Goal: Task Accomplishment & Management: Manage account settings

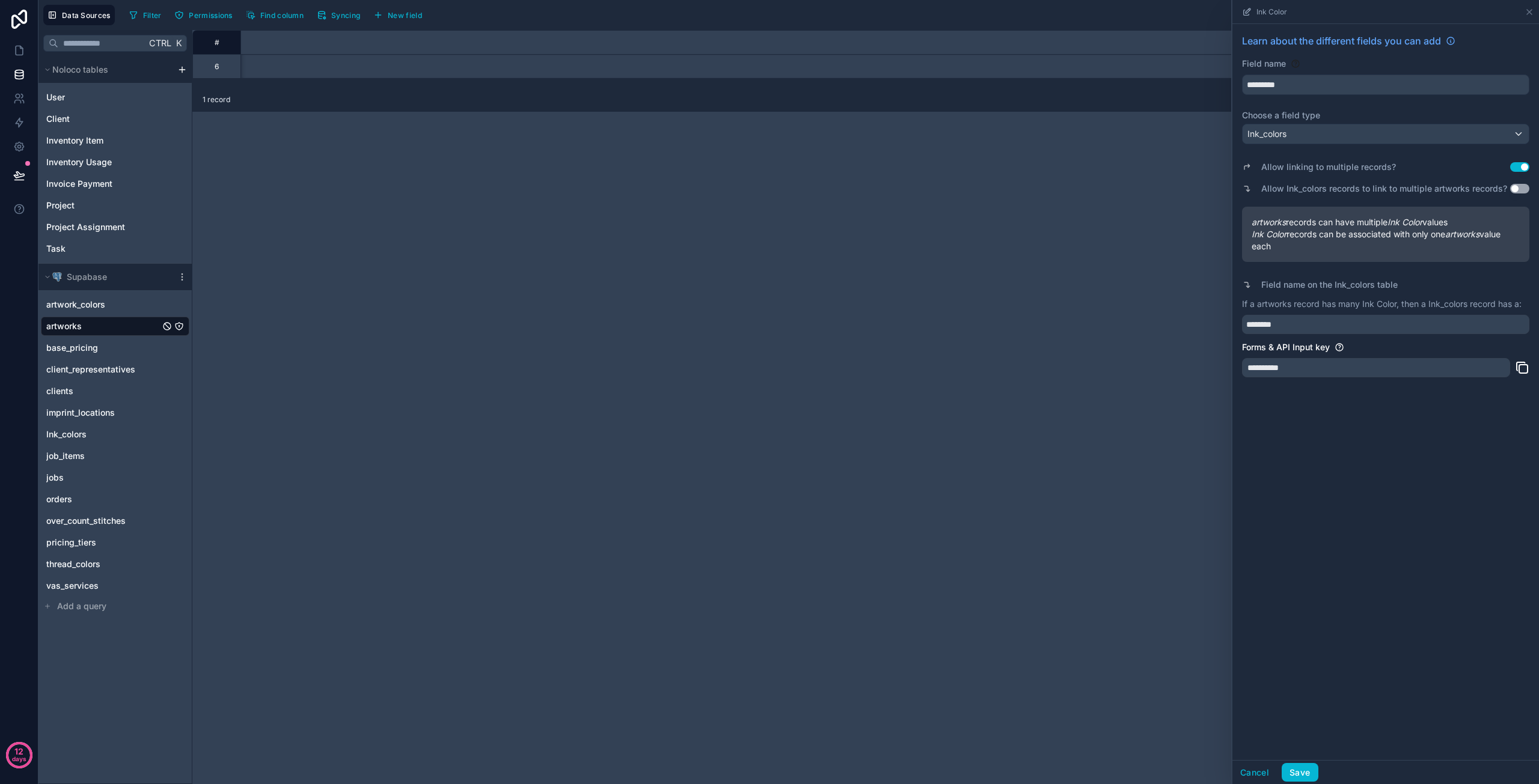
scroll to position [0, 1380]
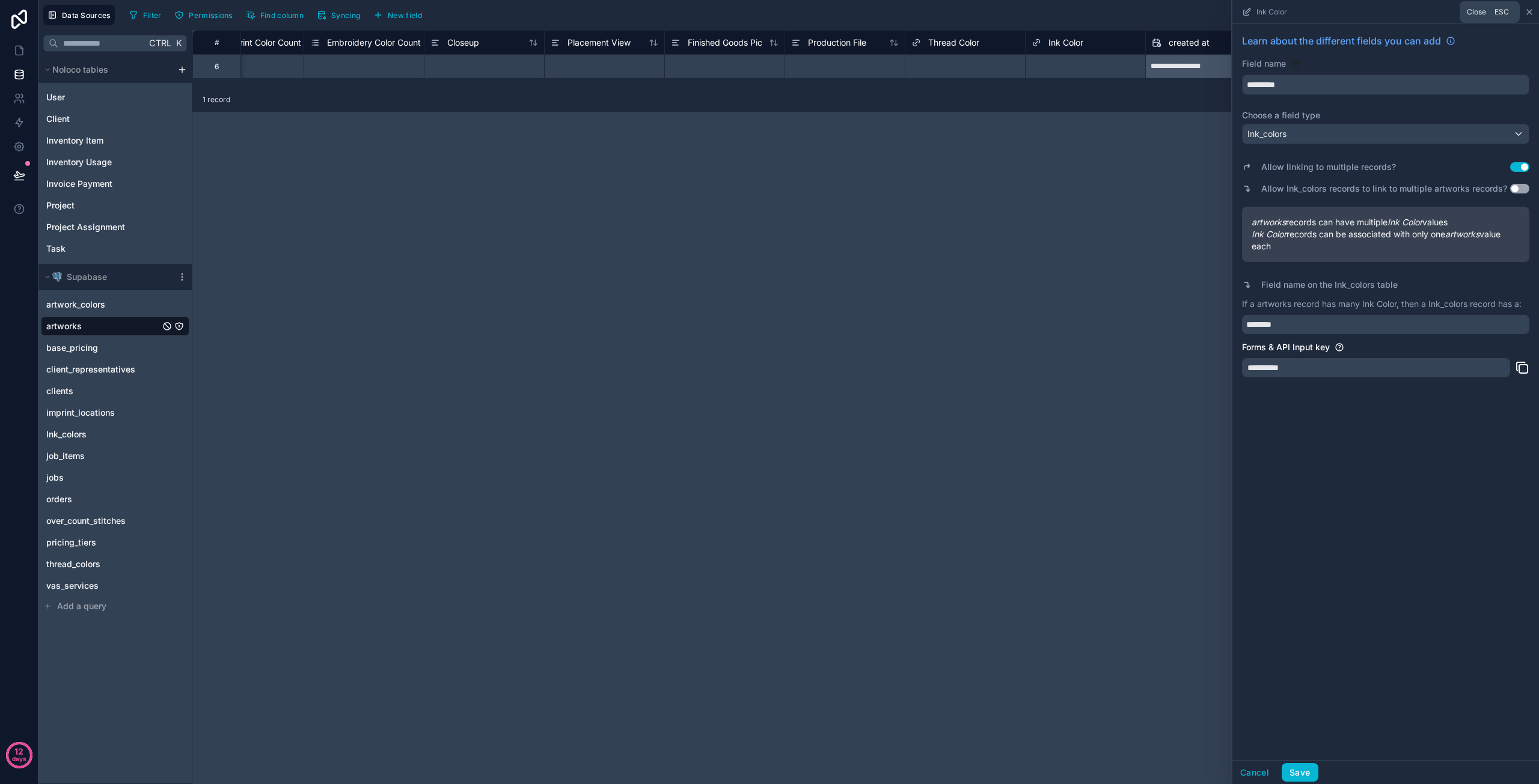
click at [1528, 13] on icon at bounding box center [1529, 12] width 5 height 5
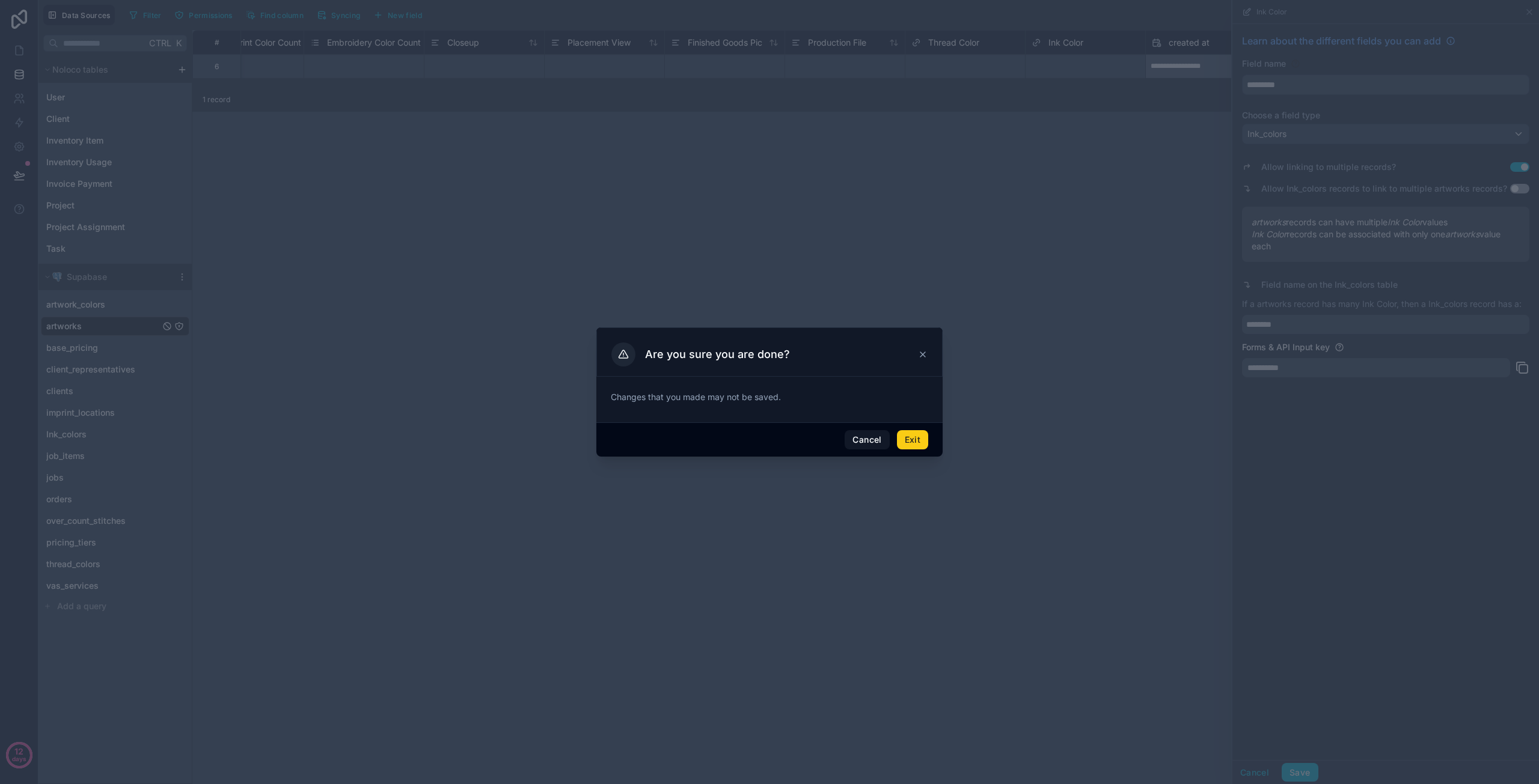
click at [923, 437] on button "Exit" at bounding box center [912, 440] width 31 height 19
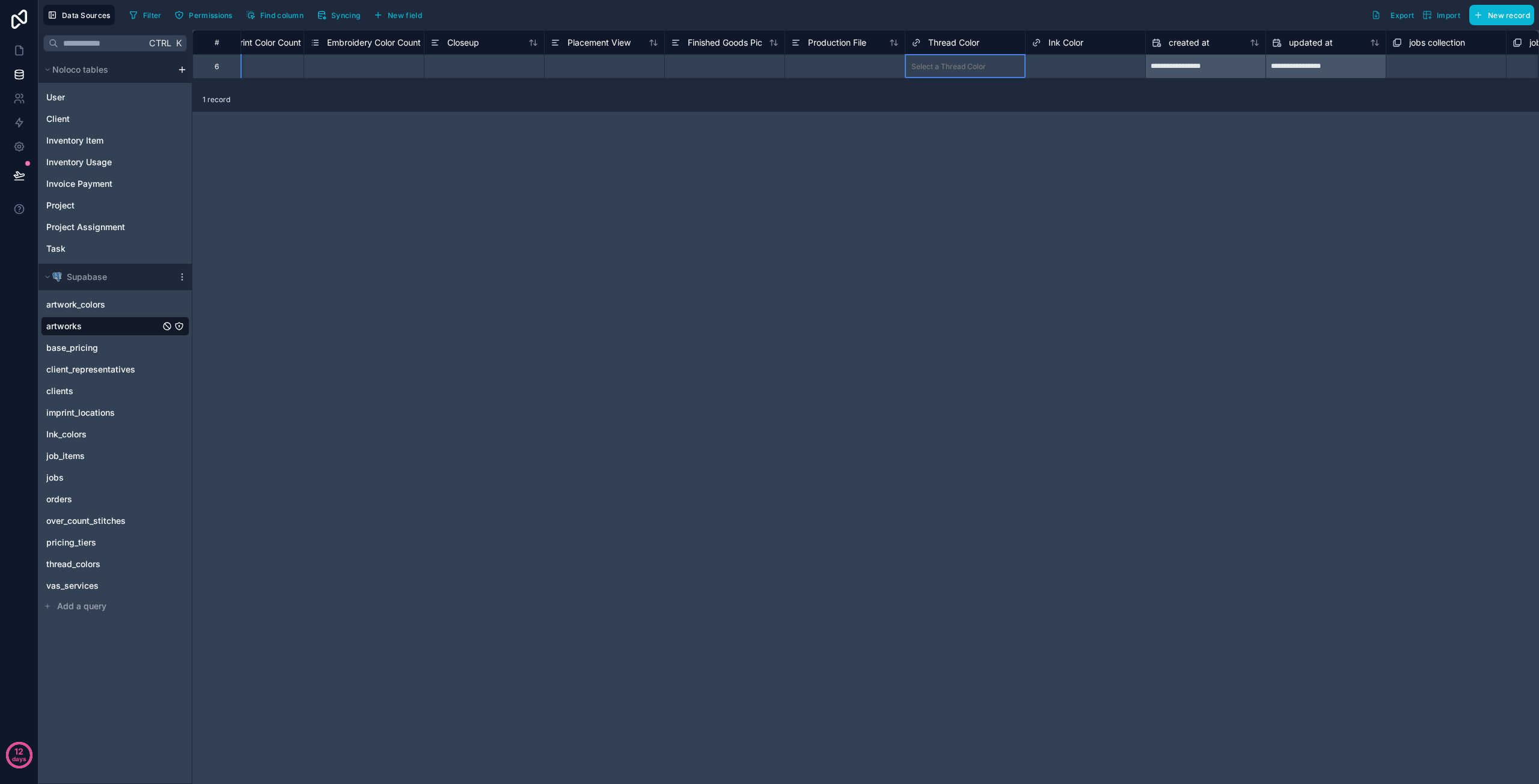
click at [957, 39] on span "Thread Color" at bounding box center [954, 42] width 51 height 12
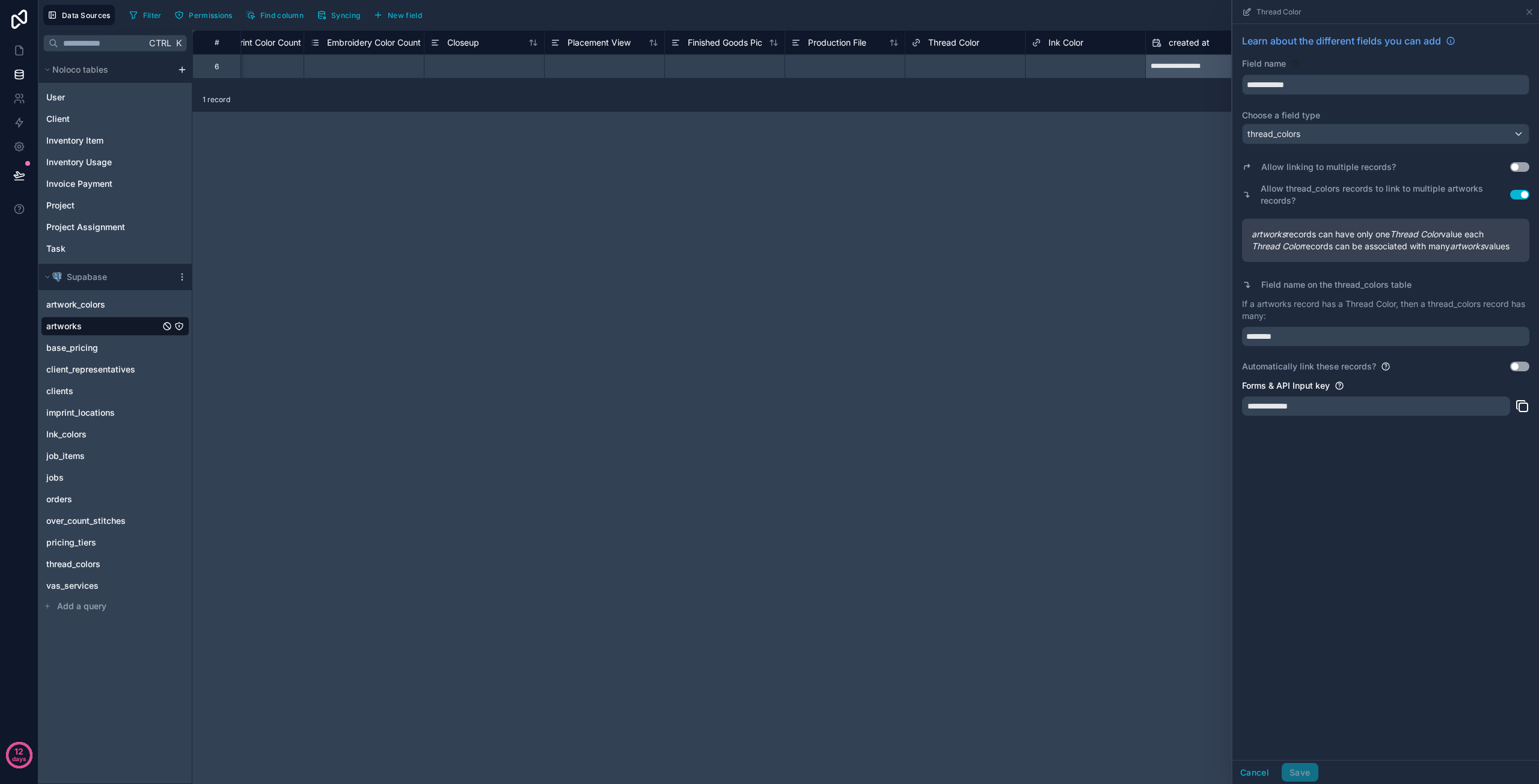
click at [1520, 165] on button "Use setting" at bounding box center [1520, 167] width 19 height 10
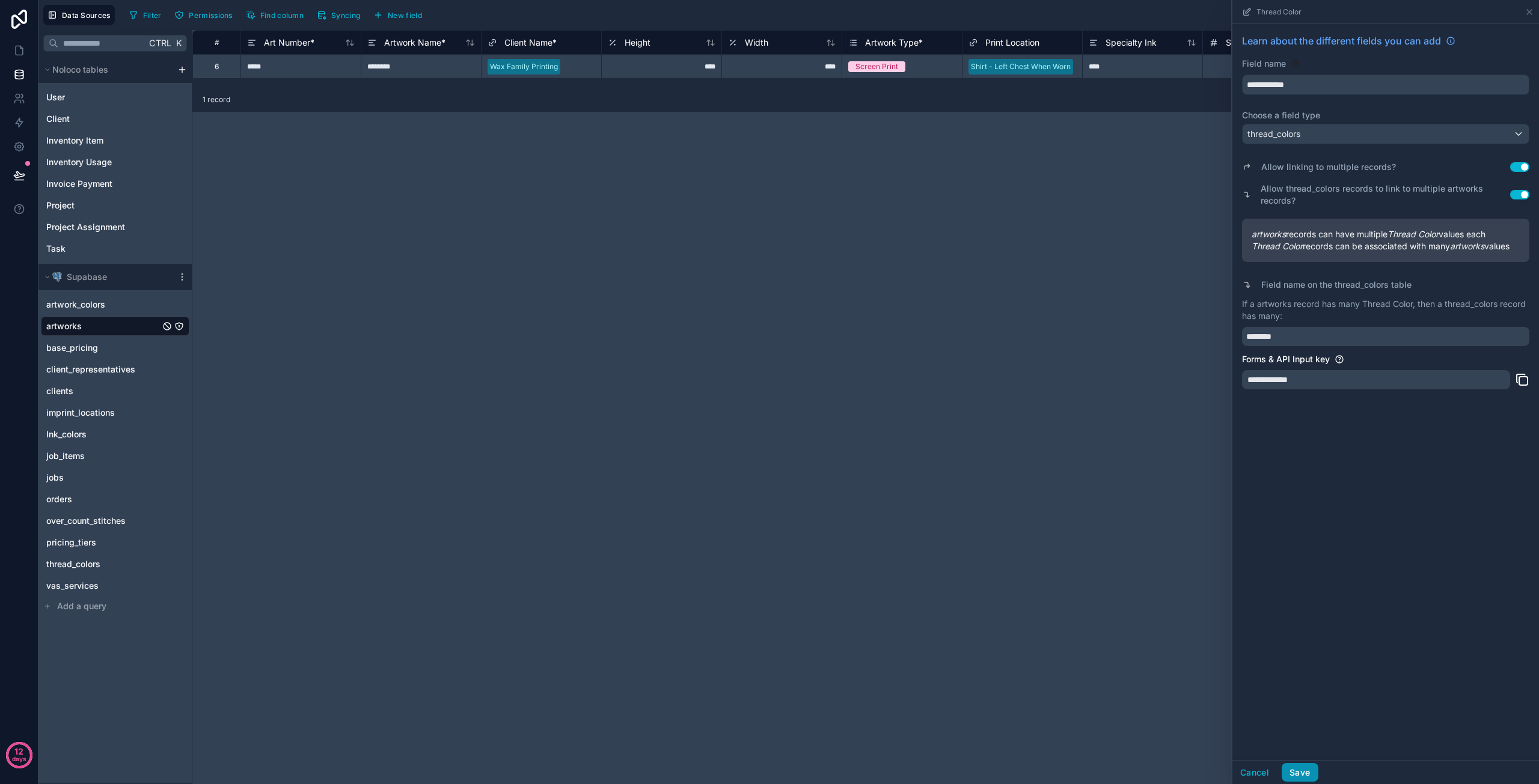
click at [1300, 770] on button "Save" at bounding box center [1300, 773] width 36 height 19
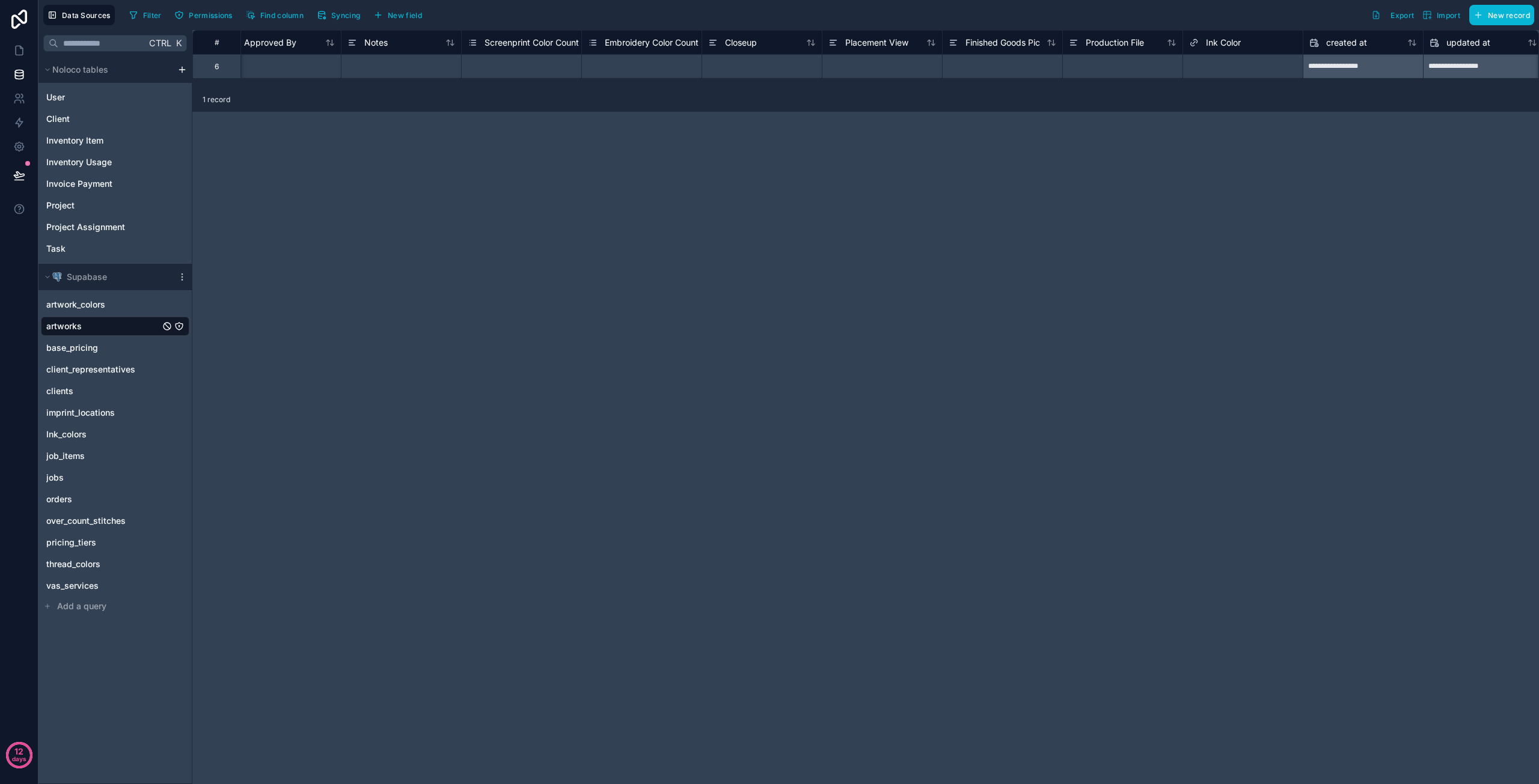
scroll to position [0, 1107]
click at [1233, 42] on span "Ink Color" at bounding box center [1219, 42] width 35 height 12
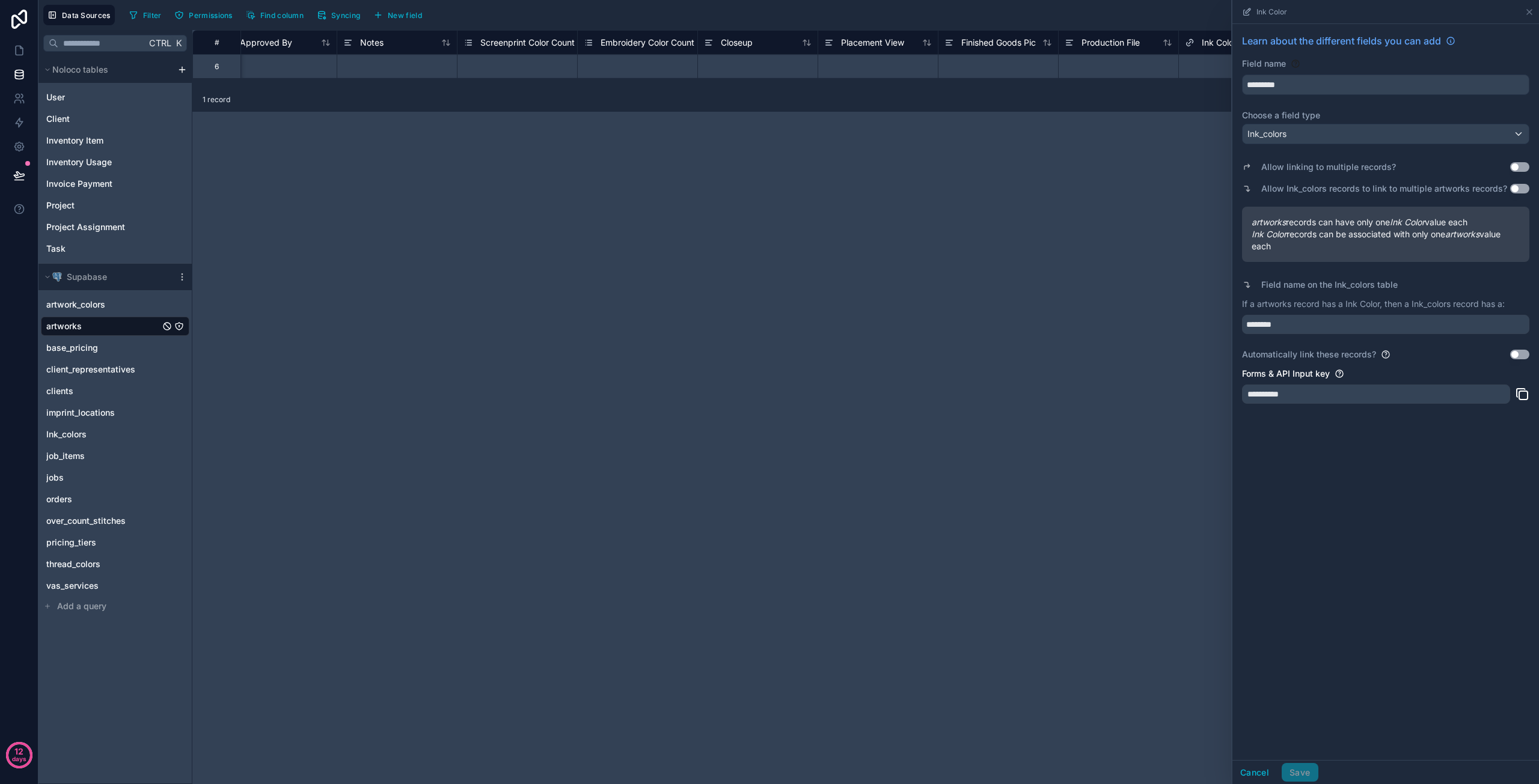
click at [1520, 166] on button "Use setting" at bounding box center [1520, 167] width 19 height 10
click at [1526, 187] on button "Use setting" at bounding box center [1520, 188] width 19 height 10
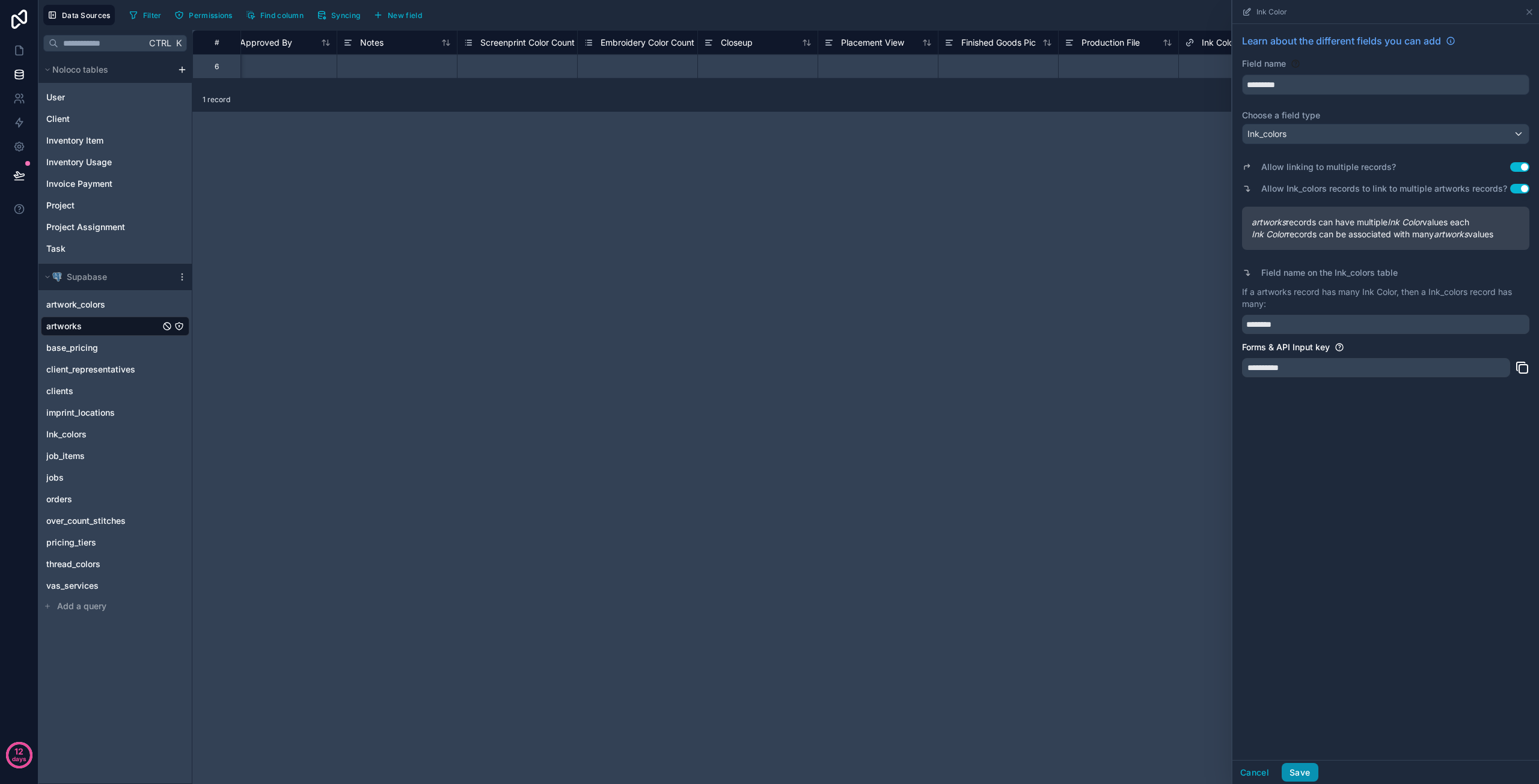
click at [1312, 768] on button "Save" at bounding box center [1300, 773] width 36 height 19
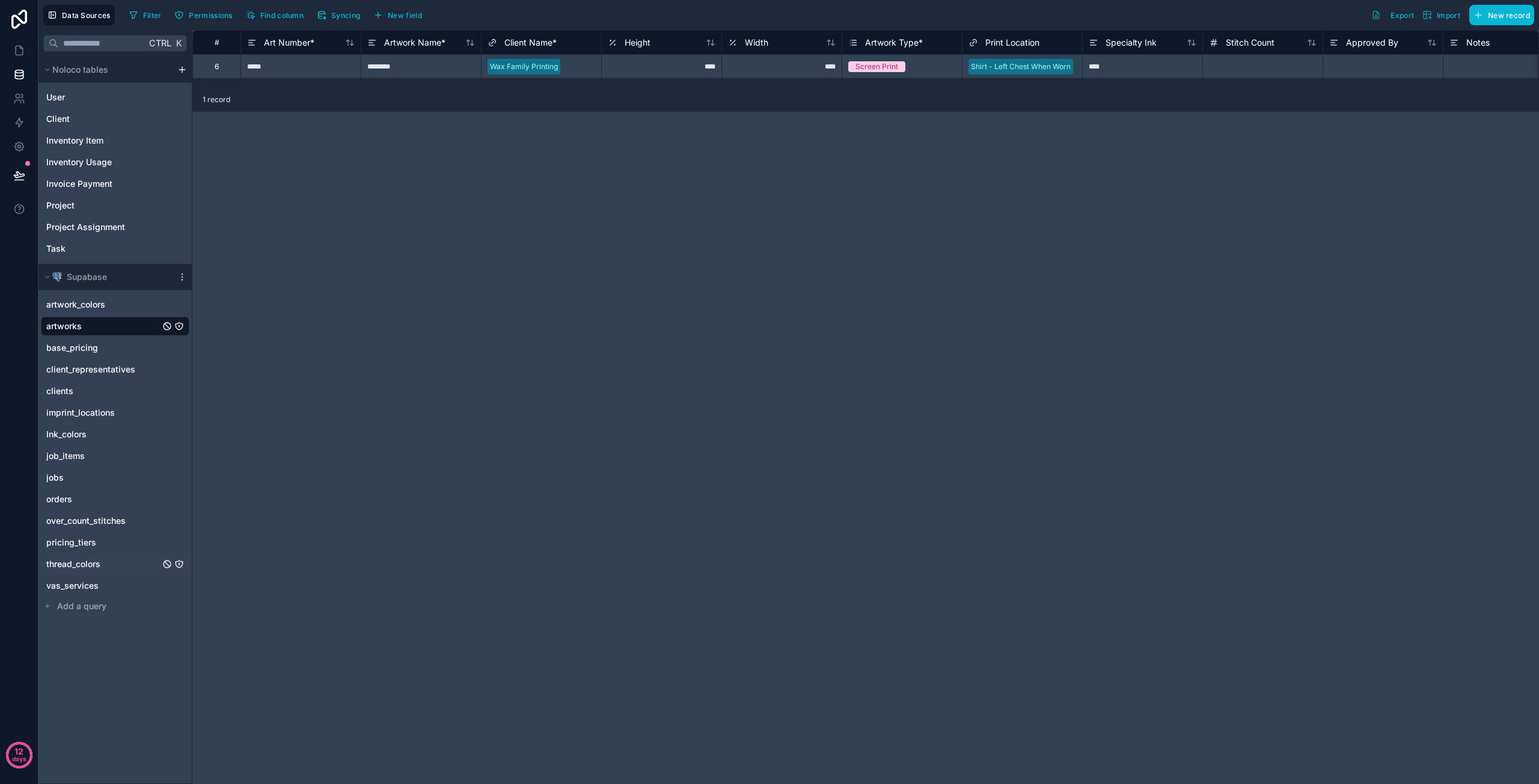
click at [81, 564] on span "thread_colors" at bounding box center [73, 564] width 54 height 12
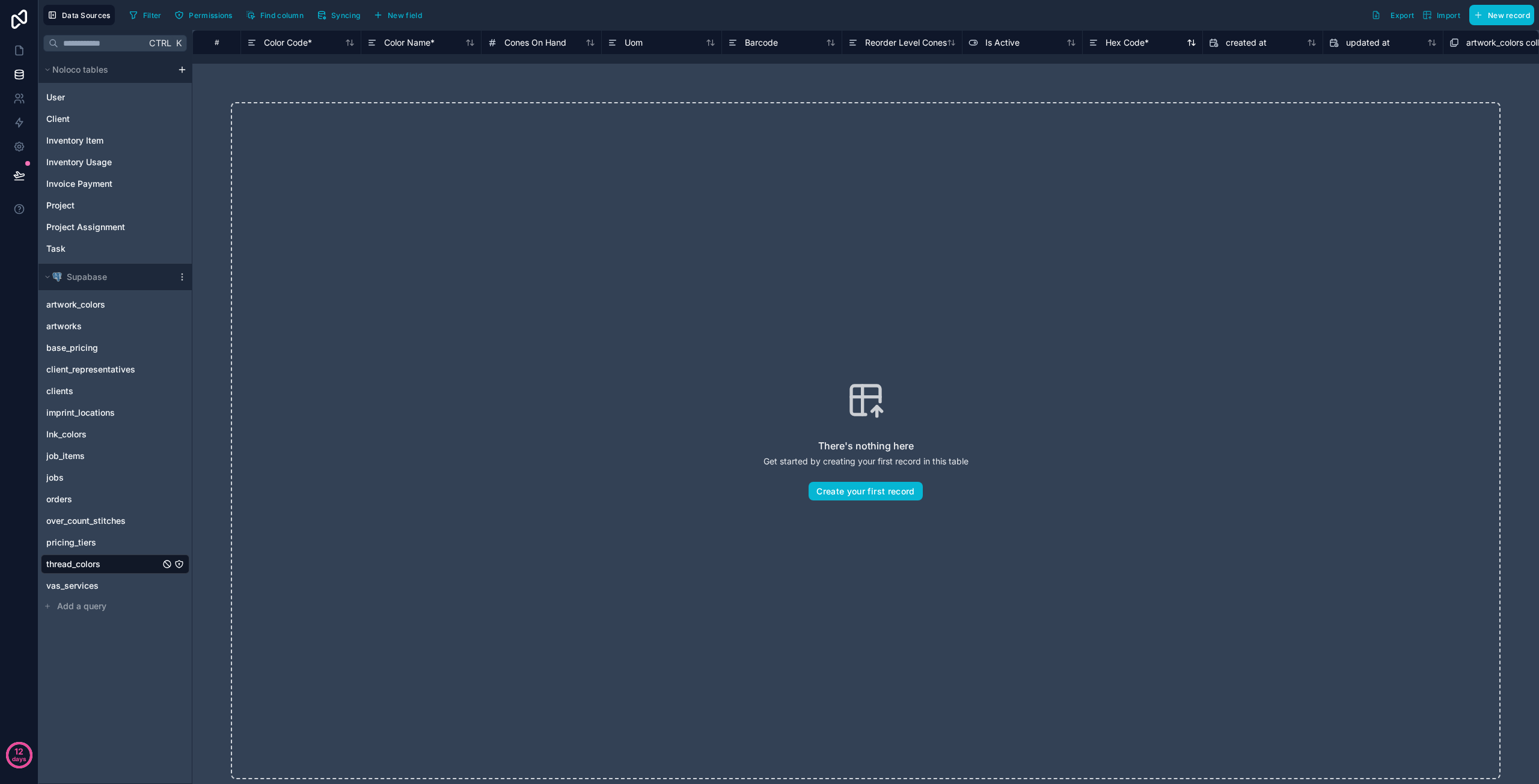
click at [1127, 42] on span "Hex Code *" at bounding box center [1127, 42] width 43 height 12
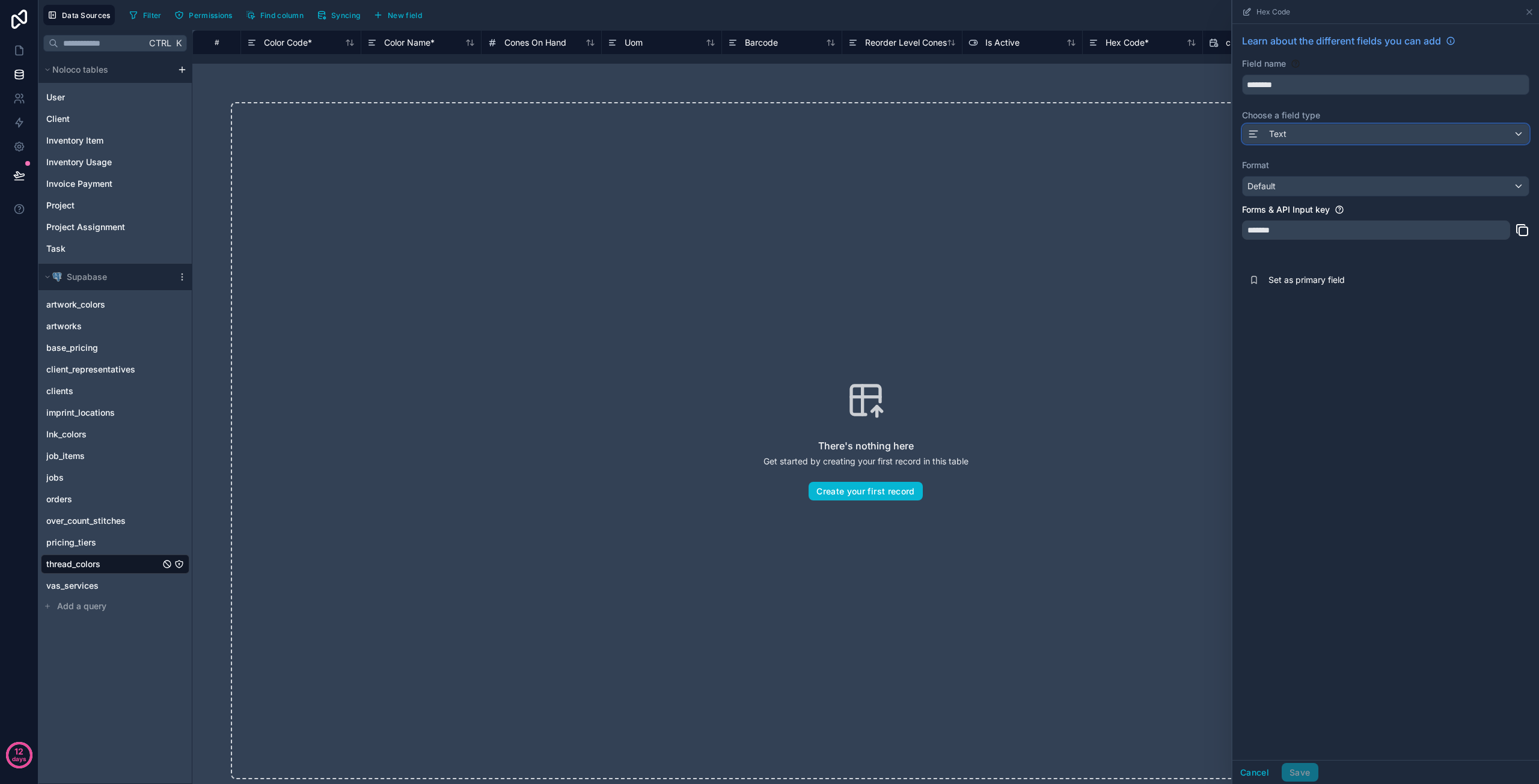
click at [1259, 127] on span at bounding box center [1256, 134] width 17 height 15
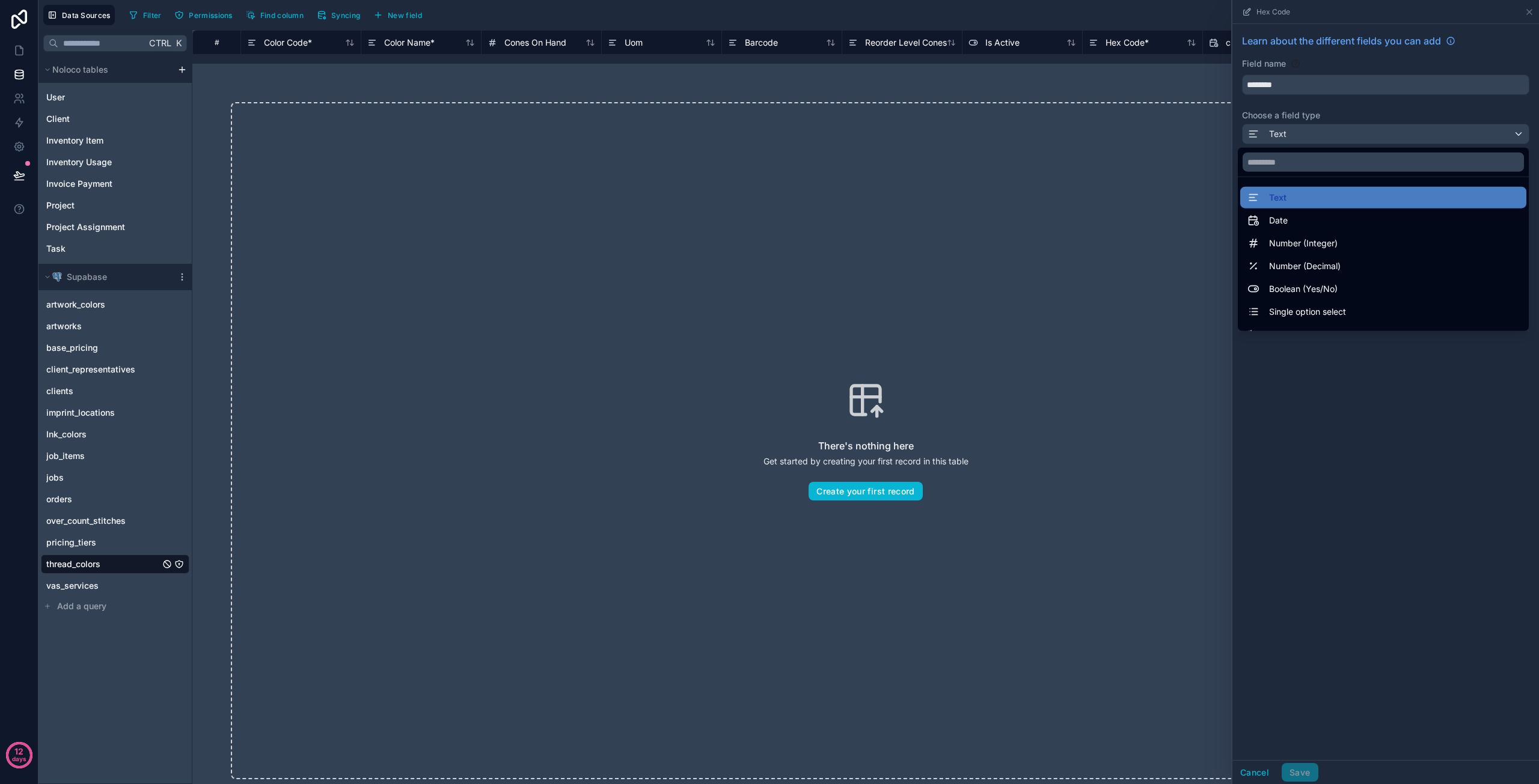
click at [1334, 402] on div at bounding box center [1386, 392] width 307 height 784
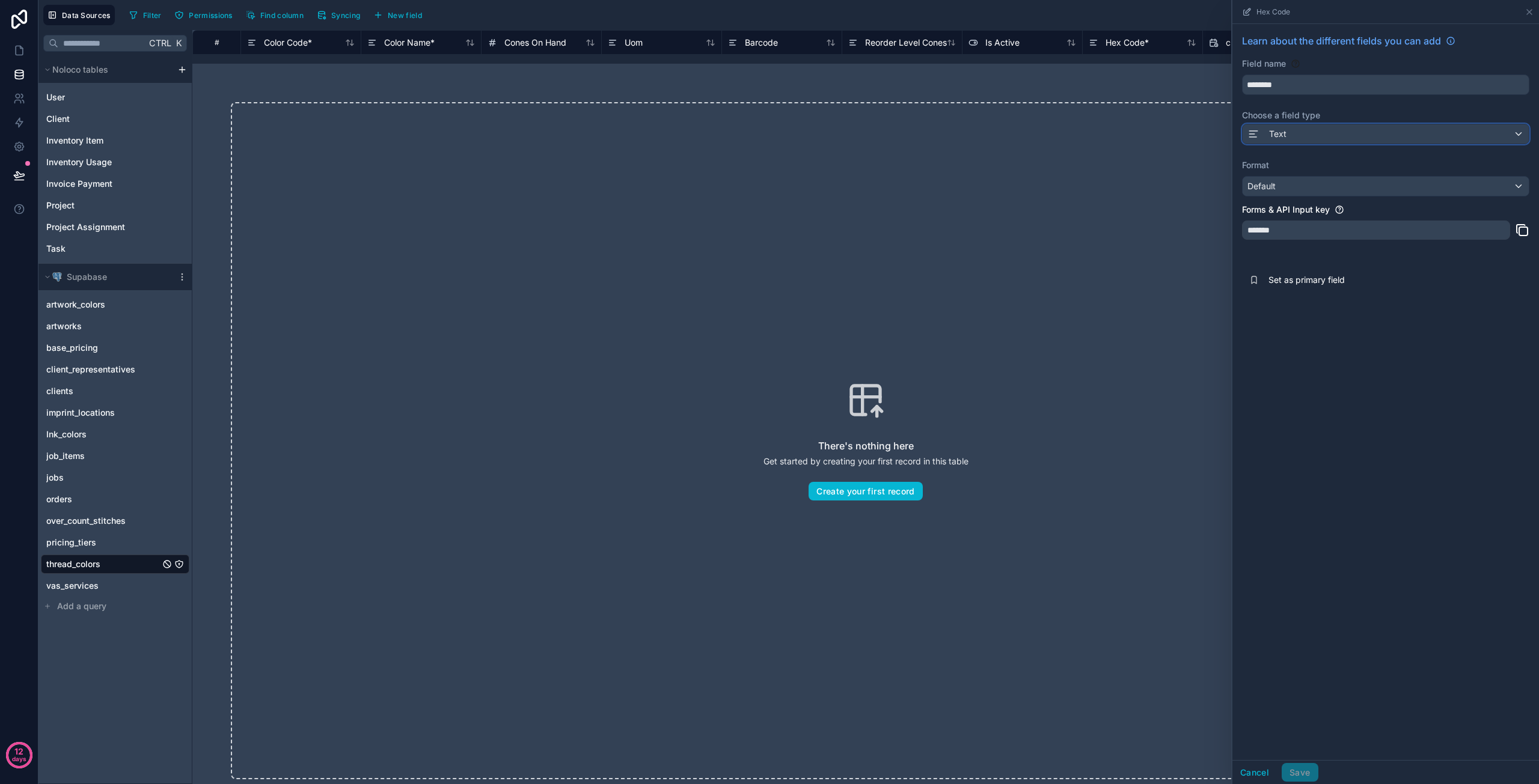
click at [1312, 135] on div "Text" at bounding box center [1386, 134] width 286 height 19
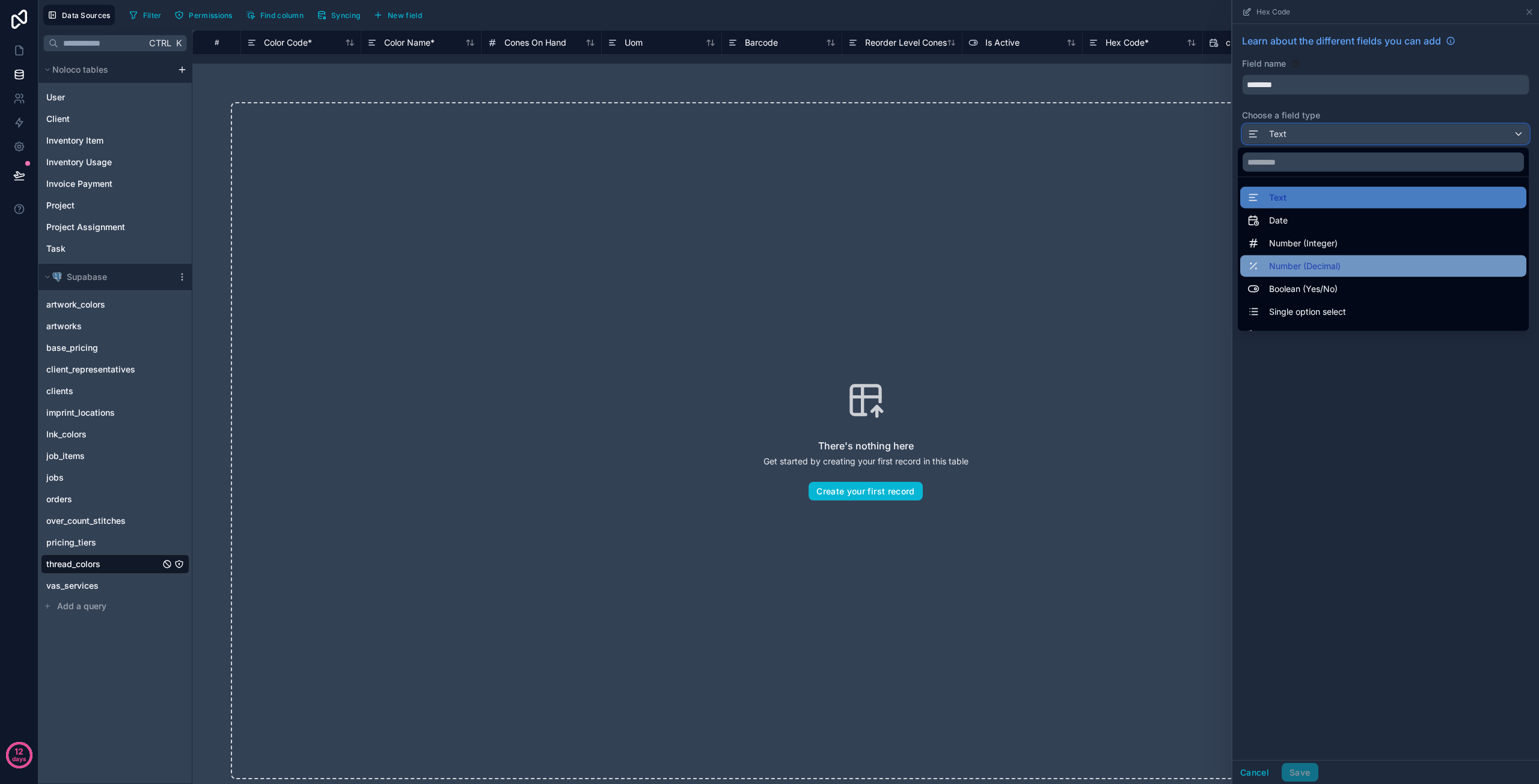
scroll to position [60, 0]
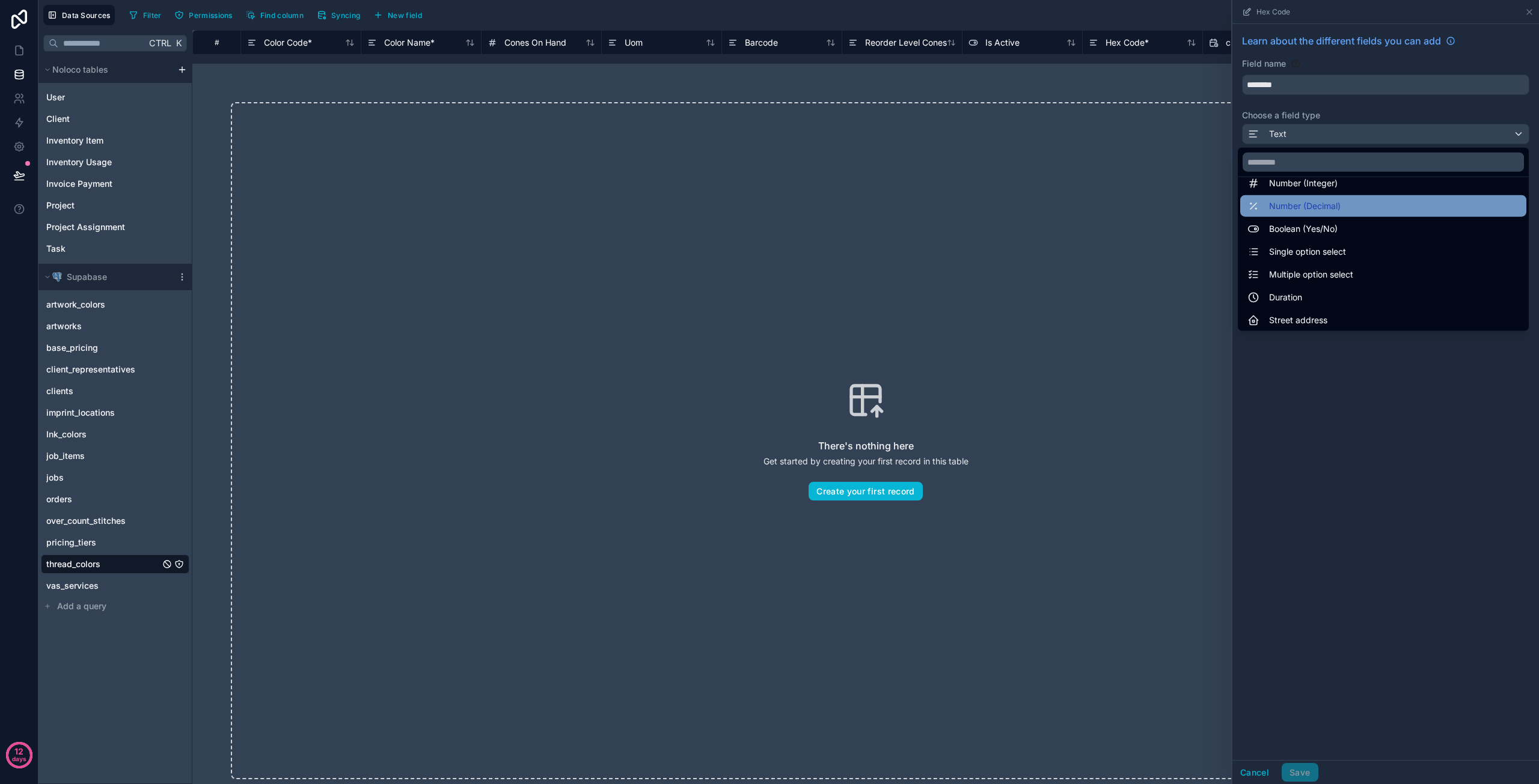
click at [1307, 276] on span "Multiple option select" at bounding box center [1311, 274] width 84 height 15
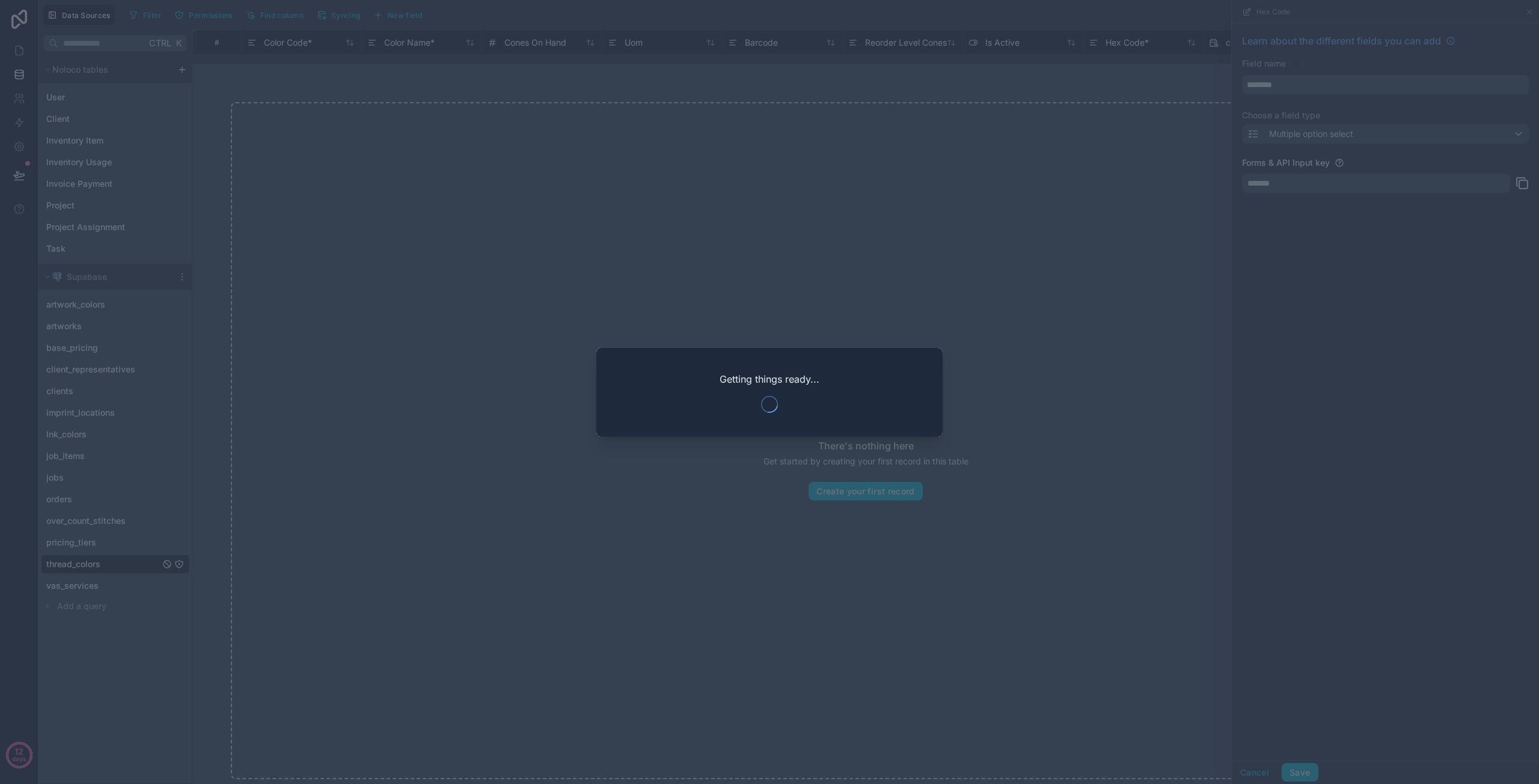
click at [490, 373] on div at bounding box center [769, 392] width 1539 height 784
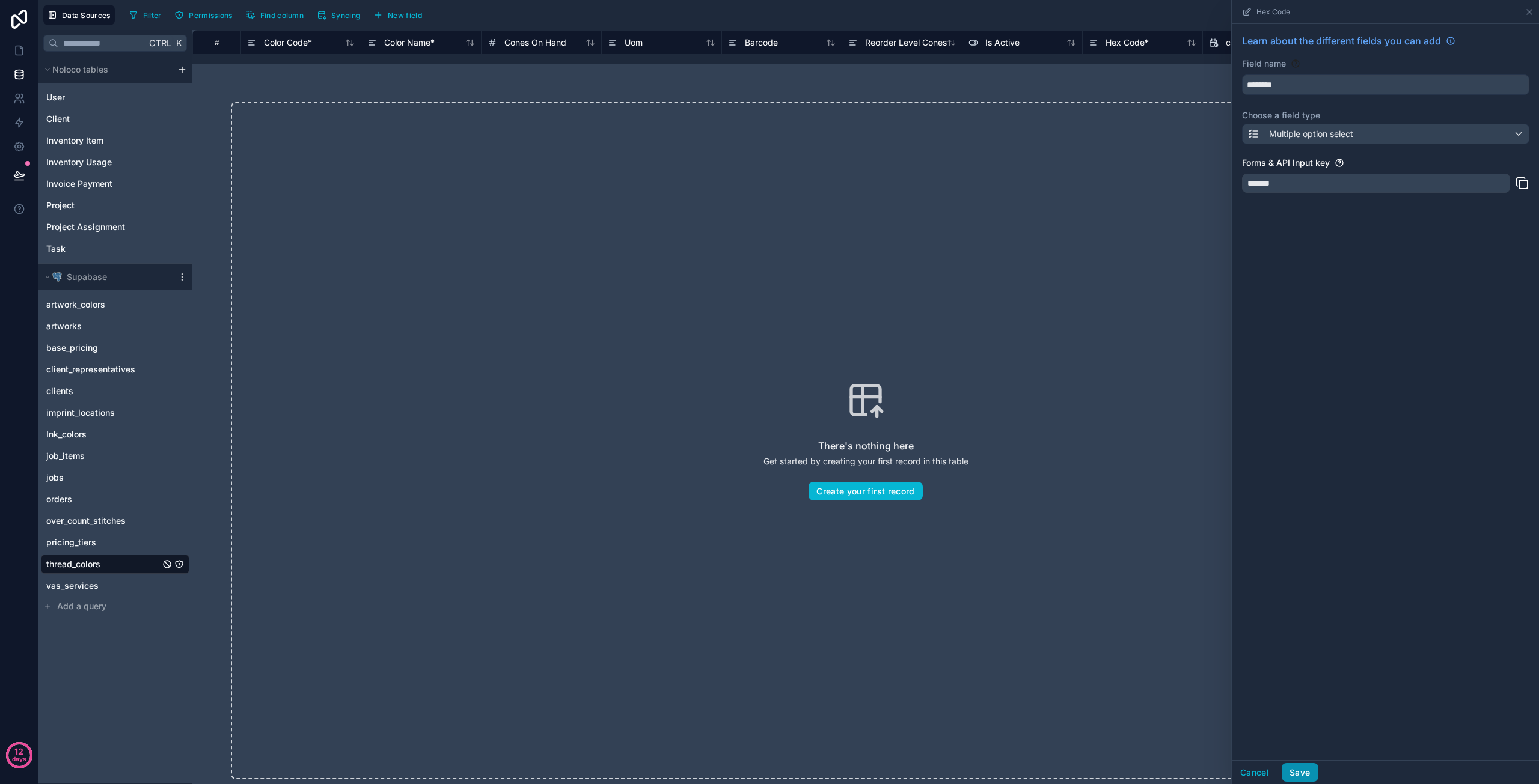
click at [1302, 771] on button "Save" at bounding box center [1300, 773] width 36 height 19
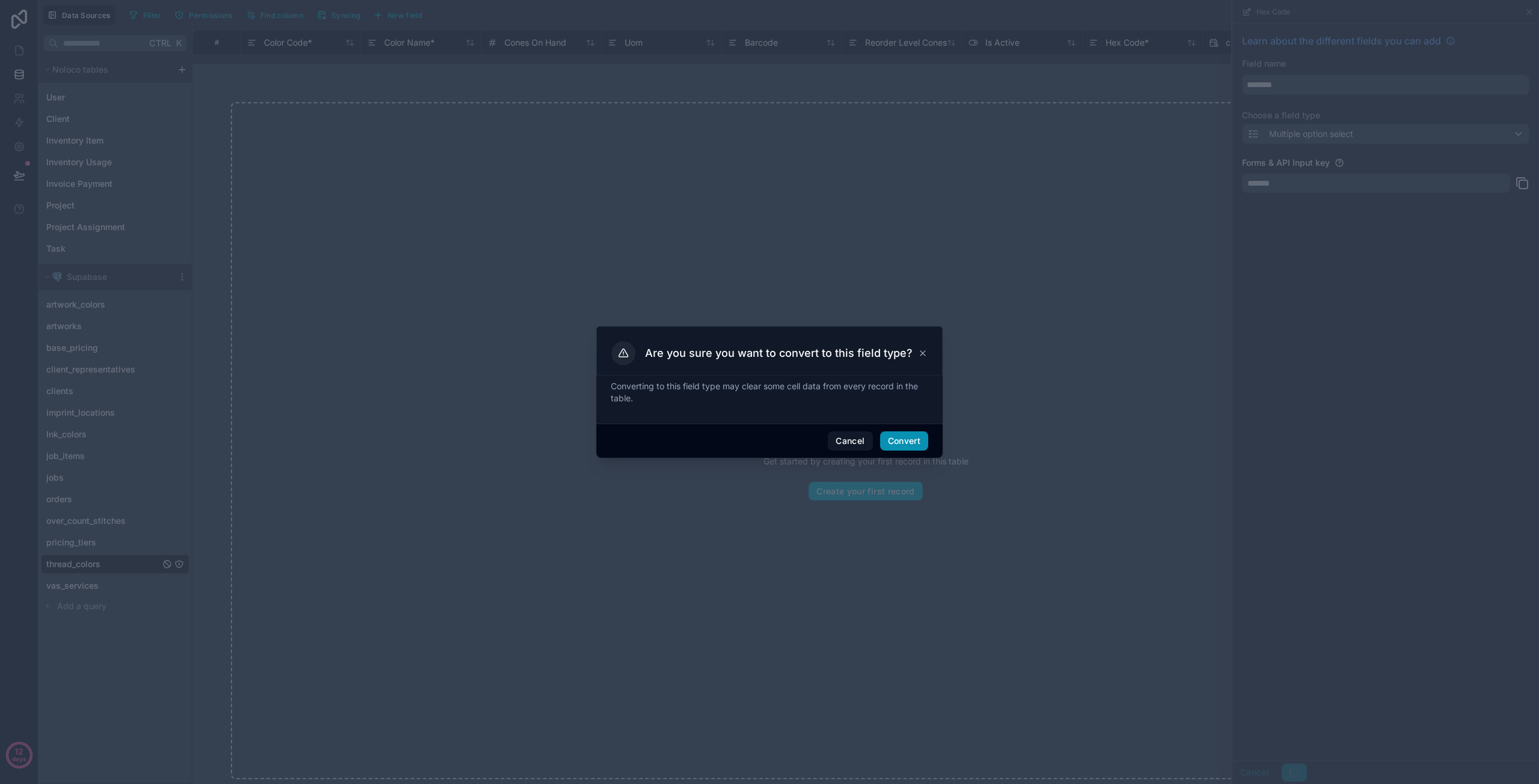
click at [907, 436] on button "Convert" at bounding box center [904, 441] width 48 height 19
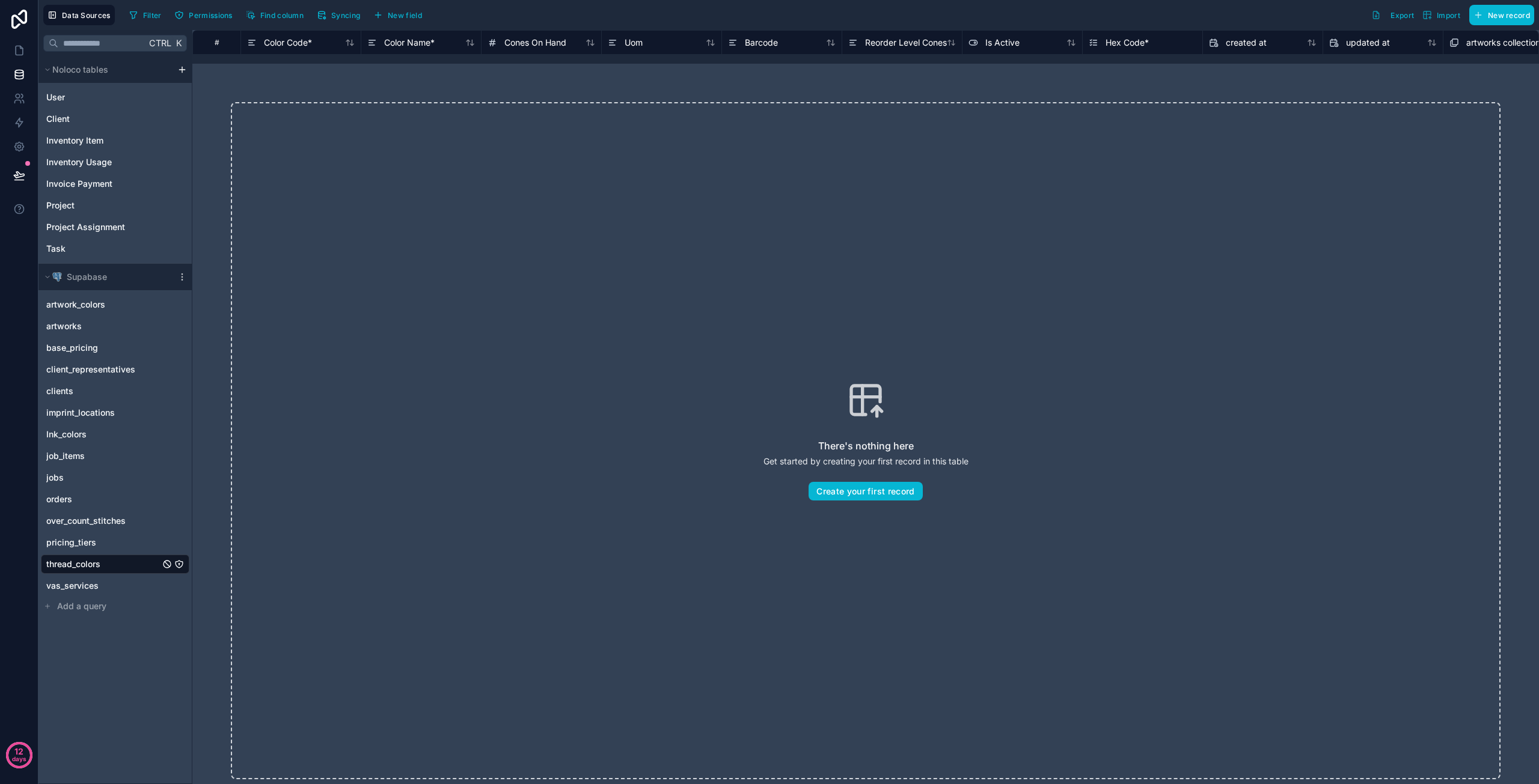
click at [1108, 48] on div "Hex Code *" at bounding box center [1119, 42] width 60 height 15
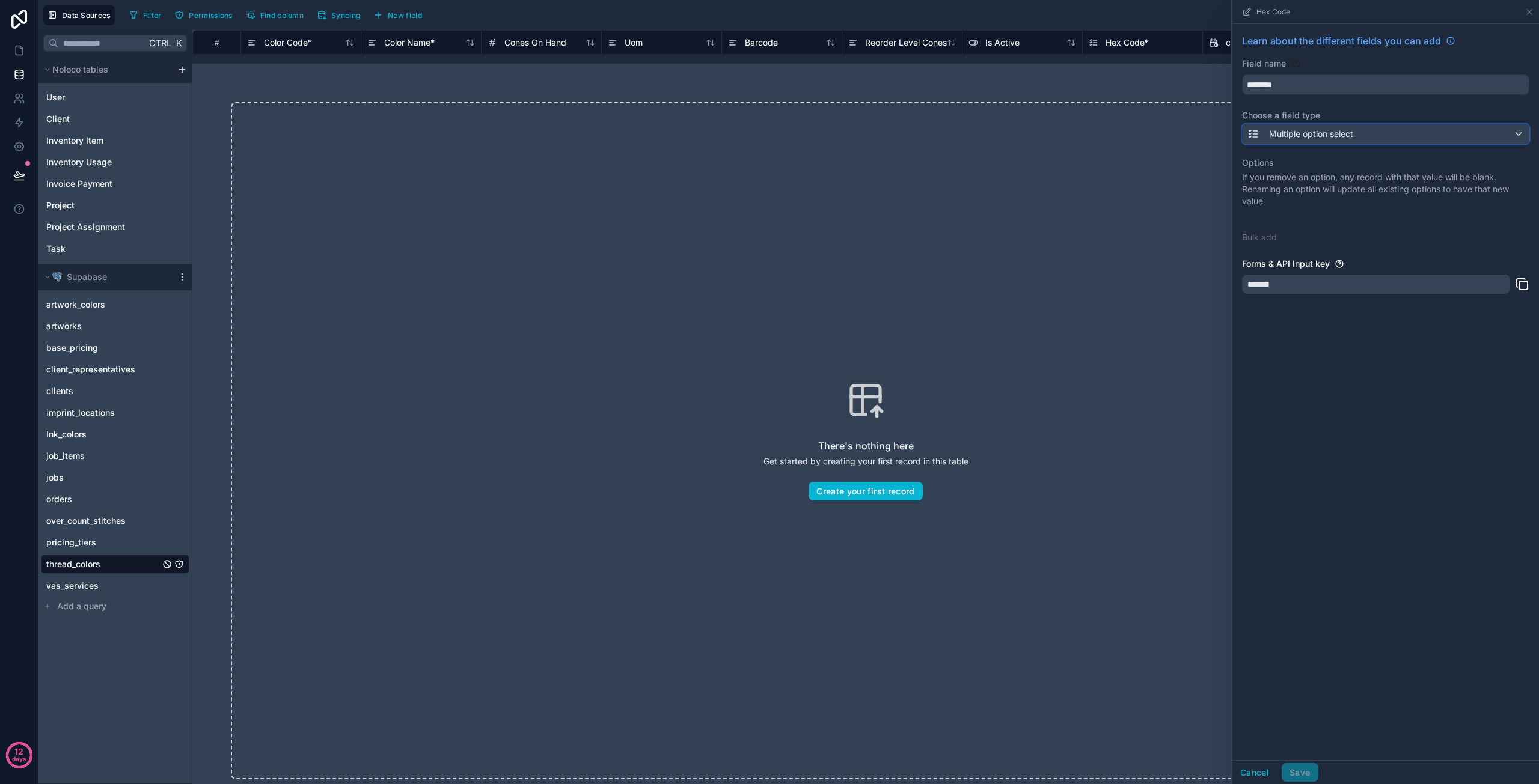
click at [1315, 130] on span "Multiple option select" at bounding box center [1311, 134] width 84 height 12
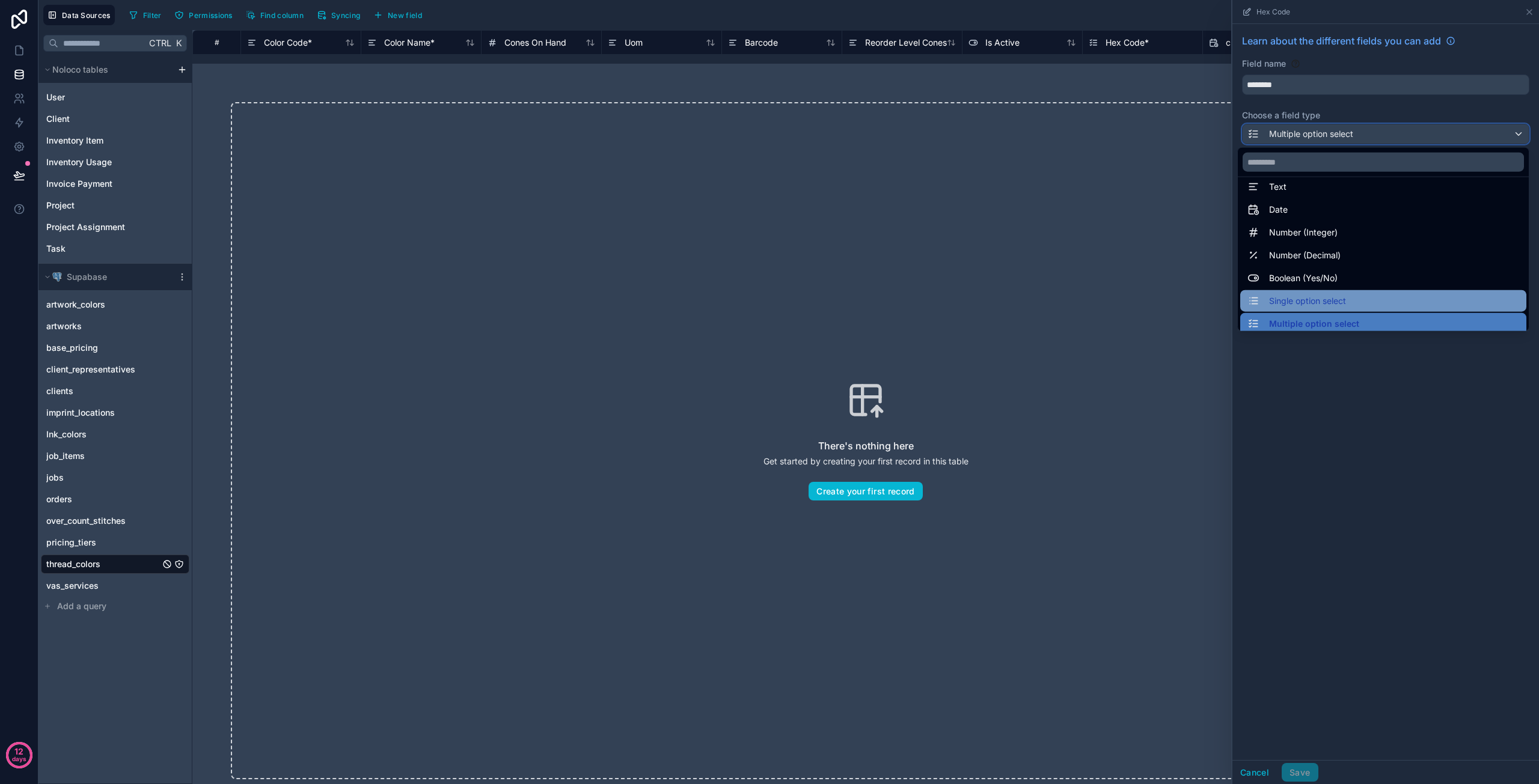
scroll to position [11, 0]
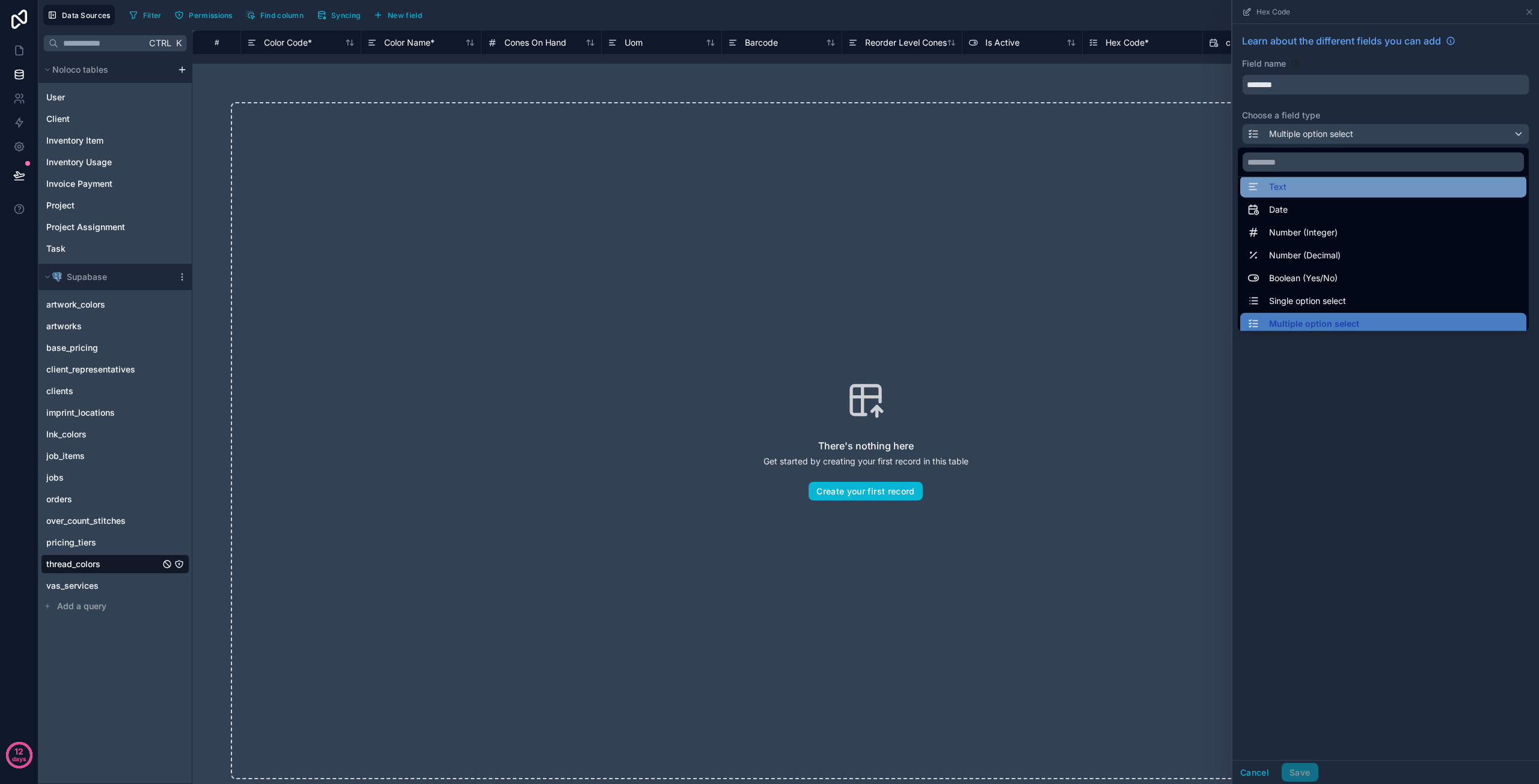
click at [1302, 191] on div "Text" at bounding box center [1383, 187] width 272 height 15
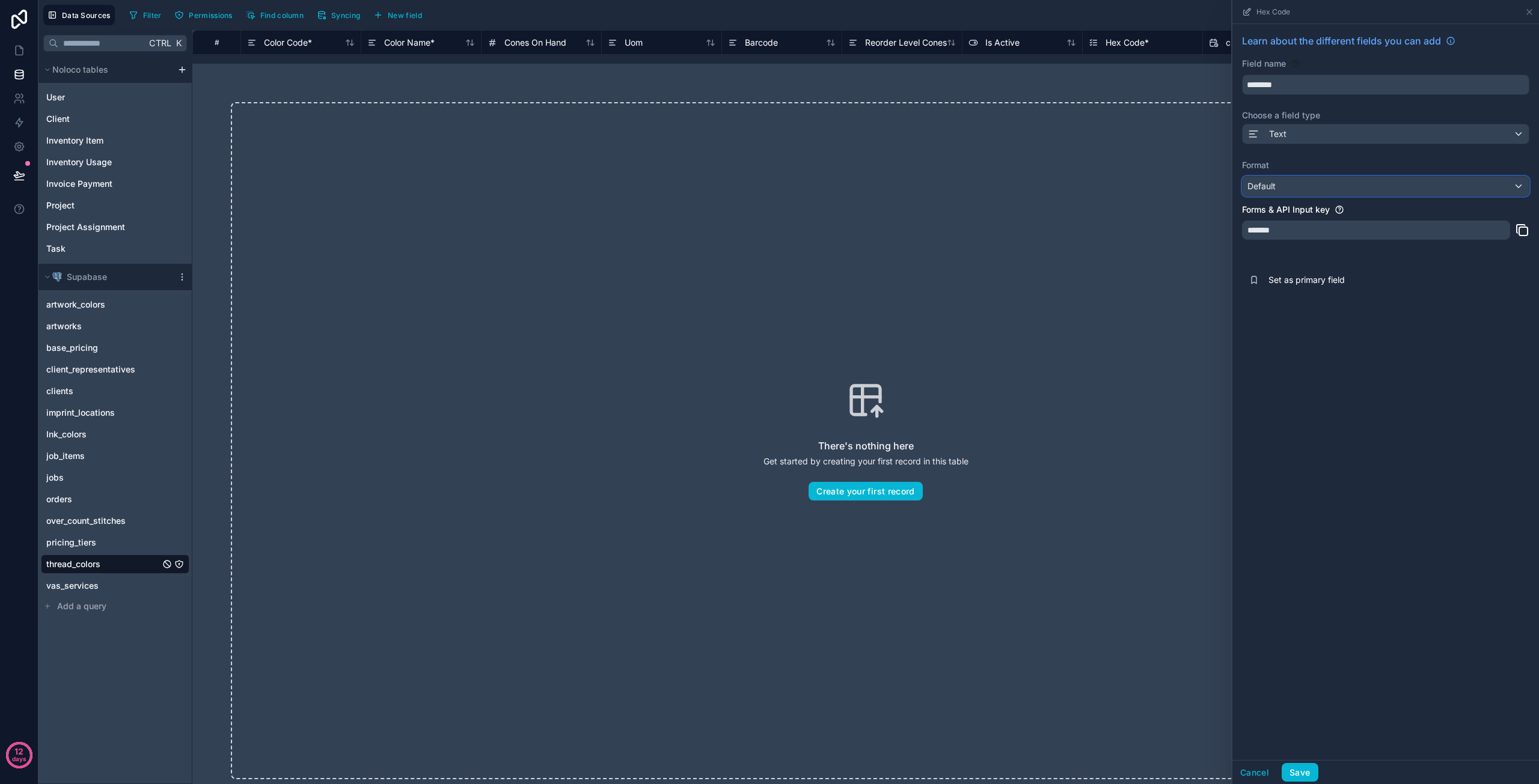
click at [1304, 189] on div "Default" at bounding box center [1386, 186] width 286 height 19
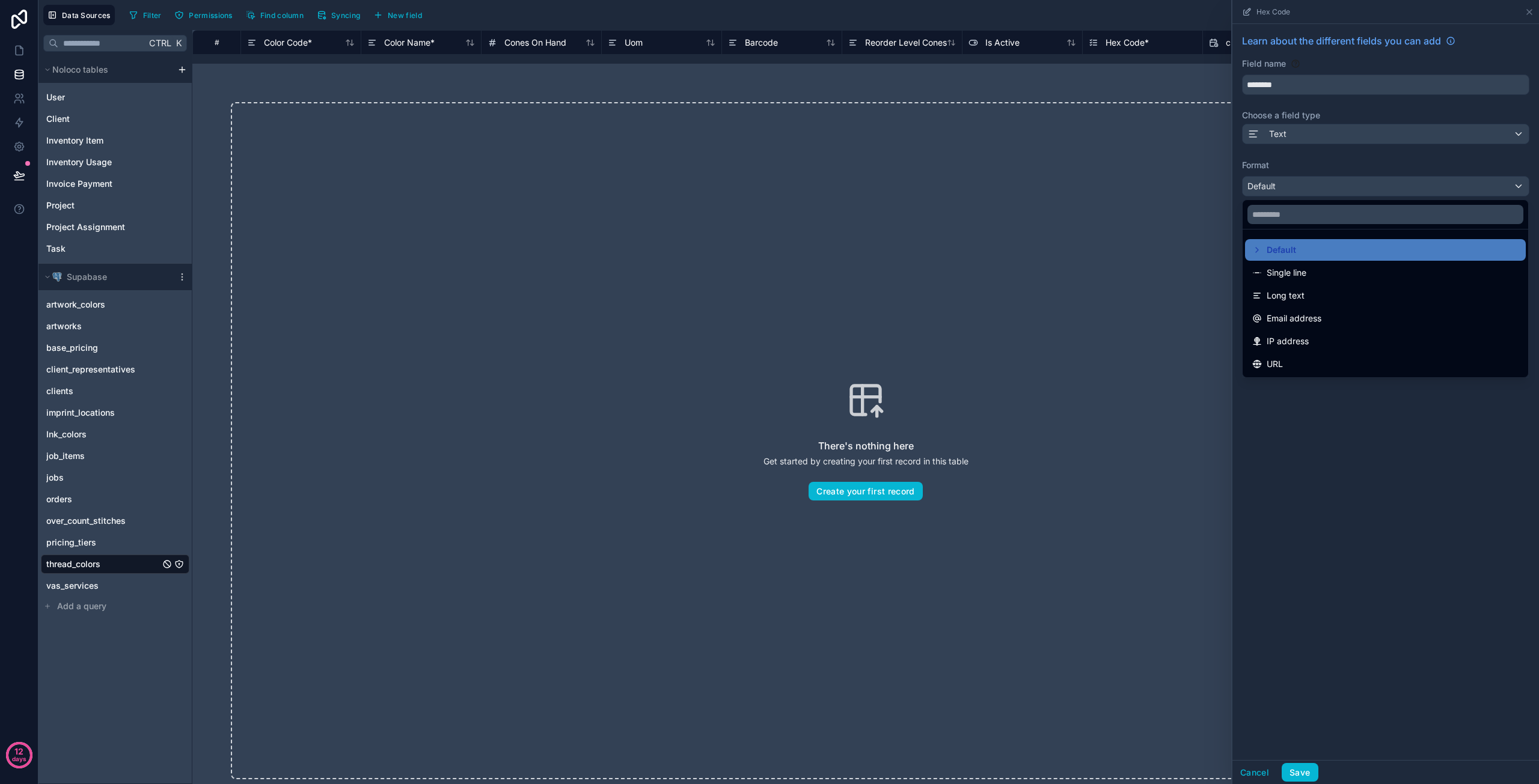
click at [1276, 429] on div at bounding box center [1386, 392] width 307 height 784
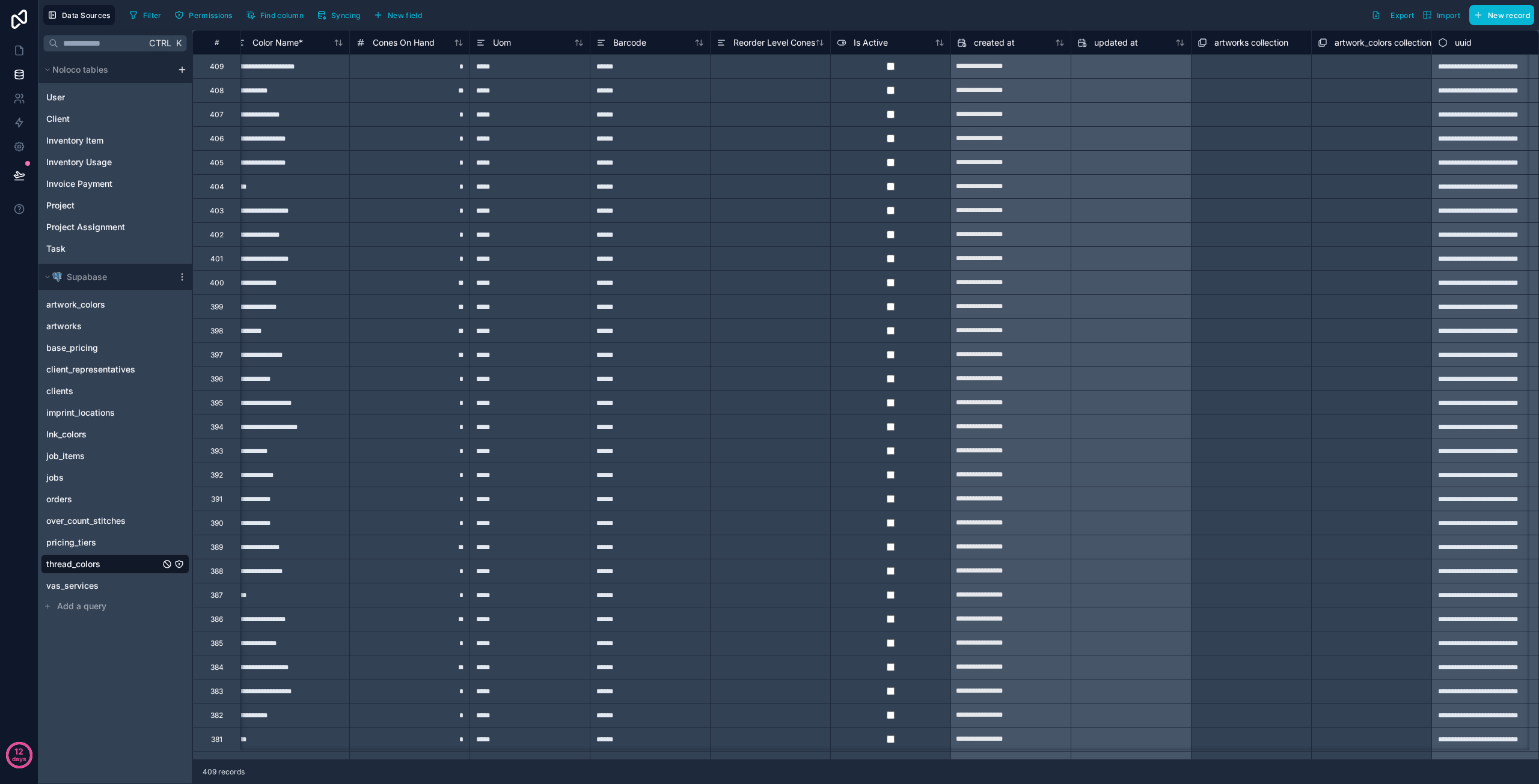
scroll to position [0, 154]
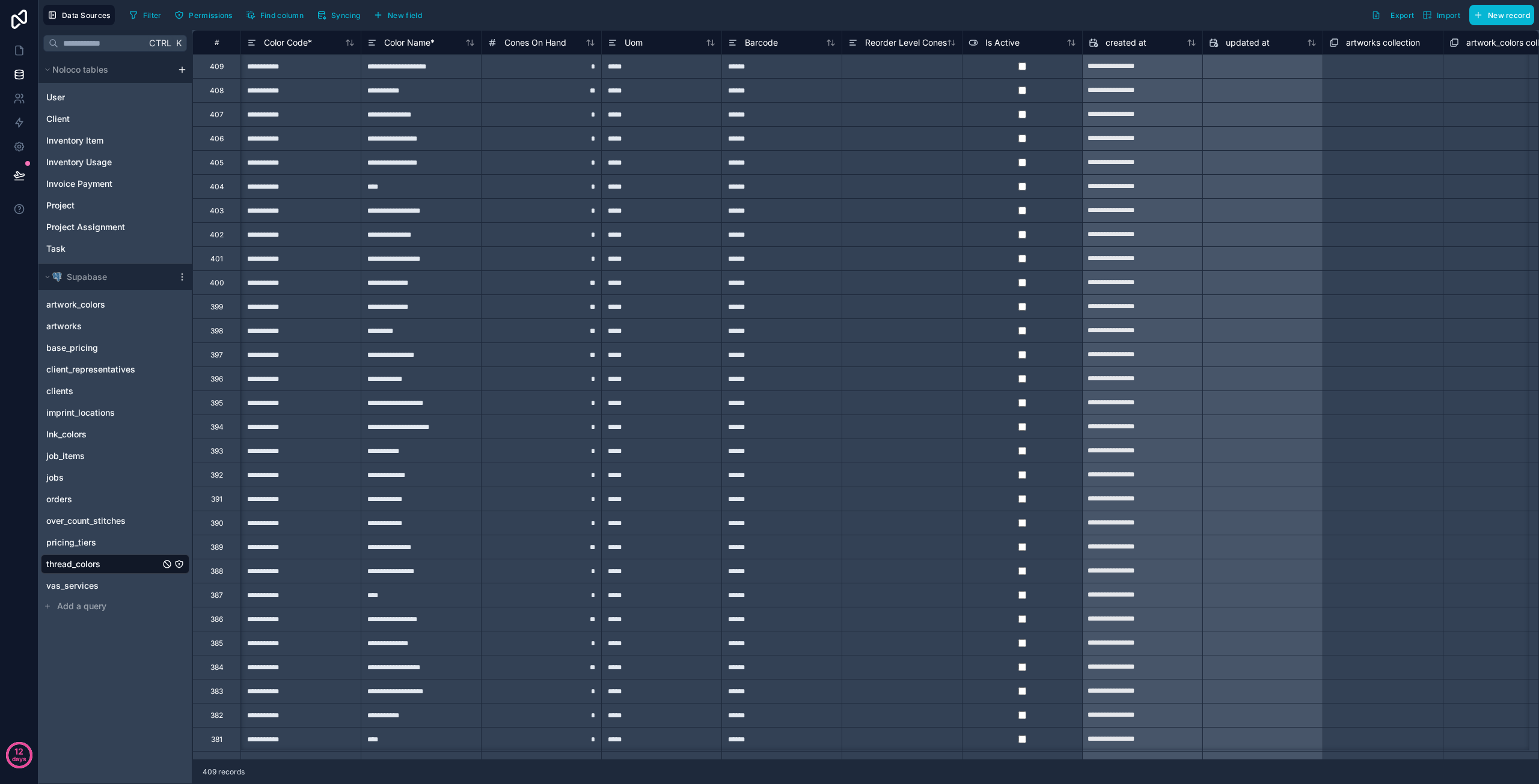
scroll to position [0, 154]
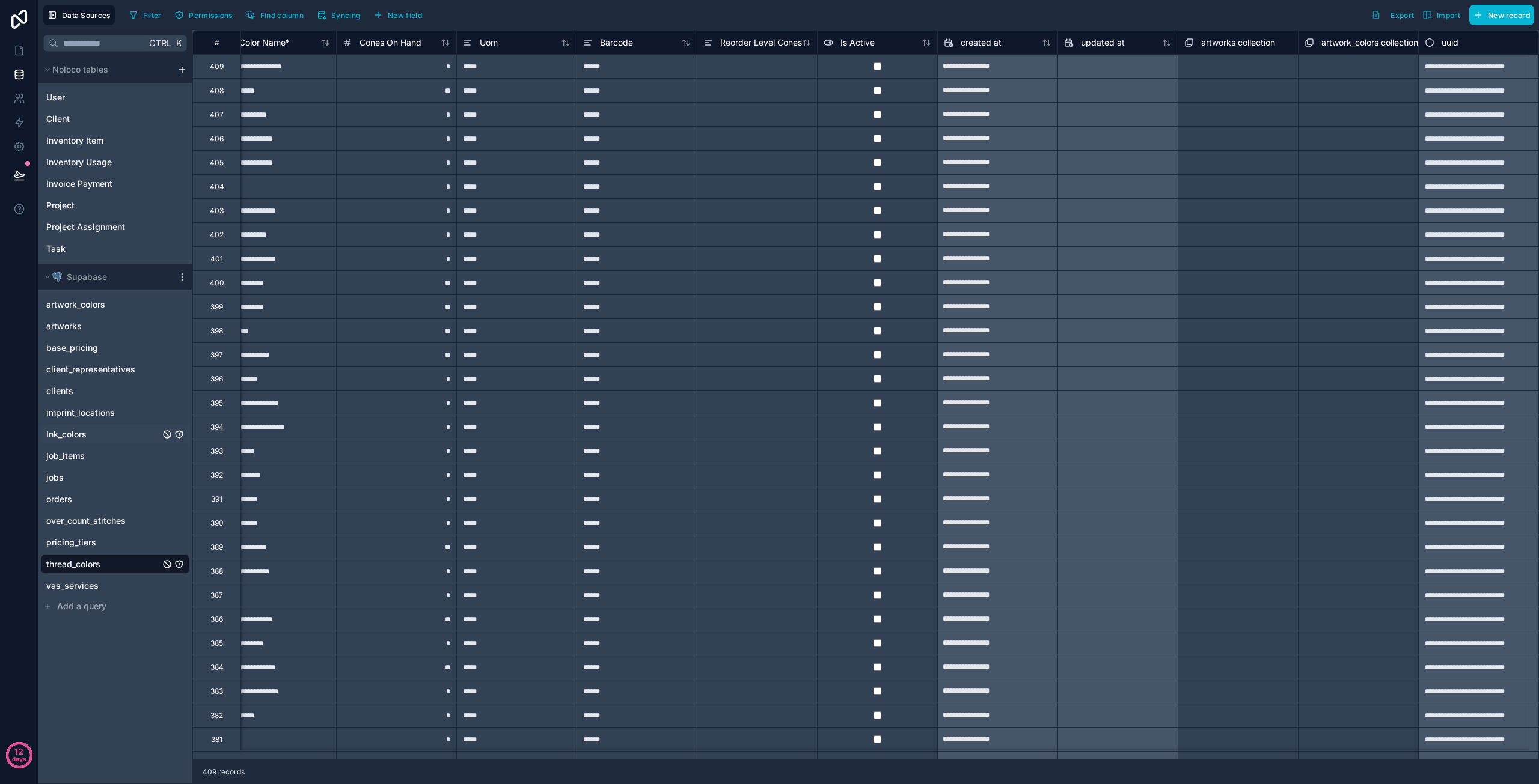
click at [89, 428] on div "Ink_colors" at bounding box center [115, 434] width 148 height 19
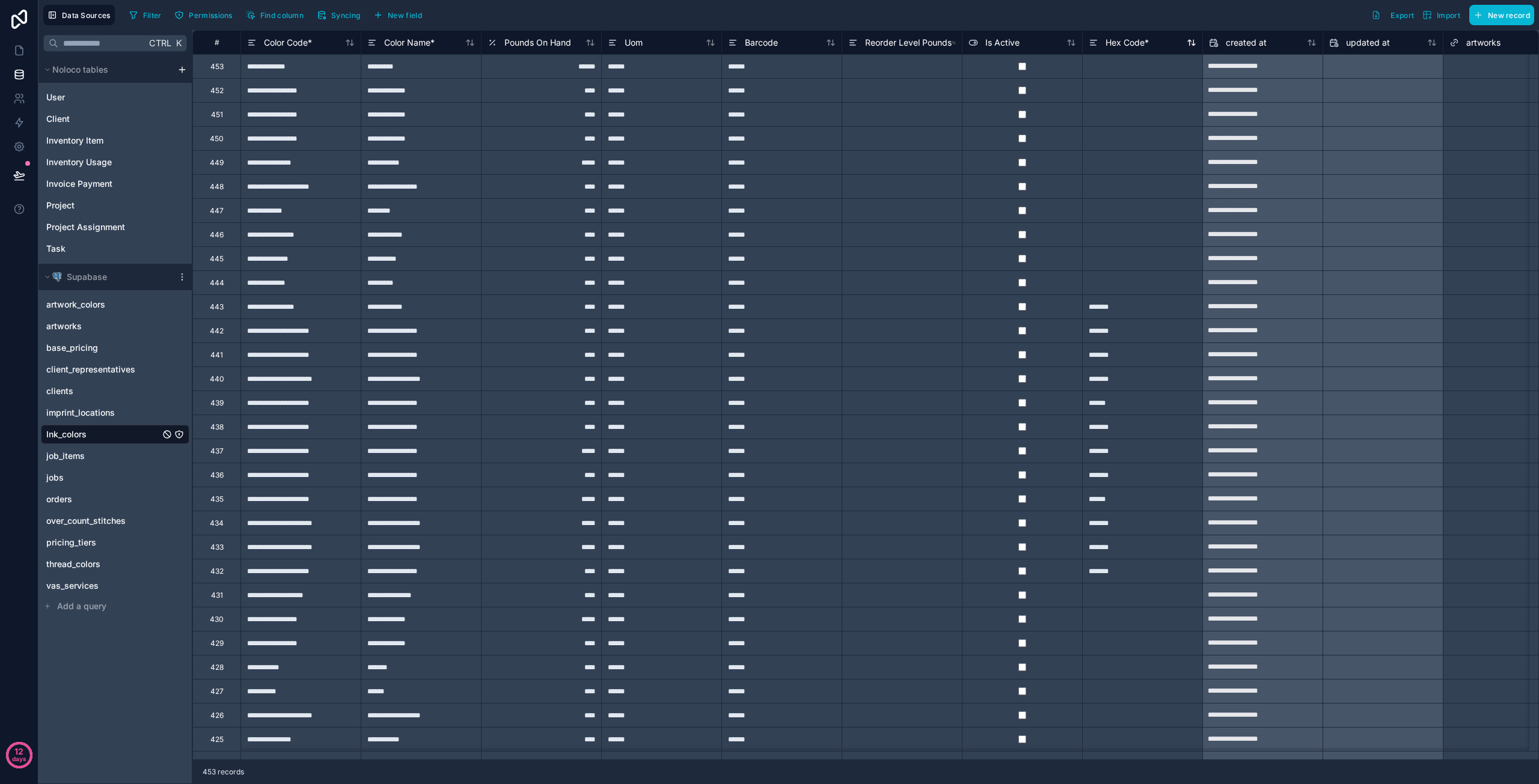
click at [1160, 46] on div "Hex Code *" at bounding box center [1143, 42] width 108 height 15
click at [1128, 42] on span "Hex Code *" at bounding box center [1127, 42] width 43 height 12
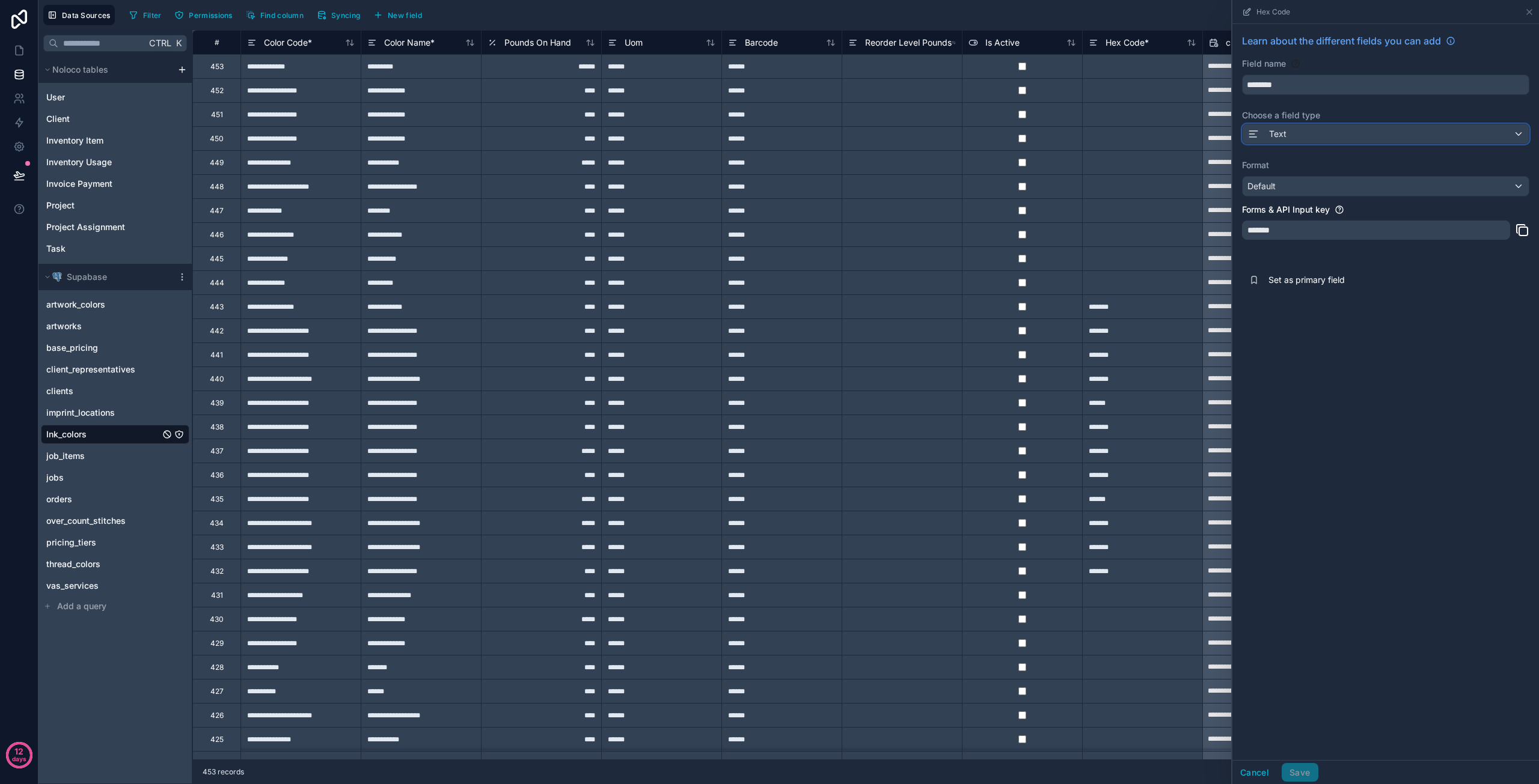
click at [1272, 133] on span "Text" at bounding box center [1278, 134] width 17 height 12
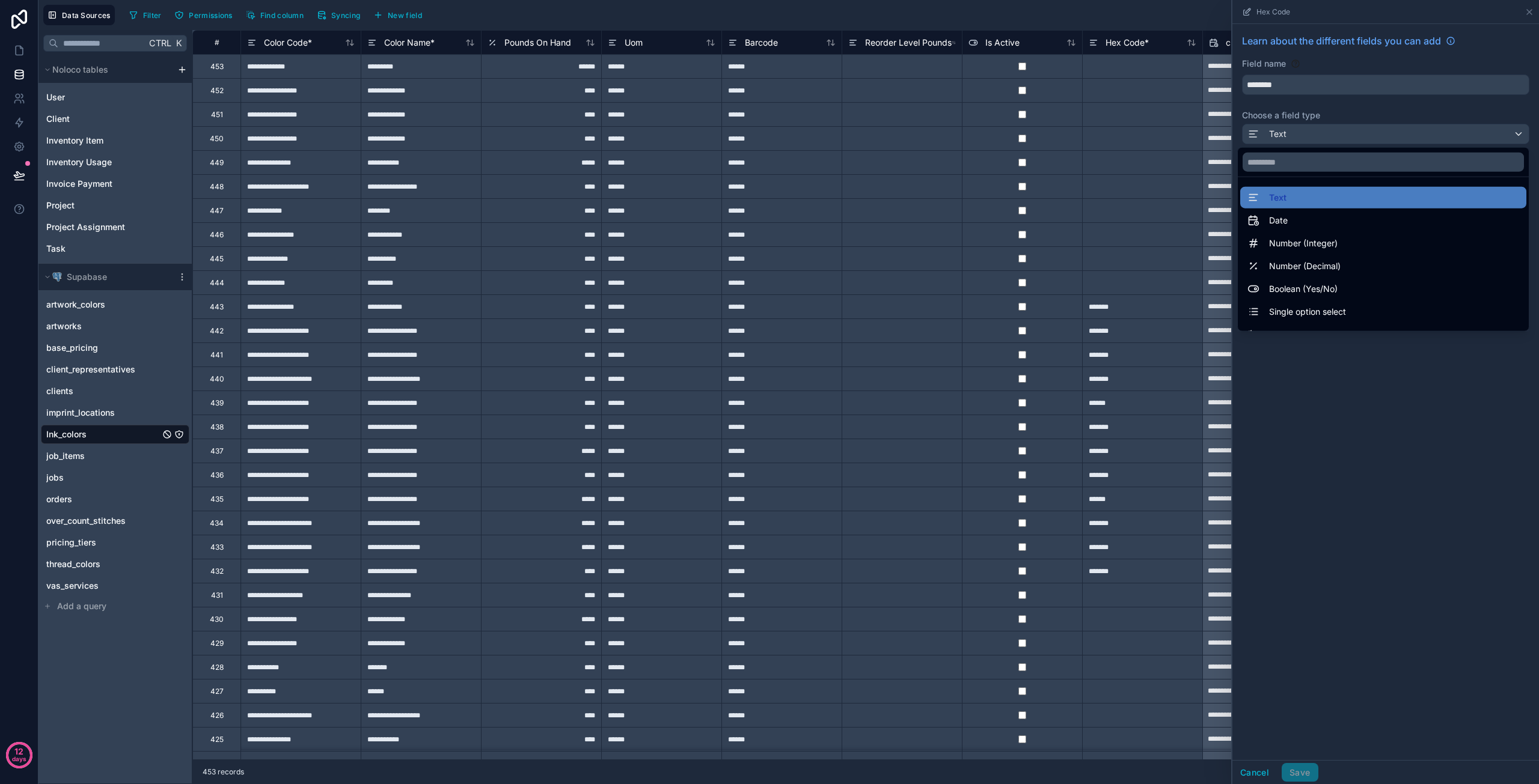
click at [1306, 413] on div at bounding box center [1386, 392] width 307 height 784
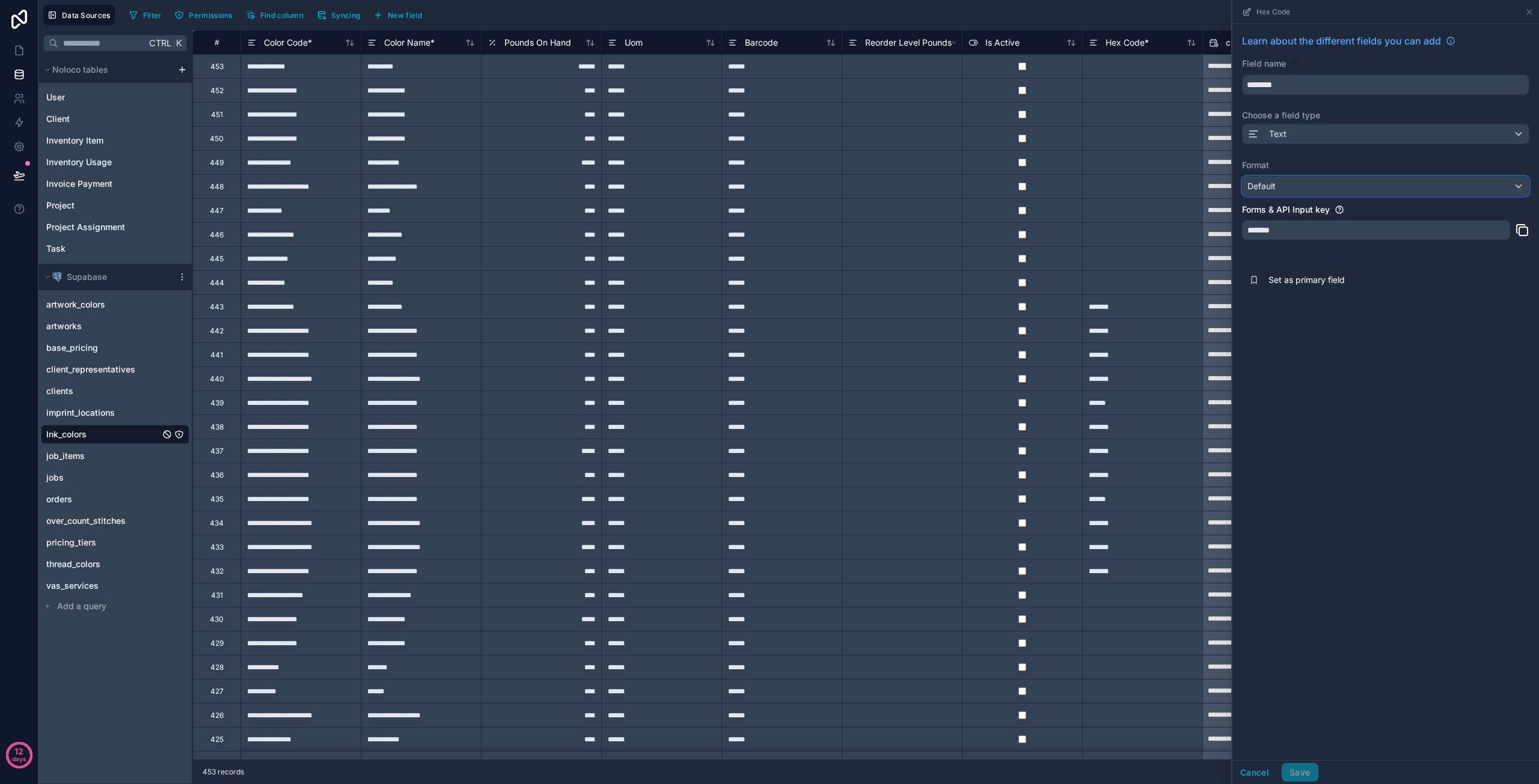
click at [1310, 184] on div "Default" at bounding box center [1386, 186] width 286 height 19
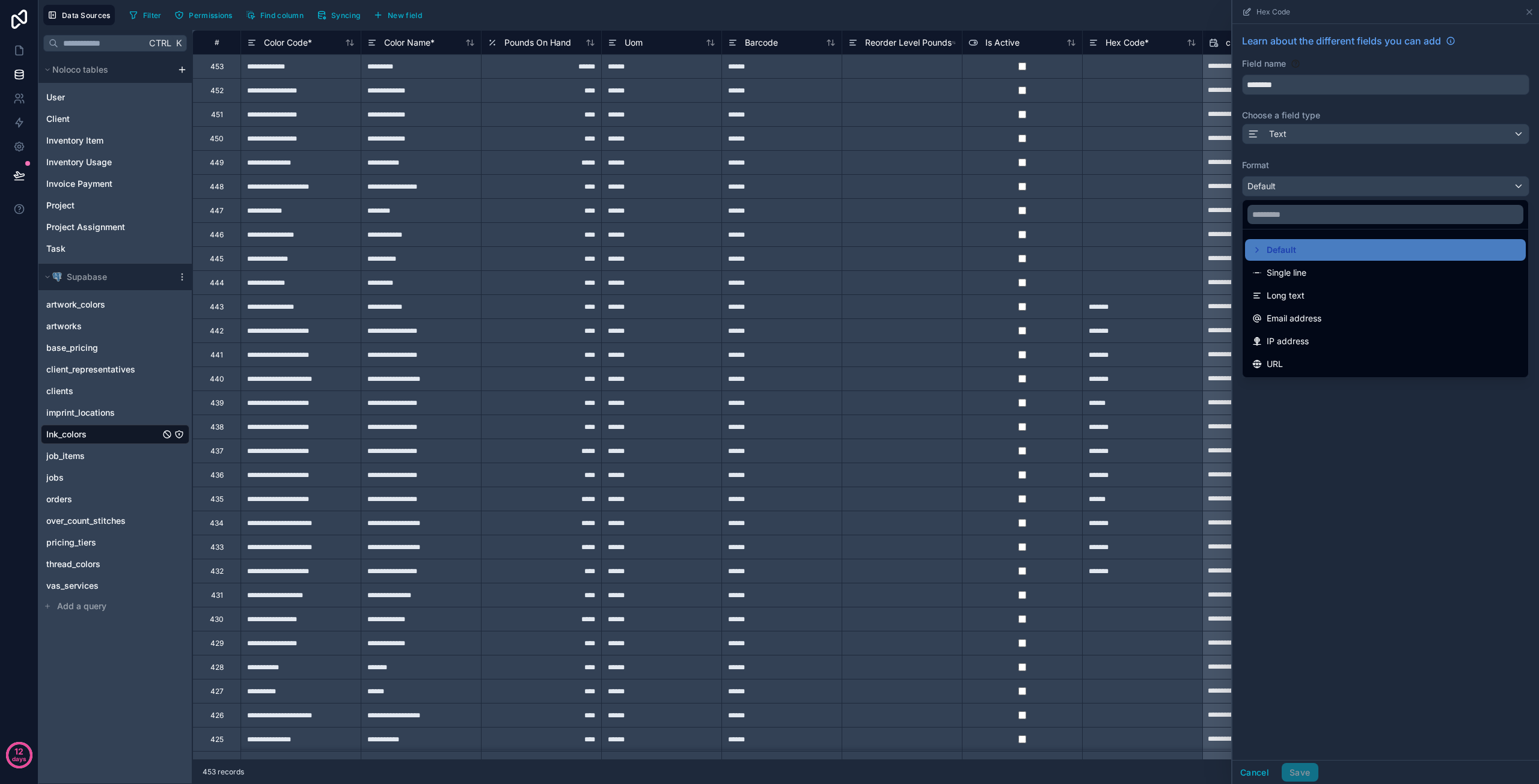
click at [1320, 435] on div at bounding box center [1386, 392] width 307 height 784
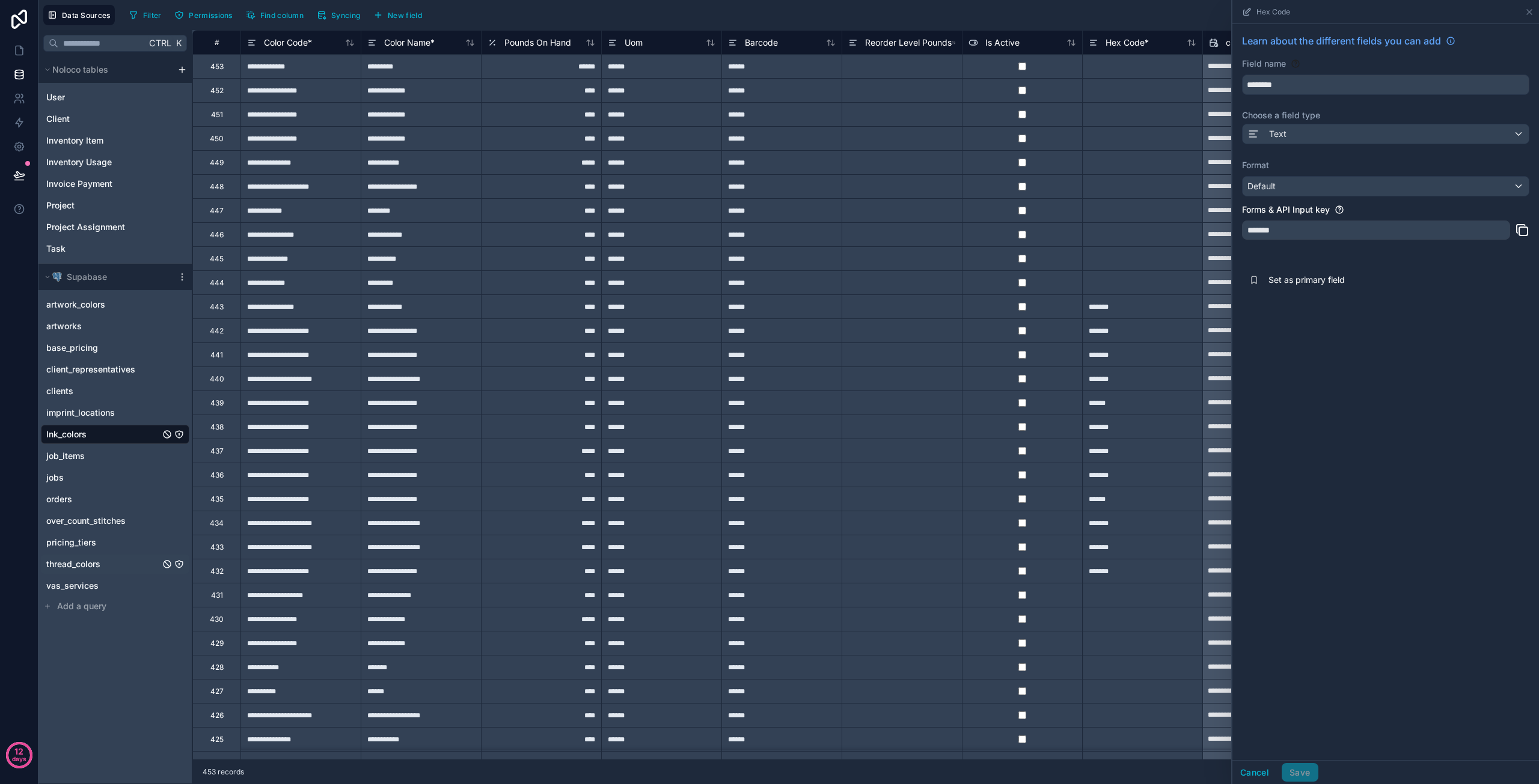
click at [127, 561] on div "thread_colors" at bounding box center [115, 564] width 148 height 19
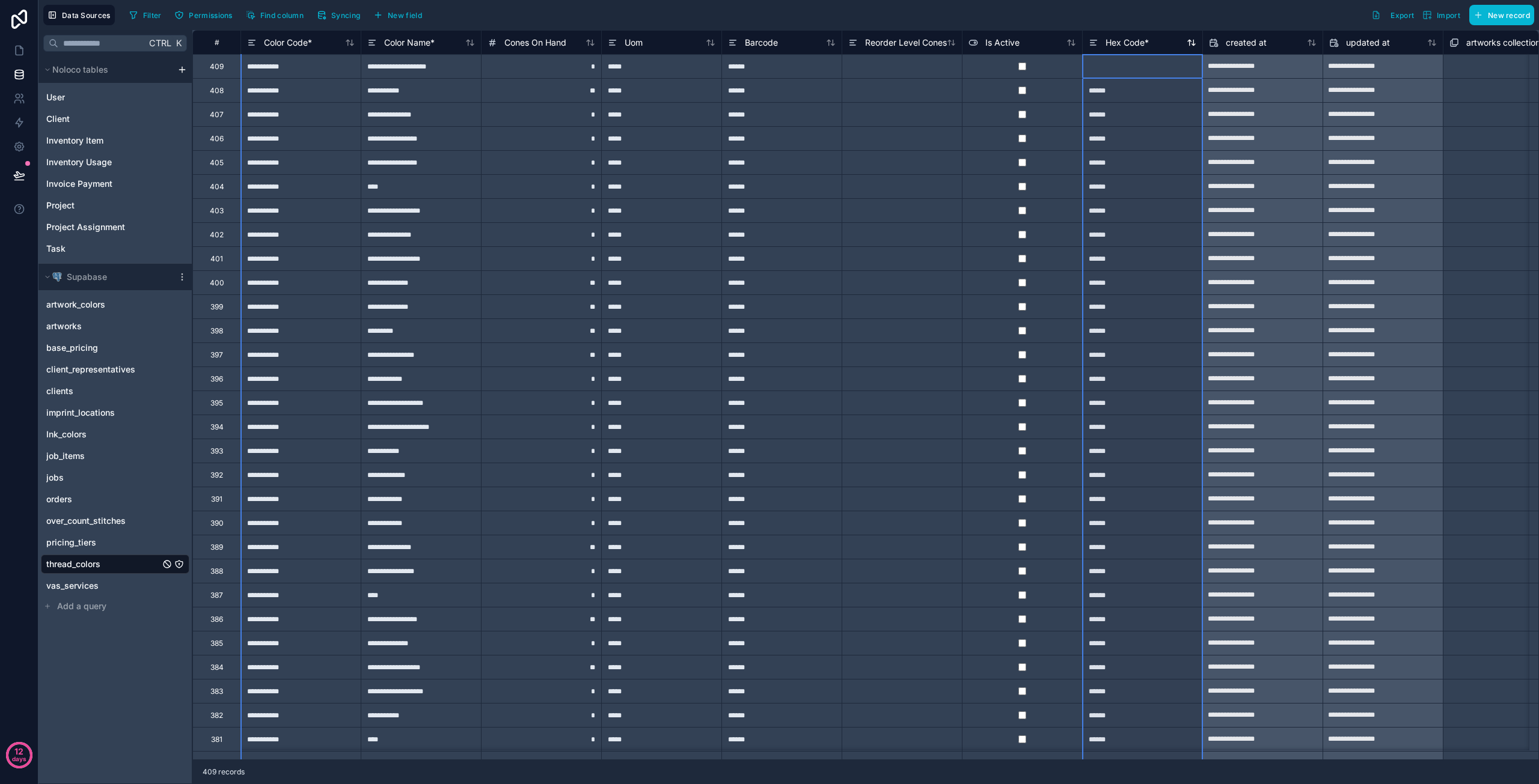
click at [1122, 41] on span "Hex Code *" at bounding box center [1127, 42] width 43 height 12
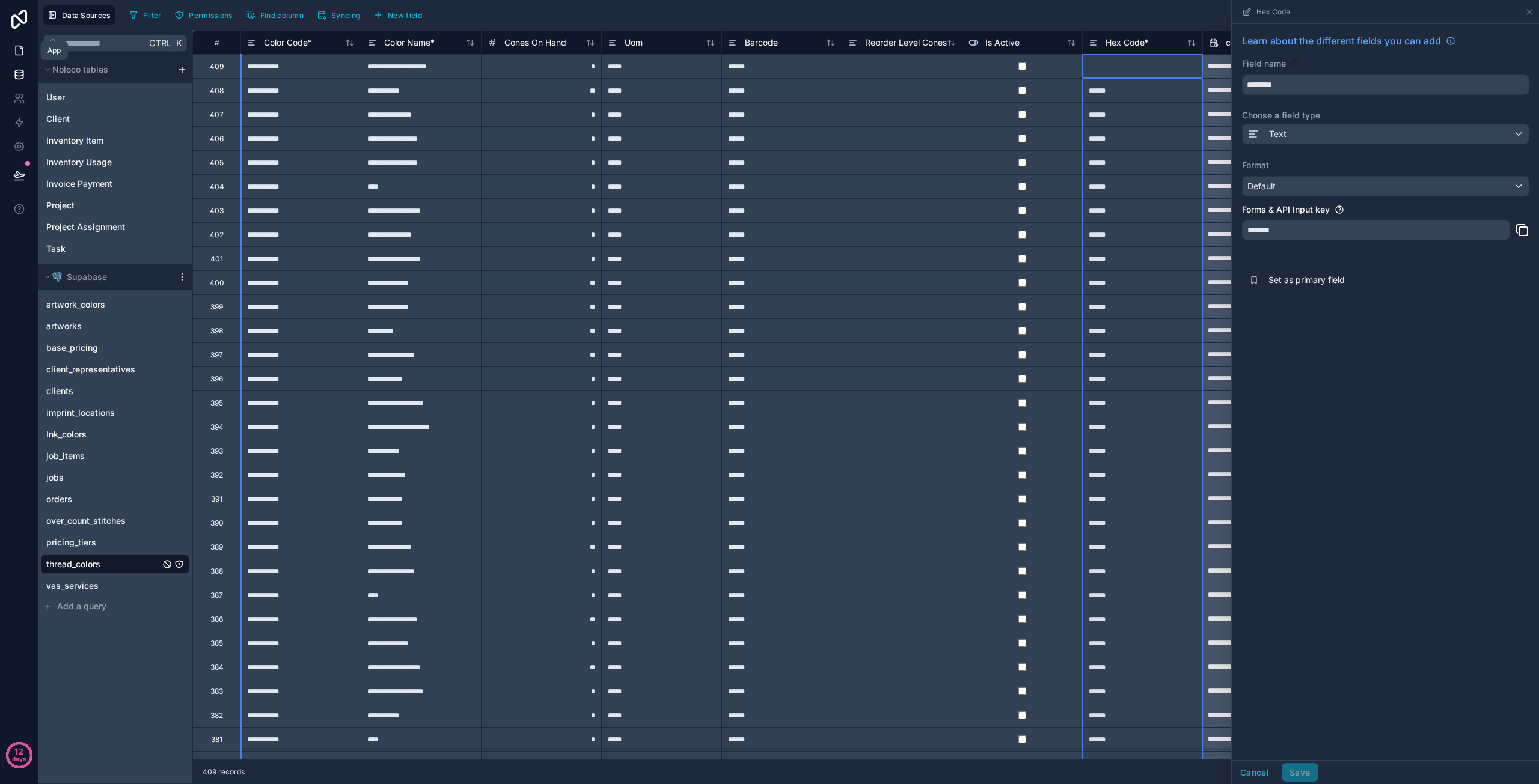
click at [18, 52] on icon at bounding box center [19, 50] width 12 height 12
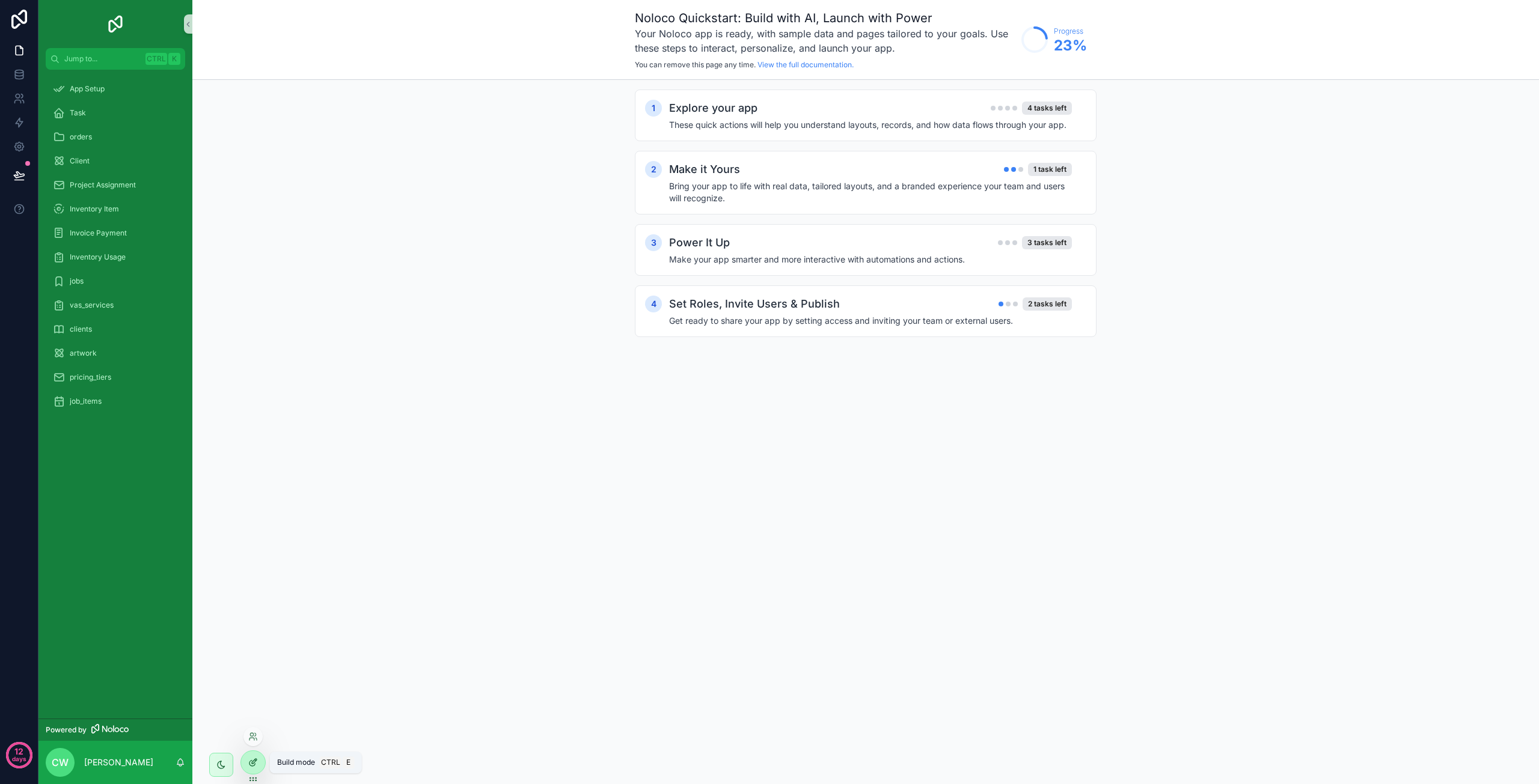
click at [256, 761] on icon at bounding box center [253, 762] width 10 height 10
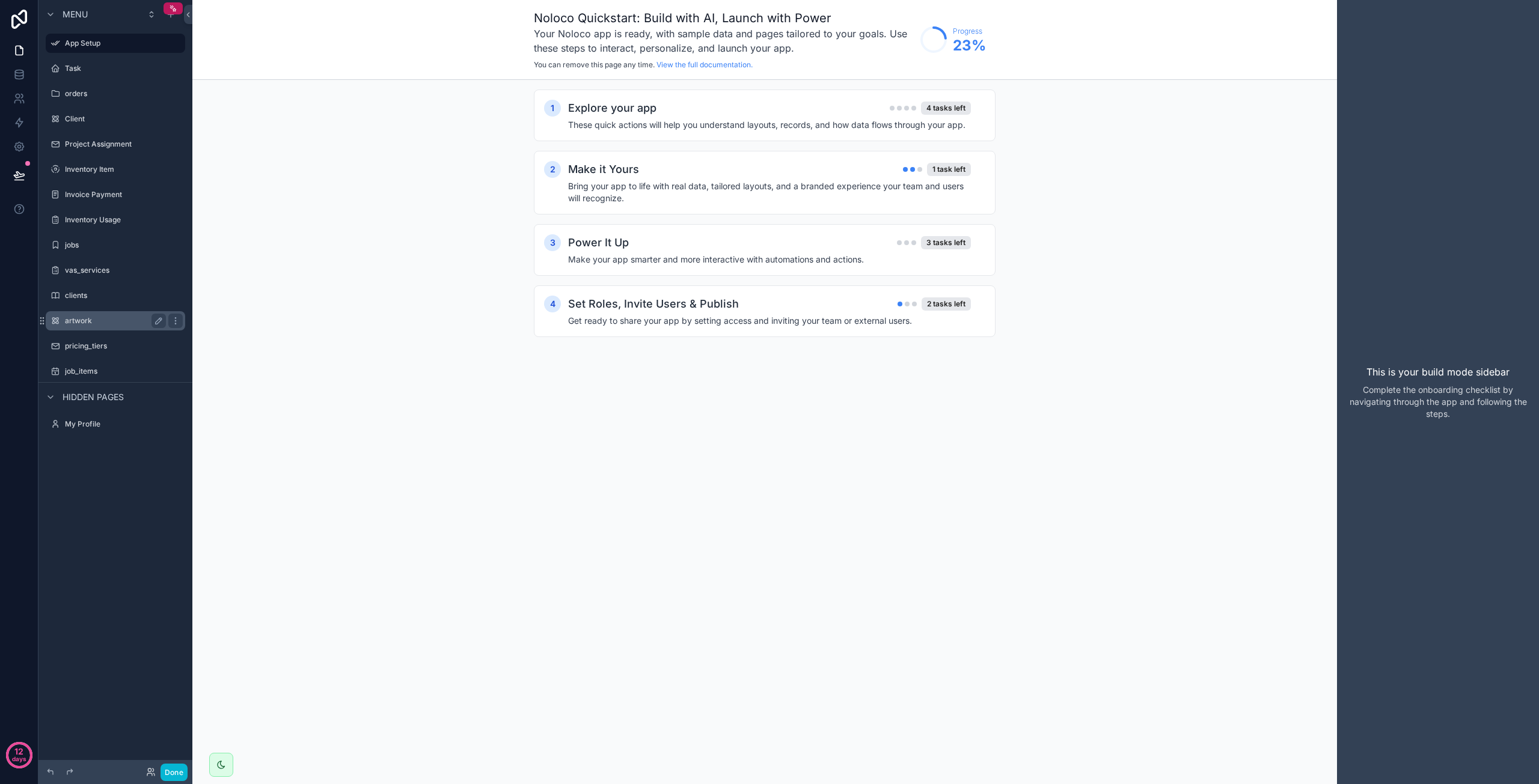
click at [93, 329] on div "artwork" at bounding box center [115, 321] width 134 height 19
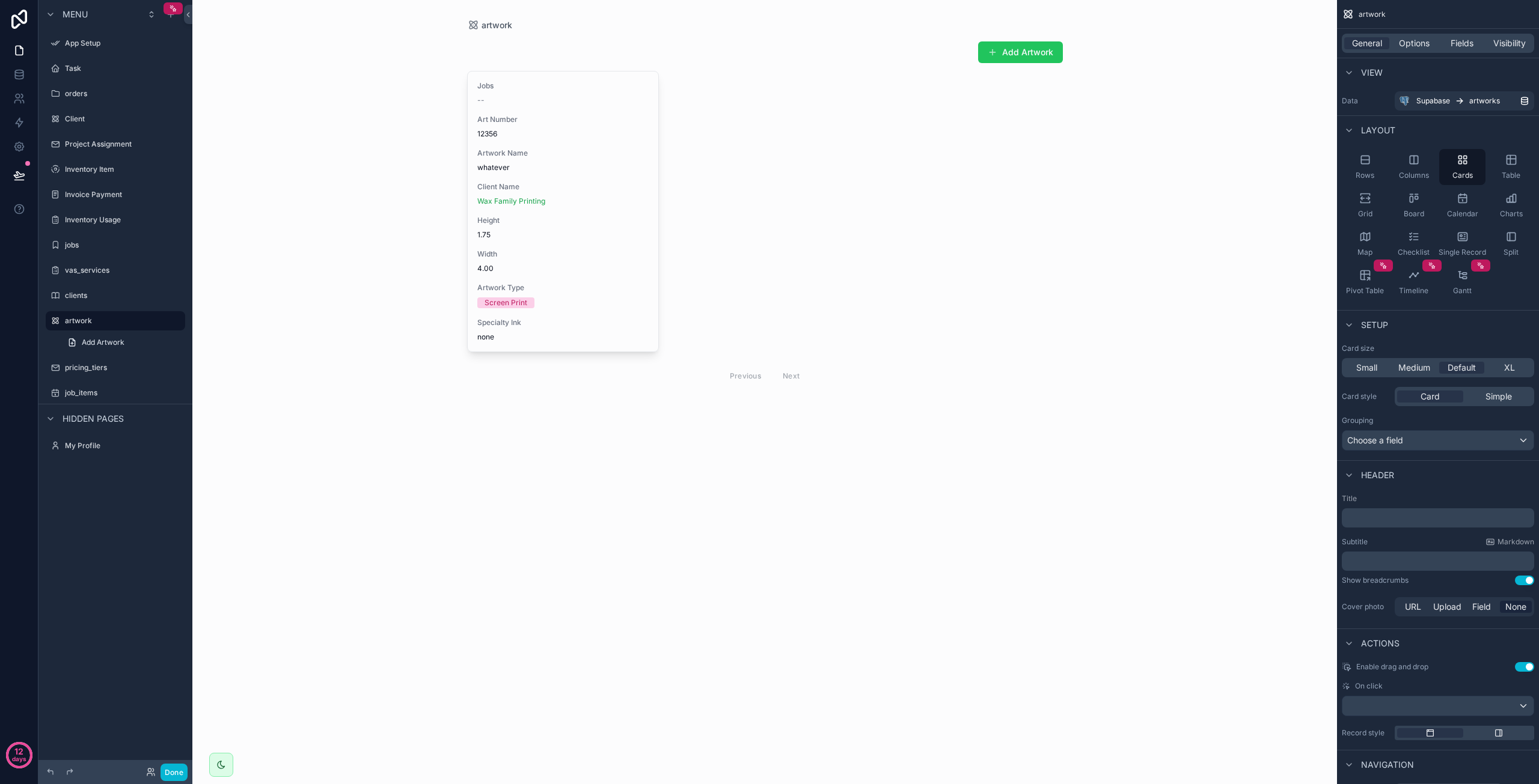
click at [581, 226] on div "scrollable content" at bounding box center [765, 214] width 615 height 428
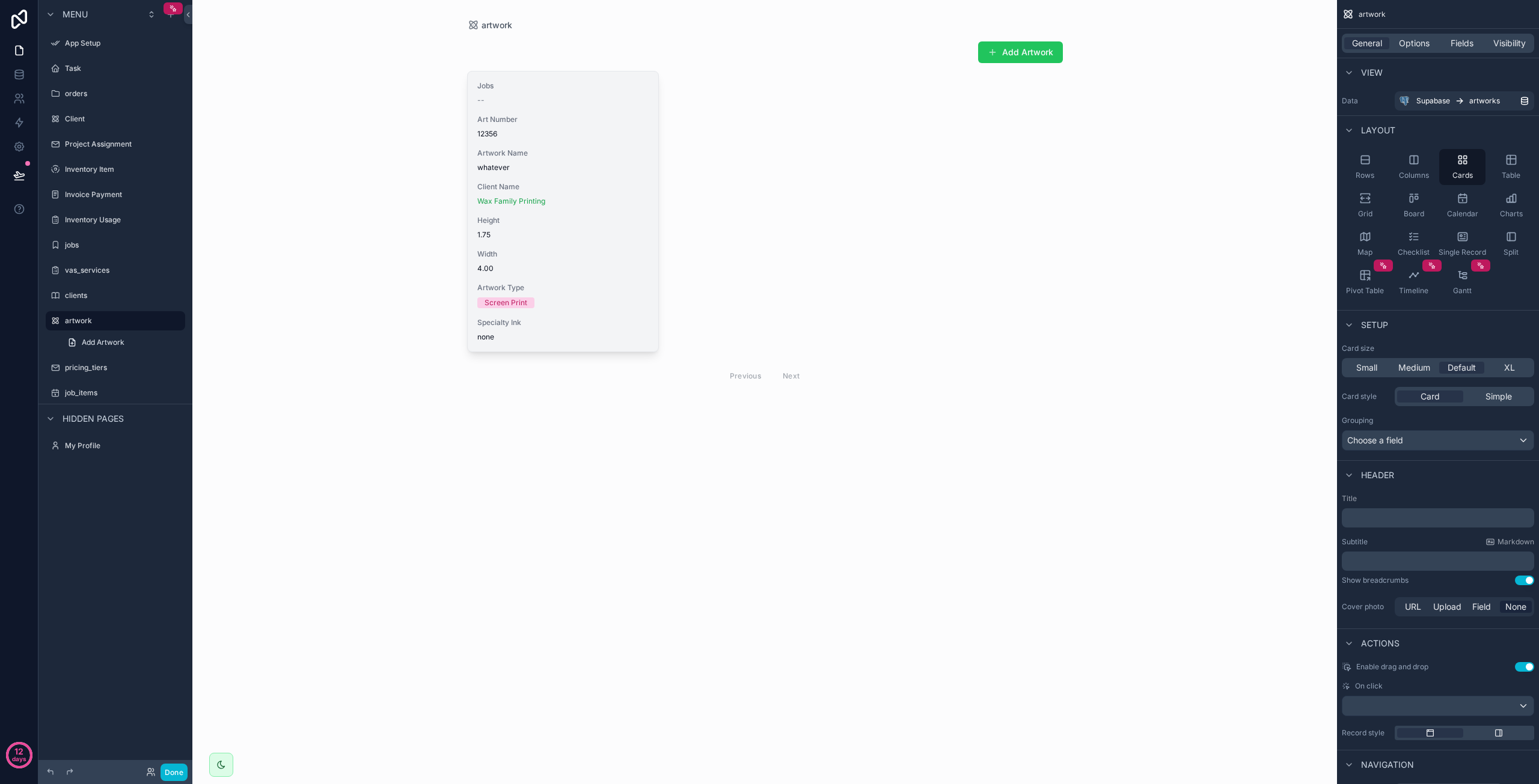
click at [597, 242] on div "Jobs -- Art Number 12356 Artwork Name whatever Client Name Wax Family Printing …" at bounding box center [564, 212] width 192 height 280
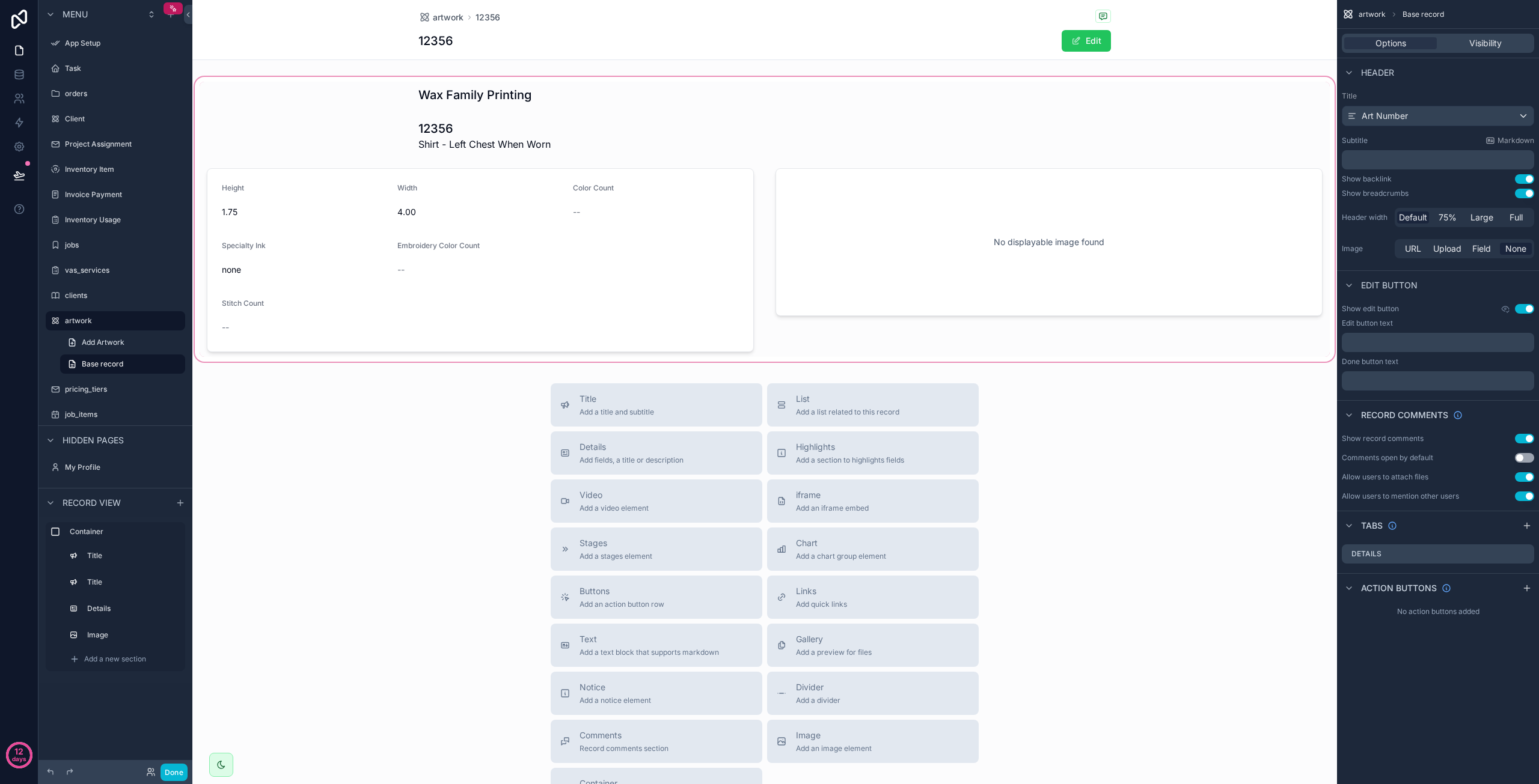
click at [583, 296] on div "scrollable content" at bounding box center [764, 219] width 1145 height 290
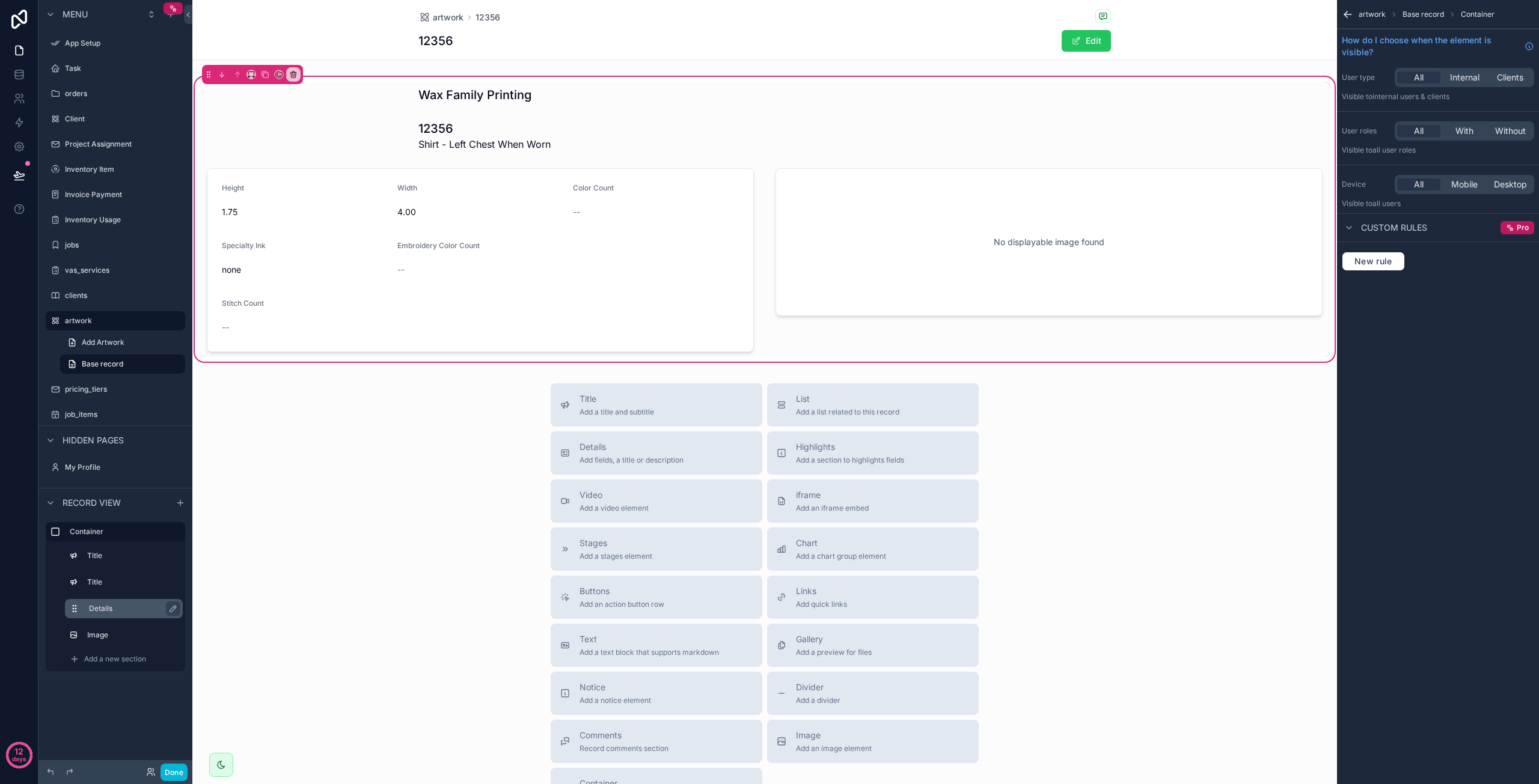
click at [107, 605] on label "Details" at bounding box center [131, 608] width 84 height 10
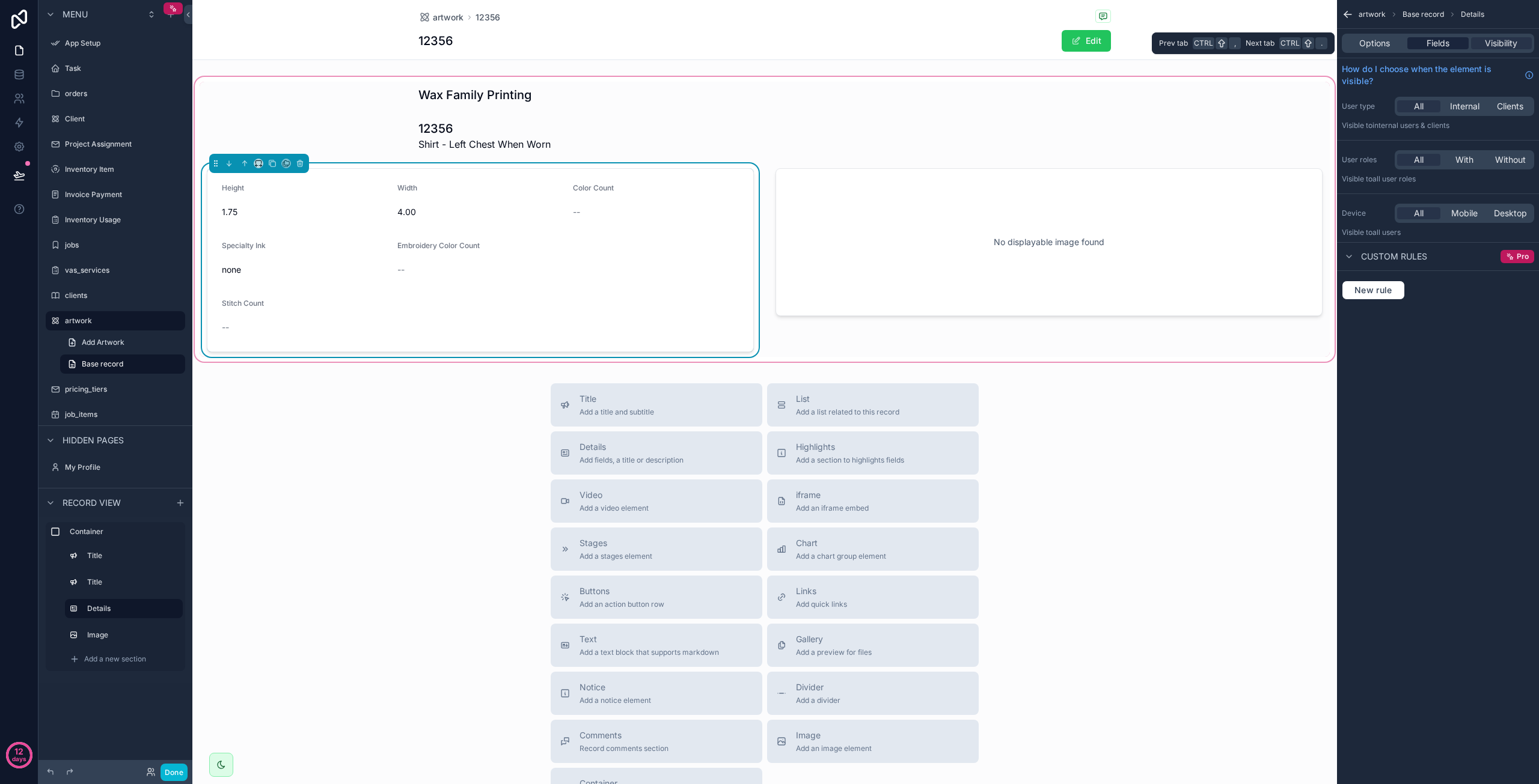
click at [1424, 49] on div "Fields" at bounding box center [1438, 43] width 61 height 12
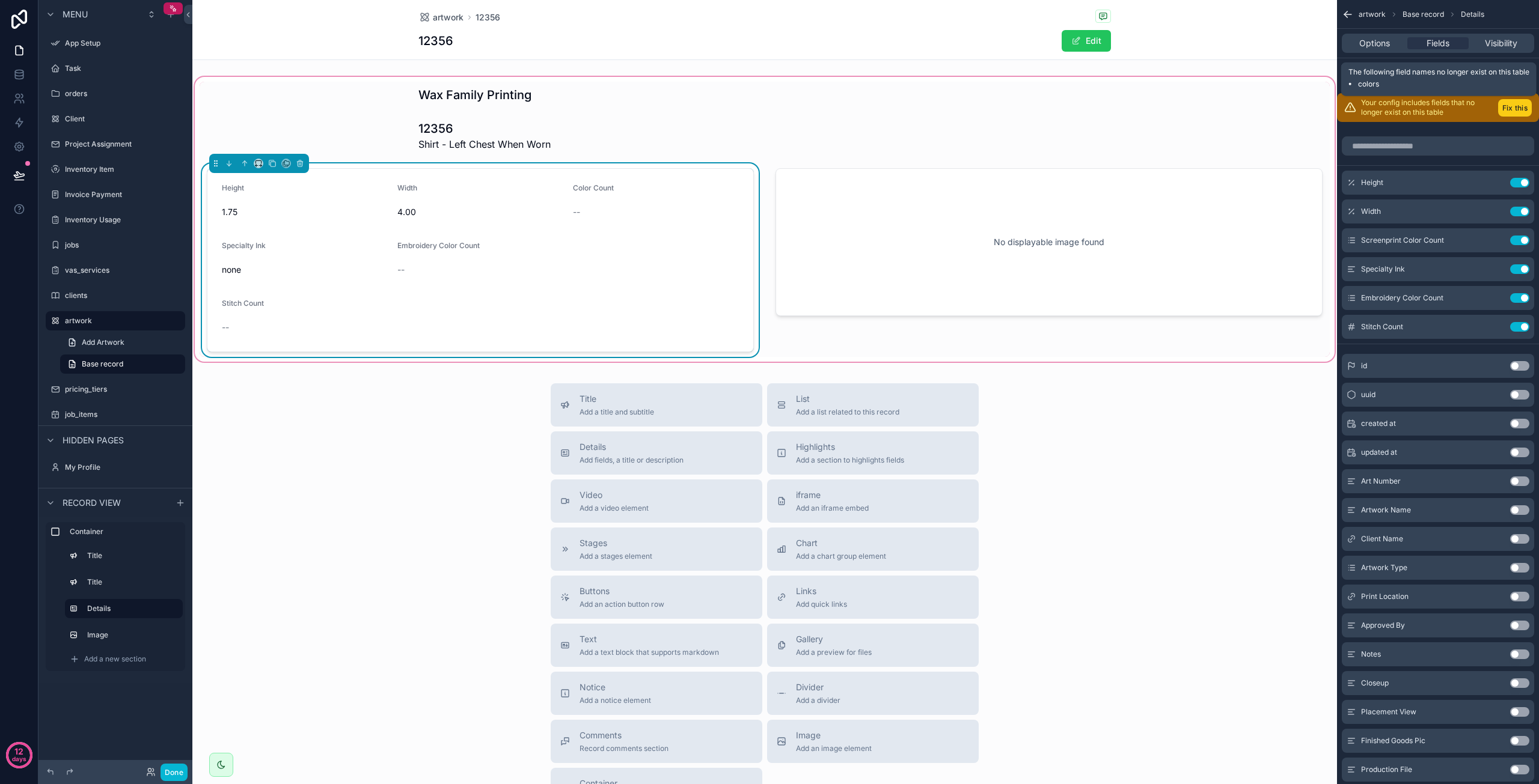
click at [1503, 102] on button "Fix this" at bounding box center [1515, 107] width 34 height 17
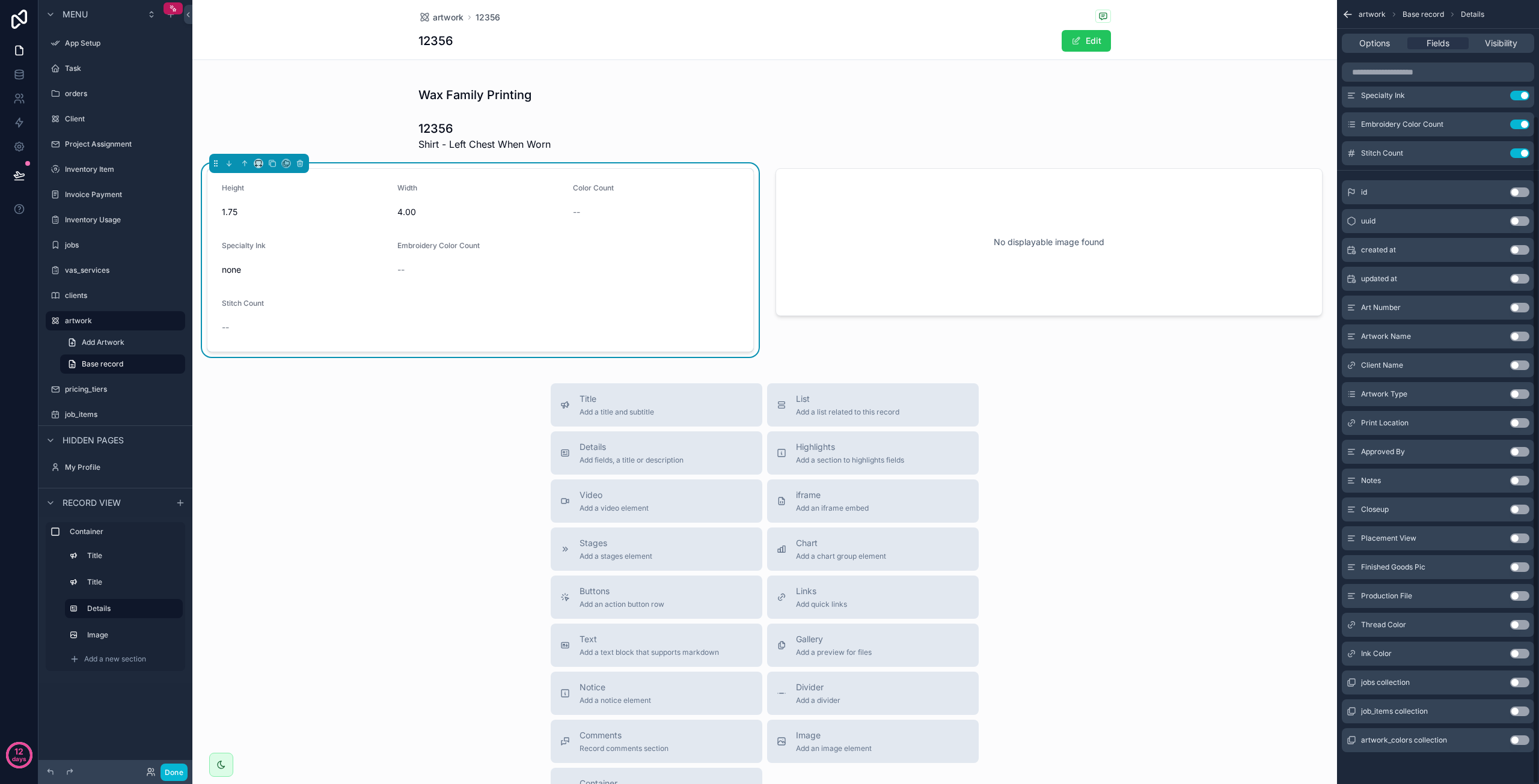
scroll to position [136, 0]
click at [1518, 650] on button "Use setting" at bounding box center [1520, 653] width 19 height 10
click at [1518, 650] on button "Use setting" at bounding box center [1520, 653] width 19 height 10
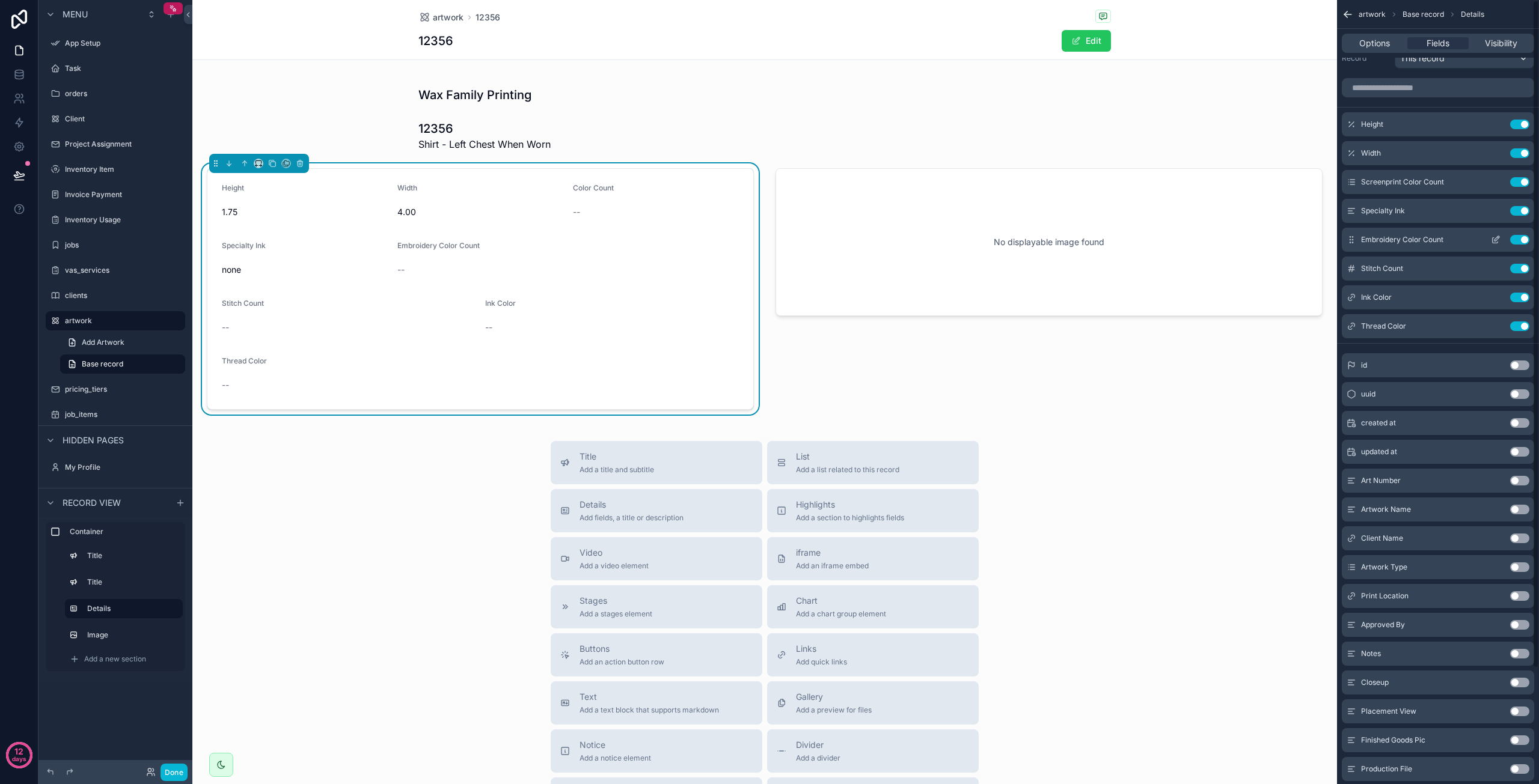
scroll to position [0, 0]
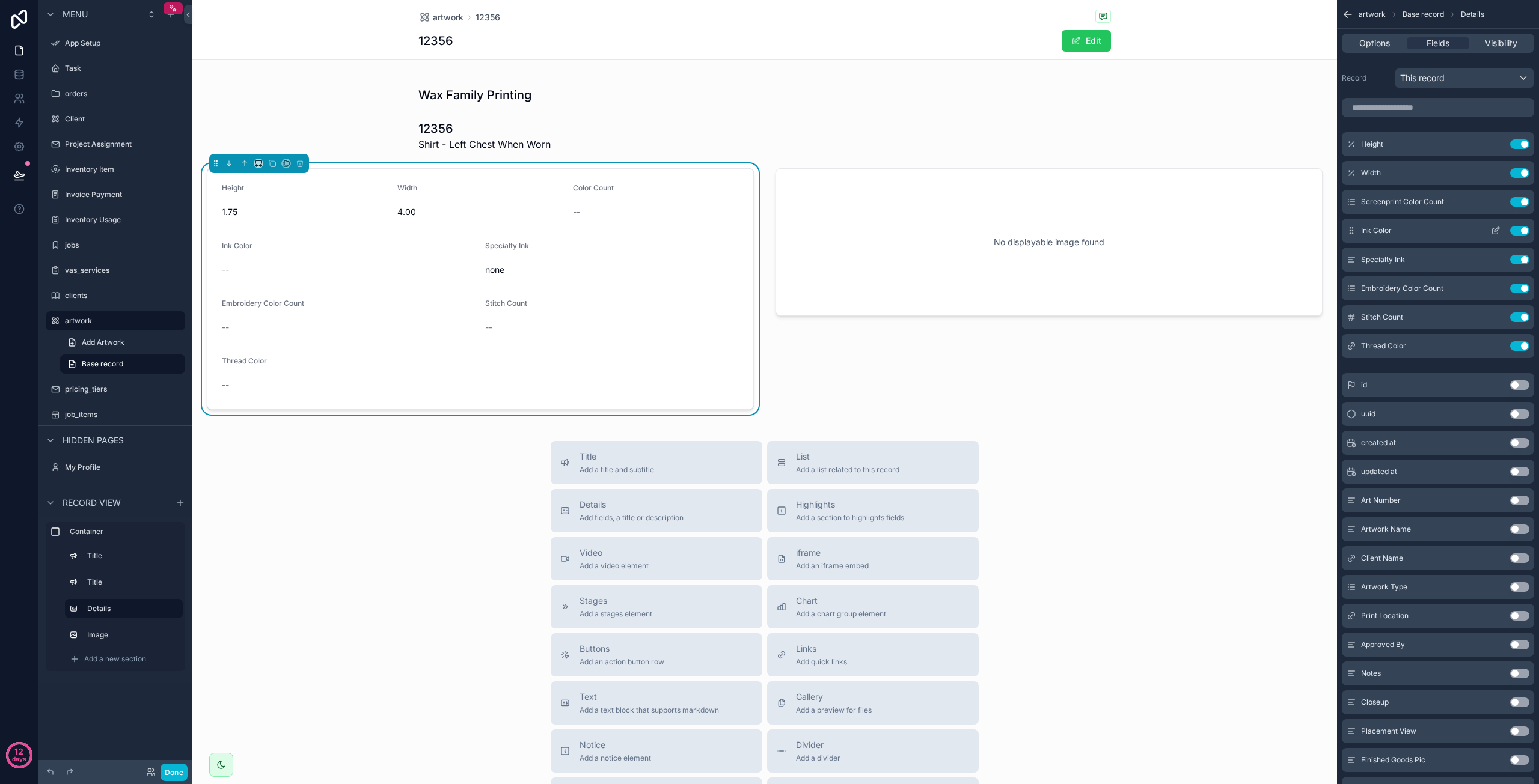
click at [1493, 232] on icon "scrollable content" at bounding box center [1495, 231] width 10 height 10
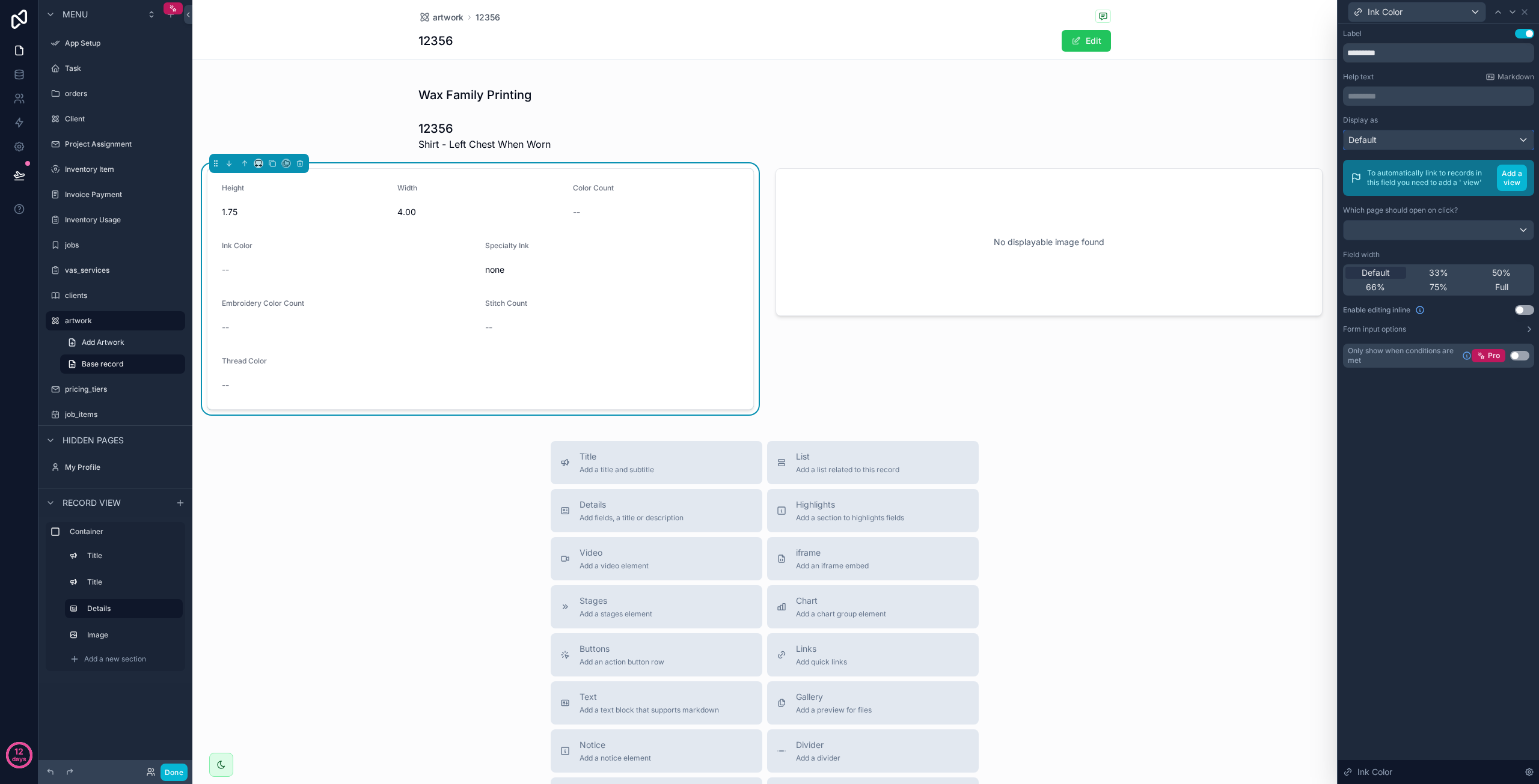
click at [1458, 134] on div "Default" at bounding box center [1439, 140] width 190 height 19
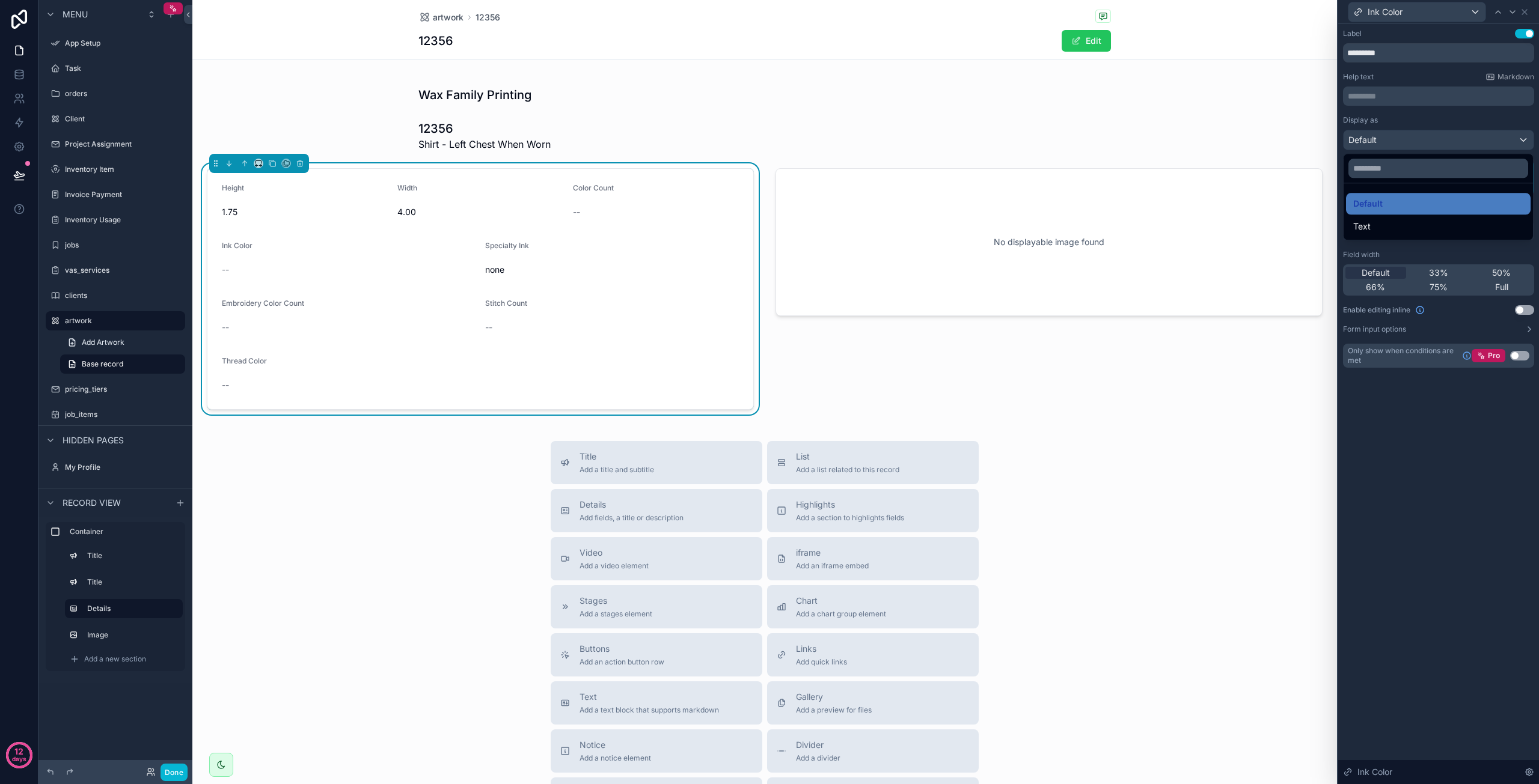
click at [1523, 353] on div at bounding box center [1439, 392] width 201 height 784
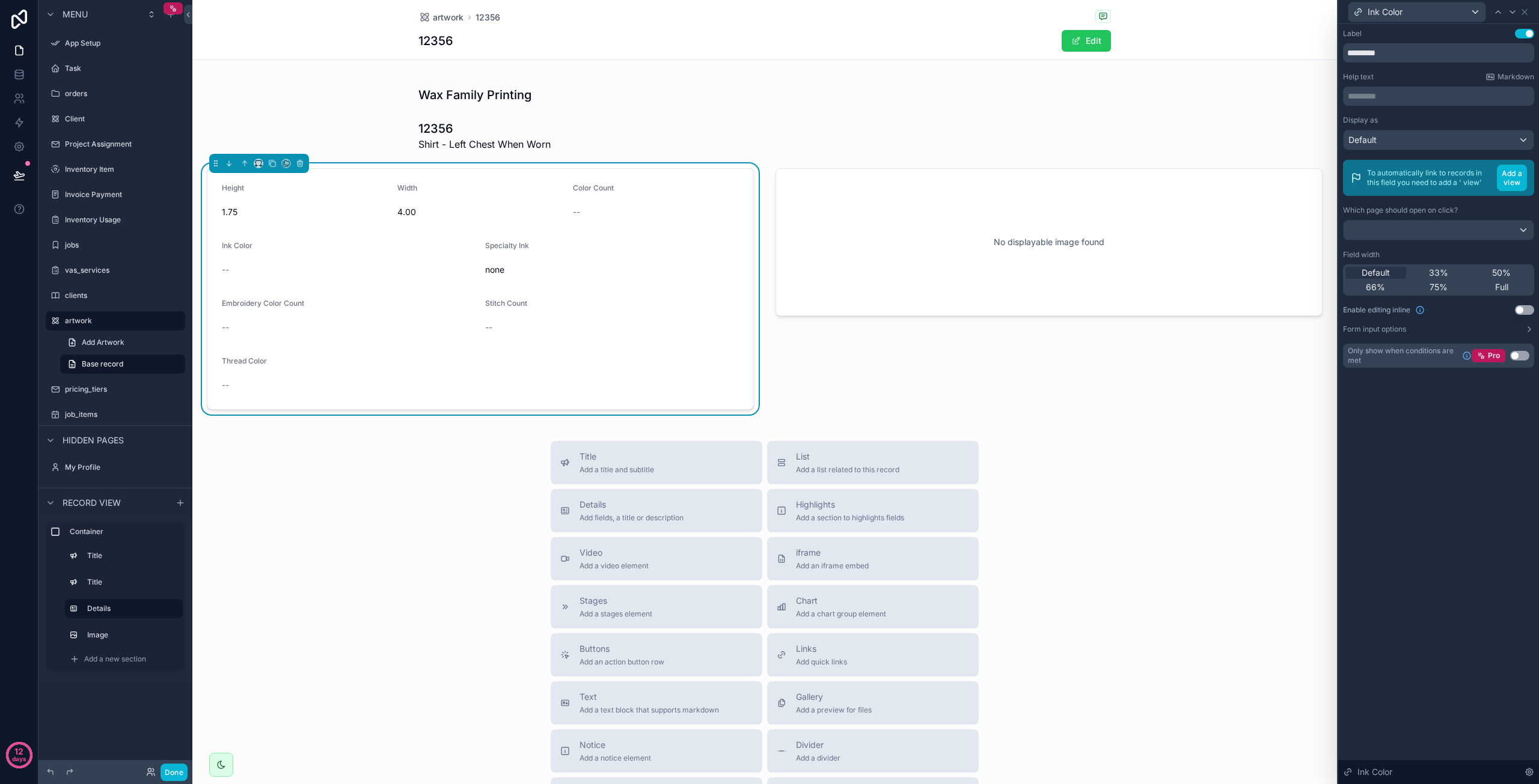
click at [1519, 354] on button "Use setting" at bounding box center [1520, 356] width 19 height 10
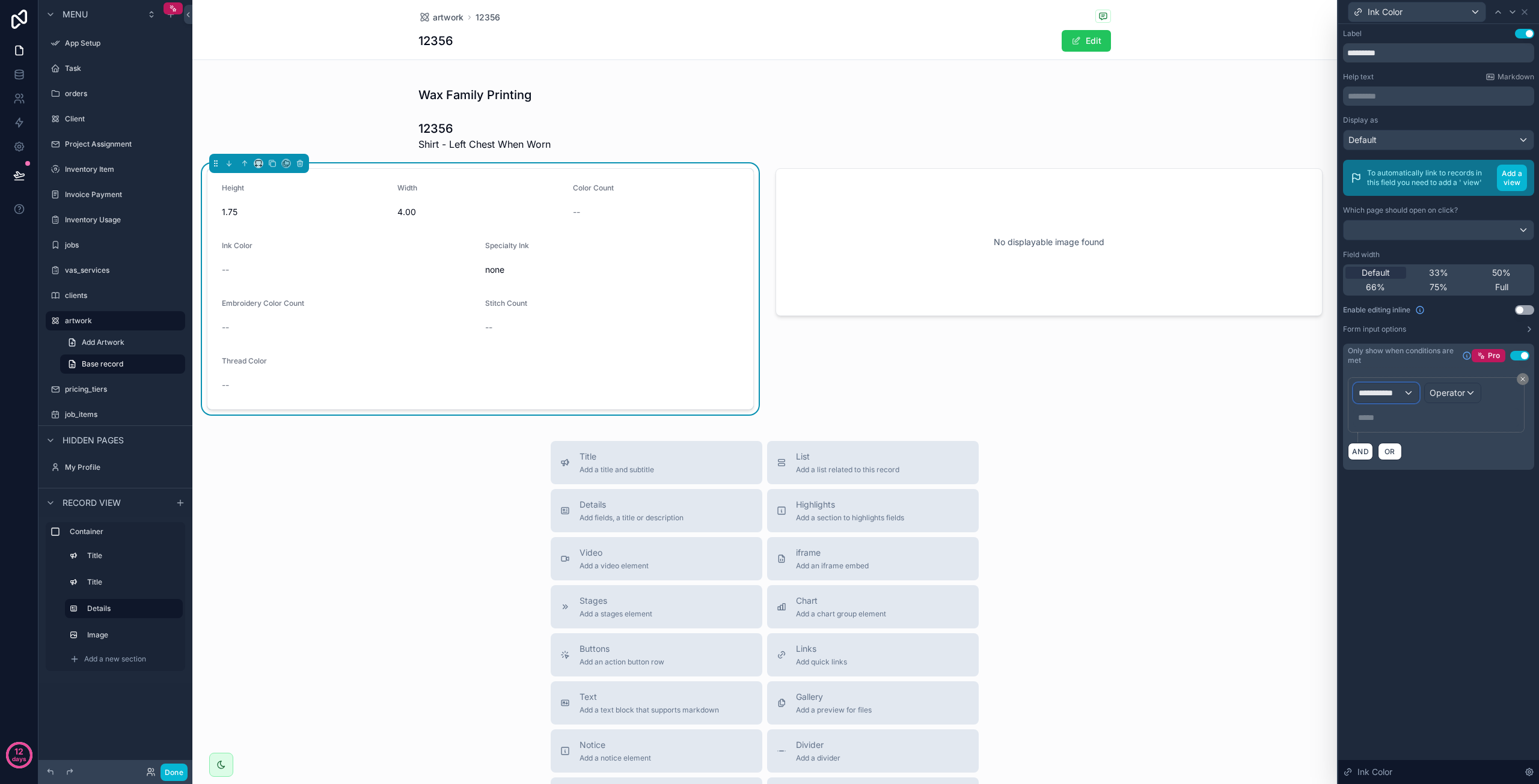
click at [1401, 394] on span "**********" at bounding box center [1381, 393] width 44 height 12
click at [1391, 451] on span "artworks" at bounding box center [1380, 455] width 34 height 15
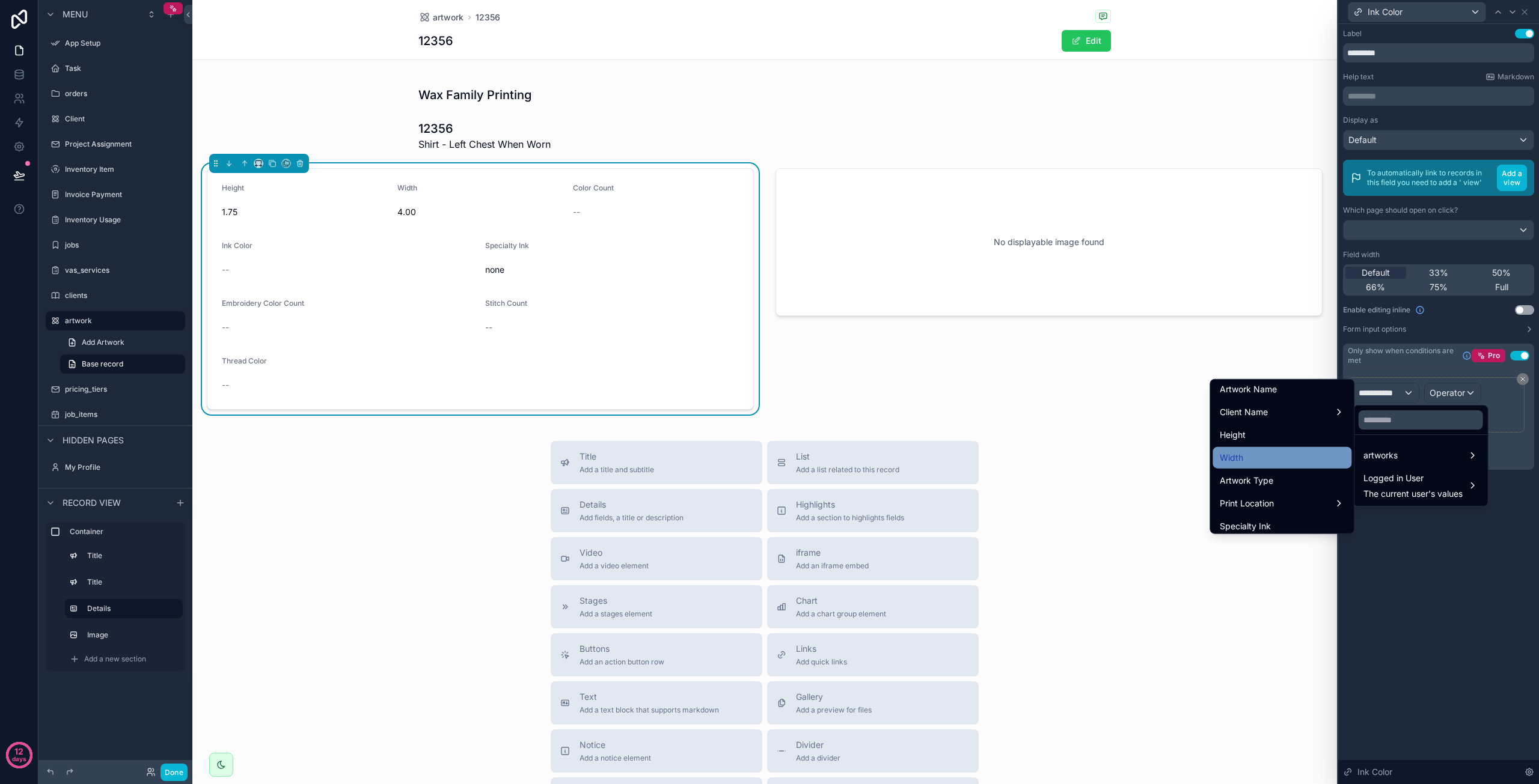
scroll to position [120, 0]
click at [1261, 479] on span "Artwork Type" at bounding box center [1247, 478] width 53 height 15
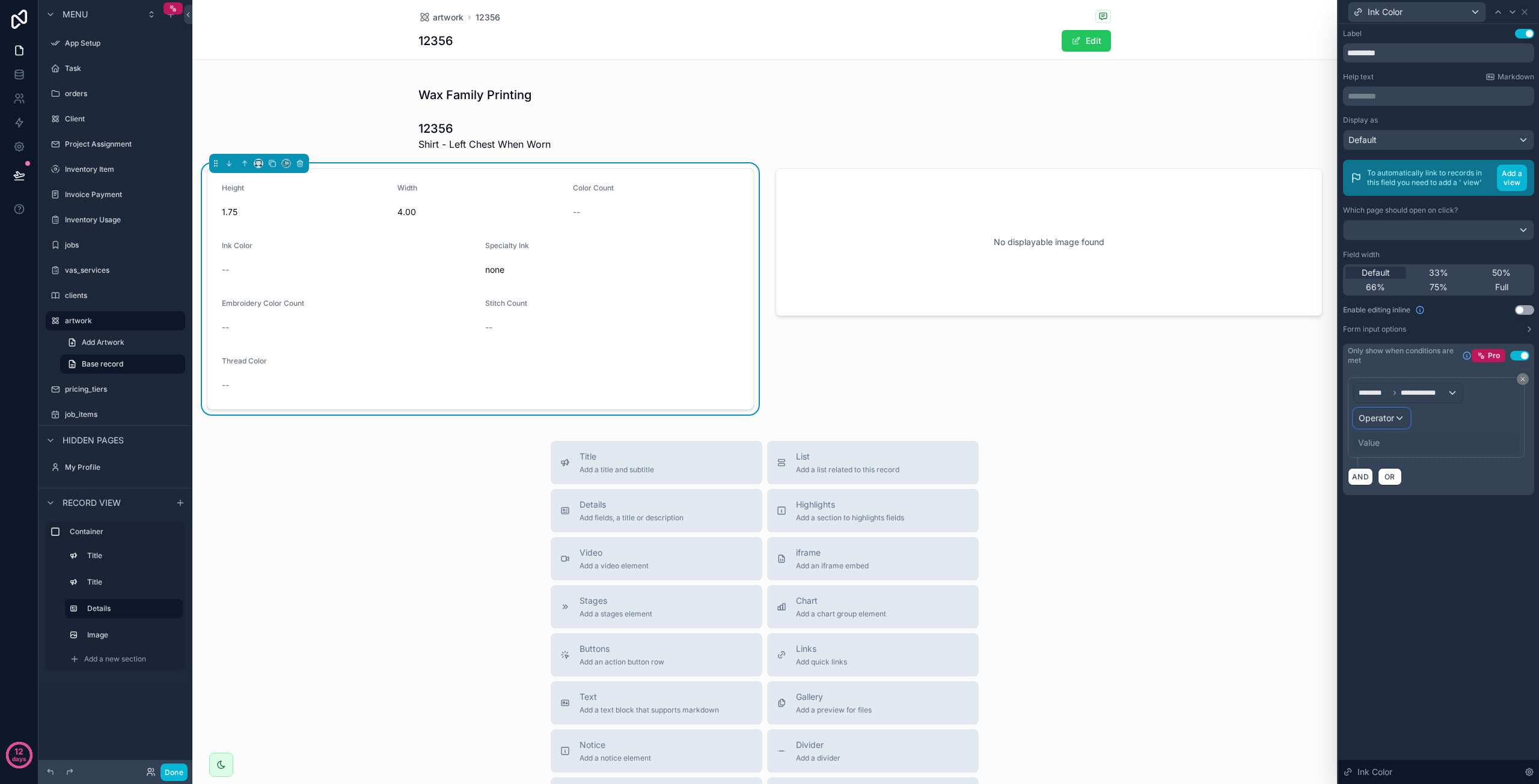
click at [1394, 418] on div "Operator" at bounding box center [1382, 418] width 56 height 19
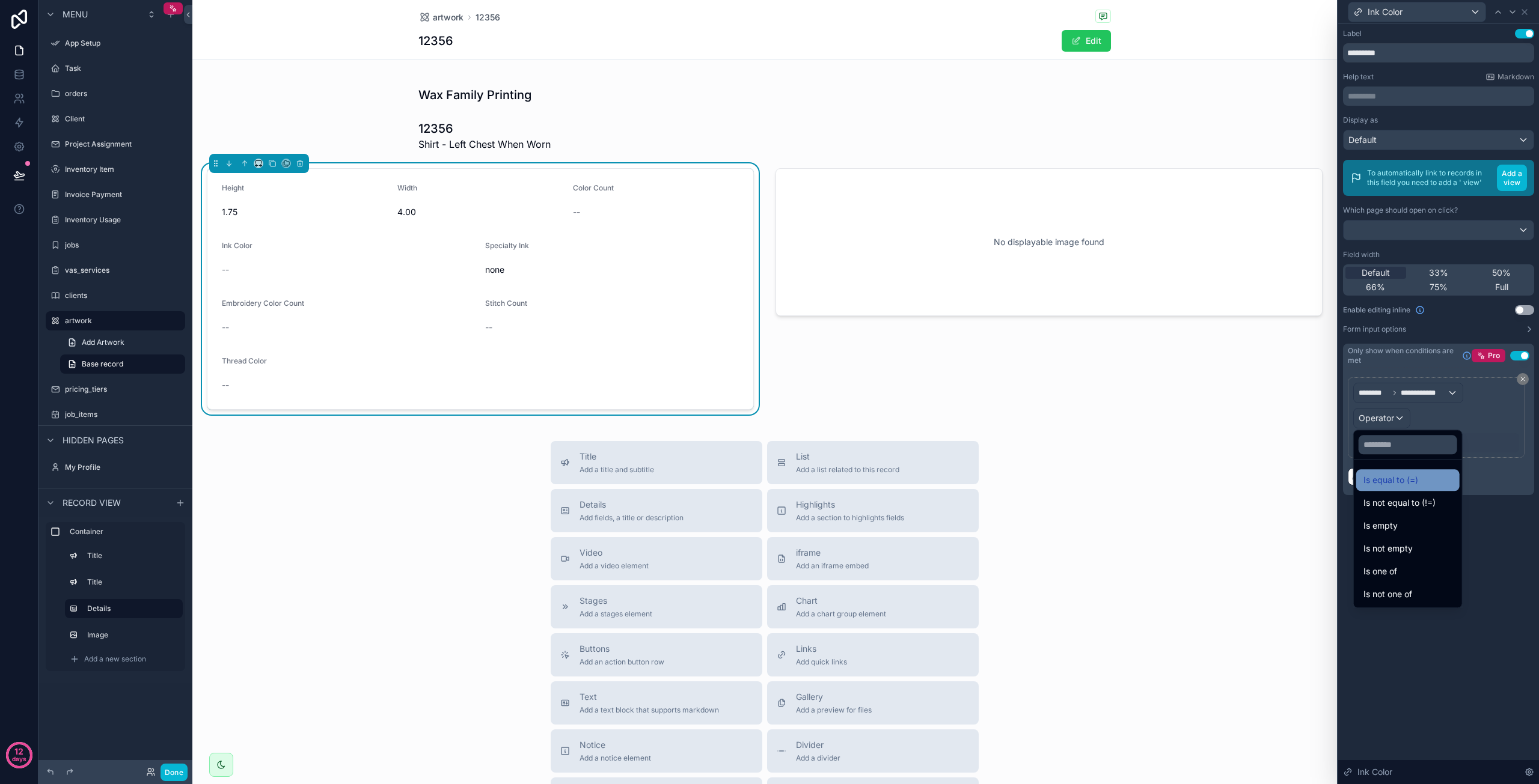
click at [1396, 478] on span "Is equal to (=)" at bounding box center [1391, 480] width 55 height 15
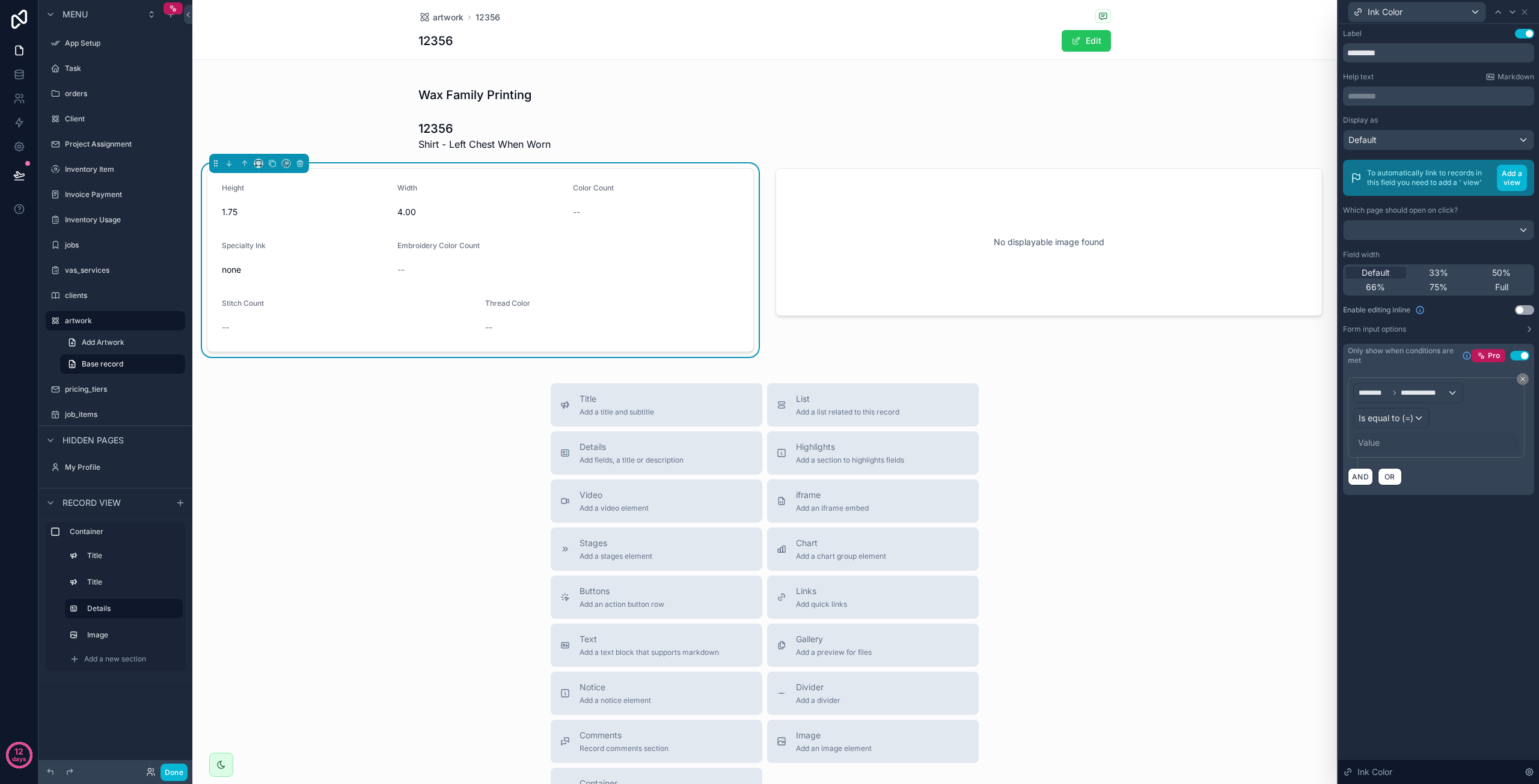
click at [1381, 442] on div "Value" at bounding box center [1436, 443] width 166 height 19
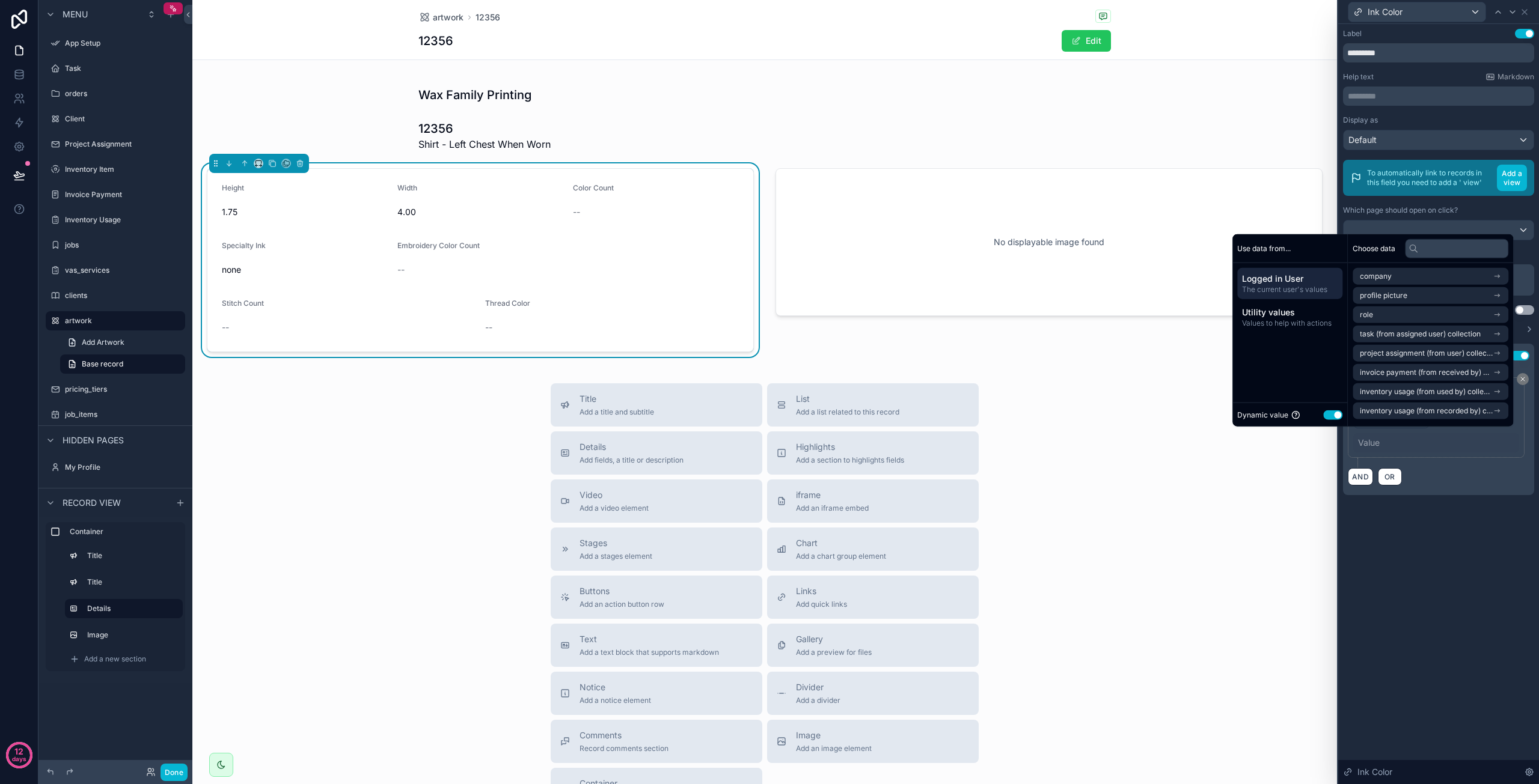
click at [1328, 416] on button "Use setting" at bounding box center [1333, 414] width 19 height 10
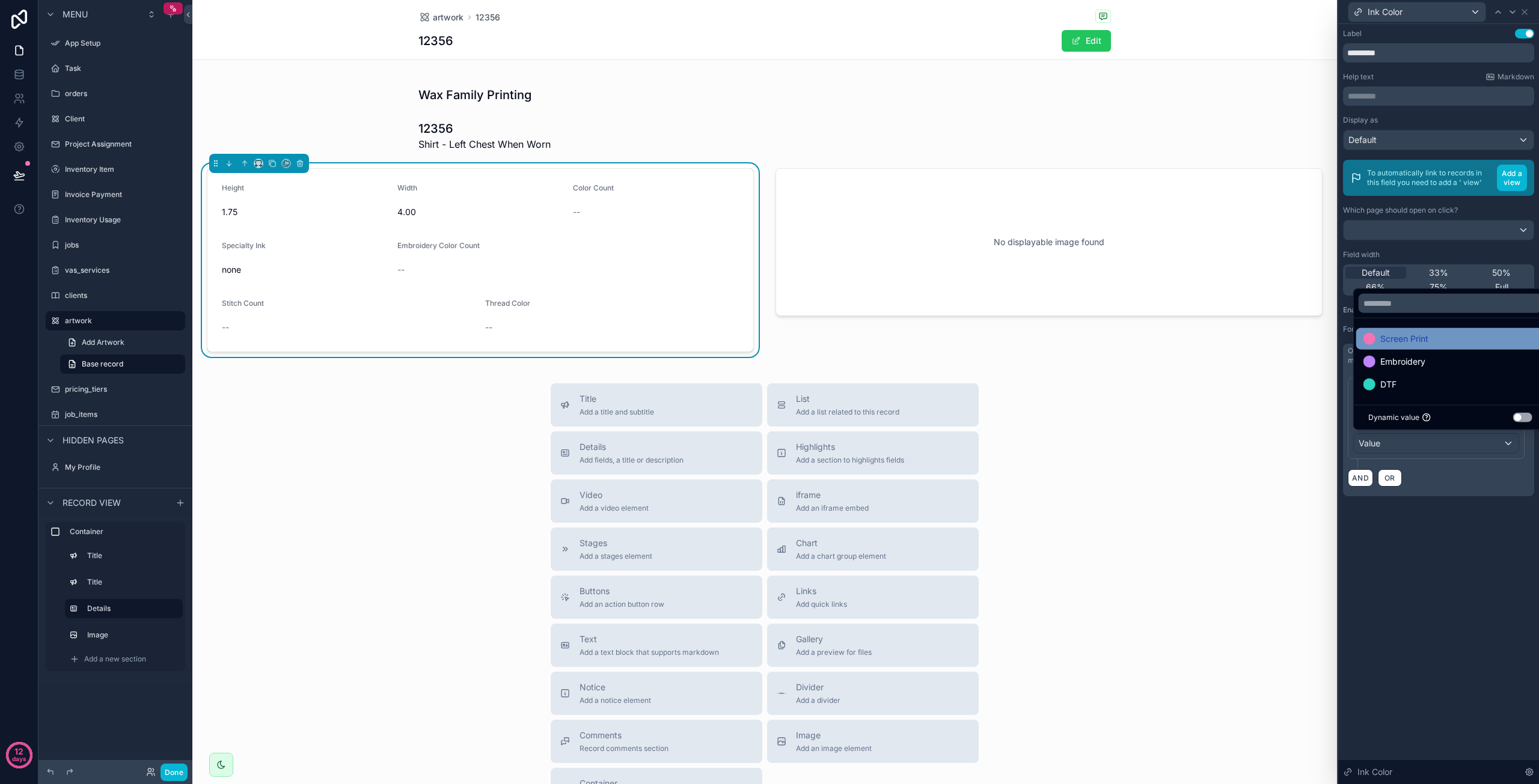
click at [1400, 337] on span "Screen Print" at bounding box center [1405, 338] width 48 height 15
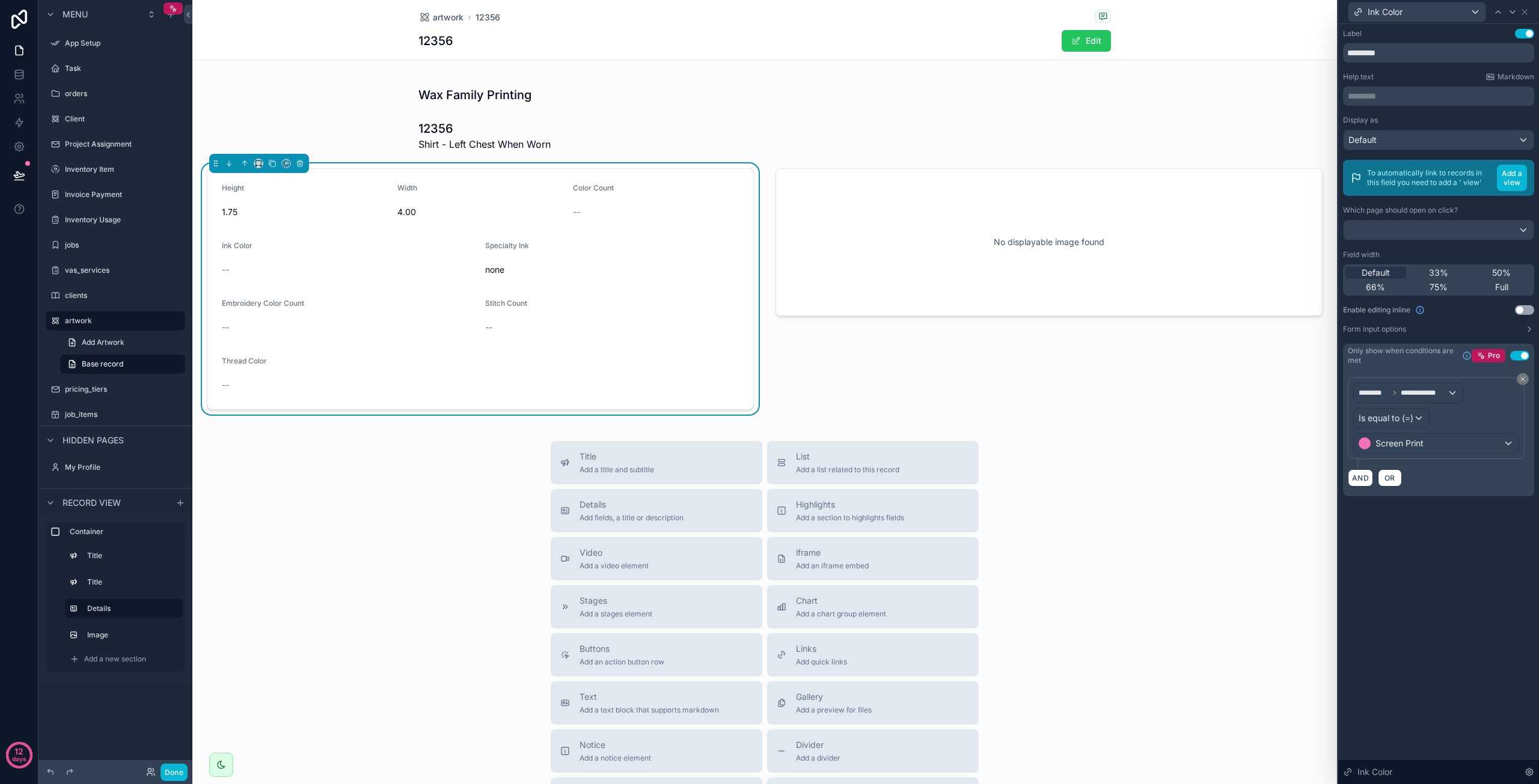
click at [1443, 520] on div "**********" at bounding box center [1439, 274] width 201 height 501
click at [1527, 12] on icon at bounding box center [1524, 11] width 10 height 10
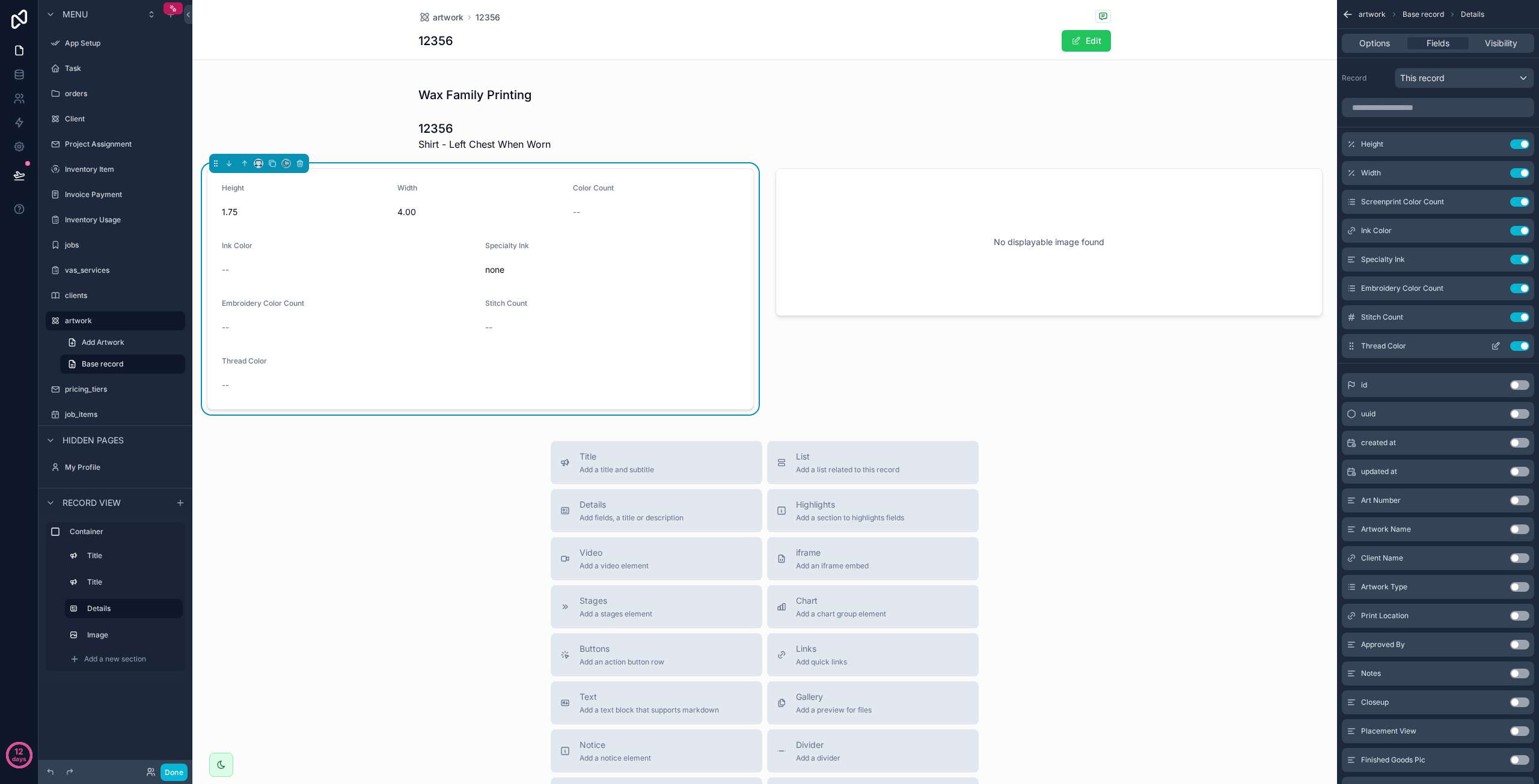
click at [1493, 345] on icon "scrollable content" at bounding box center [1495, 347] width 6 height 6
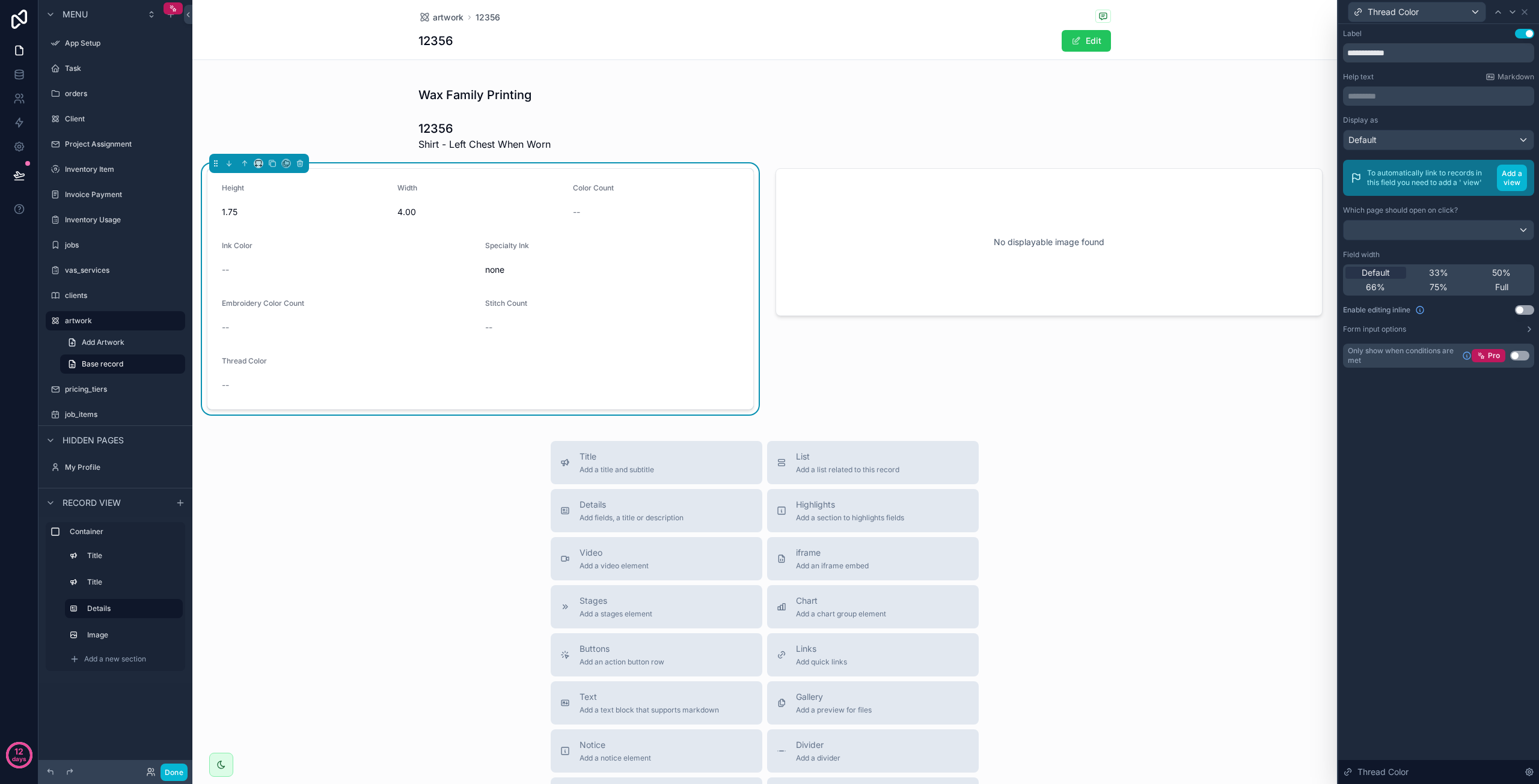
click at [1520, 354] on button "Use setting" at bounding box center [1520, 356] width 19 height 10
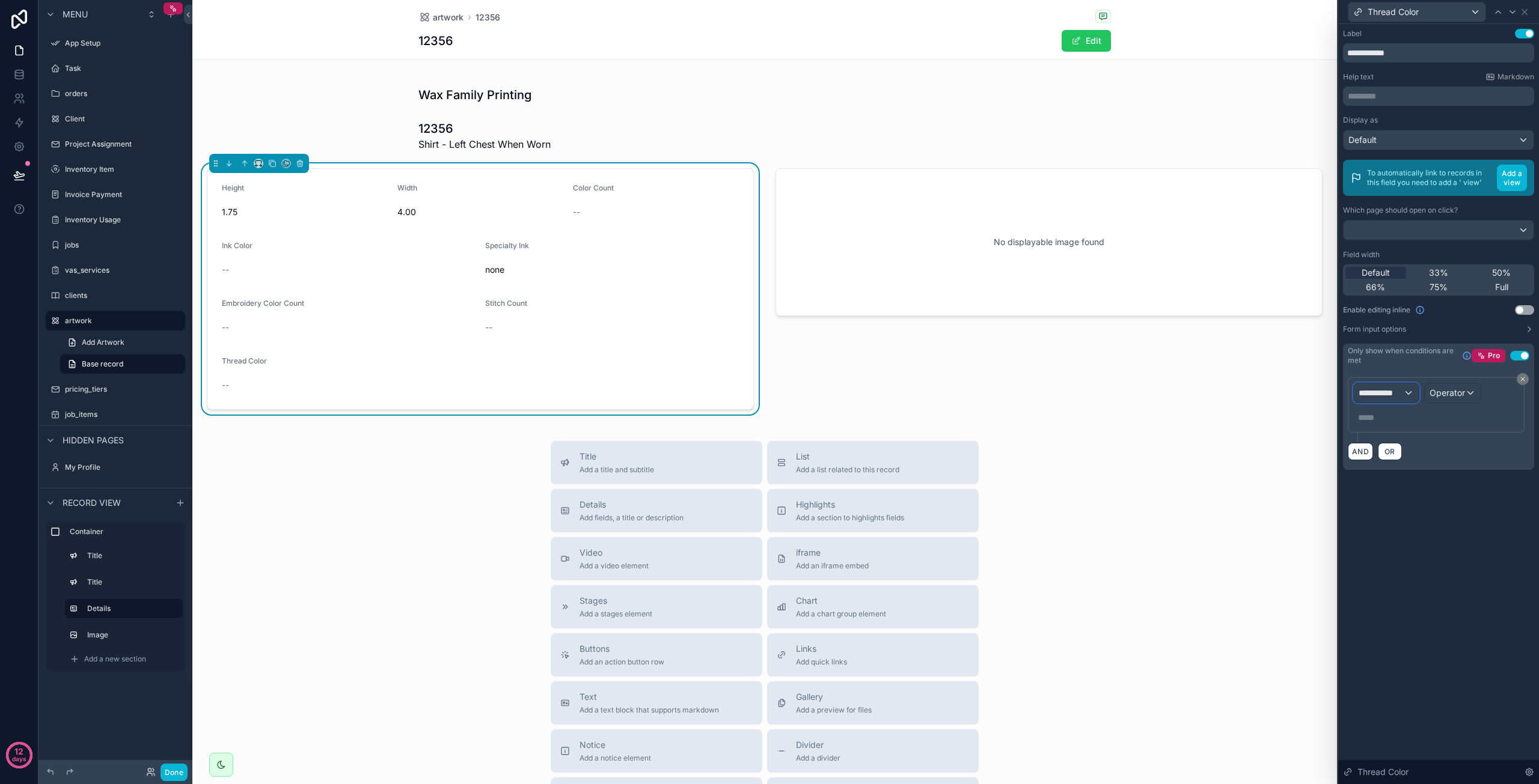
click at [1410, 393] on div "**********" at bounding box center [1386, 393] width 65 height 19
click at [1399, 458] on div "artworks" at bounding box center [1420, 455] width 115 height 15
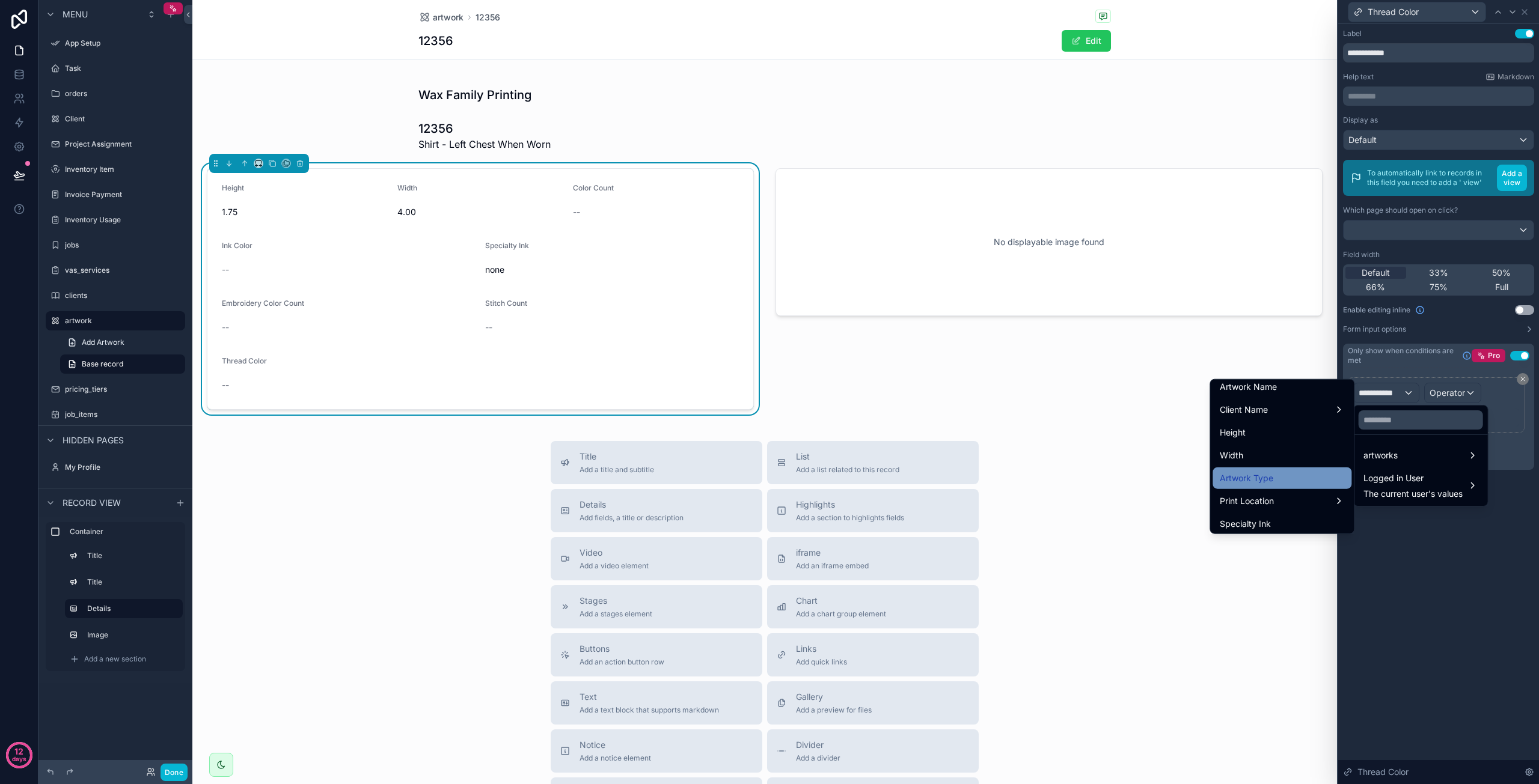
click at [1275, 481] on div "Artwork Type" at bounding box center [1282, 478] width 124 height 15
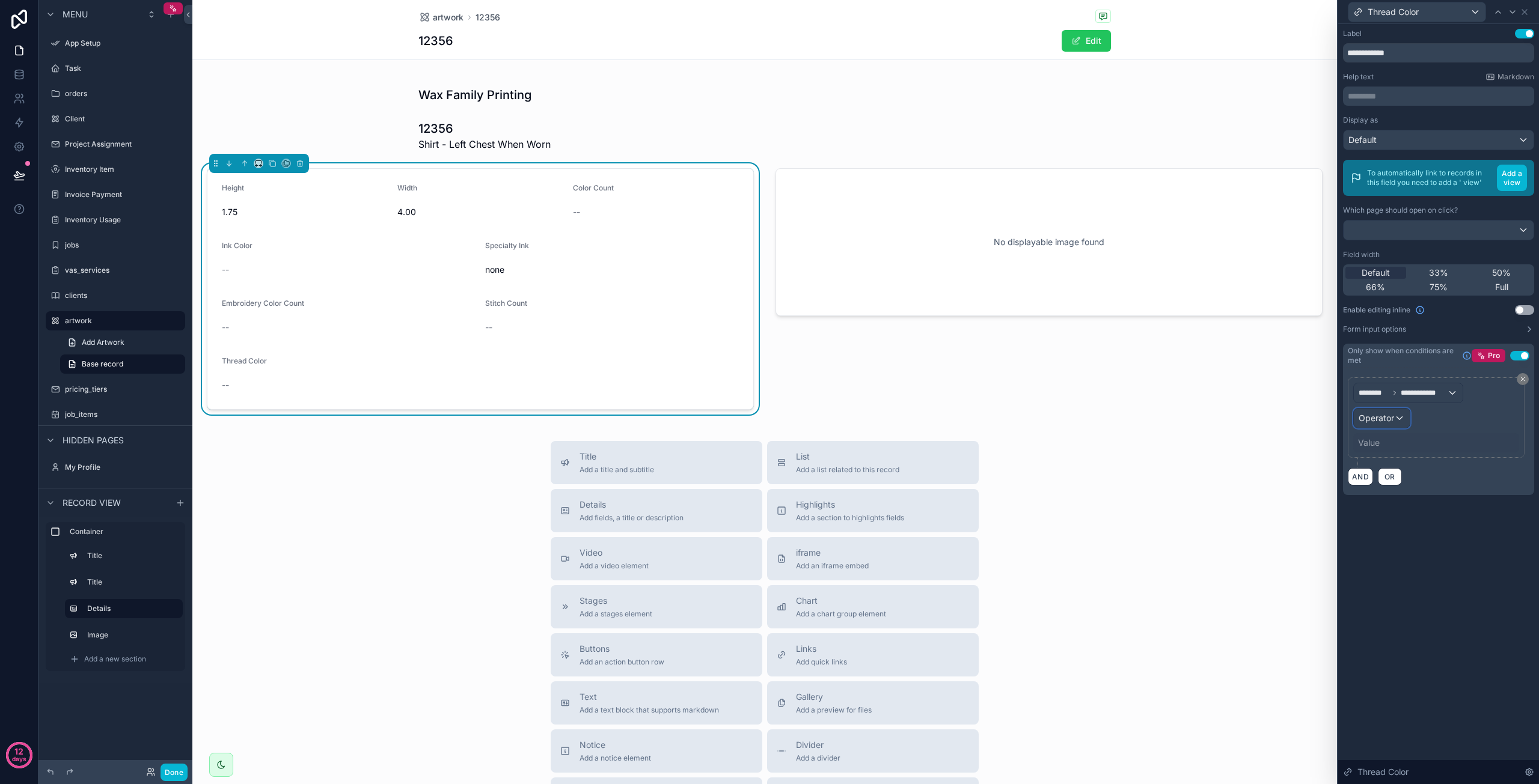
click at [1398, 418] on div "Operator" at bounding box center [1382, 418] width 56 height 19
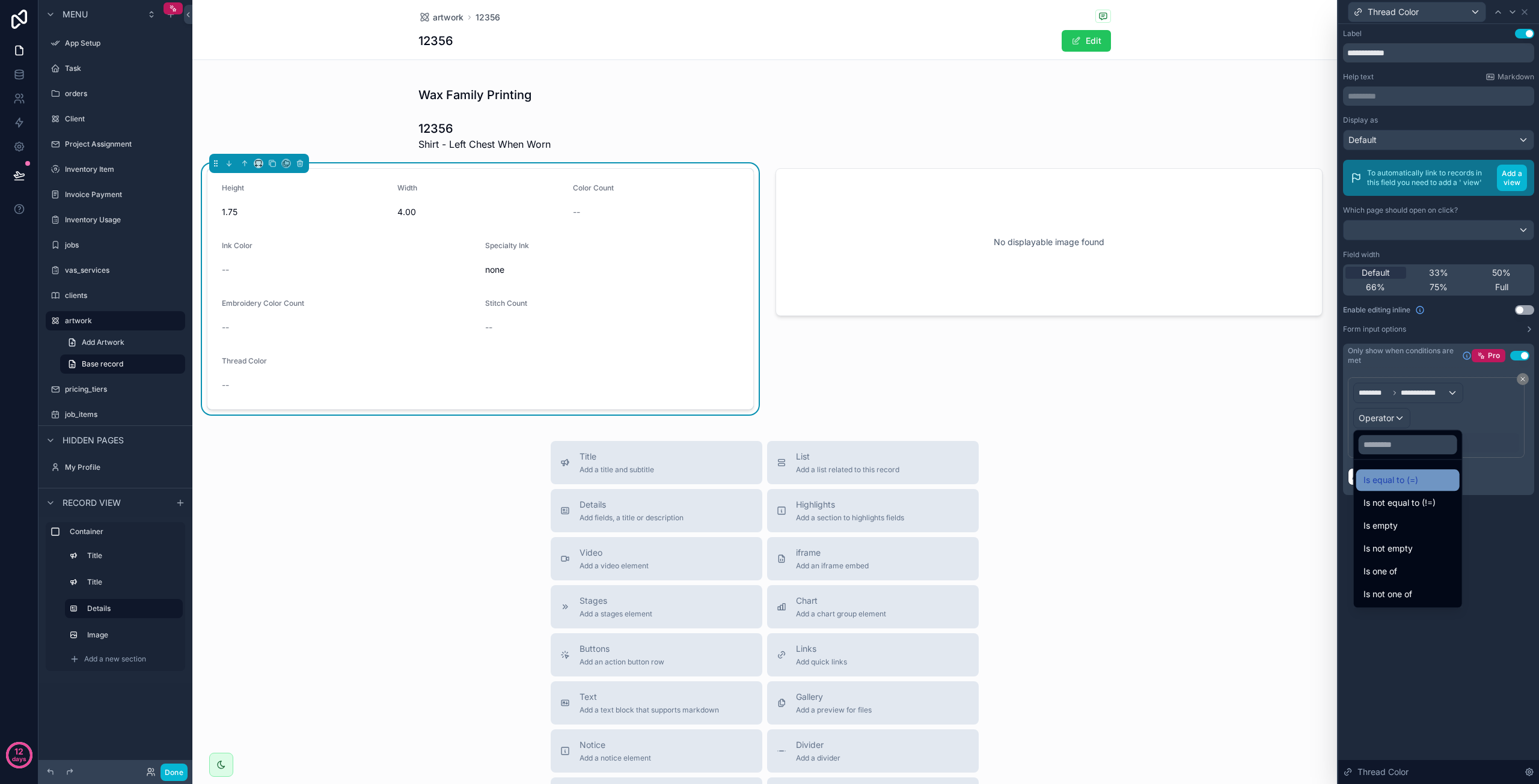
click at [1395, 475] on span "Is equal to (=)" at bounding box center [1391, 480] width 55 height 15
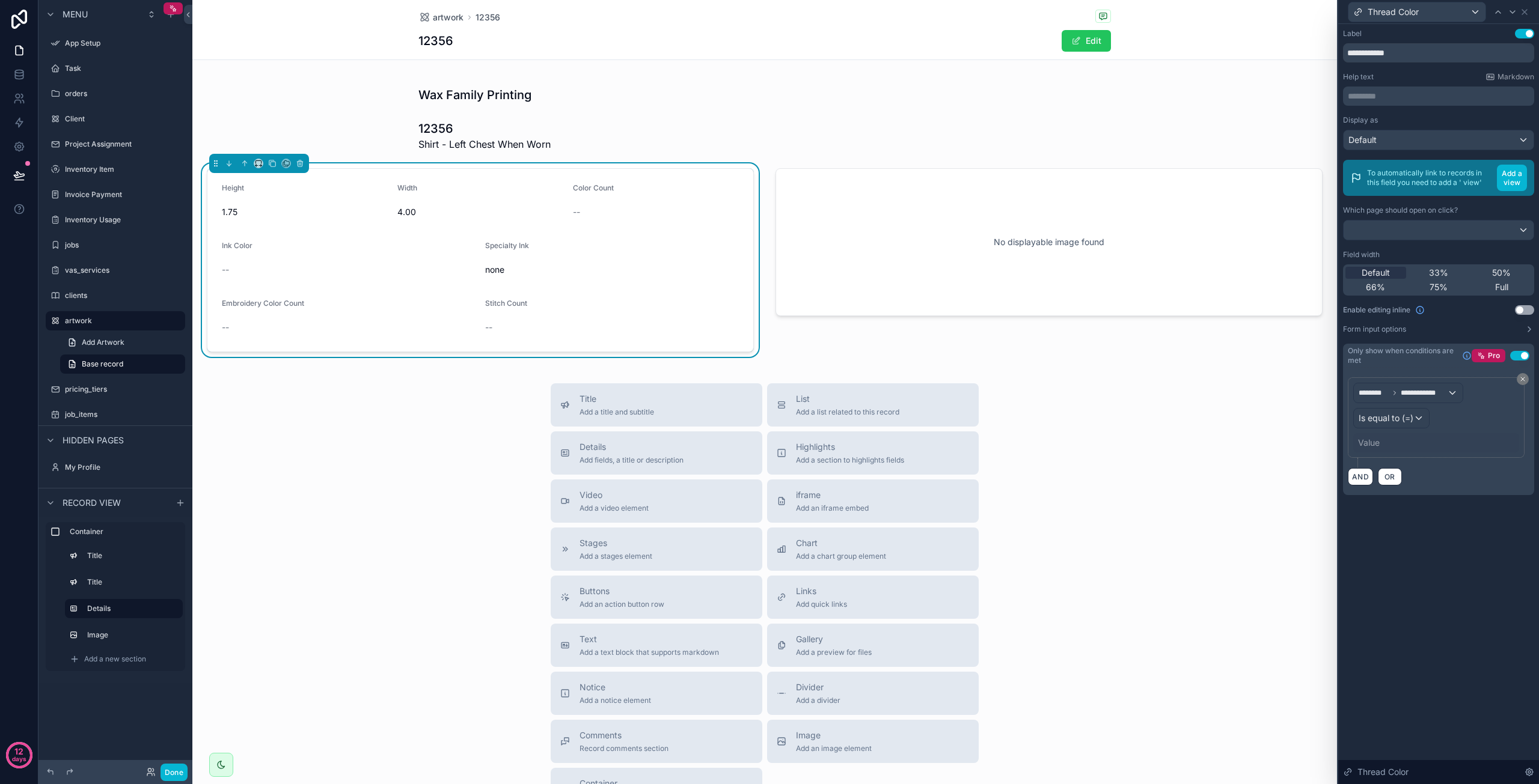
click at [1372, 439] on div "Value" at bounding box center [1369, 442] width 22 height 12
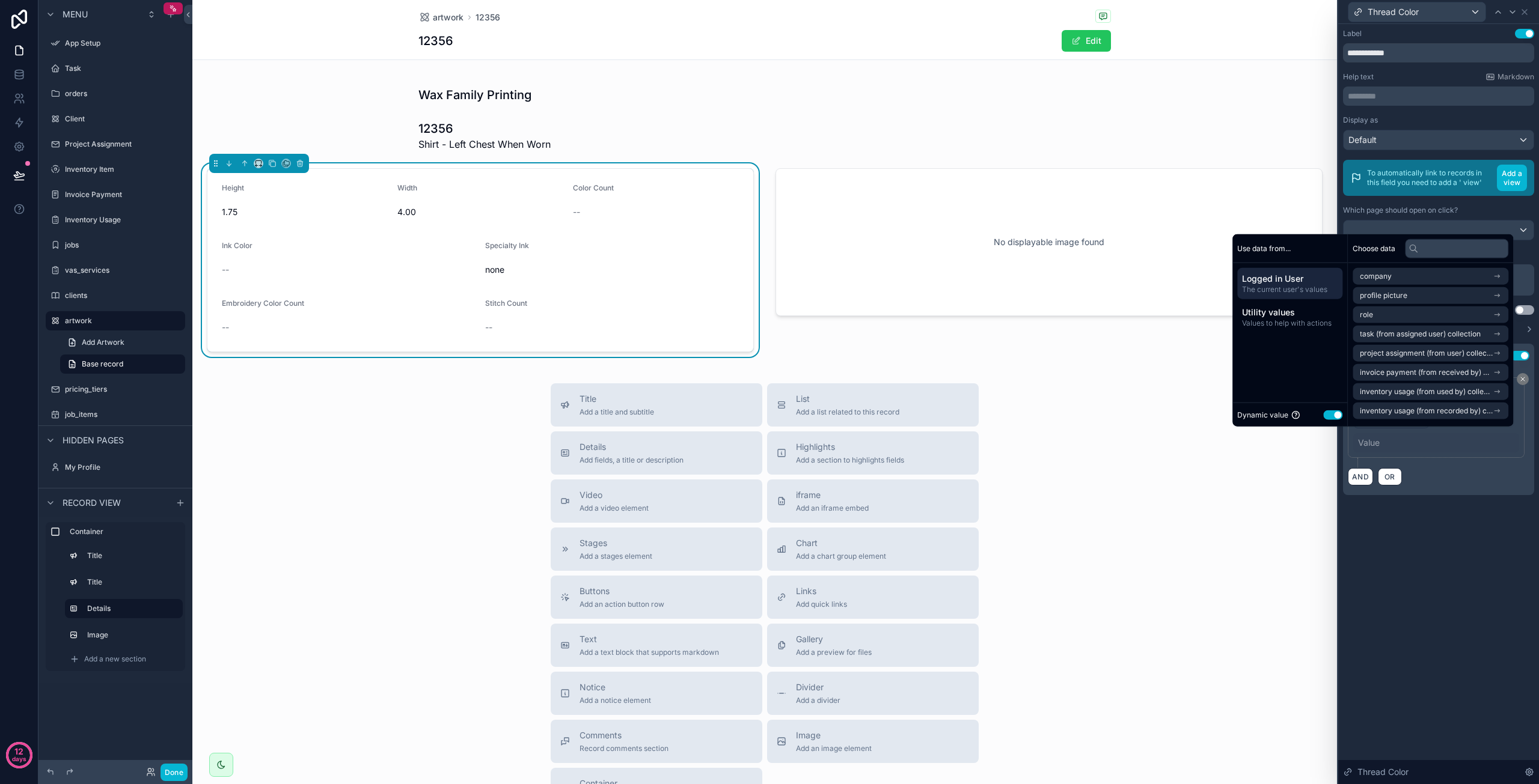
click at [1328, 416] on button "Use setting" at bounding box center [1333, 414] width 19 height 10
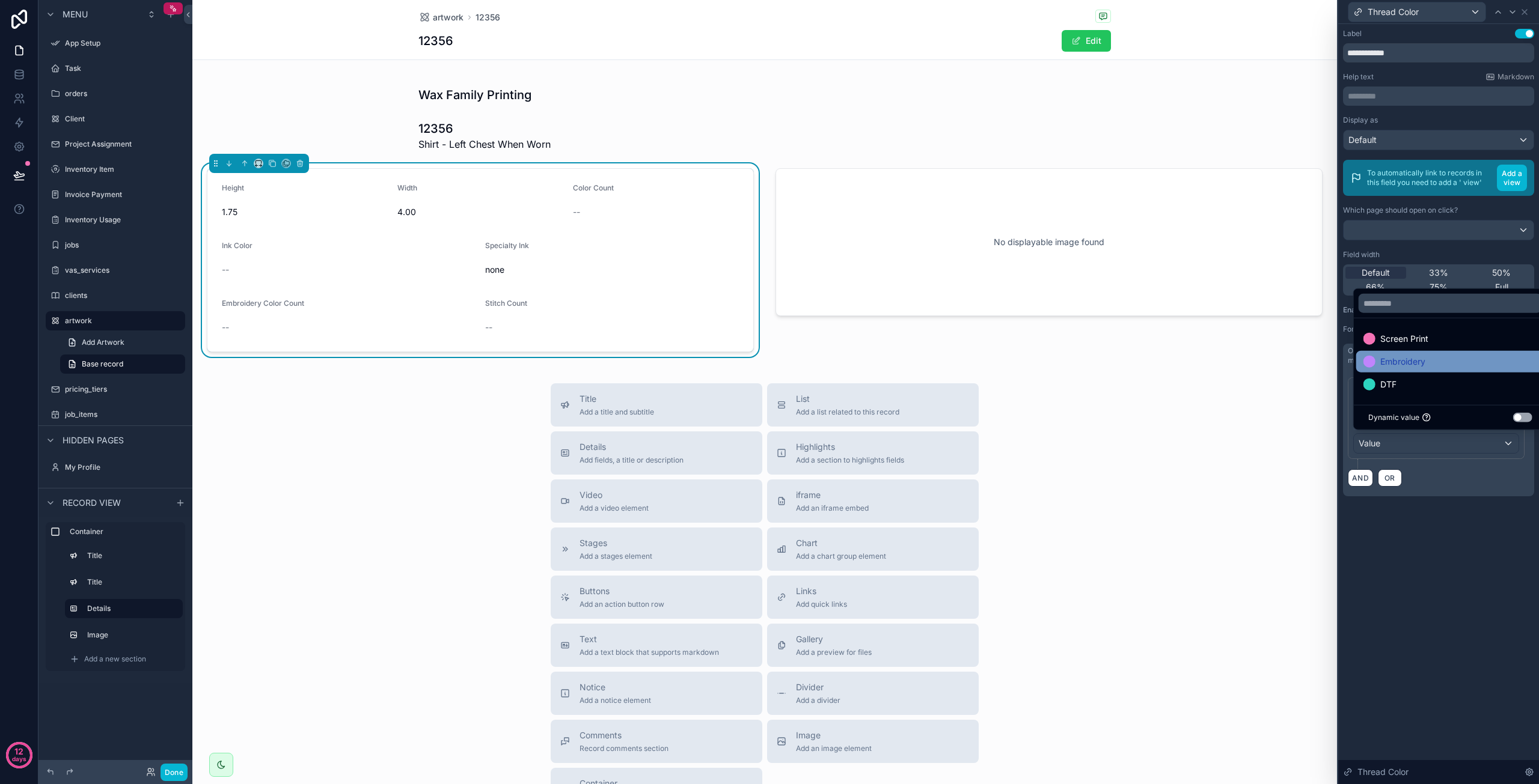
click at [1380, 359] on span "Embroidery" at bounding box center [1403, 361] width 45 height 15
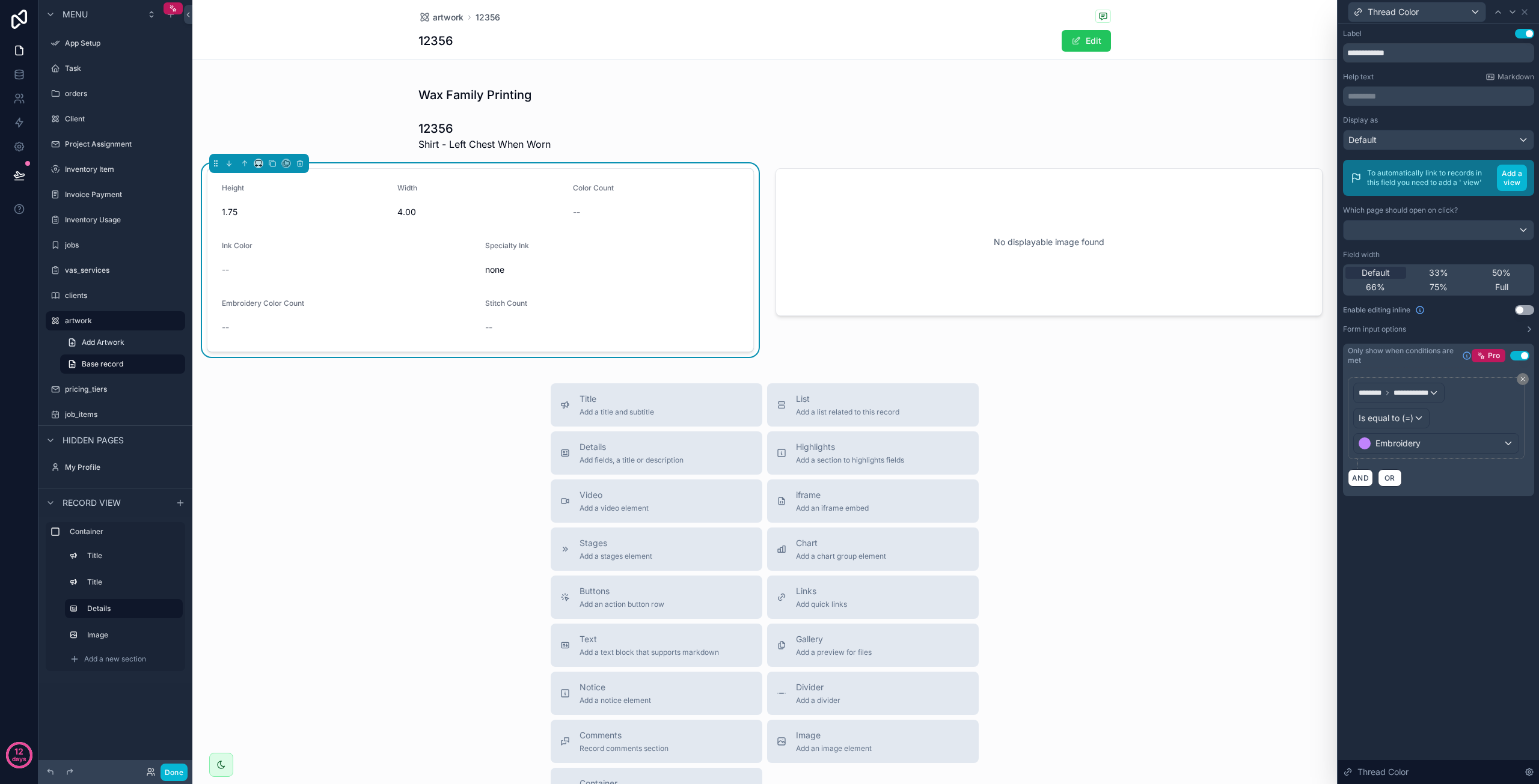
click at [1405, 534] on div "**********" at bounding box center [1439, 404] width 201 height 760
click at [1257, 650] on div "Title Add a title and subtitle List Add a list related to this record Details A…" at bounding box center [764, 597] width 1145 height 428
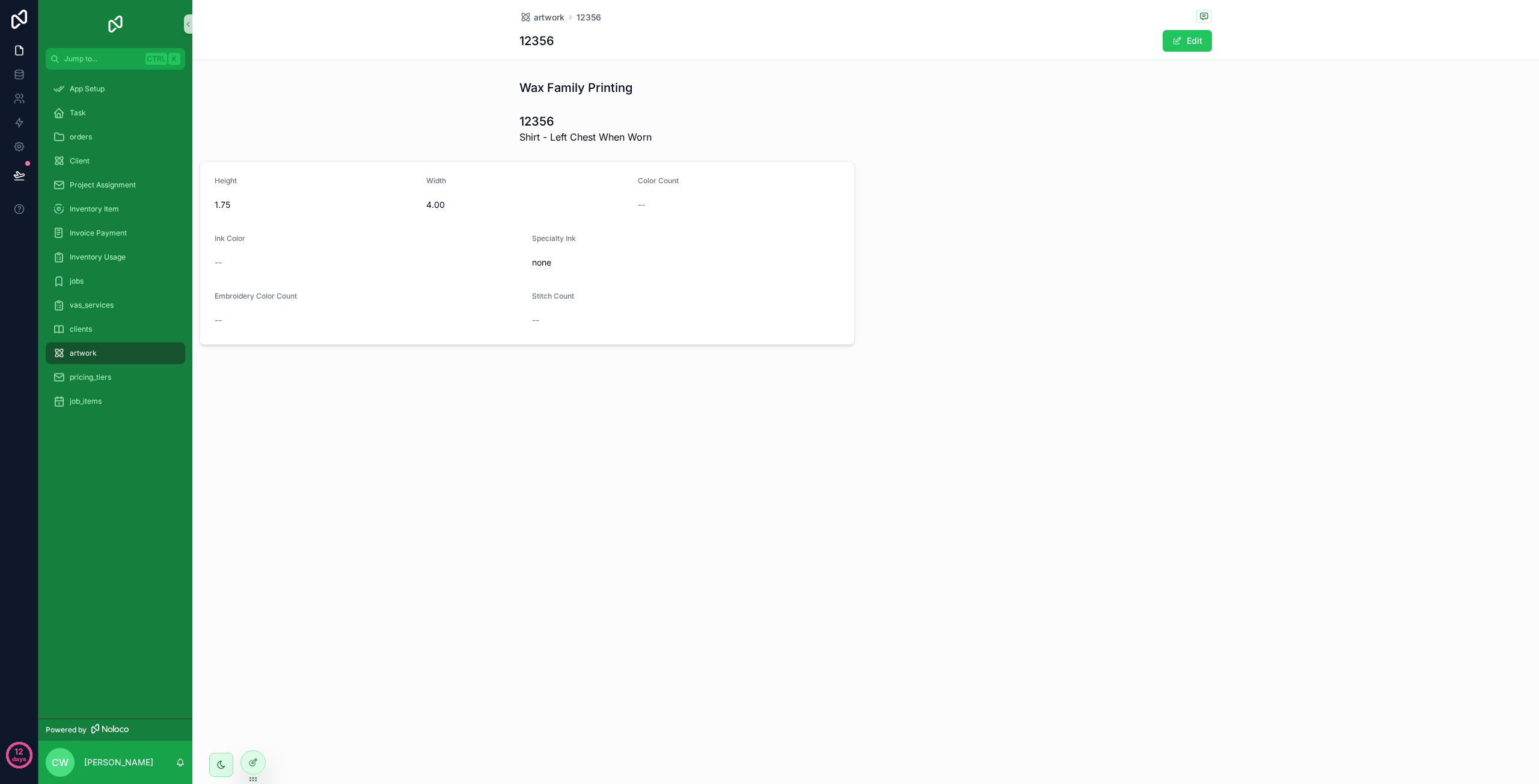
click at [304, 227] on form "Height 1.75 Width 4.00 Color Count -- Ink Color -- Specialty Ink none Embroider…" at bounding box center [528, 253] width 654 height 183
click at [287, 296] on span "Embroidery Color Count" at bounding box center [256, 296] width 82 height 9
click at [261, 764] on div at bounding box center [253, 762] width 24 height 23
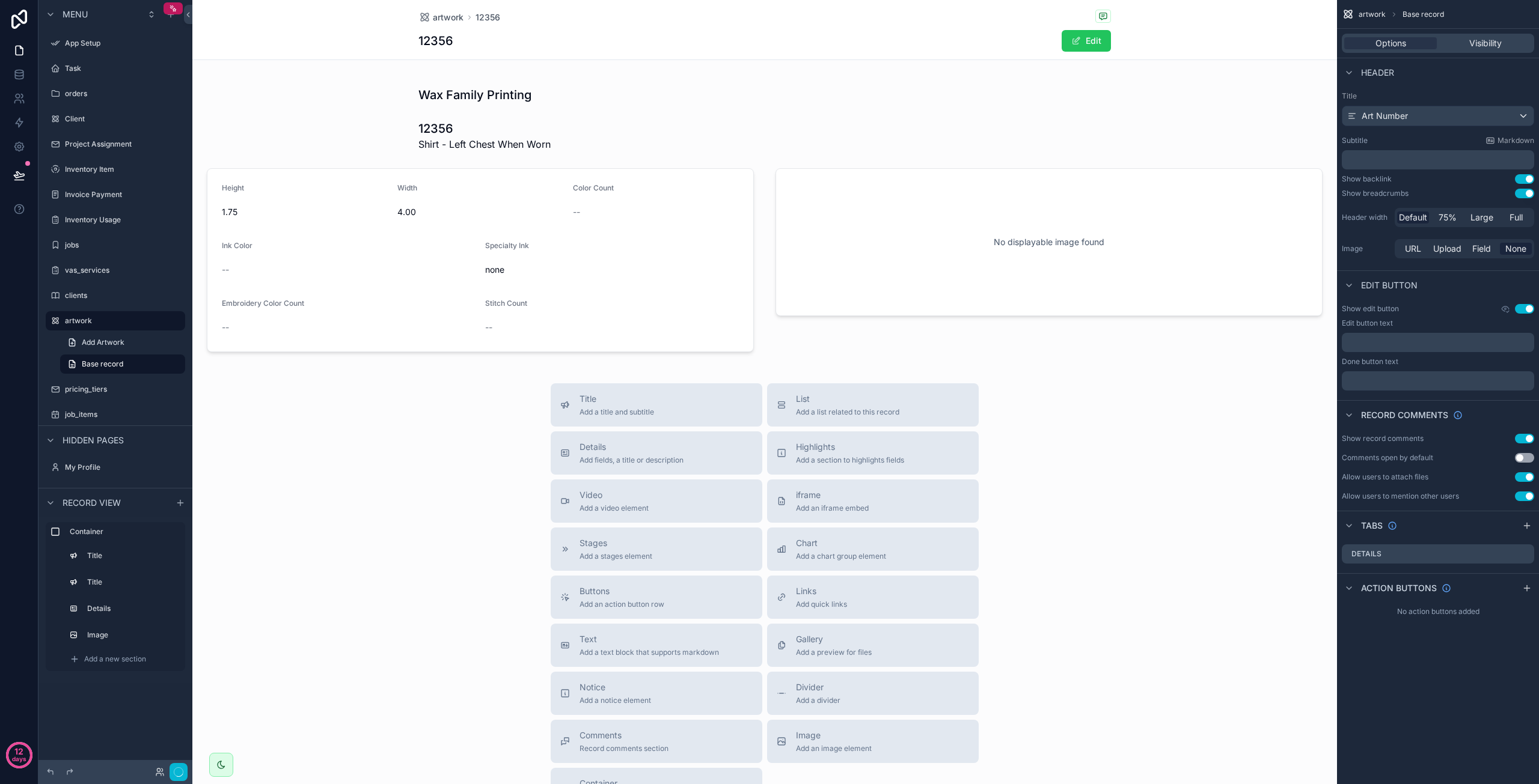
click at [261, 764] on div "Title Add a title and subtitle List Add a list related to this record Details A…" at bounding box center [764, 597] width 1145 height 428
click at [557, 282] on div "scrollable content" at bounding box center [764, 219] width 1145 height 290
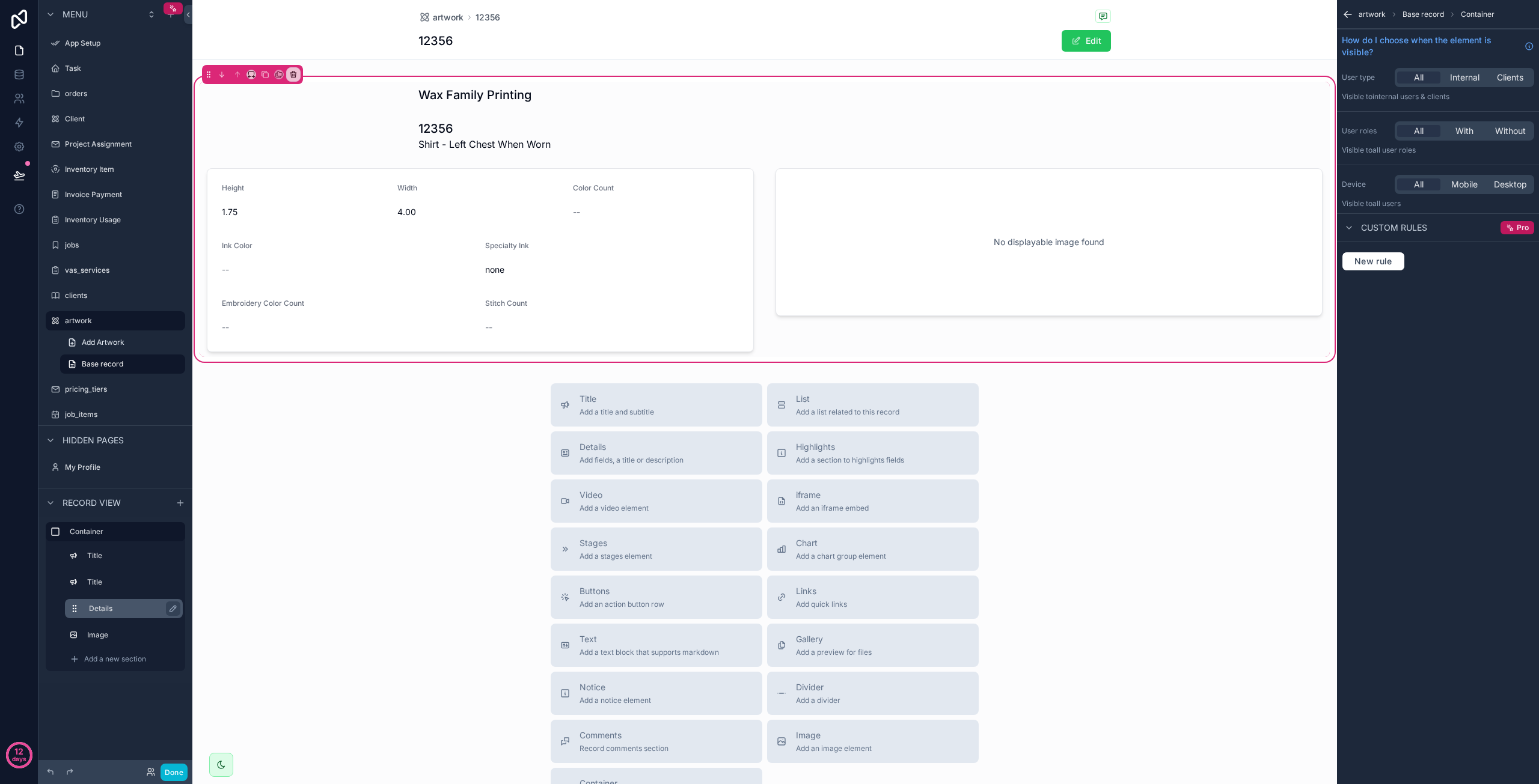
click at [131, 614] on div "Details" at bounding box center [133, 608] width 89 height 15
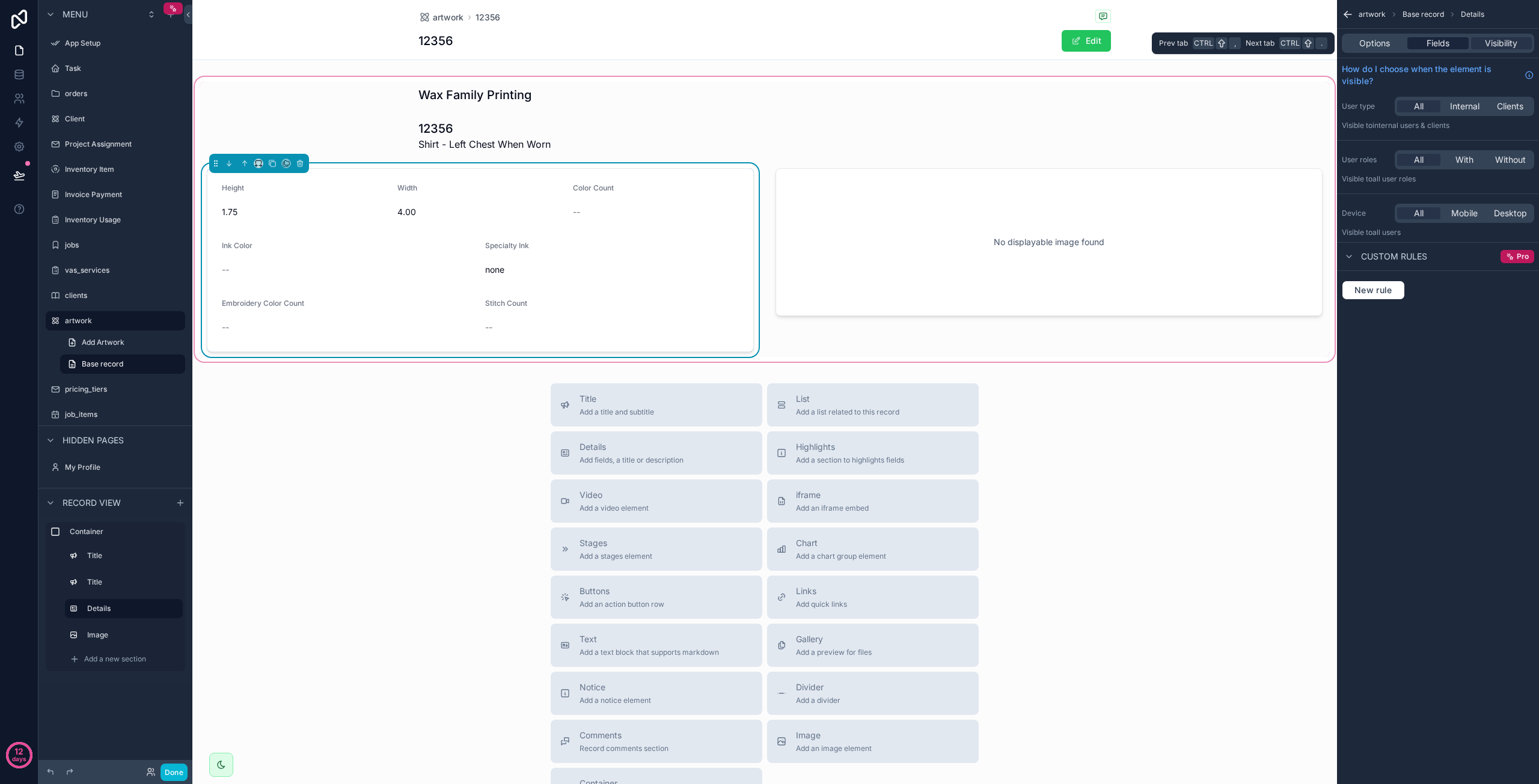
click at [1427, 42] on span "Fields" at bounding box center [1438, 43] width 23 height 12
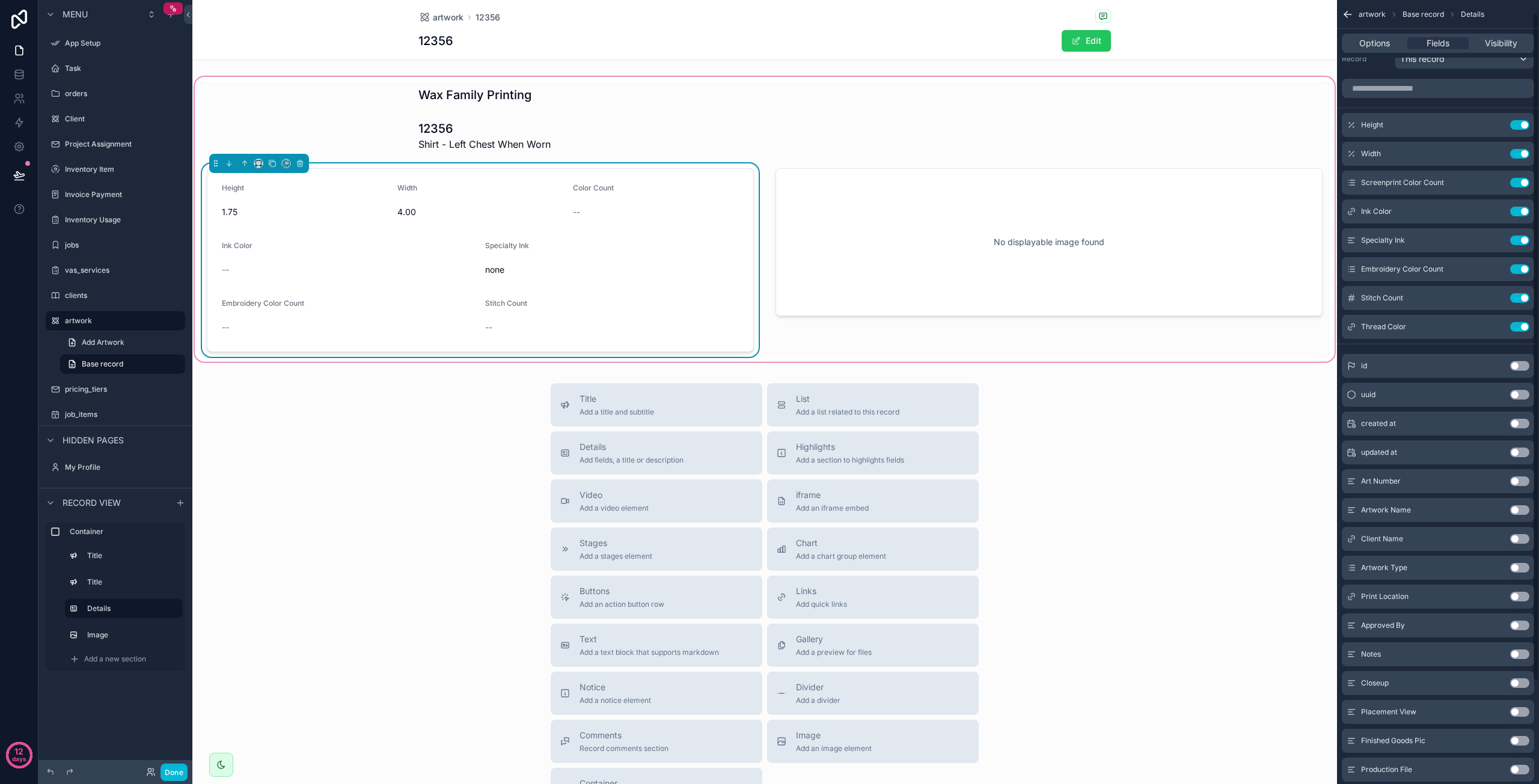
scroll to position [16, 0]
click at [115, 117] on label "Client" at bounding box center [113, 119] width 96 height 10
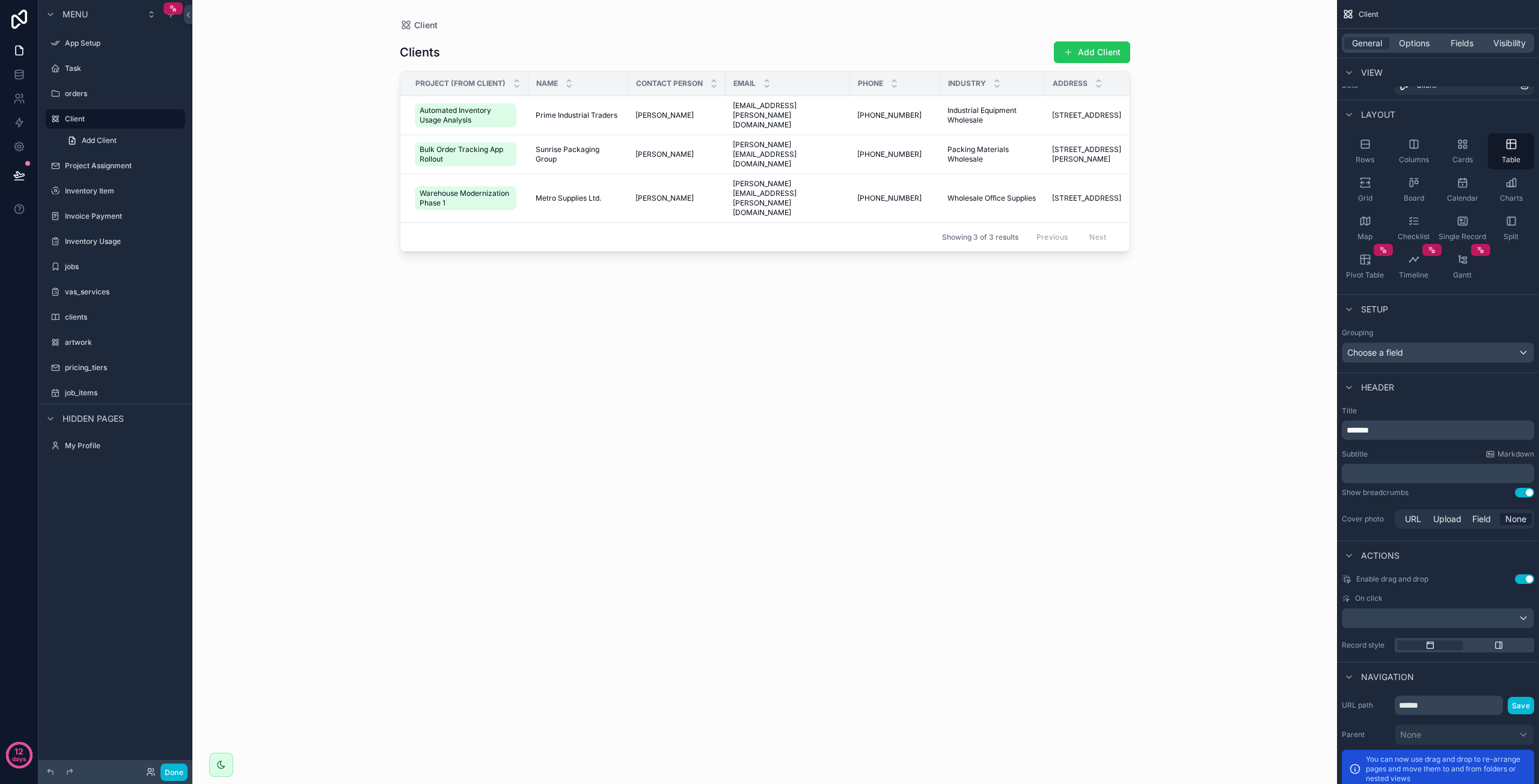
click at [840, 160] on div "scrollable content" at bounding box center [765, 385] width 769 height 770
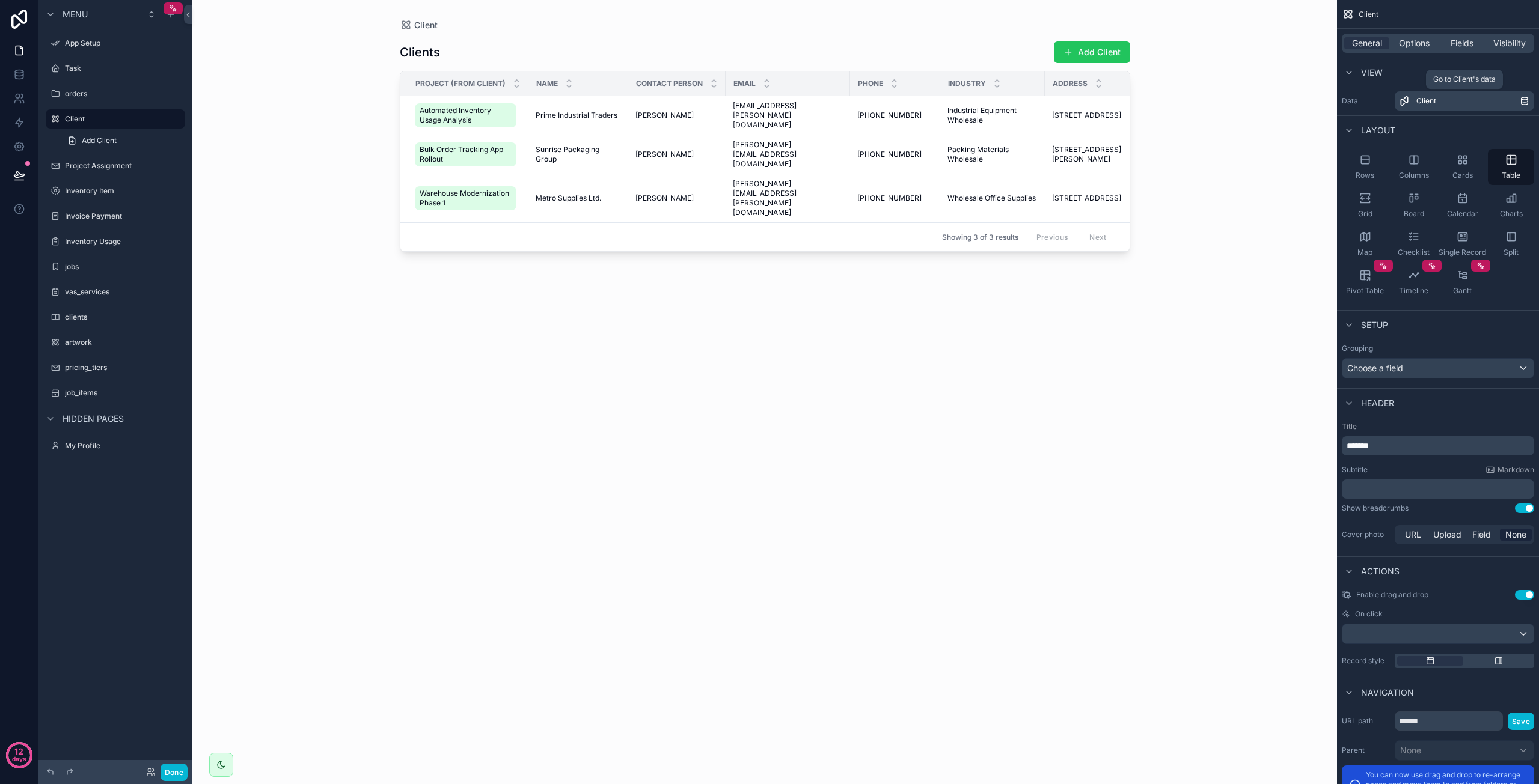
click at [1448, 98] on div "Client" at bounding box center [1468, 101] width 103 height 10
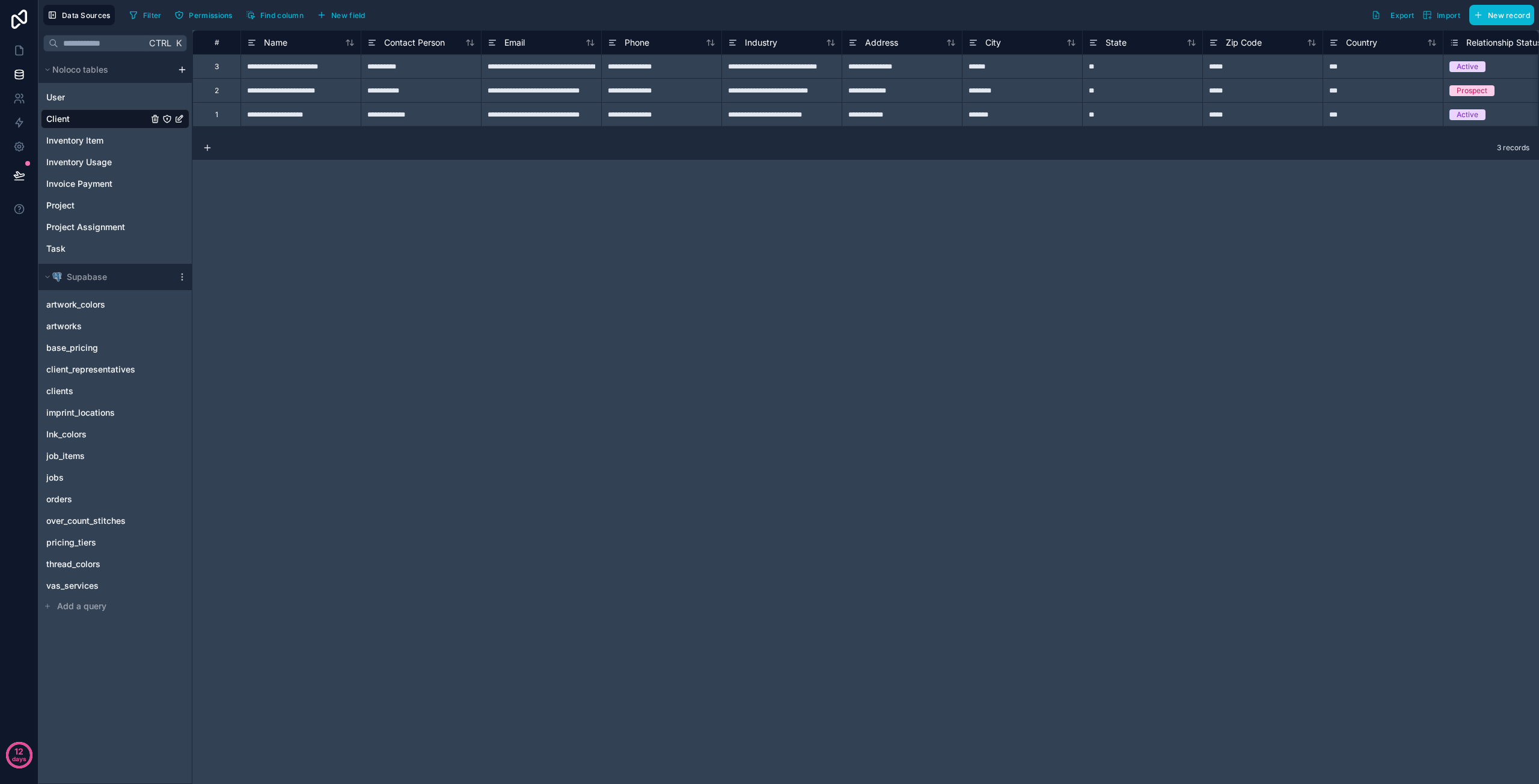
click at [179, 118] on icon "Client" at bounding box center [181, 118] width 5 height 5
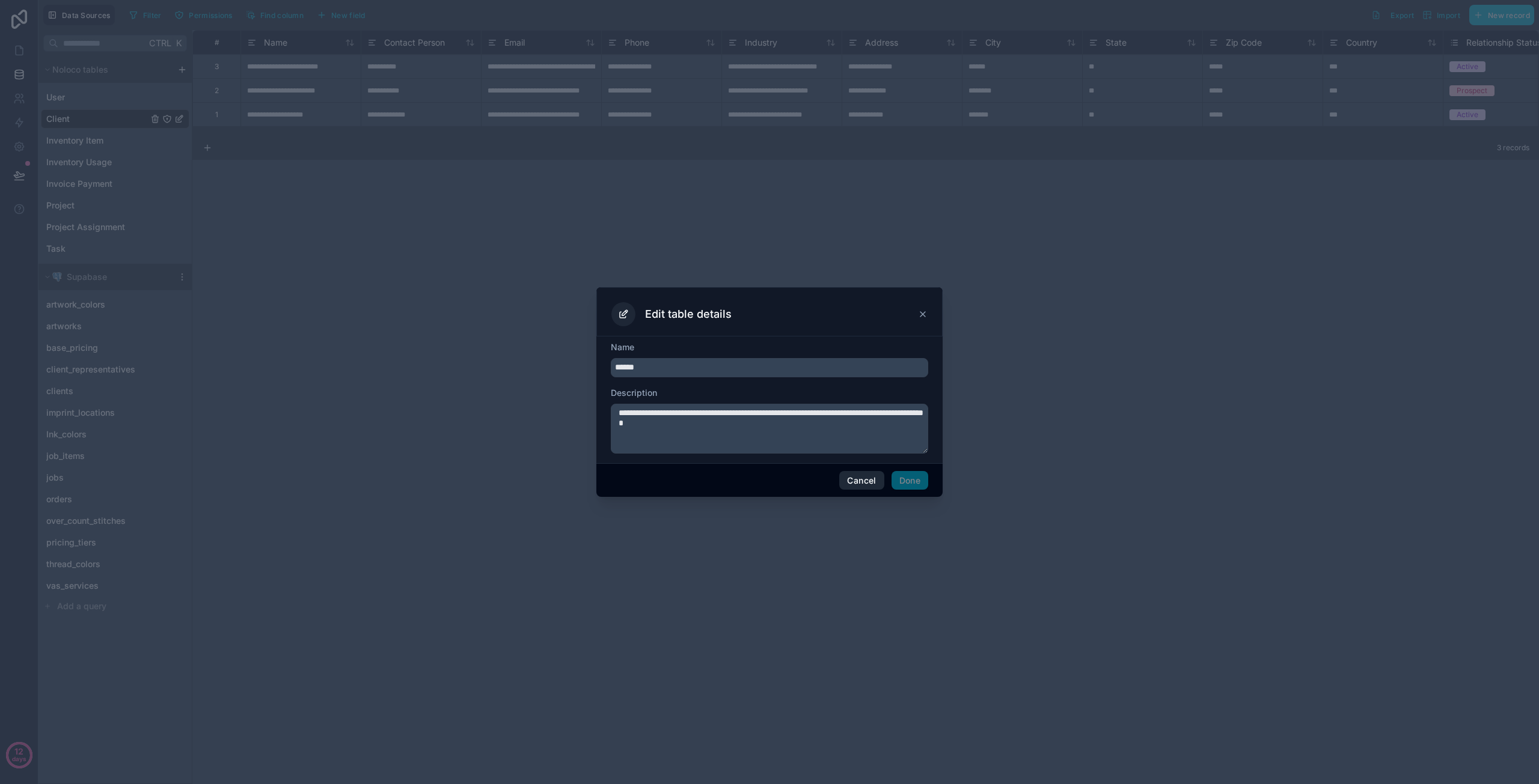
click at [868, 479] on button "Cancel" at bounding box center [862, 480] width 44 height 19
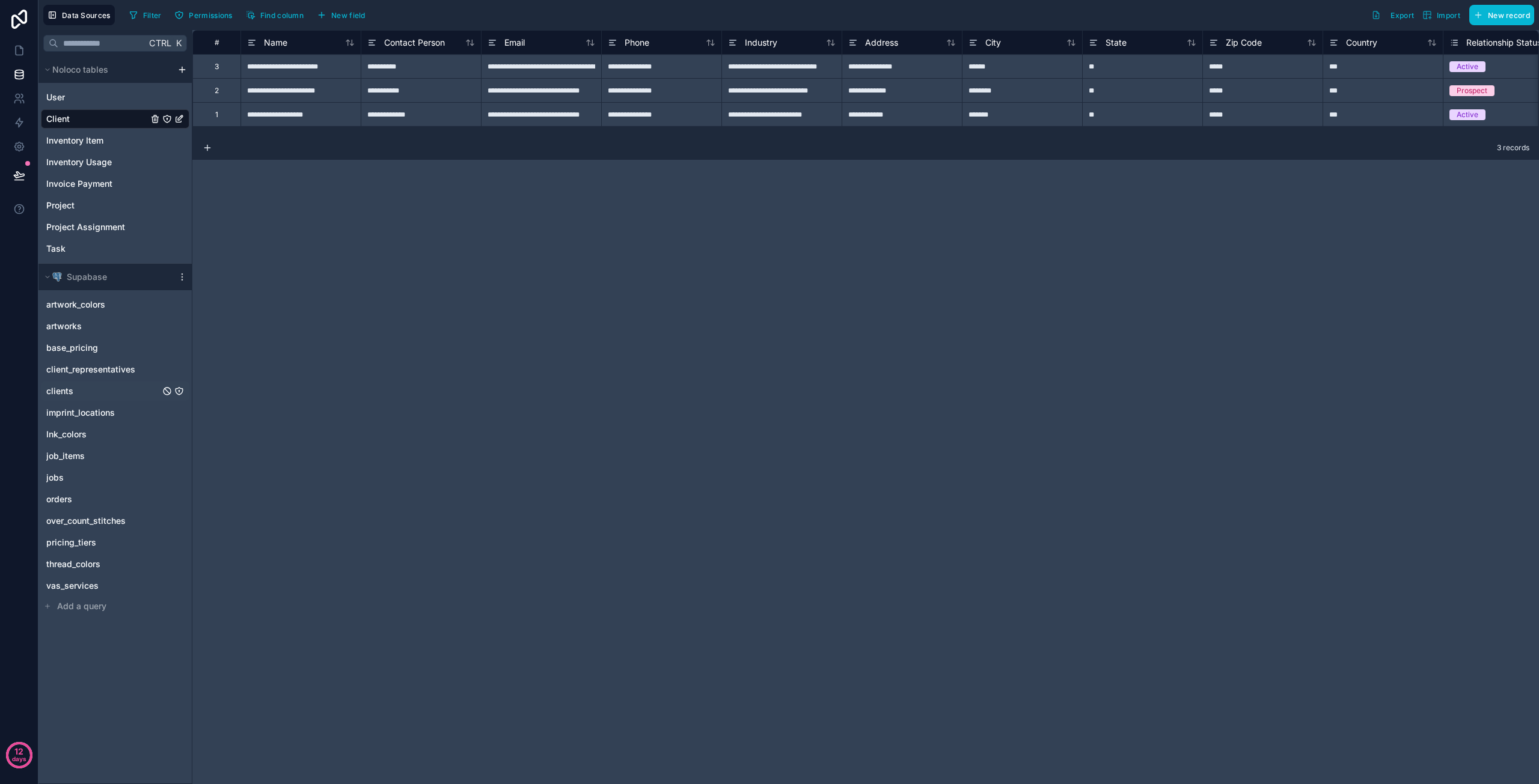
click at [72, 388] on span "clients" at bounding box center [60, 391] width 27 height 12
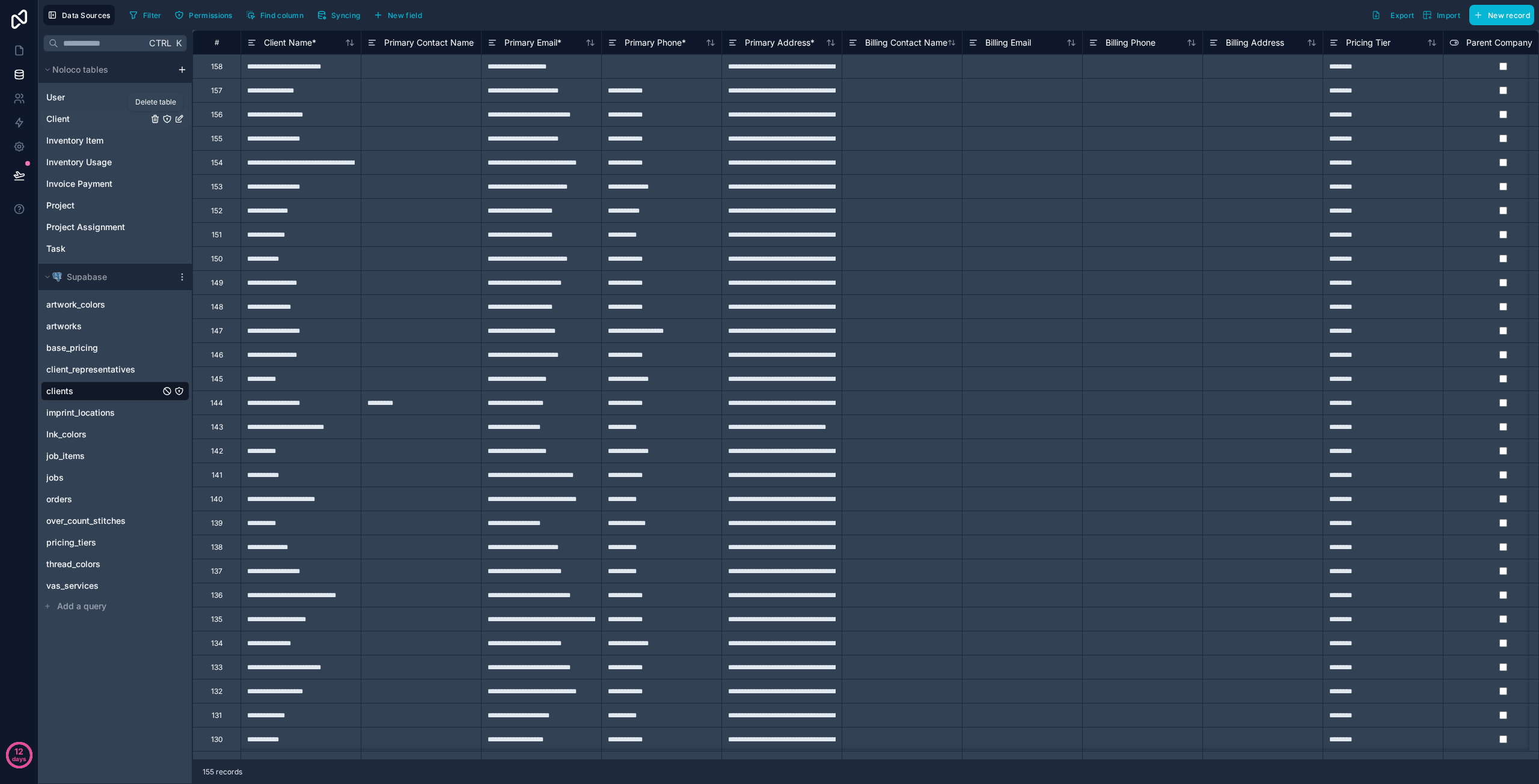
click at [155, 119] on icon "Client" at bounding box center [155, 120] width 0 height 3
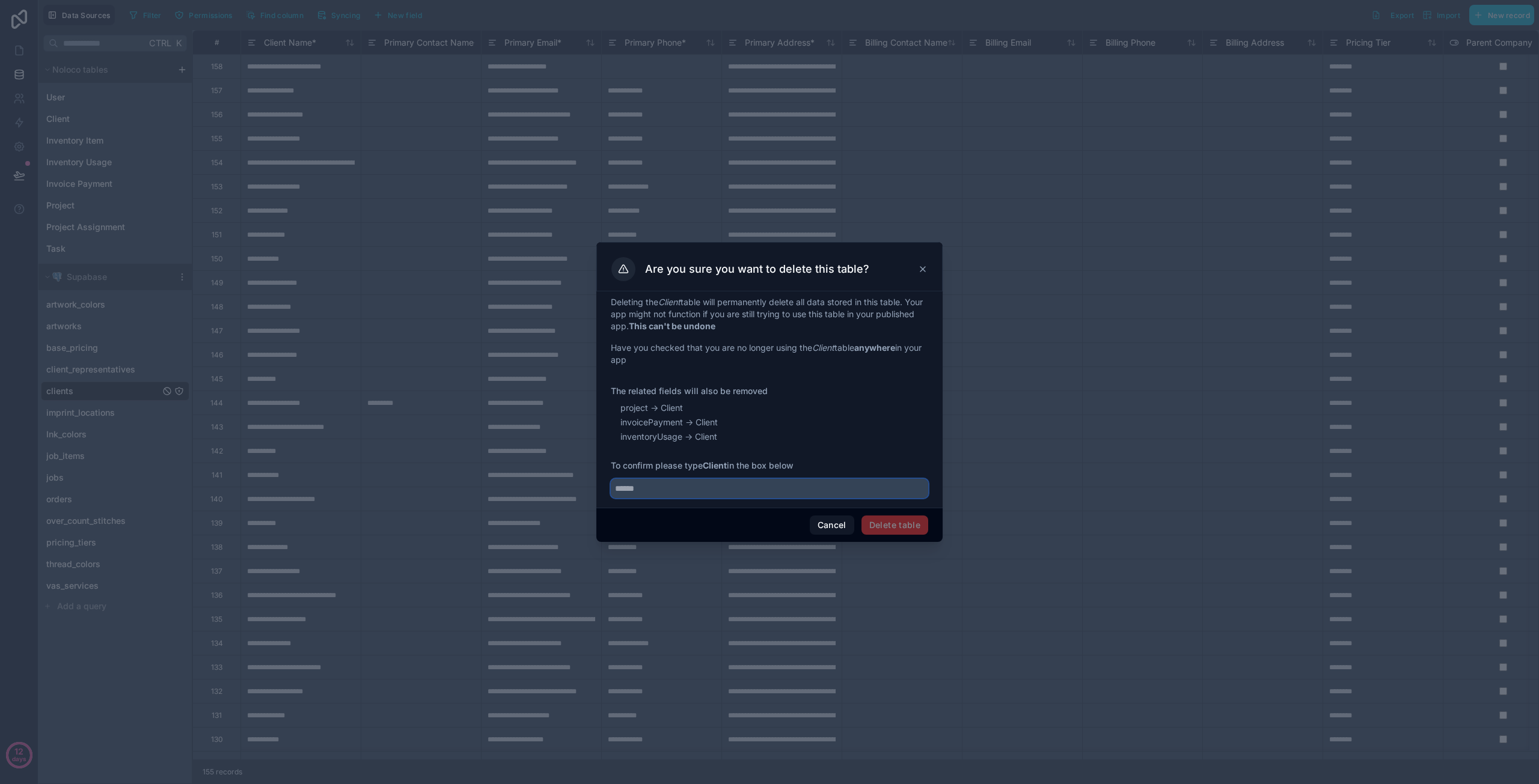
click at [779, 489] on input "text" at bounding box center [769, 489] width 318 height 19
type input "******"
click at [921, 522] on button "Delete table" at bounding box center [895, 525] width 67 height 19
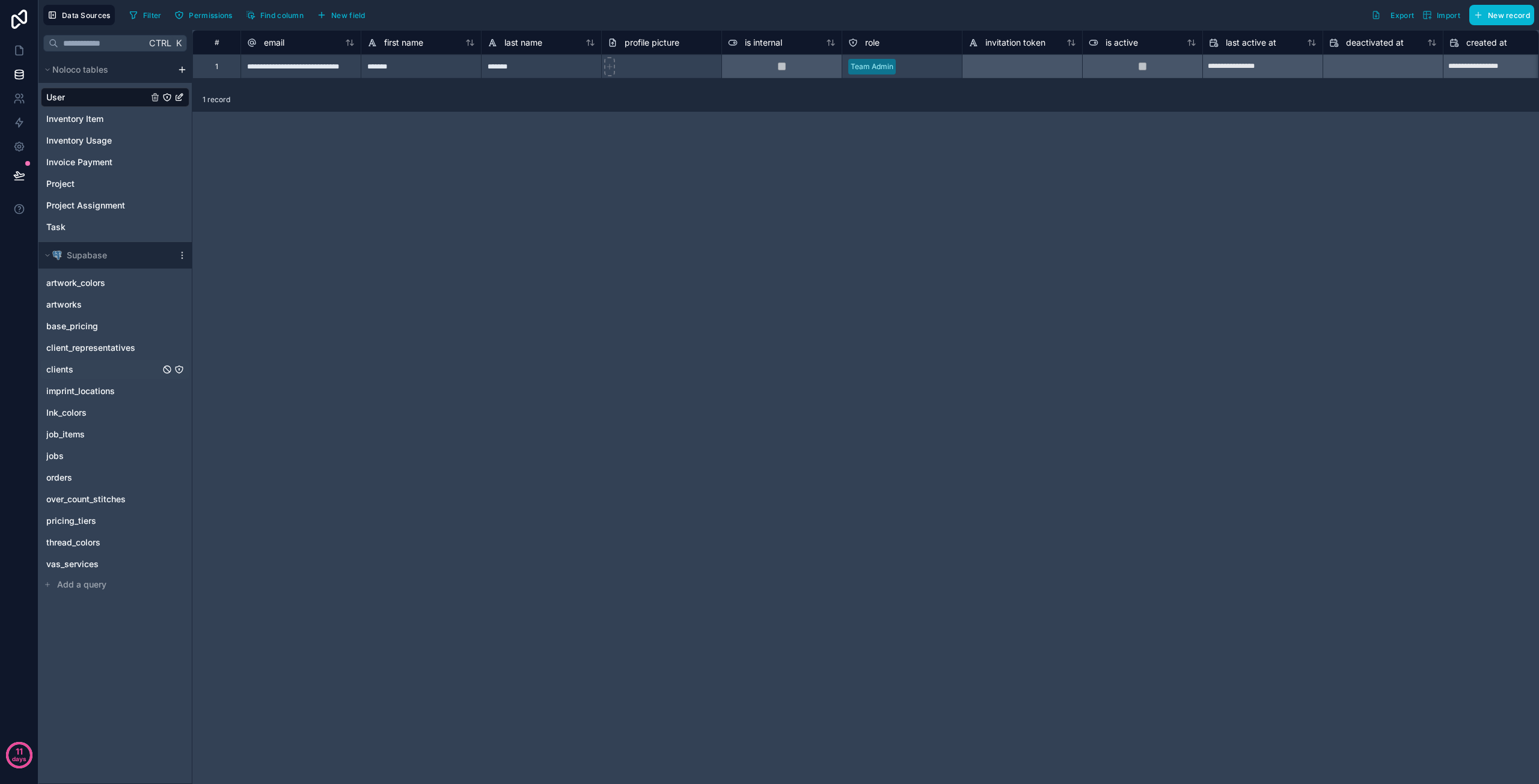
click at [70, 373] on span "clients" at bounding box center [60, 370] width 27 height 12
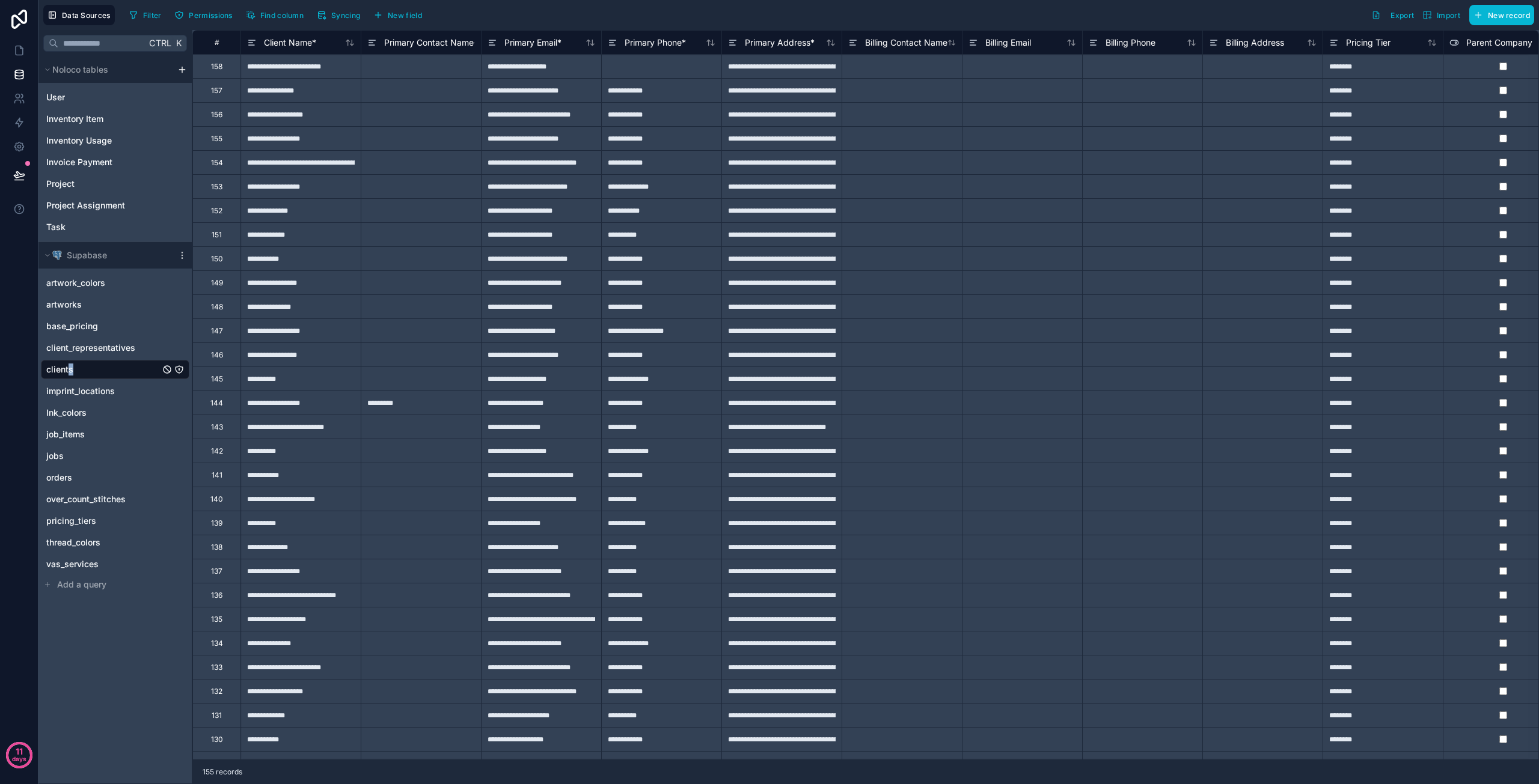
click at [67, 370] on span "clients" at bounding box center [60, 370] width 27 height 12
click at [181, 68] on html "**********" at bounding box center [769, 392] width 1539 height 784
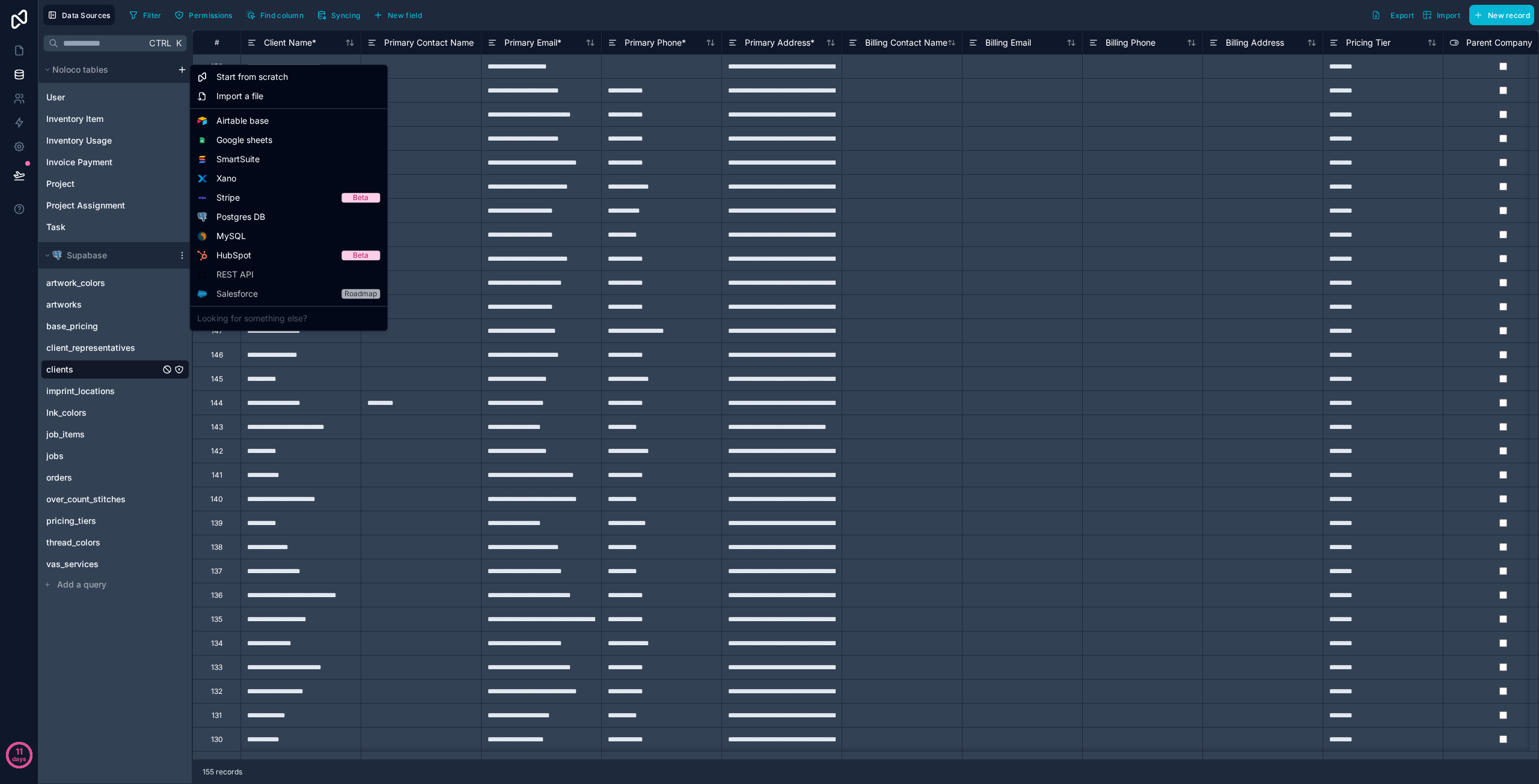
click at [28, 342] on html "**********" at bounding box center [769, 392] width 1539 height 784
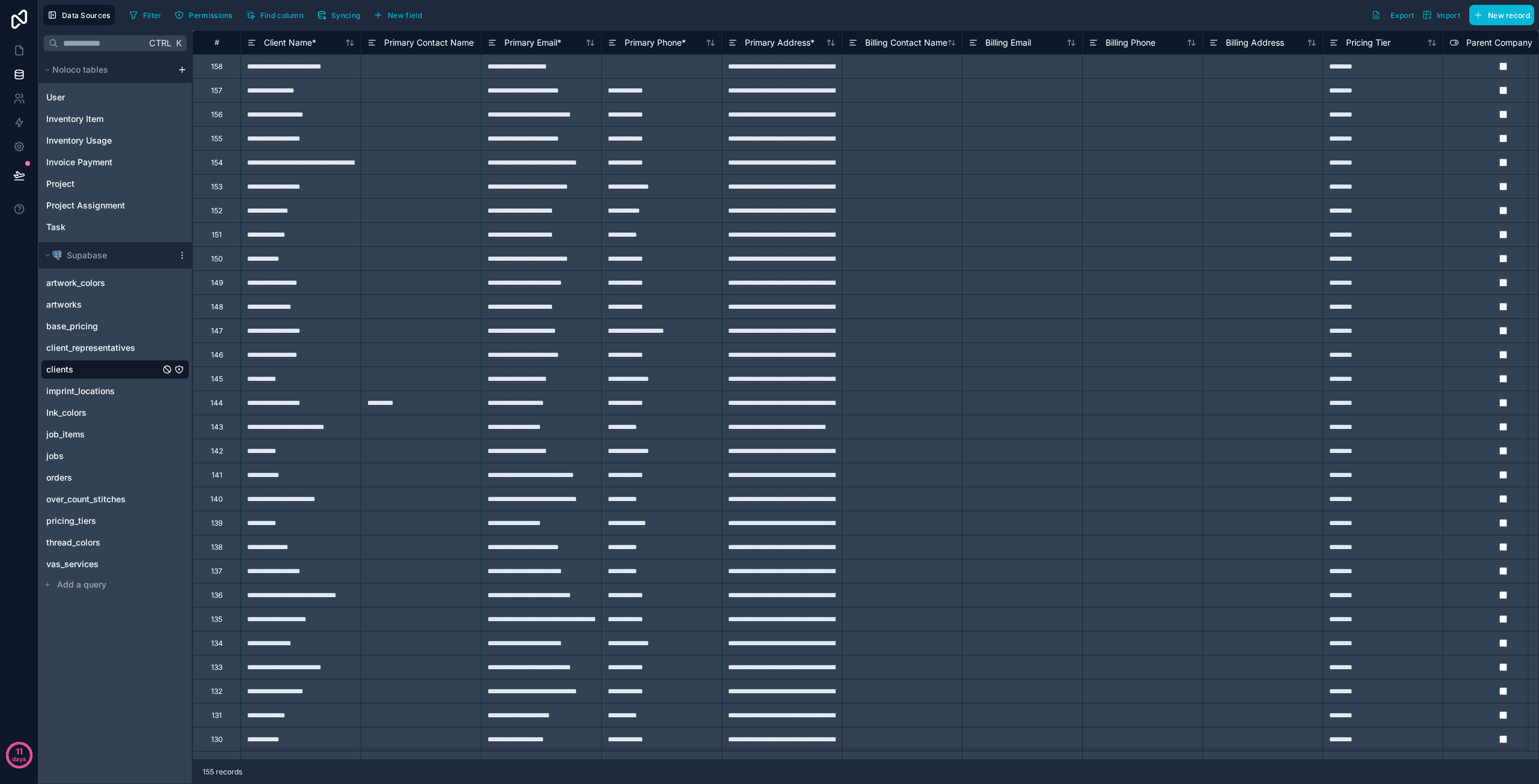
click at [180, 368] on icon "clients" at bounding box center [179, 370] width 10 height 10
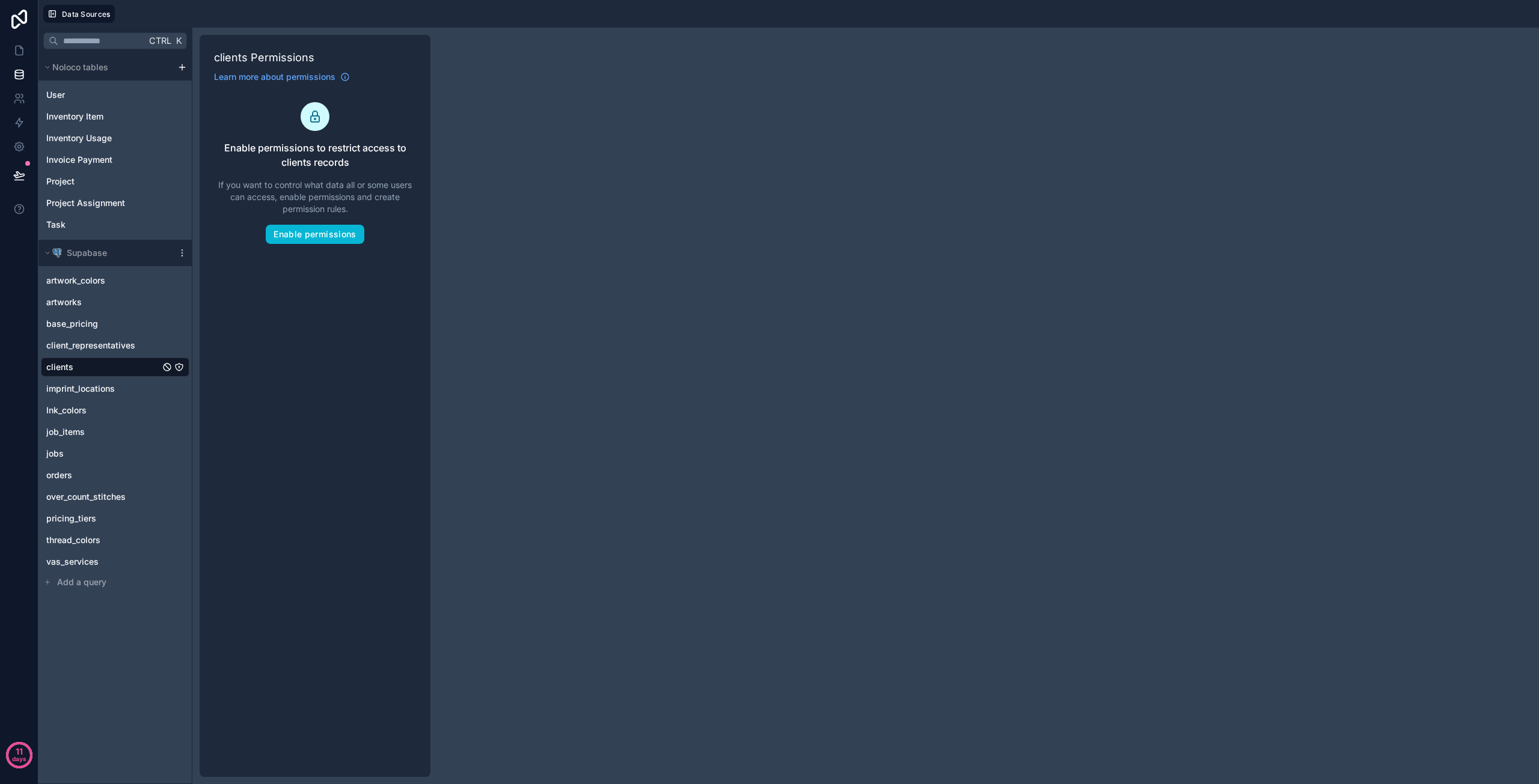
click at [122, 636] on div "Ctrl K Noloco tables User Inventory Item Inventory Usage Invoice Payment Projec…" at bounding box center [115, 406] width 154 height 757
click at [75, 367] on div "clients" at bounding box center [115, 367] width 148 height 19
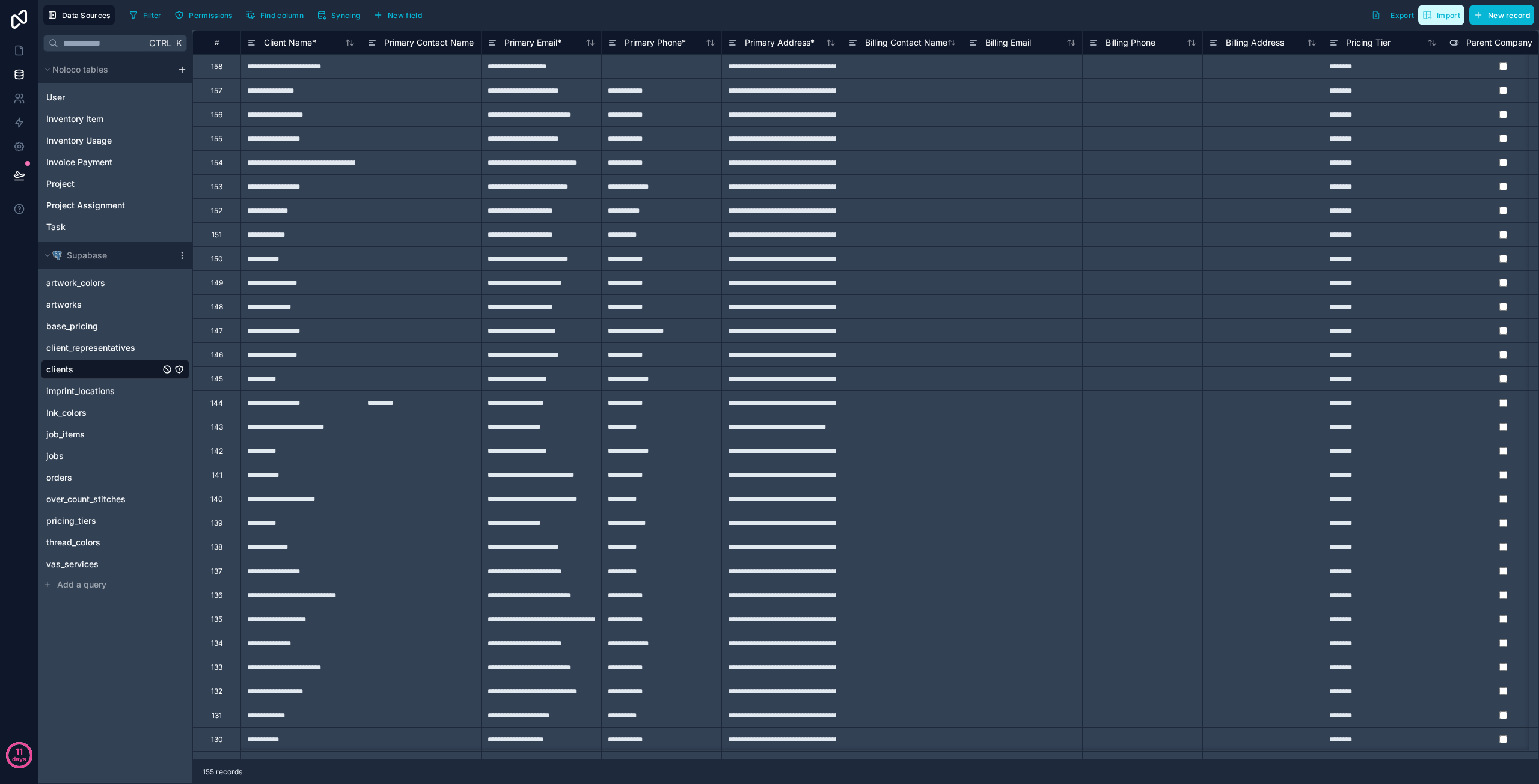
click at [1424, 21] on button "Import" at bounding box center [1441, 15] width 46 height 20
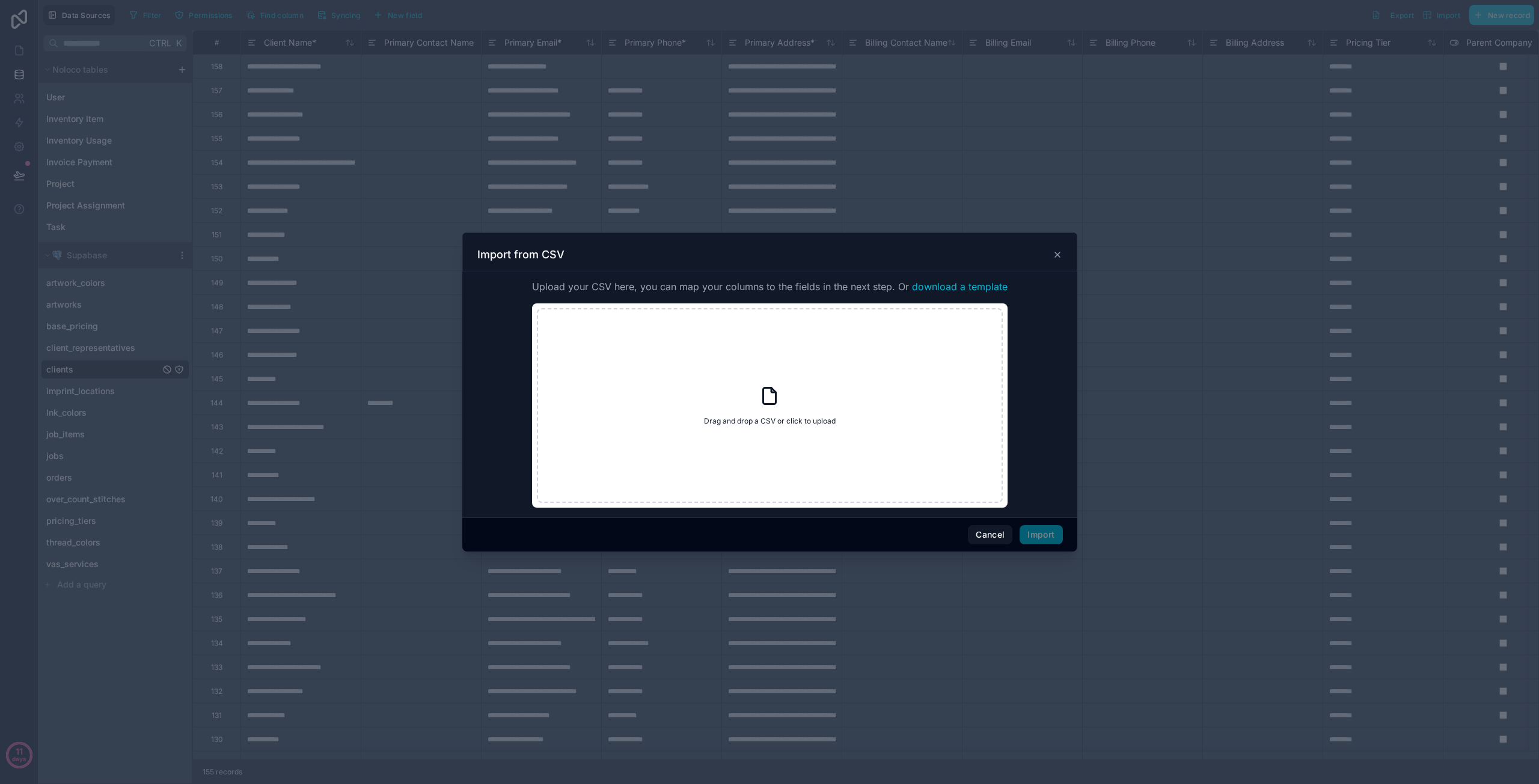
click at [1058, 253] on icon at bounding box center [1057, 254] width 10 height 10
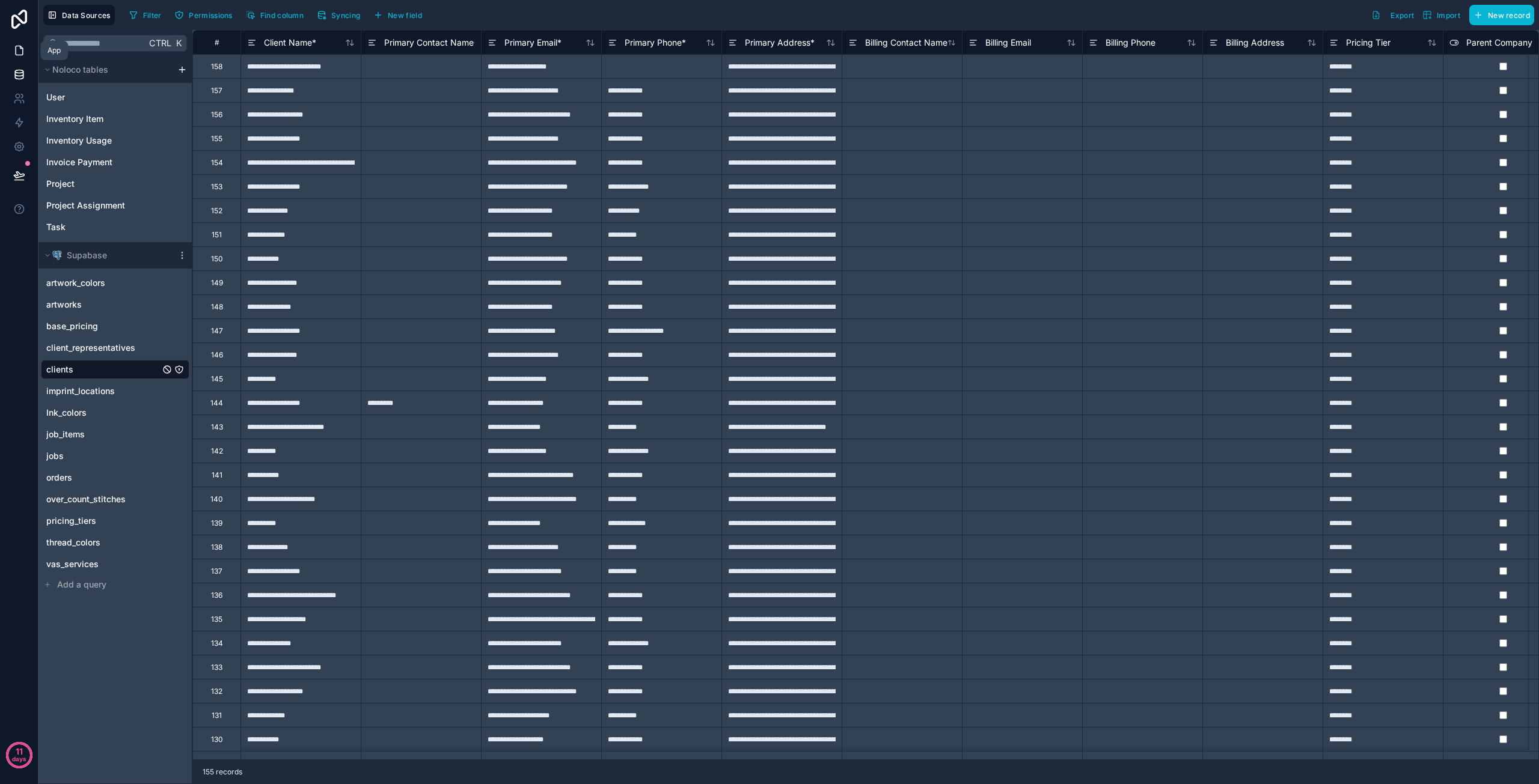
click at [23, 51] on icon at bounding box center [19, 50] width 12 height 12
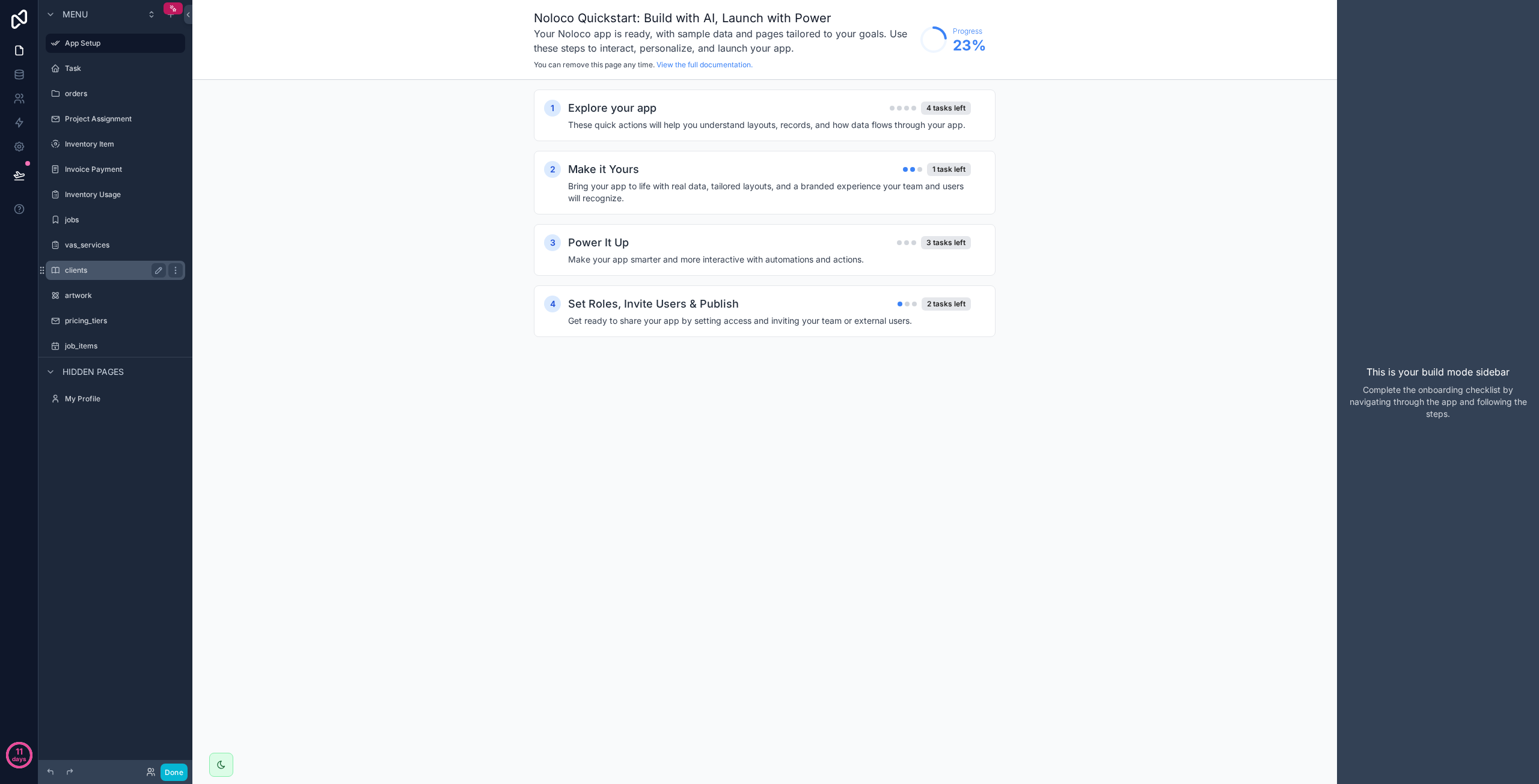
click at [89, 277] on div "clients" at bounding box center [115, 270] width 101 height 15
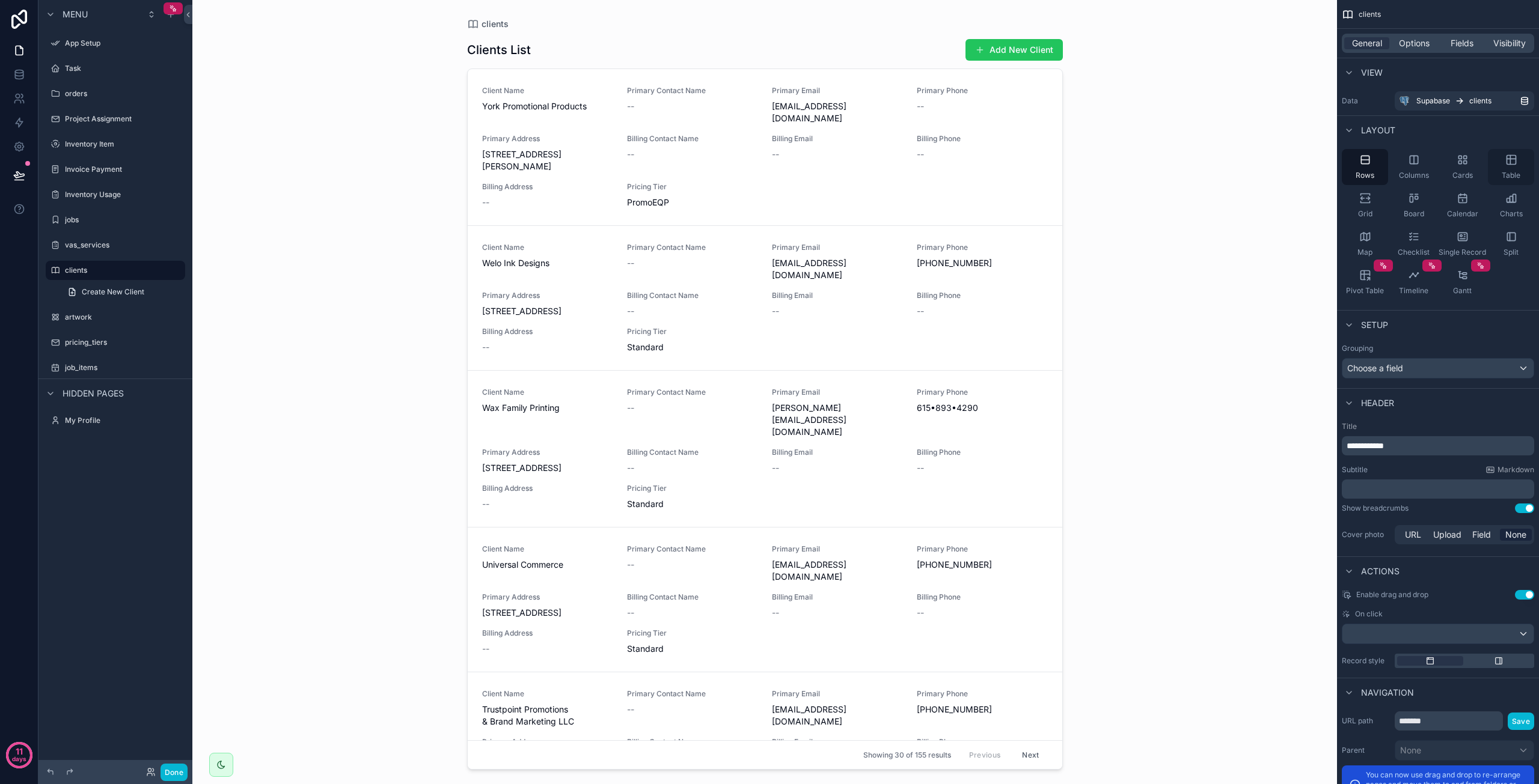
click at [1499, 173] on div "Table" at bounding box center [1511, 167] width 46 height 36
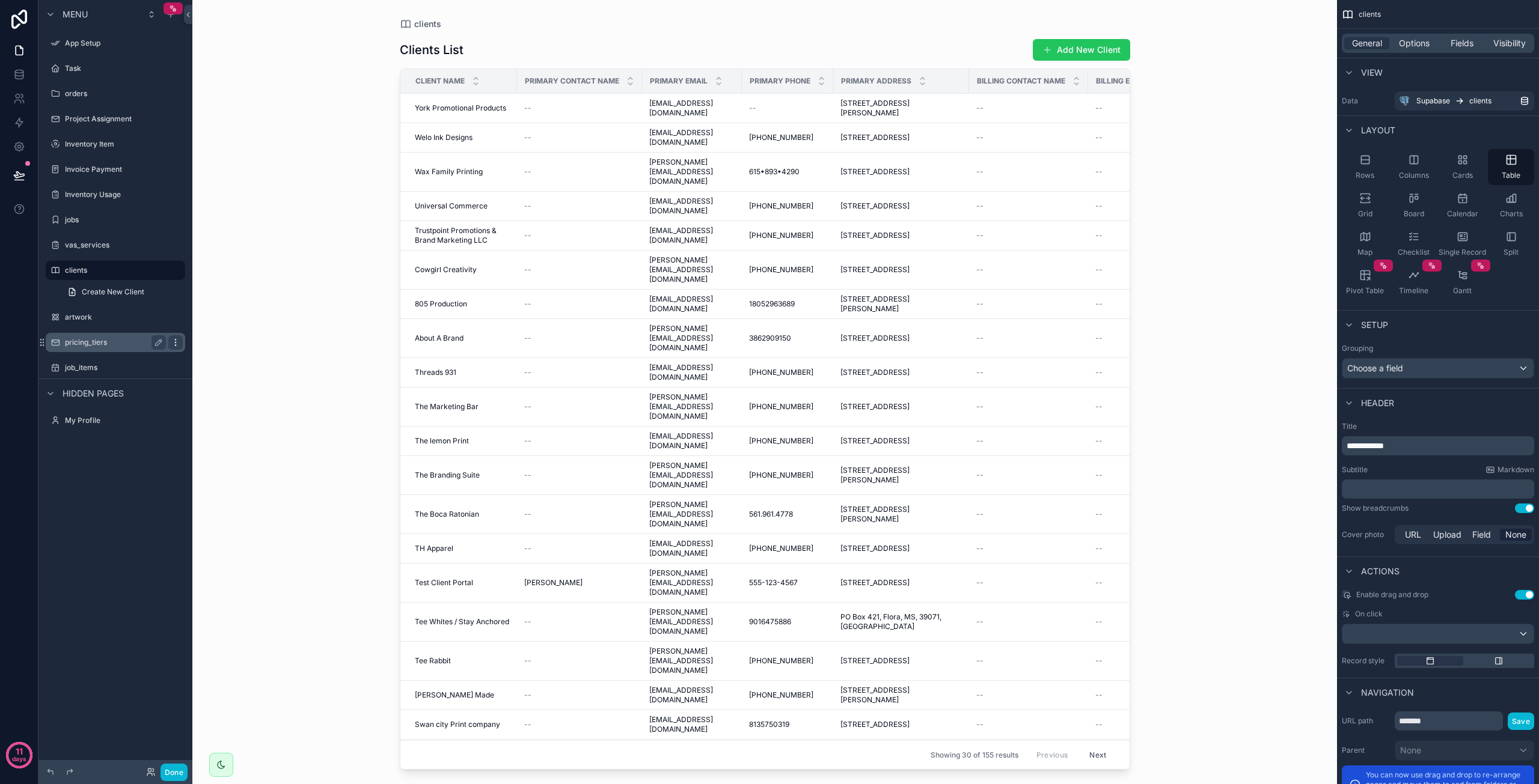
click at [176, 341] on icon "scrollable content" at bounding box center [175, 342] width 10 height 10
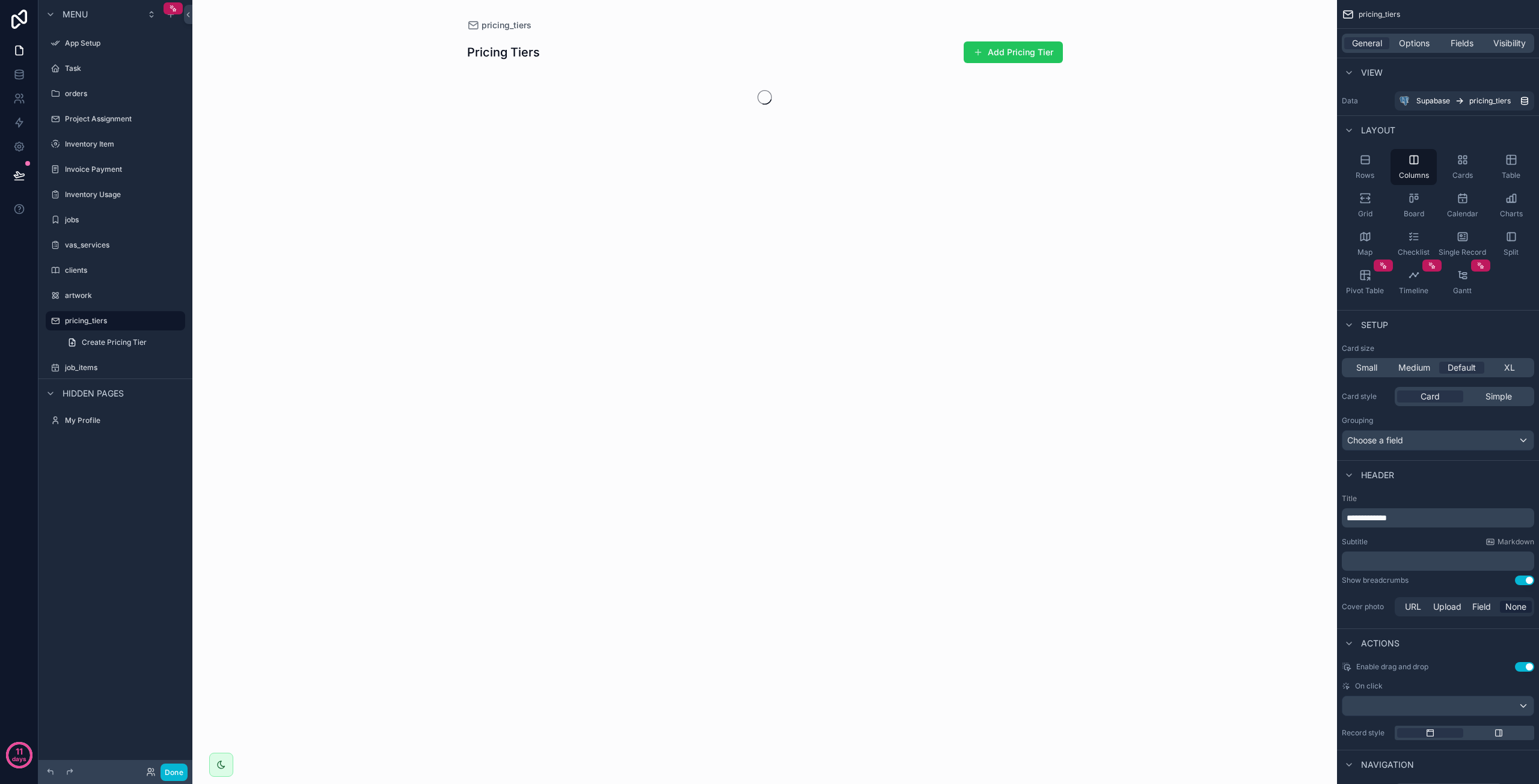
click at [157, 437] on div "Menu App Setup Task orders Project Assignment Inventory Item Invoice Payment In…" at bounding box center [115, 221] width 154 height 441
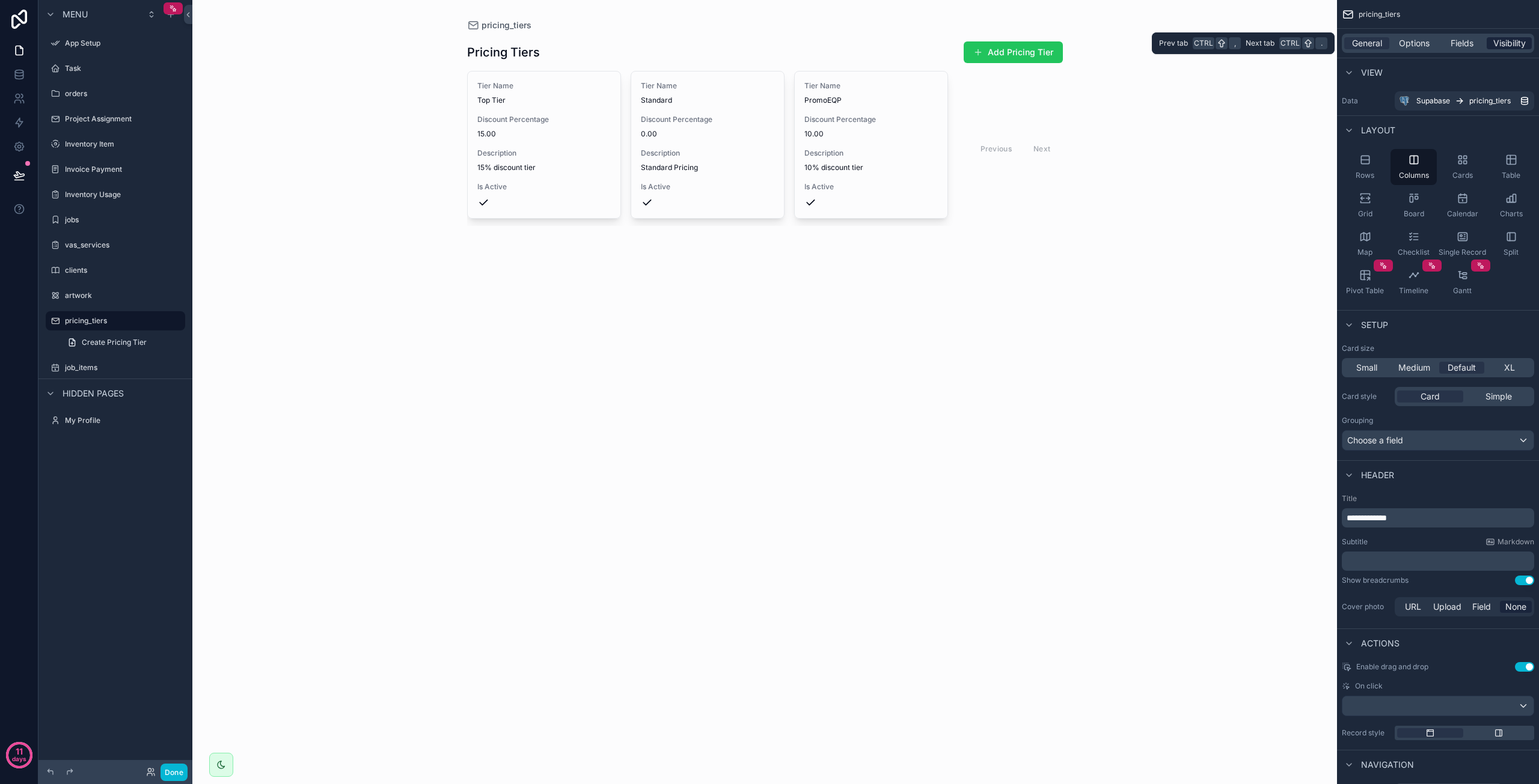
click at [1496, 45] on span "Visibility" at bounding box center [1509, 43] width 32 height 12
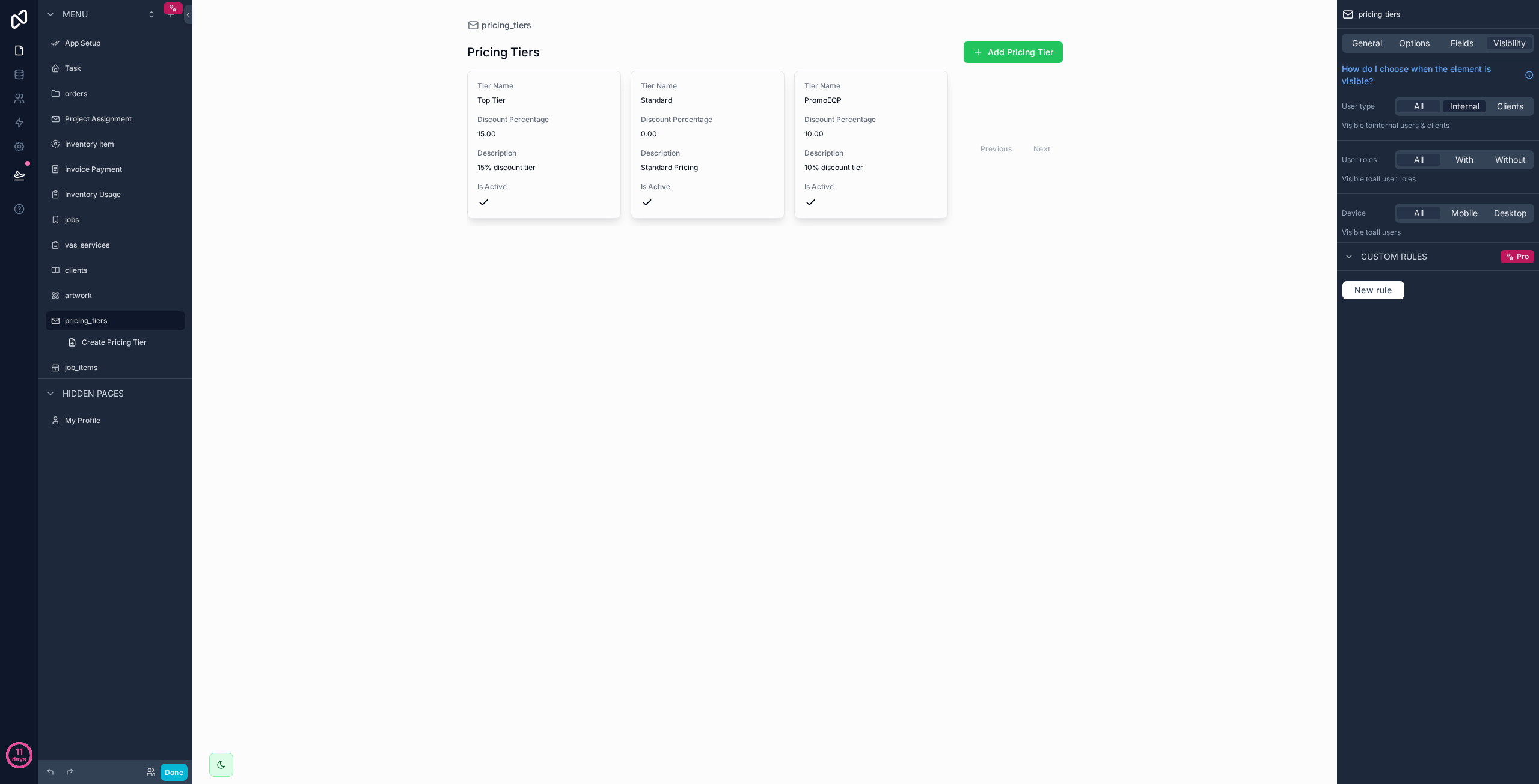
click at [1465, 108] on span "Internal" at bounding box center [1465, 106] width 29 height 12
click at [1469, 160] on span "With" at bounding box center [1465, 160] width 18 height 12
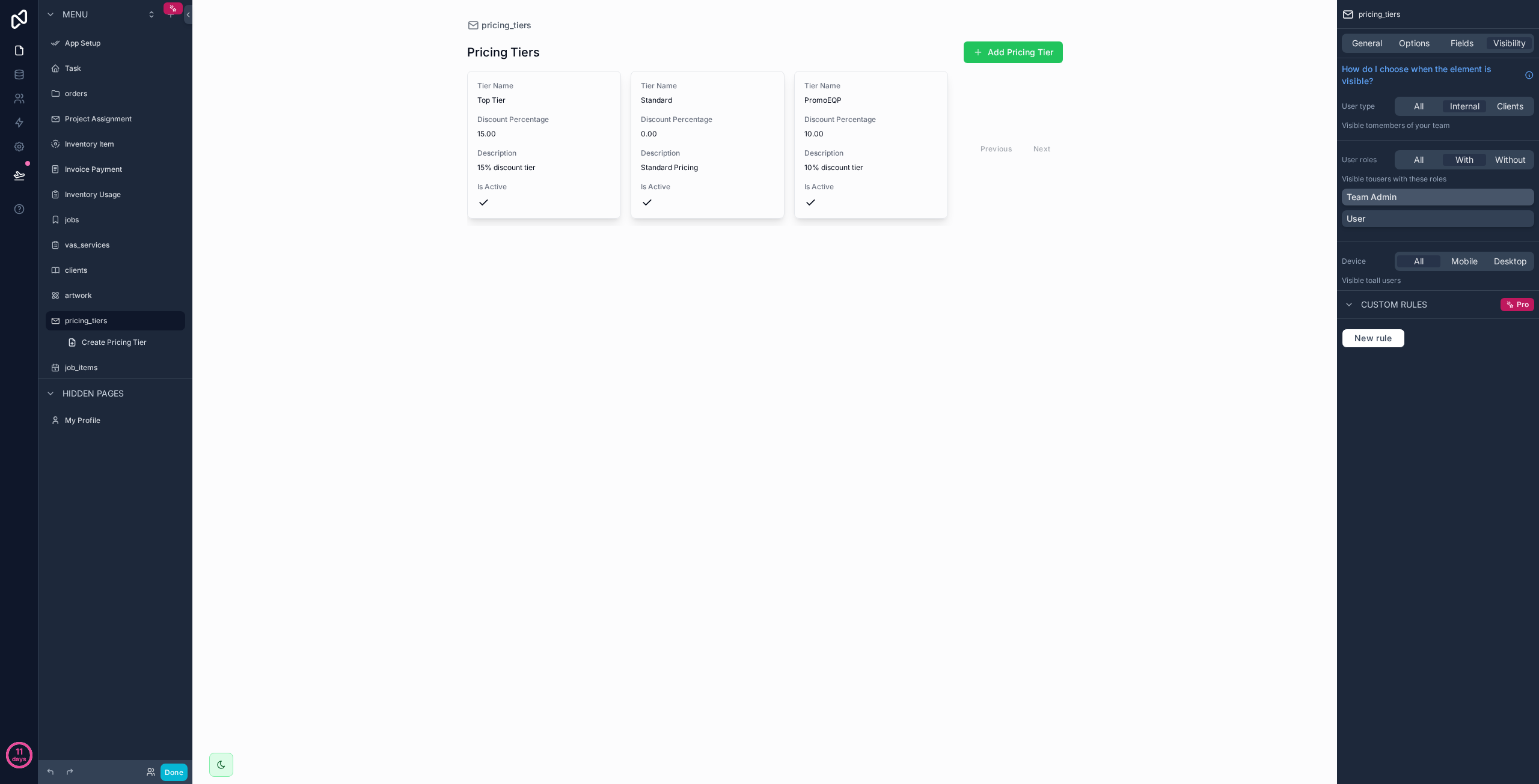
click at [1427, 200] on div "Team Admin" at bounding box center [1438, 197] width 183 height 12
click at [1198, 380] on div "pricing_tiers Pricing Tiers Add Pricing Tier Tier Name Top Tier Discount Percen…" at bounding box center [764, 392] width 1145 height 784
click at [101, 349] on link "Create Pricing Tier" at bounding box center [122, 342] width 125 height 19
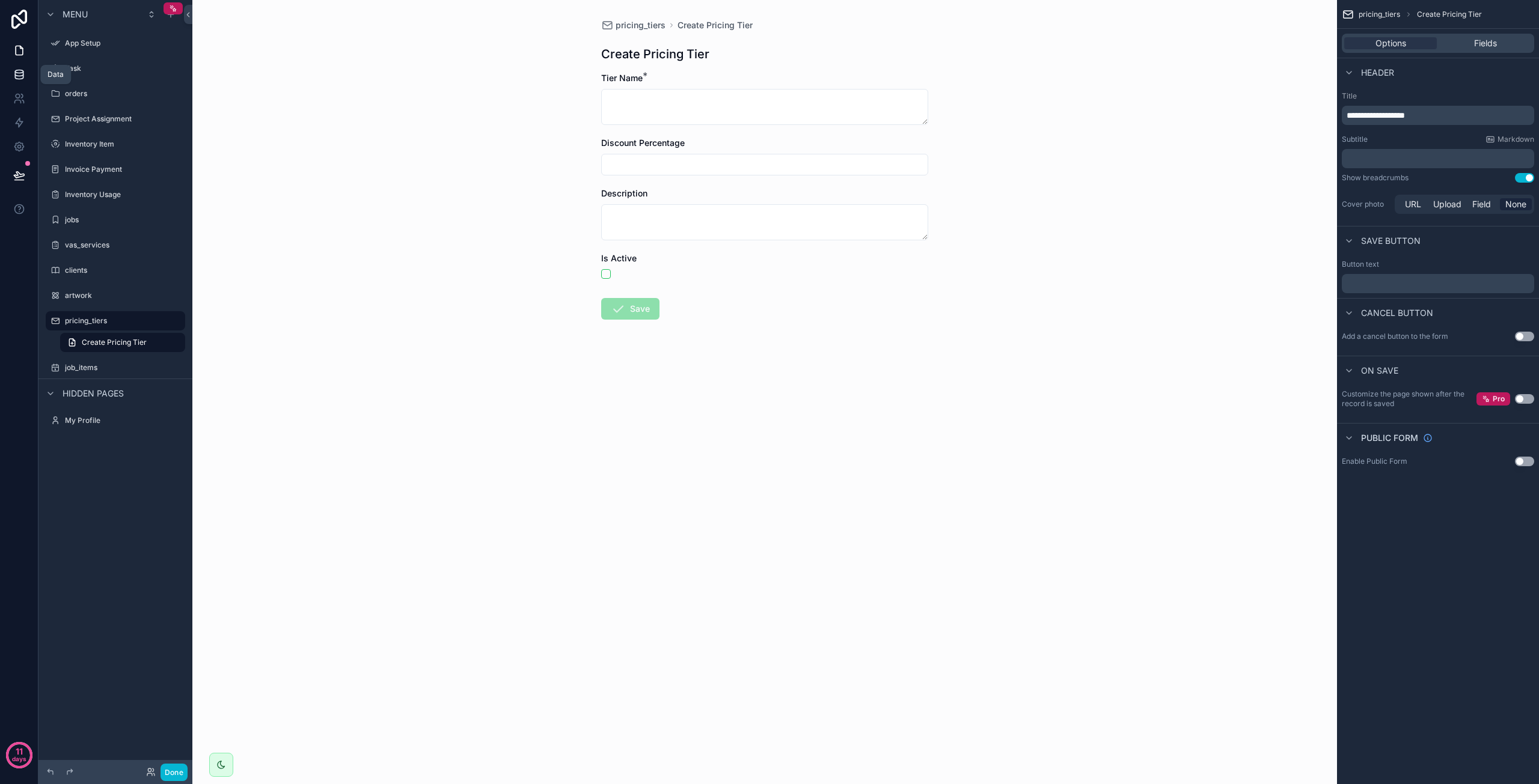
click at [24, 75] on icon at bounding box center [19, 74] width 12 height 12
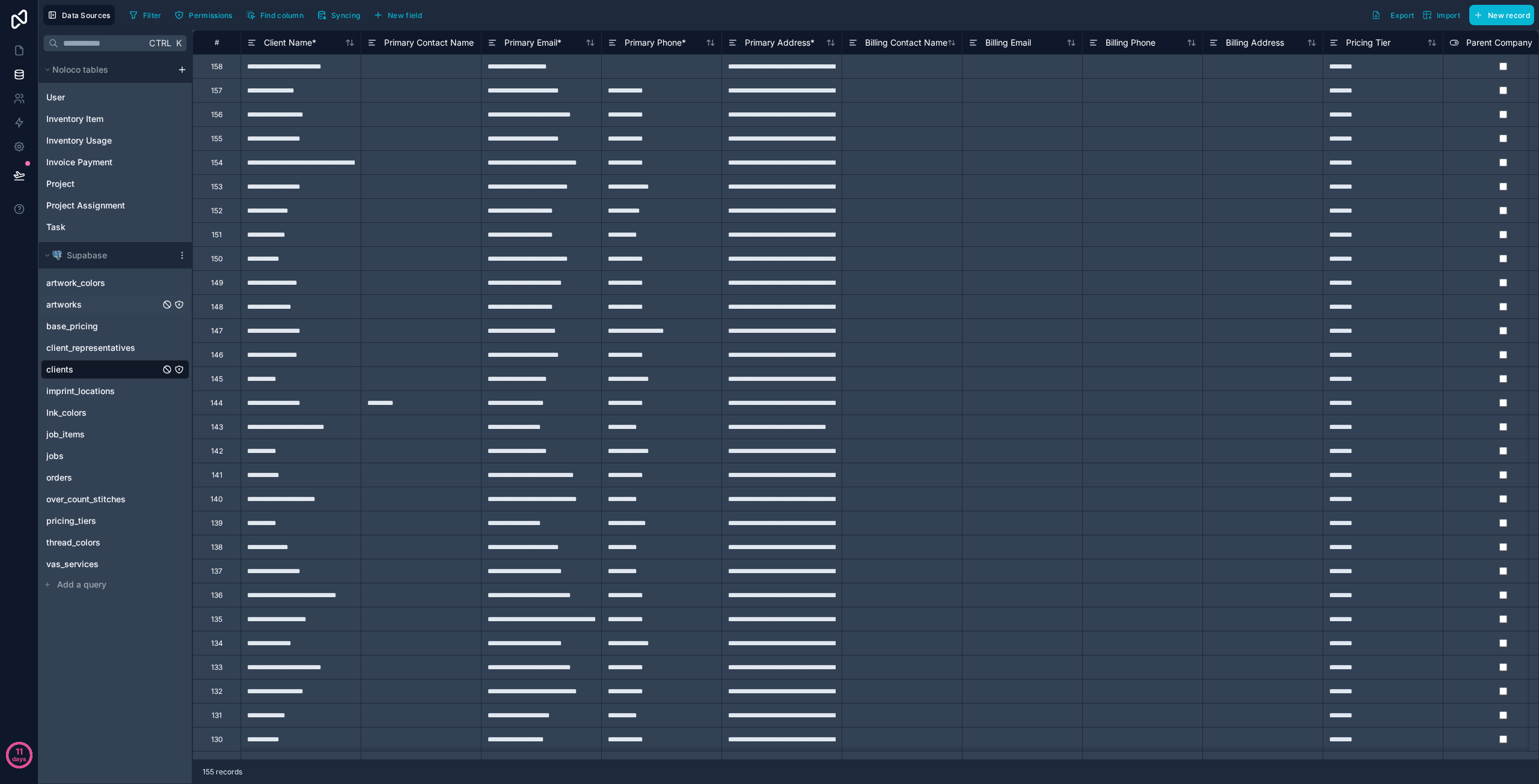
click at [81, 305] on span "artworks" at bounding box center [64, 304] width 36 height 12
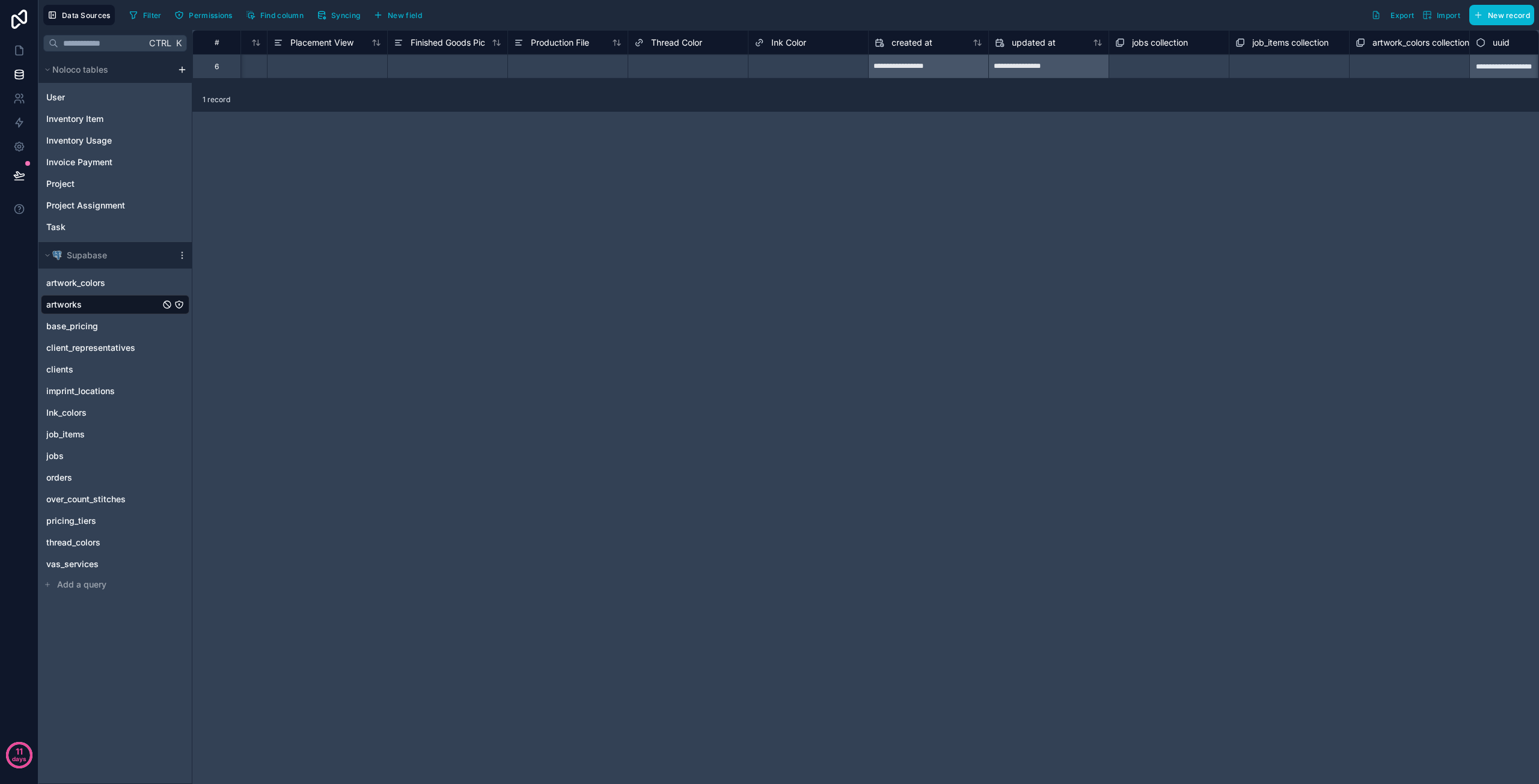
scroll to position [0, 1708]
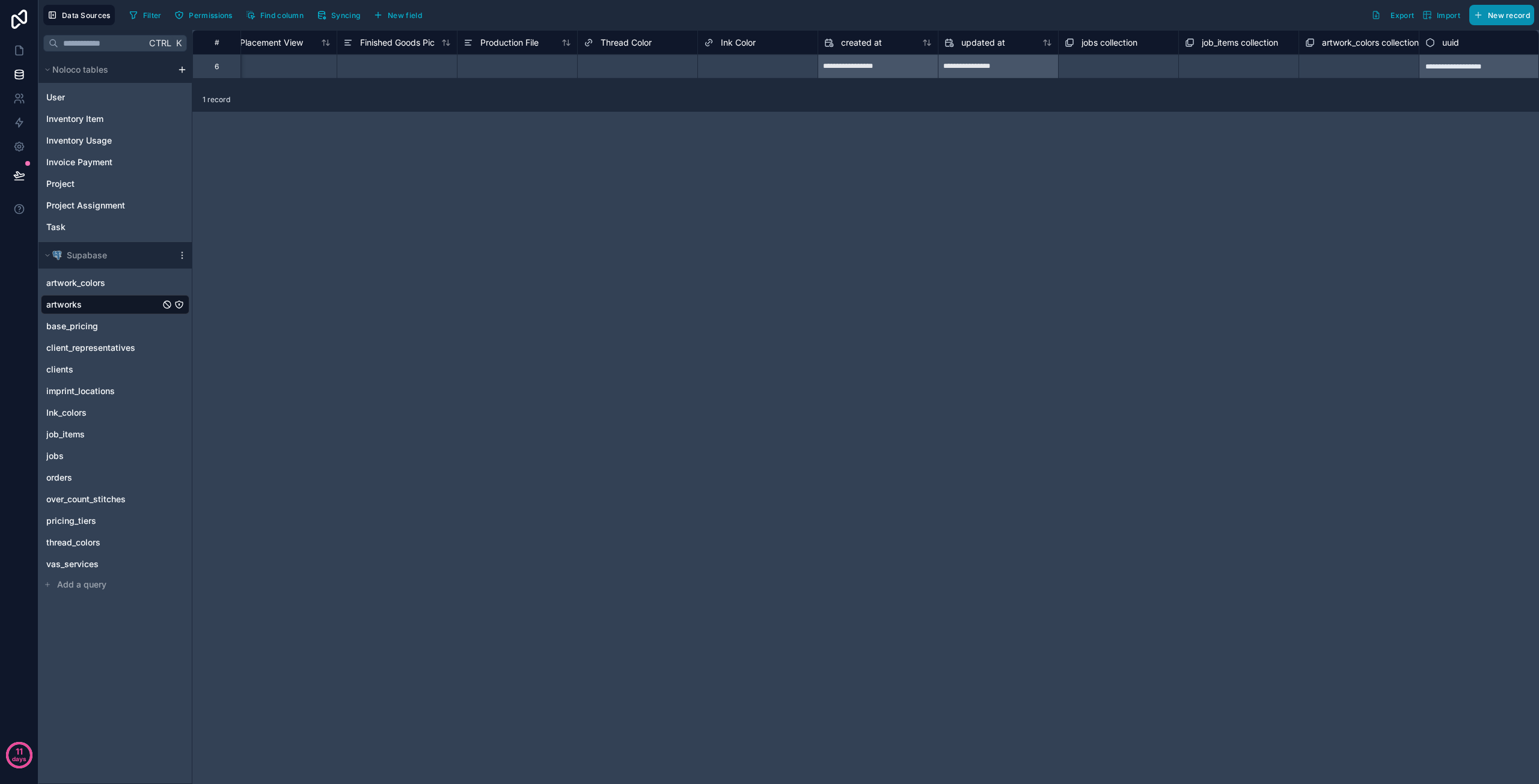
click at [1493, 17] on span "New record" at bounding box center [1509, 15] width 42 height 9
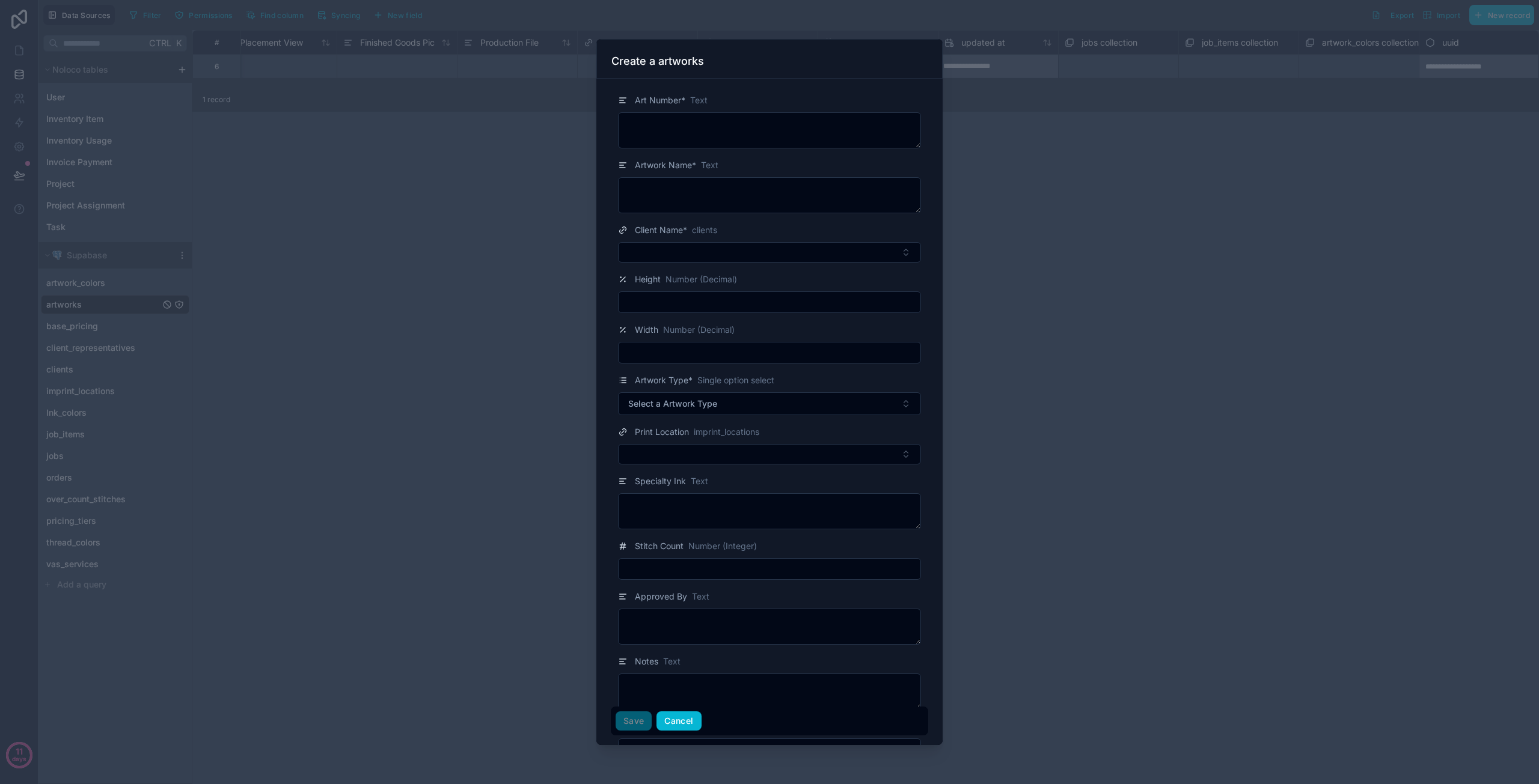
click at [682, 718] on button "Cancel" at bounding box center [679, 721] width 44 height 19
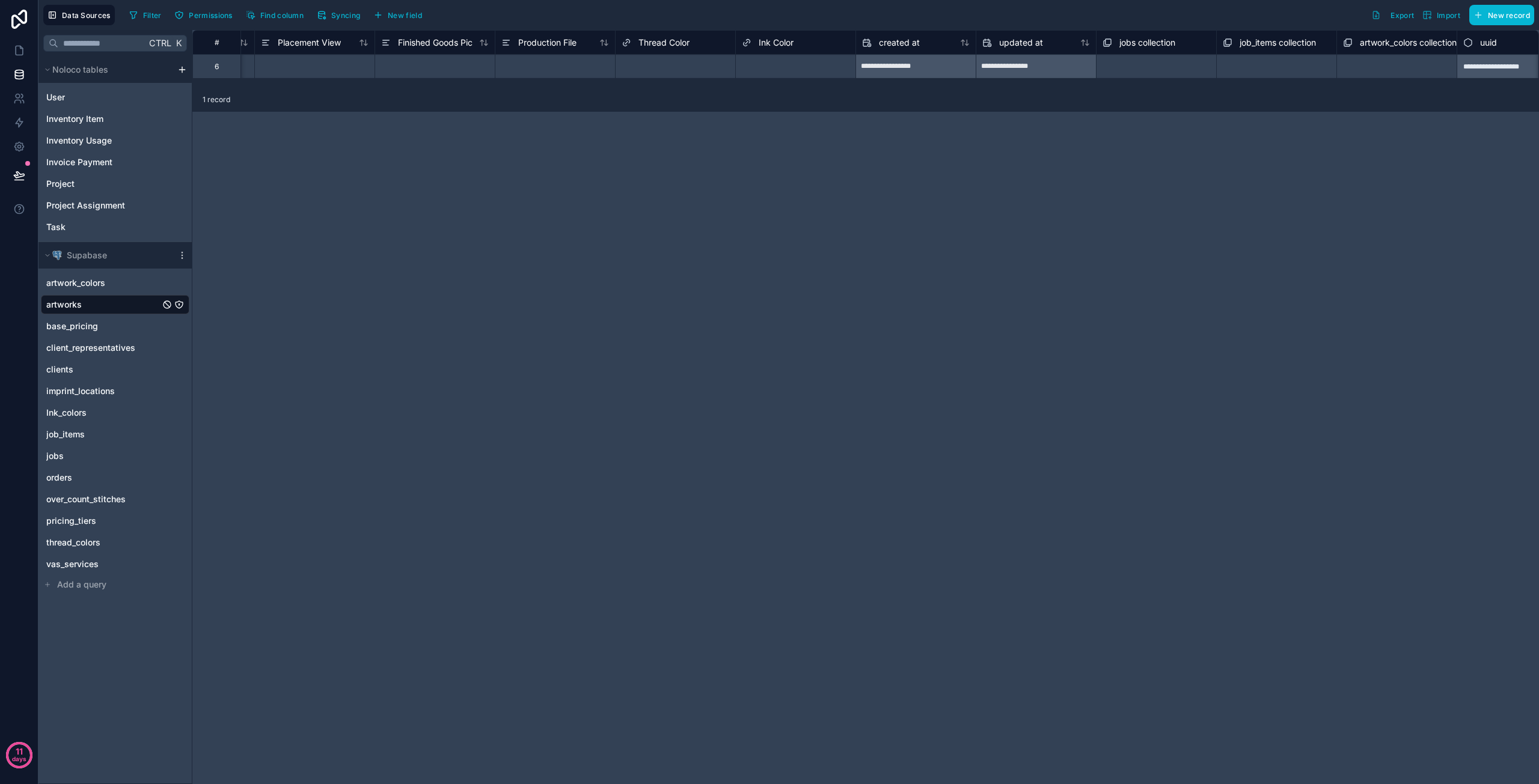
scroll to position [0, 1708]
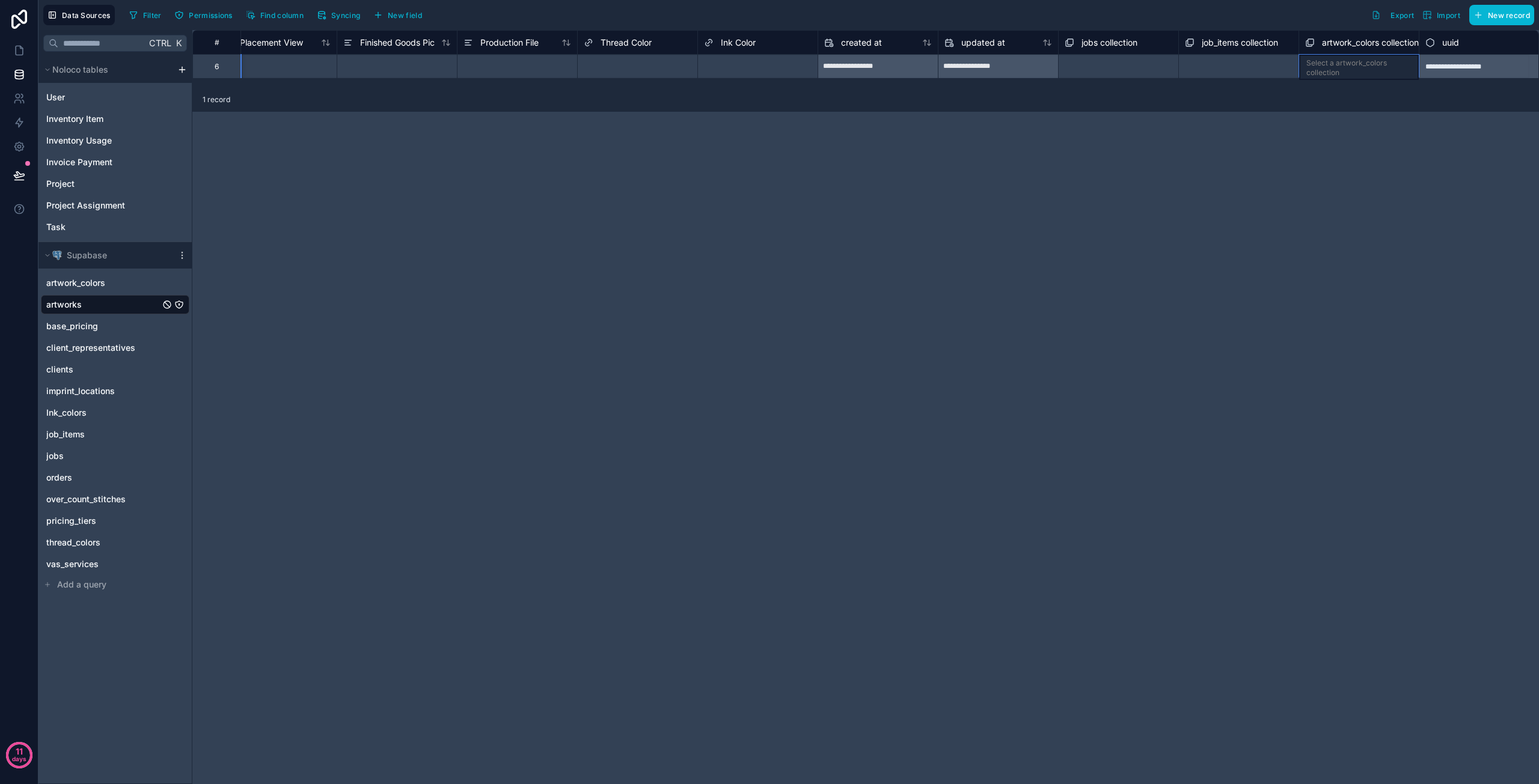
click at [1345, 37] on span "artwork_colors collection" at bounding box center [1370, 42] width 97 height 12
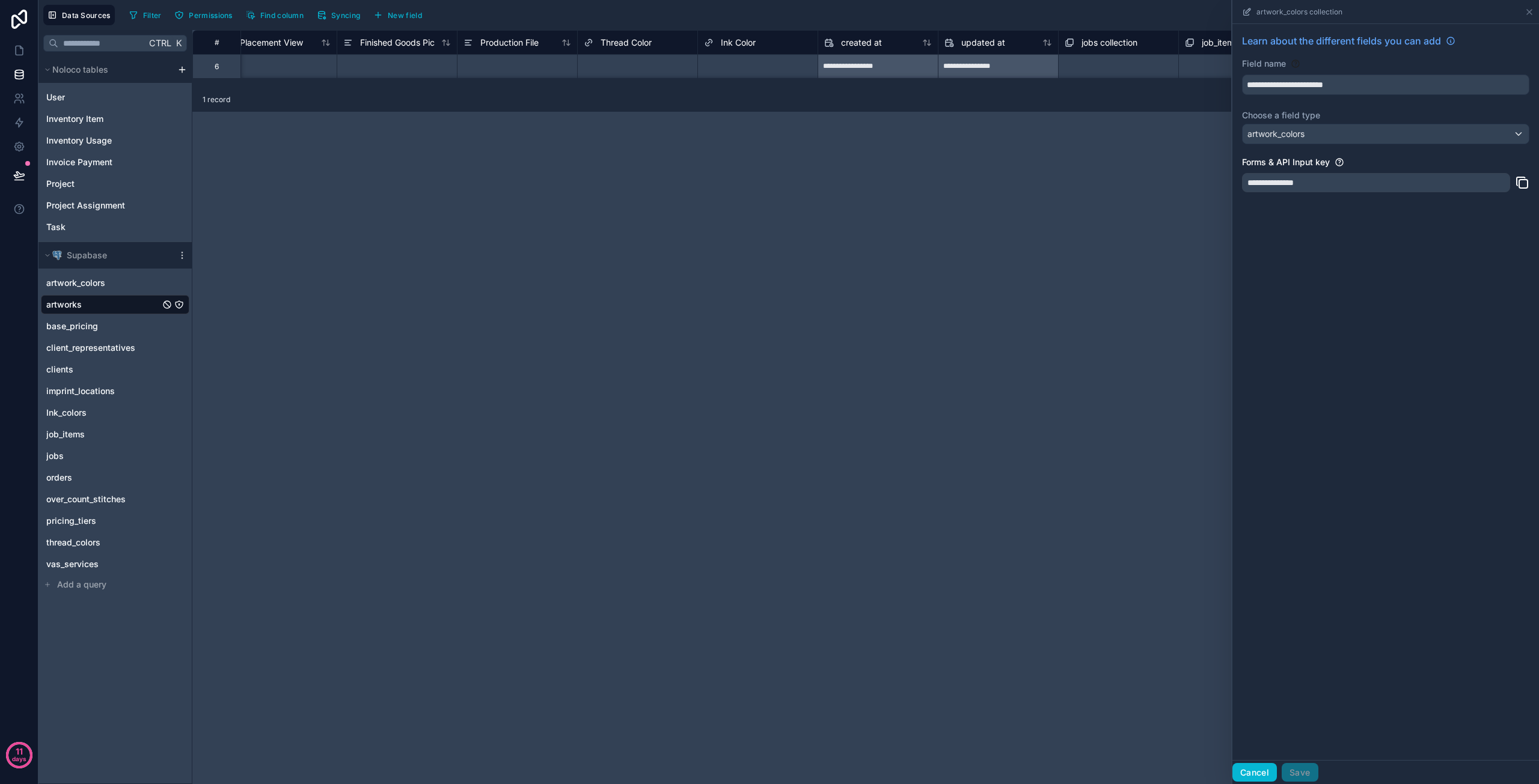
click at [1259, 767] on button "Cancel" at bounding box center [1255, 773] width 44 height 19
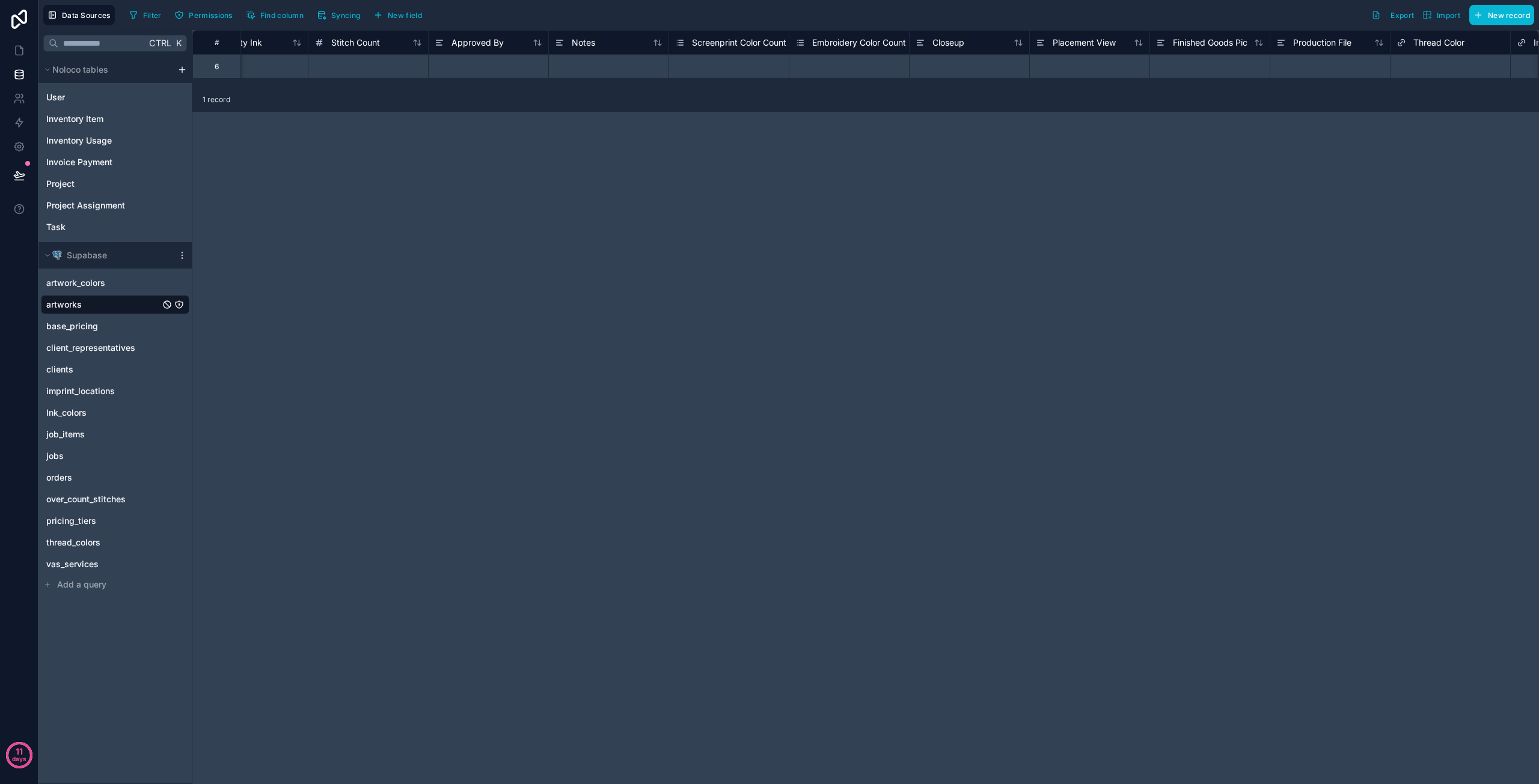
scroll to position [0, 864]
click at [419, 13] on span "New field" at bounding box center [405, 15] width 34 height 9
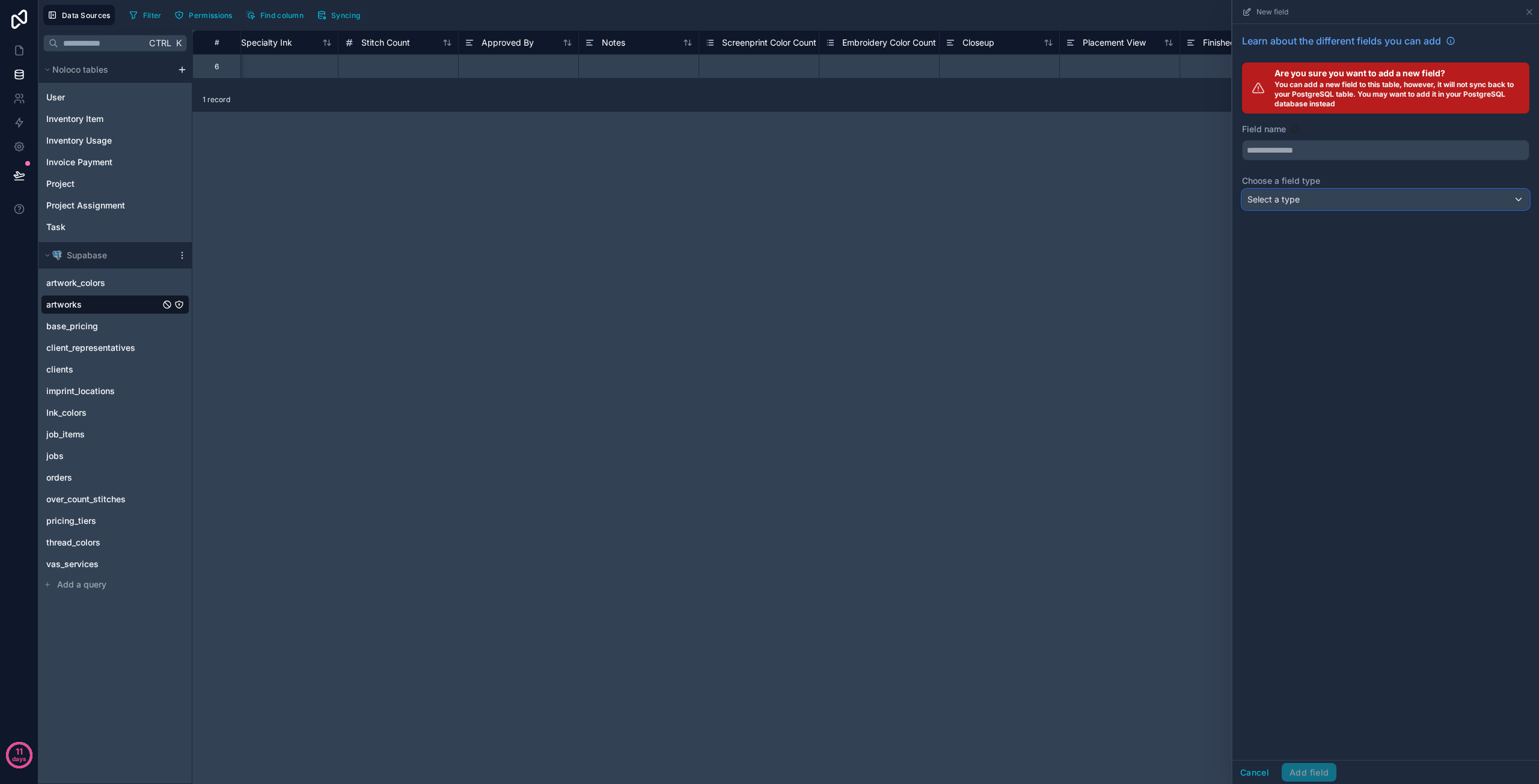
click at [1299, 205] on div "Select a type" at bounding box center [1386, 200] width 286 height 19
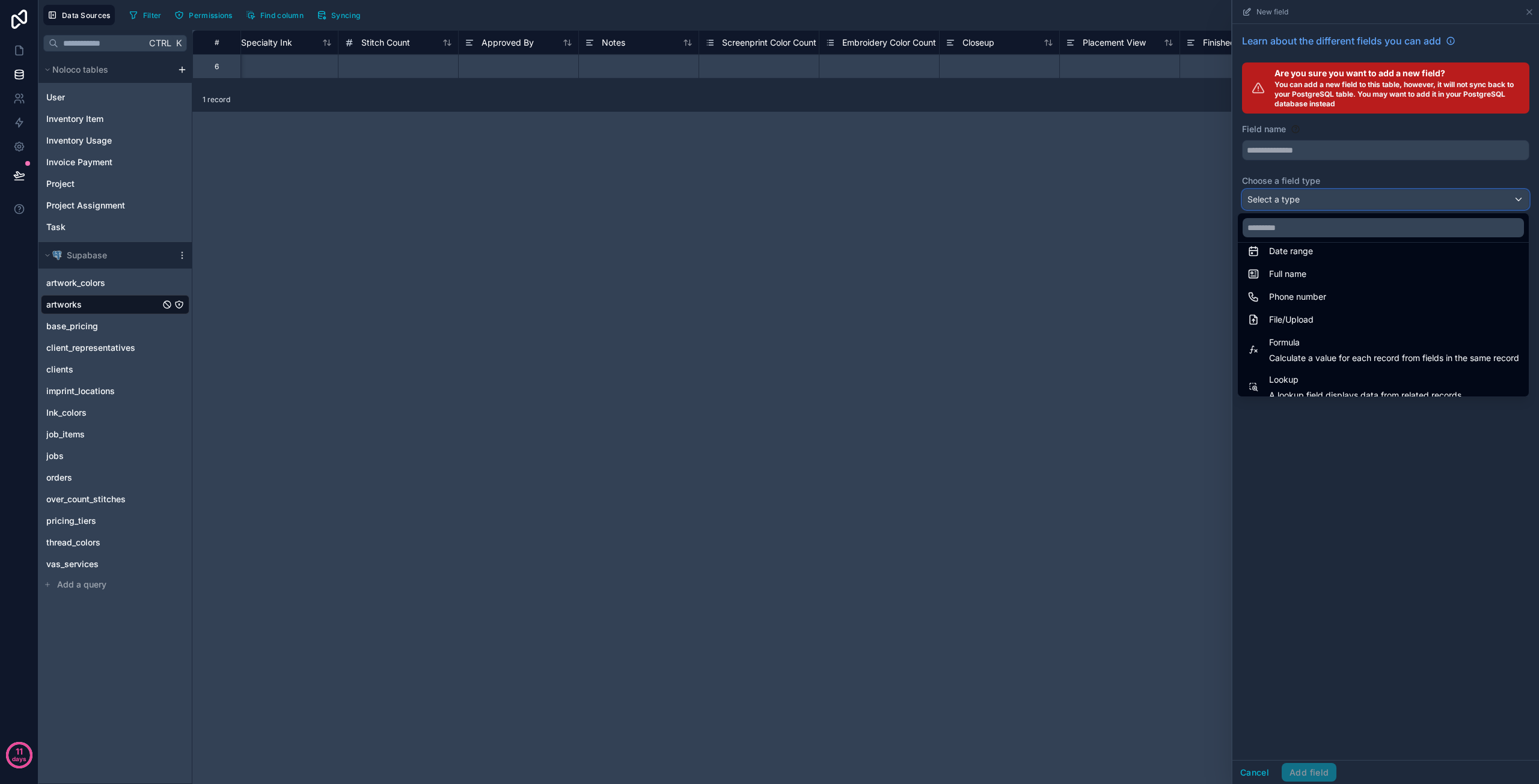
scroll to position [300, 0]
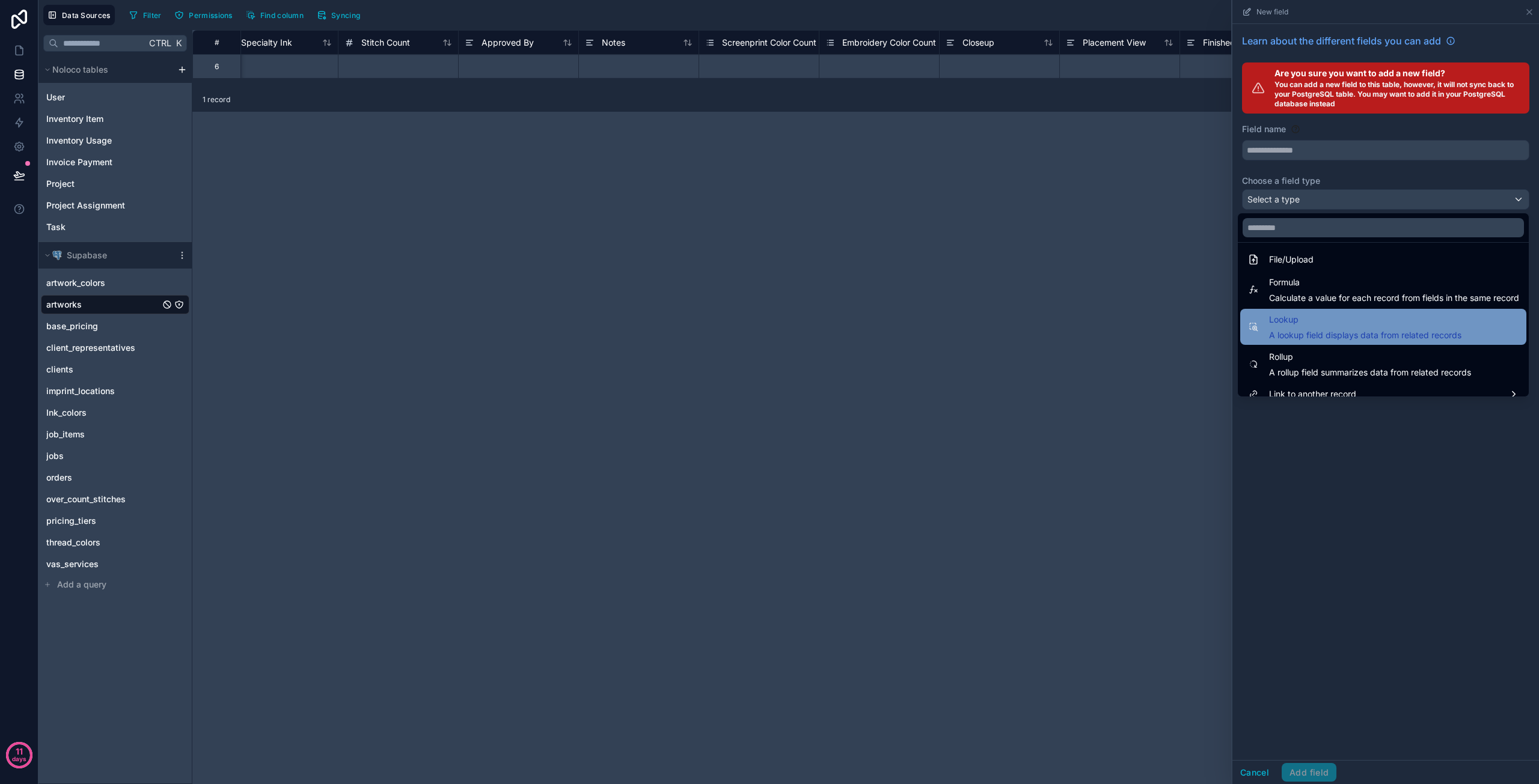
click at [1295, 331] on span "A lookup field displays data from related records" at bounding box center [1365, 335] width 192 height 12
type input "******"
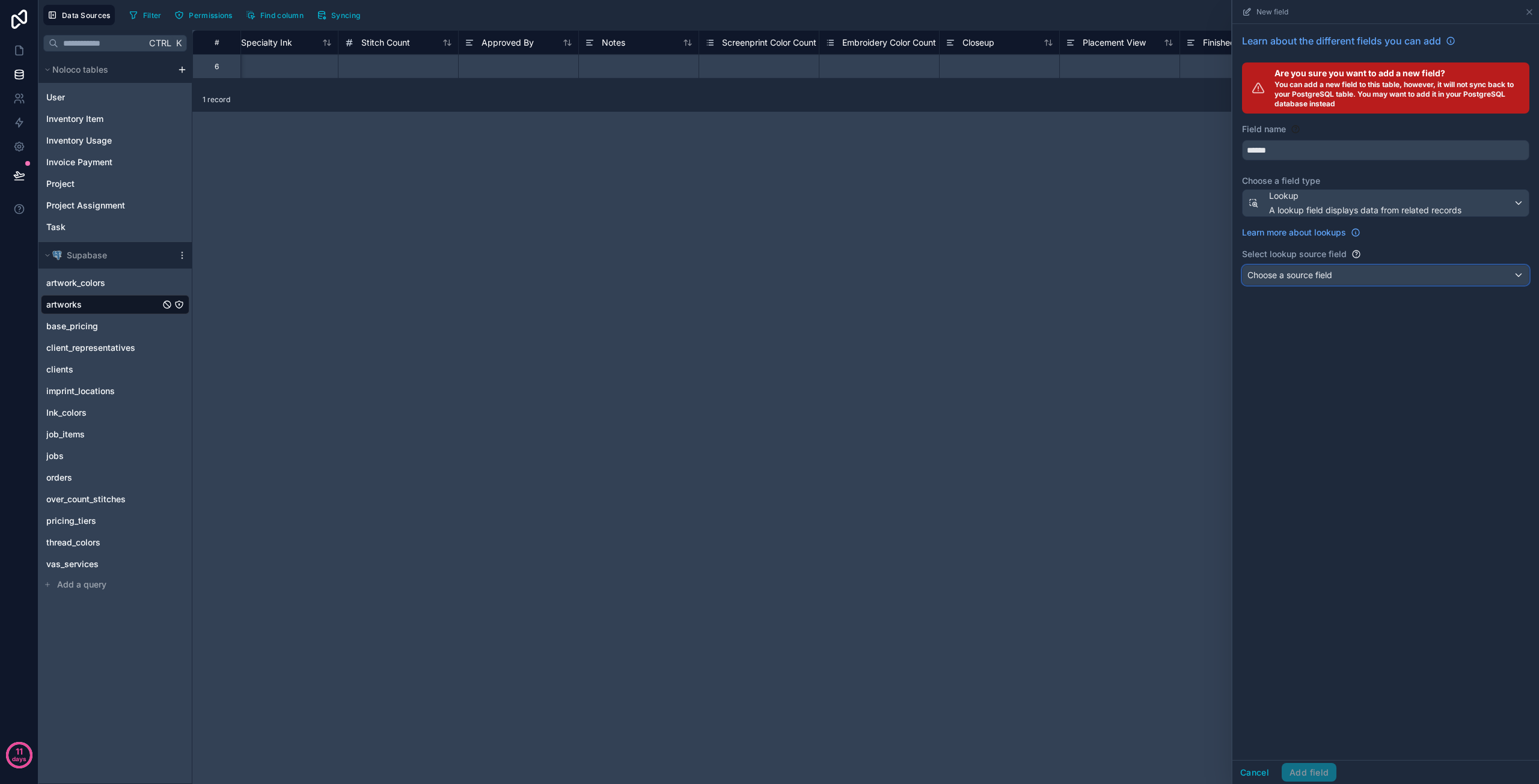
click at [1312, 277] on span "Choose a source field" at bounding box center [1290, 275] width 85 height 10
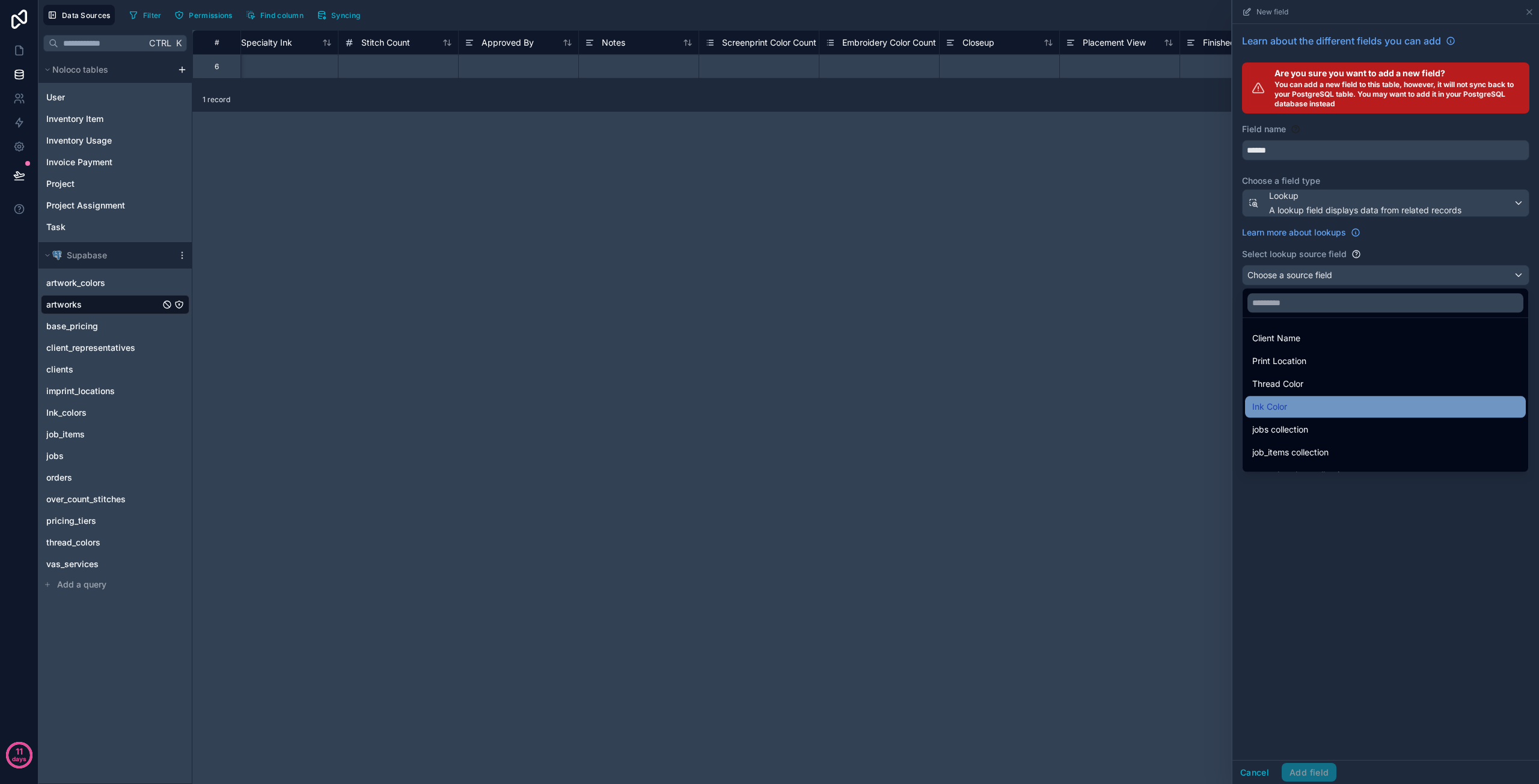
click at [1301, 407] on div "Ink Color" at bounding box center [1386, 407] width 266 height 15
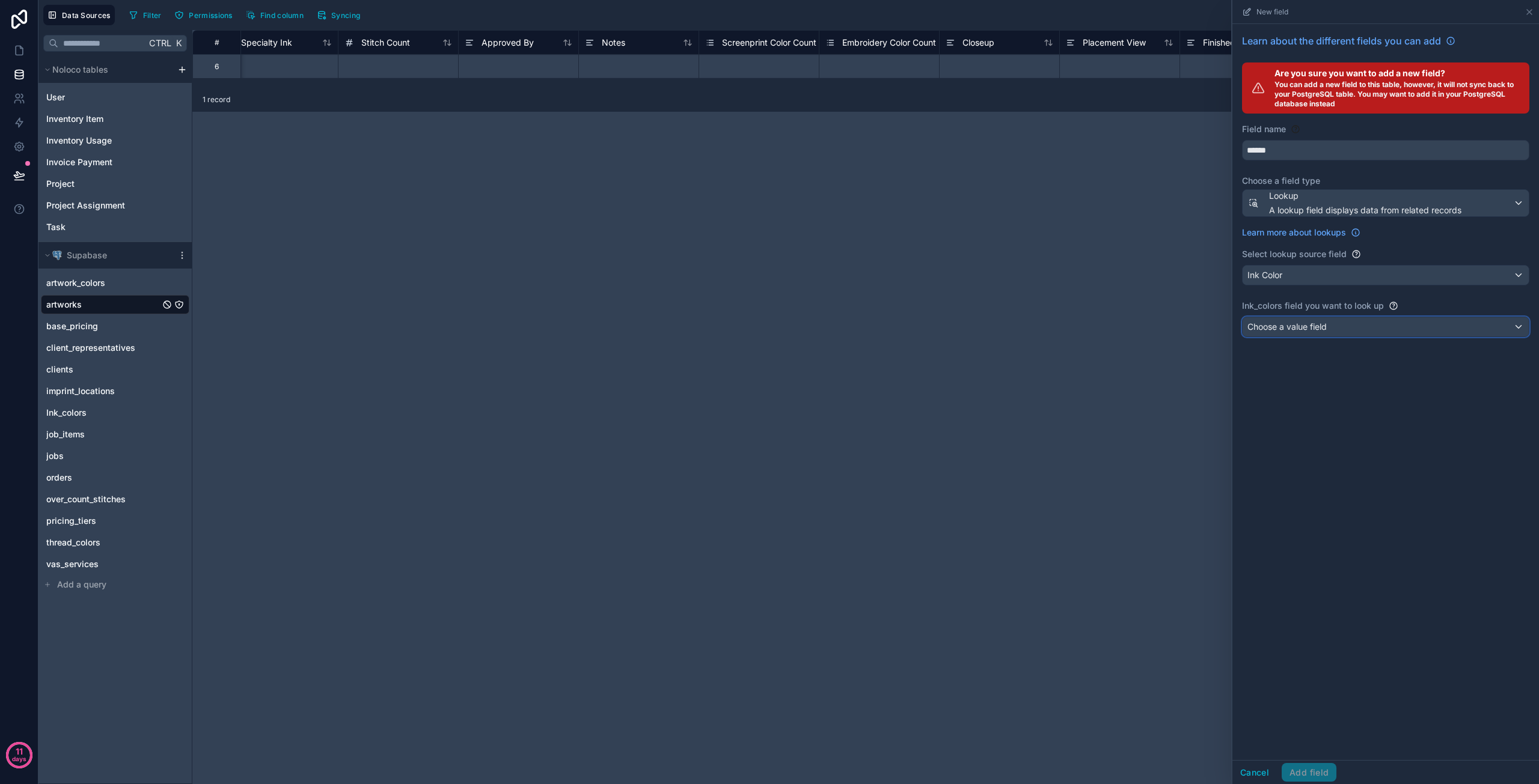
click at [1309, 326] on span "Choose a value field" at bounding box center [1287, 326] width 79 height 10
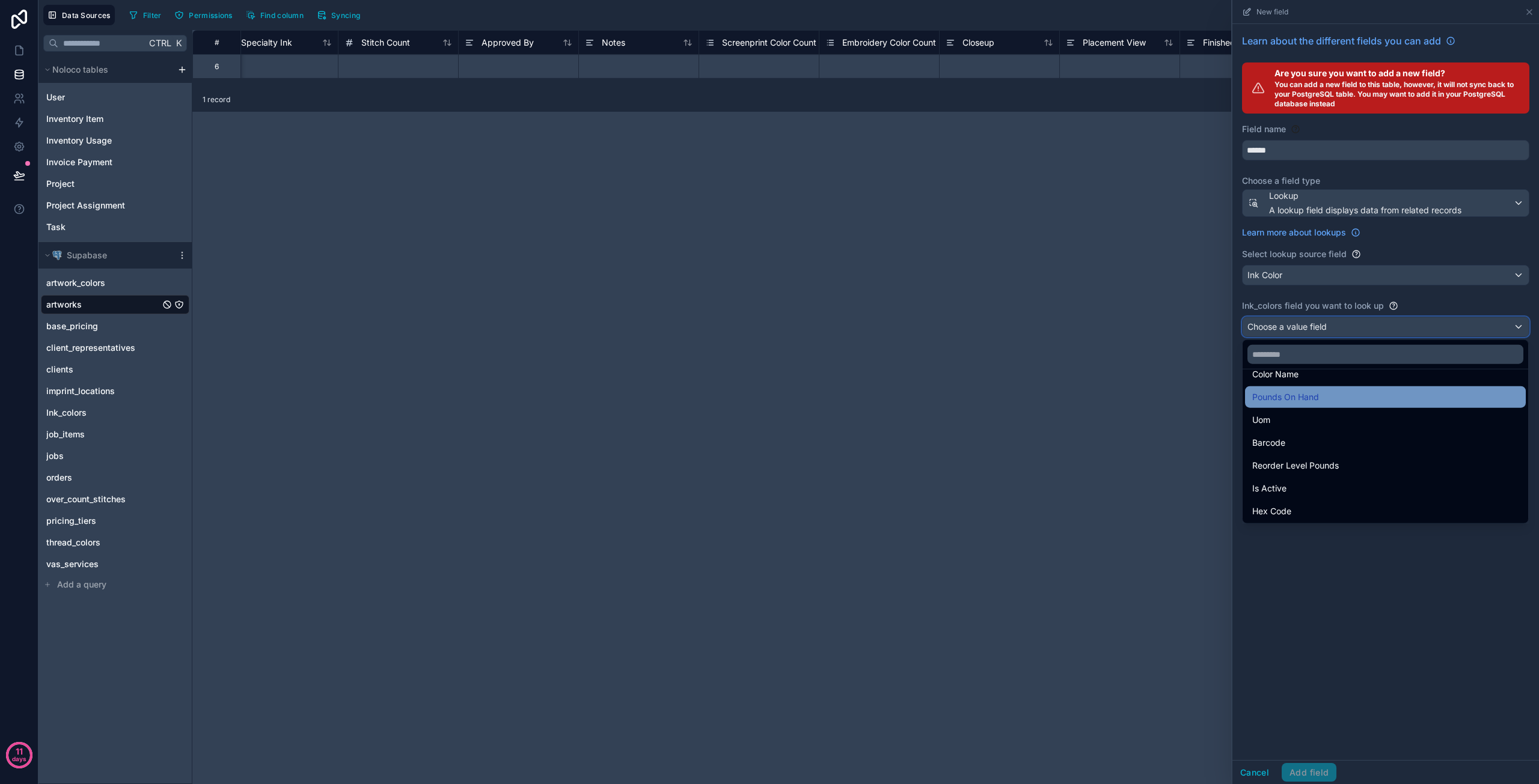
scroll to position [40, 0]
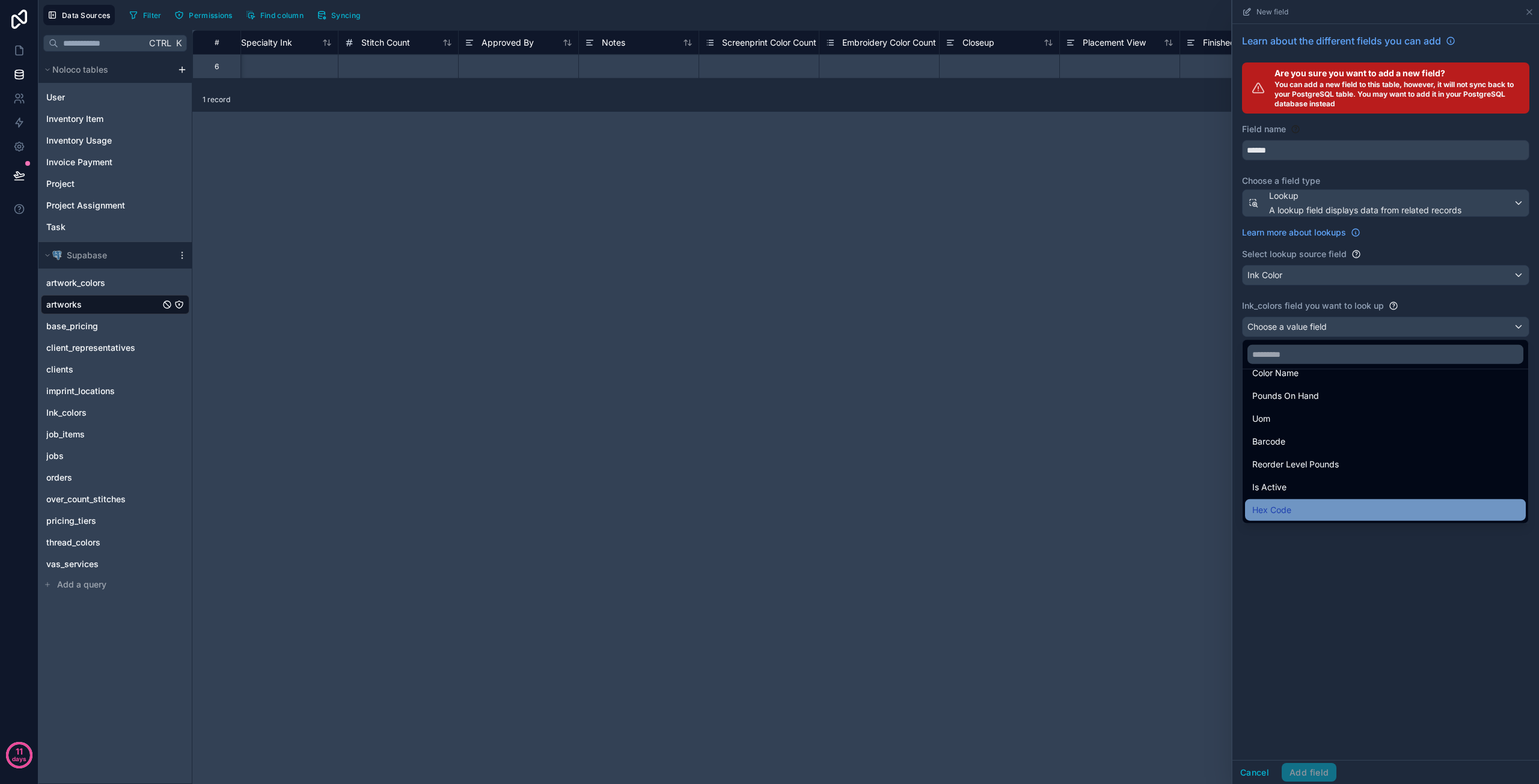
click at [1281, 506] on span "Hex Code" at bounding box center [1272, 510] width 39 height 15
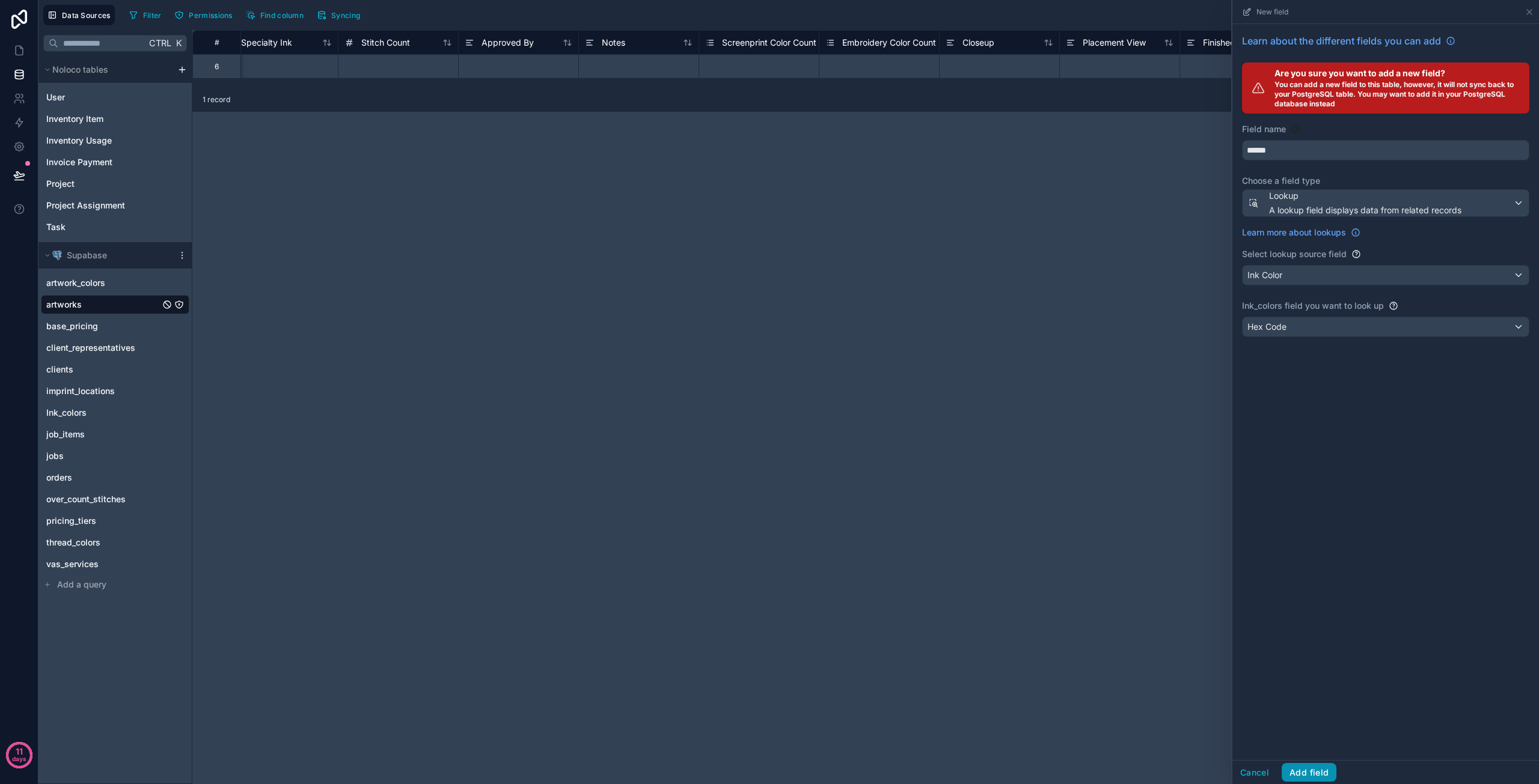
click at [1311, 768] on button "Add field" at bounding box center [1309, 773] width 55 height 19
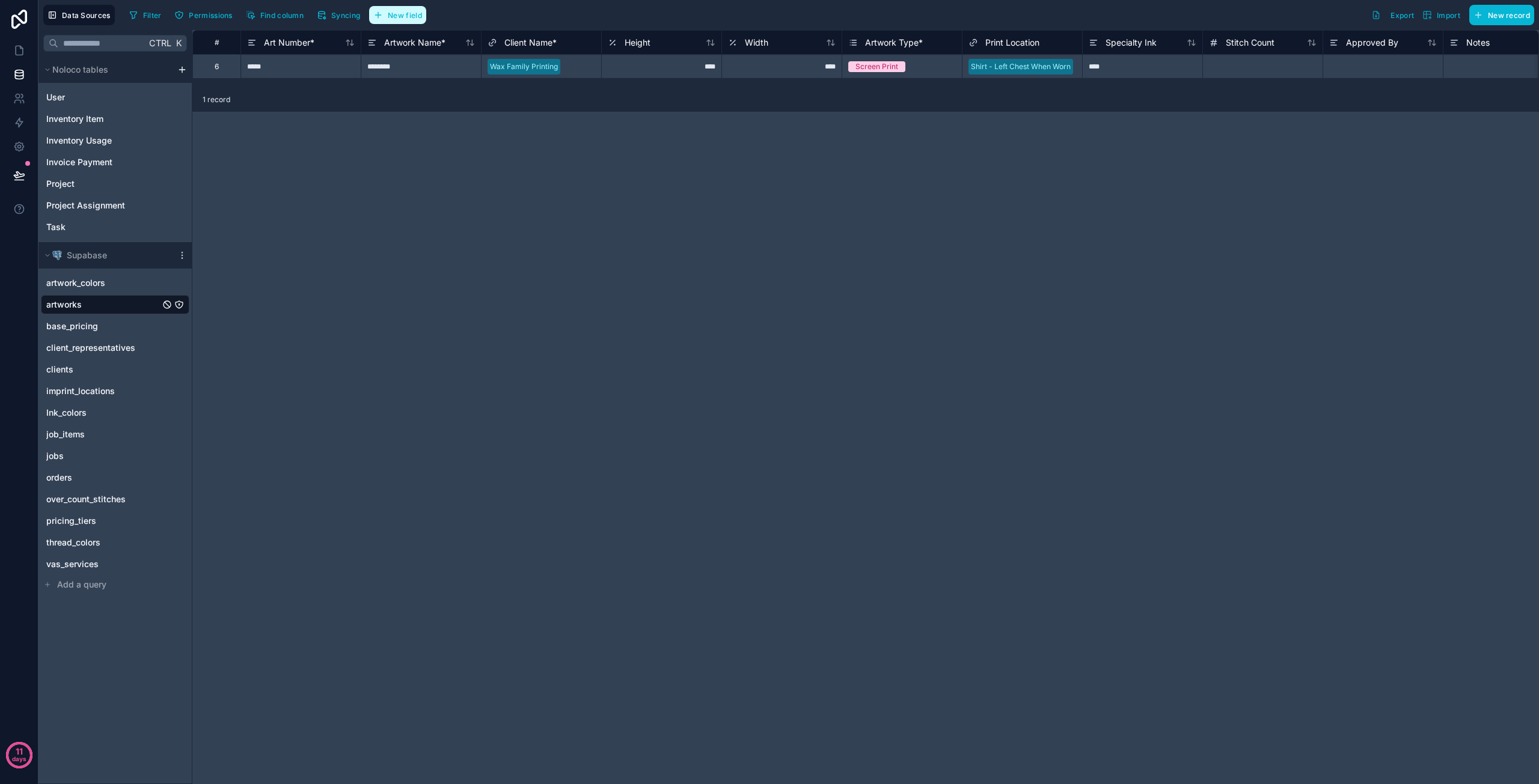
click at [391, 17] on span "New field" at bounding box center [405, 15] width 34 height 9
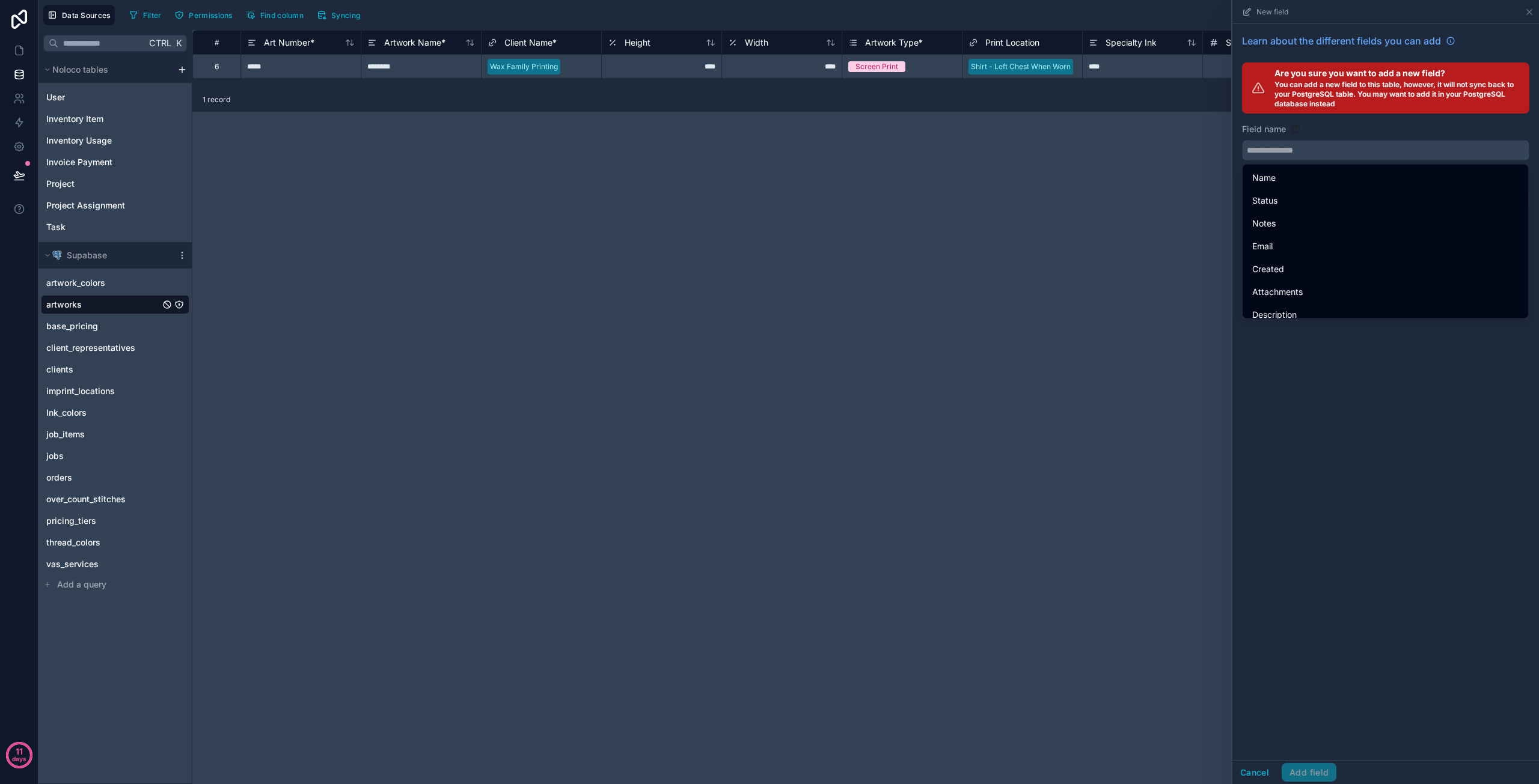
click at [1305, 151] on input "text" at bounding box center [1386, 150] width 286 height 19
click at [1302, 359] on div "Learn about the different fields you can add Are you sure you want to add a new…" at bounding box center [1386, 392] width 307 height 736
click at [1297, 356] on div "Learn about the different fields you can add Are you sure you want to add a new…" at bounding box center [1386, 392] width 307 height 736
click at [1075, 394] on div "# Art Number * Artwork Name * Client Name * Height Width Artwork Type * Print L…" at bounding box center [866, 407] width 1347 height 754
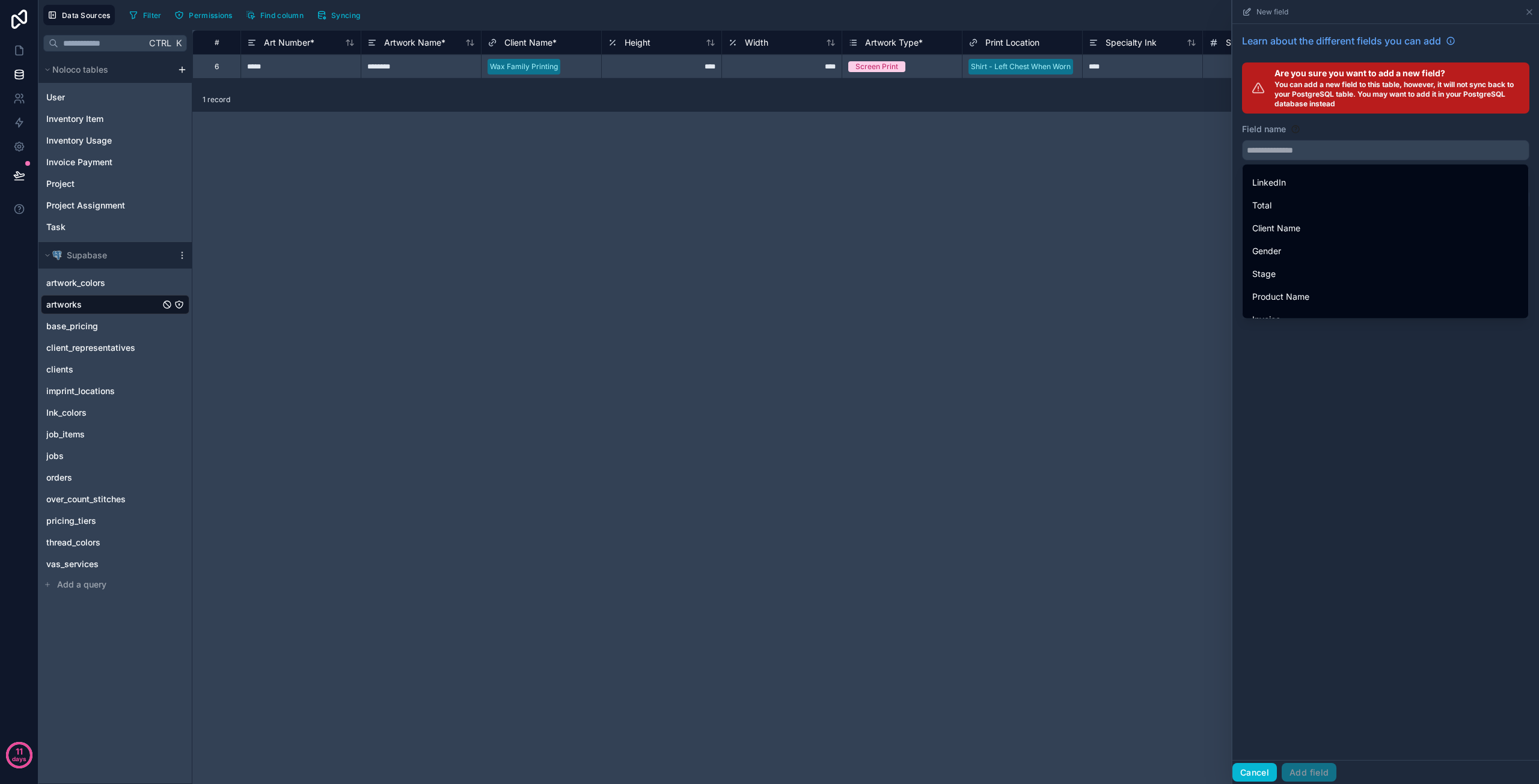
click at [1259, 777] on button "Cancel" at bounding box center [1255, 773] width 44 height 19
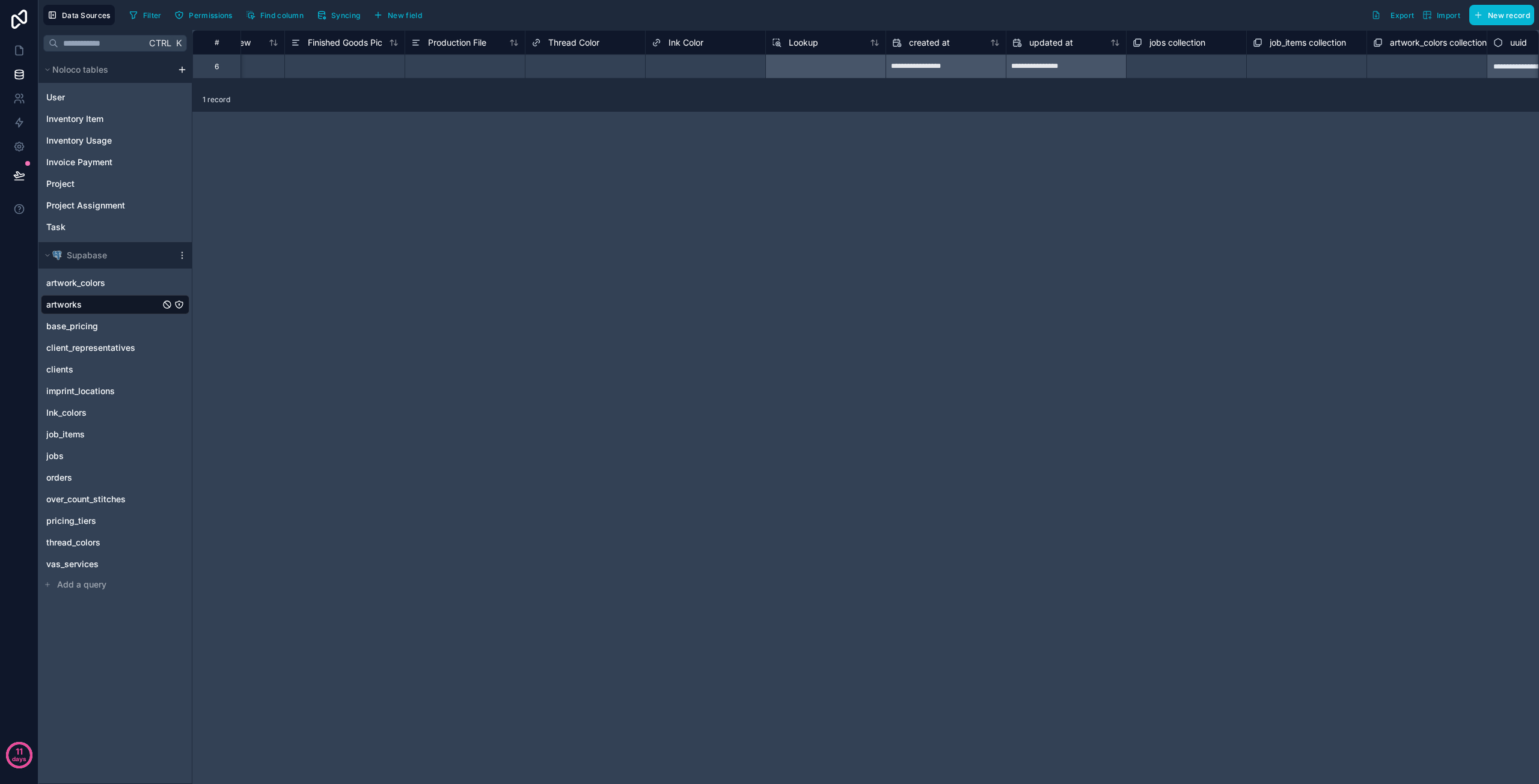
scroll to position [0, 1828]
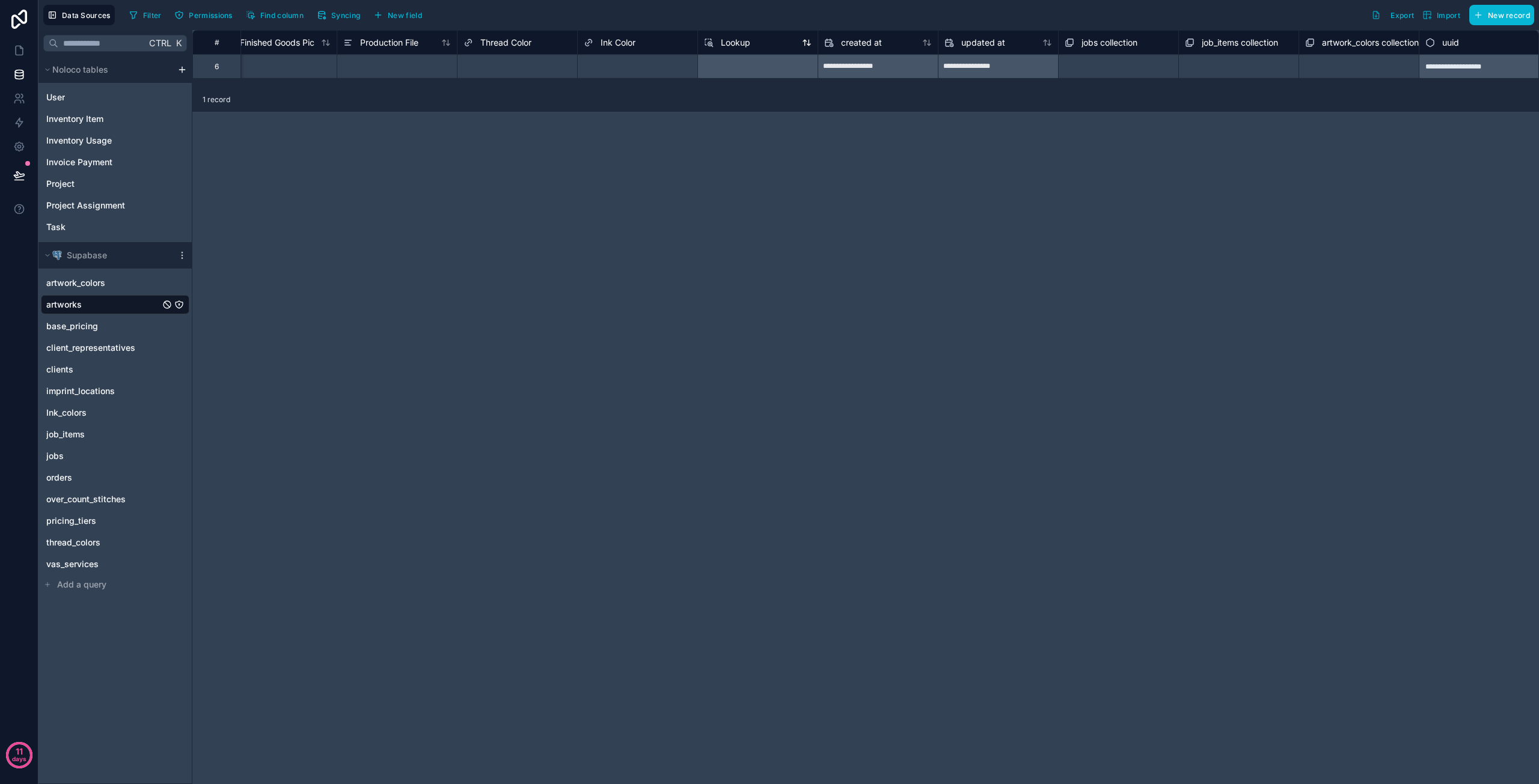
click at [741, 45] on span "Lookup" at bounding box center [736, 42] width 29 height 12
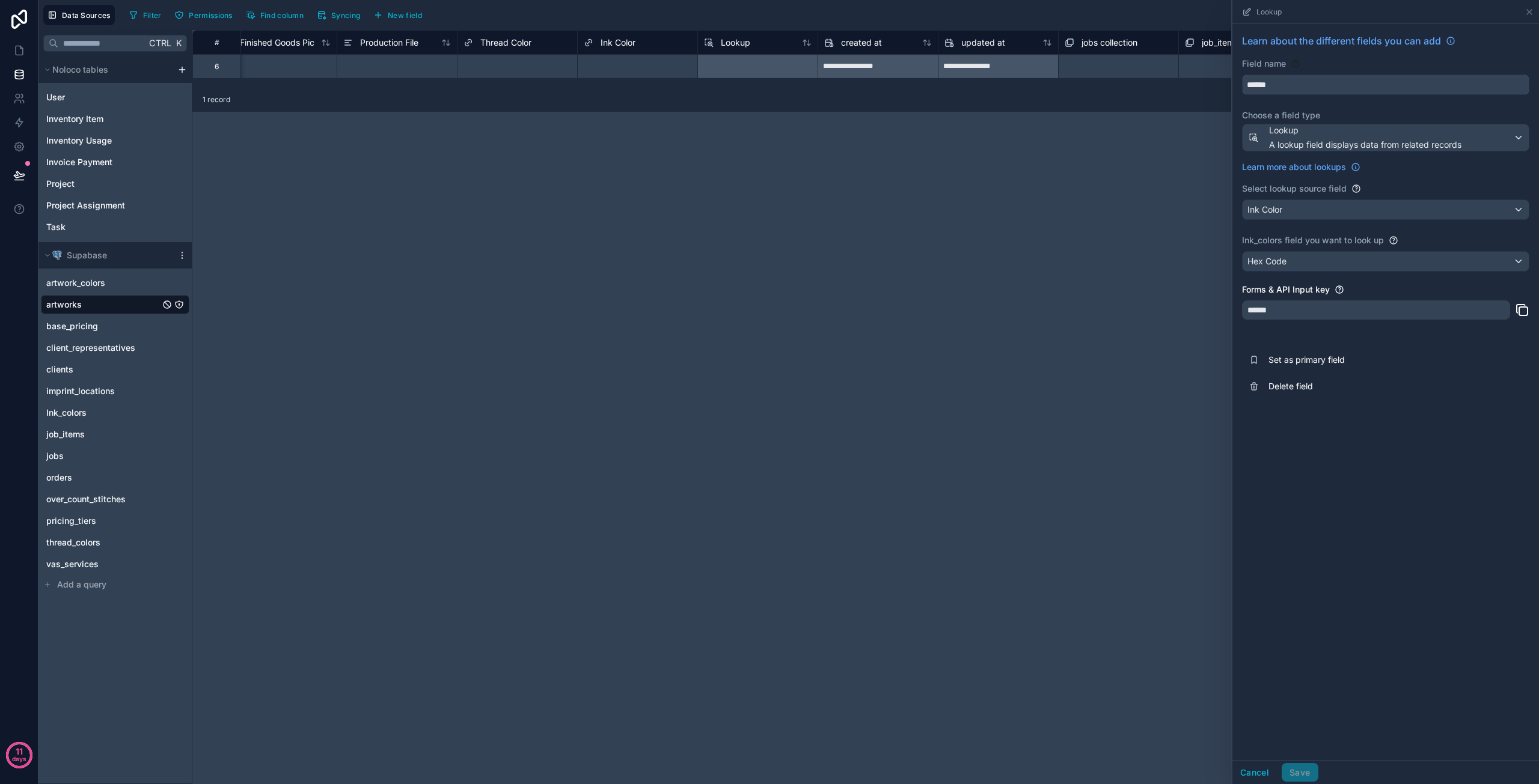
drag, startPoint x: 1278, startPoint y: 84, endPoint x: 1236, endPoint y: 83, distance: 42.0
click at [1236, 83] on div "Learn about the different fields you can add Field name ****** Choose a field t…" at bounding box center [1386, 217] width 307 height 385
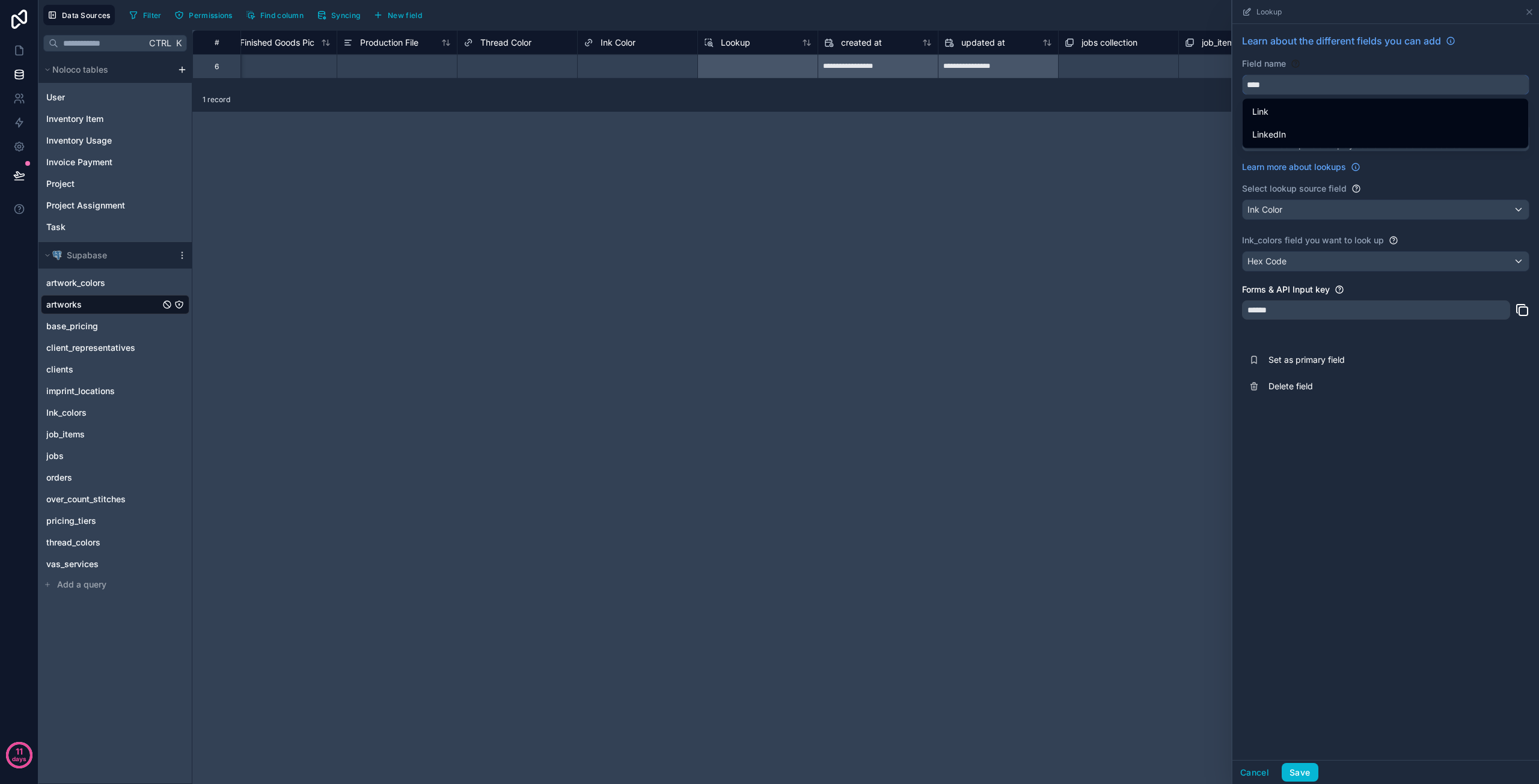
click at [1242, 75] on button "***" at bounding box center [1386, 85] width 287 height 20
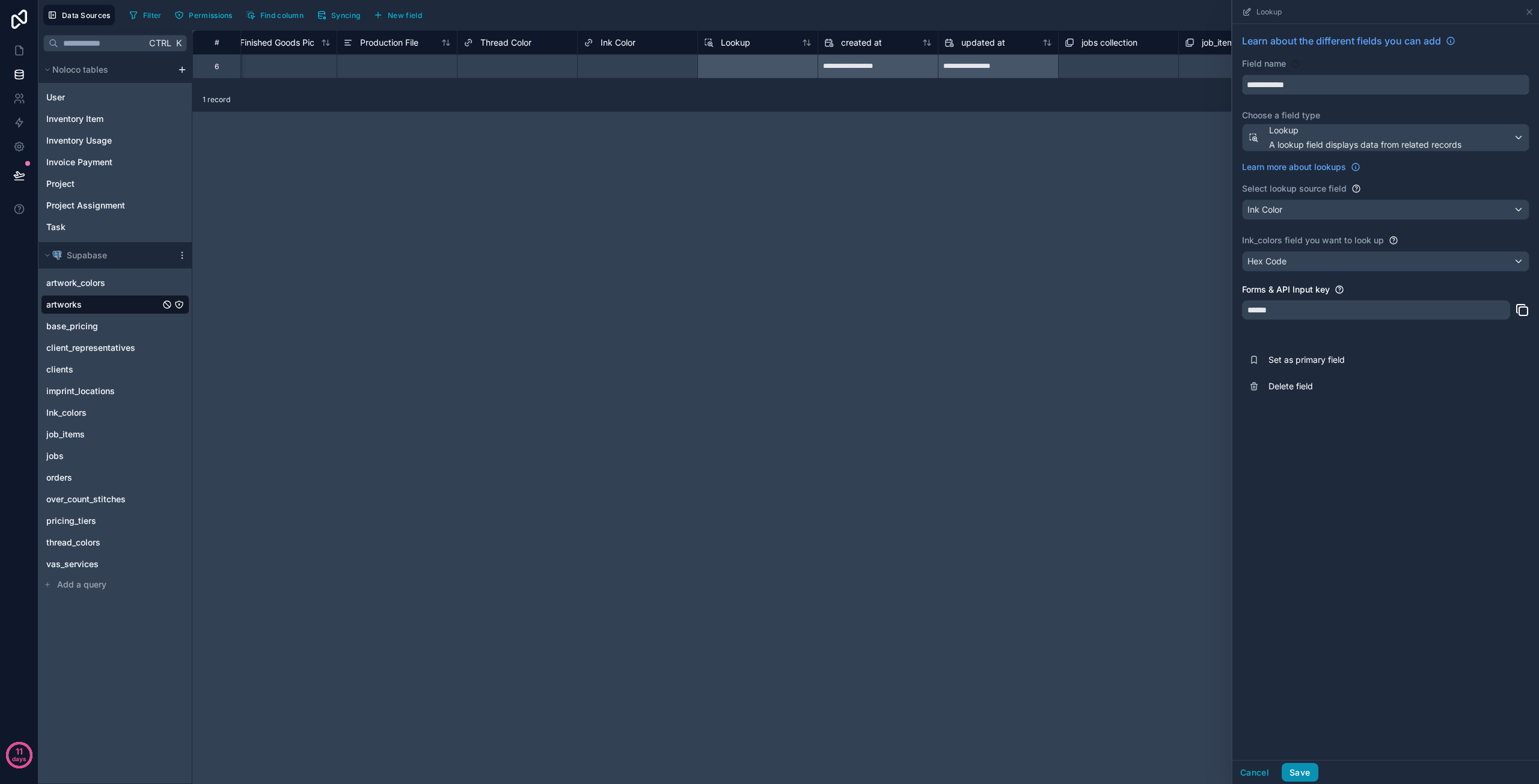
type input "**********"
click at [1310, 768] on button "Save" at bounding box center [1300, 773] width 36 height 19
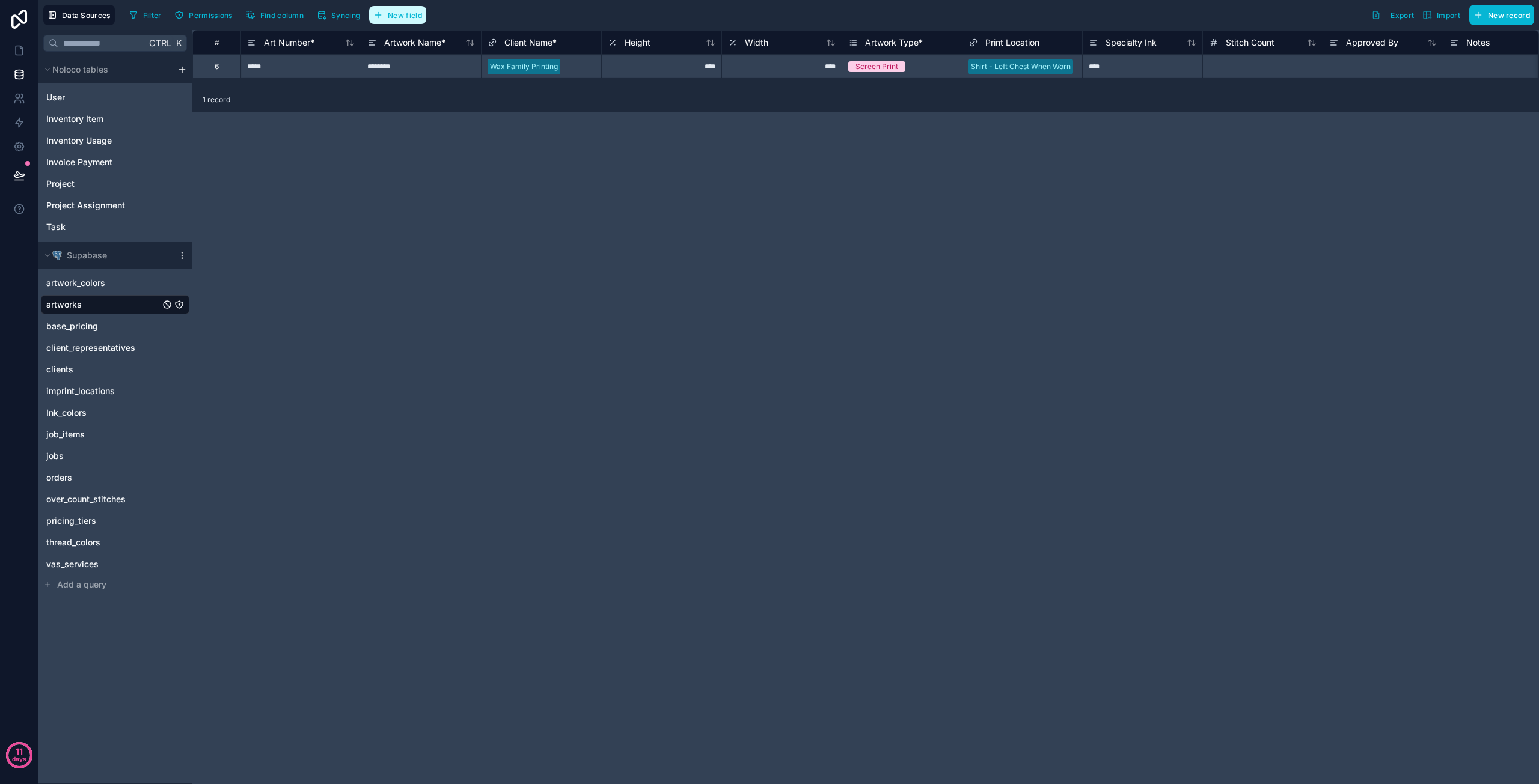
click at [408, 16] on span "New field" at bounding box center [405, 15] width 34 height 9
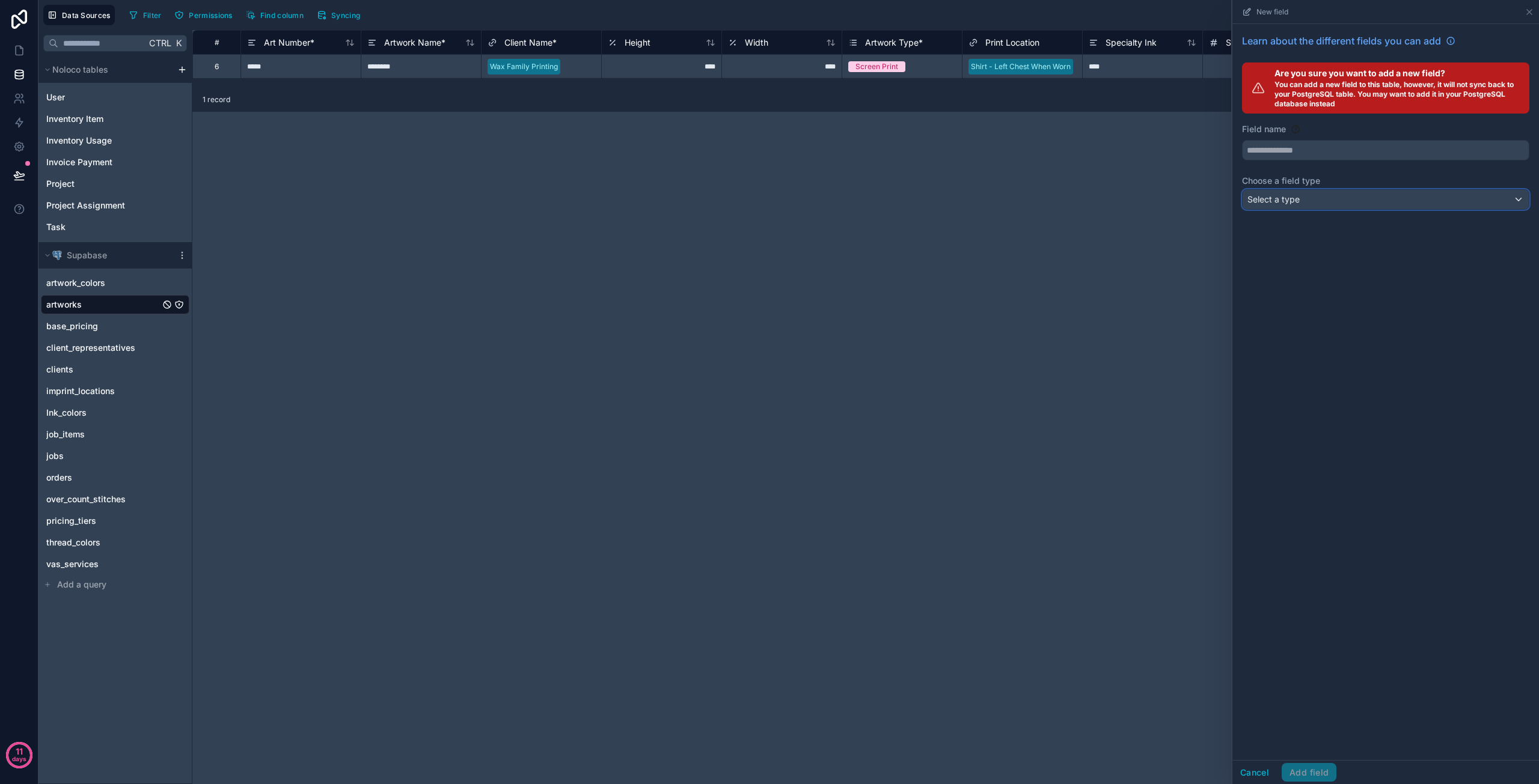
click at [1313, 203] on div "Select a type" at bounding box center [1386, 200] width 286 height 19
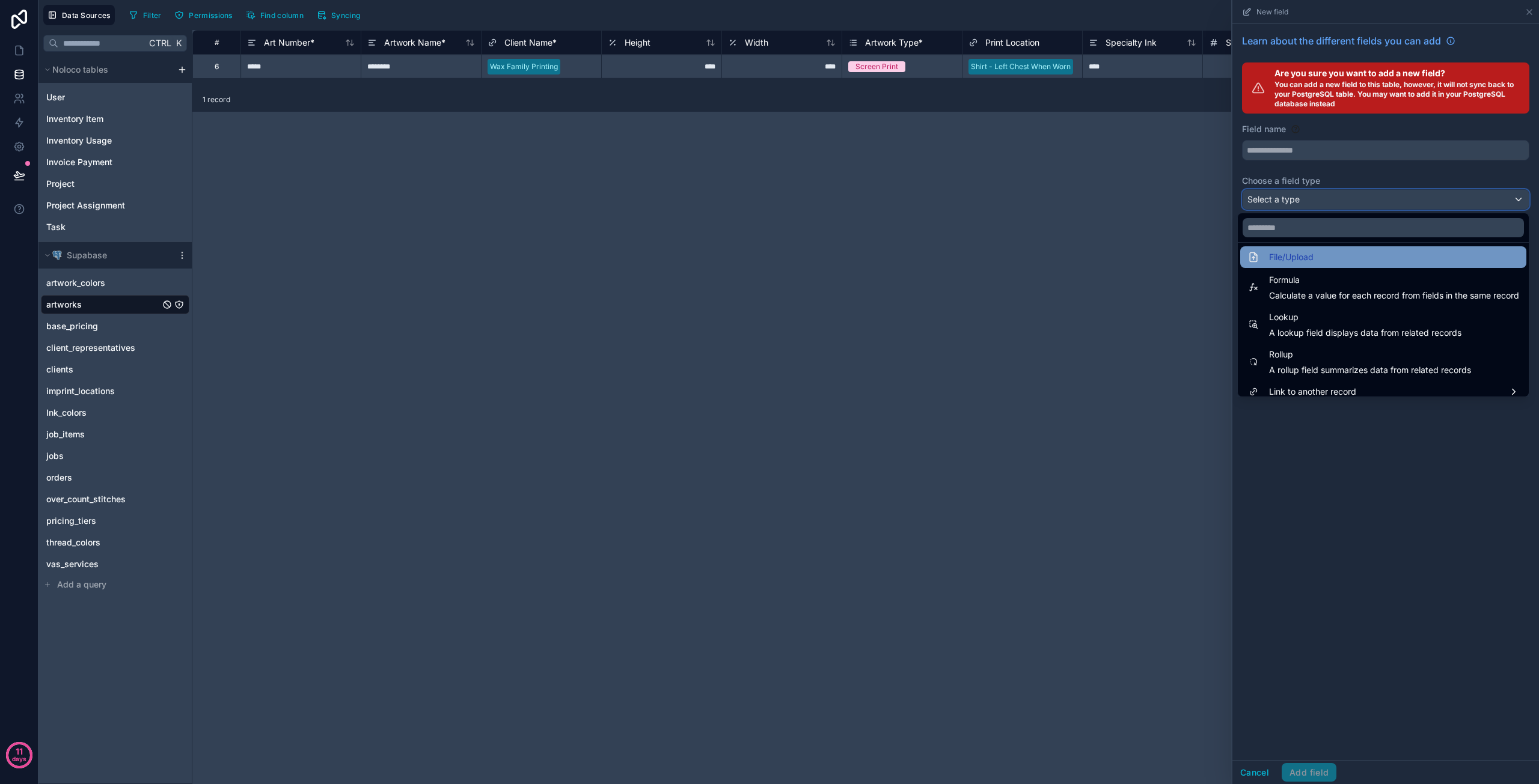
scroll to position [311, 0]
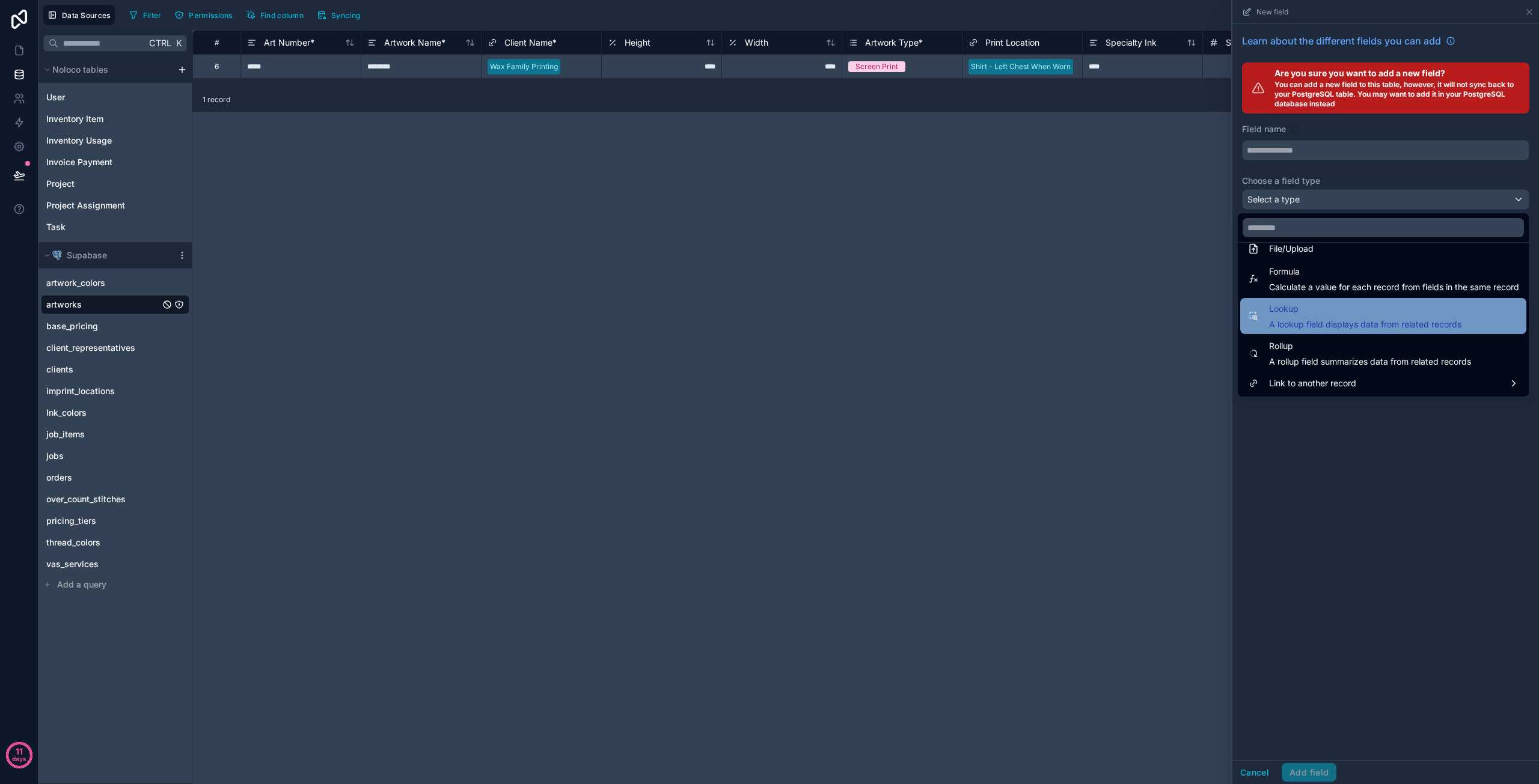
click at [1308, 321] on span "A lookup field displays data from related records" at bounding box center [1365, 325] width 192 height 12
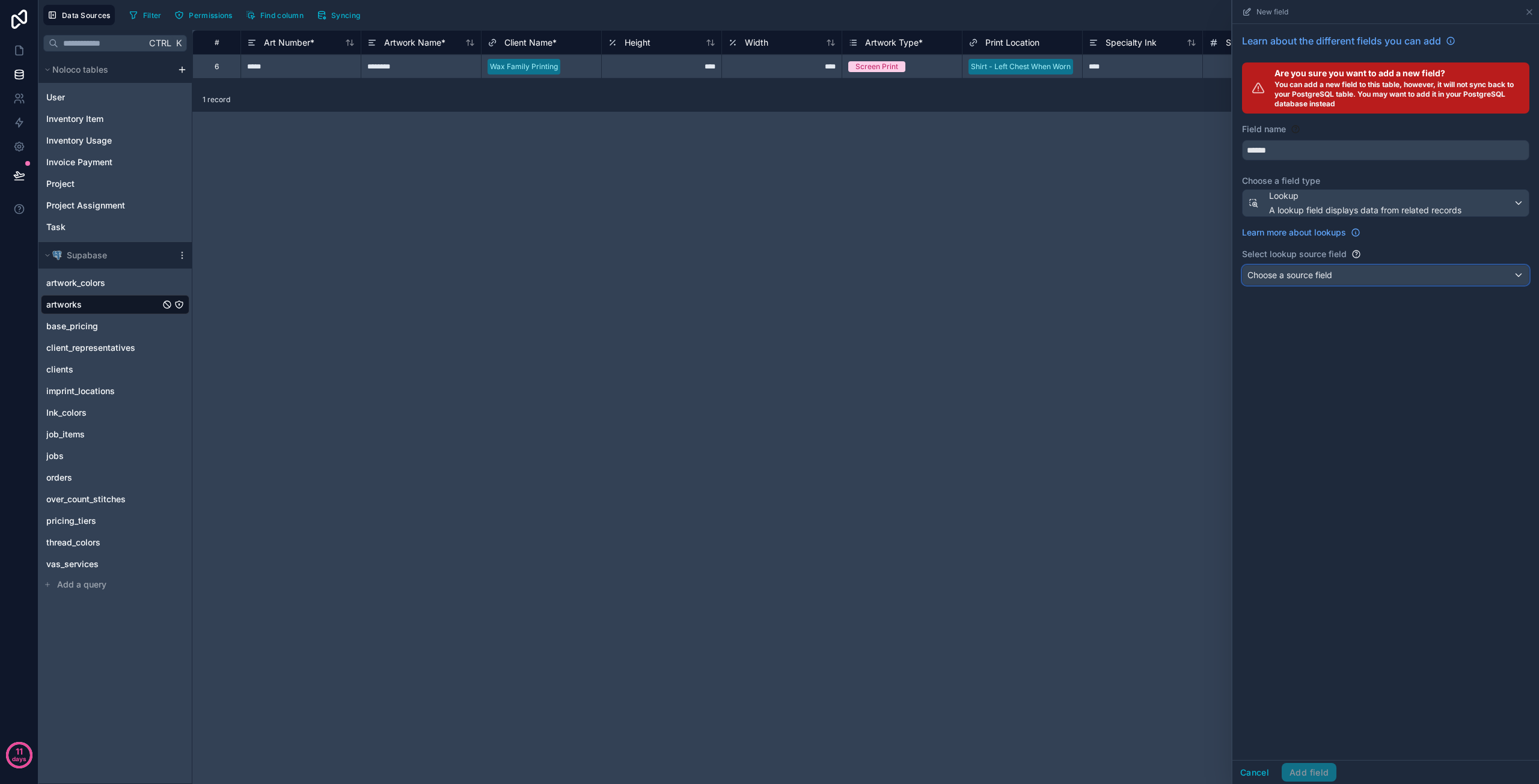
click at [1297, 274] on span "Choose a source field" at bounding box center [1290, 275] width 85 height 10
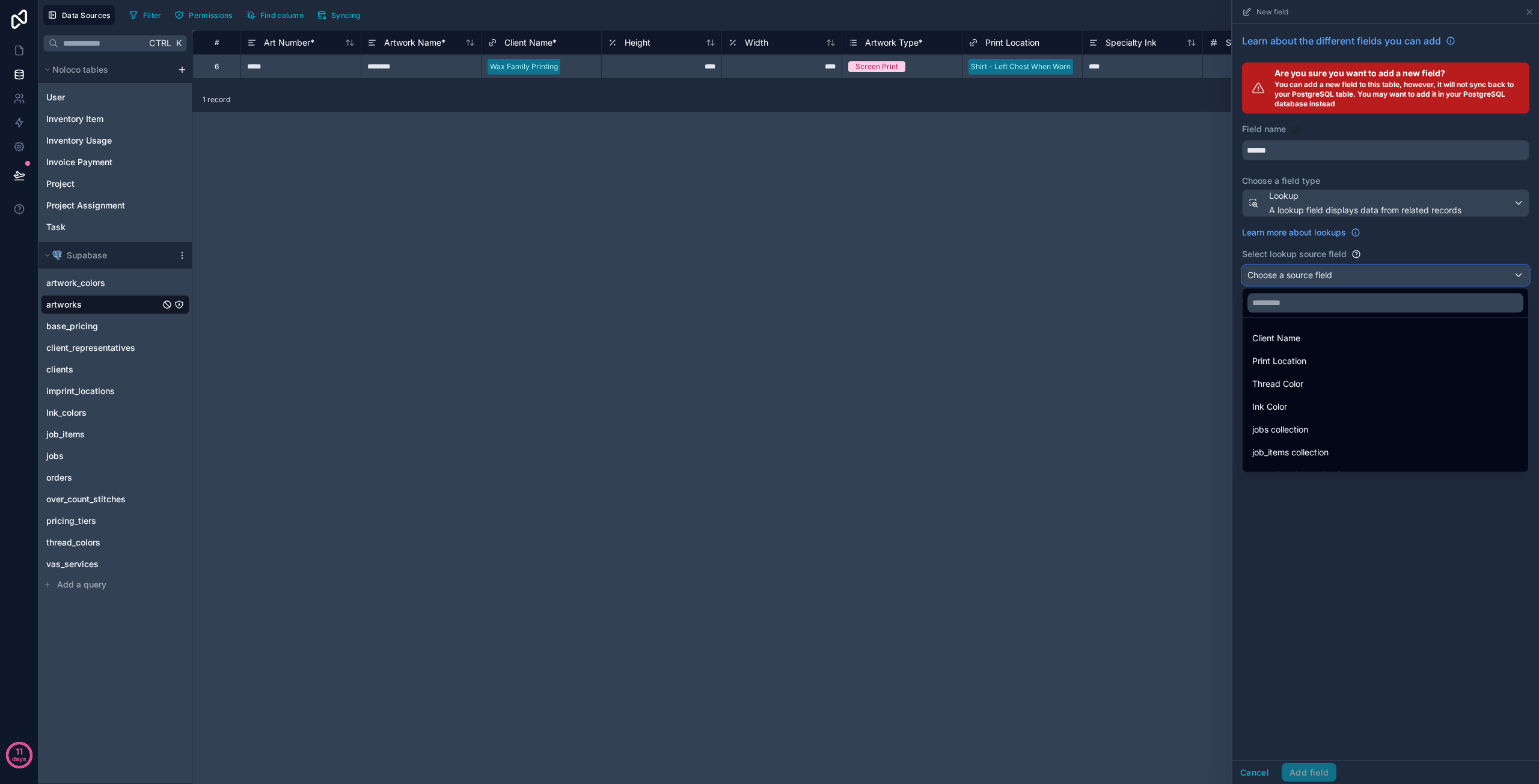
scroll to position [17, 0]
click at [1298, 368] on span "Thread Color" at bounding box center [1278, 367] width 51 height 15
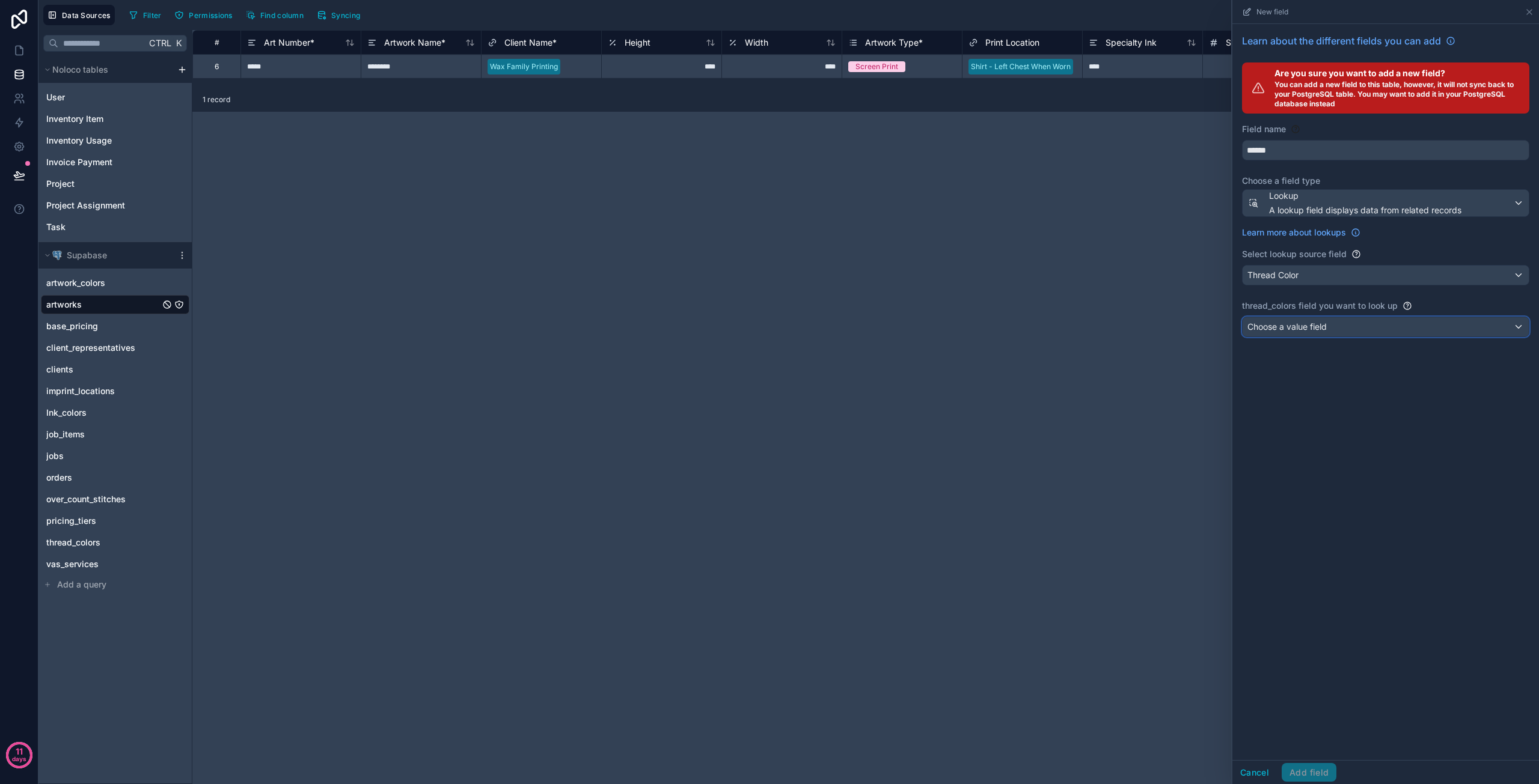
click at [1301, 330] on span "Choose a value field" at bounding box center [1287, 326] width 79 height 12
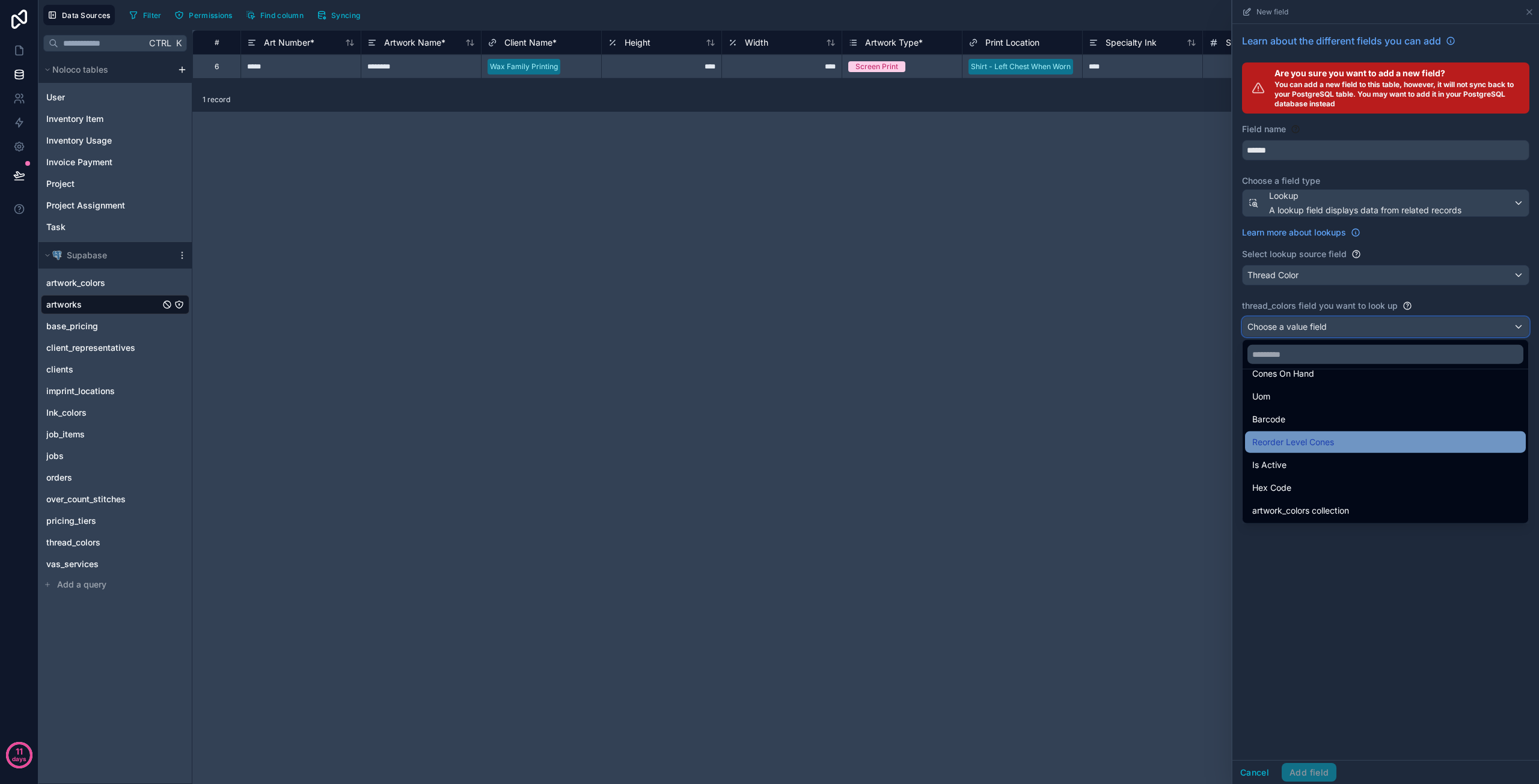
scroll to position [63, 0]
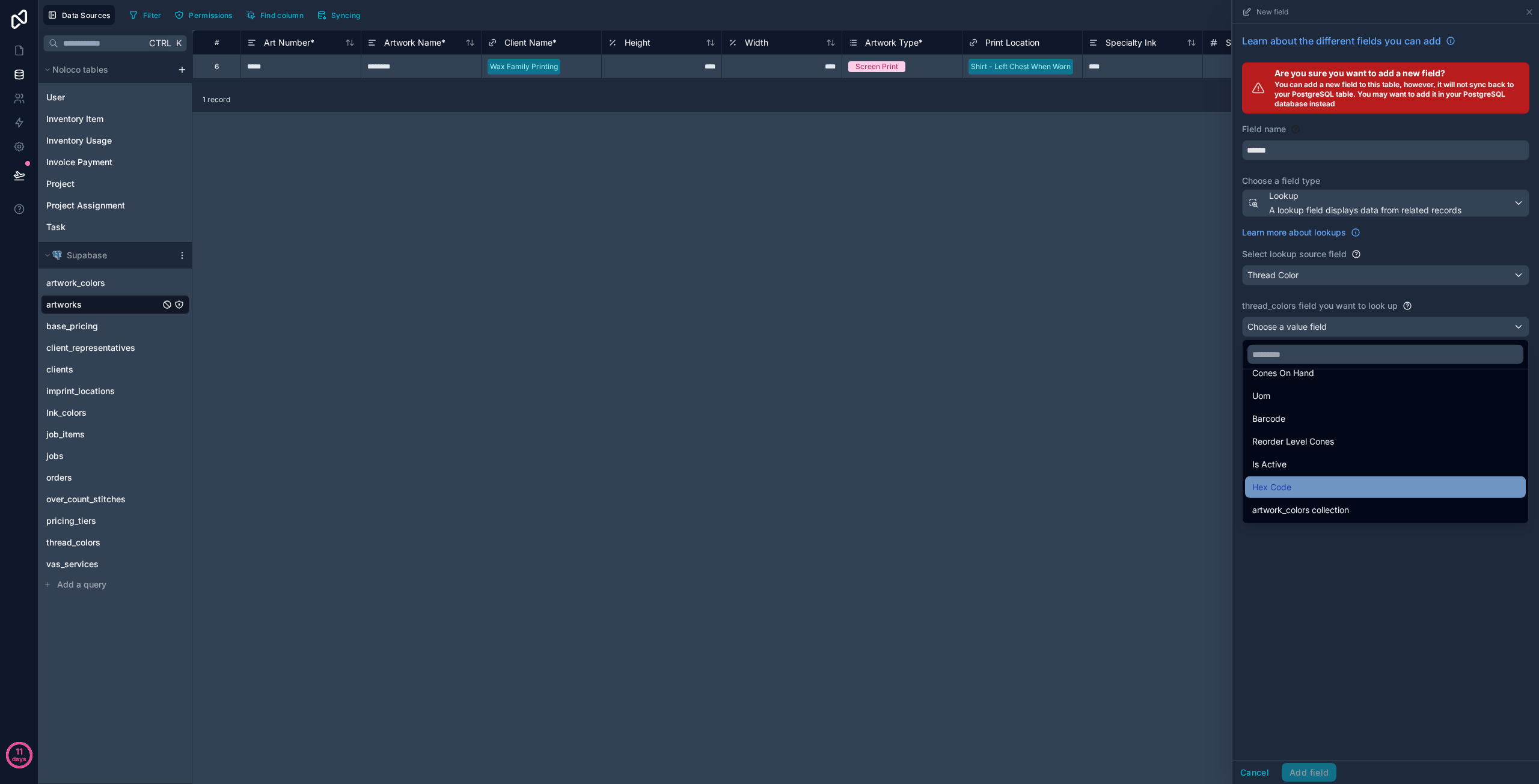
click at [1289, 481] on span "Hex Code" at bounding box center [1272, 487] width 39 height 15
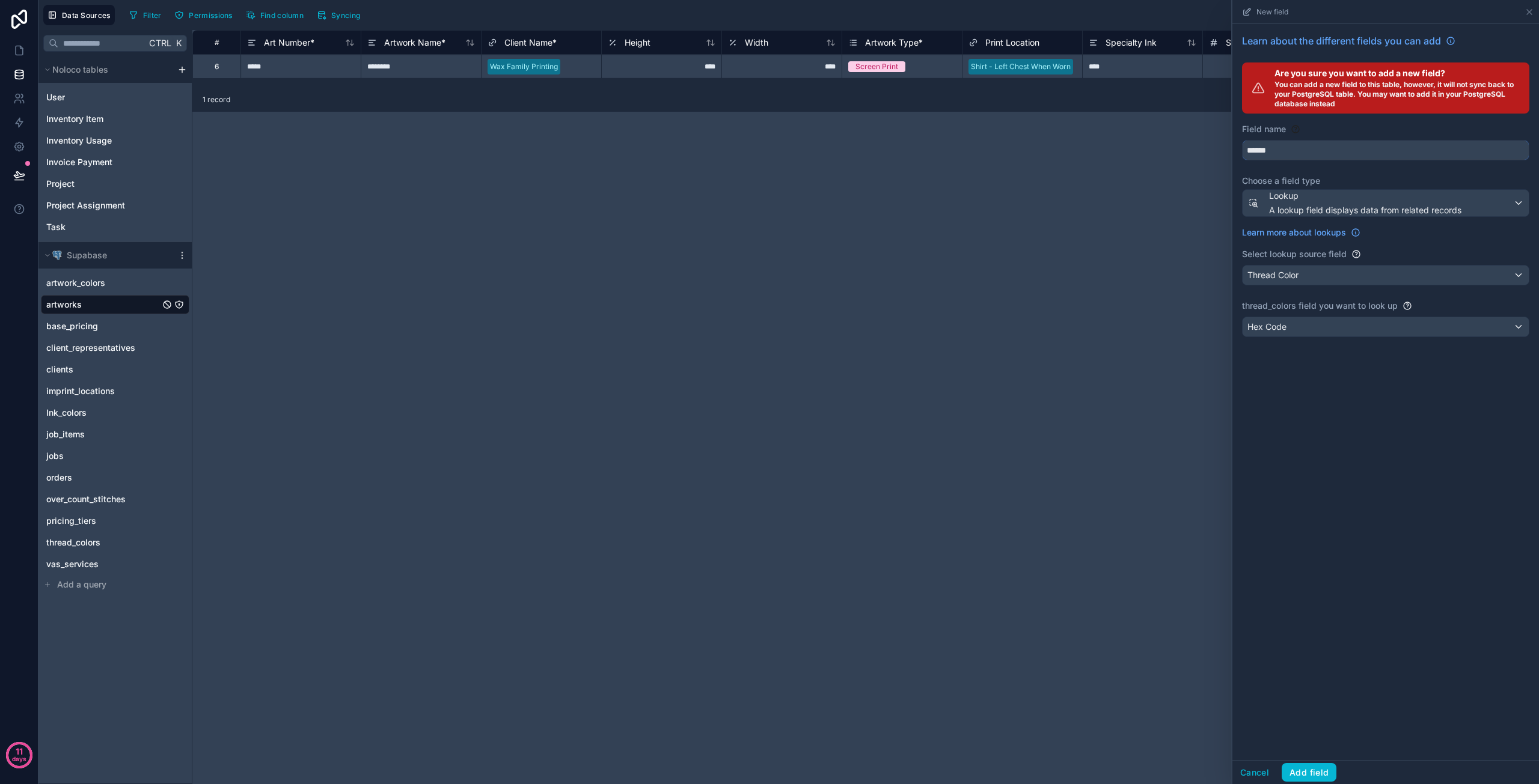
click at [1287, 156] on input "******" at bounding box center [1386, 150] width 286 height 19
drag, startPoint x: 1288, startPoint y: 150, endPoint x: 1227, endPoint y: 148, distance: 61.0
click at [1227, 148] on div "Data Sources Filter Permissions Find column Syncing New field Learn about the d…" at bounding box center [789, 392] width 1501 height 784
click at [1242, 140] on button "******" at bounding box center [1386, 150] width 287 height 20
type input "**********"
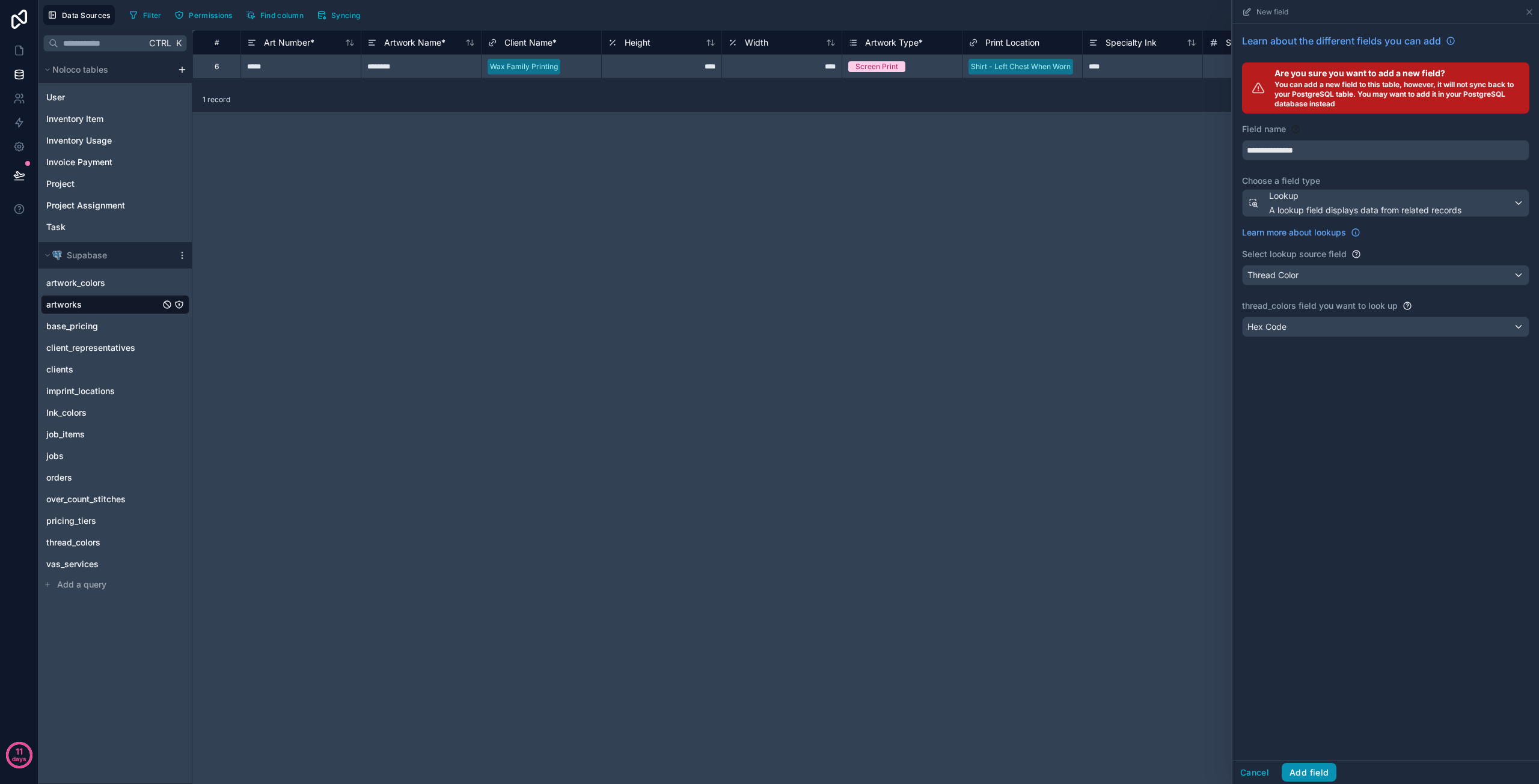
click at [1301, 769] on button "Add field" at bounding box center [1309, 773] width 55 height 19
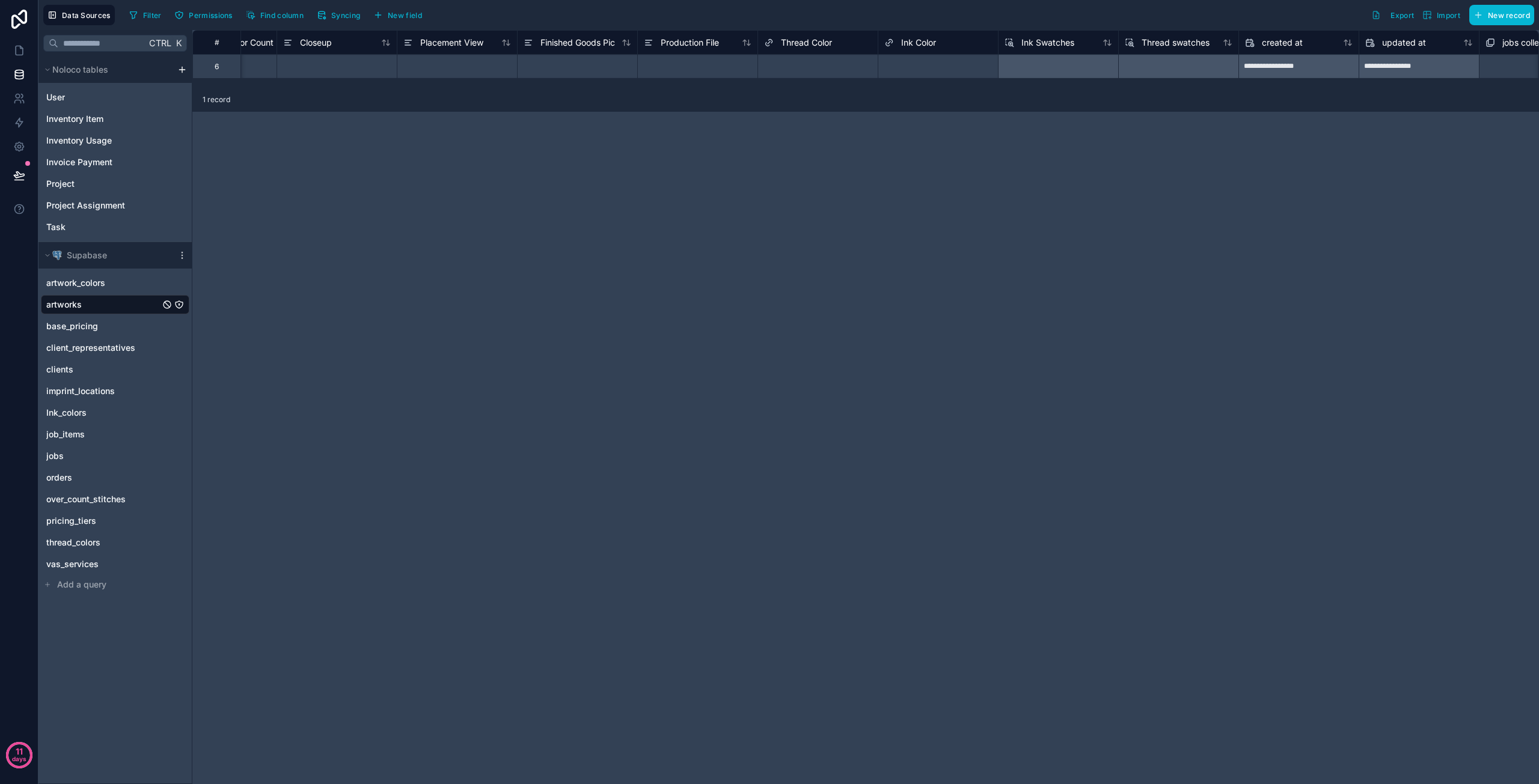
scroll to position [0, 1562]
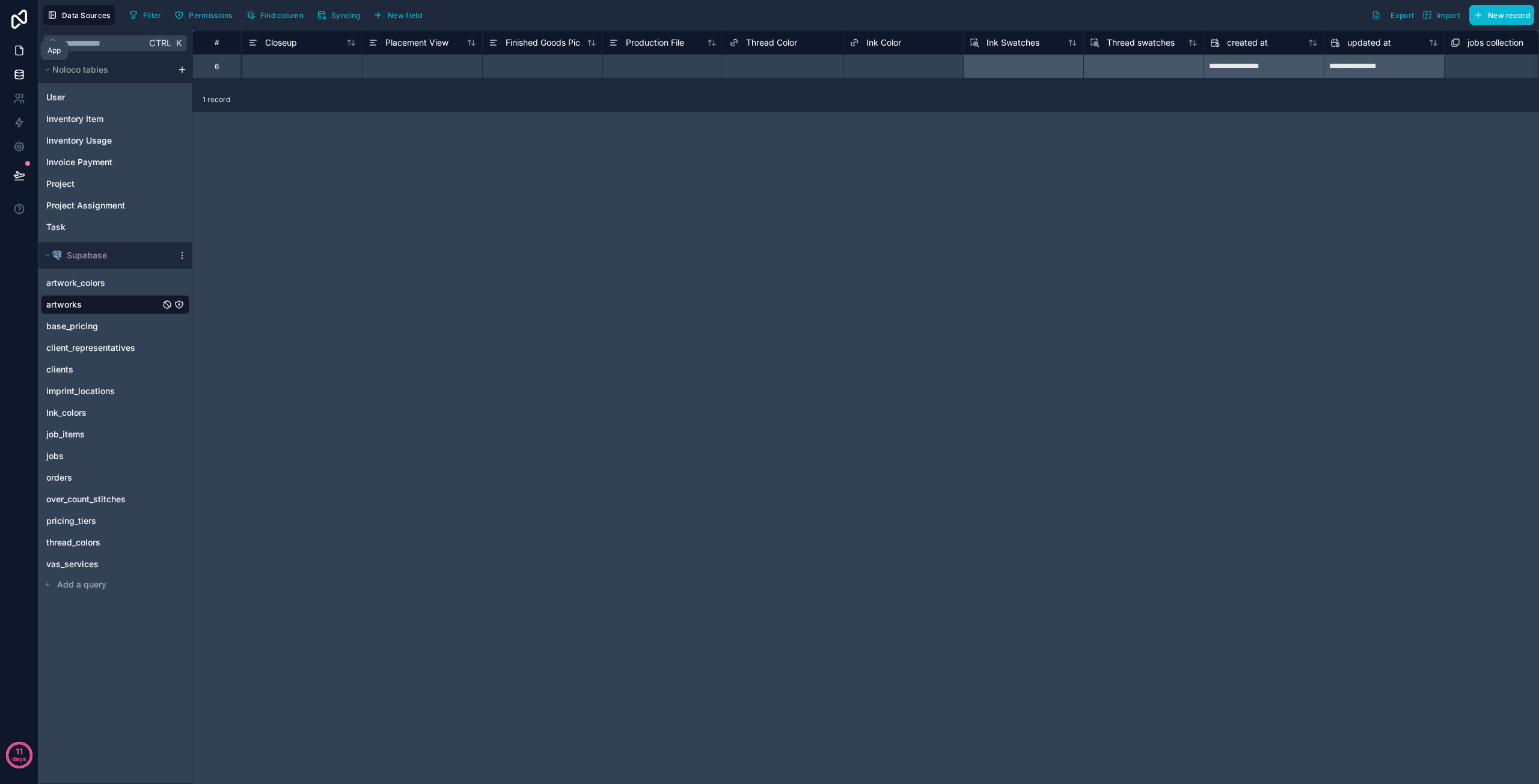
click at [13, 46] on icon at bounding box center [19, 50] width 12 height 12
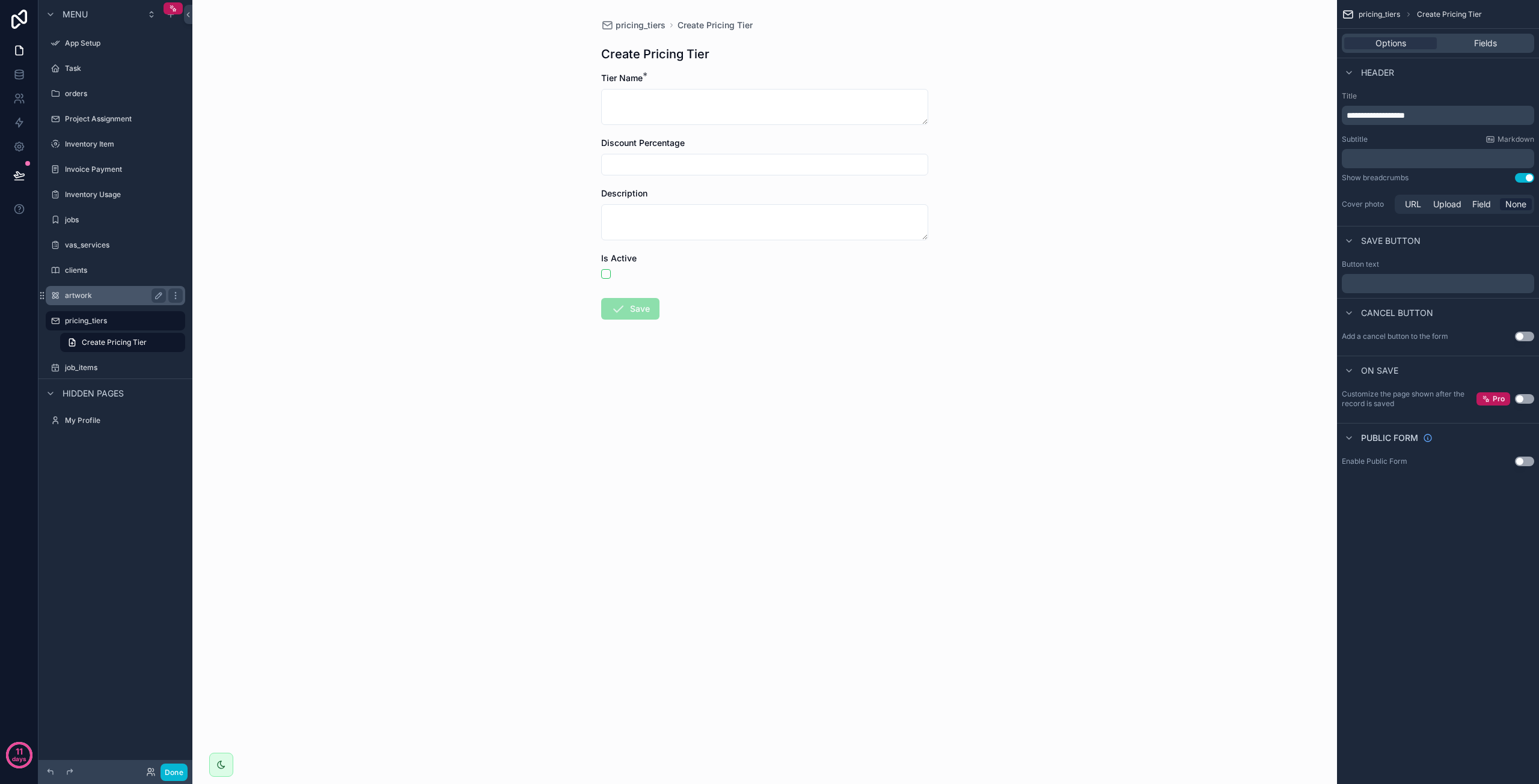
click at [91, 303] on div "artwork" at bounding box center [115, 295] width 134 height 19
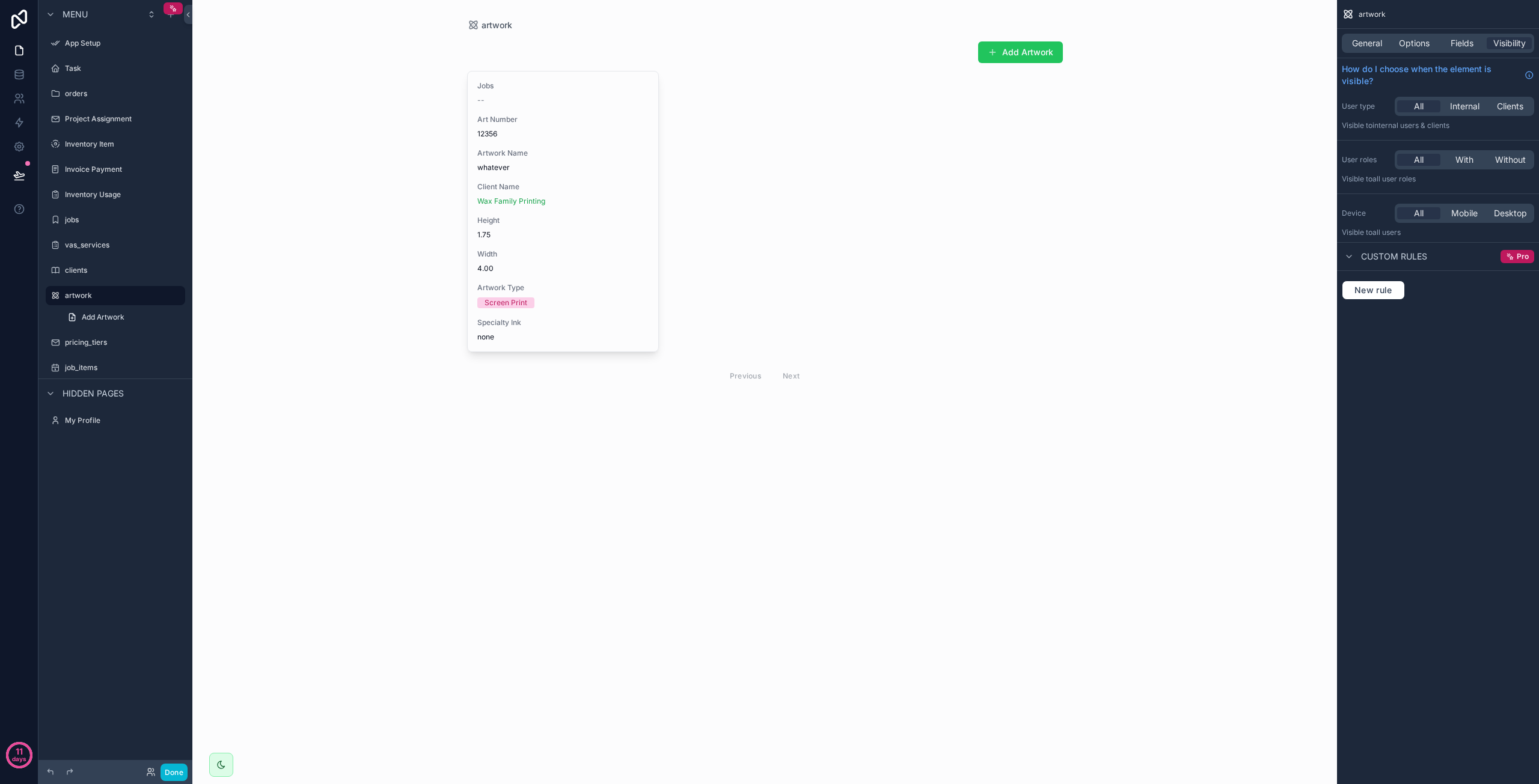
click at [526, 219] on div "scrollable content" at bounding box center [765, 214] width 615 height 428
click at [526, 219] on span "Height" at bounding box center [563, 220] width 172 height 10
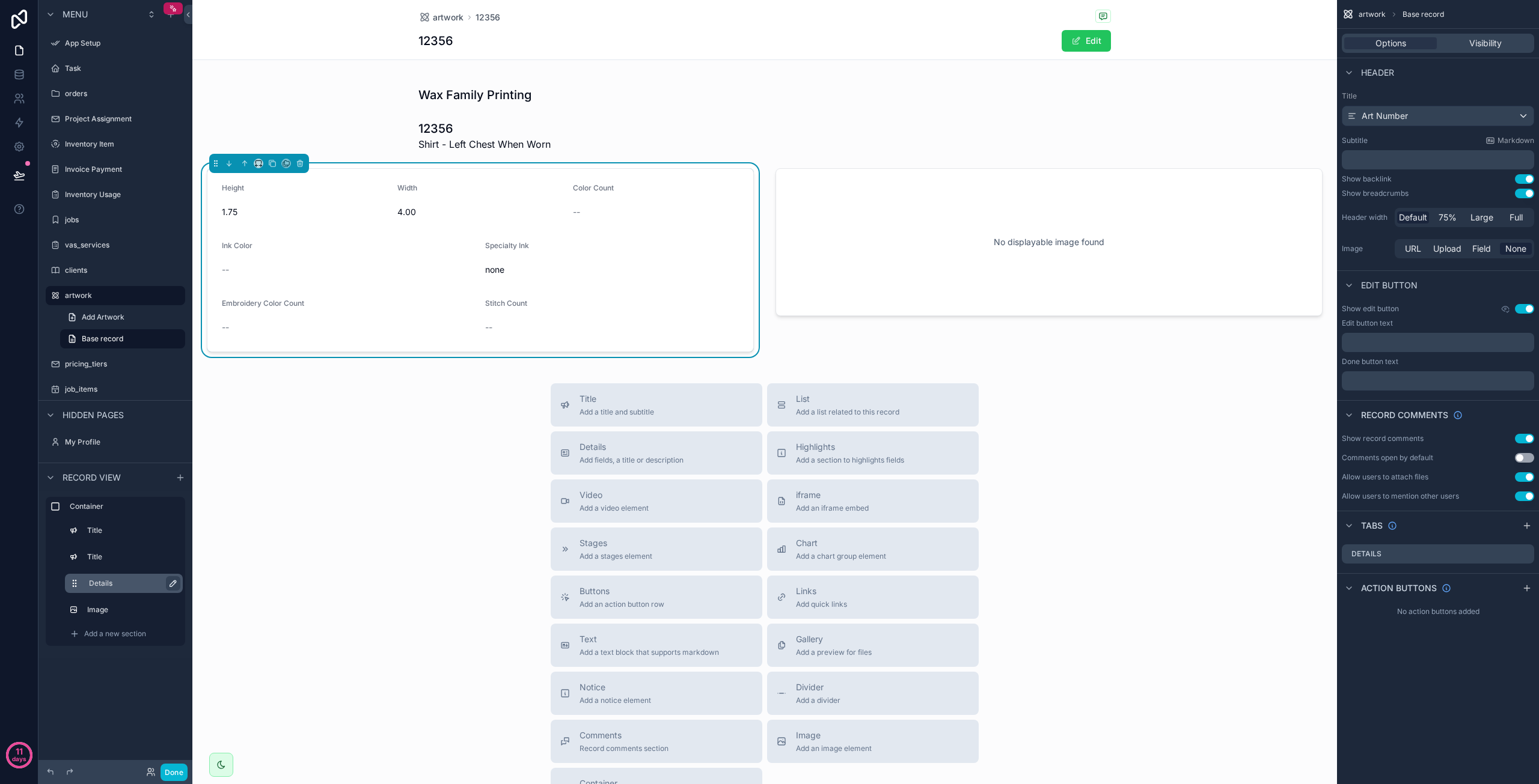
click at [169, 581] on icon "scrollable content" at bounding box center [172, 583] width 10 height 10
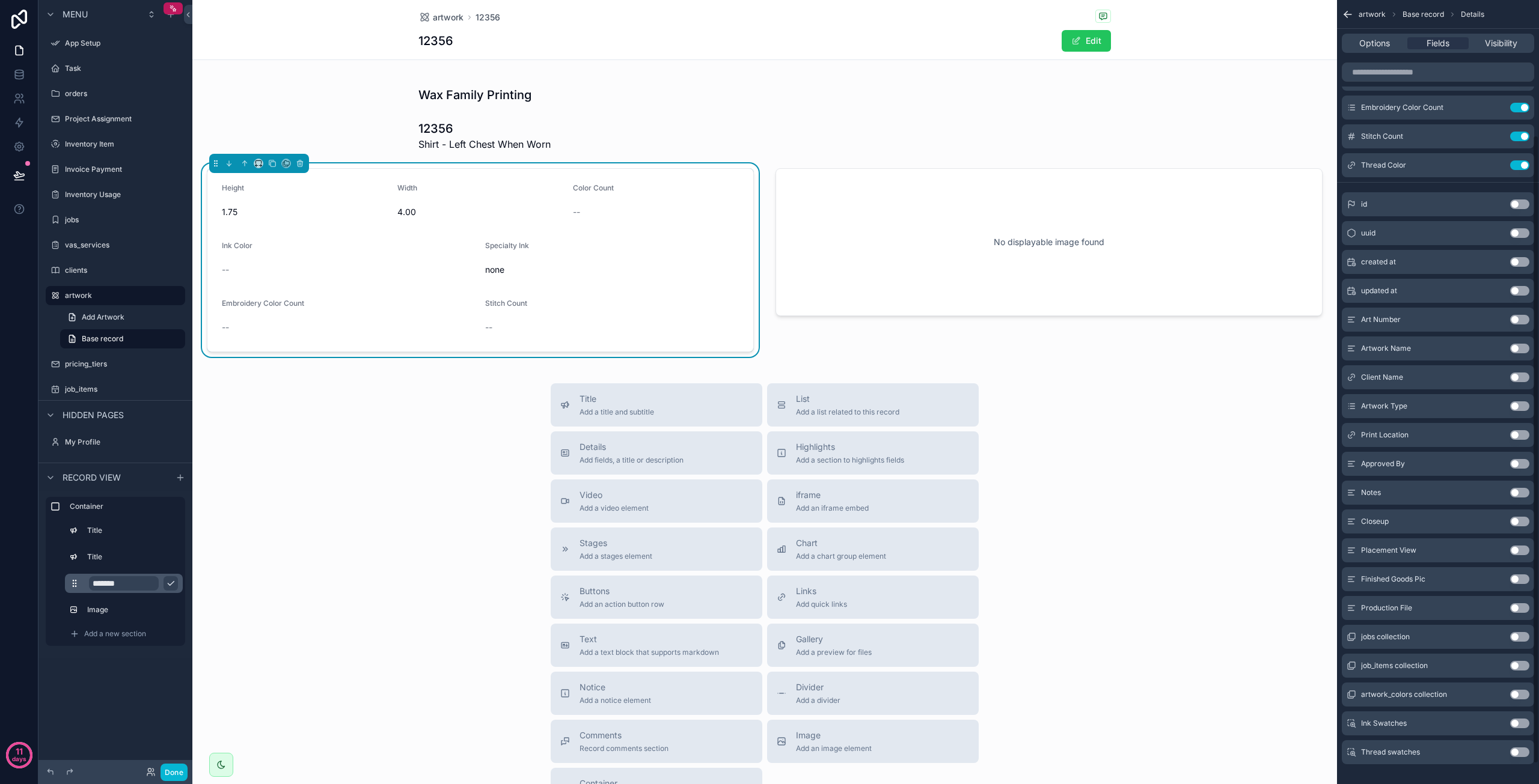
scroll to position [193, 0]
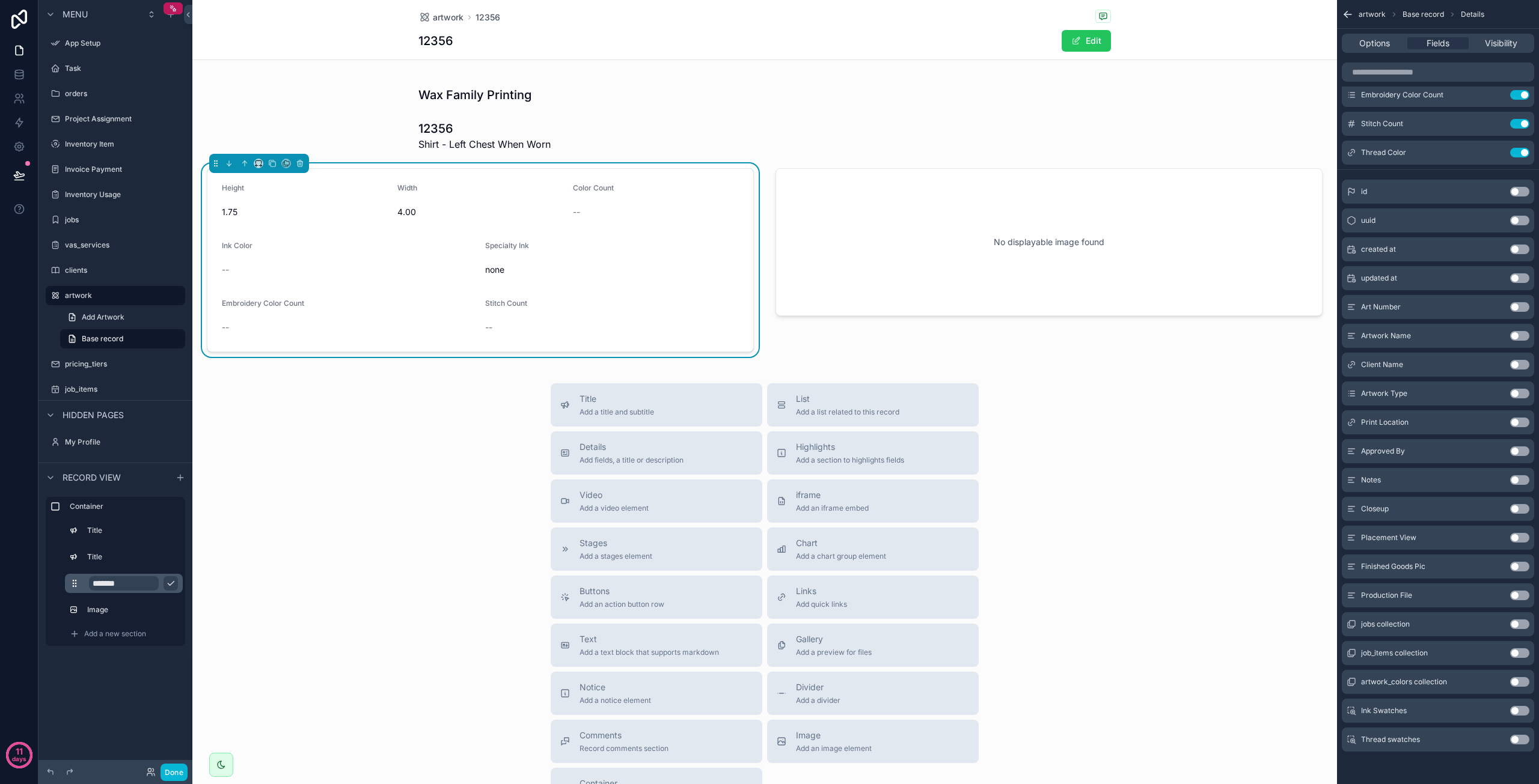
click at [1526, 709] on button "Use setting" at bounding box center [1520, 710] width 19 height 10
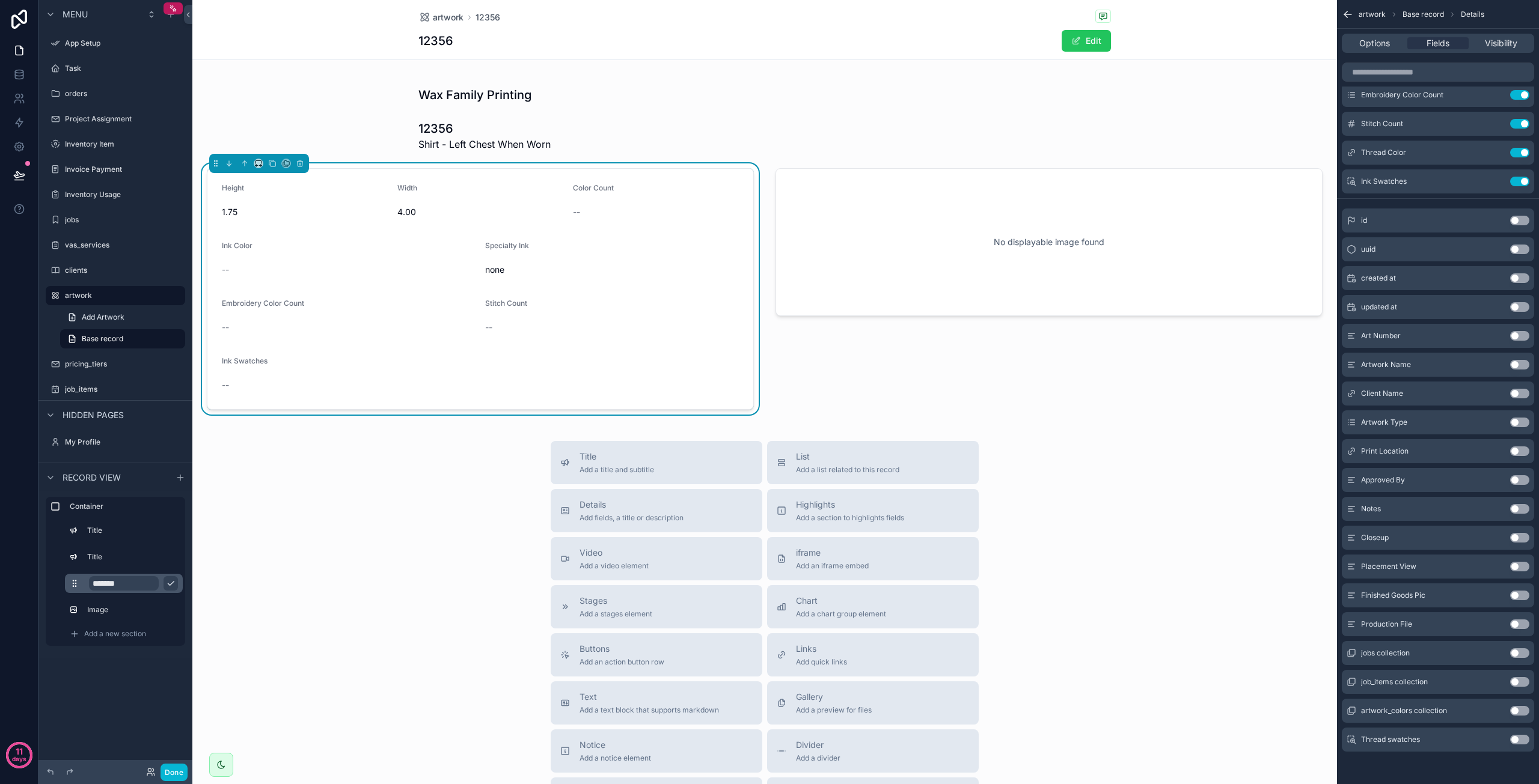
click at [1520, 742] on button "Use setting" at bounding box center [1520, 740] width 19 height 10
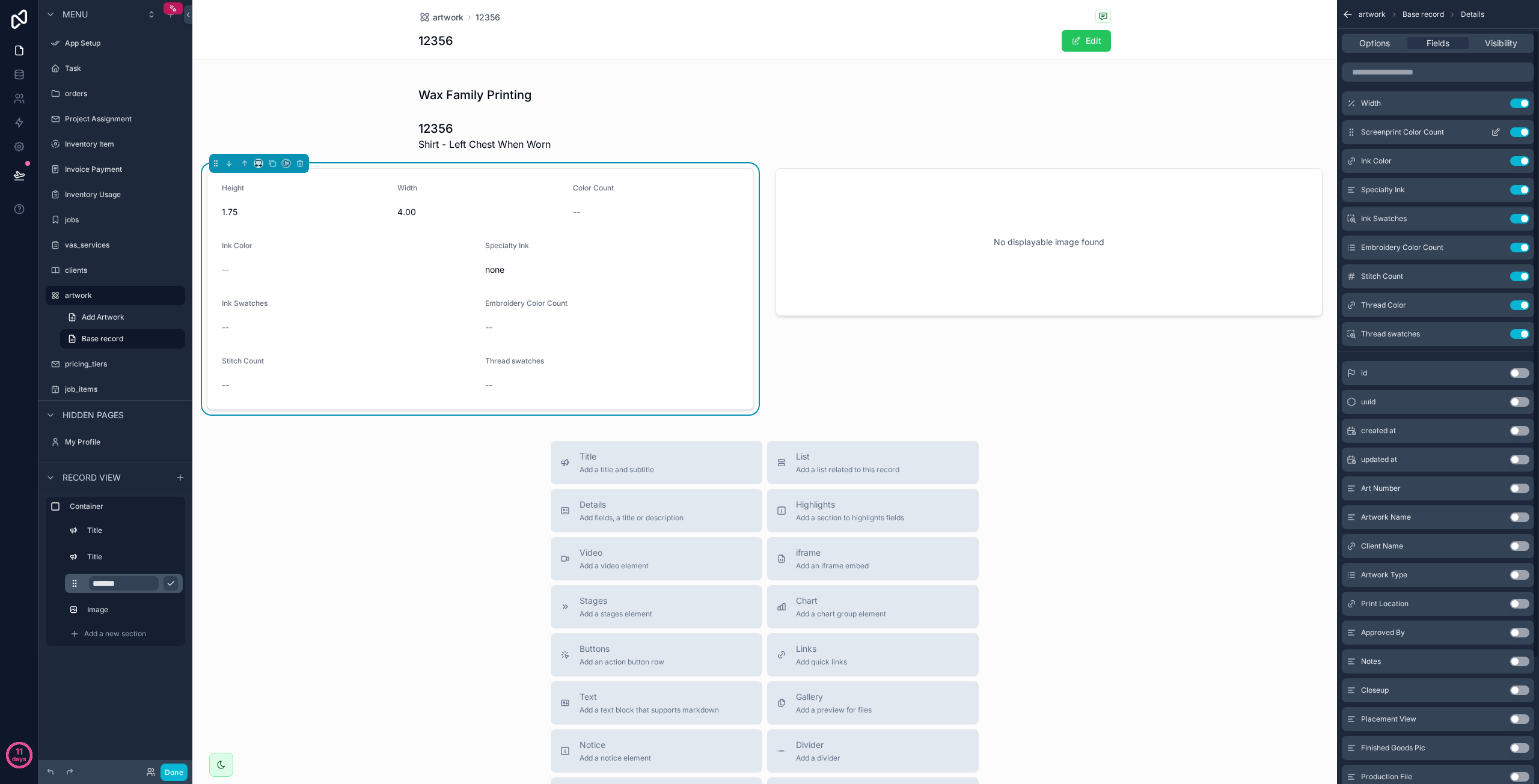
scroll to position [13, 0]
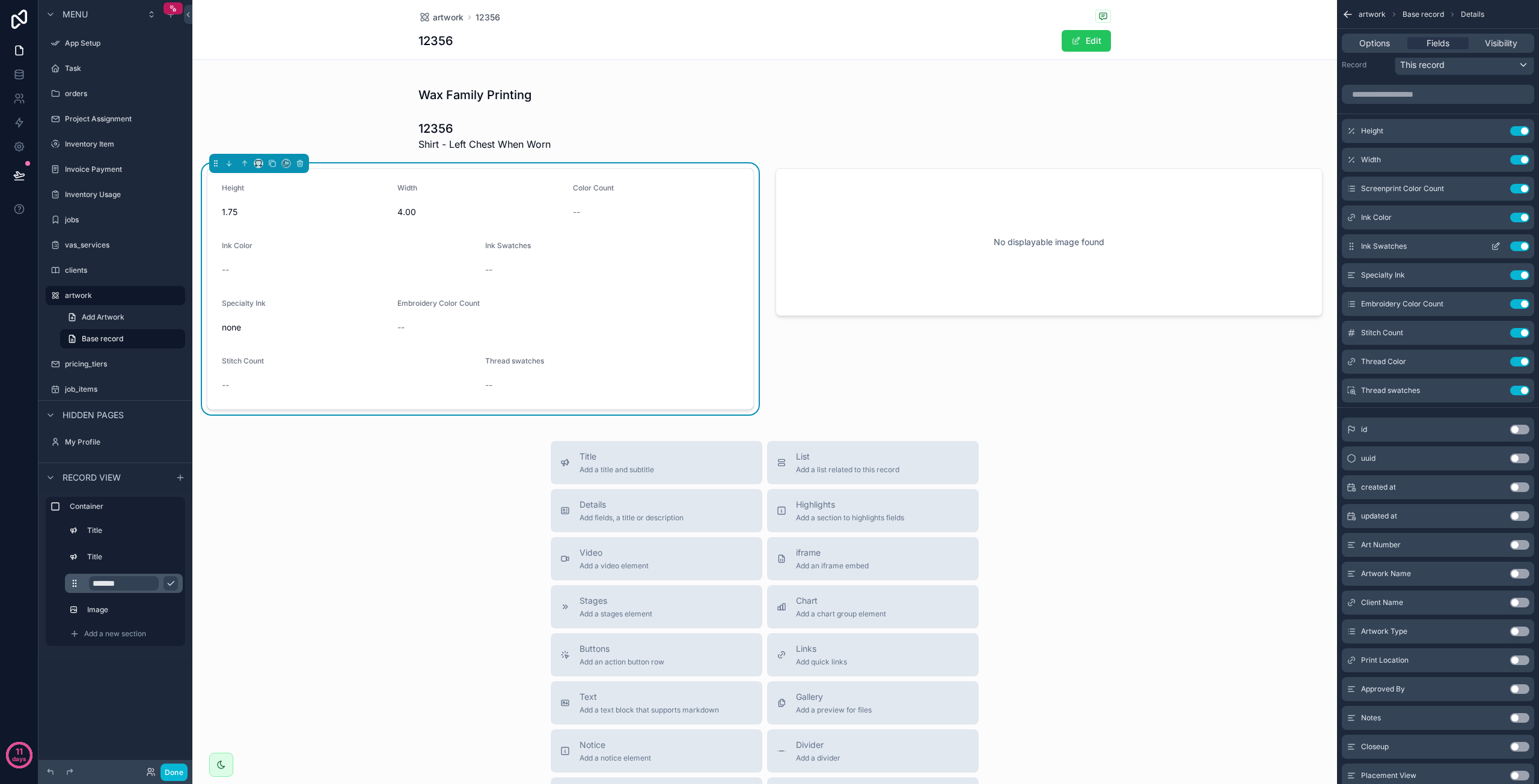
click at [1493, 245] on icon "scrollable content" at bounding box center [1495, 247] width 6 height 6
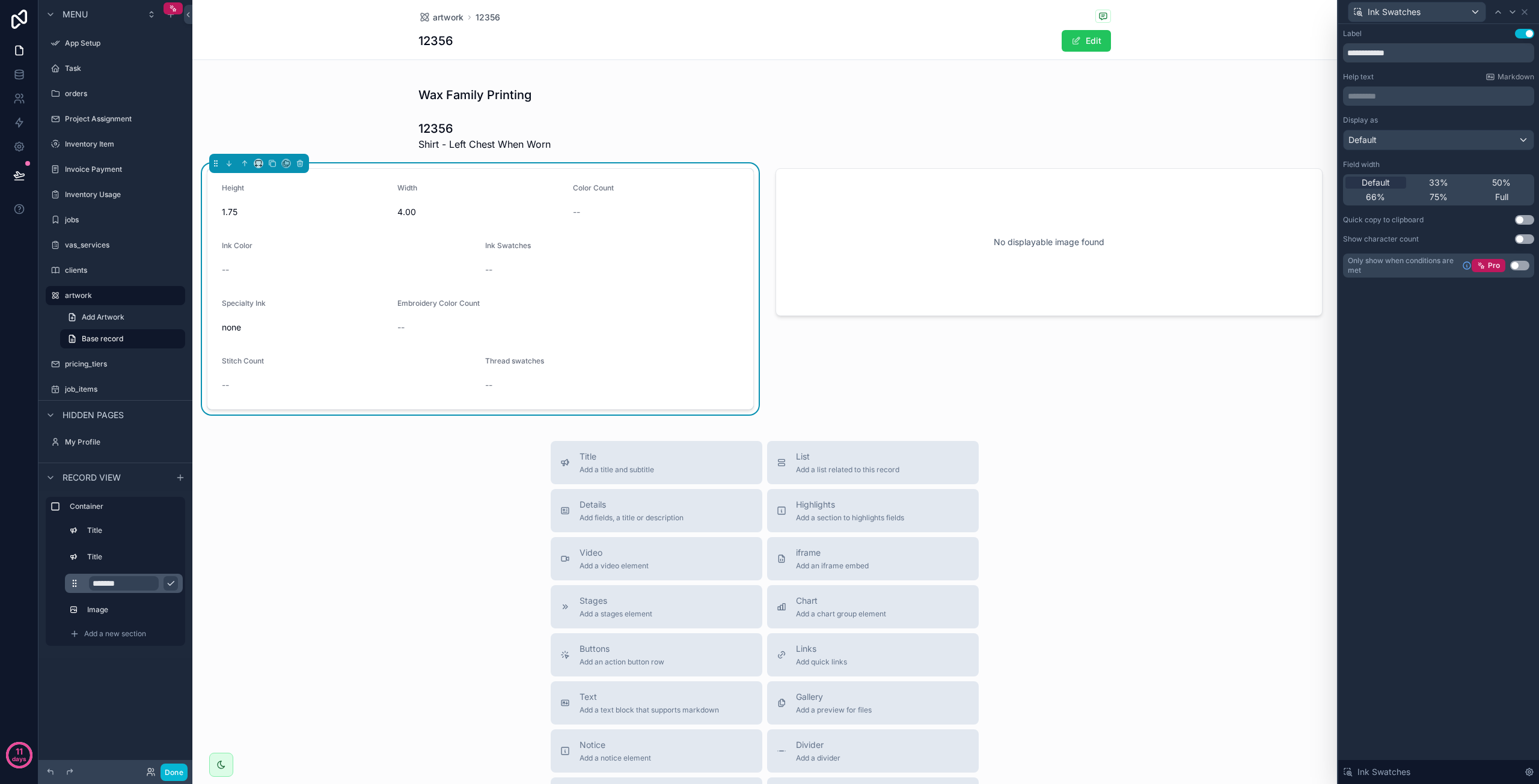
click at [1518, 266] on button "Use setting" at bounding box center [1520, 266] width 19 height 10
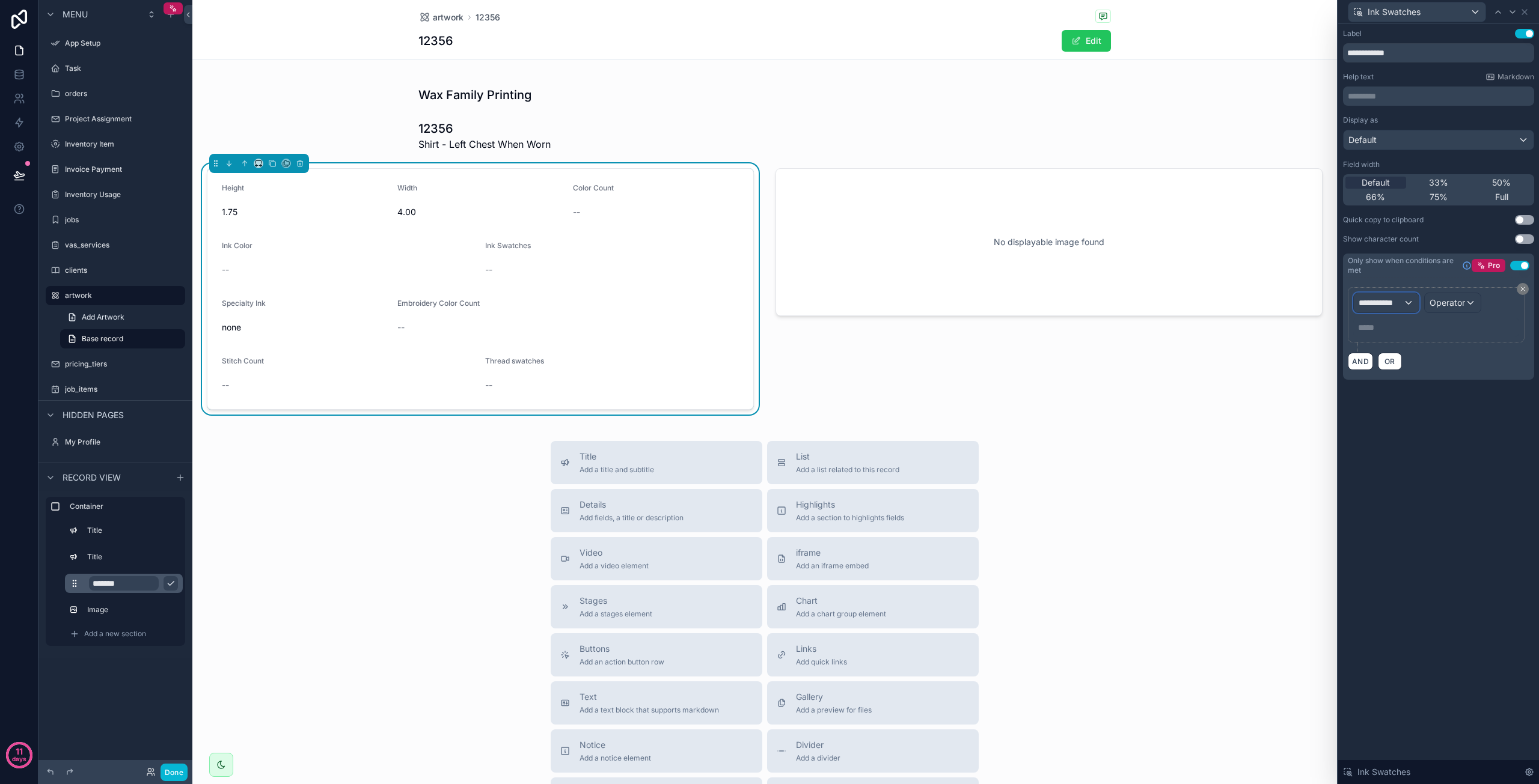
click at [1410, 300] on div "**********" at bounding box center [1386, 303] width 65 height 19
click at [1394, 363] on span "artworks" at bounding box center [1380, 366] width 34 height 15
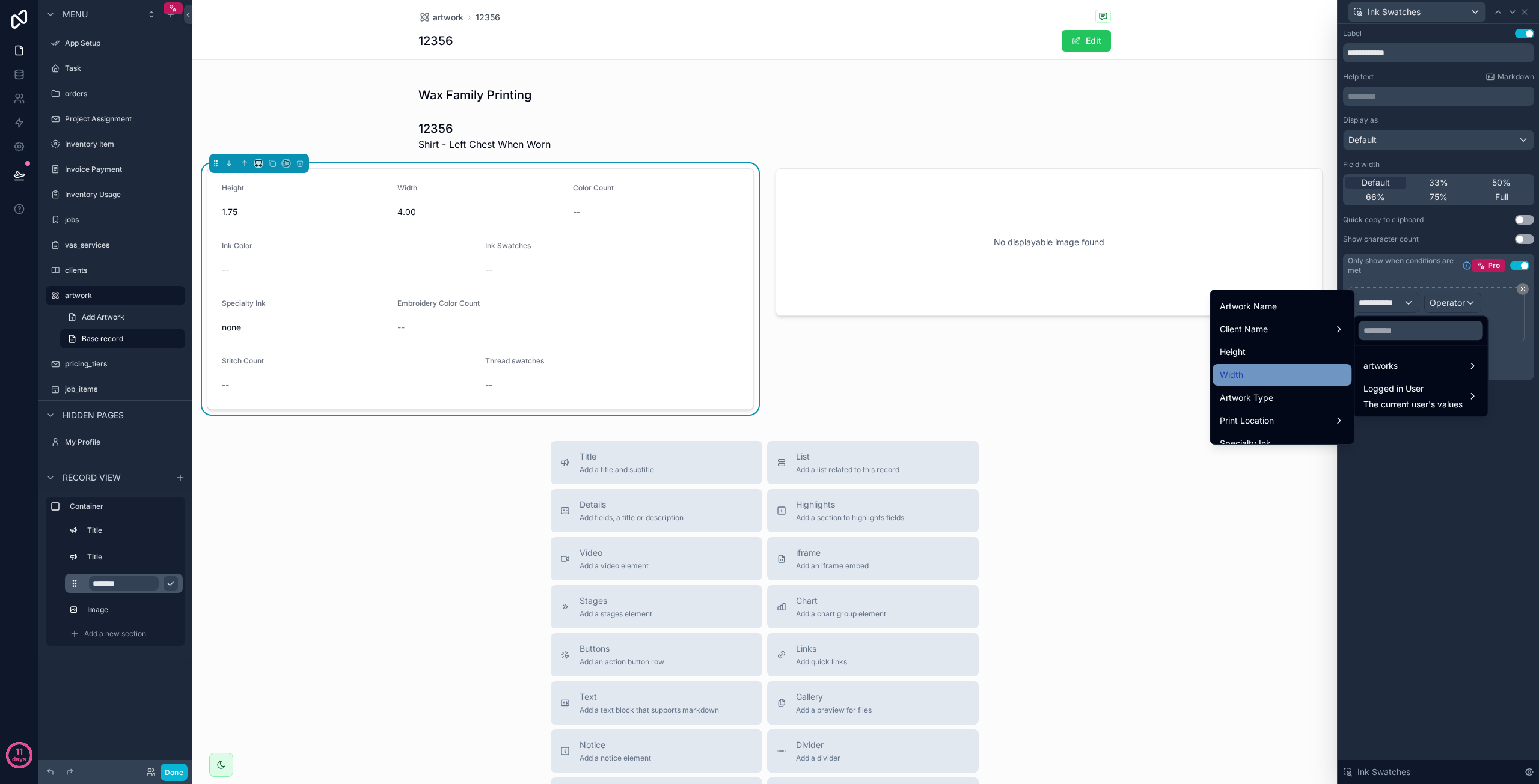
scroll to position [120, 0]
click at [1270, 391] on div "Artwork Type" at bounding box center [1282, 389] width 124 height 15
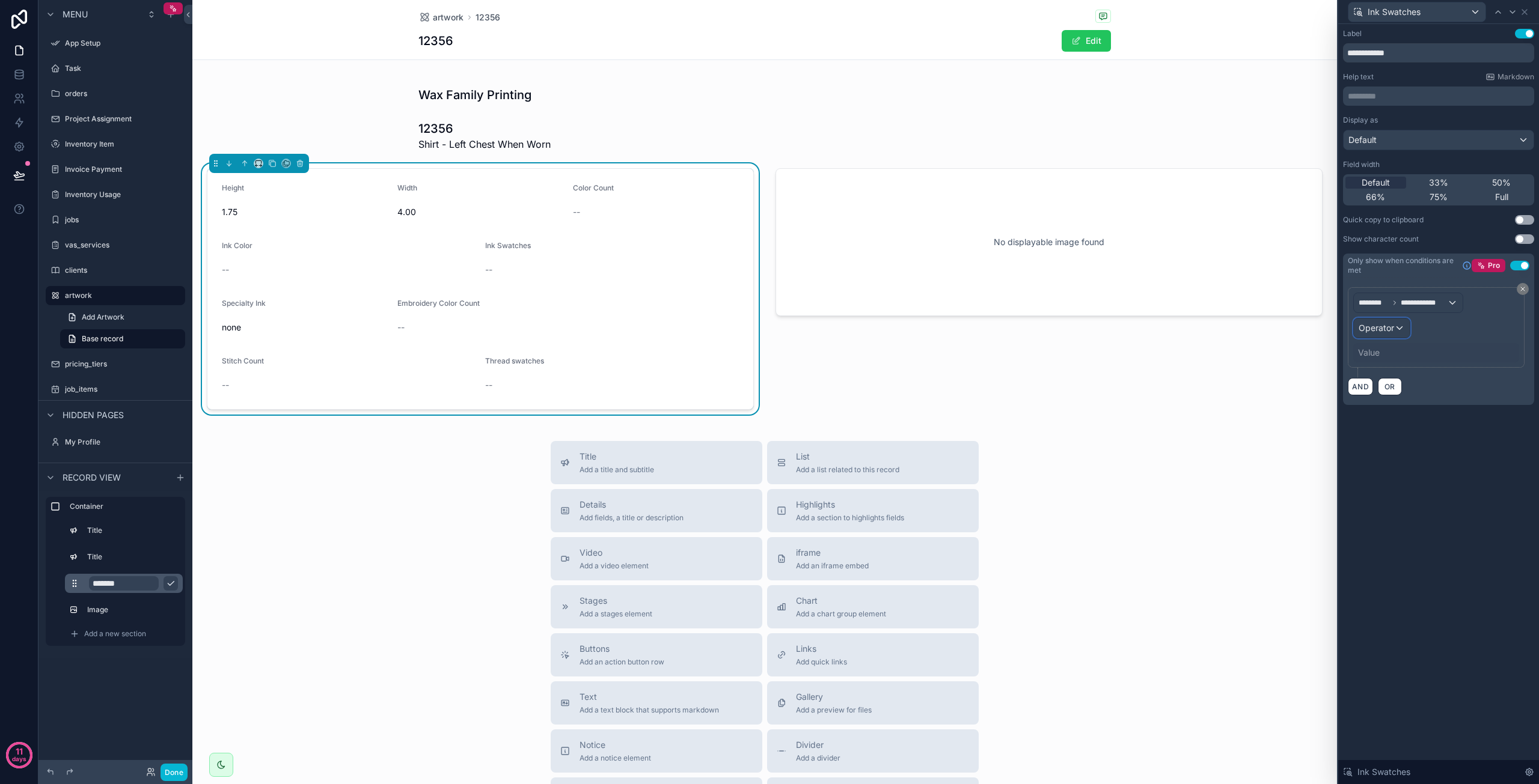
click at [1398, 327] on div "Operator" at bounding box center [1382, 328] width 56 height 19
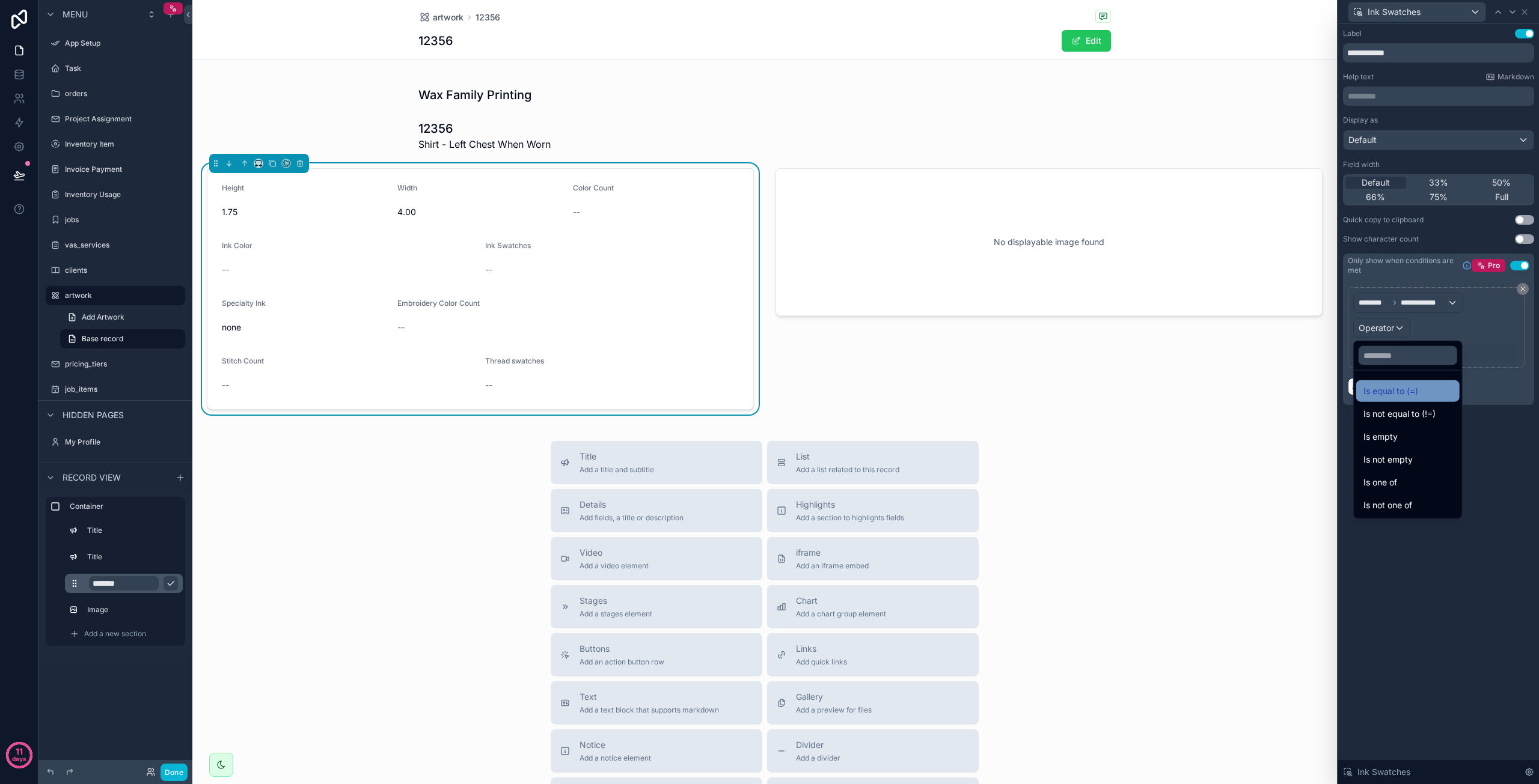
click at [1403, 387] on span "Is equal to (=)" at bounding box center [1391, 391] width 55 height 15
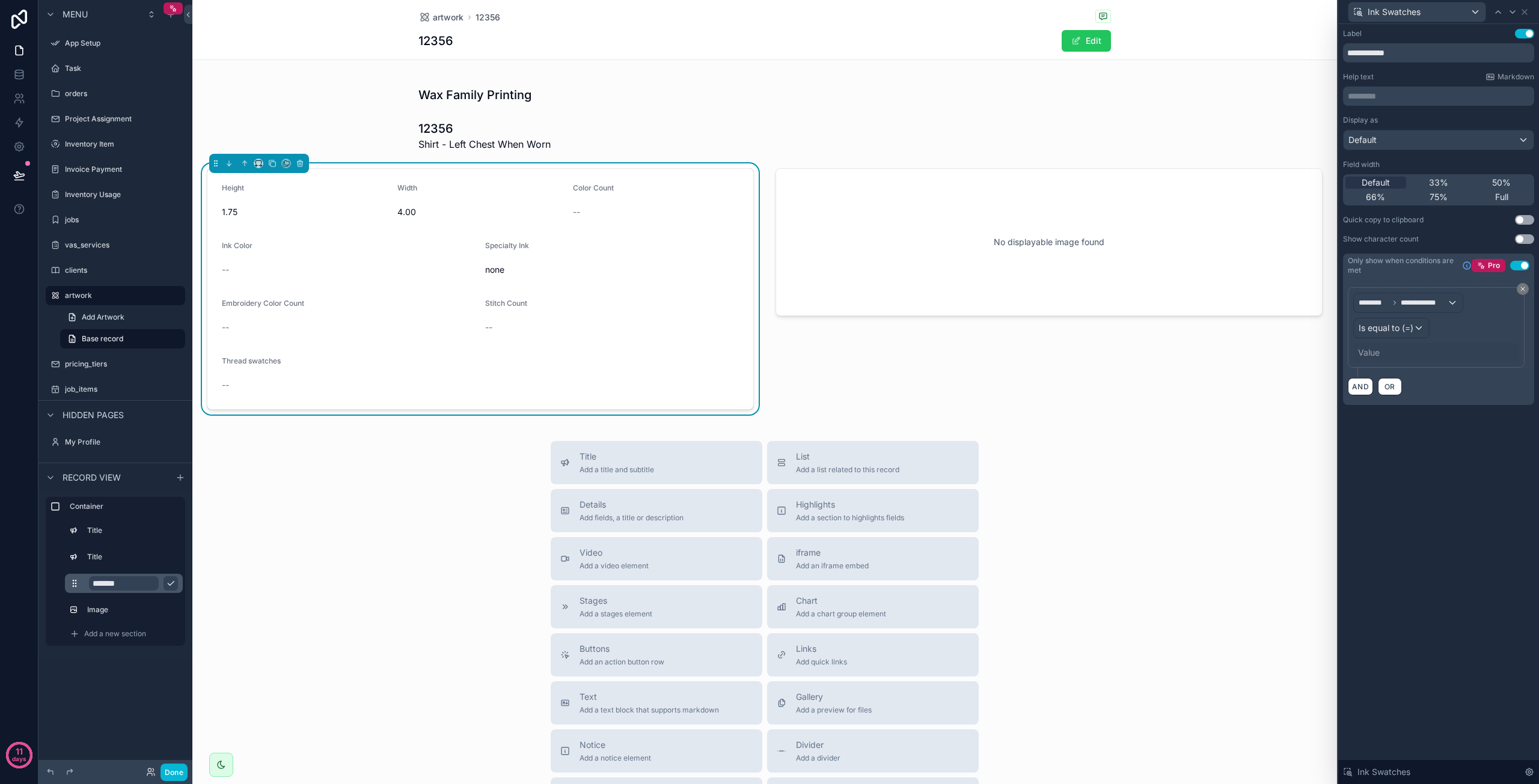
click at [1379, 350] on div "Value" at bounding box center [1369, 352] width 22 height 12
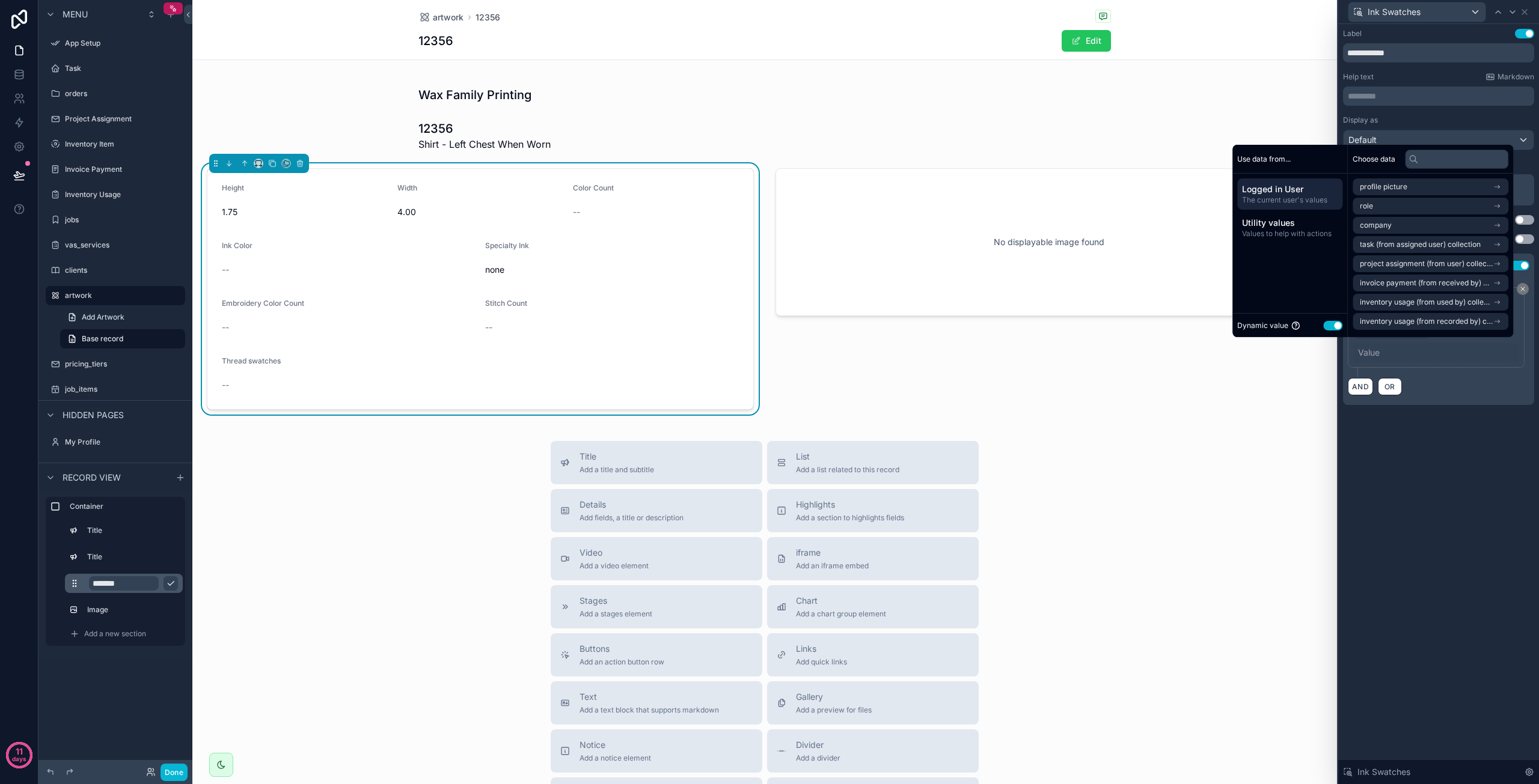
click at [1330, 326] on button "Use setting" at bounding box center [1333, 325] width 19 height 10
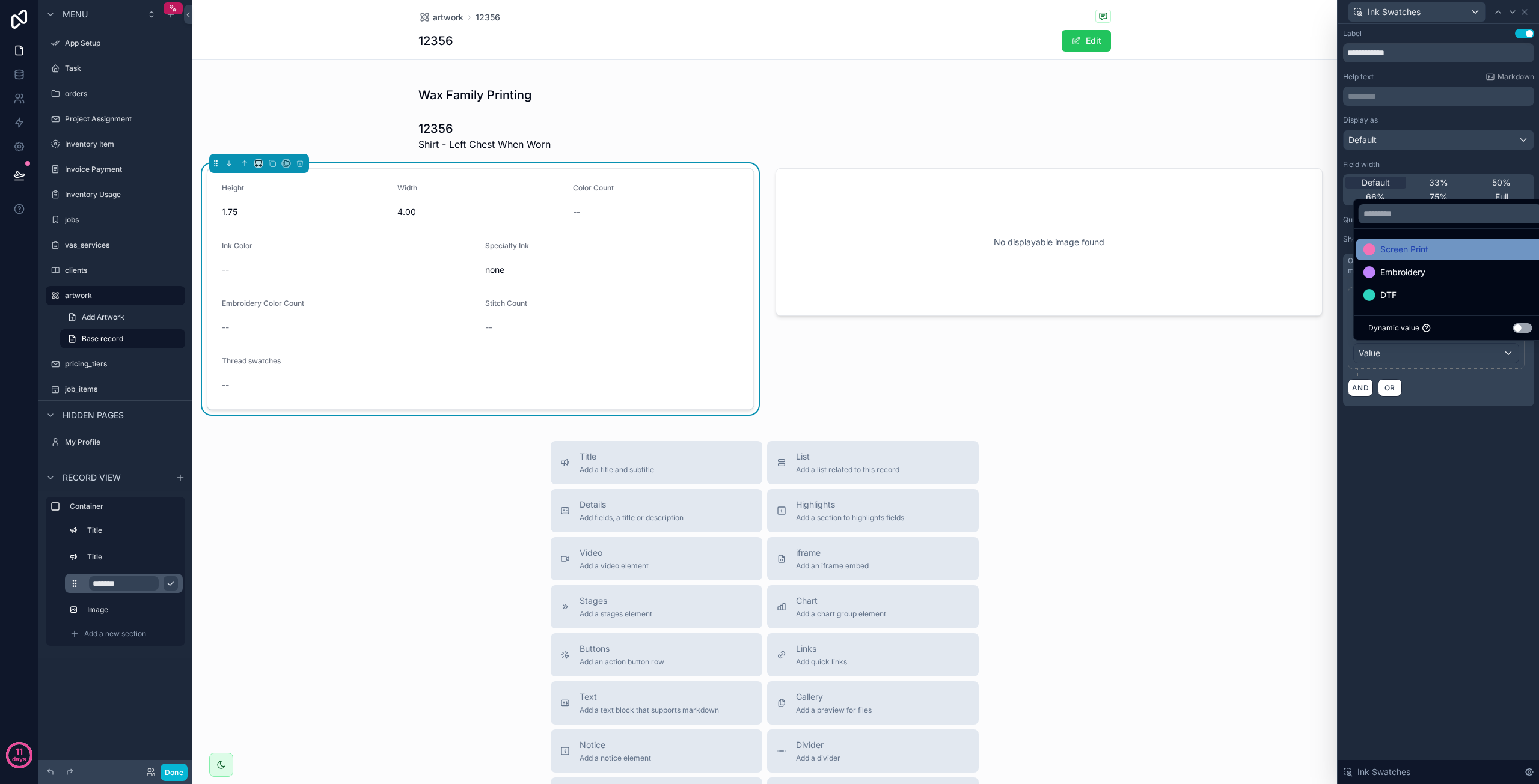
click at [1399, 258] on div "Screen Print" at bounding box center [1450, 249] width 188 height 22
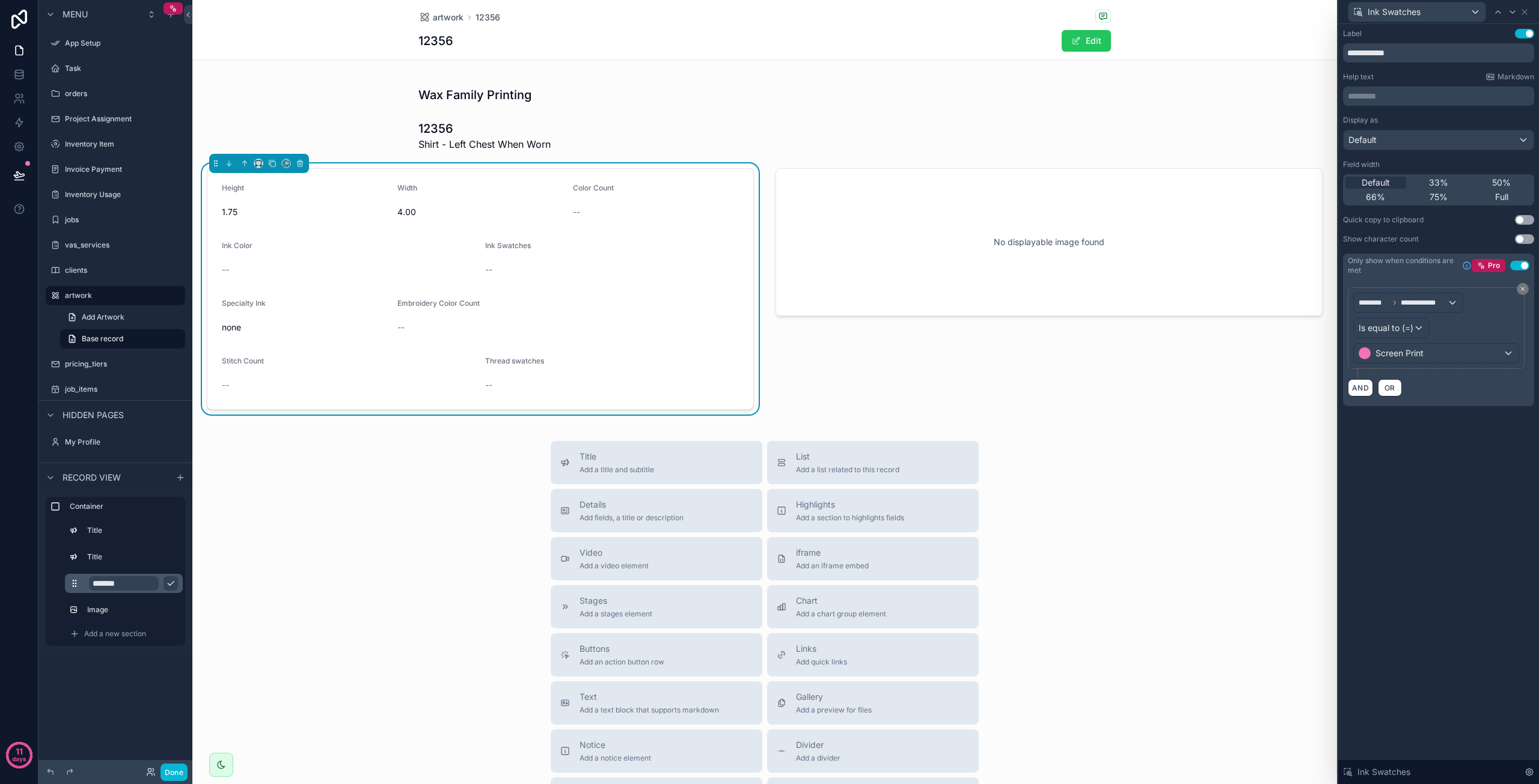
click at [1437, 459] on div "**********" at bounding box center [1439, 404] width 201 height 760
click at [1526, 11] on icon at bounding box center [1524, 11] width 10 height 10
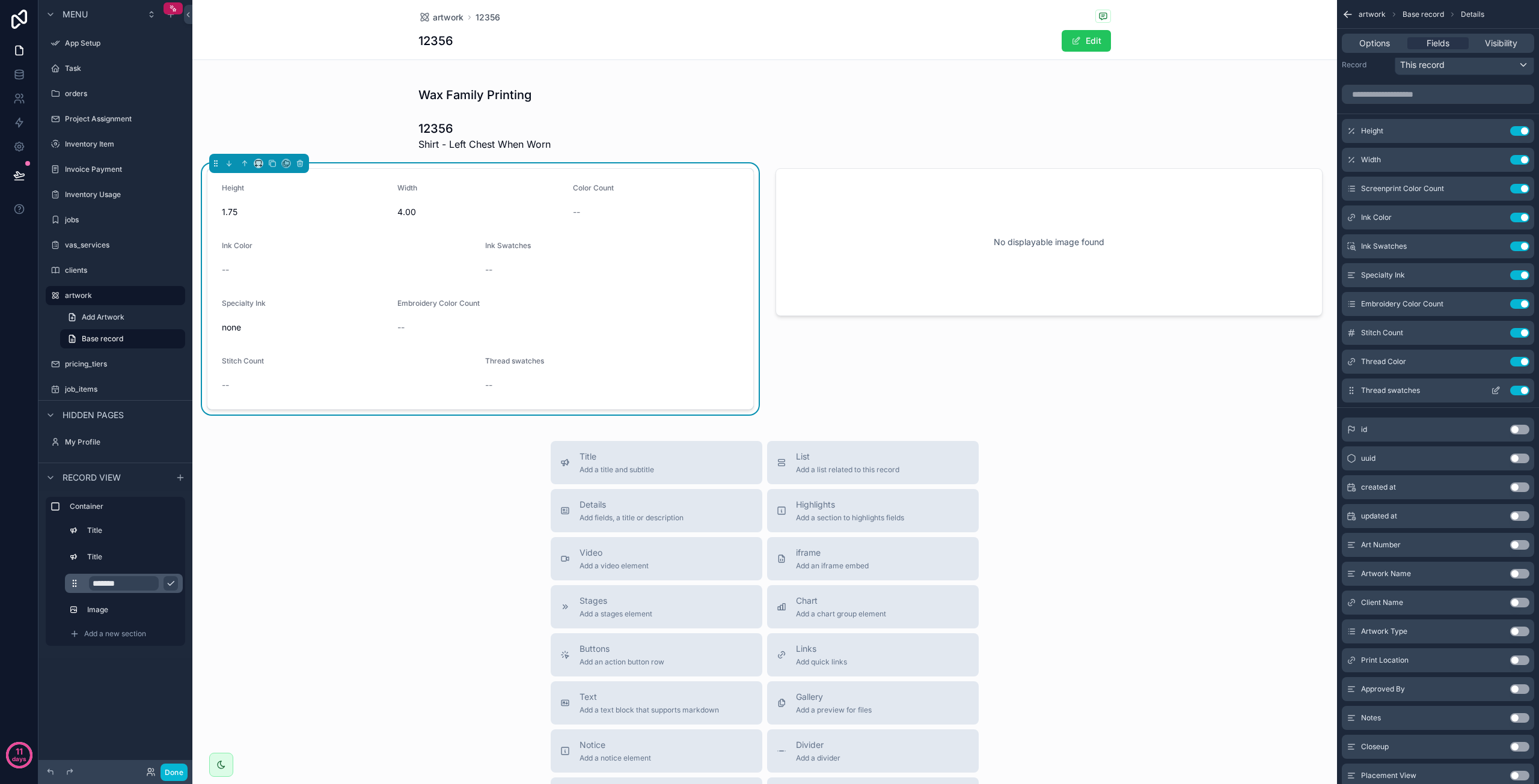
click at [1500, 390] on icon "scrollable content" at bounding box center [1495, 390] width 10 height 10
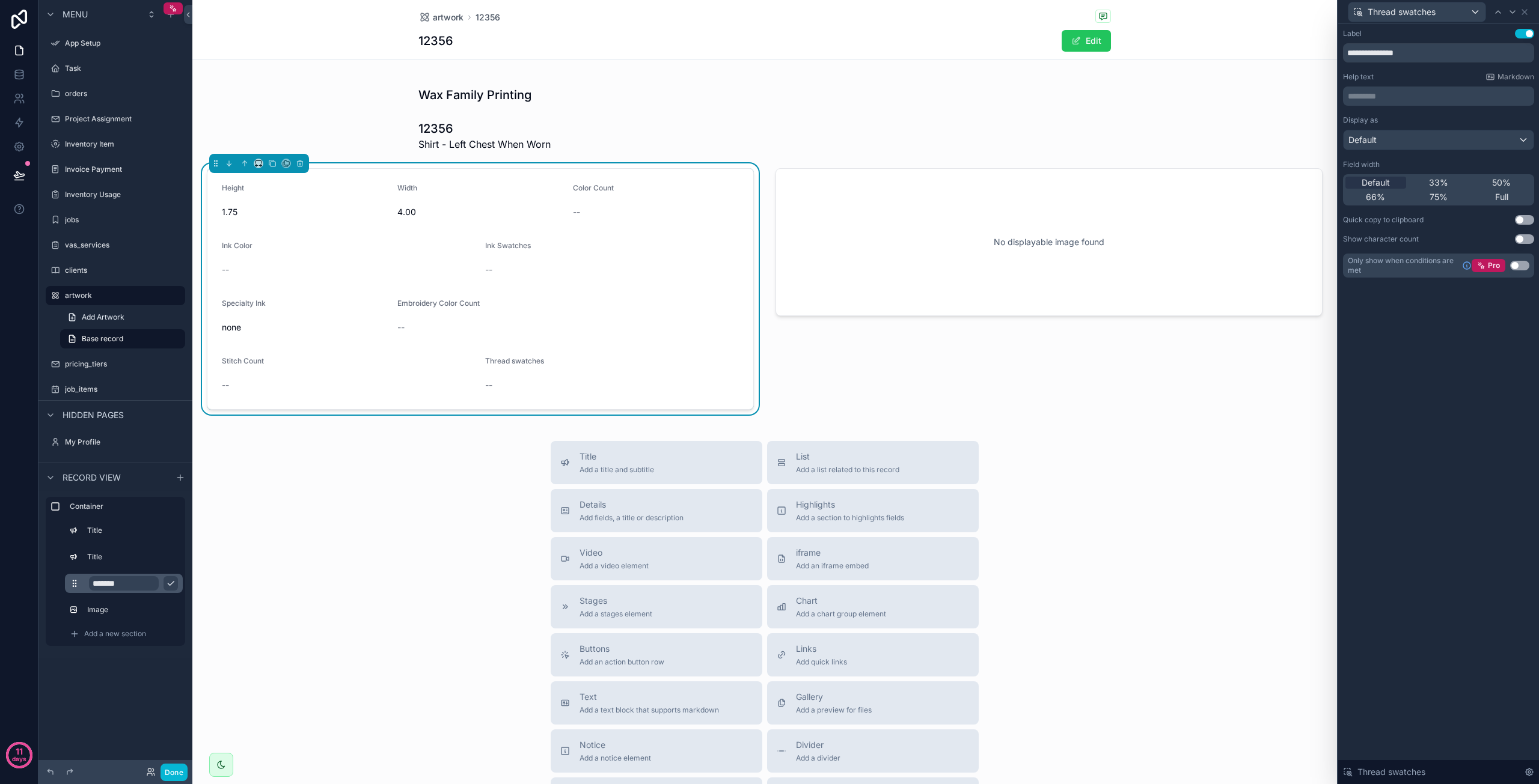
click at [1519, 266] on button "Use setting" at bounding box center [1520, 266] width 19 height 10
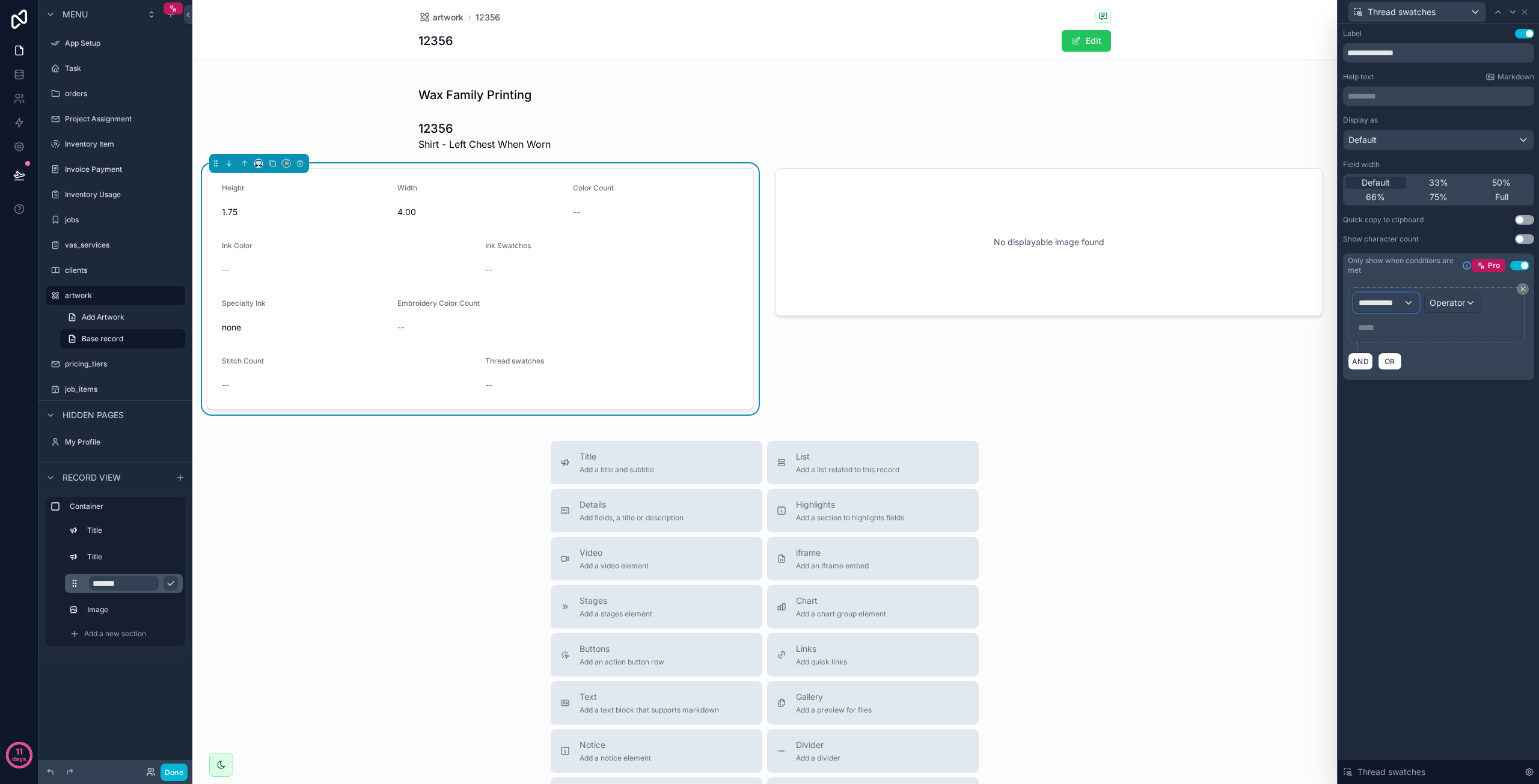
click at [1389, 307] on span "**********" at bounding box center [1381, 302] width 44 height 12
click at [1378, 375] on div "artworks" at bounding box center [1421, 366] width 129 height 22
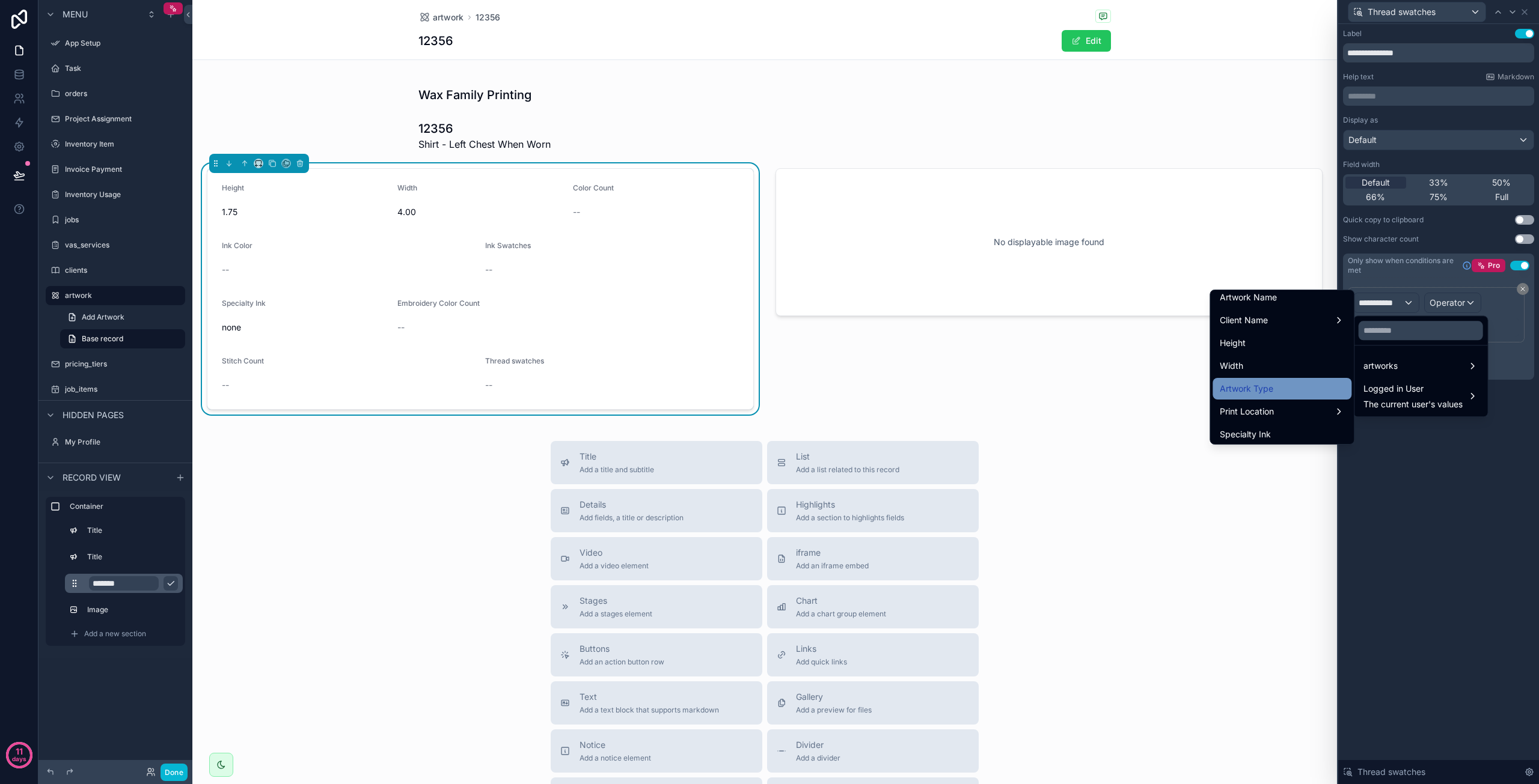
click at [1243, 378] on div "Artwork Type" at bounding box center [1282, 389] width 139 height 22
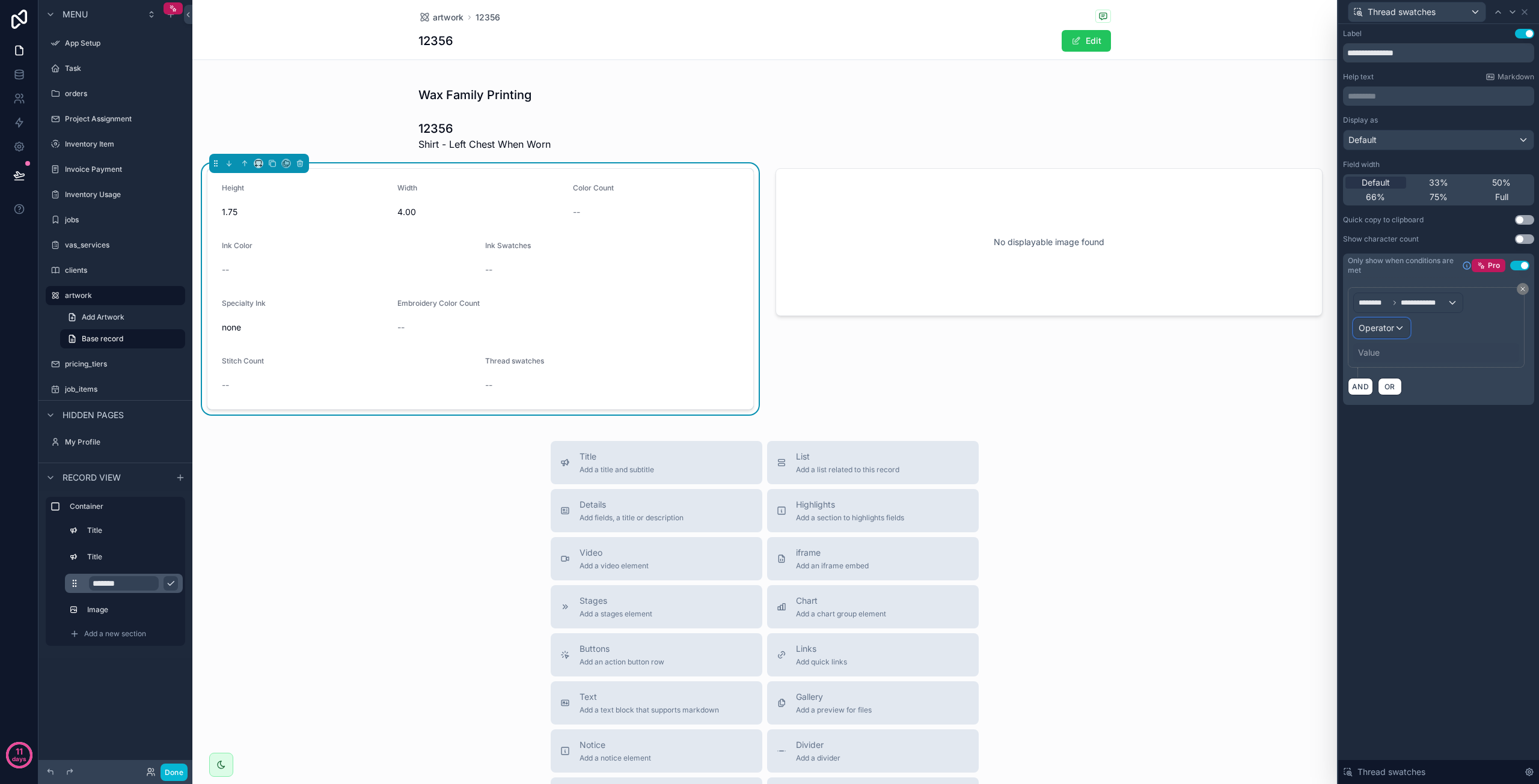
click at [1398, 325] on div "Operator" at bounding box center [1382, 328] width 56 height 19
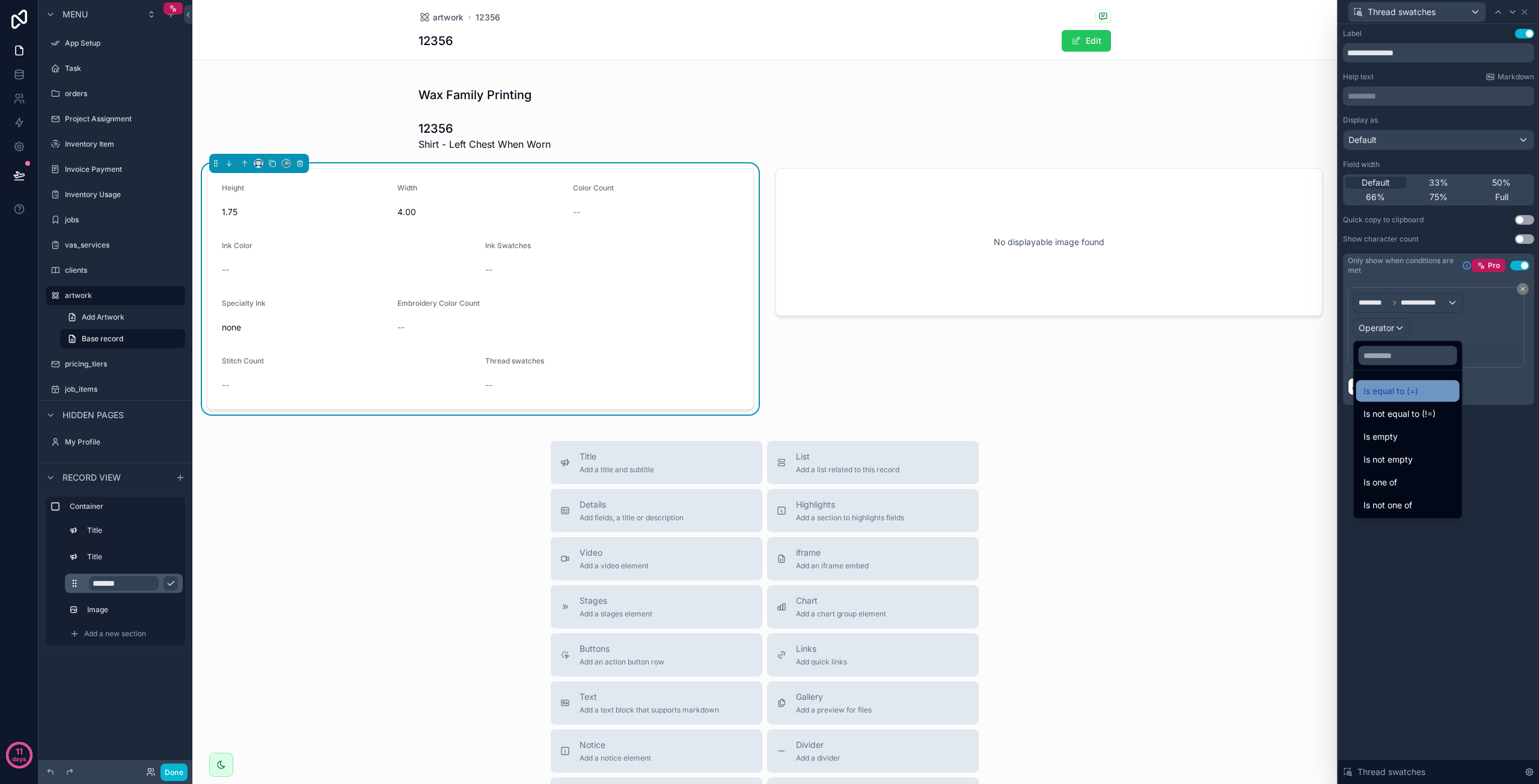
click at [1393, 383] on div "Is equal to (=)" at bounding box center [1408, 391] width 103 height 22
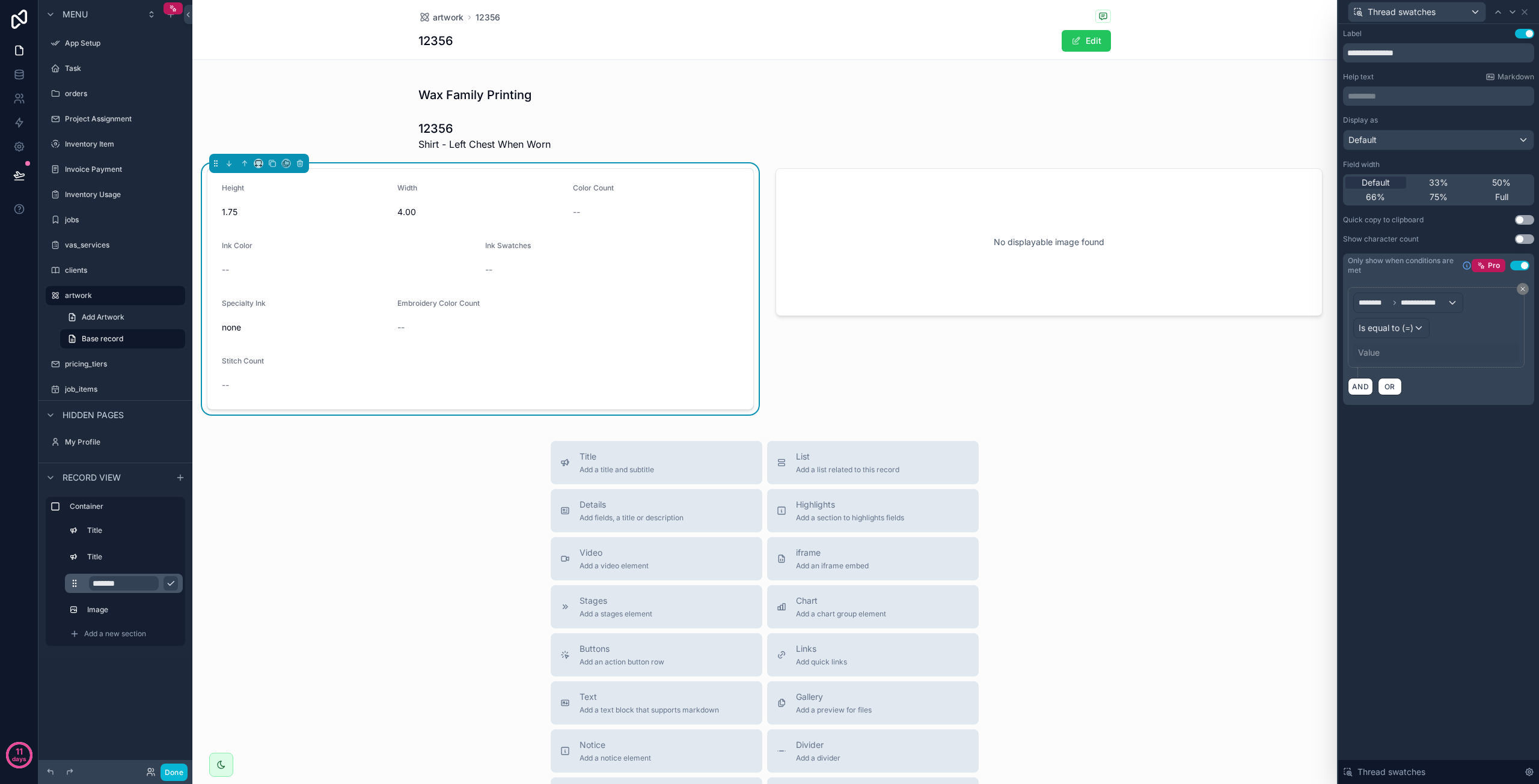
click at [1386, 350] on div "Value" at bounding box center [1436, 352] width 166 height 19
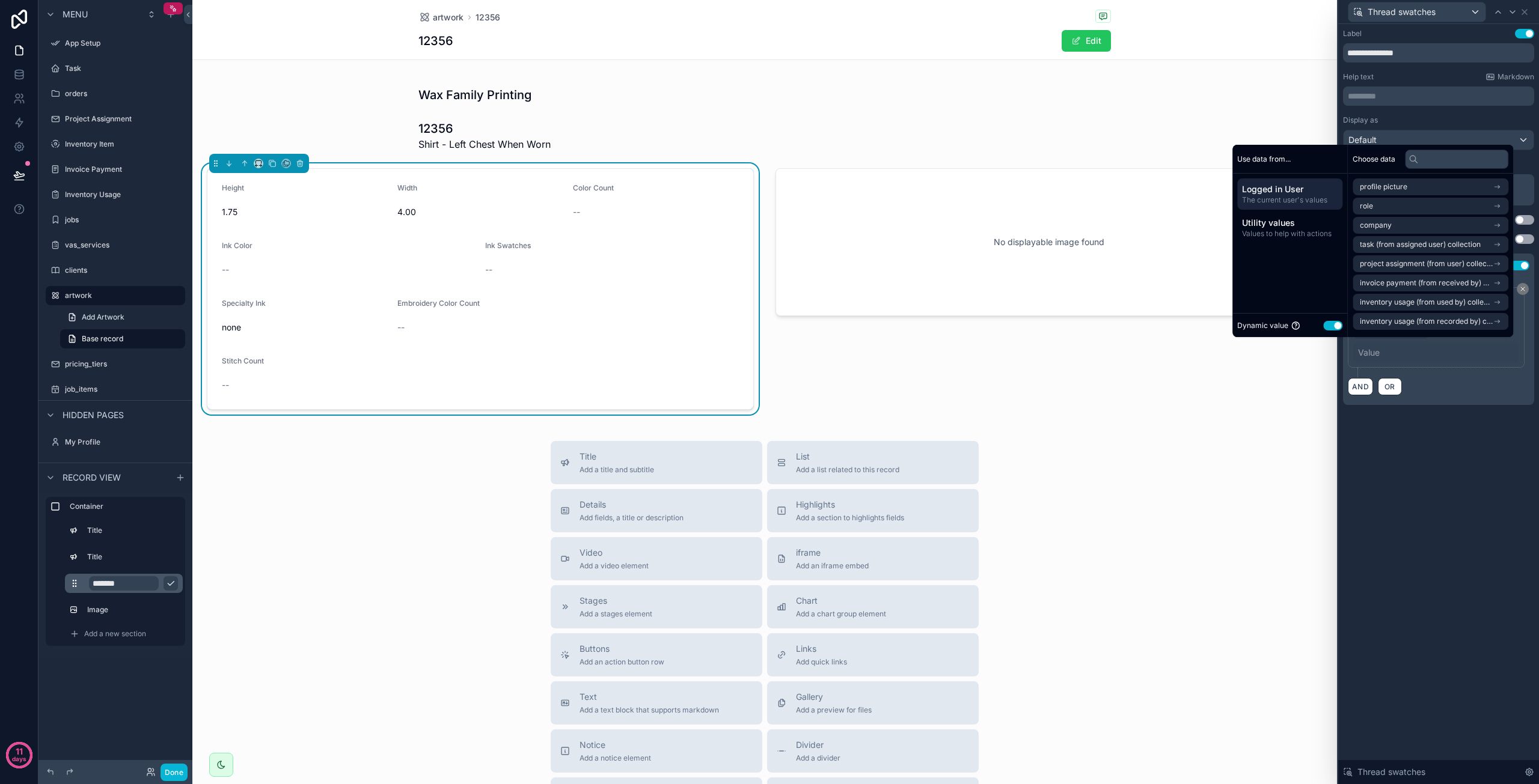
click at [1328, 324] on button "Use setting" at bounding box center [1333, 325] width 19 height 10
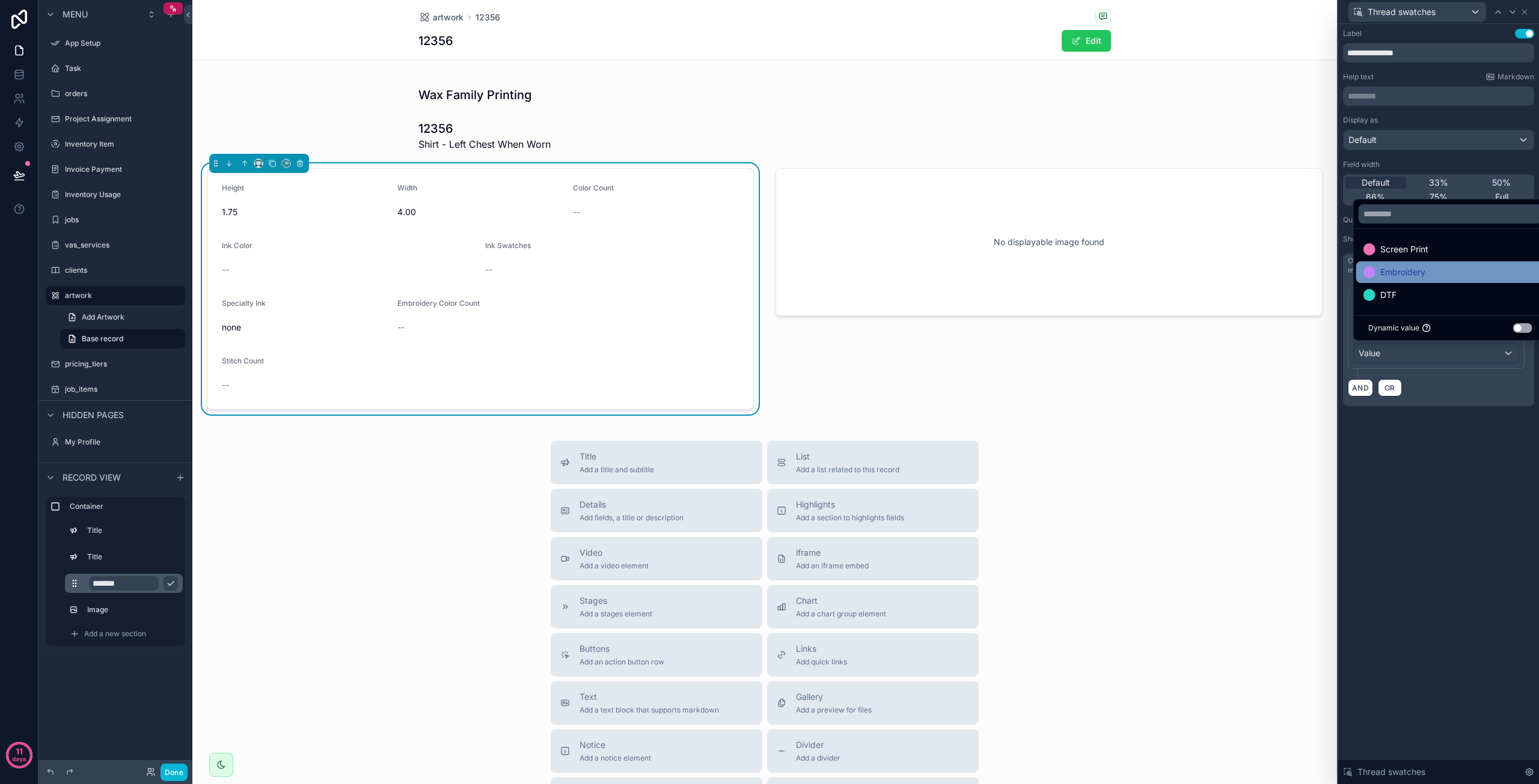
click at [1398, 267] on span "Embroidery" at bounding box center [1403, 272] width 45 height 15
click at [1410, 449] on div "**********" at bounding box center [1439, 404] width 201 height 760
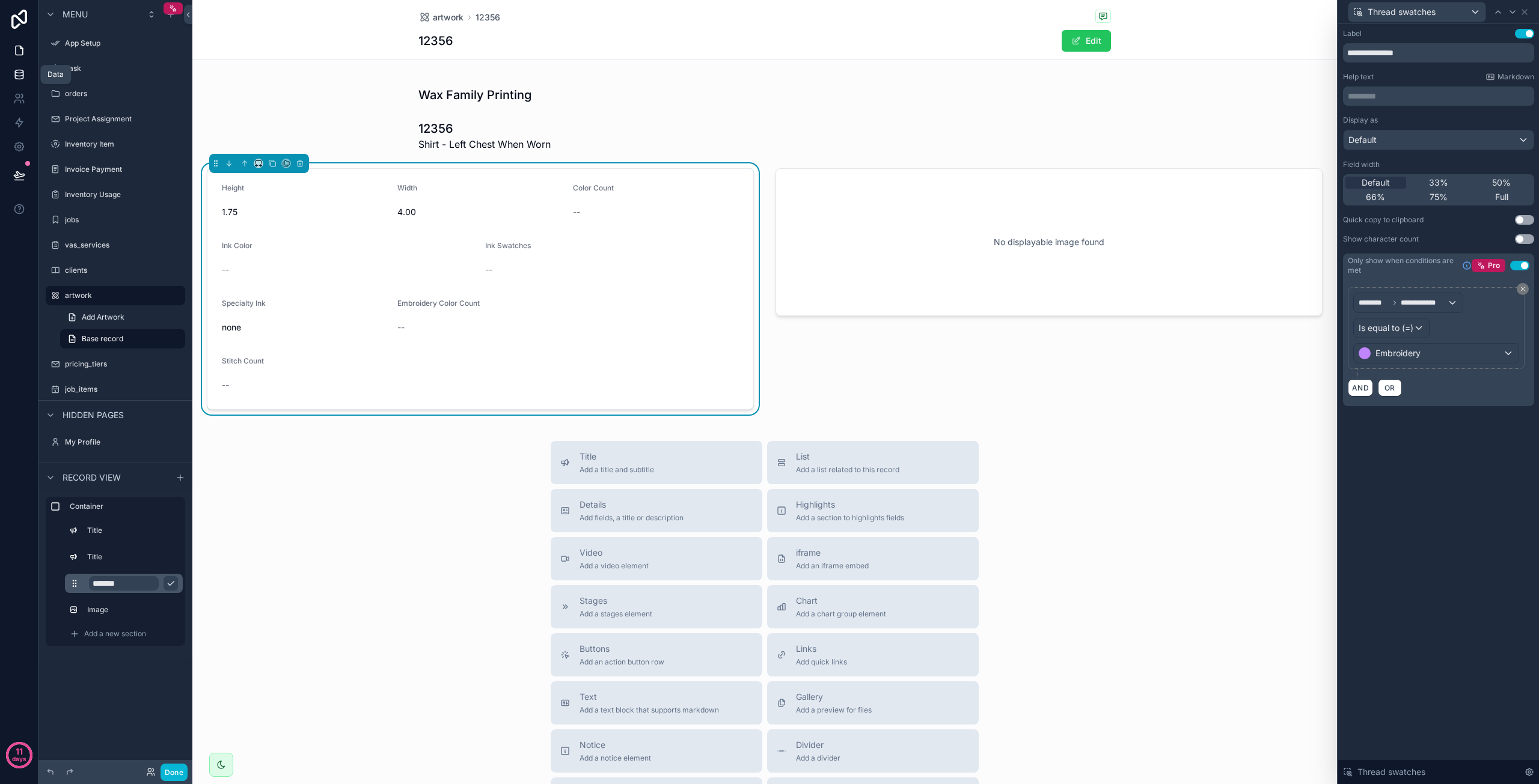
click at [20, 69] on icon at bounding box center [19, 74] width 12 height 12
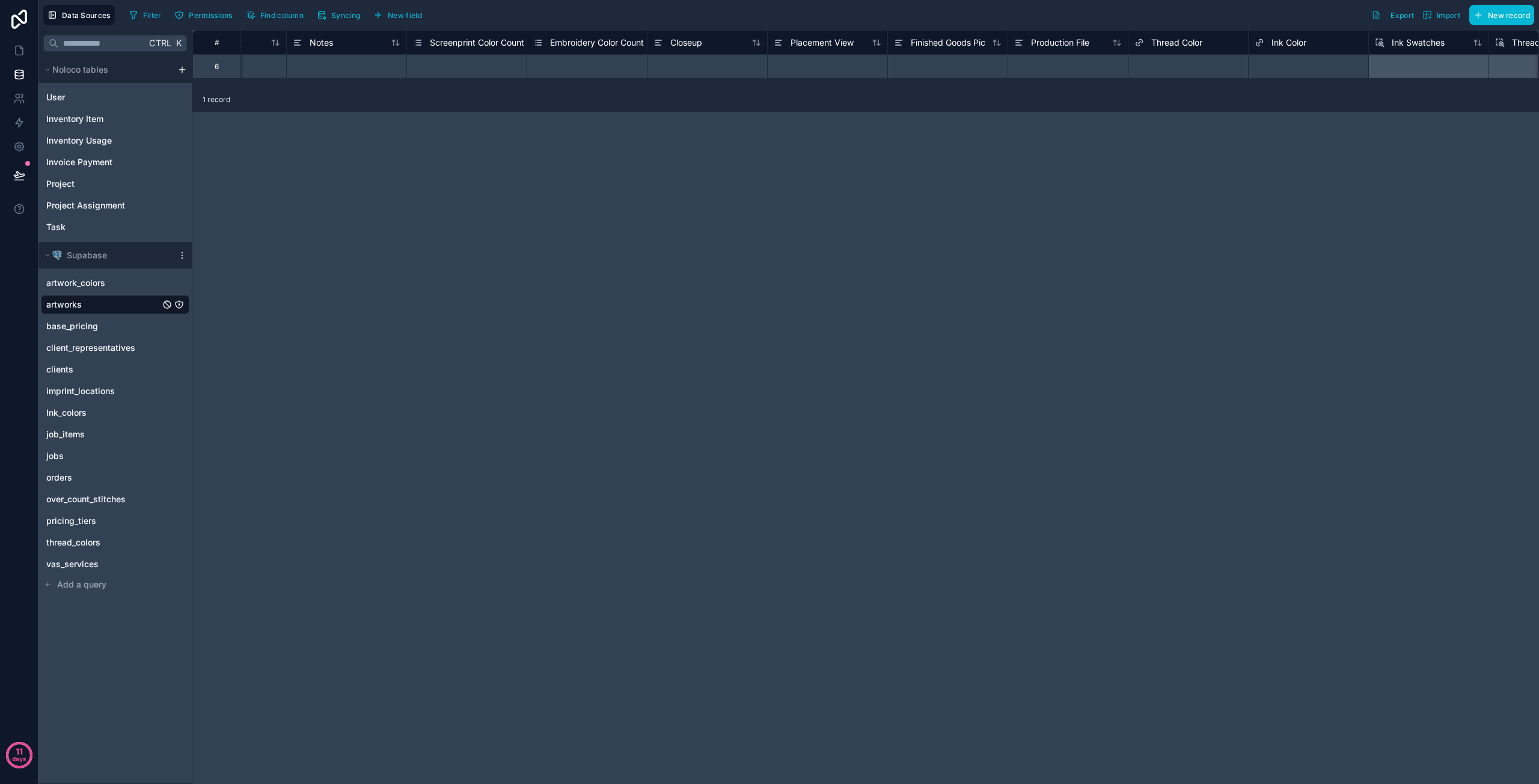
scroll to position [0, 1162]
click at [1158, 44] on span "Thread Color" at bounding box center [1172, 42] width 51 height 12
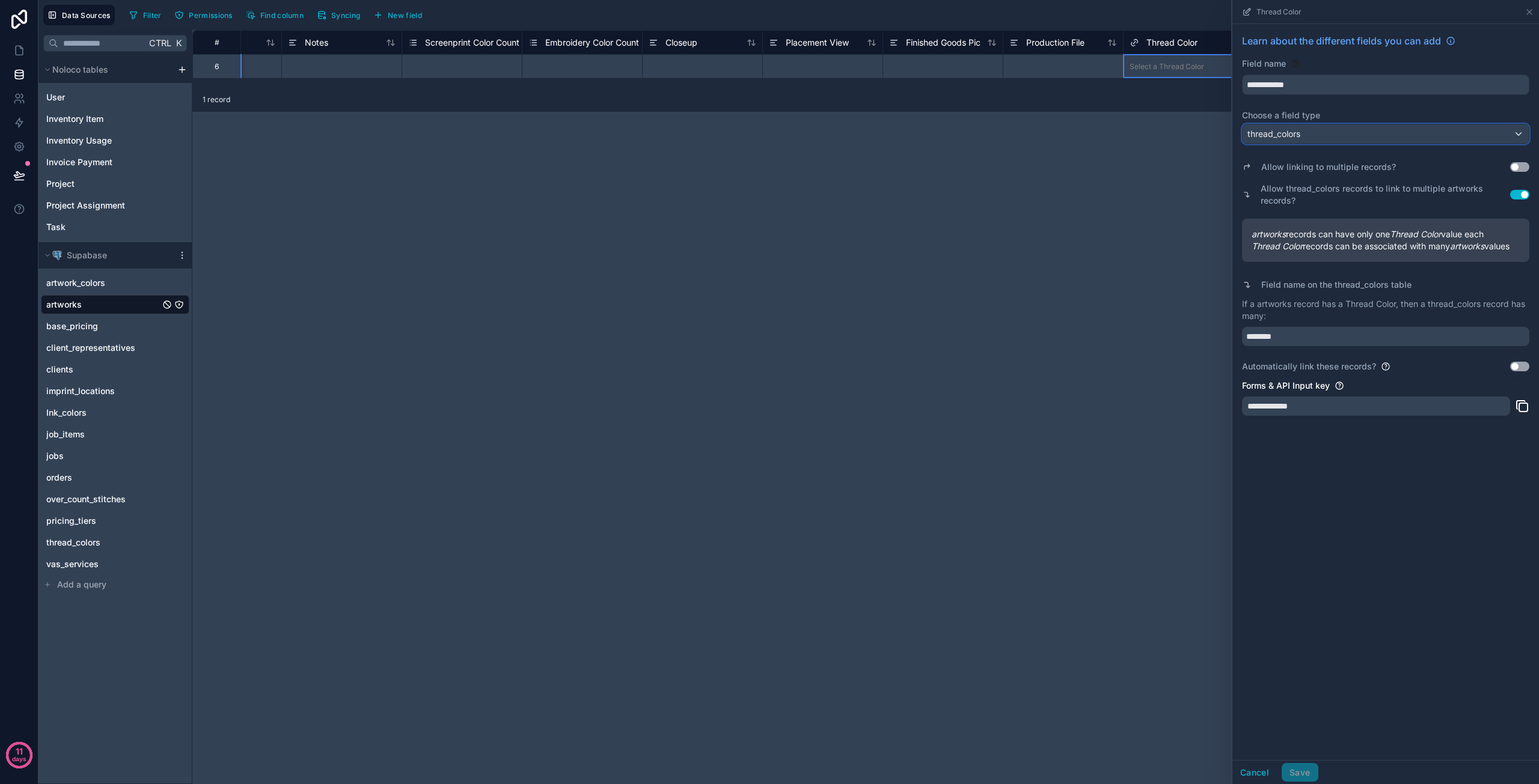
click at [1371, 133] on div "thread_colors" at bounding box center [1386, 134] width 286 height 19
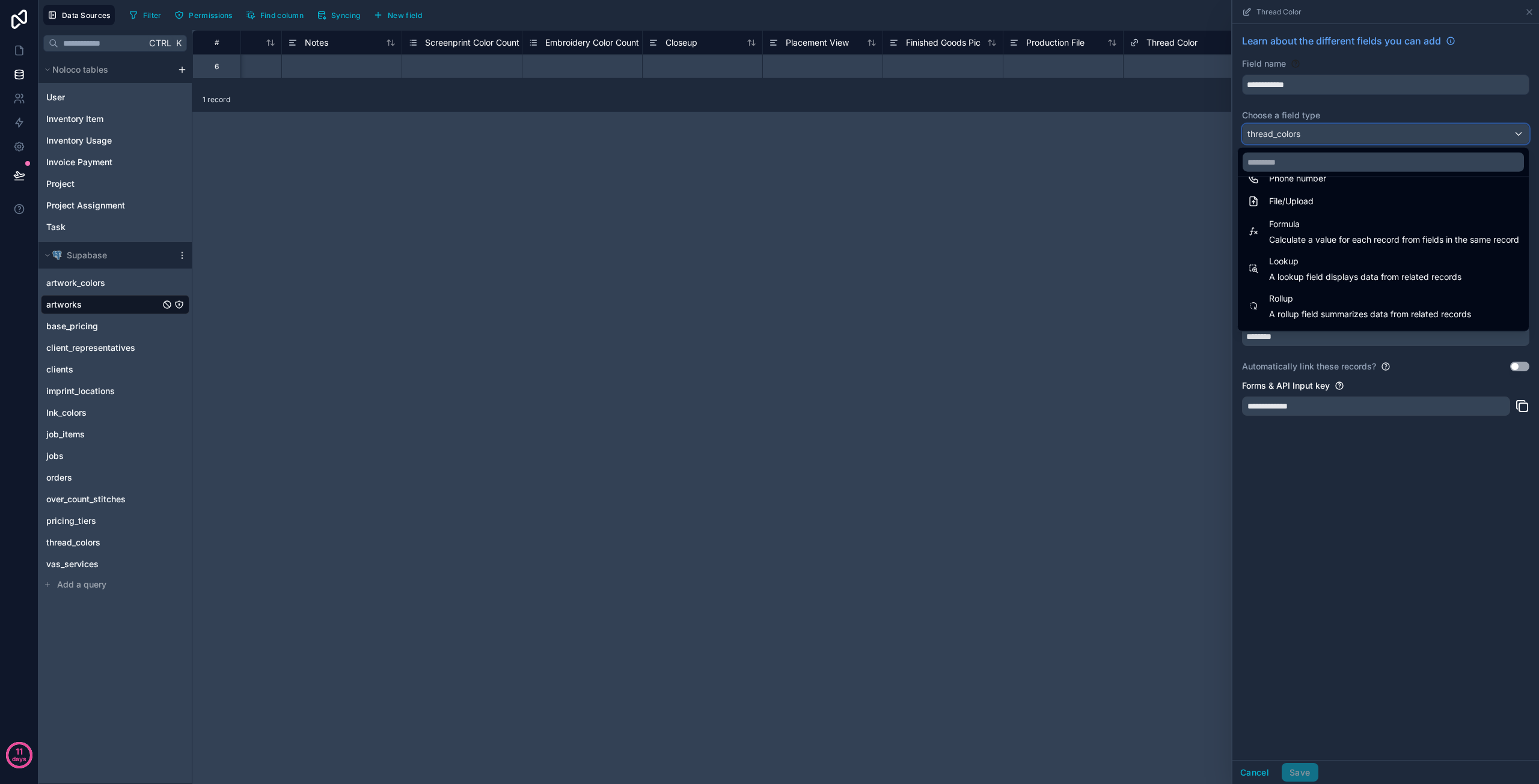
scroll to position [311, 0]
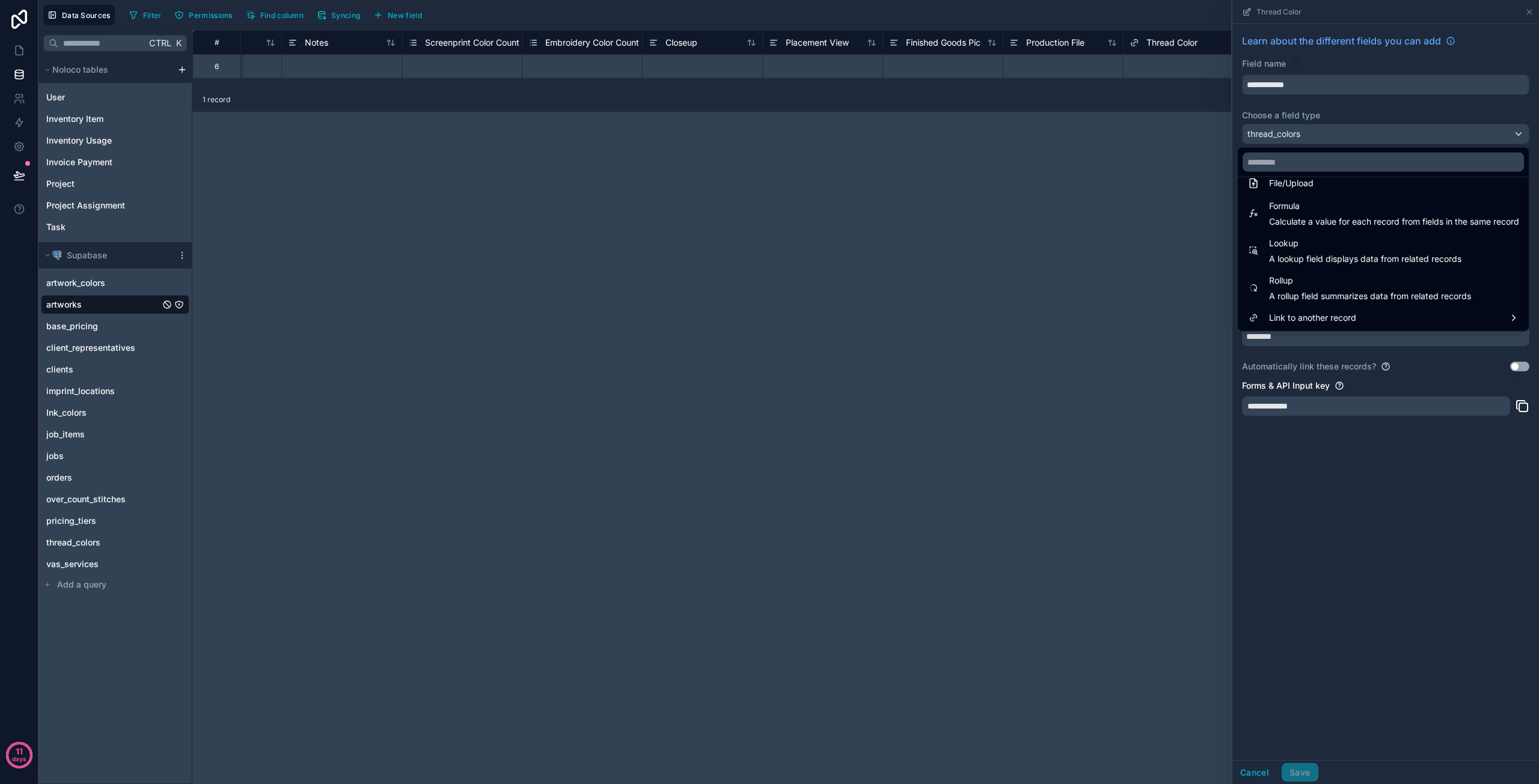
click at [1403, 66] on div at bounding box center [1386, 392] width 307 height 784
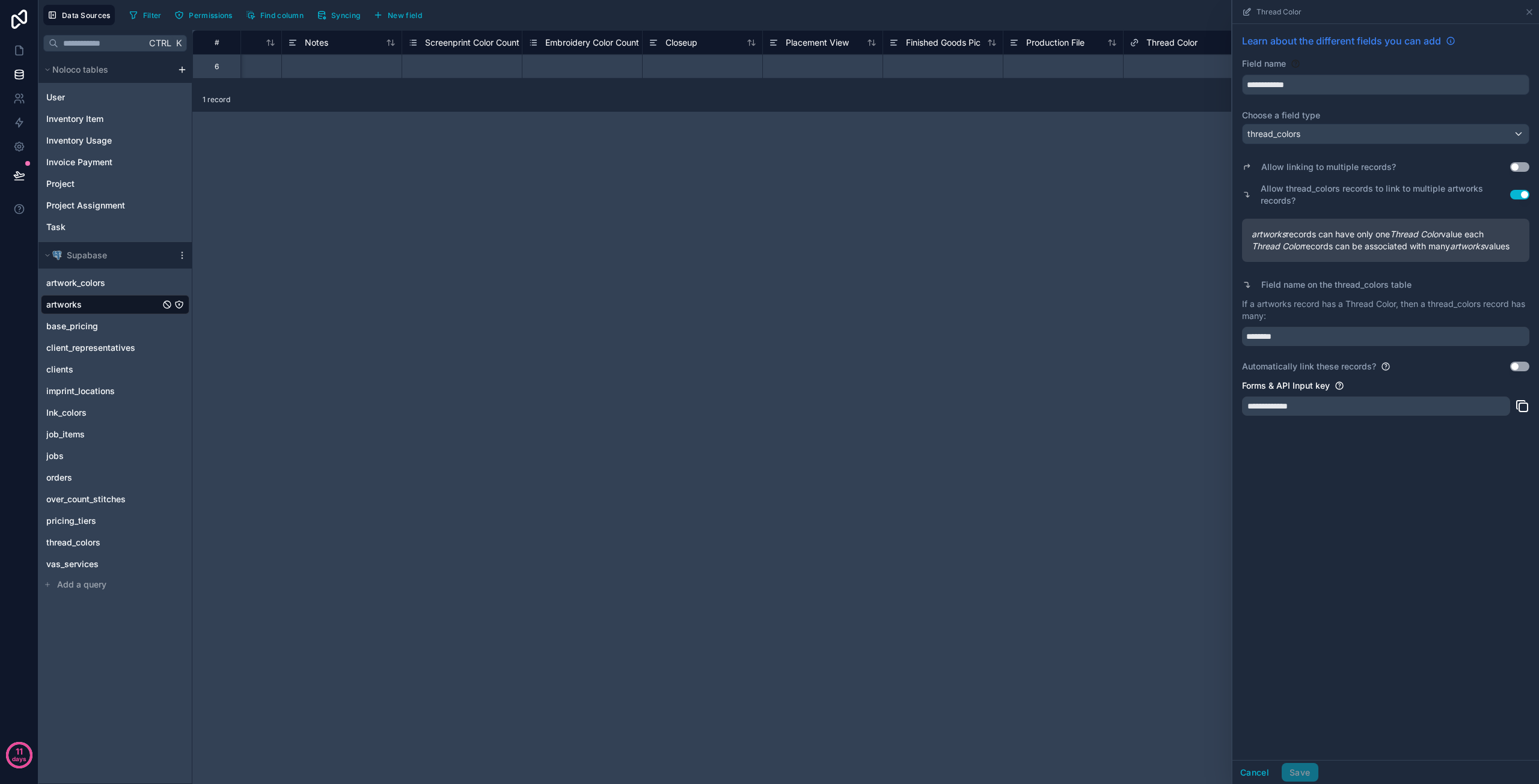
click at [1453, 40] on icon at bounding box center [1450, 41] width 10 height 10
click at [320, 657] on div "**********" at bounding box center [866, 407] width 1347 height 754
click at [23, 46] on icon at bounding box center [19, 50] width 12 height 12
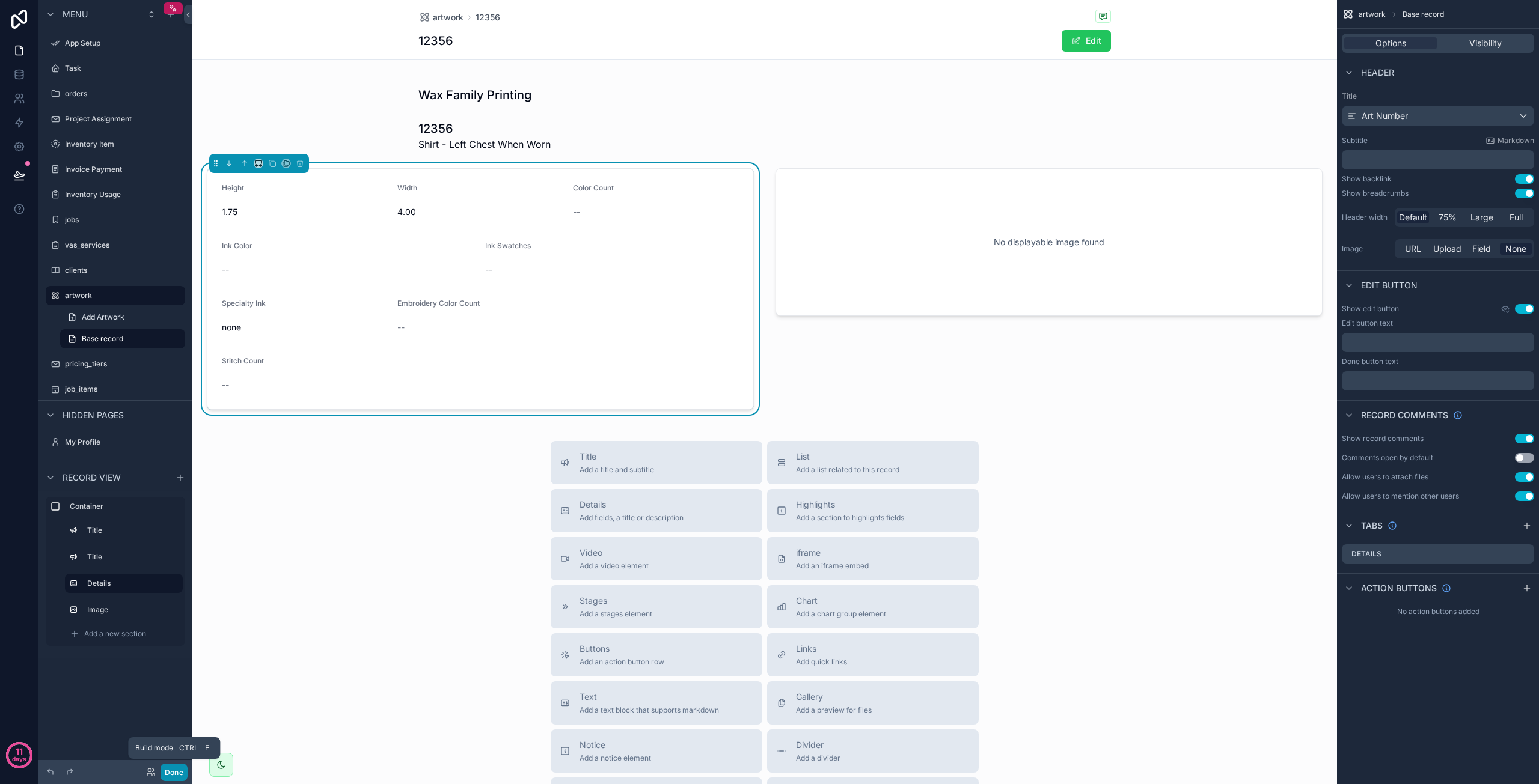
click at [174, 774] on button "Done" at bounding box center [174, 772] width 27 height 17
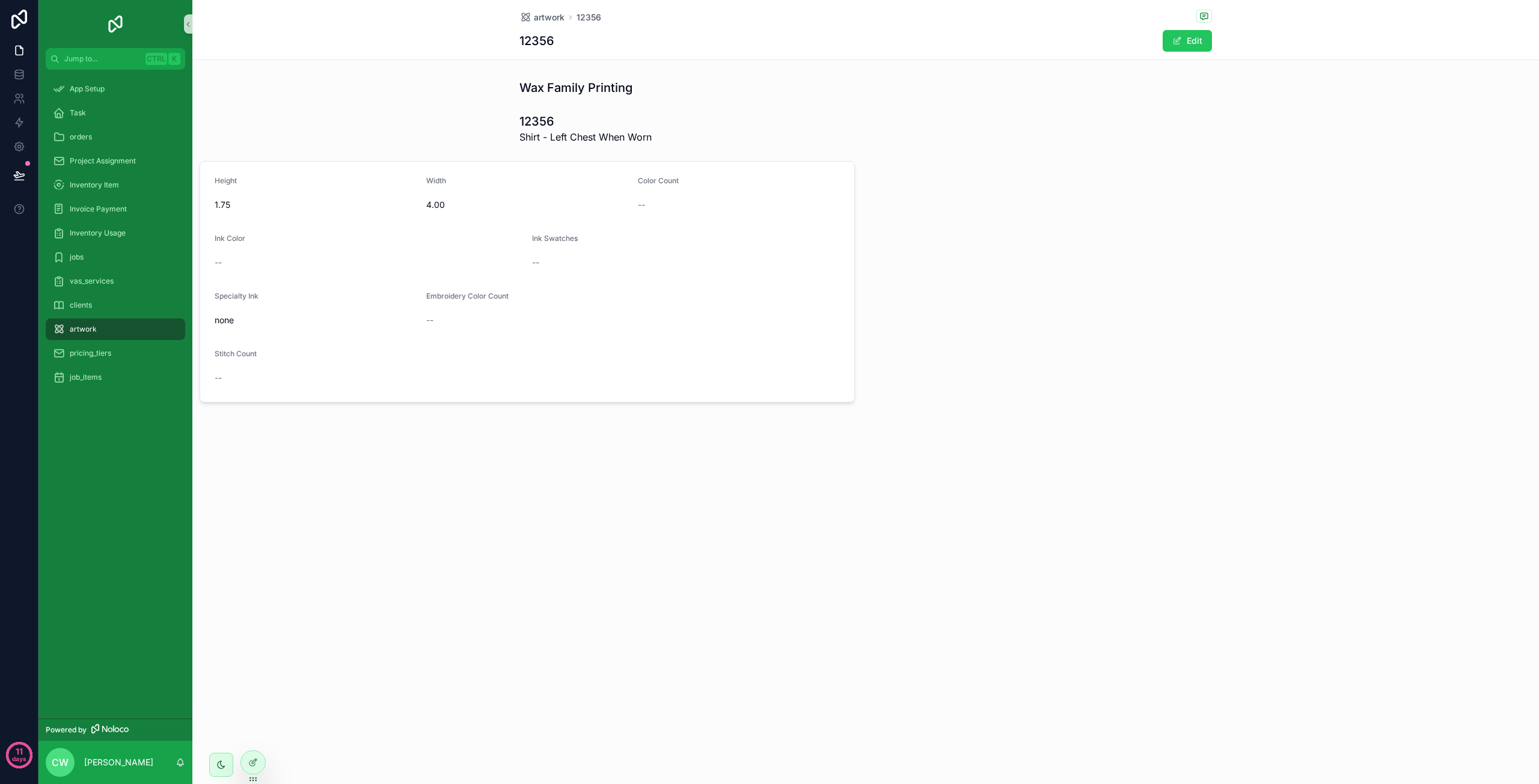
click at [360, 302] on div "Specialty Ink" at bounding box center [315, 299] width 202 height 15
click at [278, 229] on form "Height 1.75 Width 4.00 Color Count -- Ink Color -- Ink Swatches -- Specialty In…" at bounding box center [528, 281] width 654 height 240
click at [493, 227] on form "Height 1.75 Width 4.00 Color Count -- Ink Color -- Ink Swatches -- Specialty In…" at bounding box center [528, 281] width 654 height 240
click at [1201, 38] on button "Edit" at bounding box center [1188, 41] width 49 height 22
click at [743, 209] on span "Select a Screenprint Color Count" at bounding box center [713, 207] width 131 height 12
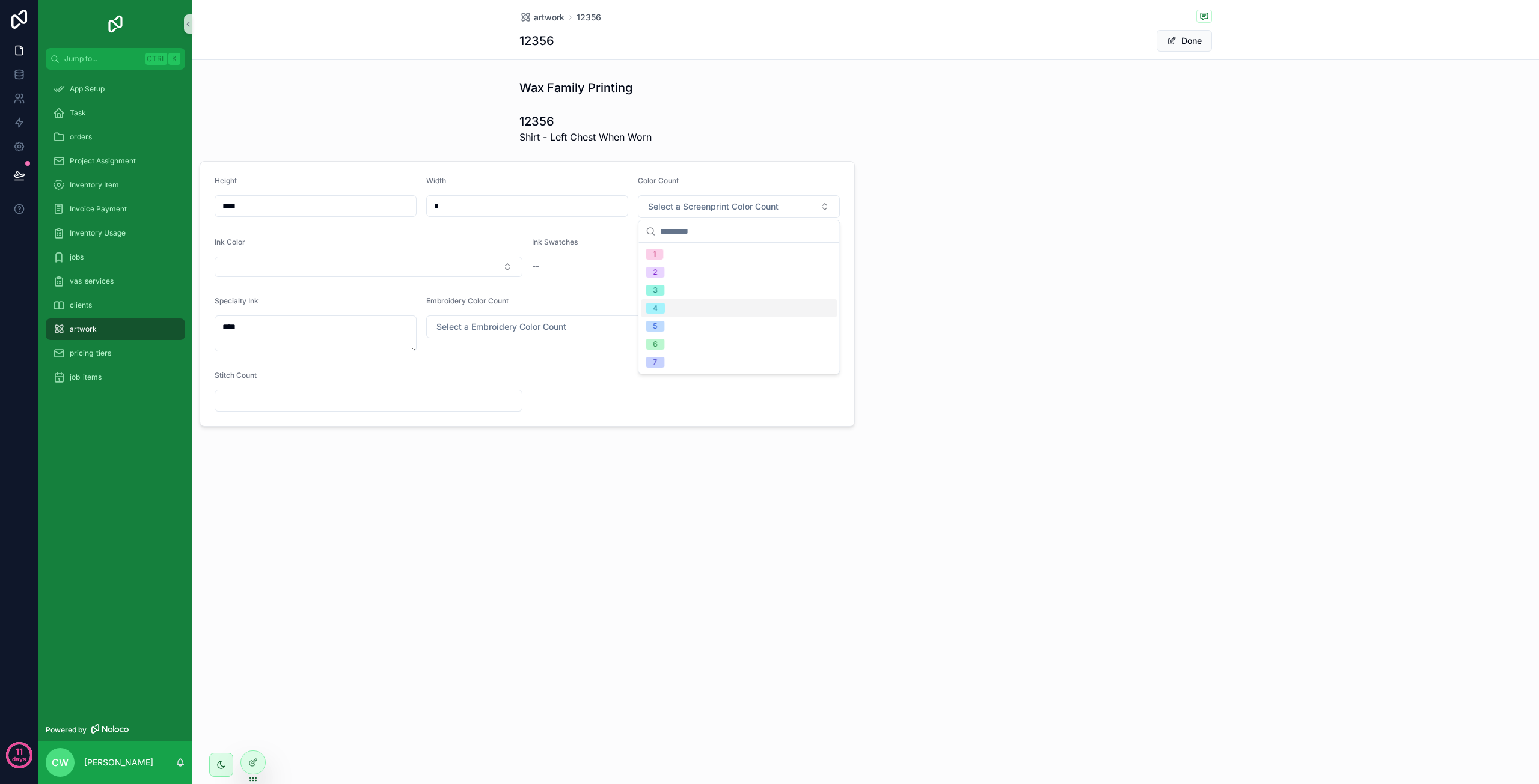
click at [686, 308] on div "4" at bounding box center [739, 308] width 196 height 18
click at [460, 267] on button "Select Button" at bounding box center [368, 267] width 308 height 20
type input "****"
click at [295, 326] on div "Base Ink" at bounding box center [368, 332] width 302 height 19
click at [509, 270] on button "Base Ink" at bounding box center [368, 268] width 308 height 23
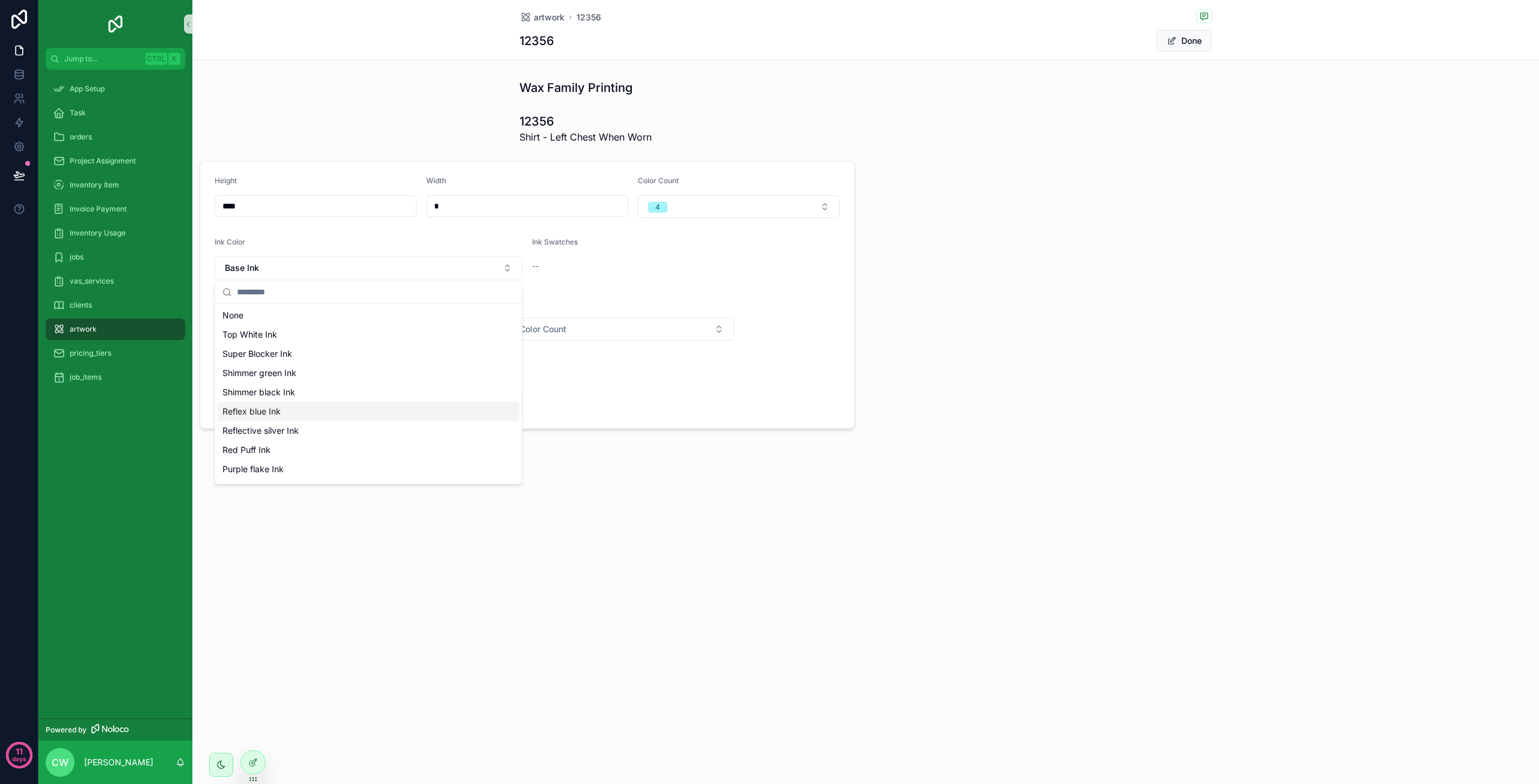
click at [370, 414] on div "Reflex blue Ink" at bounding box center [368, 411] width 302 height 19
click at [557, 266] on div "--" at bounding box center [685, 266] width 308 height 12
click at [546, 267] on div "--" at bounding box center [685, 266] width 308 height 12
click at [503, 331] on span "Select a Embroidery Color Count" at bounding box center [501, 329] width 130 height 12
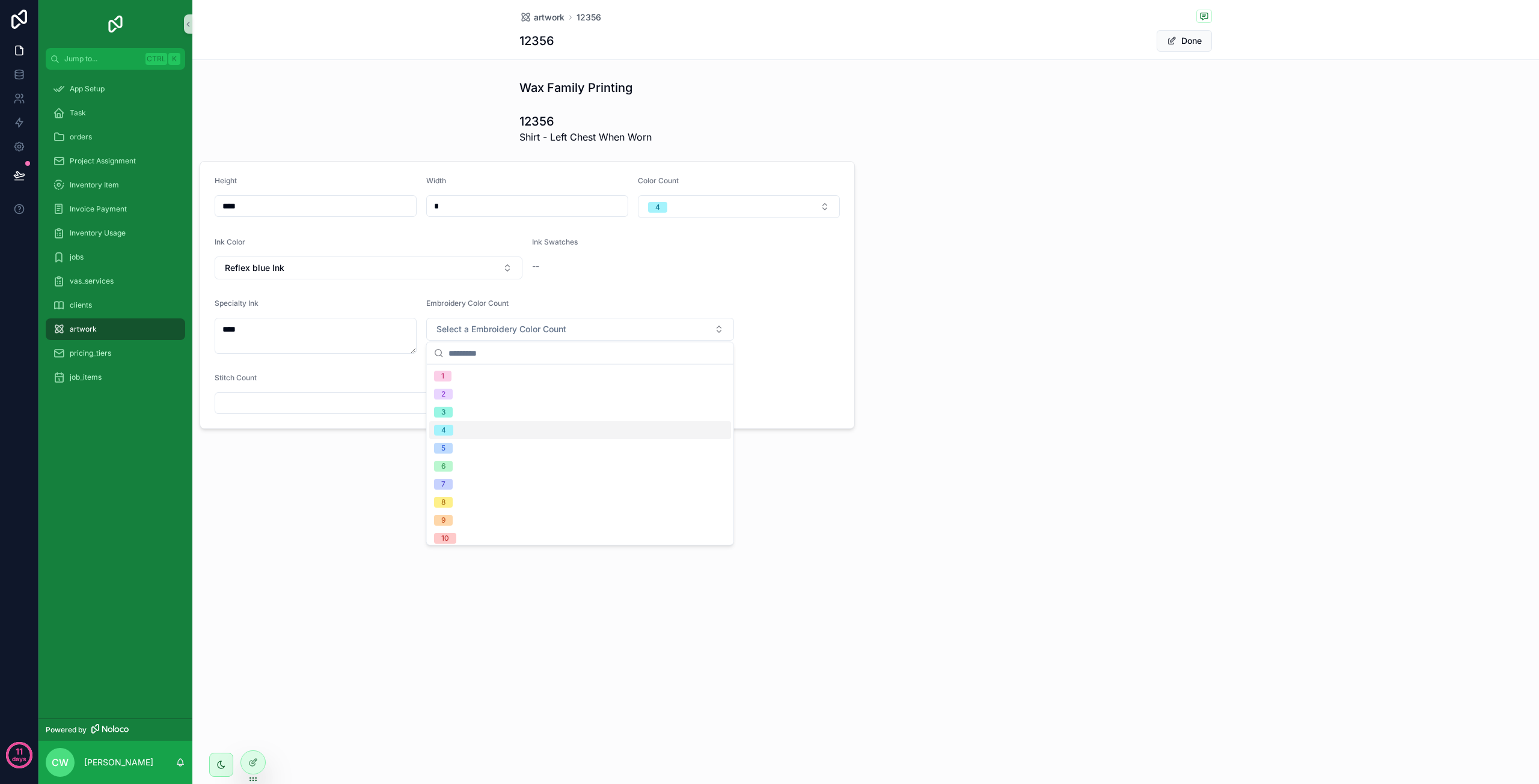
click at [467, 435] on div "4" at bounding box center [580, 430] width 302 height 18
click at [450, 400] on input "scrollable content" at bounding box center [368, 403] width 307 height 17
click at [448, 475] on div "artwork 12356 12356 Done Wax Family Printing 12356 Shirt - Left Chest When Worn…" at bounding box center [866, 255] width 1347 height 511
click at [79, 332] on span "artwork" at bounding box center [83, 329] width 27 height 10
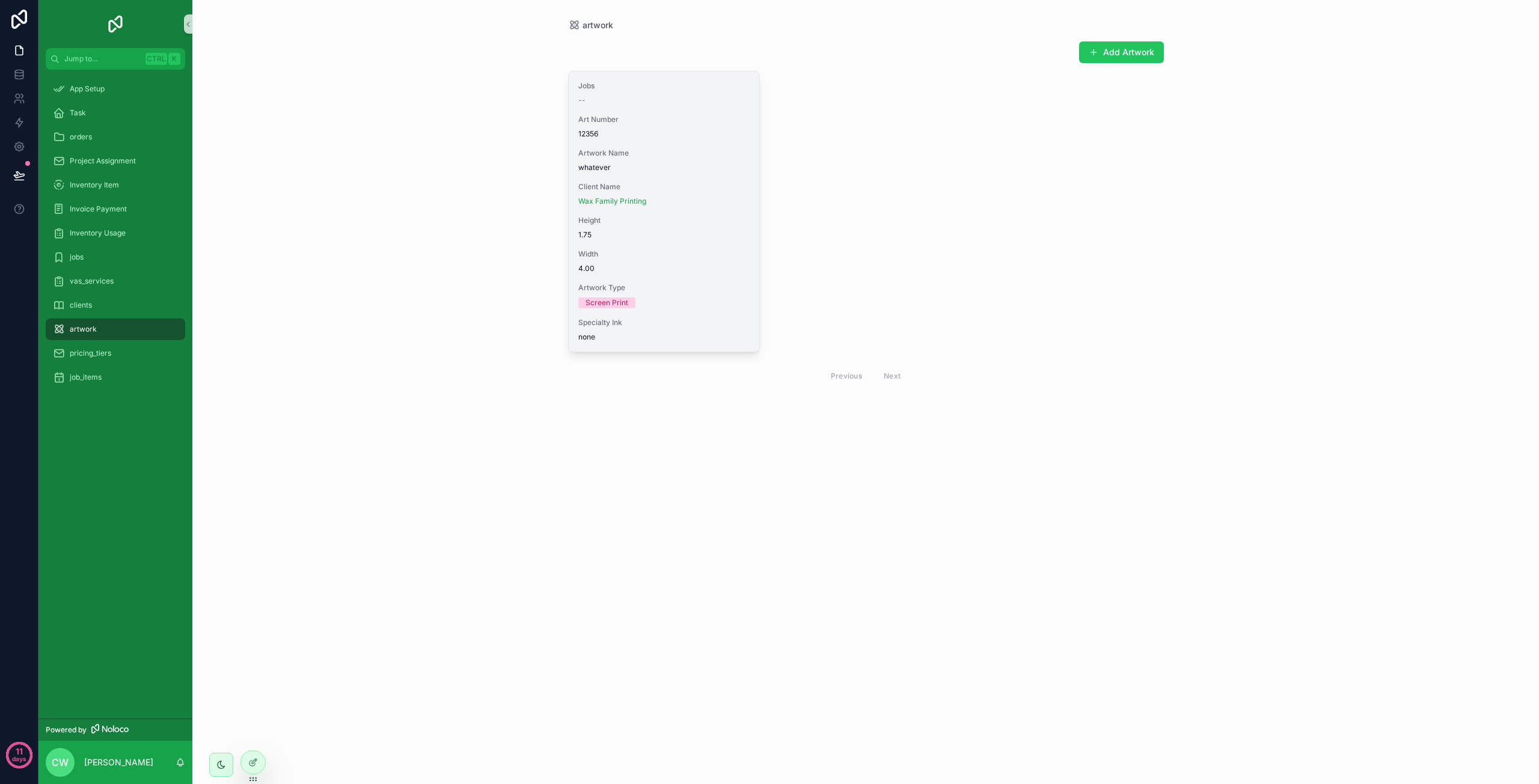
click at [639, 262] on div "Width 4.00" at bounding box center [664, 261] width 172 height 24
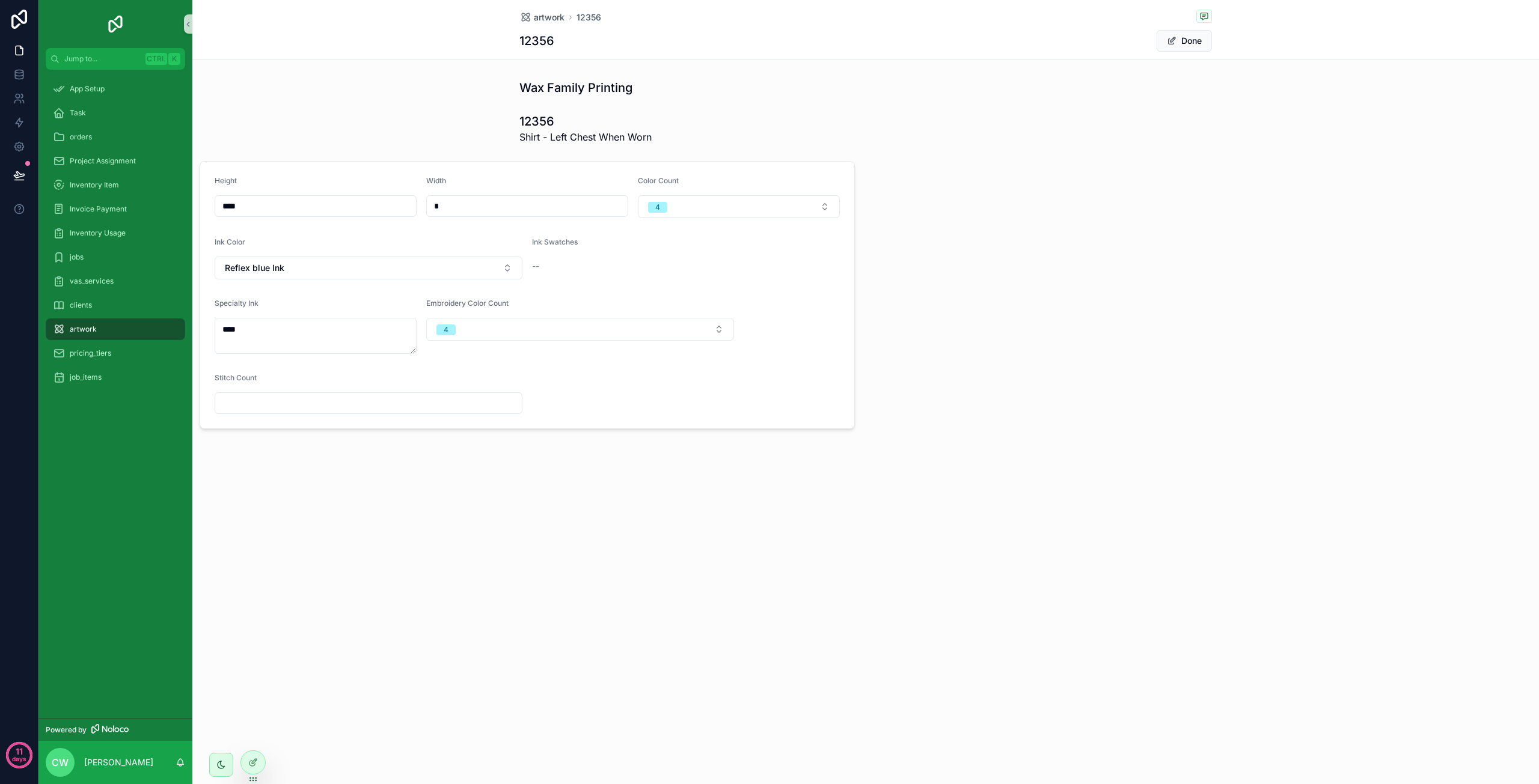
click at [543, 267] on div "--" at bounding box center [685, 266] width 308 height 12
click at [536, 268] on span "--" at bounding box center [535, 266] width 7 height 12
click at [23, 73] on icon at bounding box center [19, 74] width 8 height 5
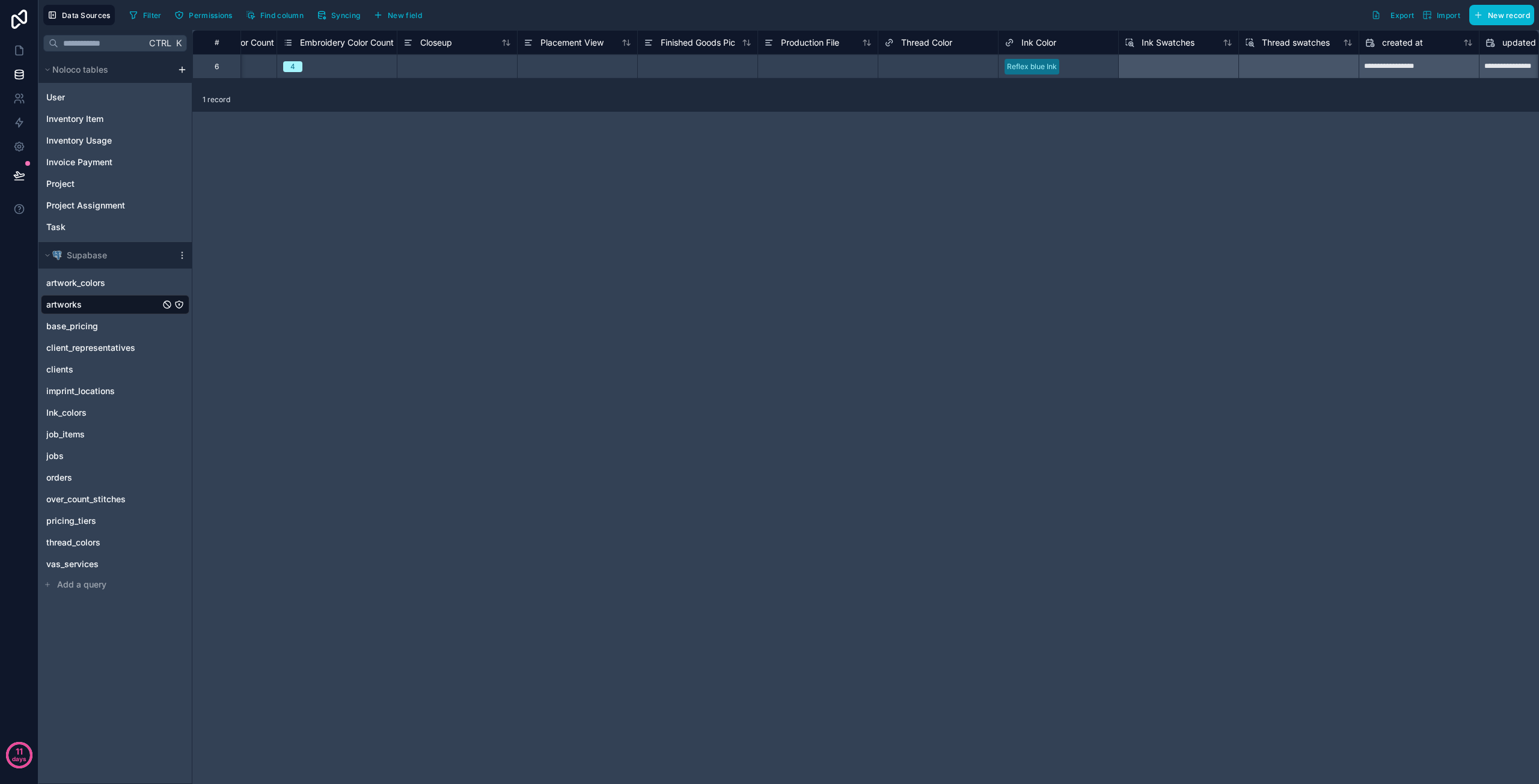
scroll to position [0, 1430]
click at [1058, 48] on div "Ink Color" at bounding box center [1036, 42] width 108 height 15
click at [1024, 42] on span "Ink Color" at bounding box center [1016, 42] width 35 height 12
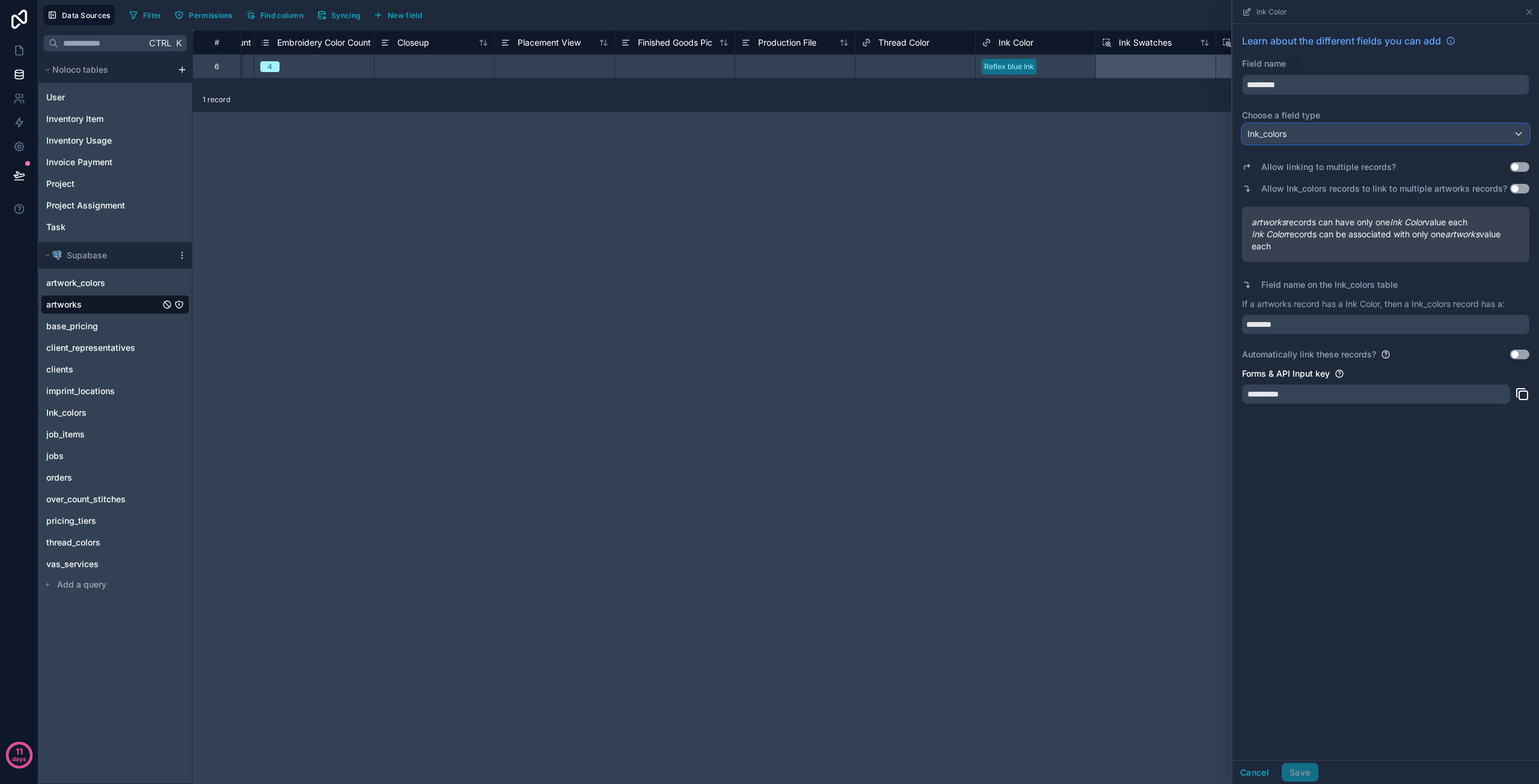
click at [1282, 133] on span "Ink_colors" at bounding box center [1267, 134] width 39 height 12
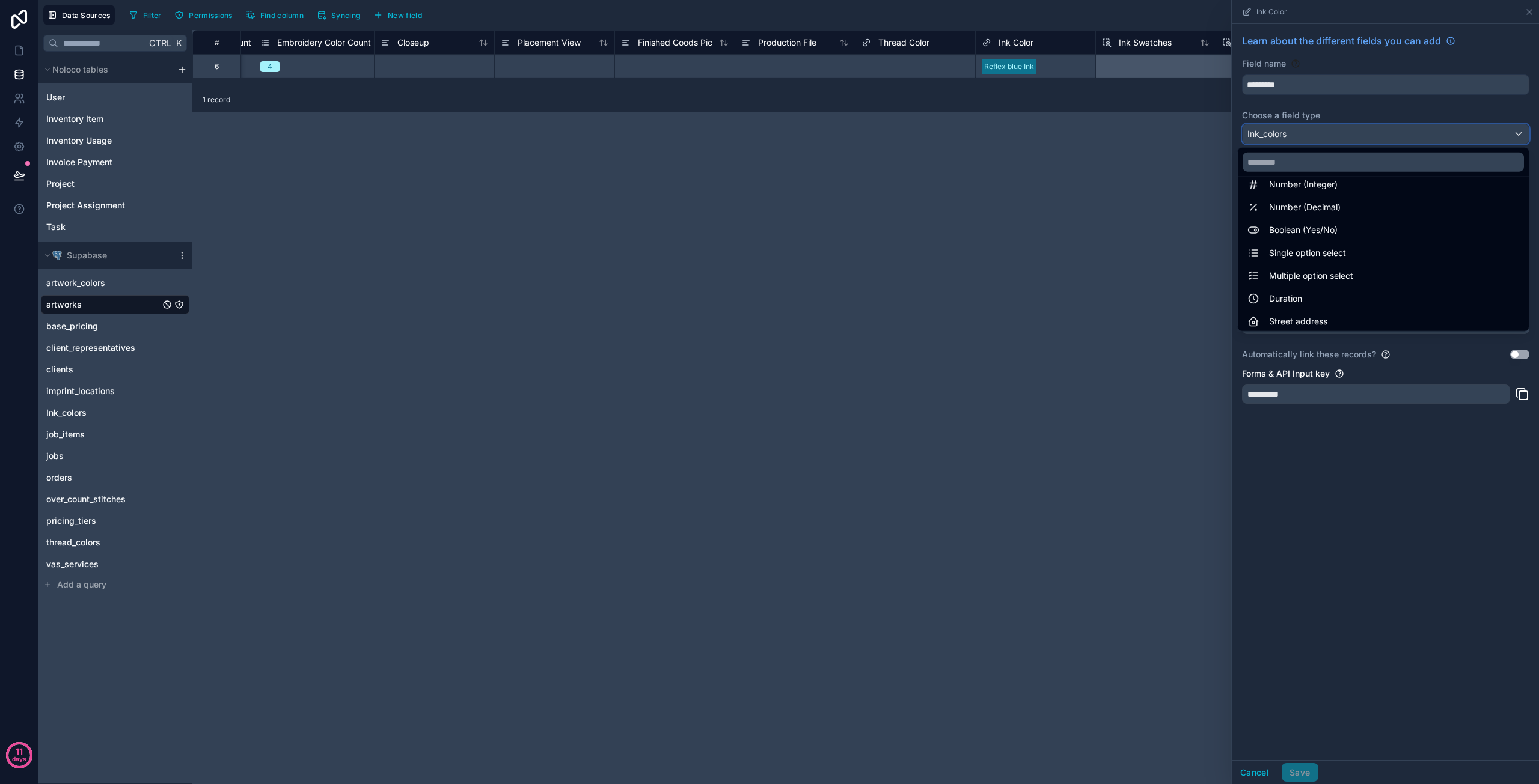
scroll to position [60, 0]
click at [1351, 271] on div "Multiple option select" at bounding box center [1383, 274] width 272 height 15
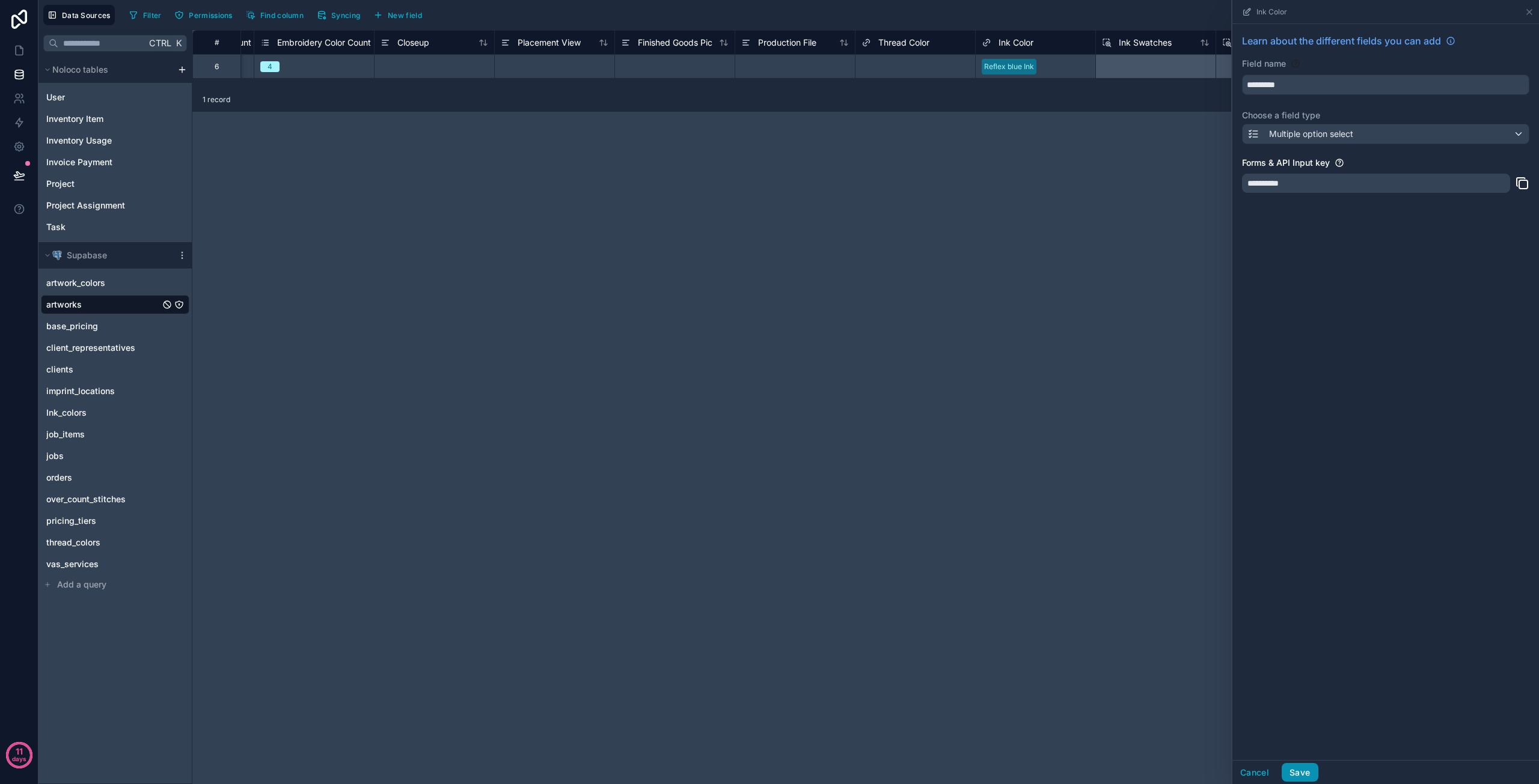
click at [1309, 770] on button "Save" at bounding box center [1300, 773] width 36 height 19
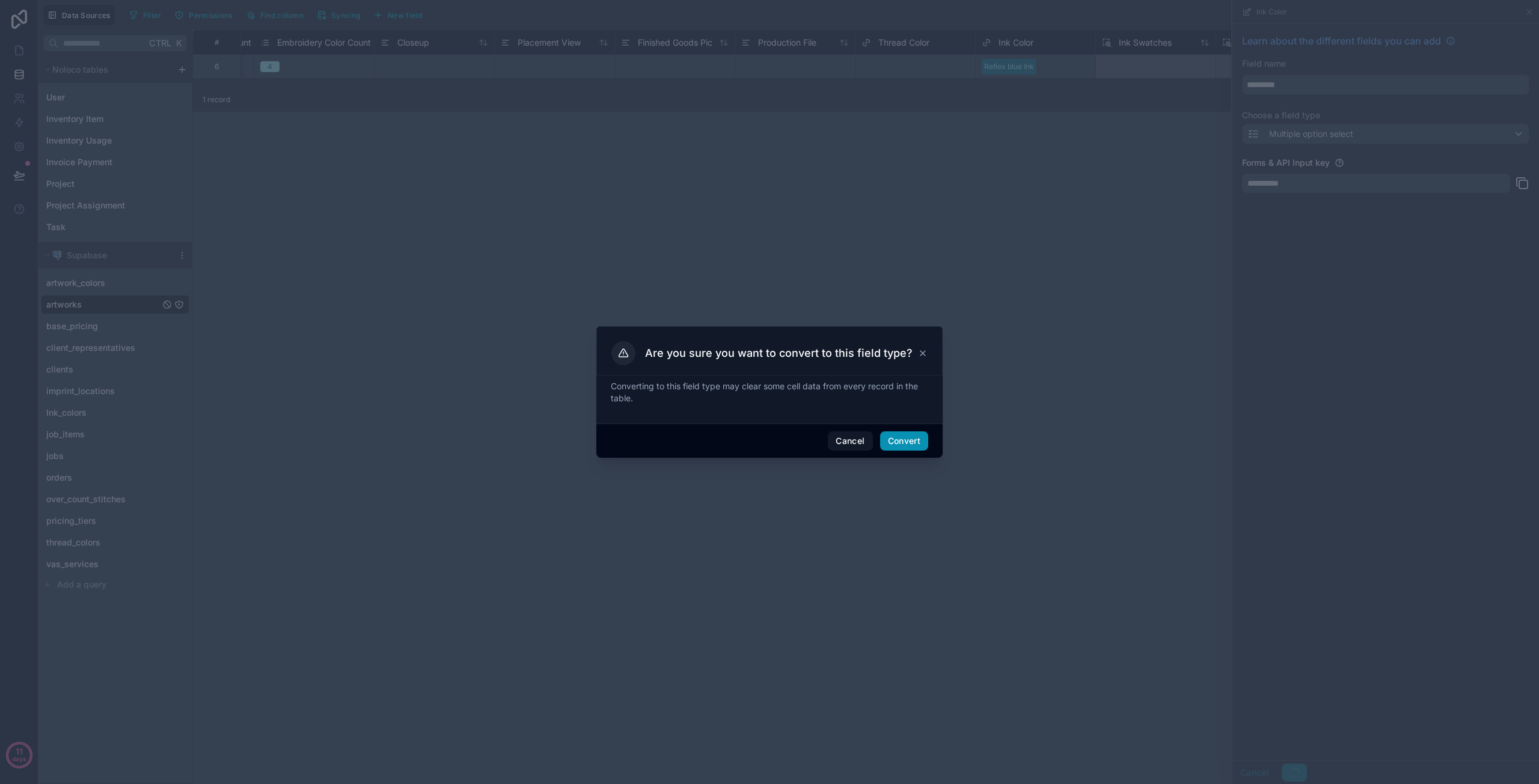
click at [917, 440] on button "Convert" at bounding box center [904, 441] width 48 height 19
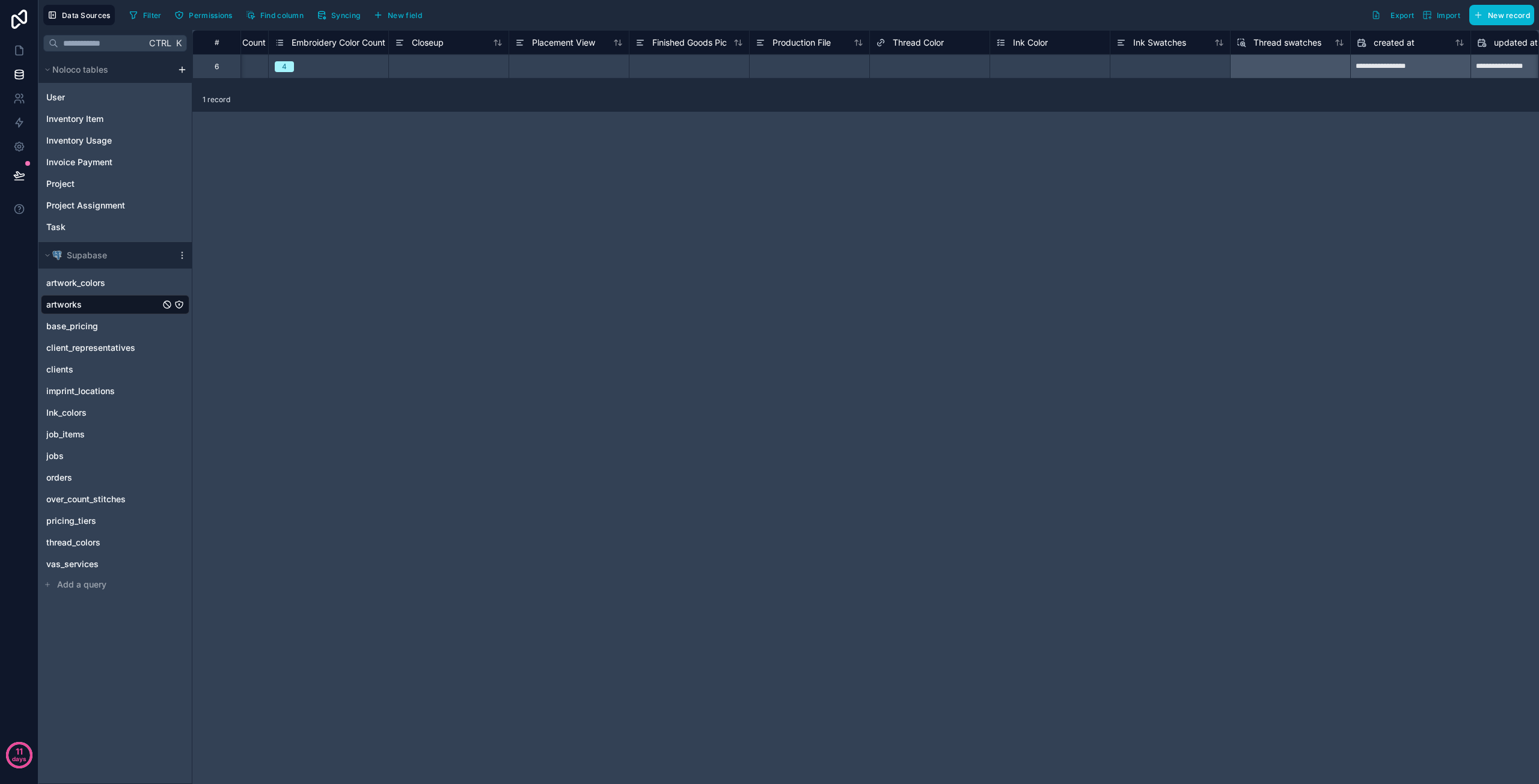
scroll to position [0, 1425]
click at [1025, 41] on span "Ink Color" at bounding box center [1021, 42] width 35 height 12
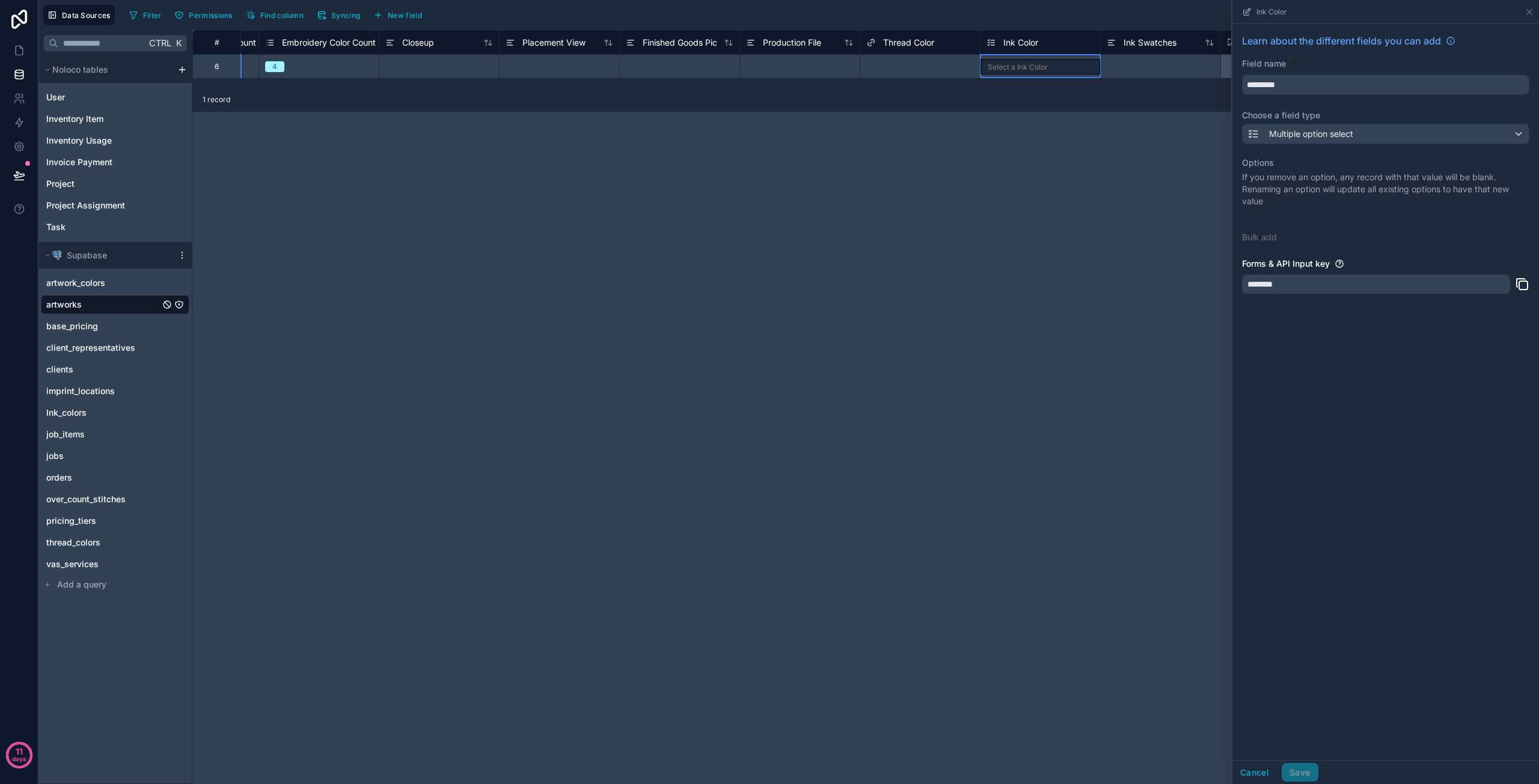
click at [961, 116] on div "**********" at bounding box center [866, 407] width 1347 height 754
click at [925, 41] on span "Thread Color" at bounding box center [909, 42] width 51 height 12
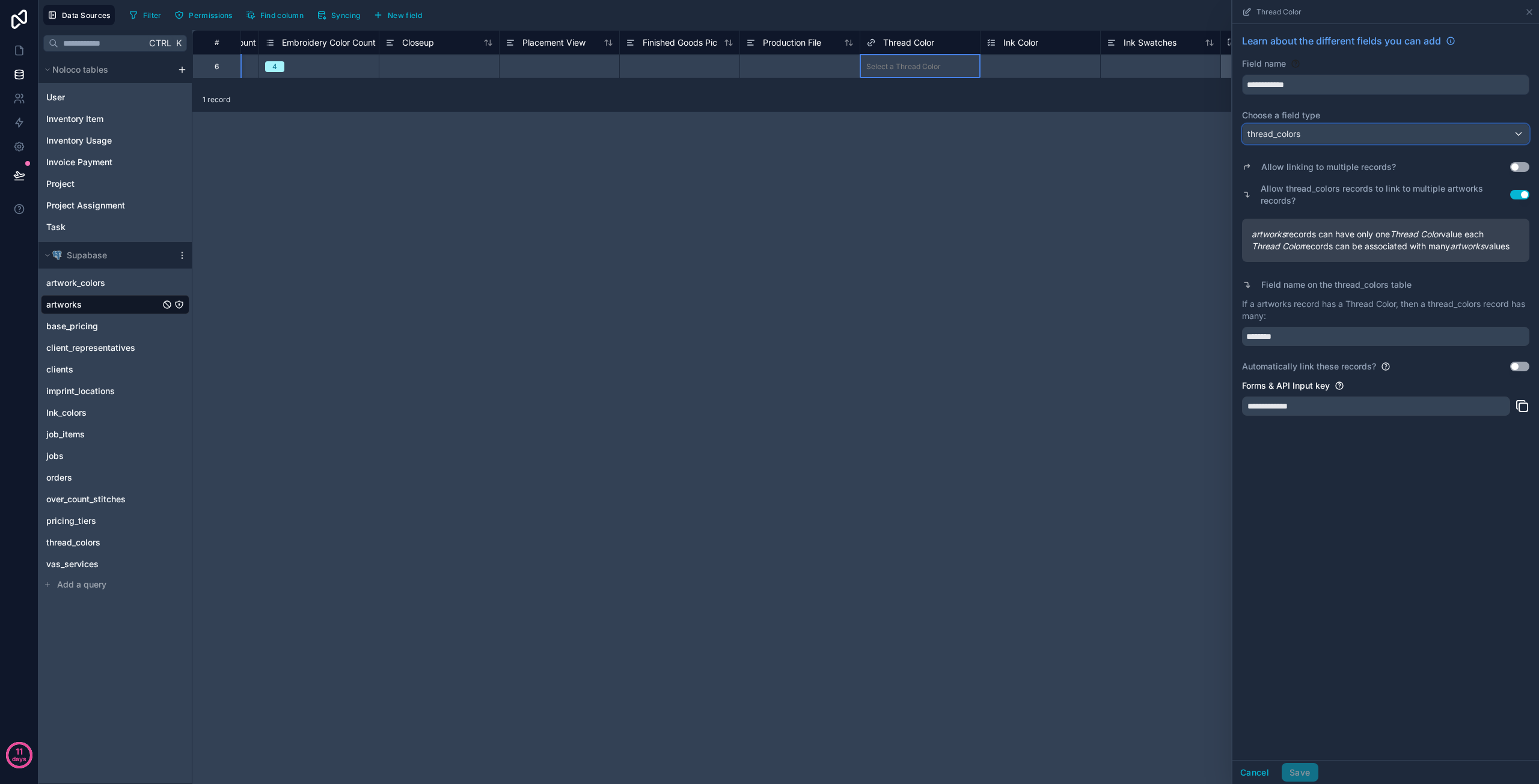
click at [1304, 129] on div "thread_colors" at bounding box center [1386, 134] width 286 height 19
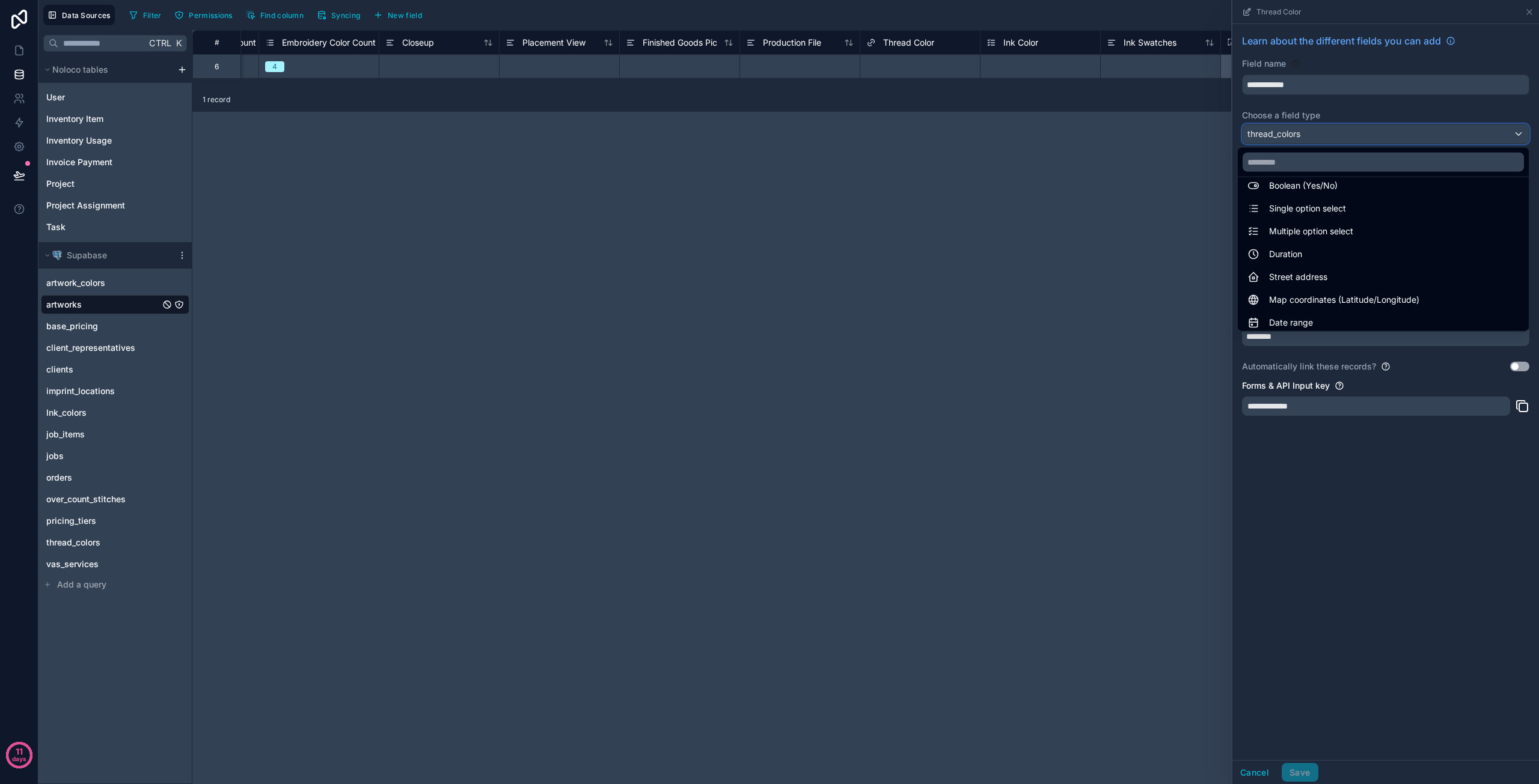
scroll to position [60, 0]
click at [1299, 271] on span "Multiple option select" at bounding box center [1311, 274] width 84 height 15
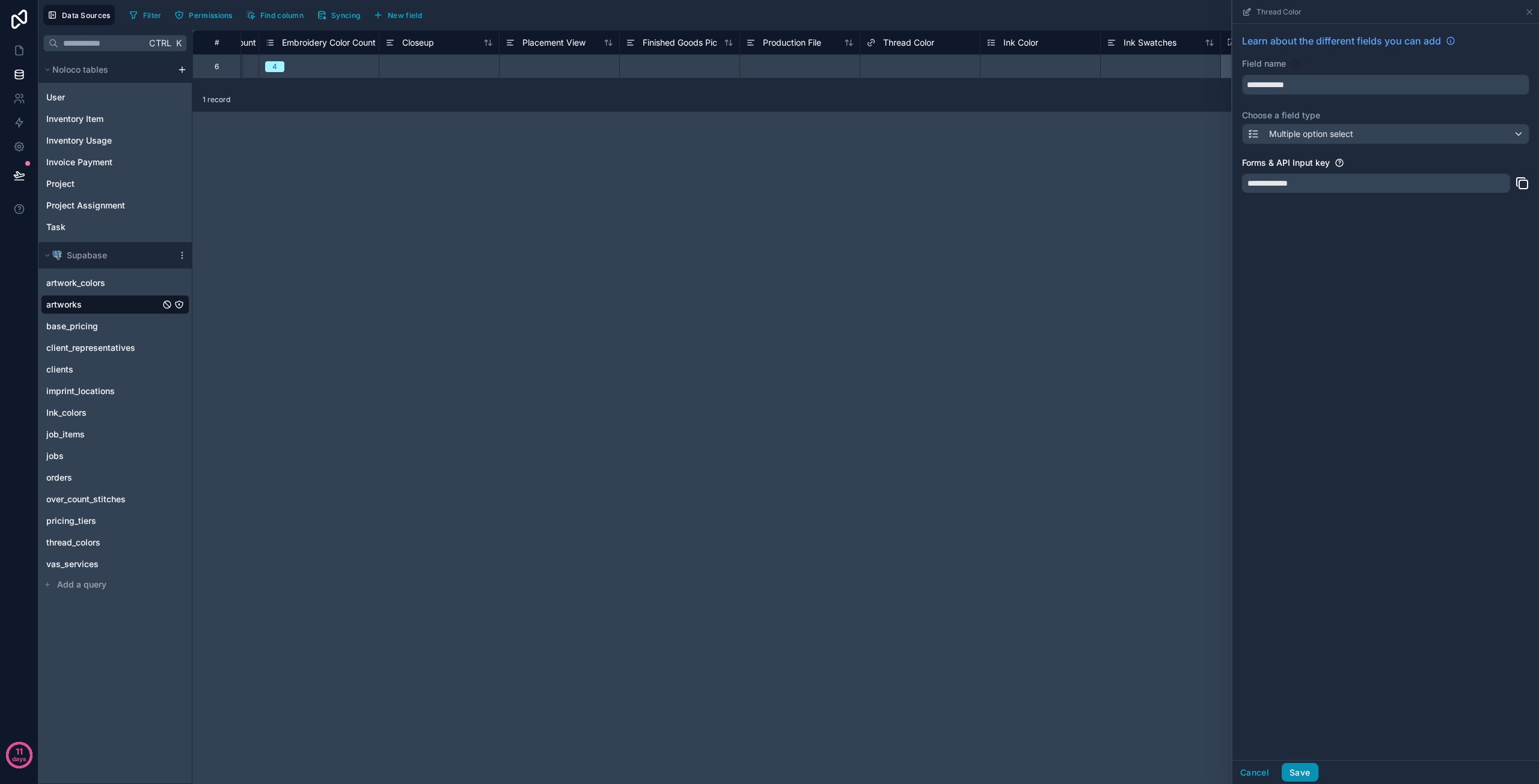
click at [1311, 777] on button "Save" at bounding box center [1300, 773] width 36 height 19
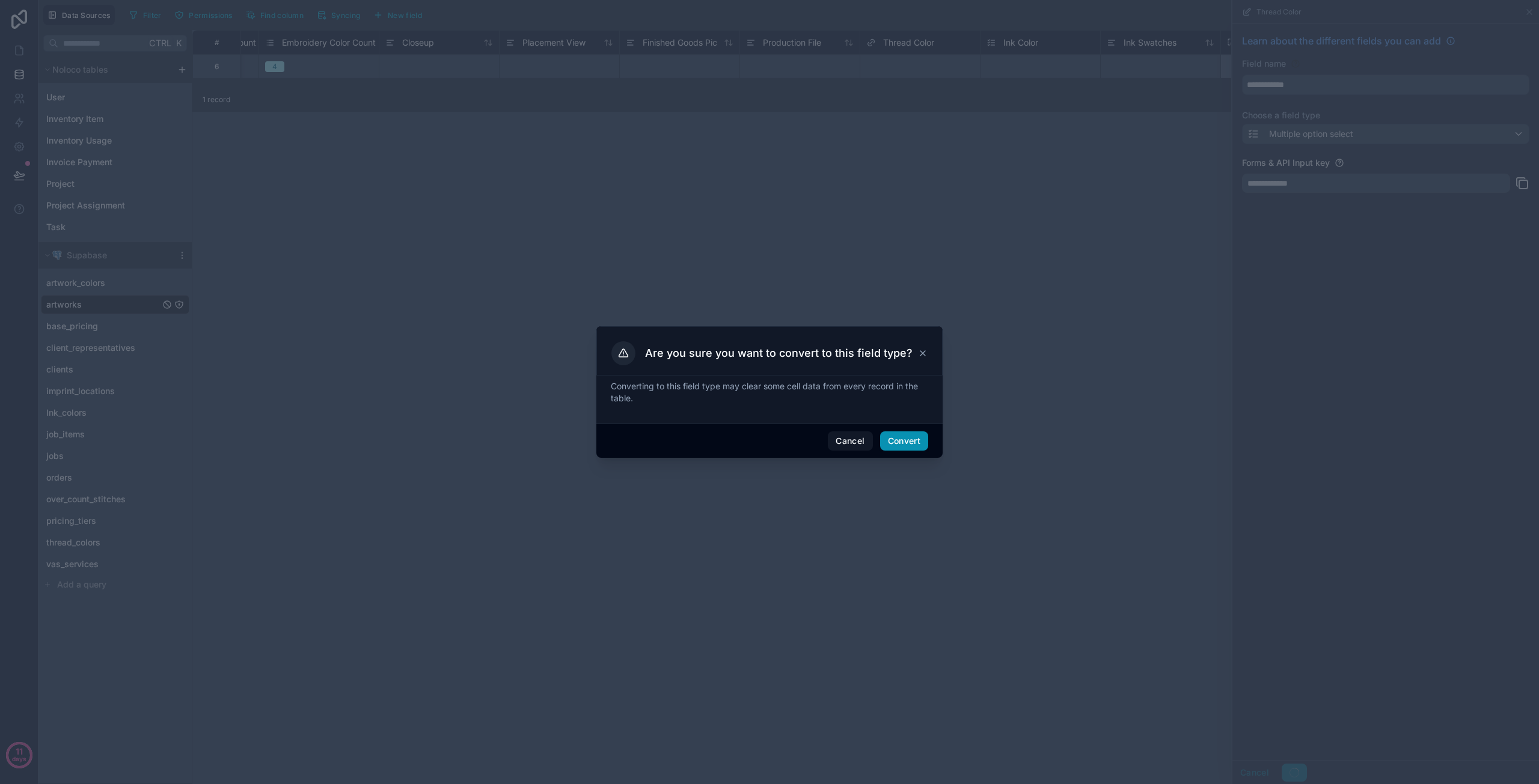
click at [905, 441] on button "Convert" at bounding box center [904, 441] width 48 height 19
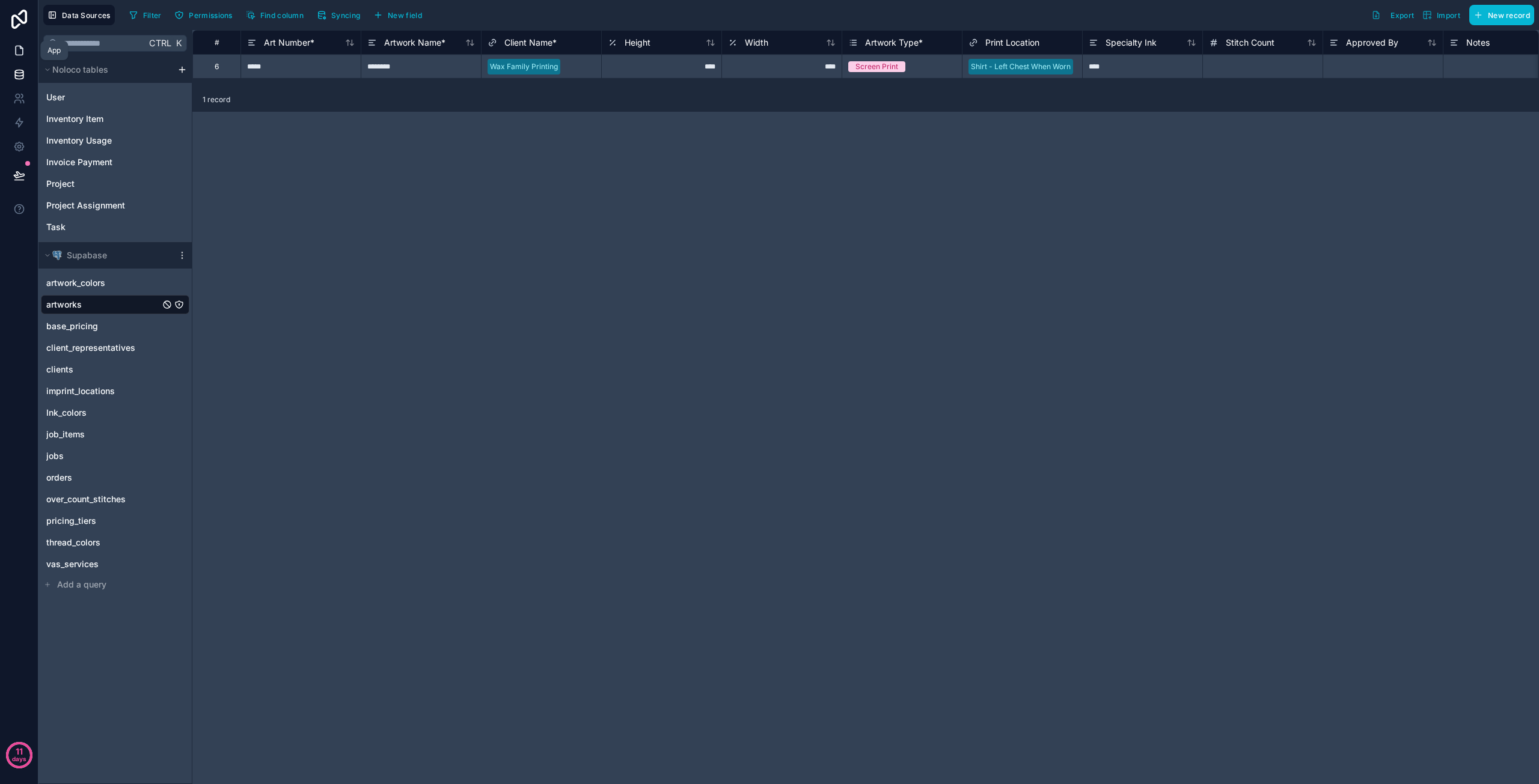
click at [20, 51] on icon at bounding box center [19, 50] width 12 height 12
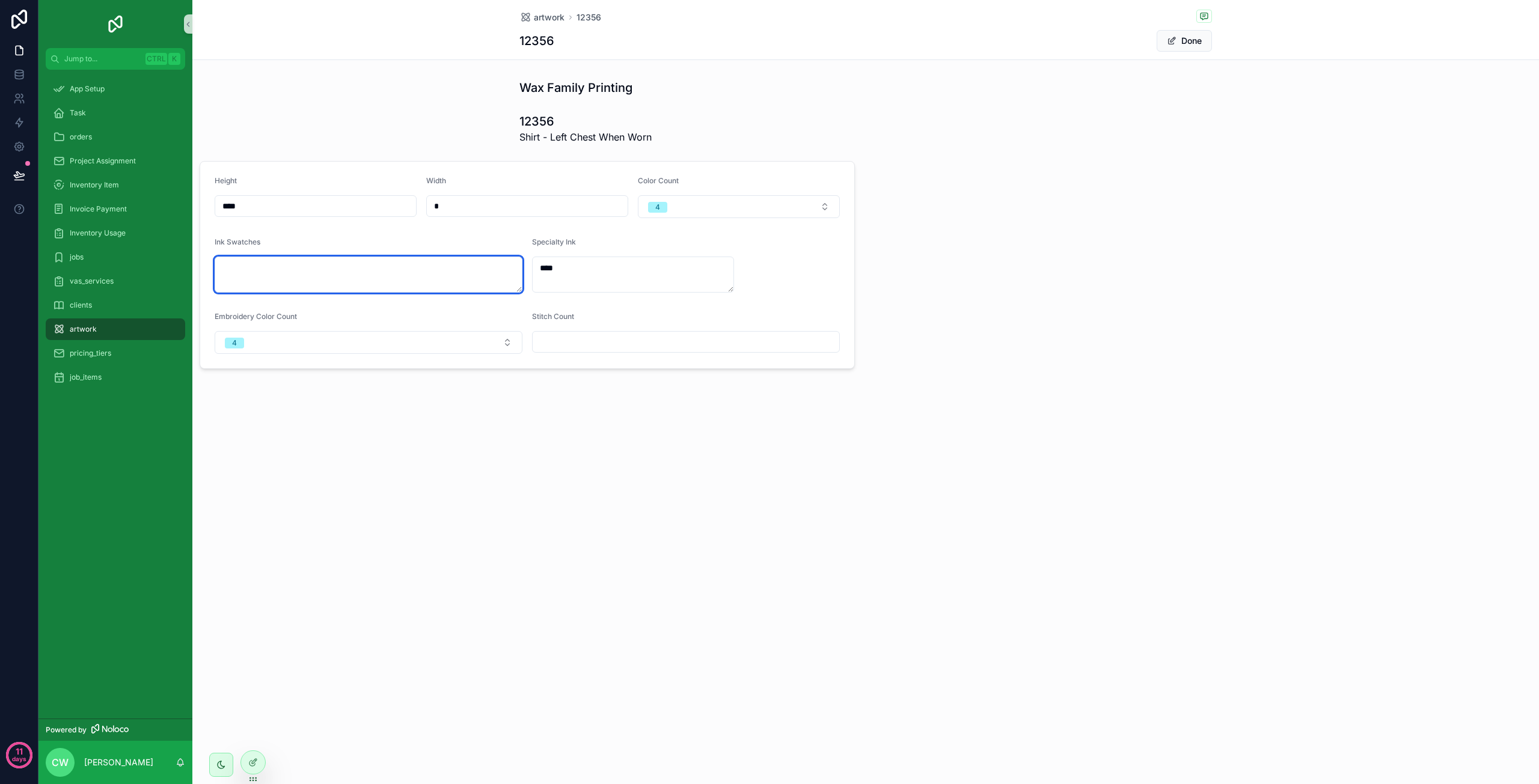
click at [471, 261] on textarea "scrollable content" at bounding box center [368, 274] width 308 height 36
click at [462, 273] on textarea "scrollable content" at bounding box center [368, 274] width 308 height 36
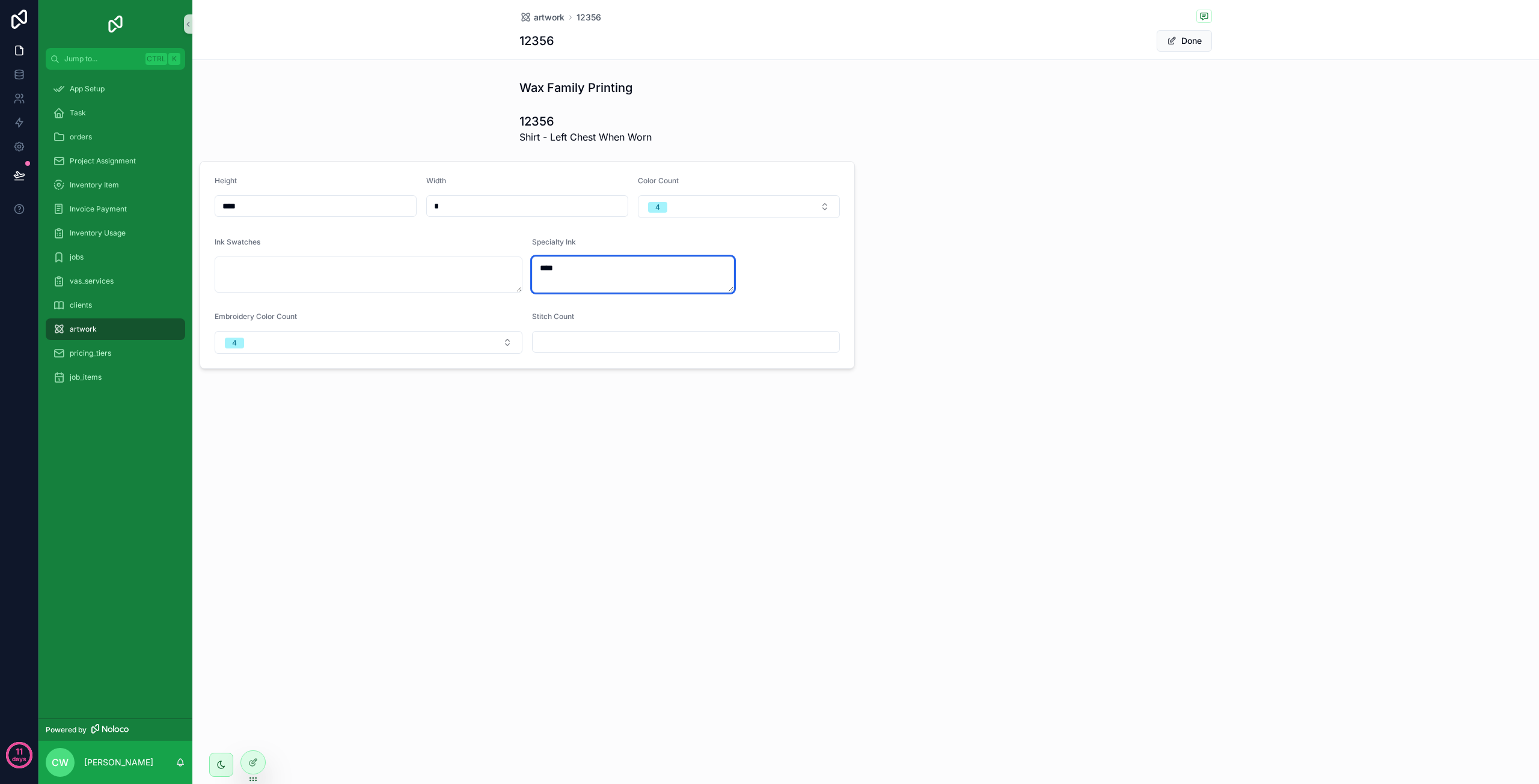
click at [609, 271] on textarea "****" at bounding box center [633, 274] width 202 height 36
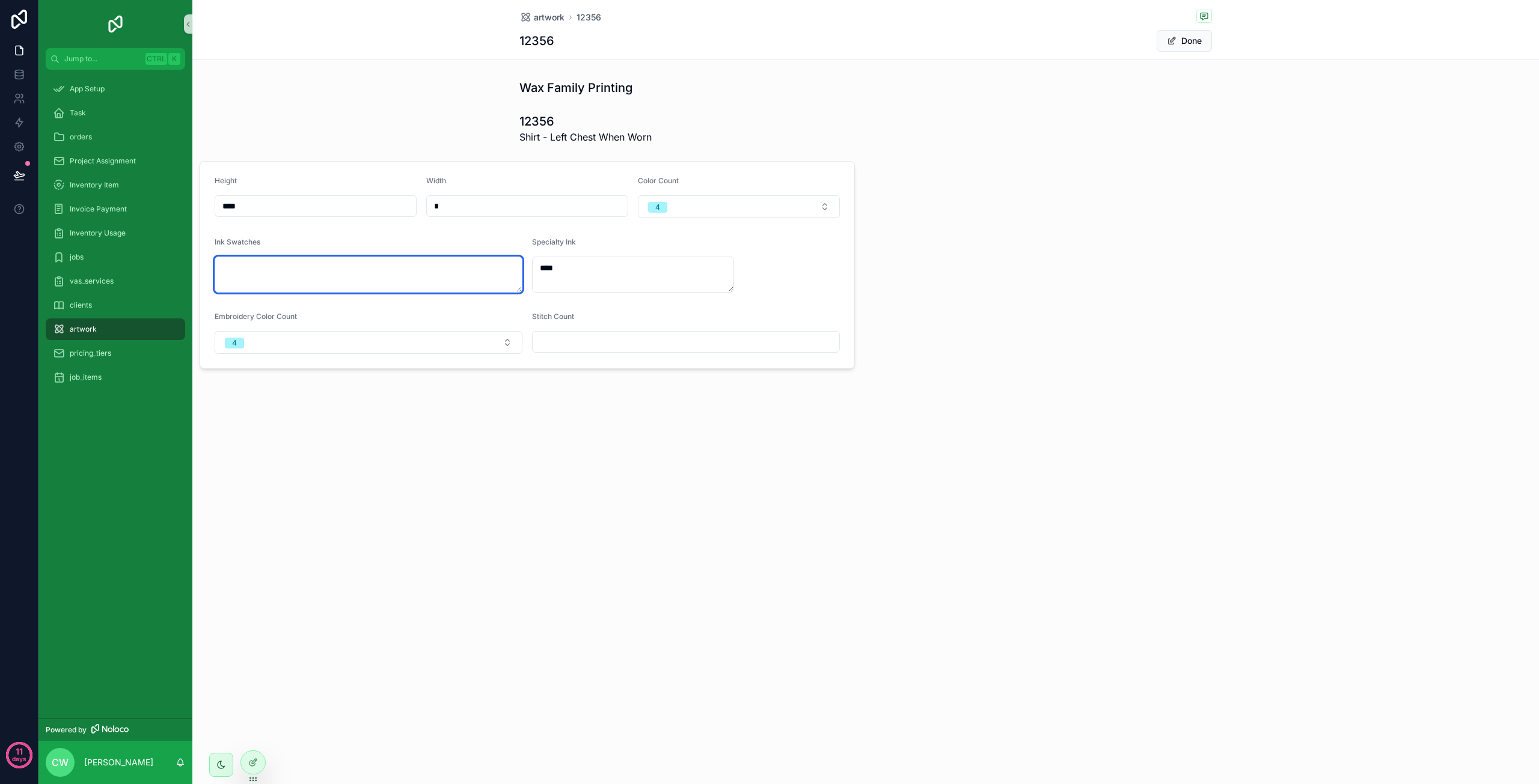
click at [427, 274] on textarea "scrollable content" at bounding box center [368, 274] width 308 height 36
click at [555, 336] on input "scrollable content" at bounding box center [686, 342] width 307 height 17
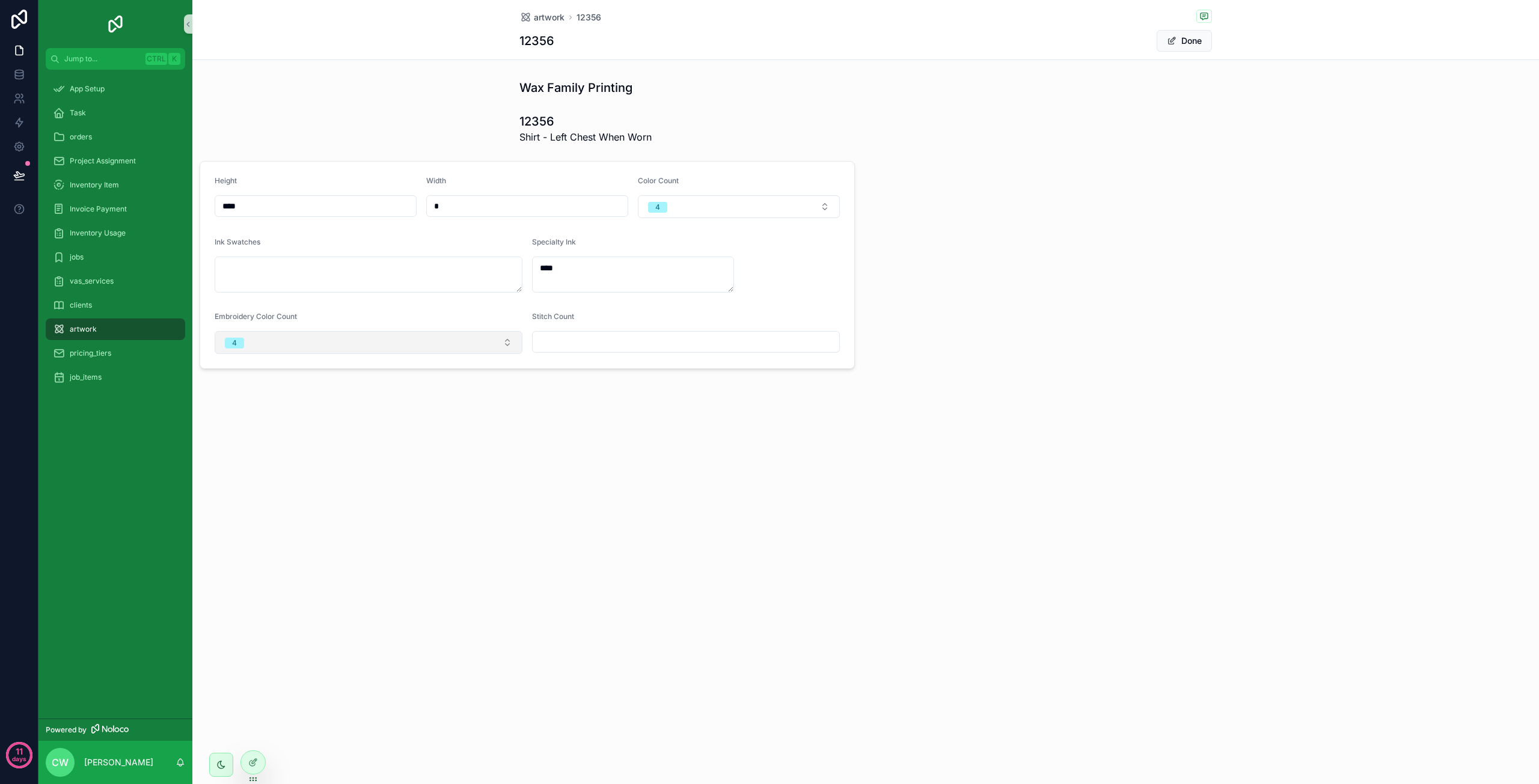
click at [425, 337] on button "4" at bounding box center [368, 342] width 308 height 23
click at [225, 254] on div "--" at bounding box center [368, 262] width 308 height 19
click at [258, 760] on div at bounding box center [253, 762] width 24 height 23
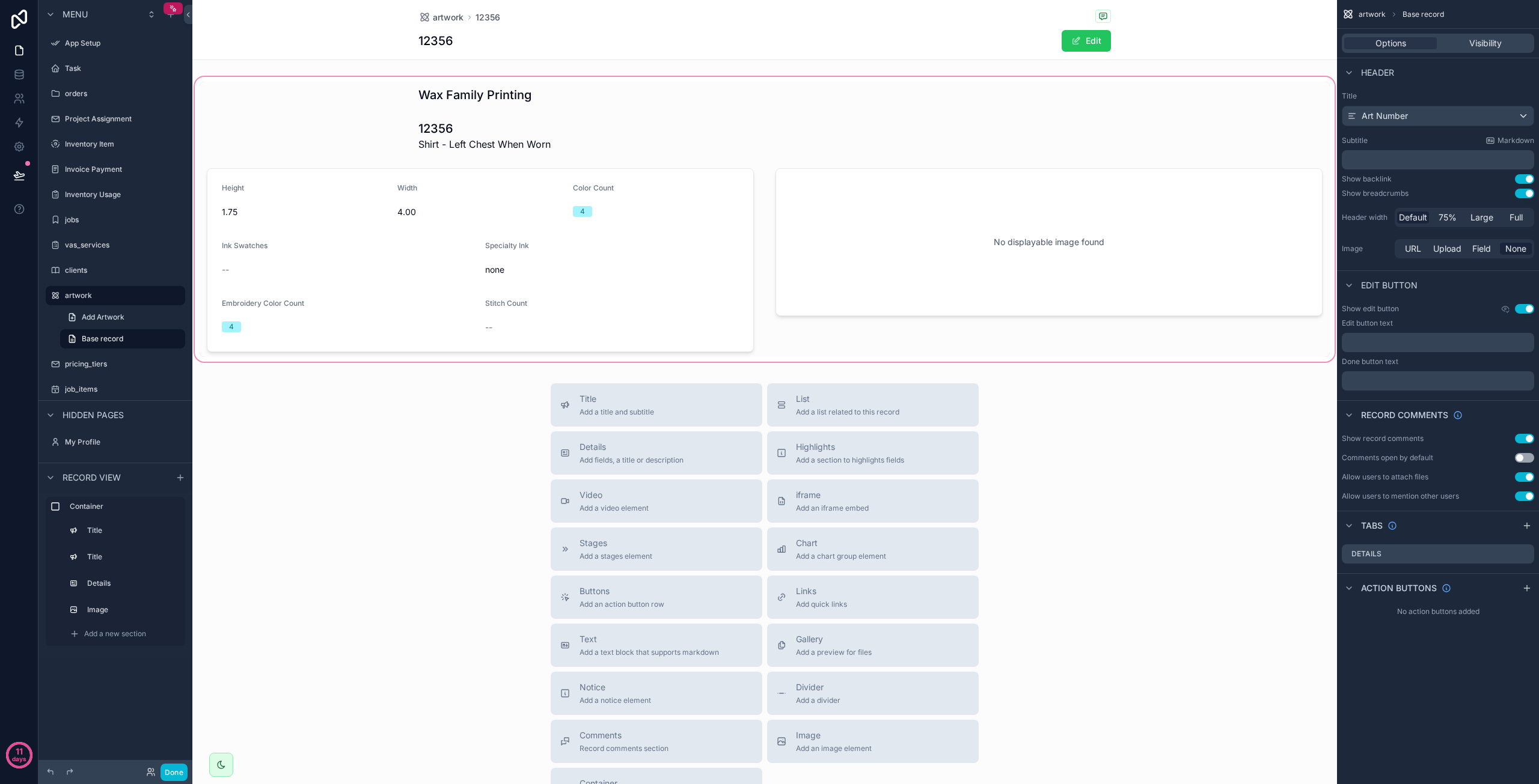
click at [392, 300] on div "scrollable content" at bounding box center [764, 219] width 1145 height 290
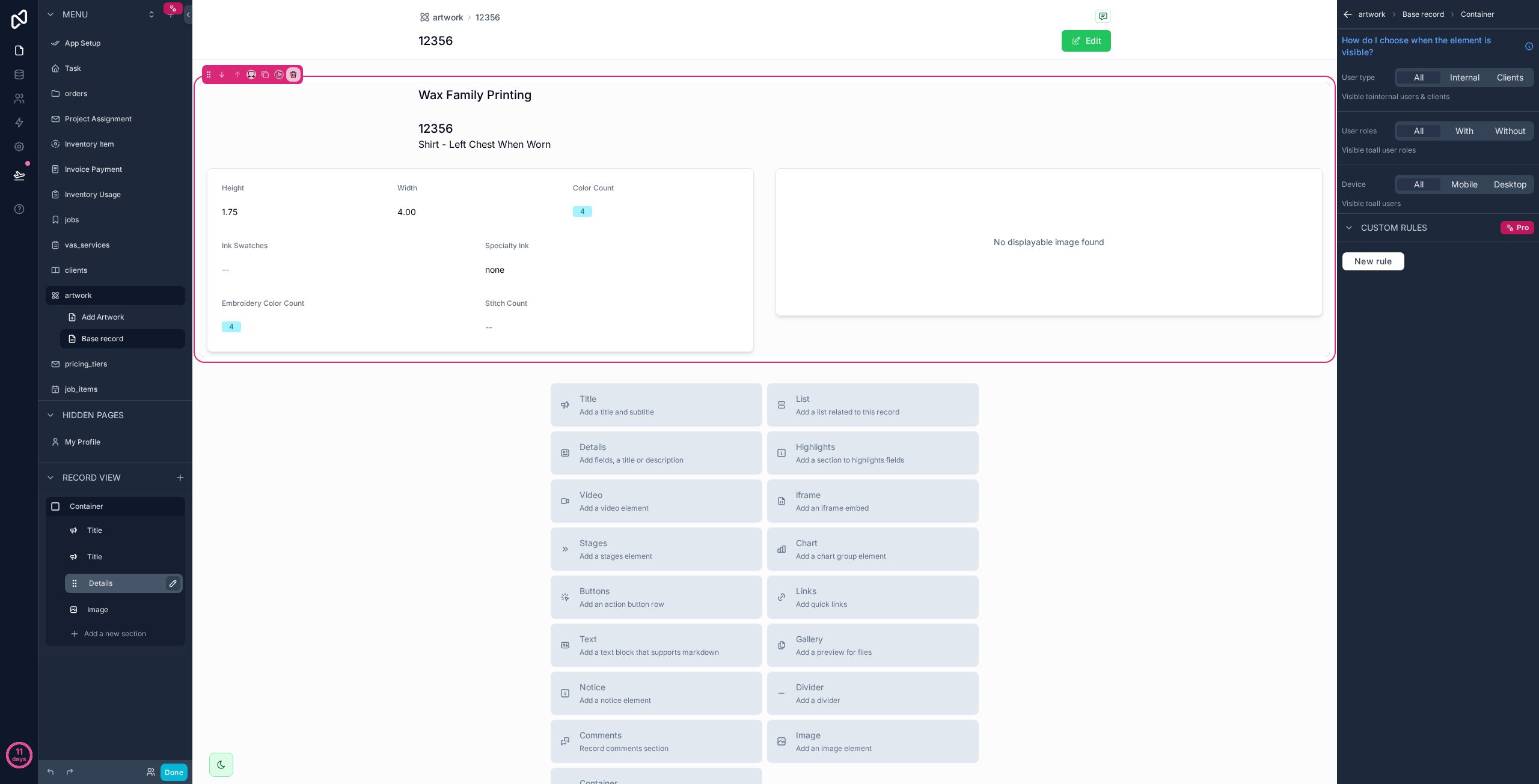
click at [174, 581] on icon "scrollable content" at bounding box center [174, 582] width 2 height 2
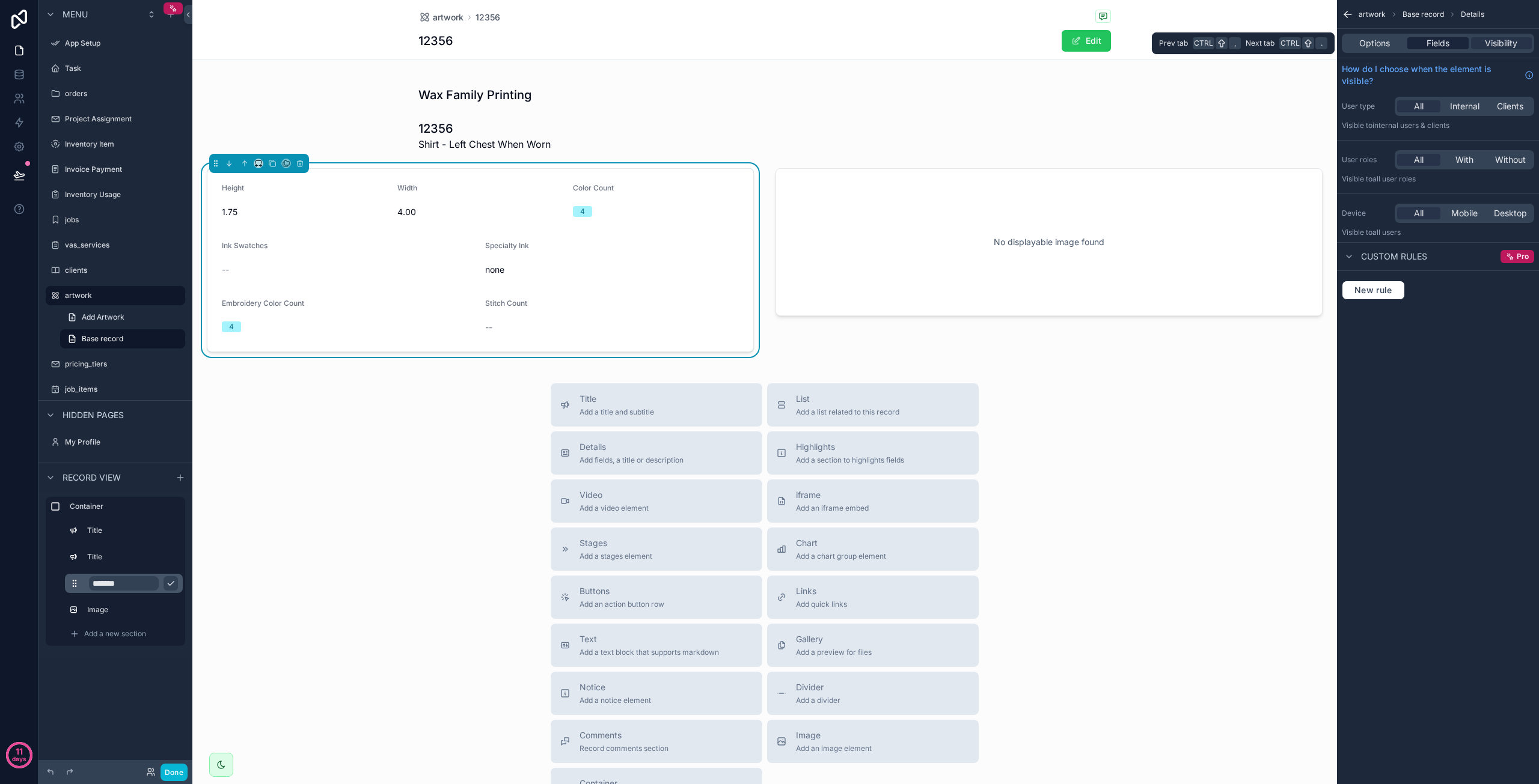
click at [1419, 41] on div "Fields" at bounding box center [1438, 43] width 61 height 12
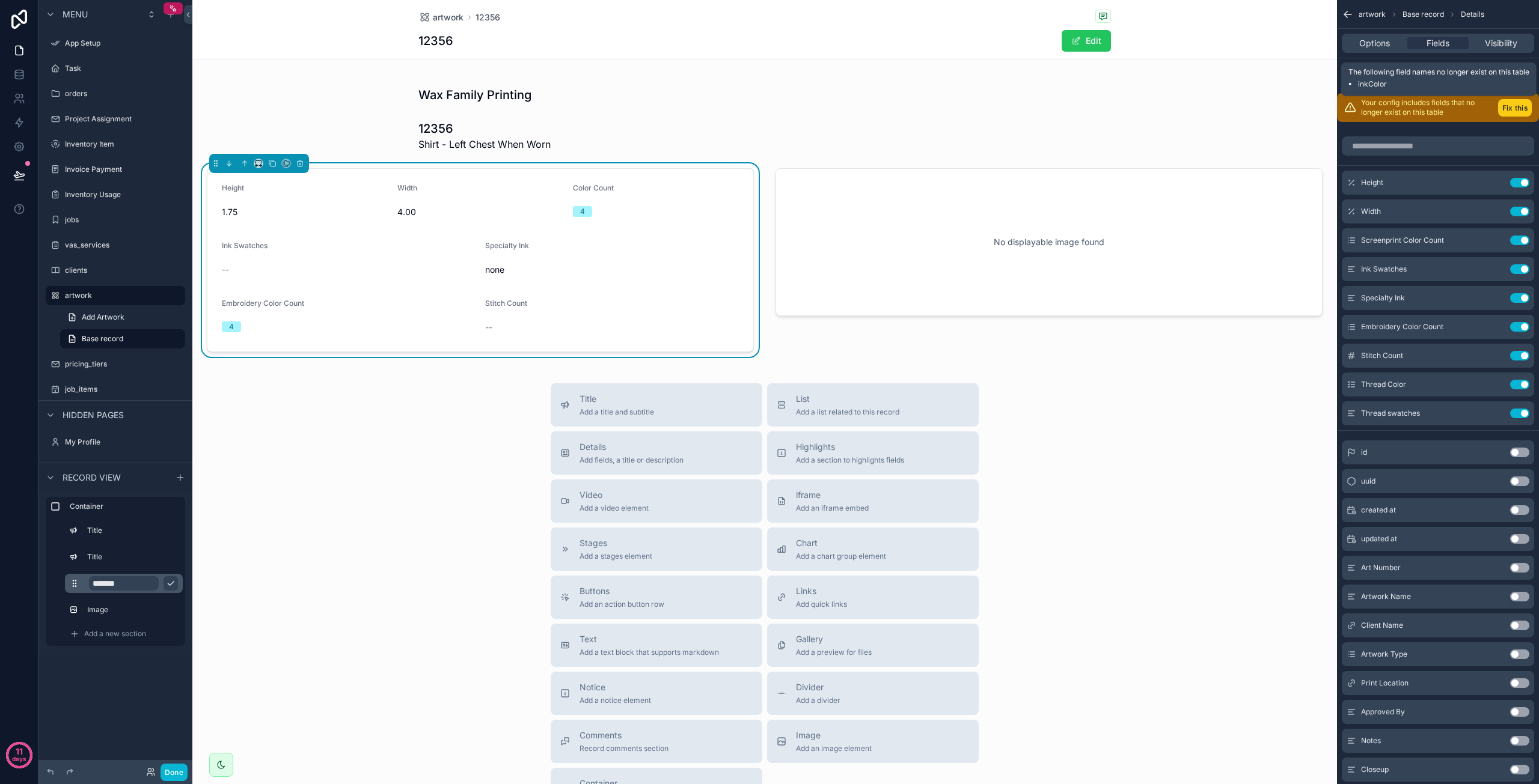
click at [1514, 106] on button "Fix this" at bounding box center [1515, 107] width 34 height 17
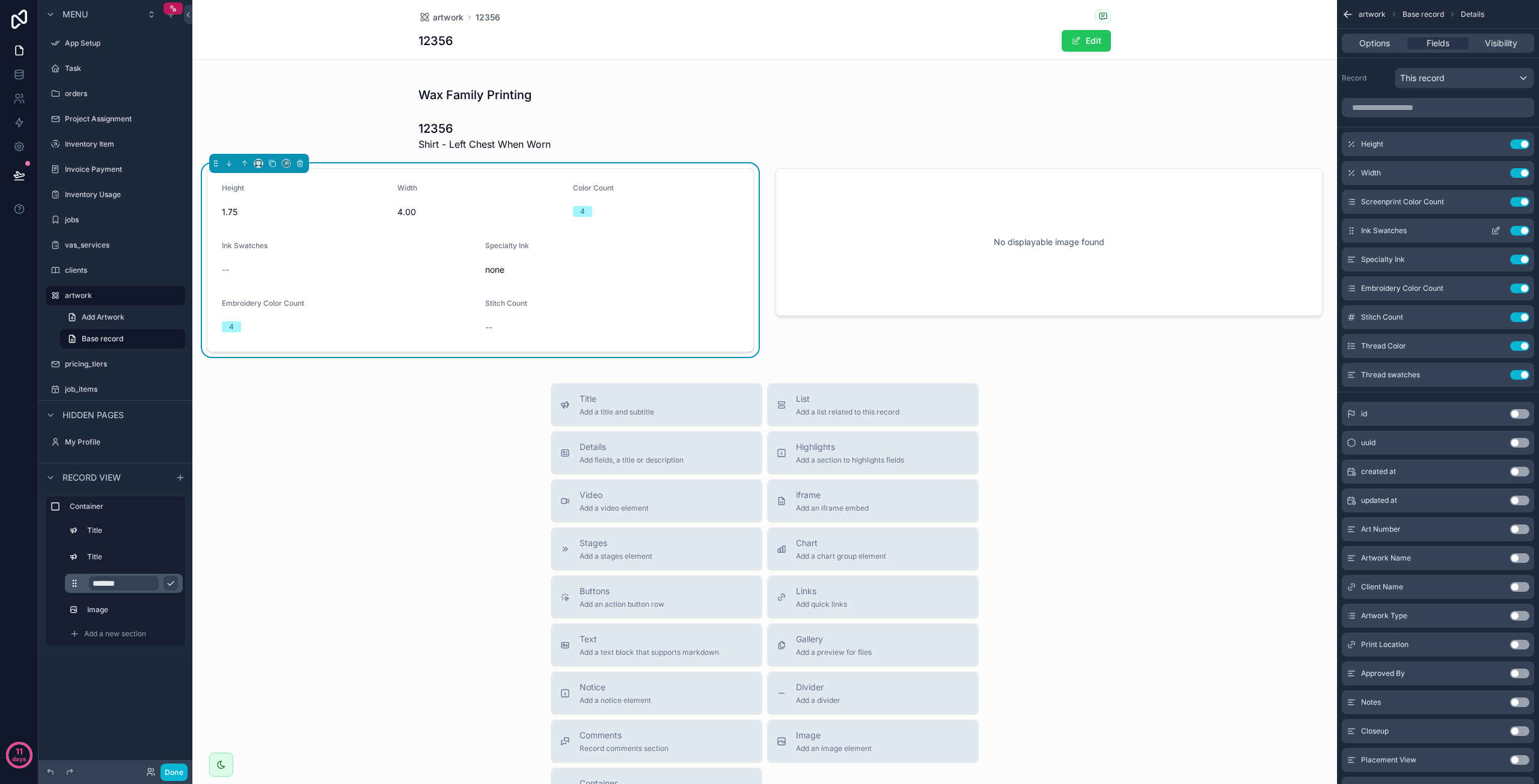
click at [1495, 230] on icon "scrollable content" at bounding box center [1497, 229] width 5 height 5
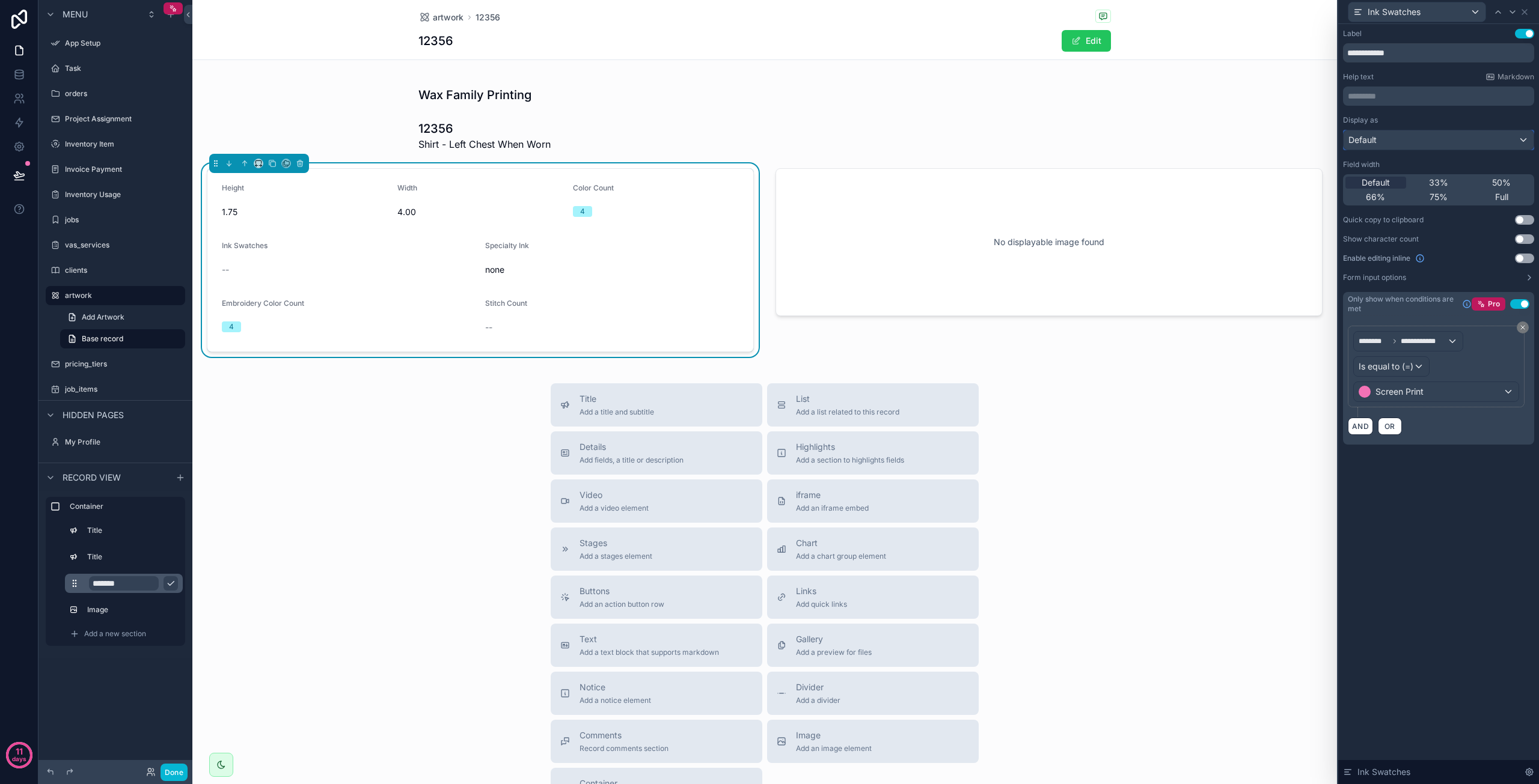
click at [1382, 138] on div "Default" at bounding box center [1439, 140] width 190 height 19
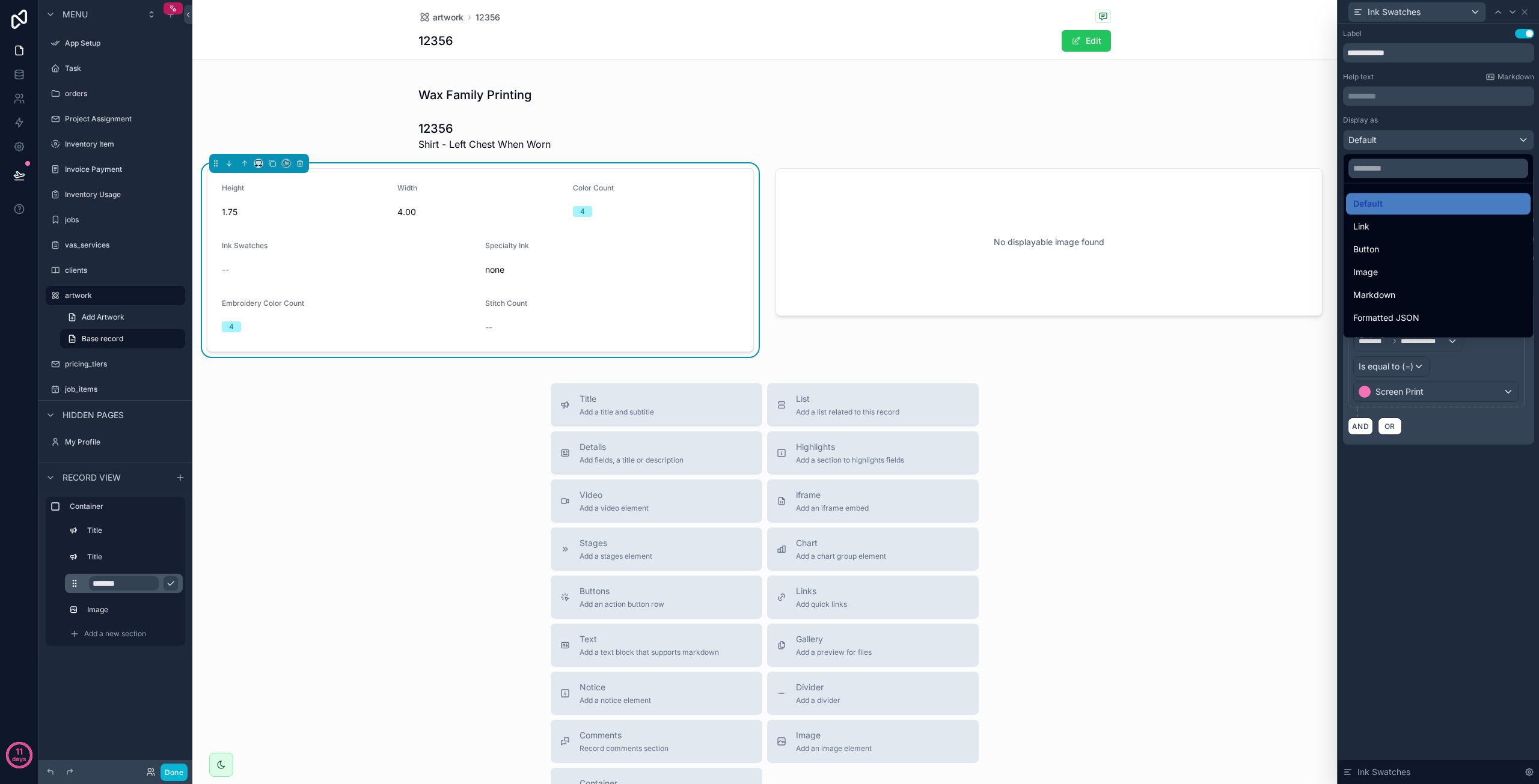
click at [1526, 14] on div at bounding box center [1439, 392] width 201 height 784
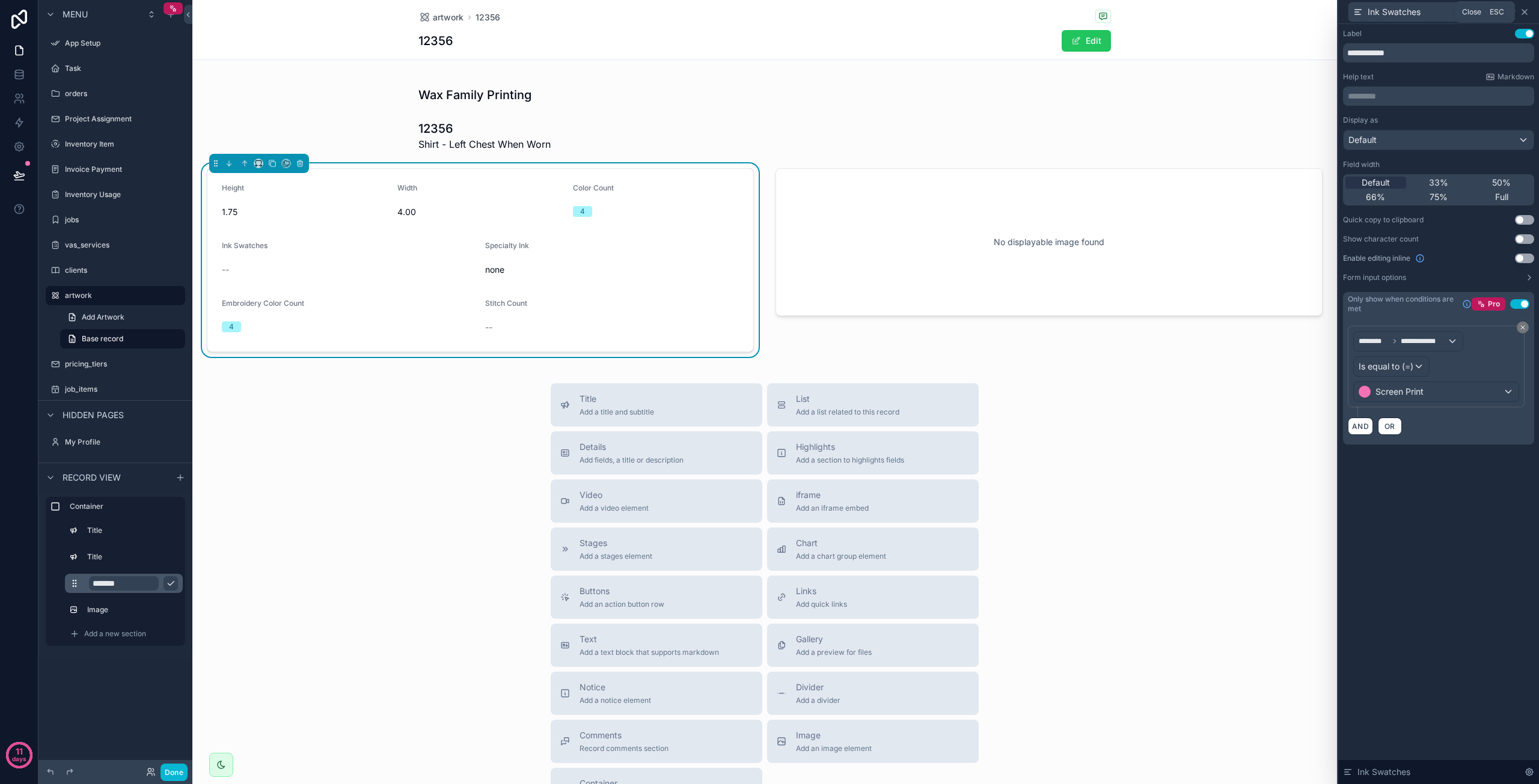
click at [1523, 10] on icon at bounding box center [1525, 12] width 5 height 5
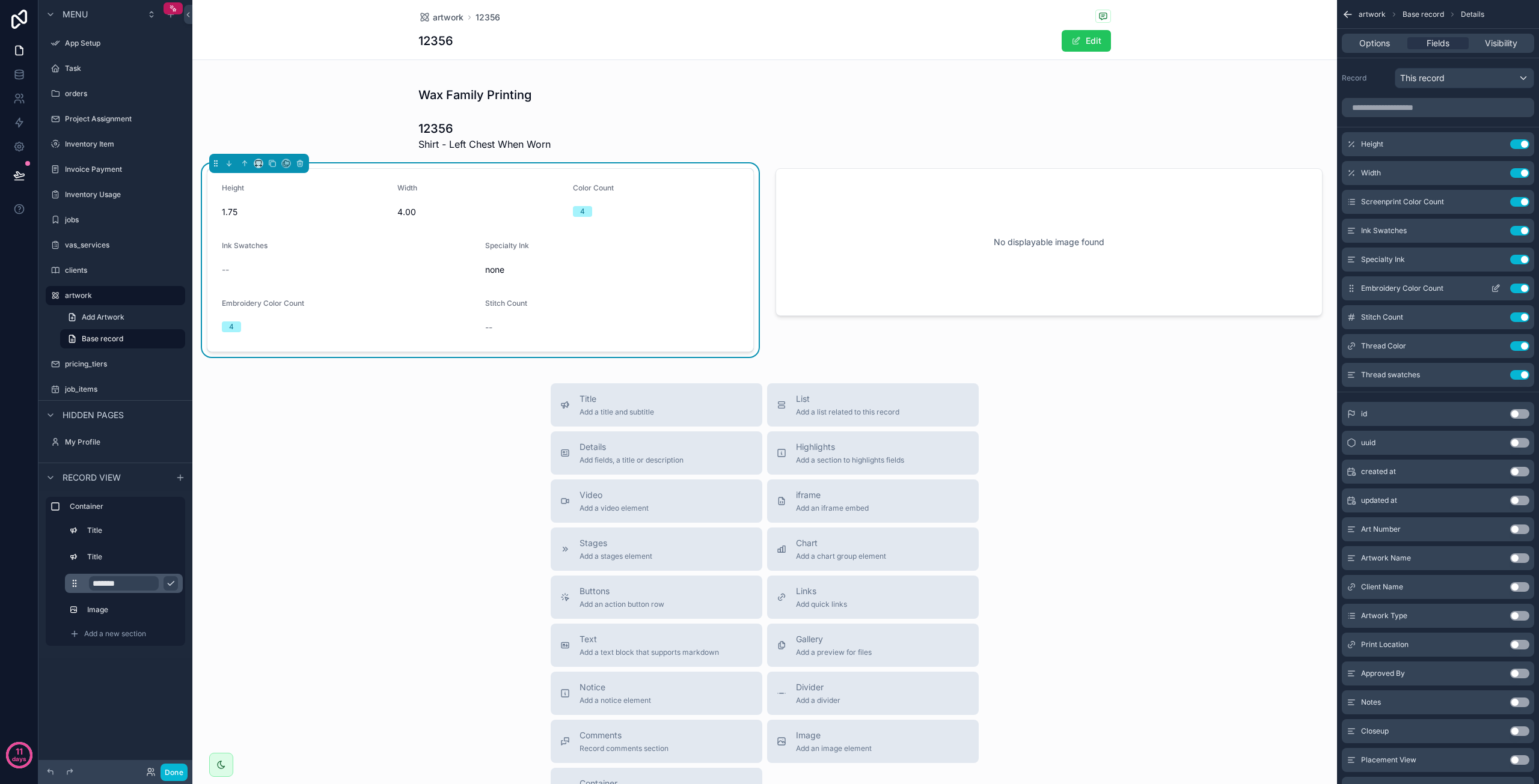
click at [1496, 289] on icon "scrollable content" at bounding box center [1495, 288] width 10 height 10
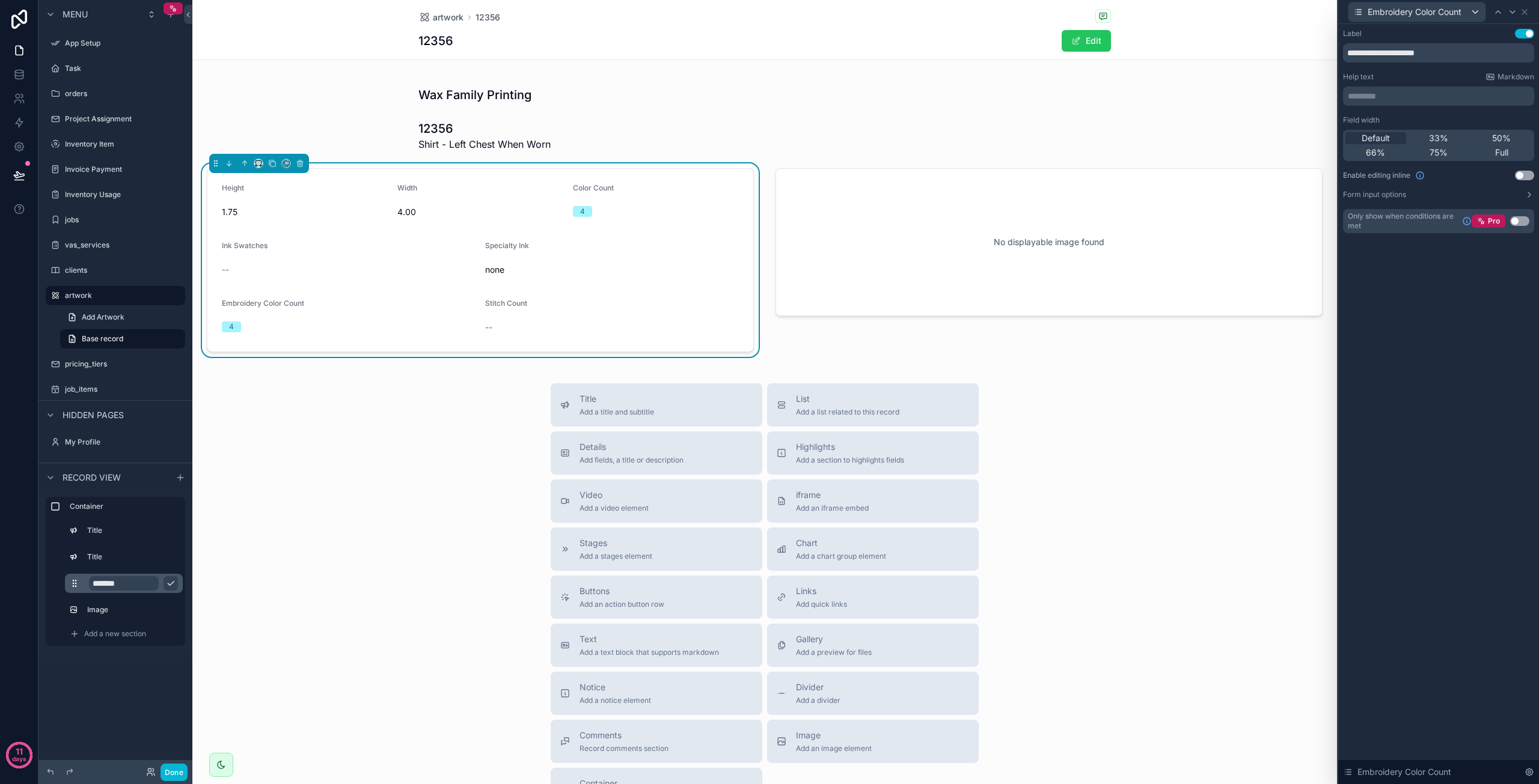
click at [1519, 221] on button "Use setting" at bounding box center [1520, 221] width 19 height 10
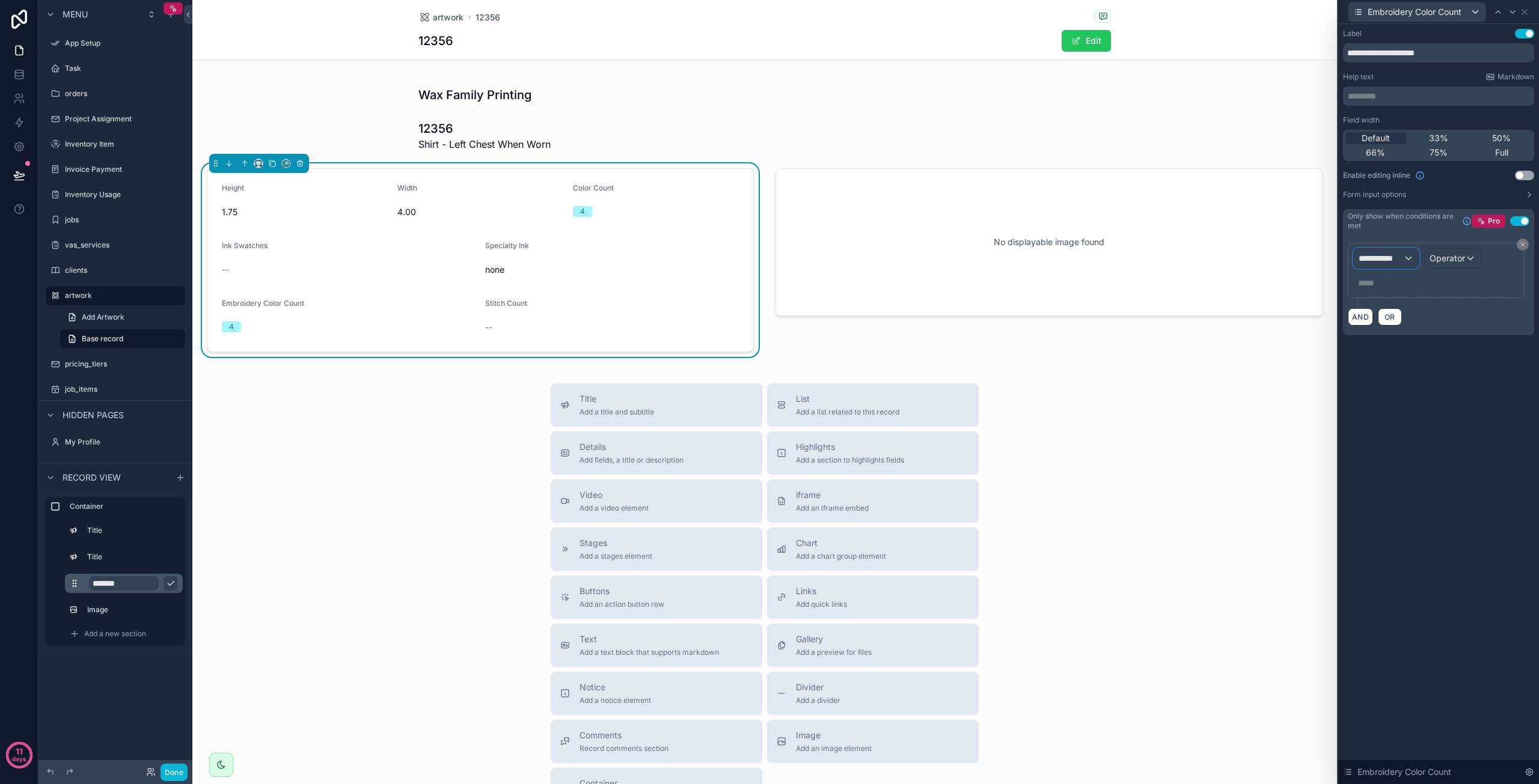
click at [1405, 262] on div "**********" at bounding box center [1386, 259] width 65 height 19
click at [1395, 314] on div "artworks" at bounding box center [1421, 322] width 129 height 22
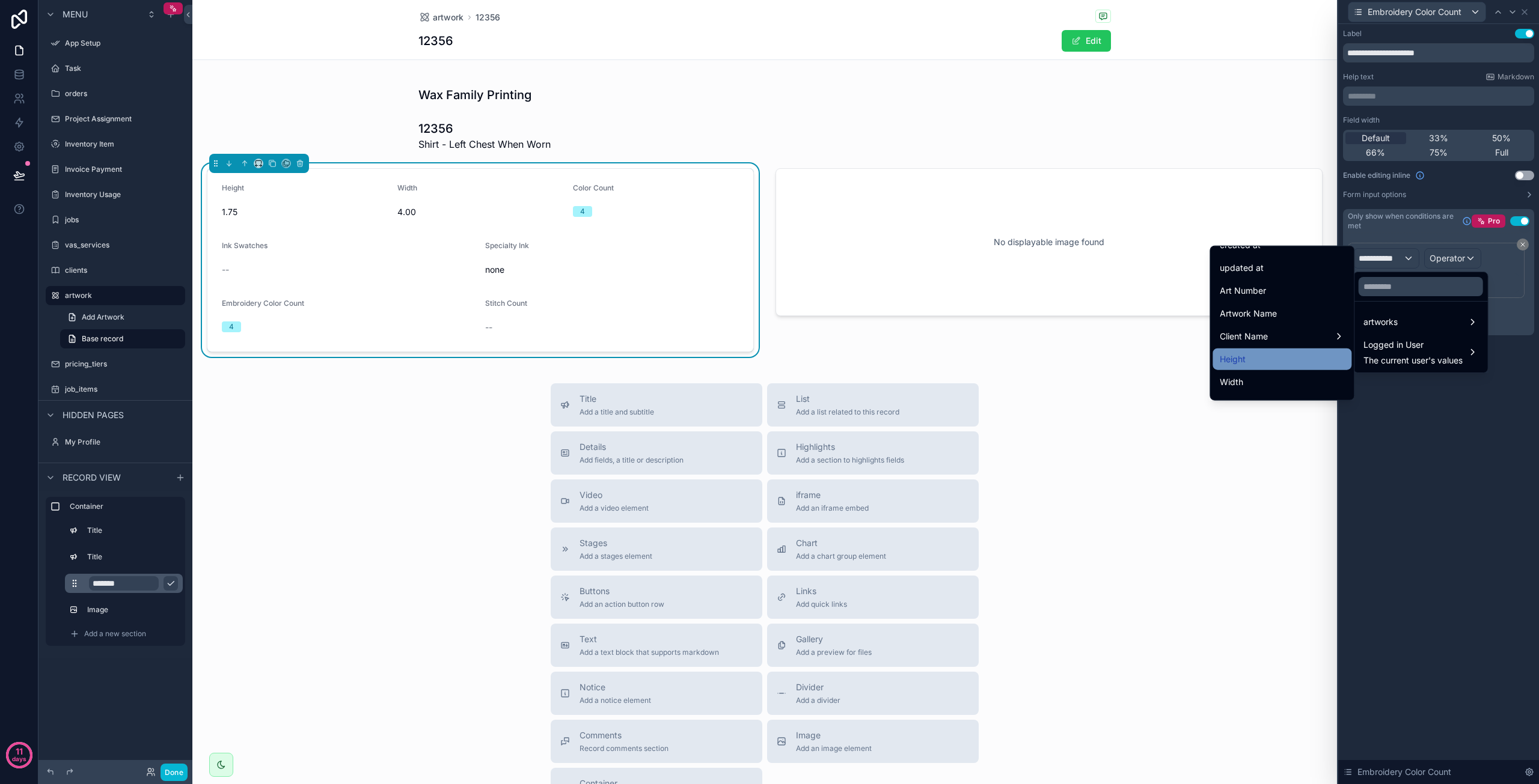
scroll to position [120, 0]
click at [1259, 346] on span "Artwork Type" at bounding box center [1247, 345] width 53 height 15
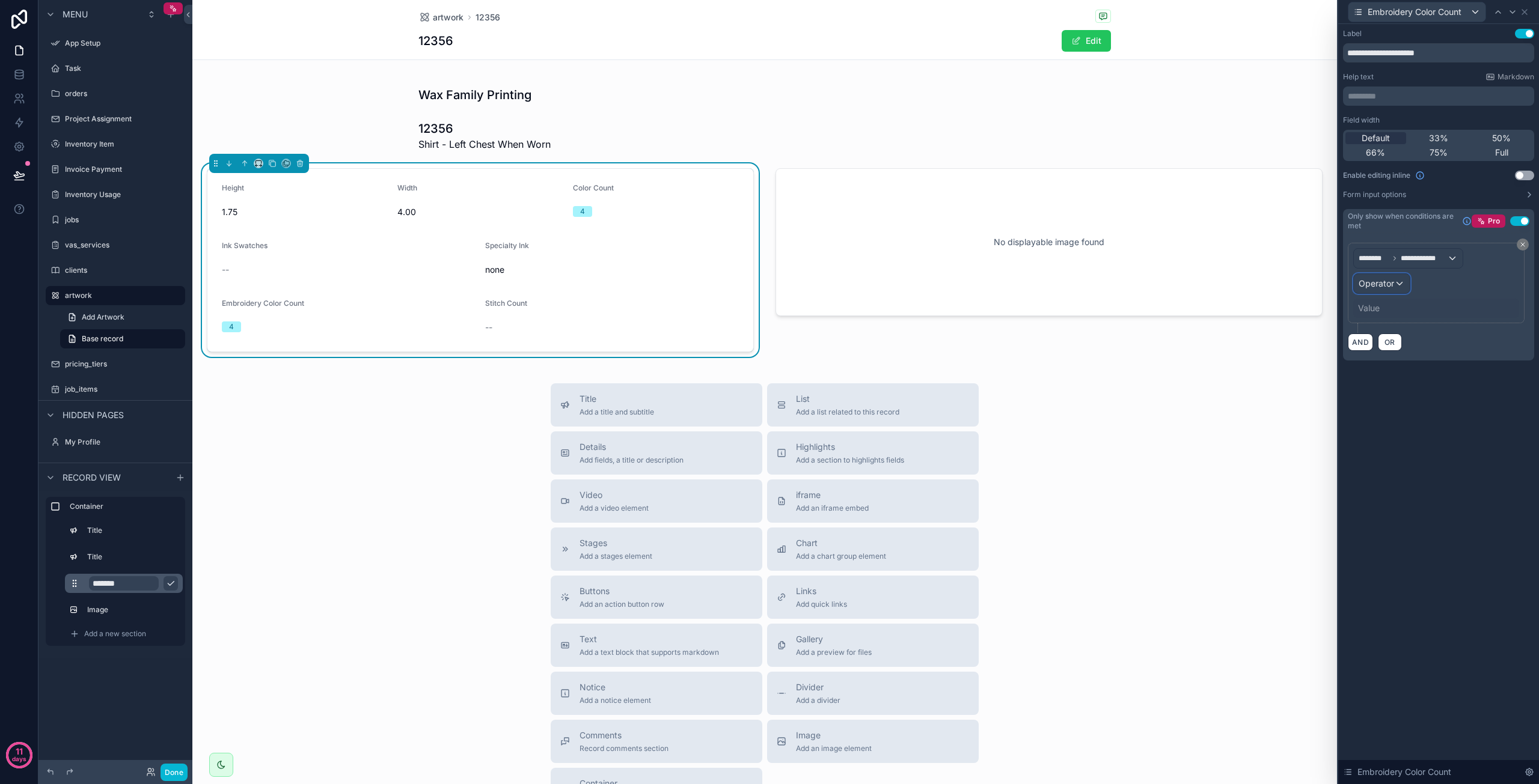
click at [1393, 285] on span "Operator" at bounding box center [1377, 283] width 36 height 10
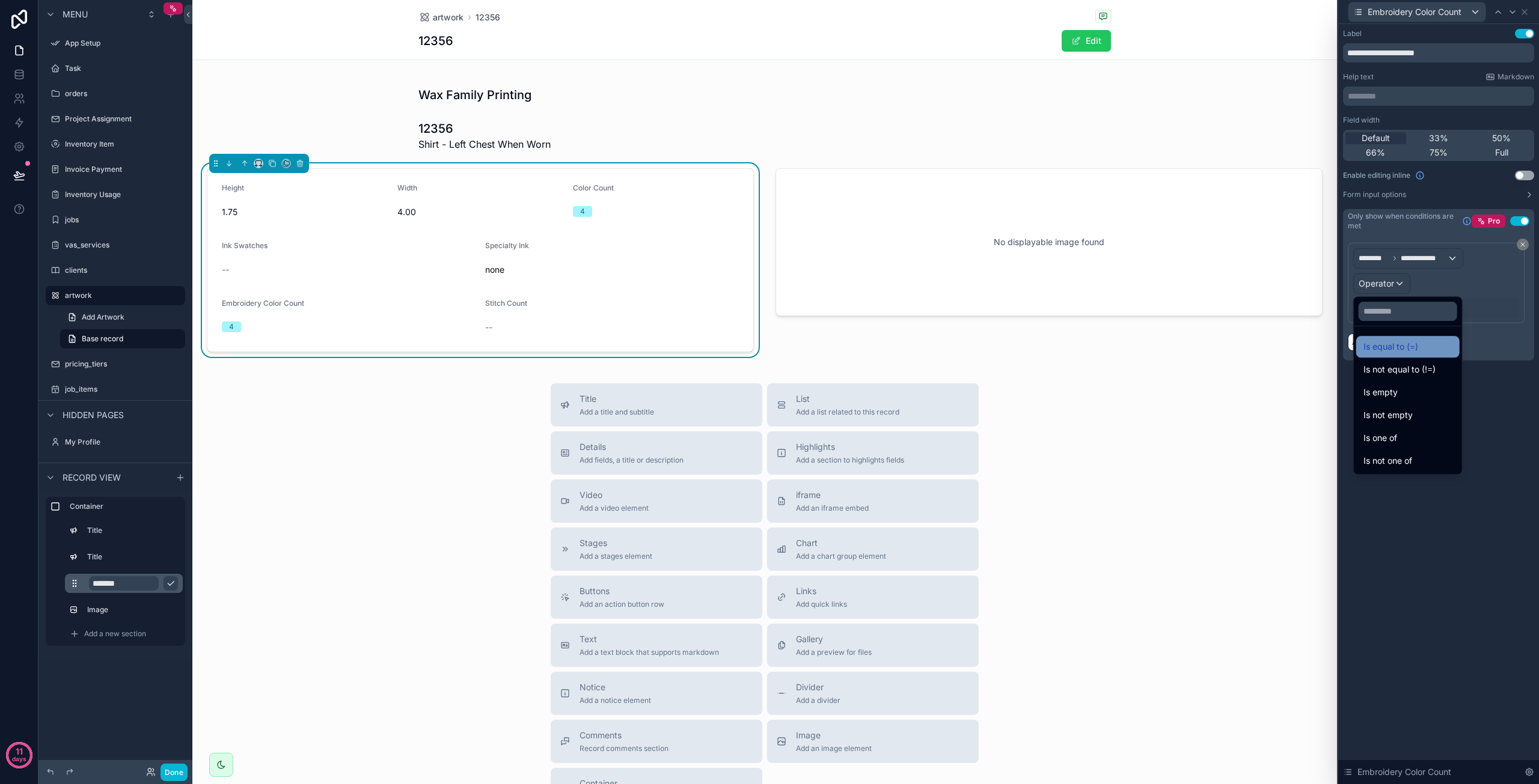
click at [1398, 345] on span "Is equal to (=)" at bounding box center [1391, 347] width 55 height 15
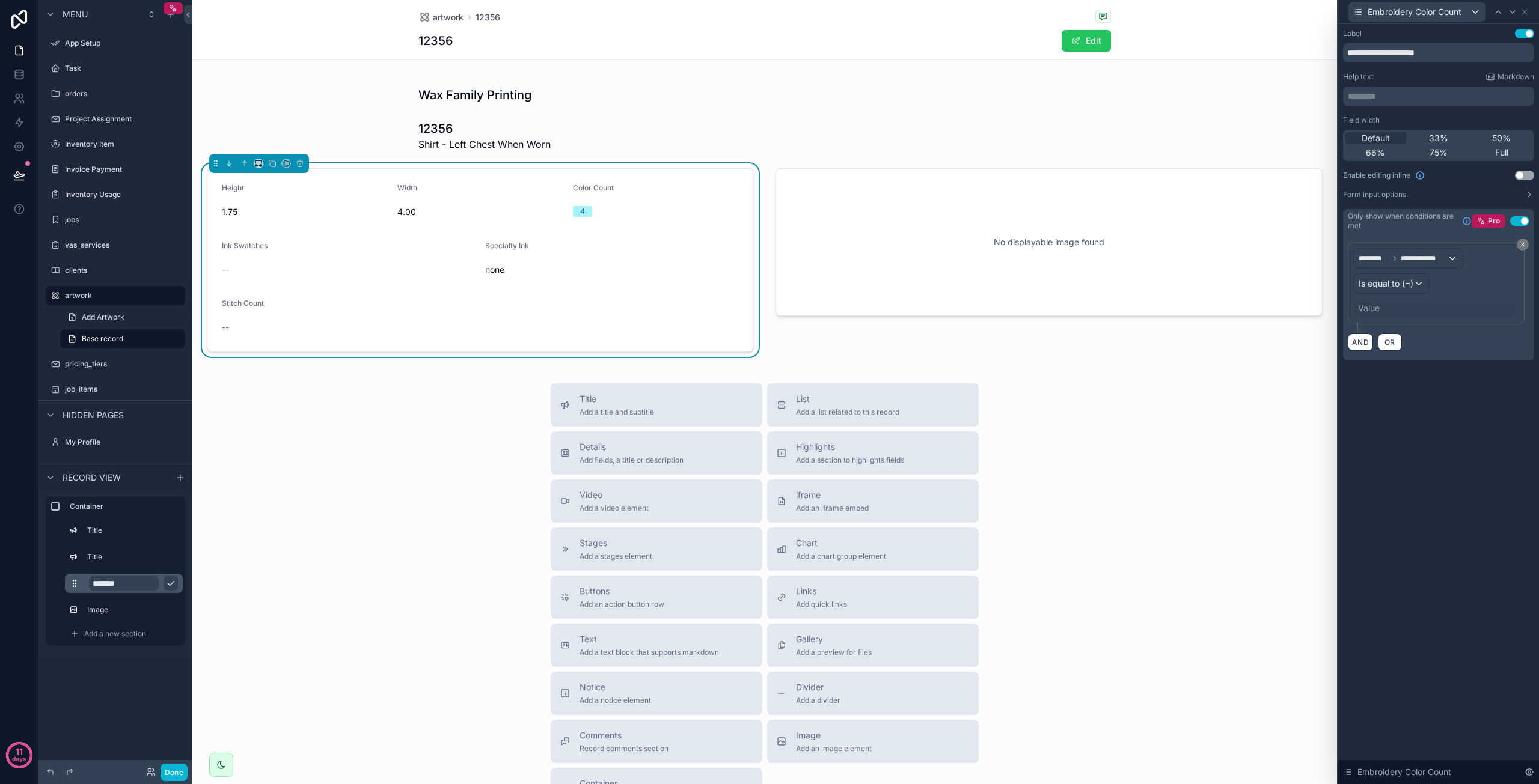
click at [1377, 304] on div "Value" at bounding box center [1369, 308] width 22 height 12
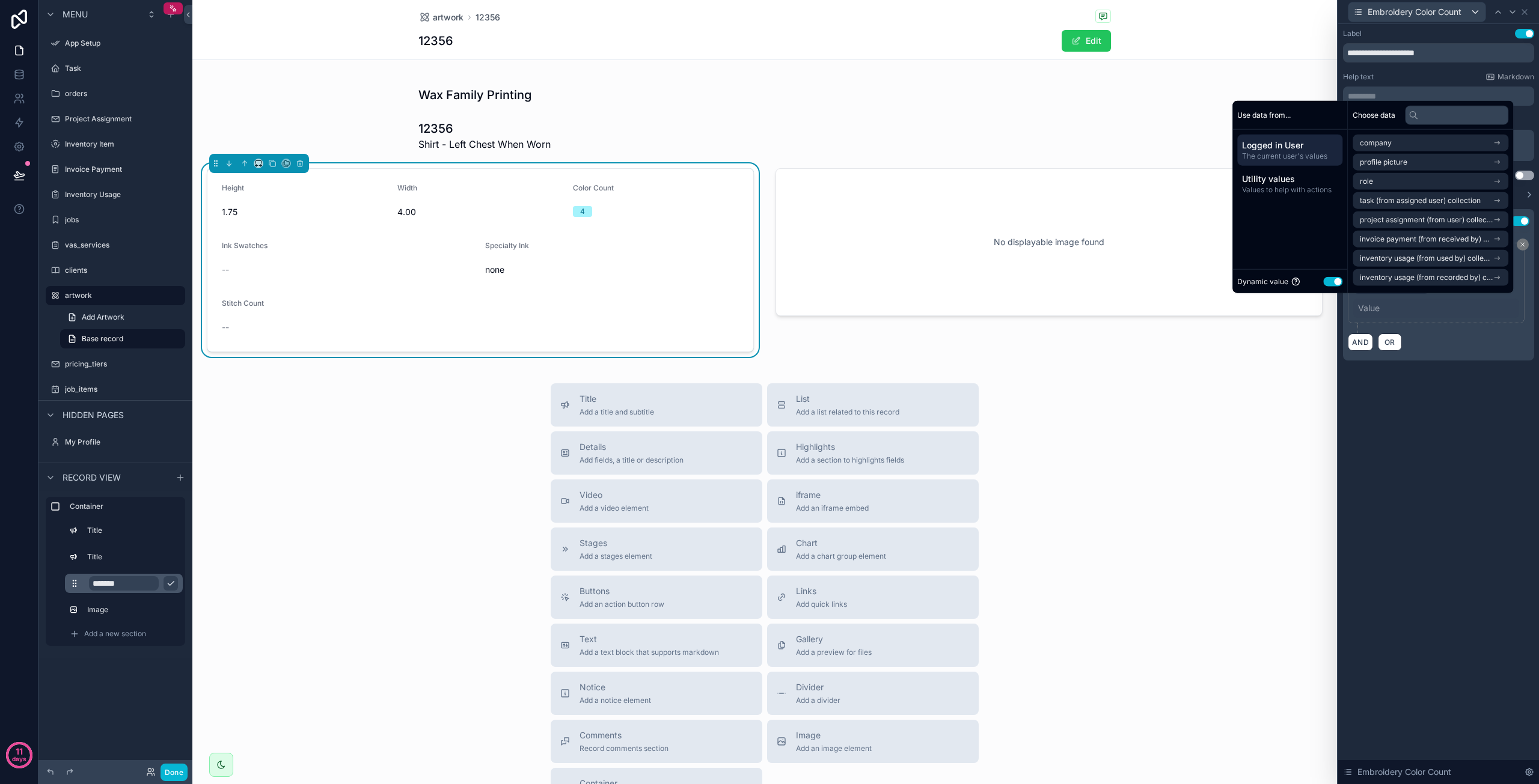
click at [1331, 283] on button "Use setting" at bounding box center [1333, 281] width 19 height 10
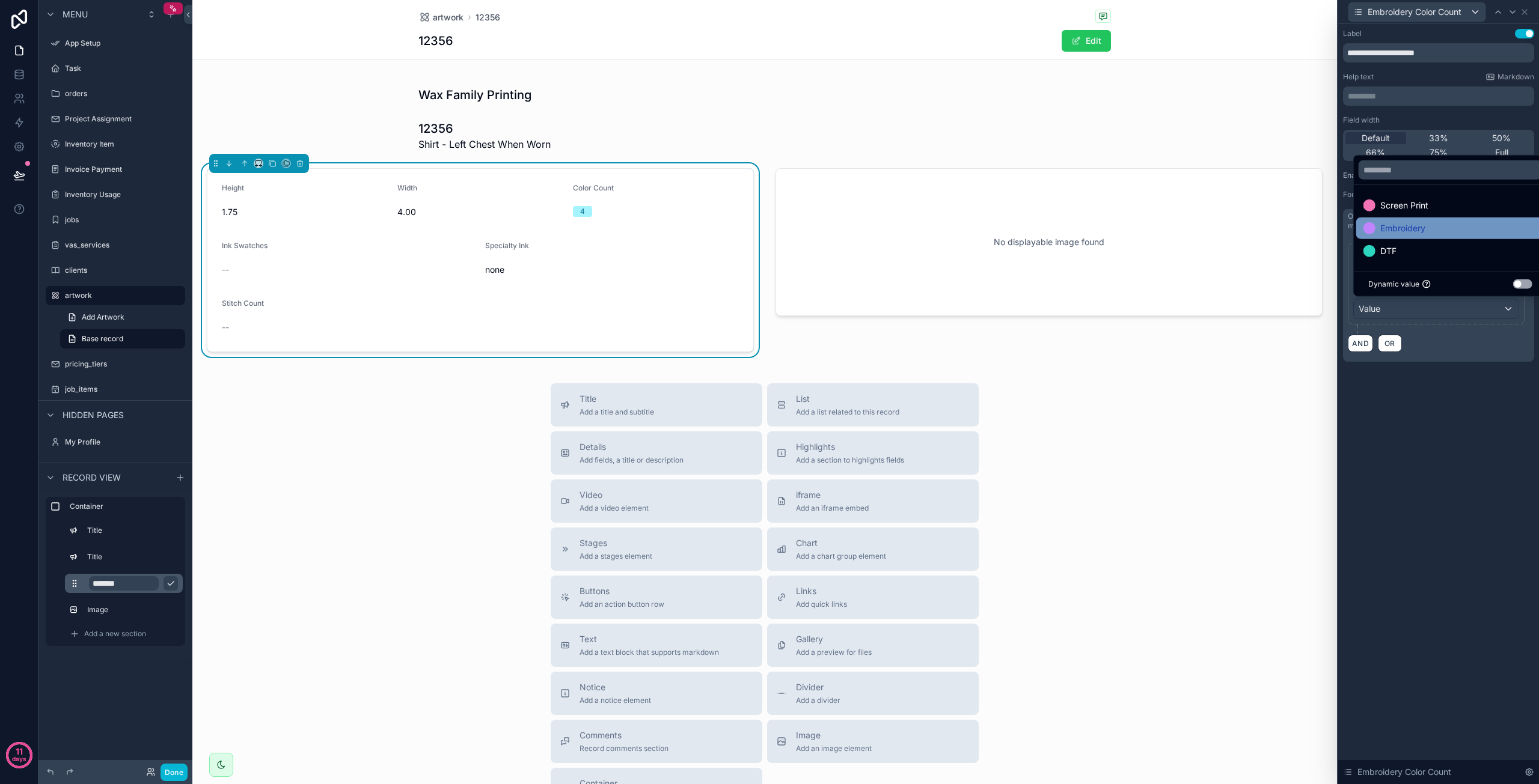
click at [1390, 231] on span "Embroidery" at bounding box center [1403, 228] width 45 height 15
click at [1428, 396] on div "**********" at bounding box center [1439, 404] width 201 height 760
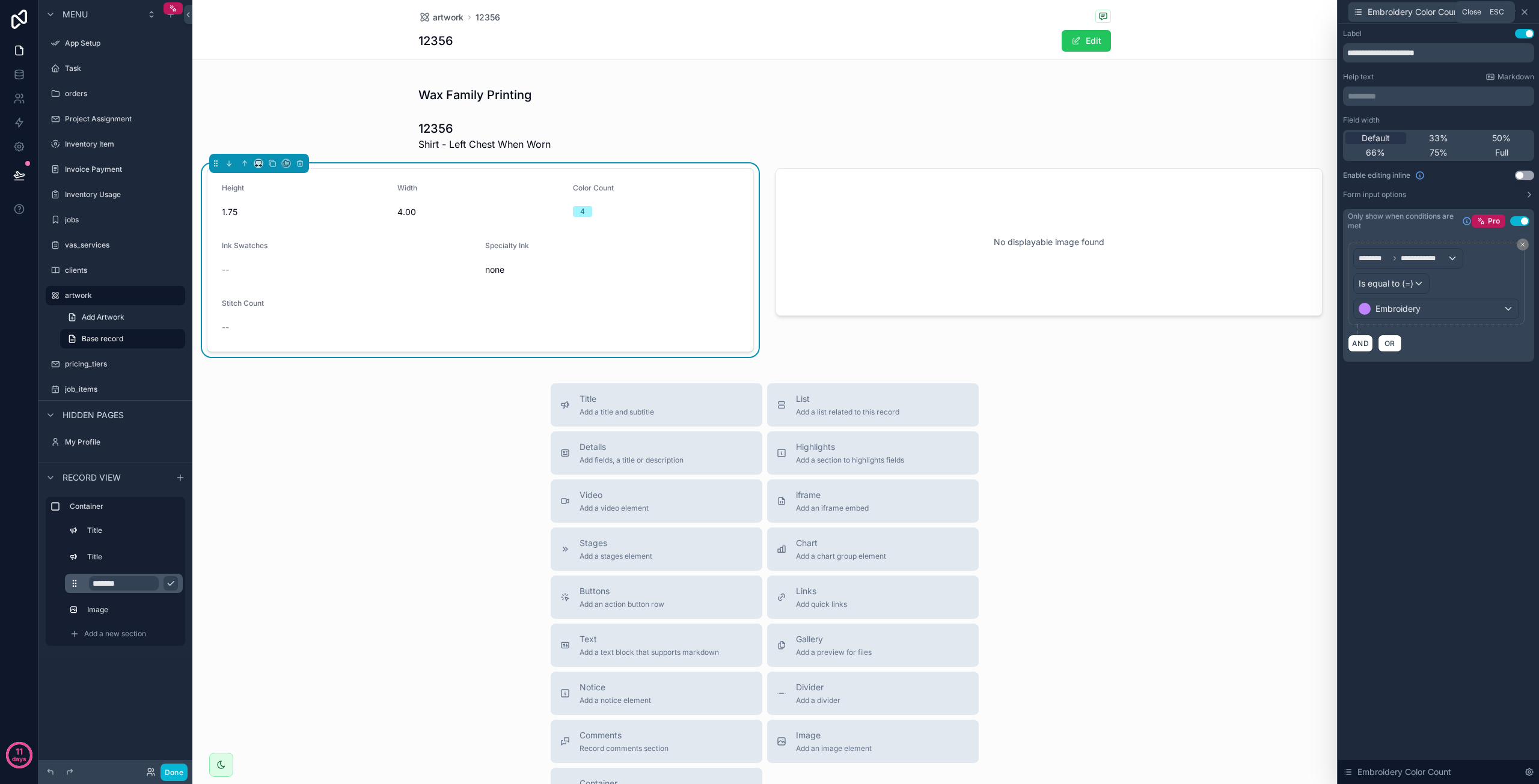
click at [1527, 13] on icon at bounding box center [1524, 11] width 10 height 10
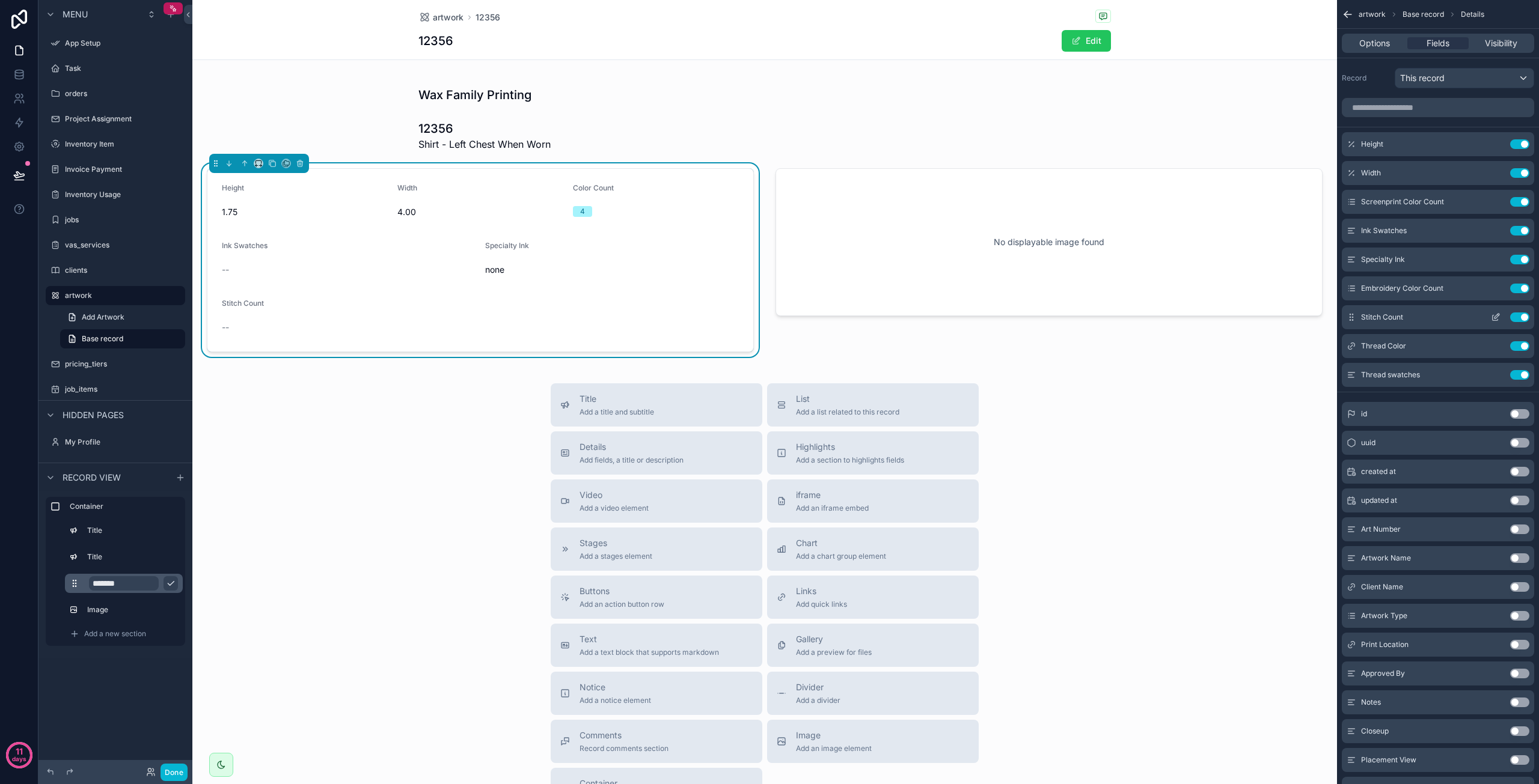
click at [1499, 315] on icon "scrollable content" at bounding box center [1495, 317] width 10 height 10
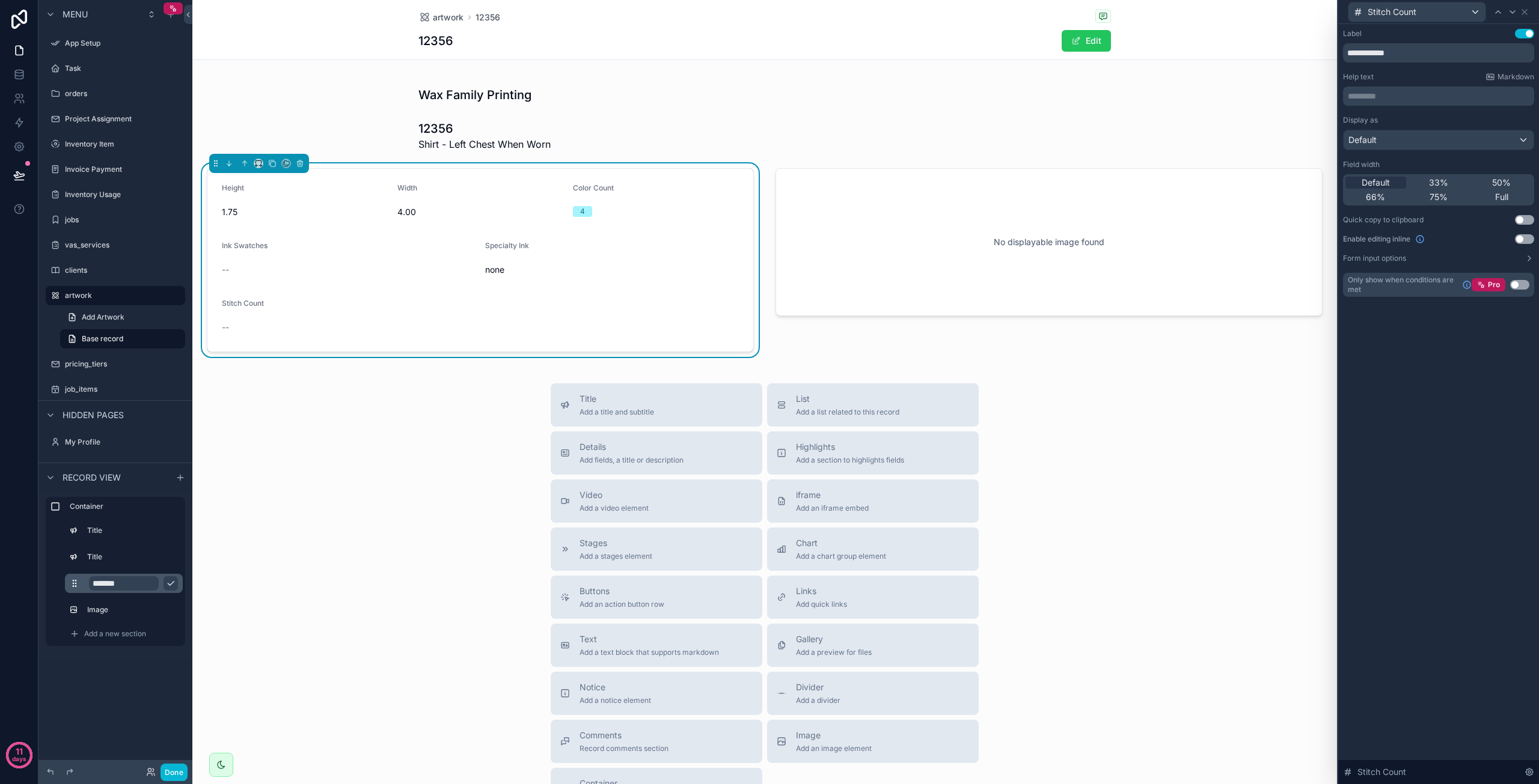
click at [1514, 284] on button "Use setting" at bounding box center [1520, 285] width 19 height 10
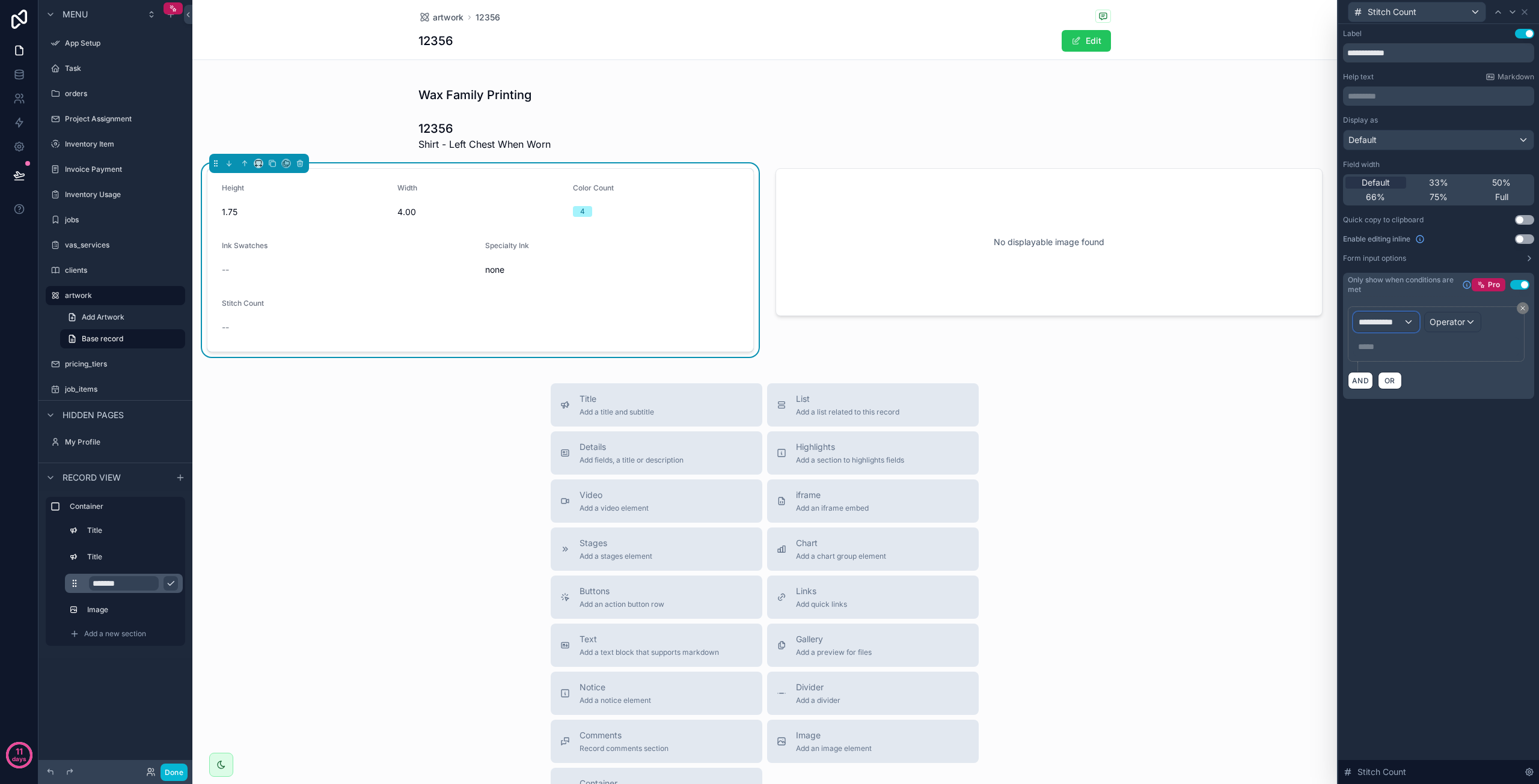
click at [1389, 324] on span "**********" at bounding box center [1381, 322] width 44 height 12
click at [1387, 380] on span "artworks" at bounding box center [1380, 385] width 34 height 15
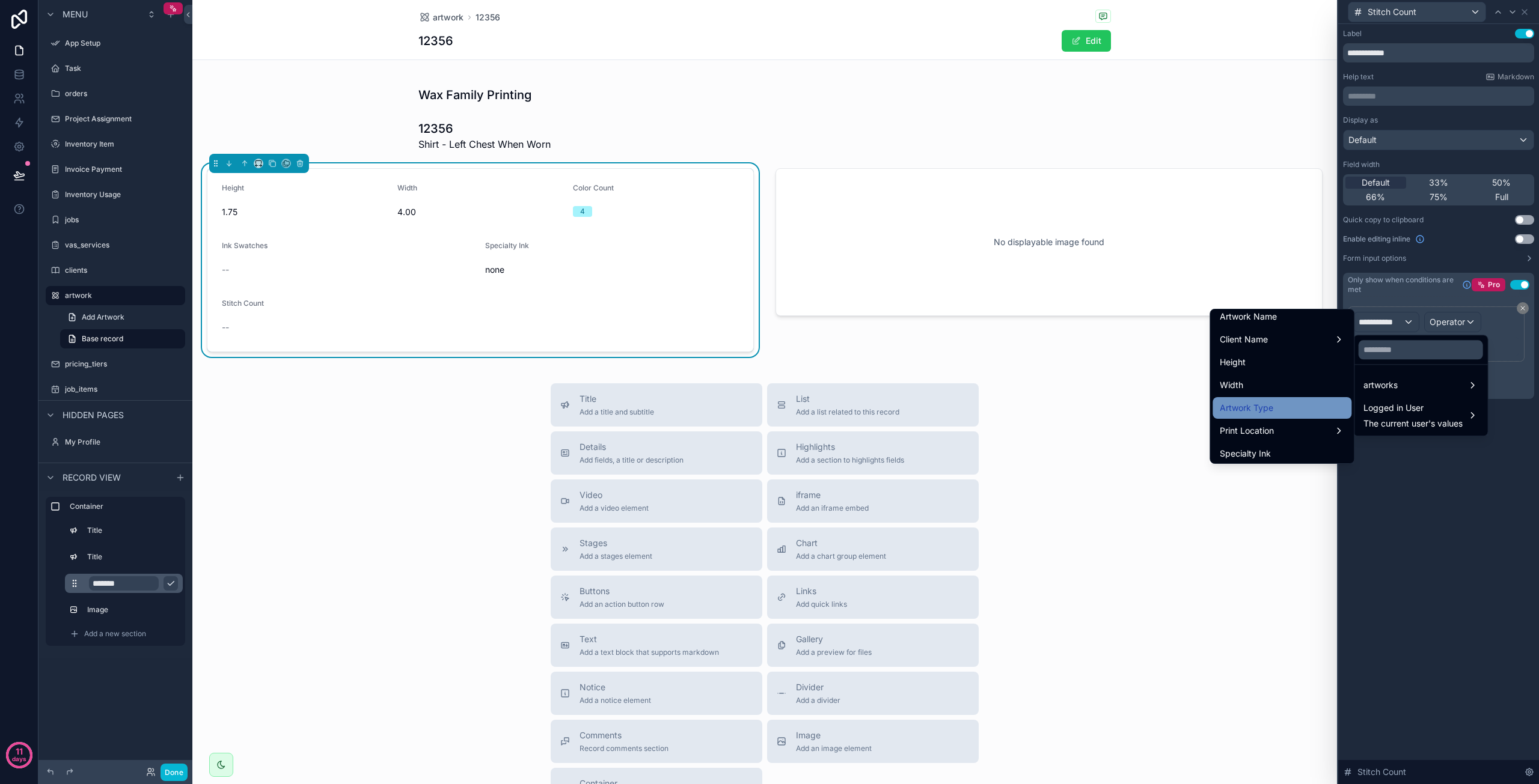
click at [1265, 413] on div "Artwork Type" at bounding box center [1282, 408] width 124 height 15
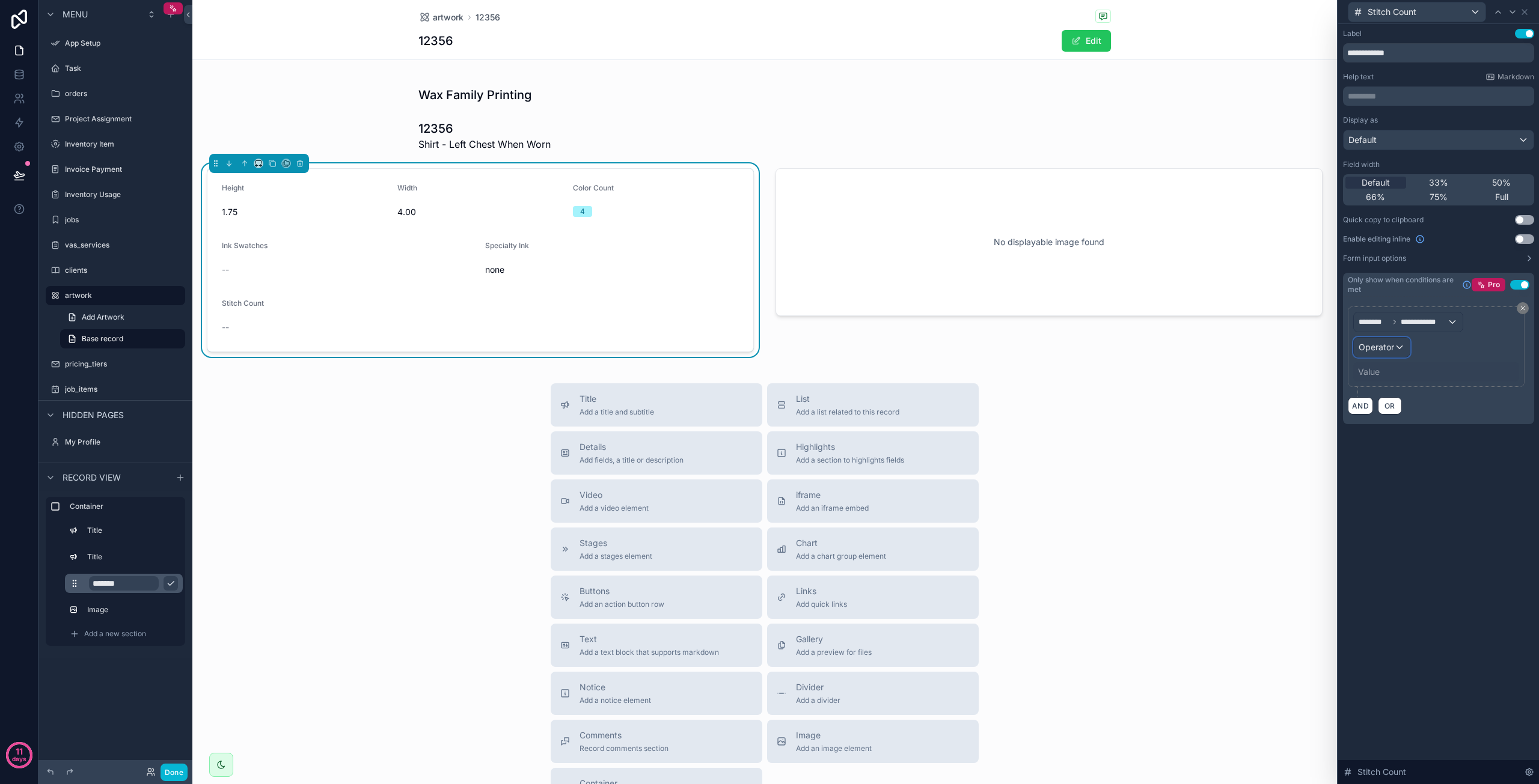
click at [1393, 346] on span "Operator" at bounding box center [1377, 347] width 36 height 10
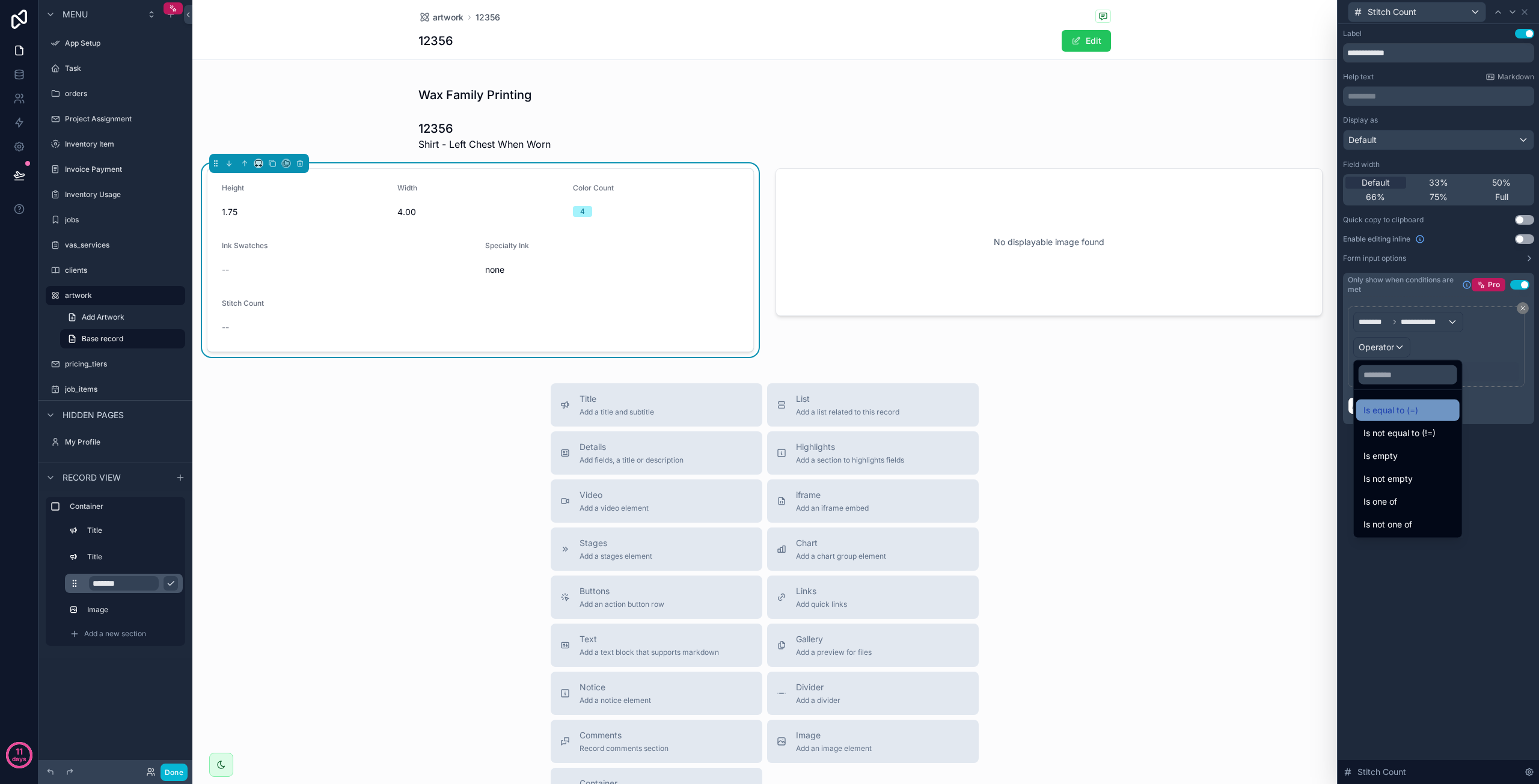
click at [1394, 407] on span "Is equal to (=)" at bounding box center [1391, 410] width 55 height 15
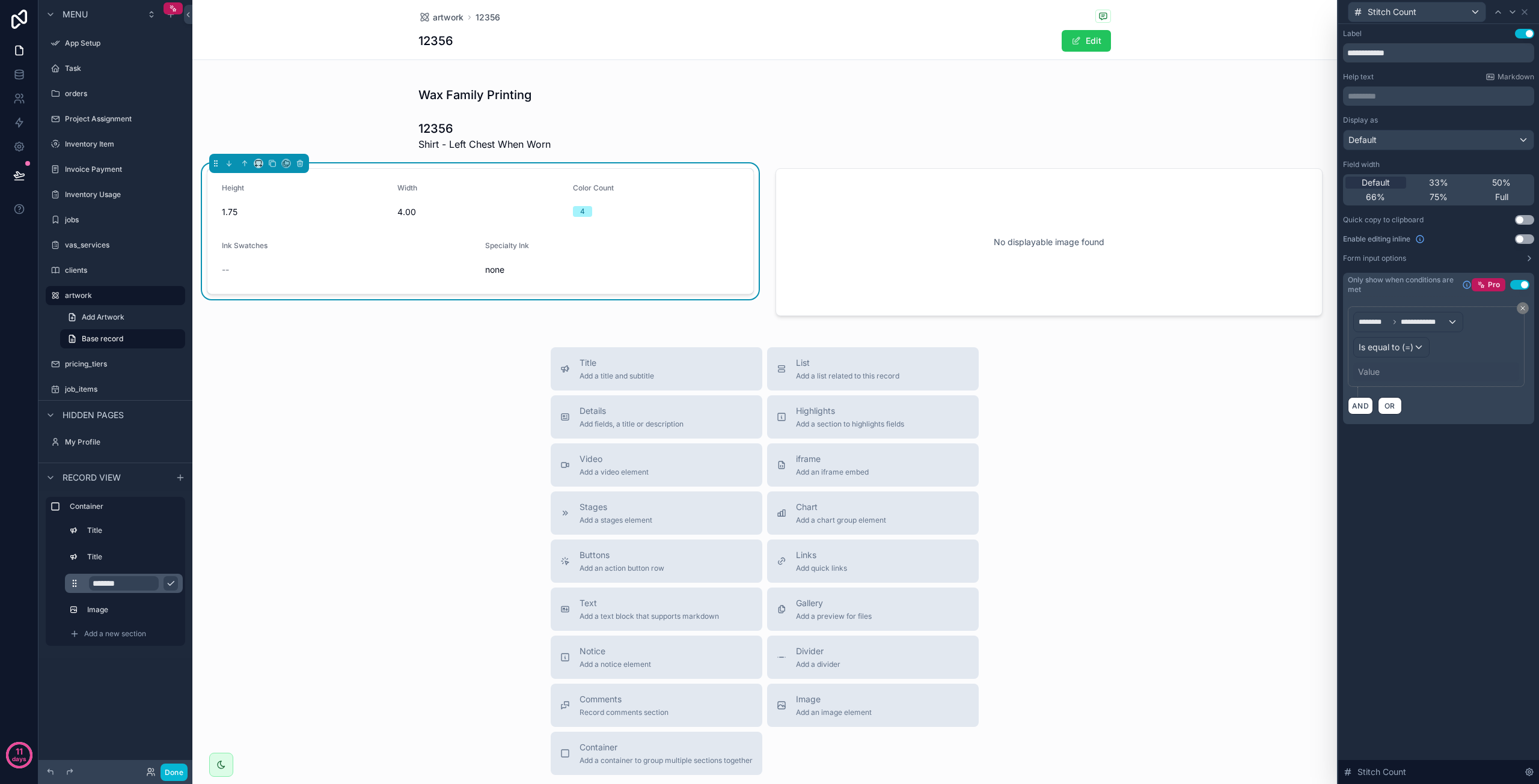
click at [1384, 370] on div "Value" at bounding box center [1436, 372] width 166 height 19
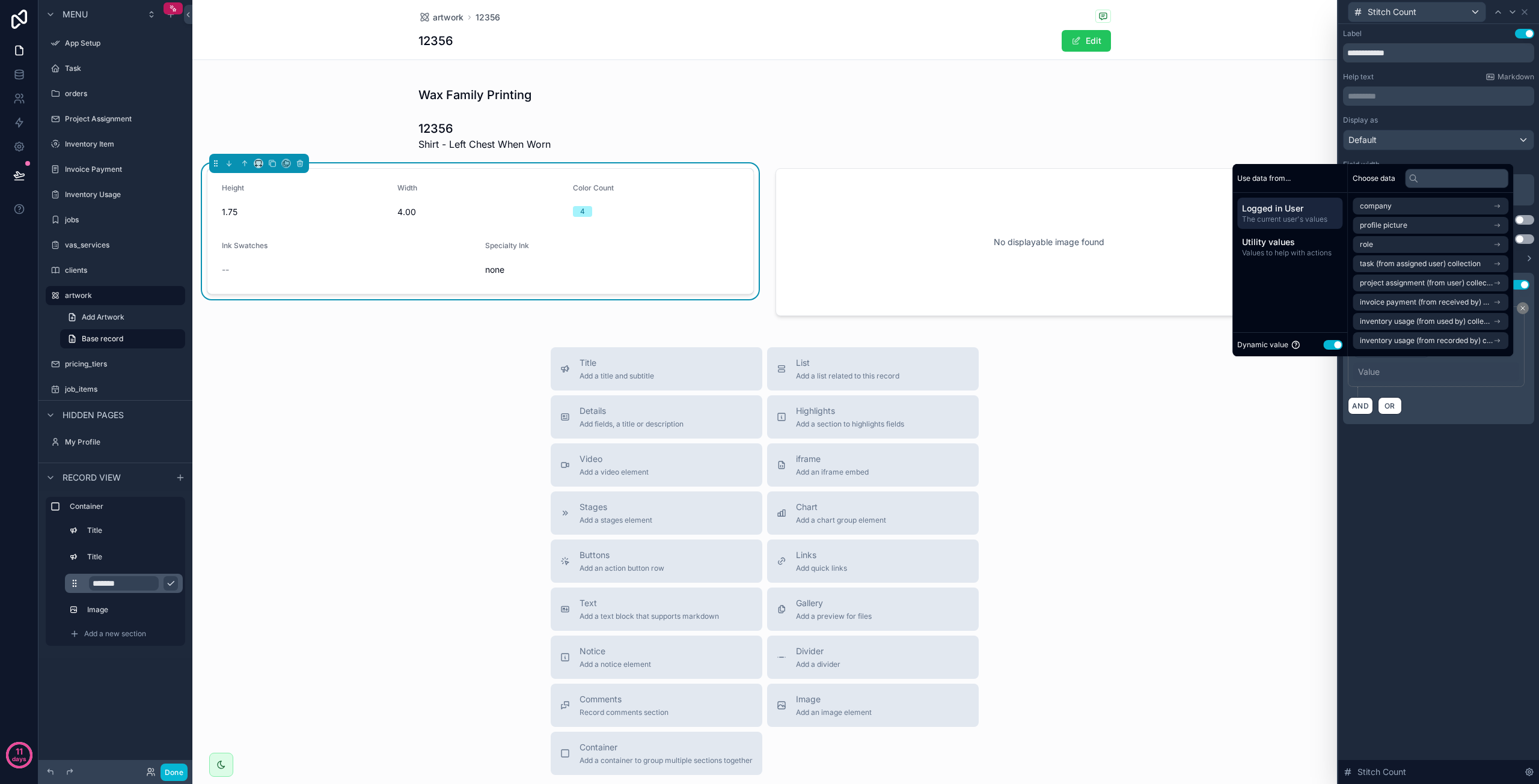
click at [1334, 345] on button "Use setting" at bounding box center [1333, 345] width 19 height 10
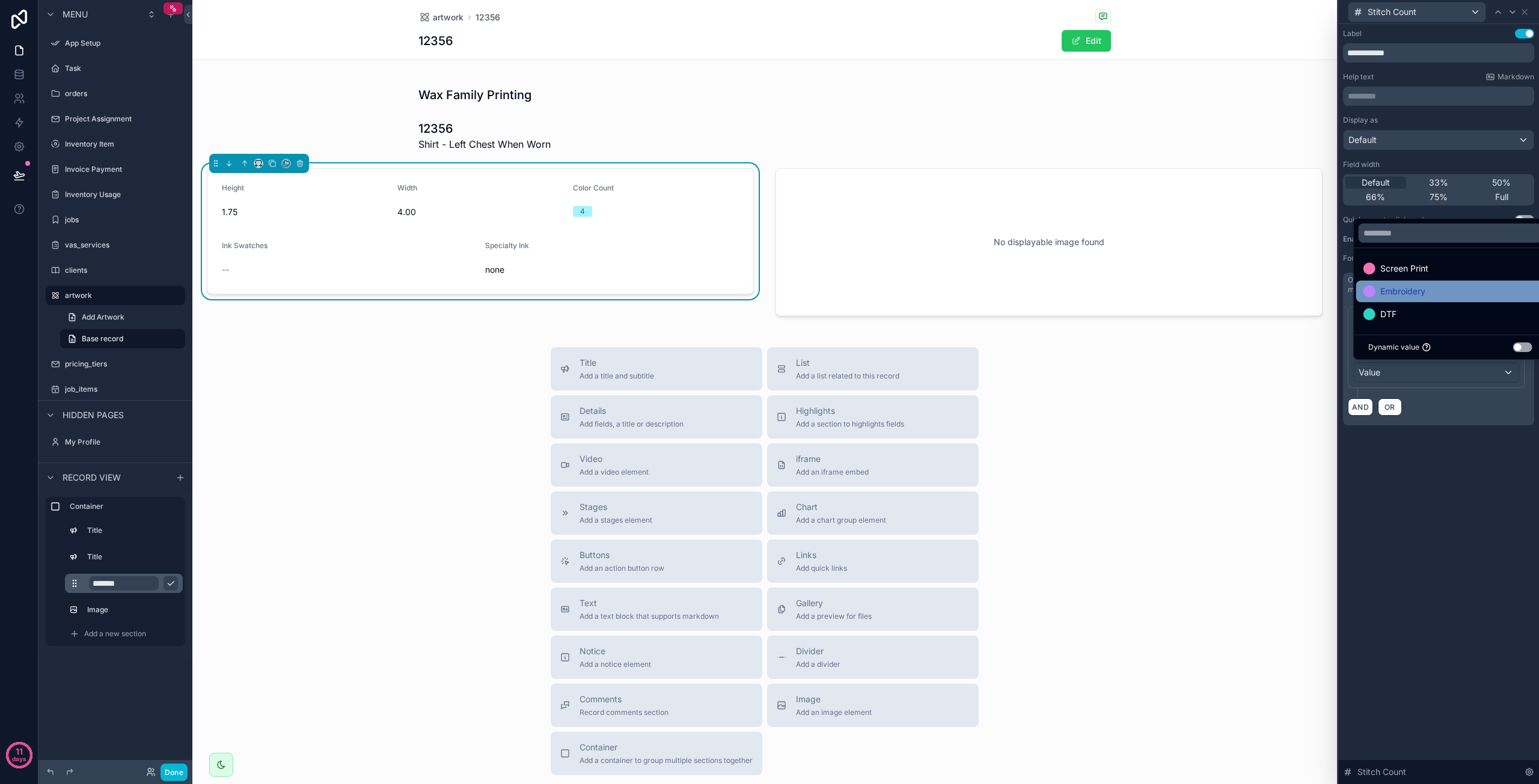
click at [1393, 290] on span "Embroidery" at bounding box center [1403, 291] width 45 height 15
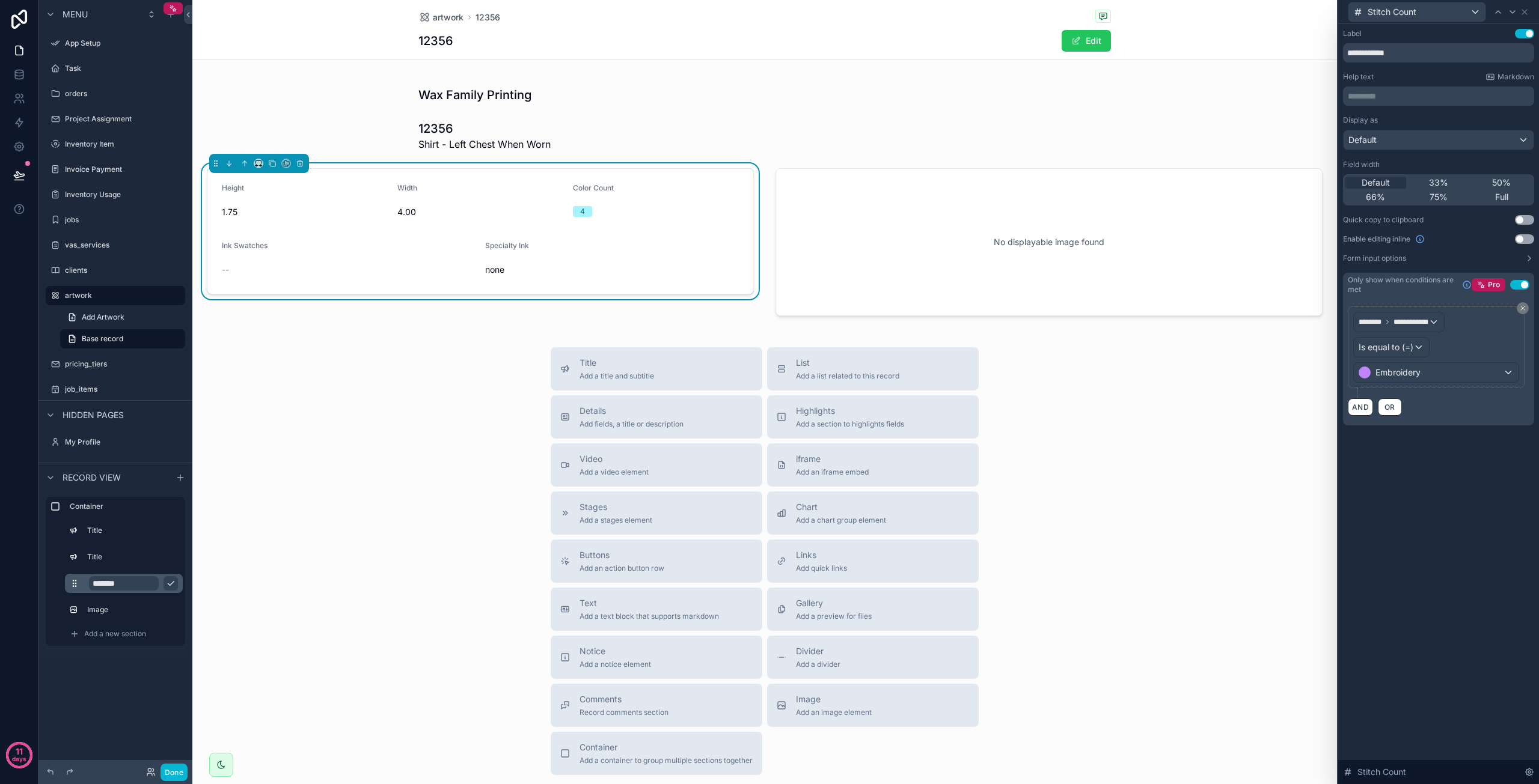
click at [1438, 459] on div "**********" at bounding box center [1439, 404] width 201 height 760
click at [1526, 11] on icon at bounding box center [1524, 11] width 10 height 10
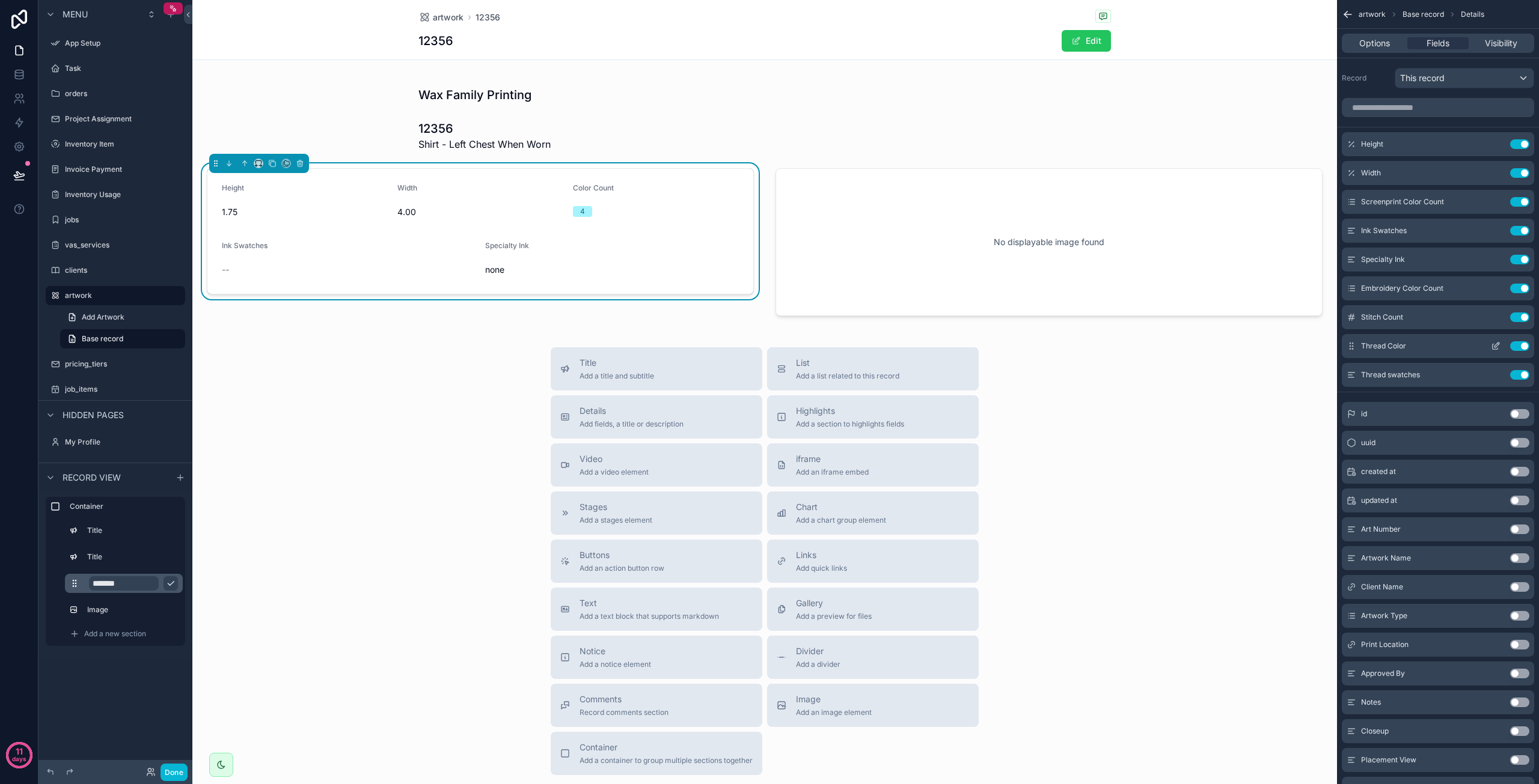
click at [1497, 344] on icon "scrollable content" at bounding box center [1495, 346] width 10 height 10
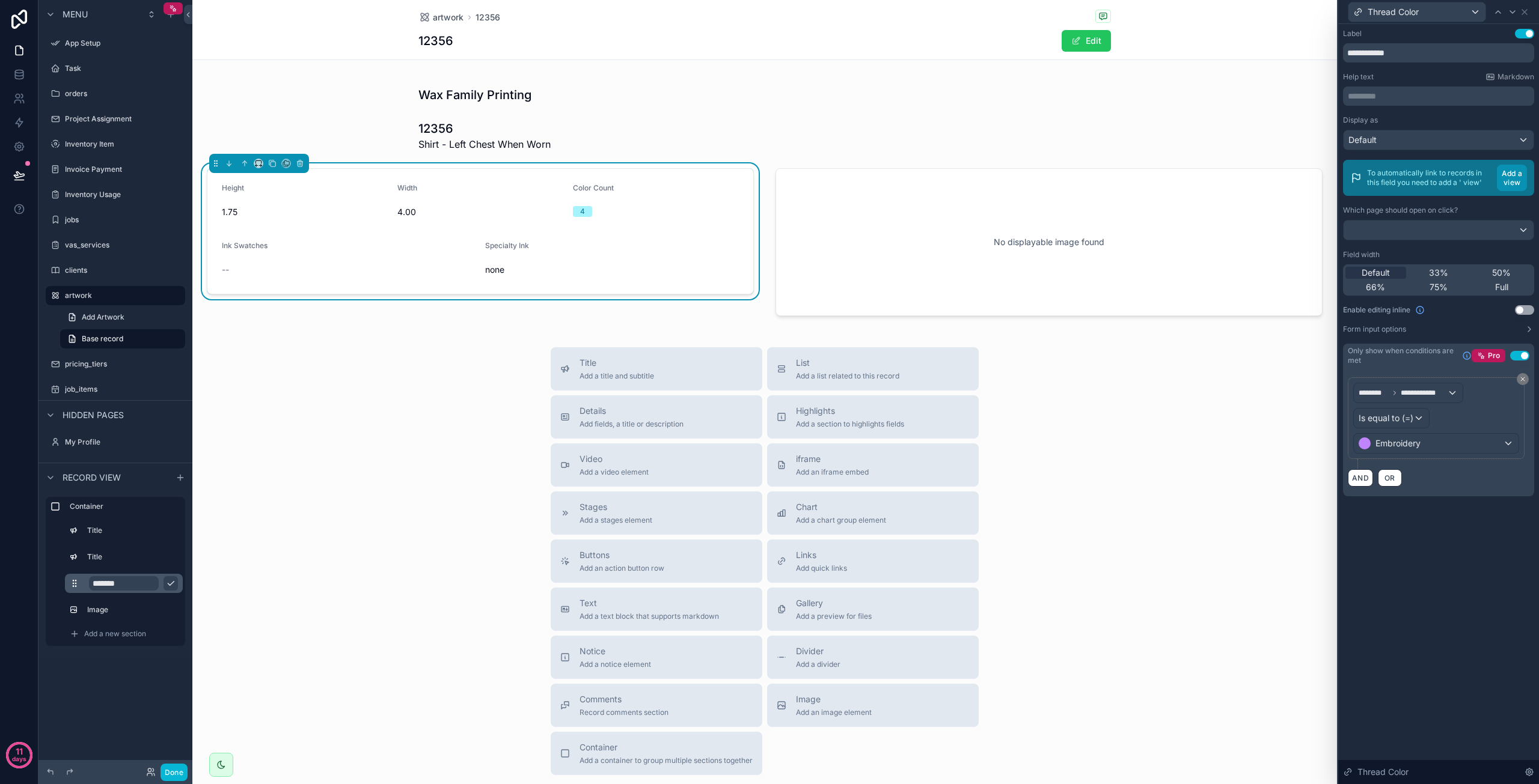
click at [1515, 182] on button "Add a view" at bounding box center [1512, 178] width 30 height 27
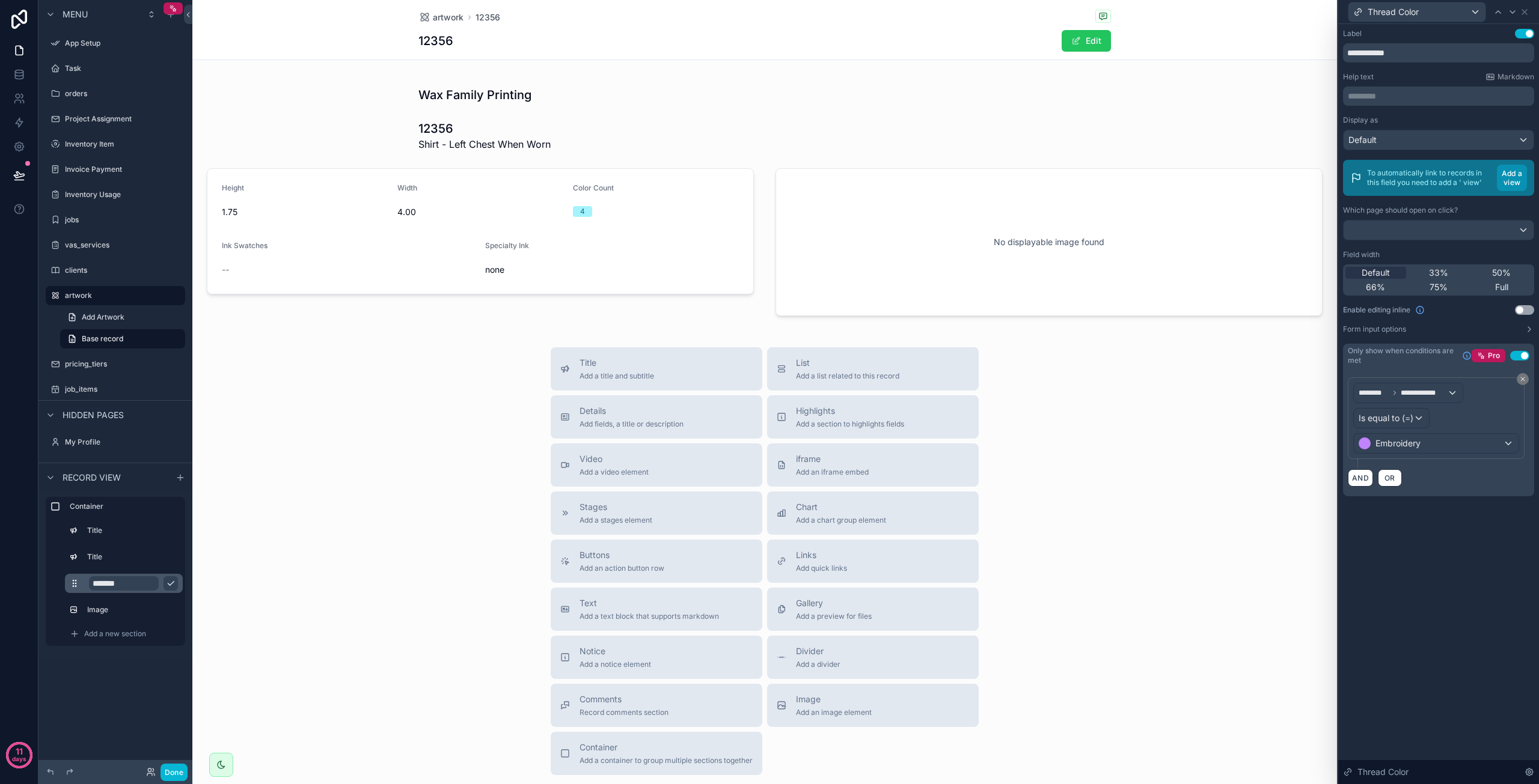
click at [1513, 180] on button "Add a view" at bounding box center [1512, 178] width 30 height 27
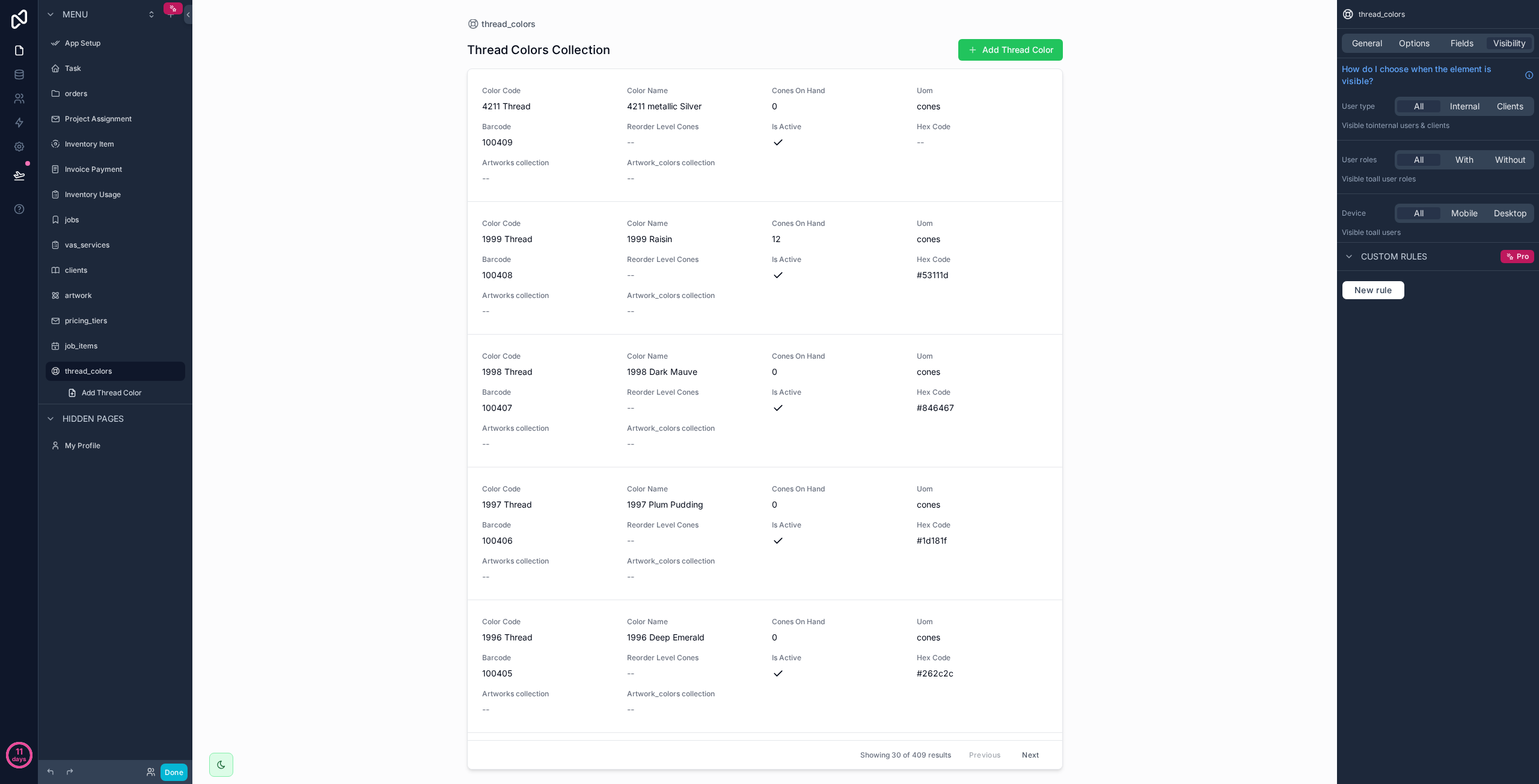
click at [330, 70] on div "thread_colors Thread Colors Collection Add Thread Color Color Code 4211 Thread …" at bounding box center [764, 392] width 1145 height 784
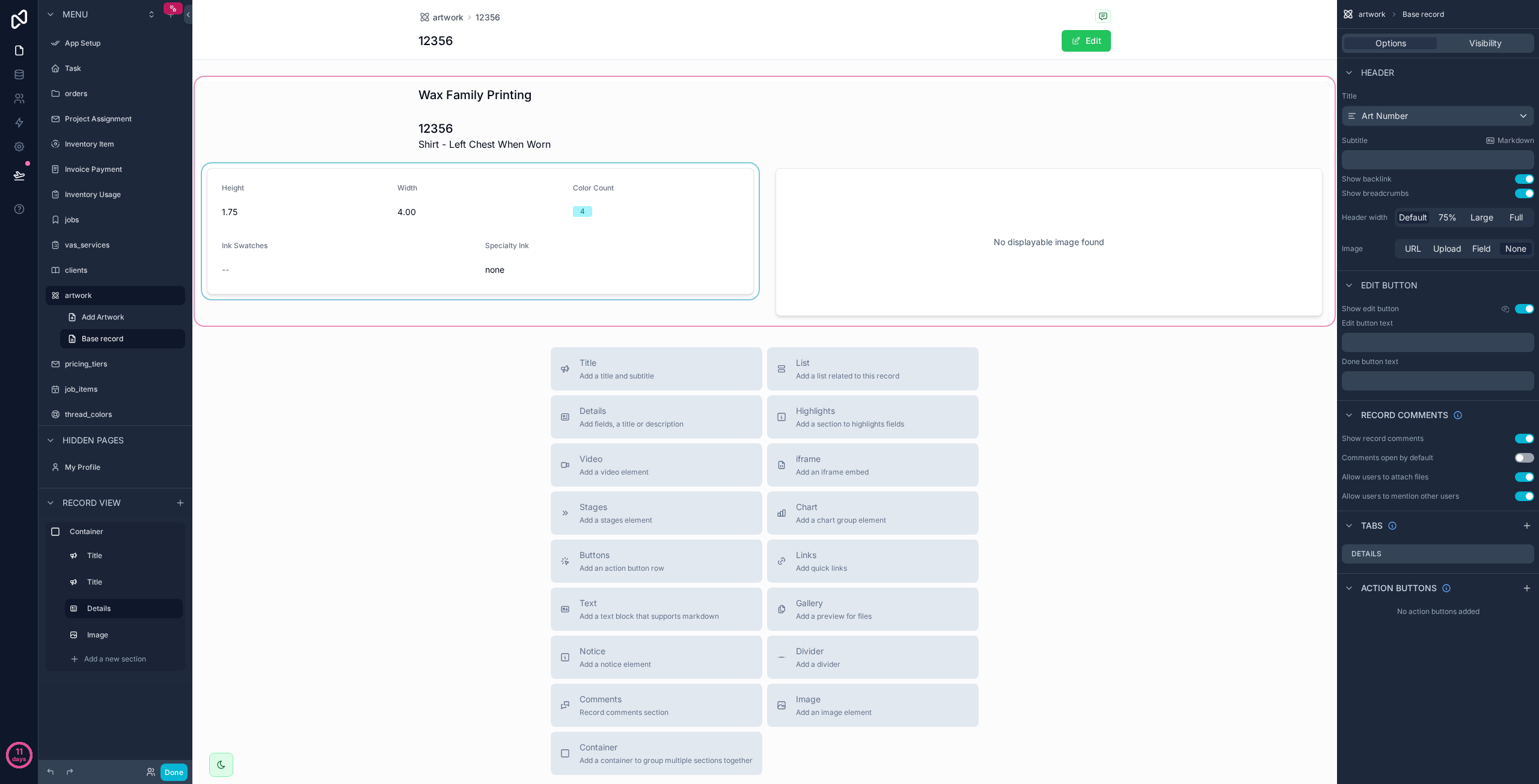
click at [411, 282] on div "scrollable content" at bounding box center [481, 242] width 562 height 157
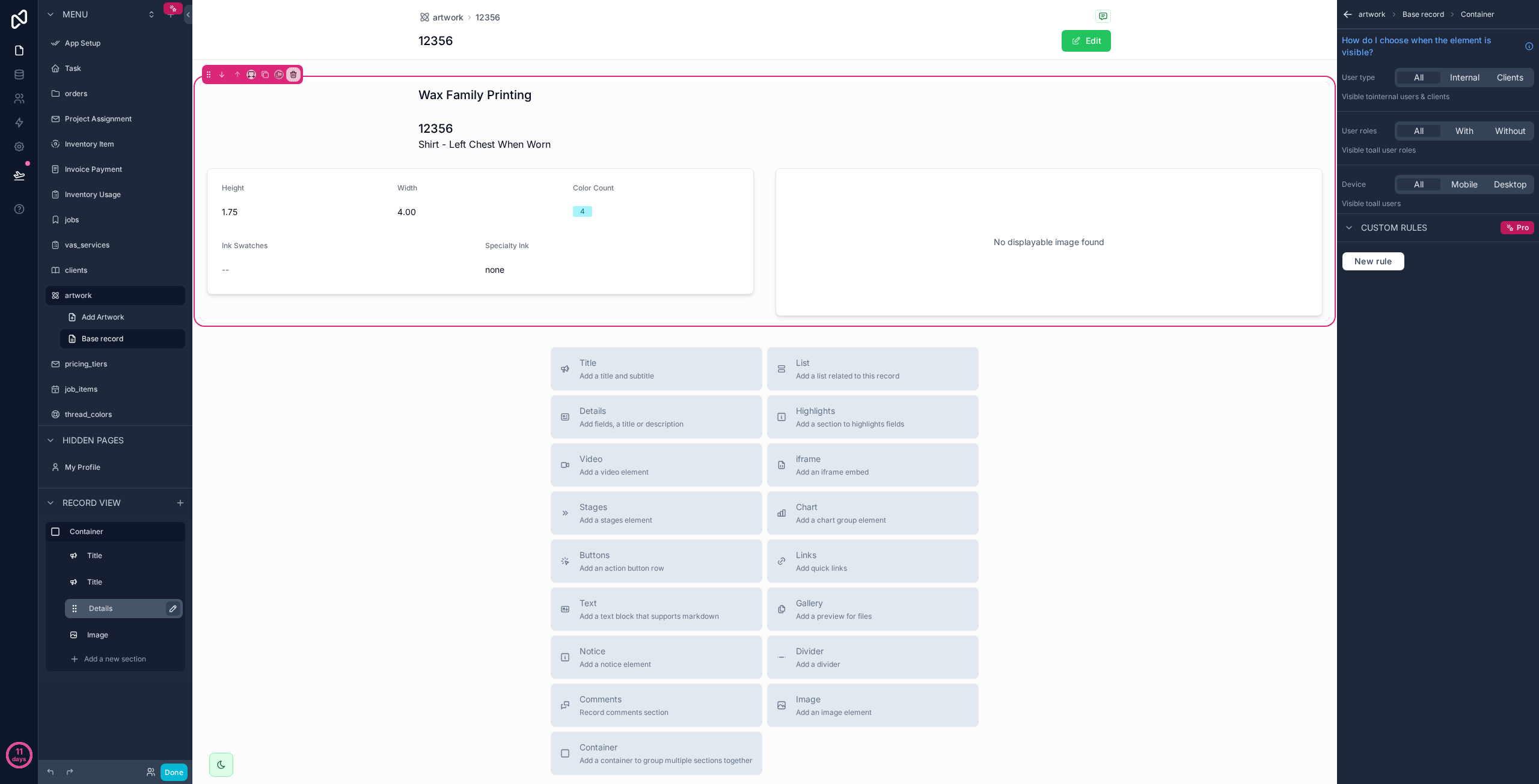
click at [171, 609] on icon "scrollable content" at bounding box center [172, 608] width 10 height 10
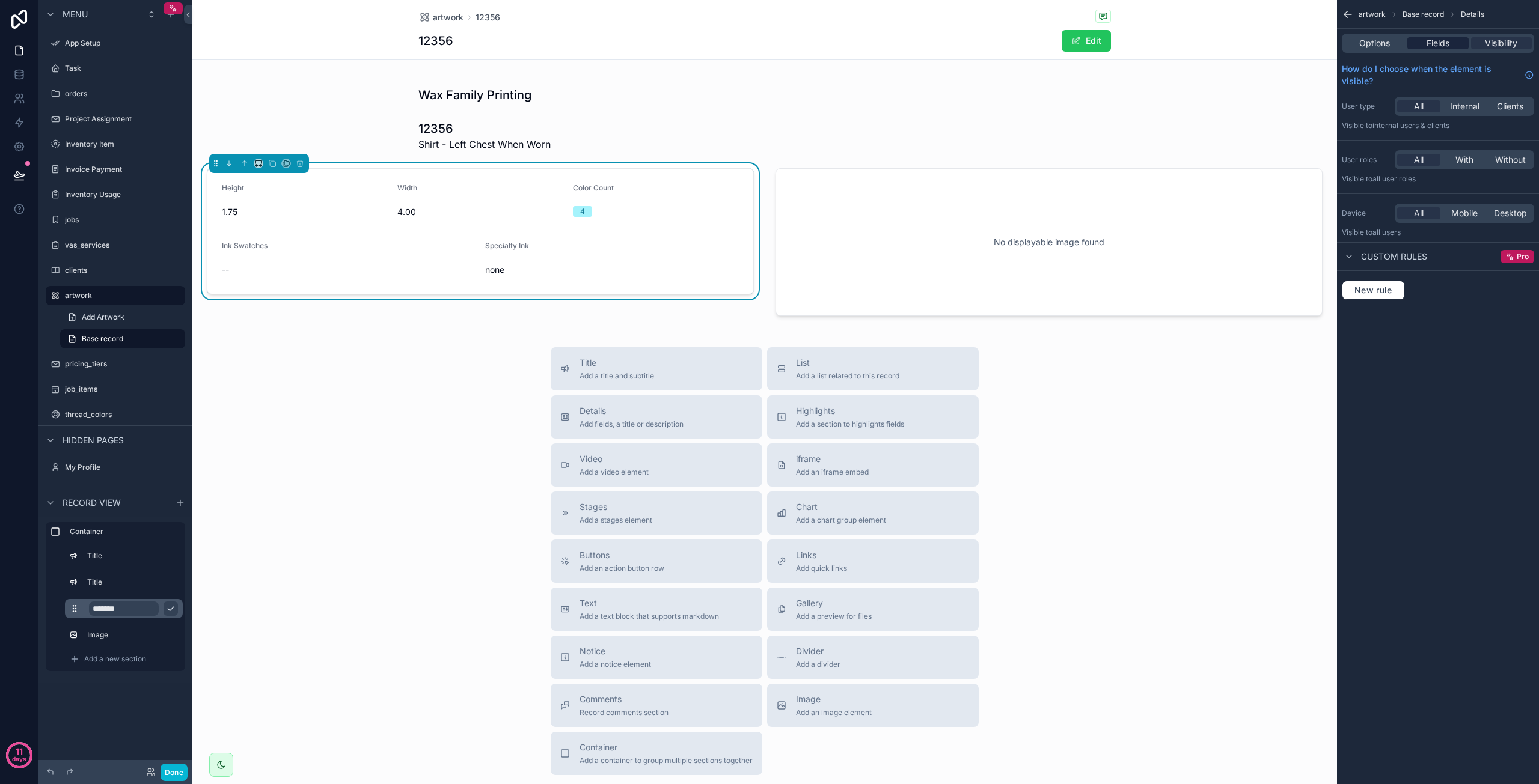
click at [1433, 41] on span "Fields" at bounding box center [1438, 43] width 23 height 12
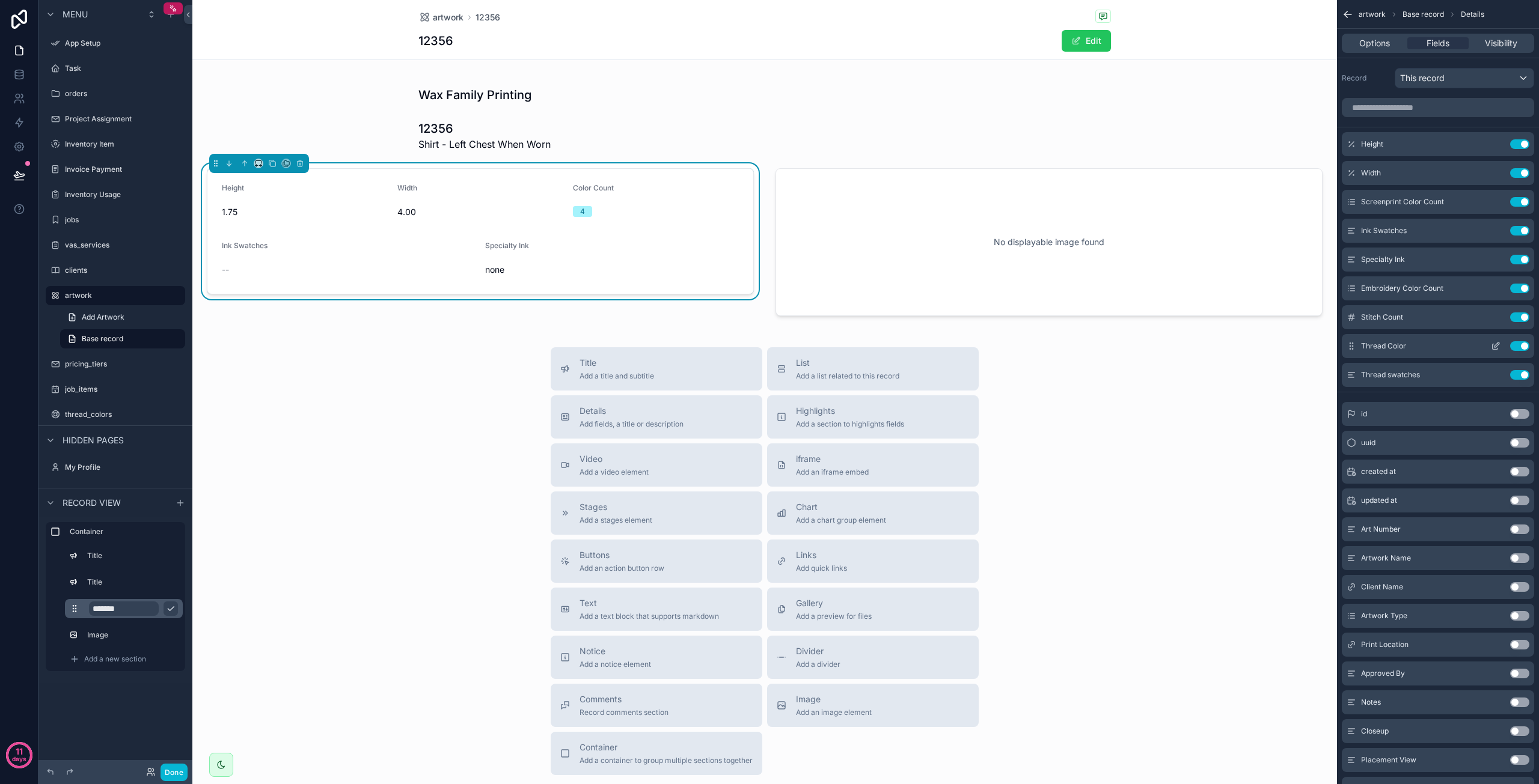
click at [1496, 348] on icon "scrollable content" at bounding box center [1495, 346] width 10 height 10
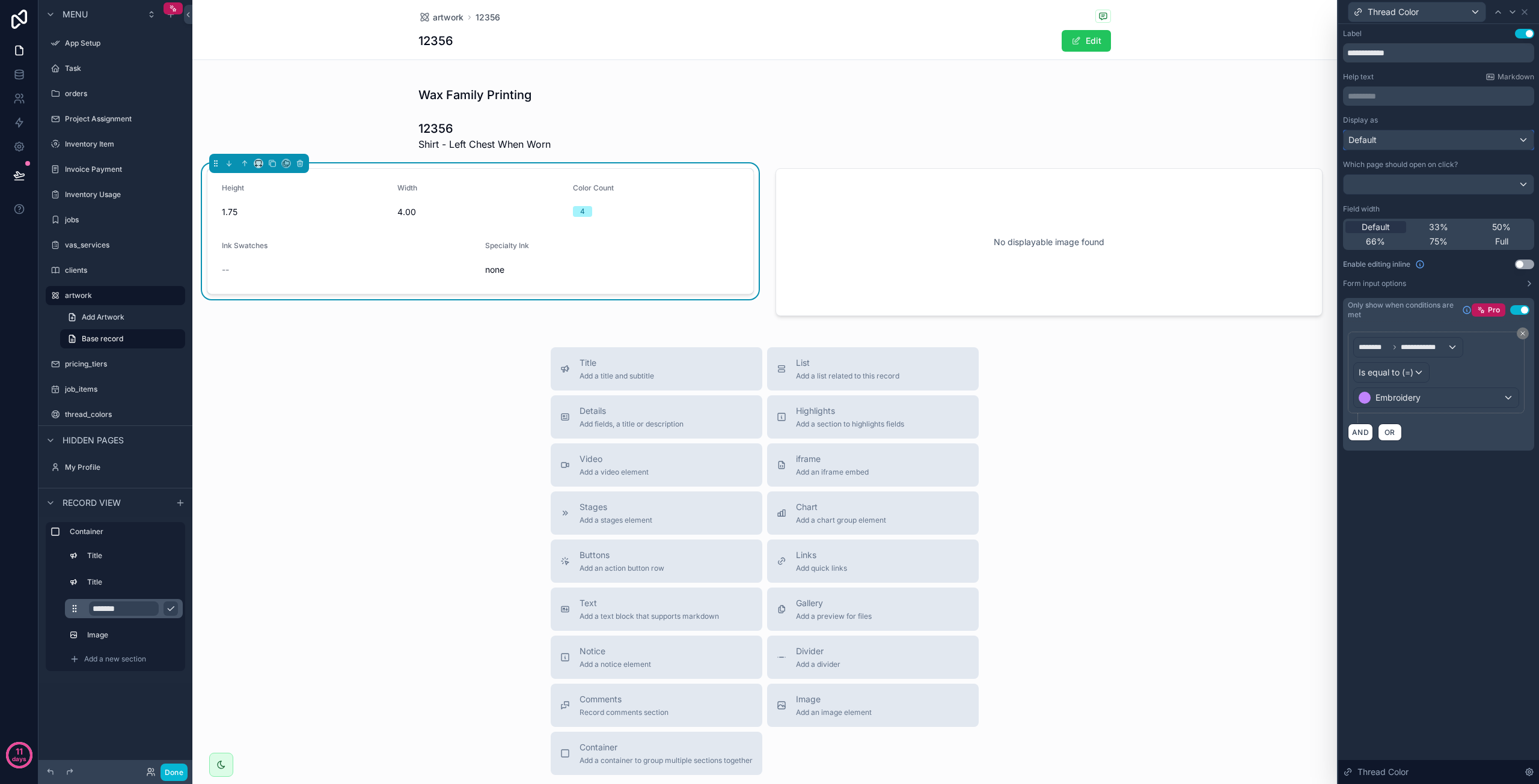
click at [1421, 136] on div "Default" at bounding box center [1439, 140] width 190 height 19
click at [1421, 136] on div at bounding box center [1439, 392] width 201 height 784
click at [1427, 475] on div "**********" at bounding box center [1439, 252] width 201 height 456
click at [1524, 12] on icon at bounding box center [1525, 12] width 5 height 5
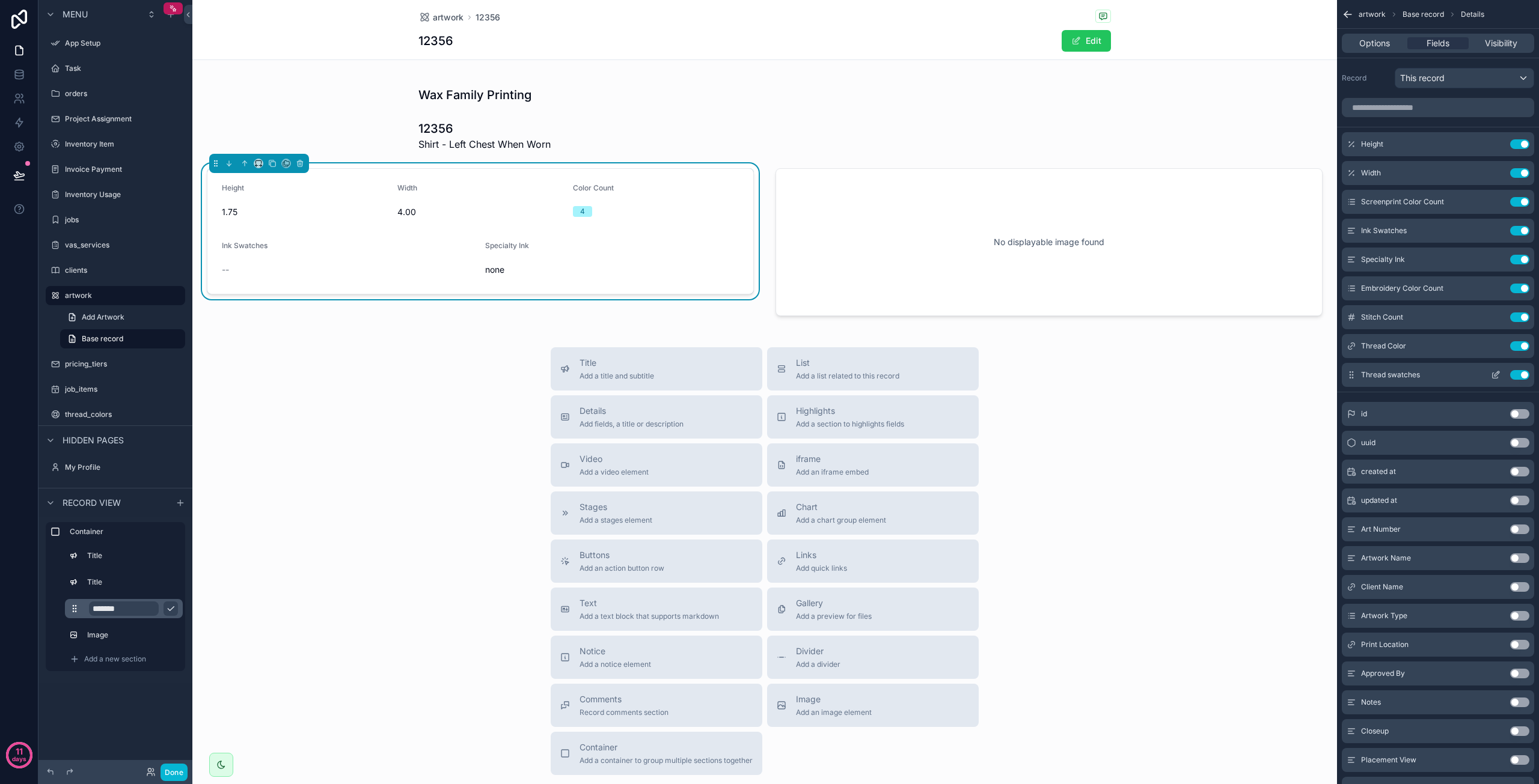
click at [1496, 374] on icon "scrollable content" at bounding box center [1495, 375] width 10 height 10
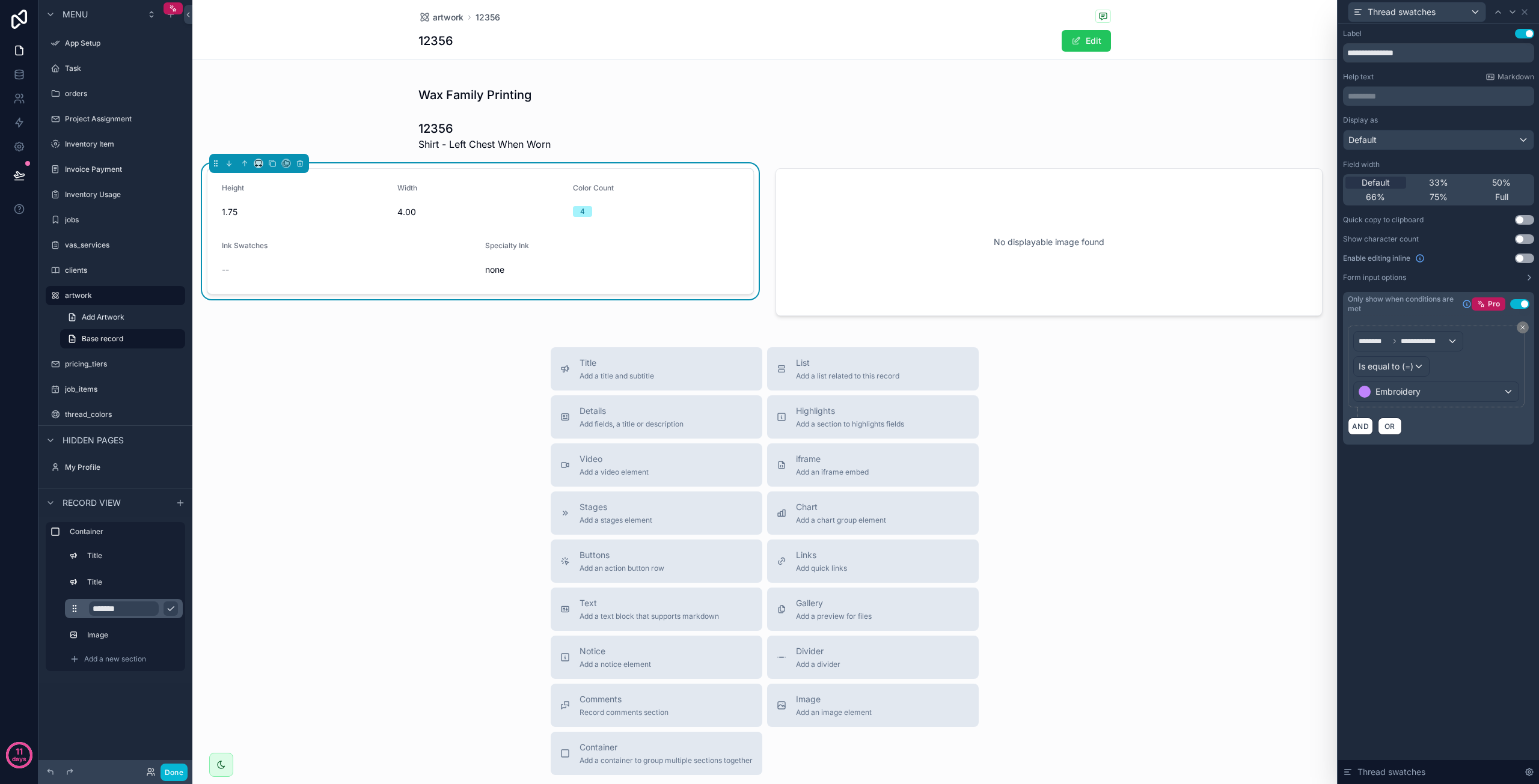
click at [1439, 516] on div "**********" at bounding box center [1439, 404] width 201 height 760
click at [1521, 11] on icon at bounding box center [1524, 11] width 10 height 10
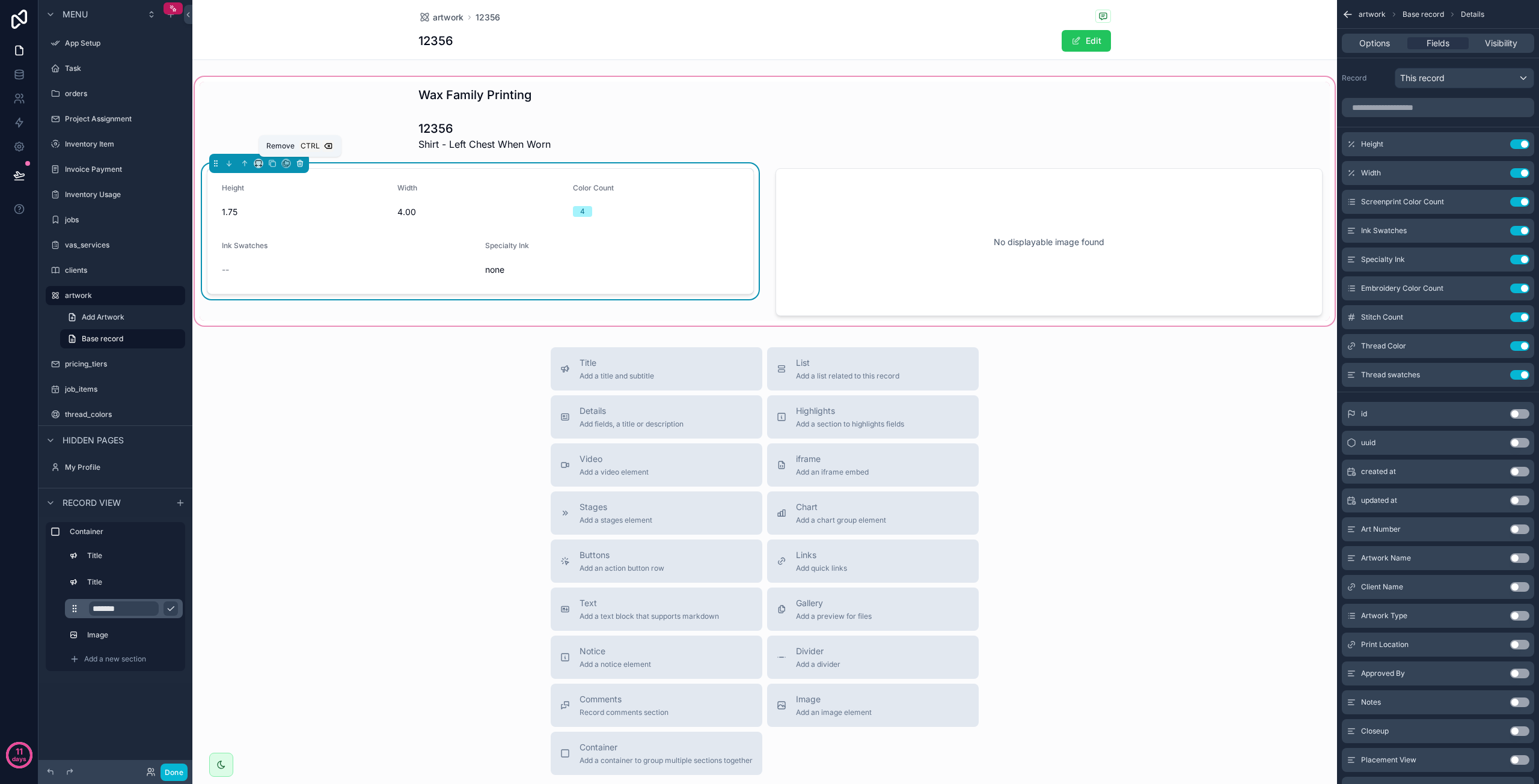
click at [298, 162] on icon "scrollable content" at bounding box center [299, 162] width 6 height 0
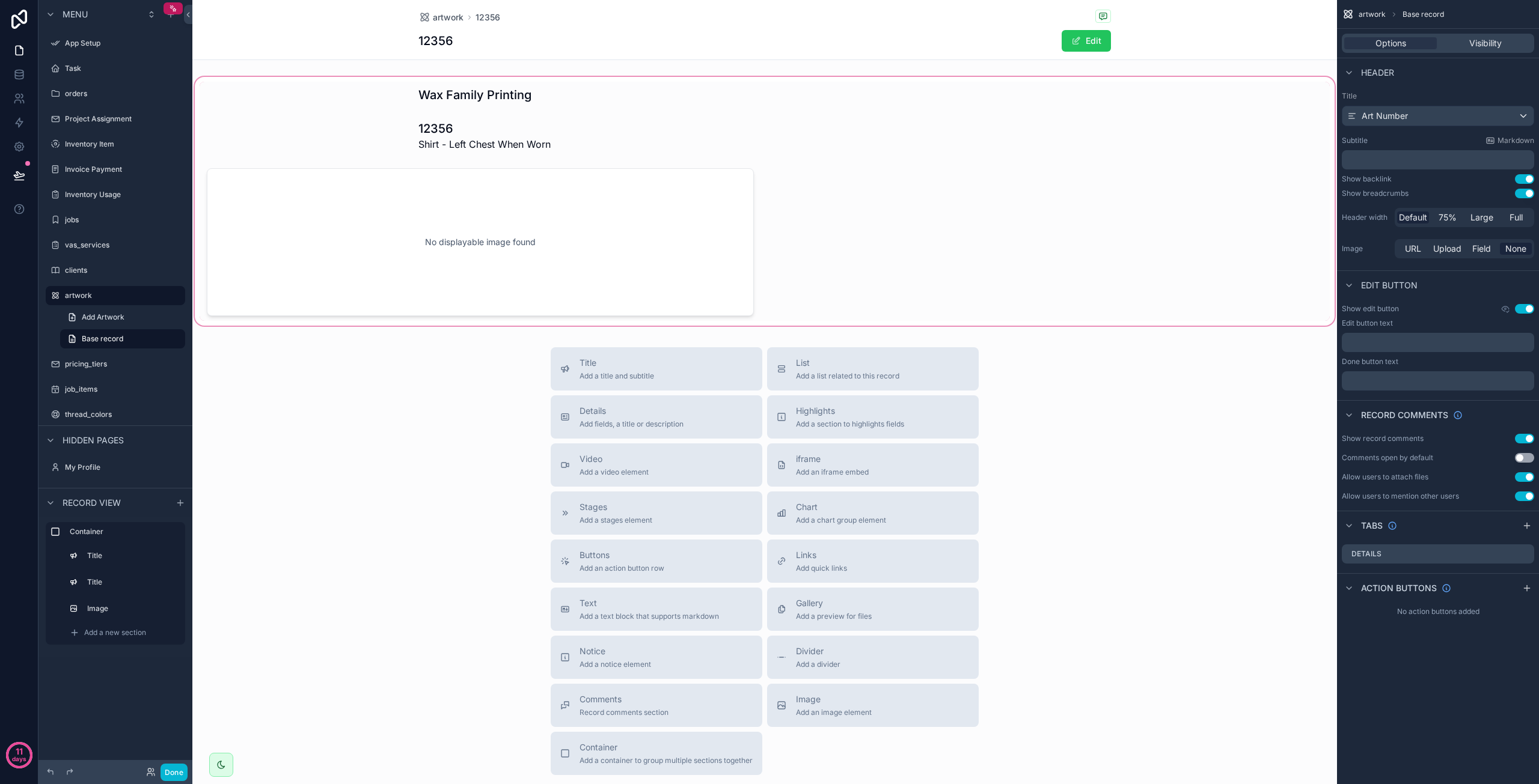
drag, startPoint x: 807, startPoint y: 366, endPoint x: 833, endPoint y: 264, distance: 105.3
click at [833, 264] on div "artwork 12356 12356 Edit Wax Family Printing 12356 Shirt - Left Chest When Worn…" at bounding box center [764, 435] width 1145 height 871
click at [114, 631] on span "Add a new section" at bounding box center [115, 633] width 62 height 10
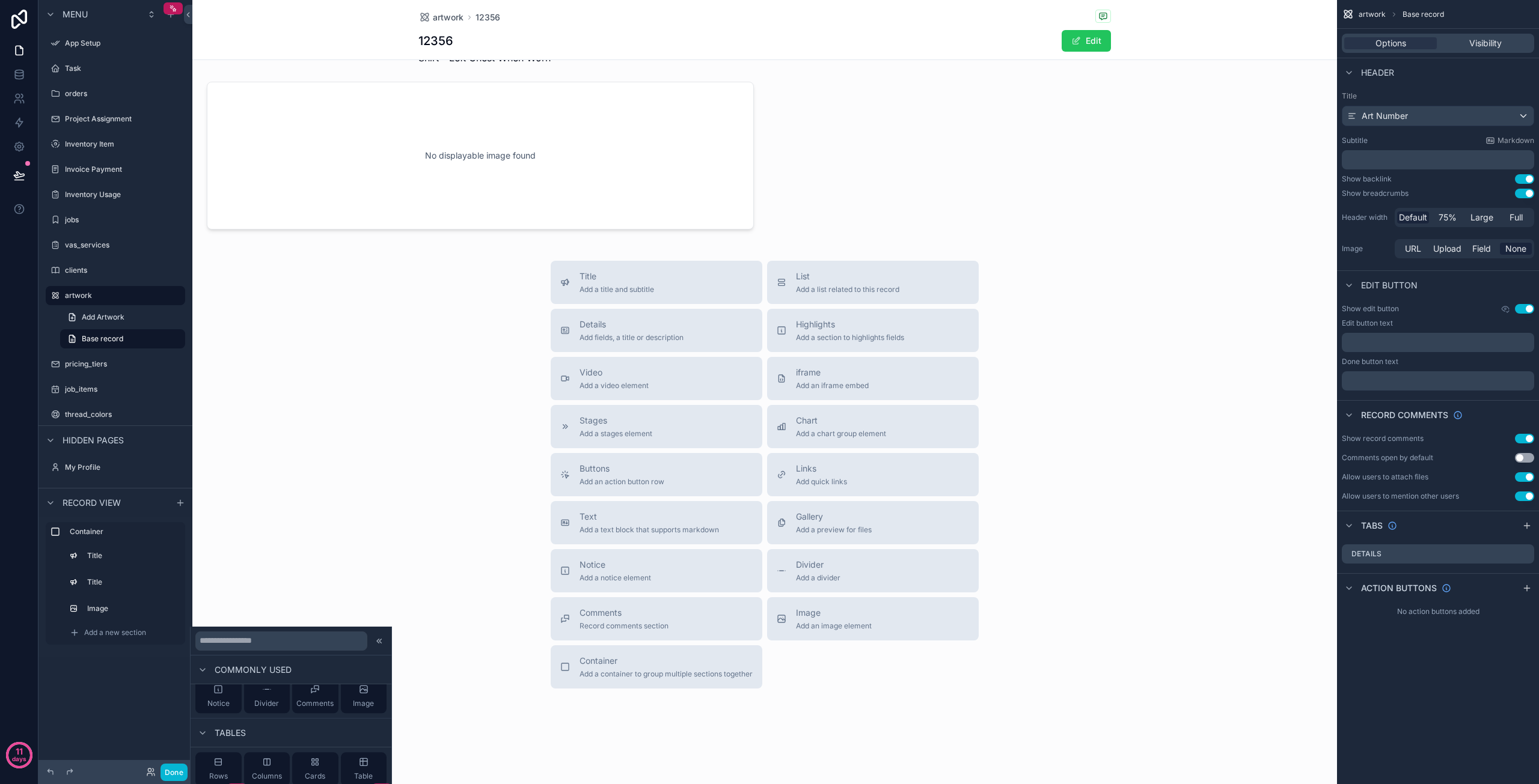
scroll to position [120, 0]
click at [225, 758] on div "Rows" at bounding box center [218, 766] width 46 height 34
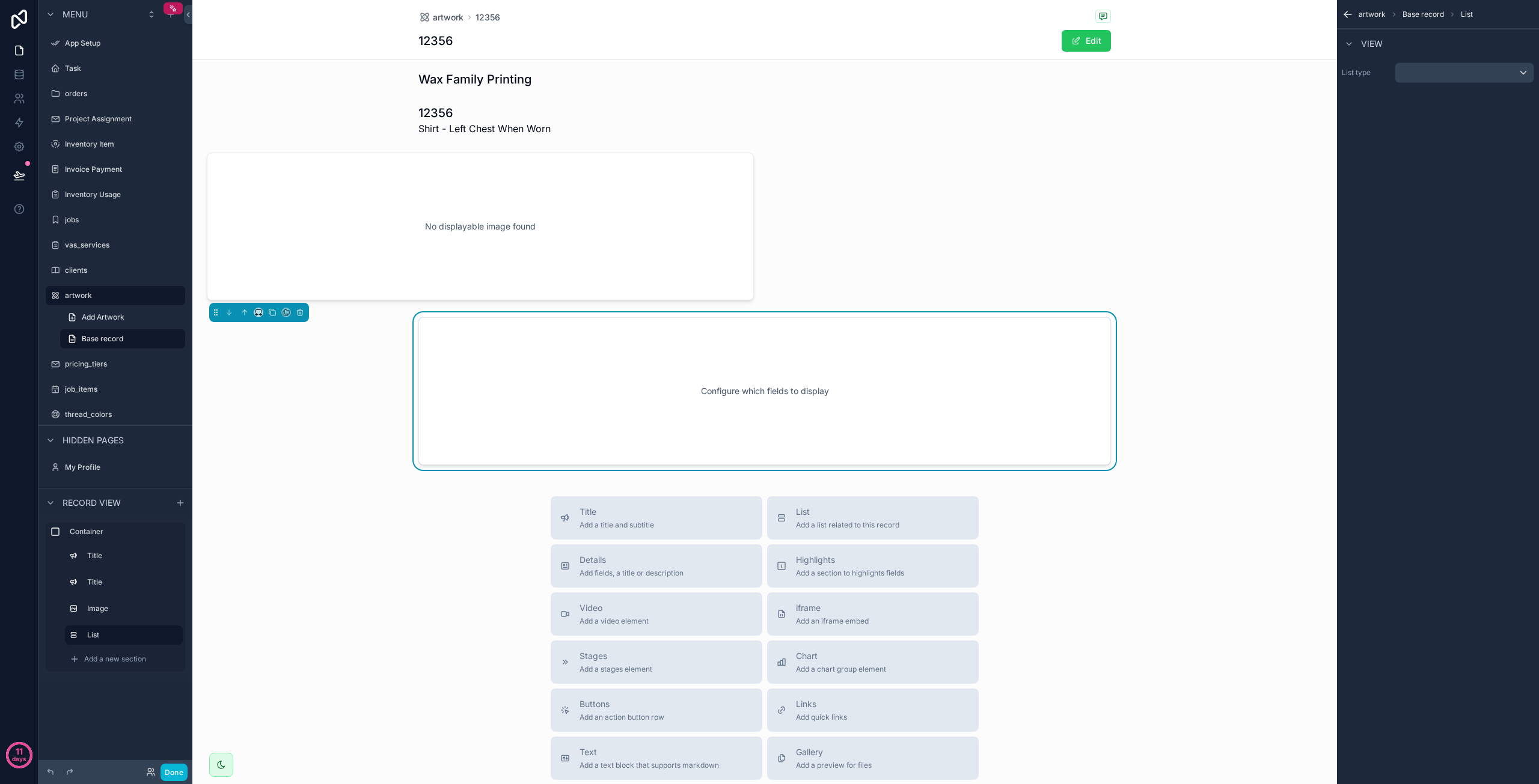
scroll to position [14, 0]
click at [255, 314] on icon "scrollable content" at bounding box center [258, 314] width 8 height 8
click at [285, 404] on div "50%" at bounding box center [282, 404] width 37 height 15
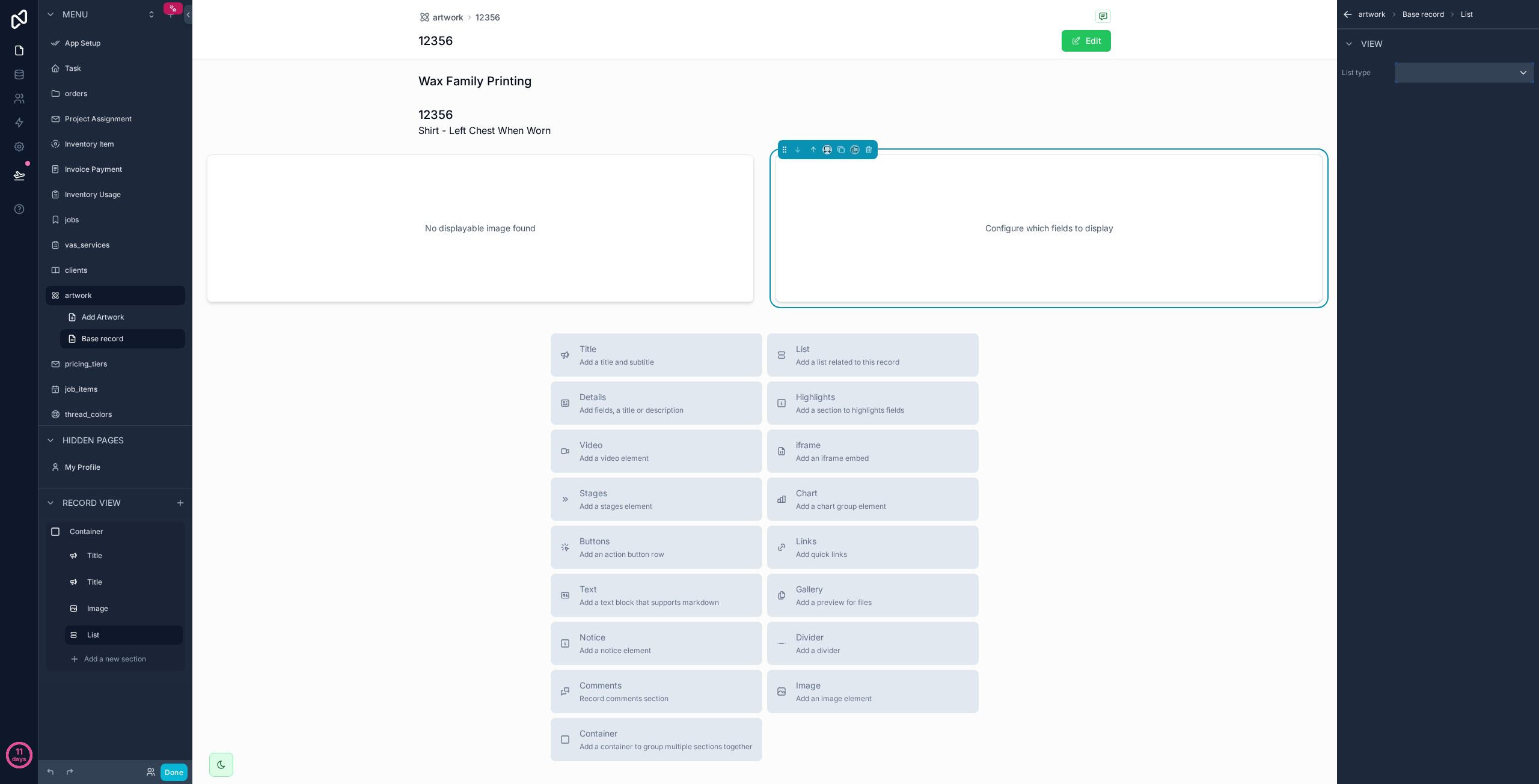
click at [1422, 73] on div "scrollable content" at bounding box center [1465, 73] width 138 height 19
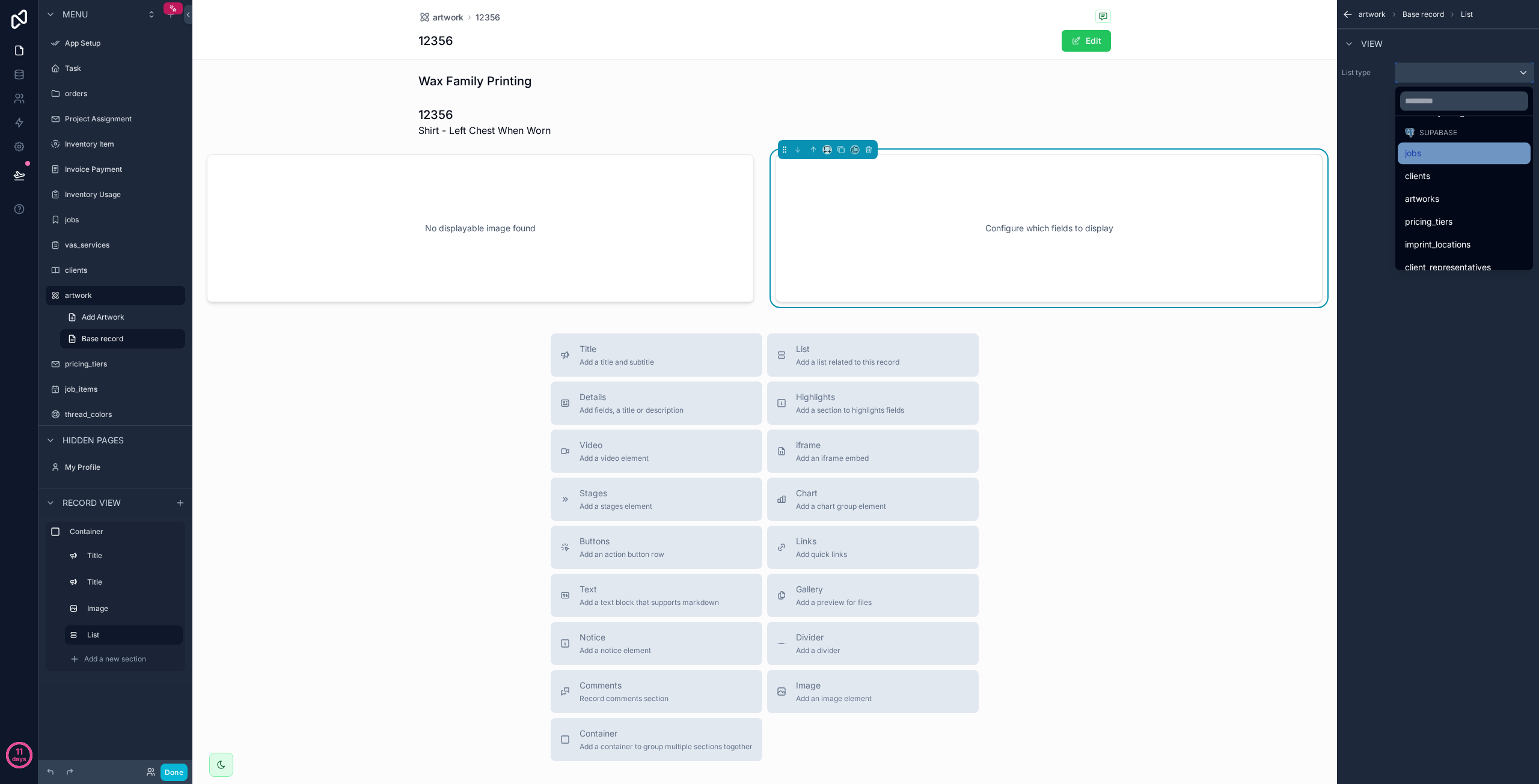
scroll to position [180, 0]
click at [866, 148] on icon "scrollable content" at bounding box center [868, 148] width 6 height 0
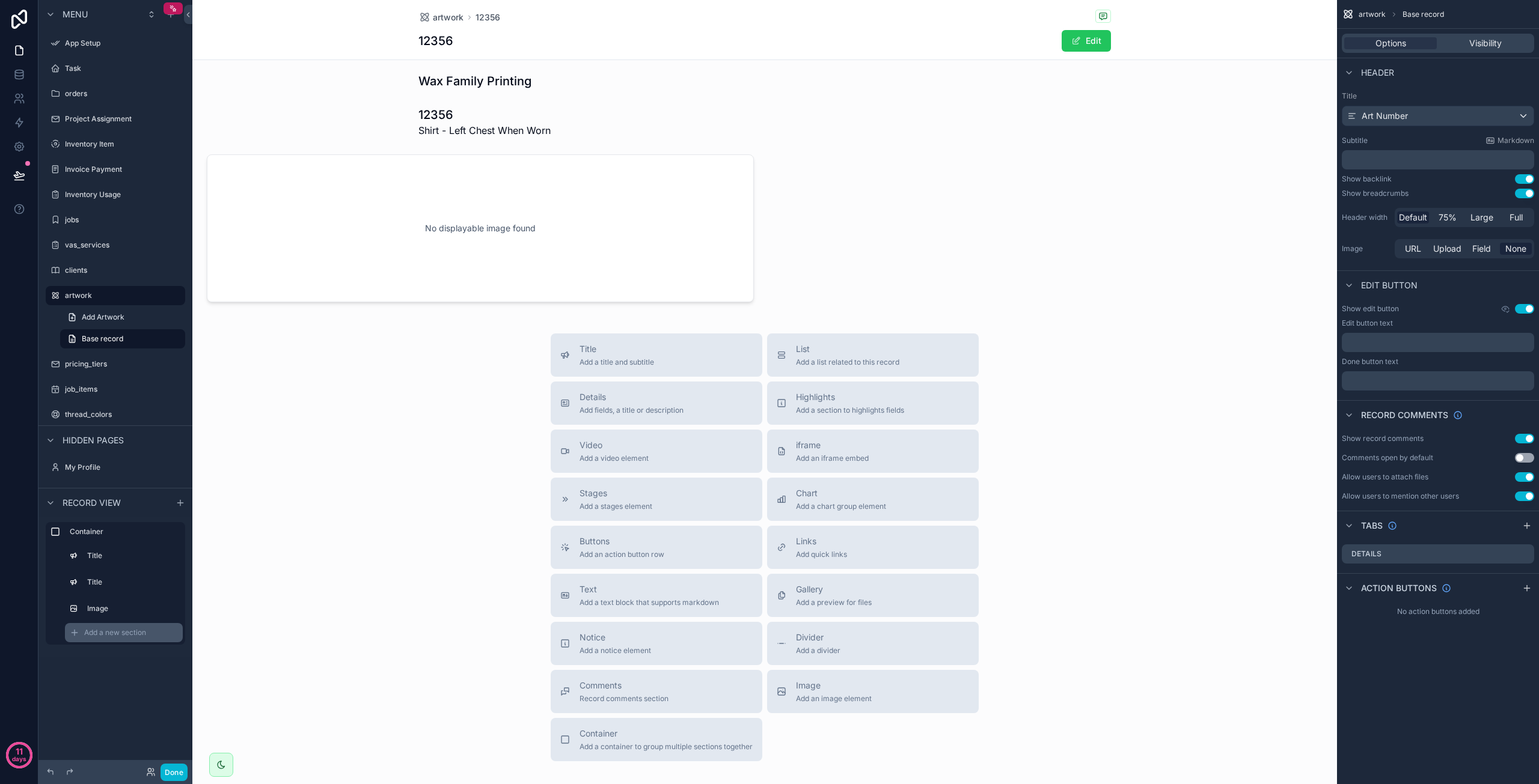
click at [91, 629] on span "Add a new section" at bounding box center [115, 633] width 62 height 10
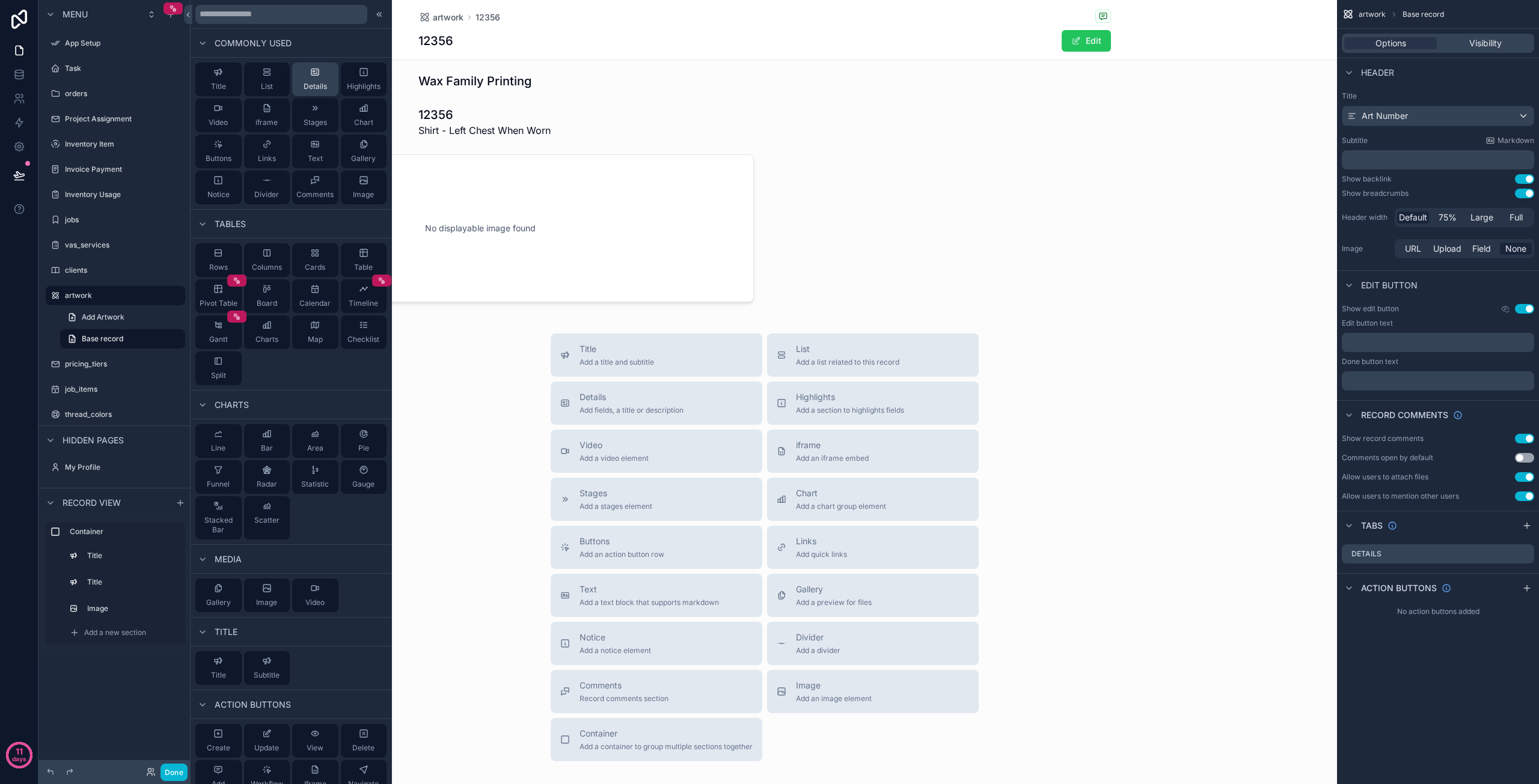
click at [315, 76] on div "Details" at bounding box center [315, 79] width 23 height 24
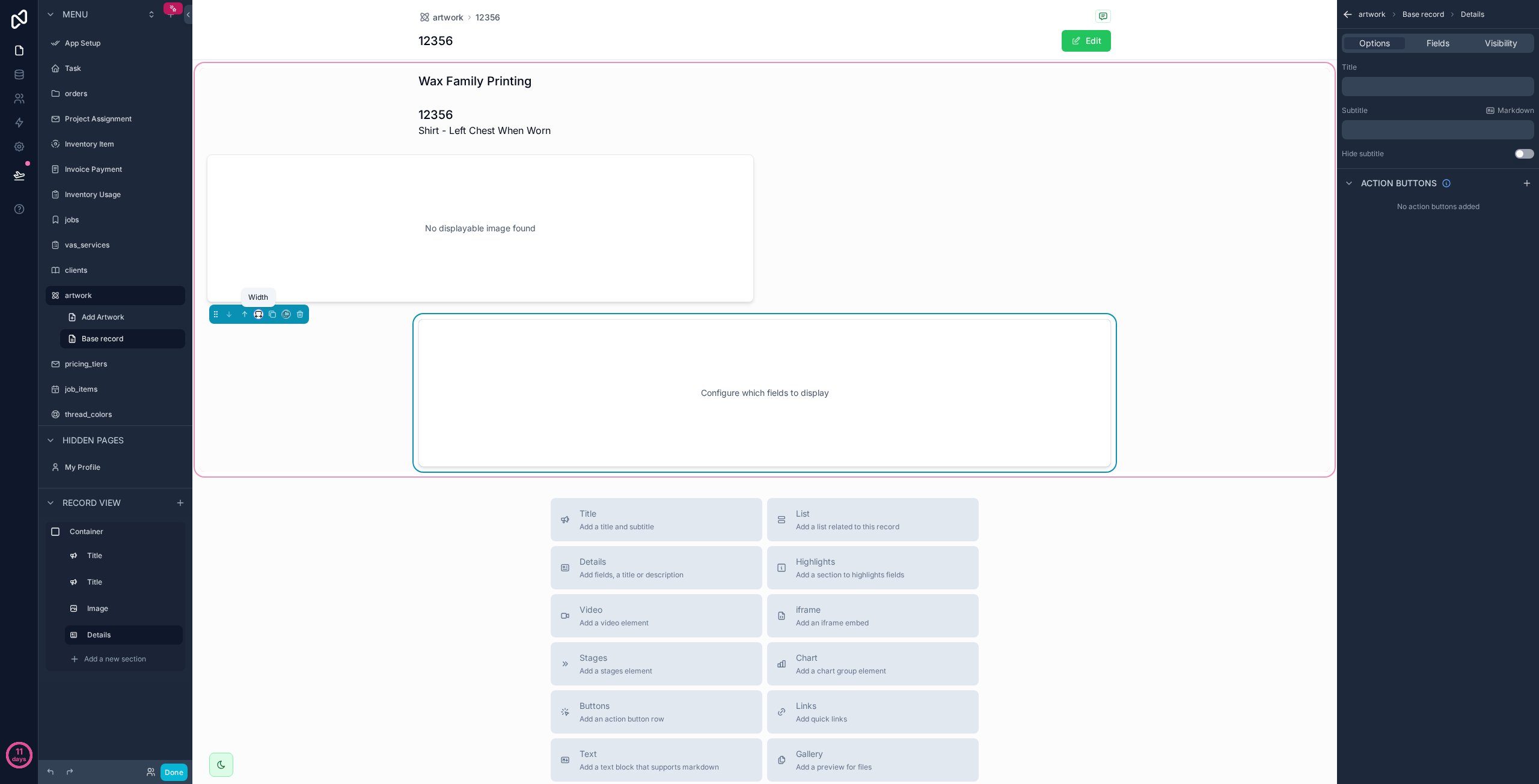
click at [261, 314] on icon "scrollable content" at bounding box center [258, 314] width 8 height 8
click at [284, 402] on div "50%" at bounding box center [282, 404] width 37 height 15
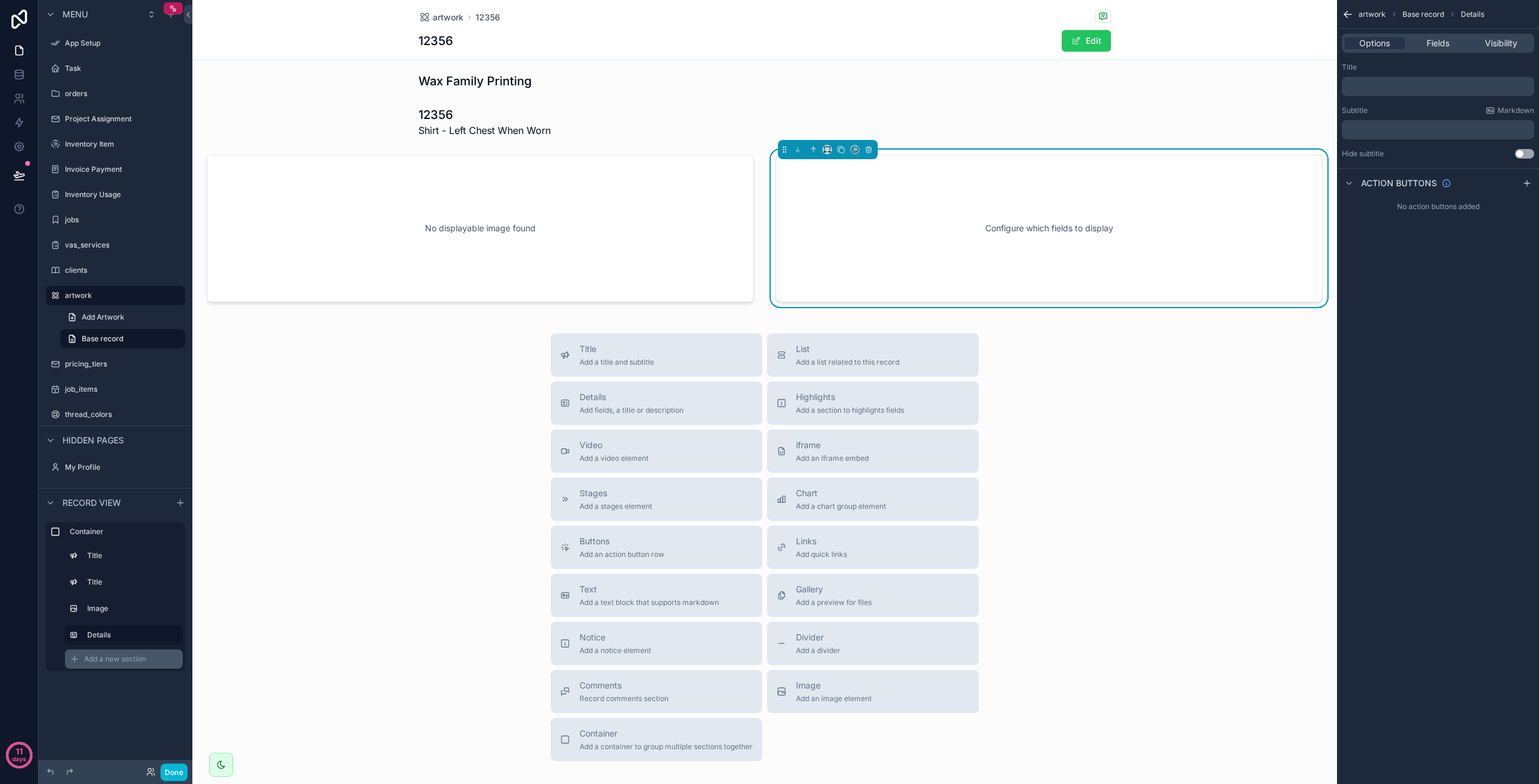
click at [98, 662] on span "Add a new section" at bounding box center [115, 659] width 62 height 10
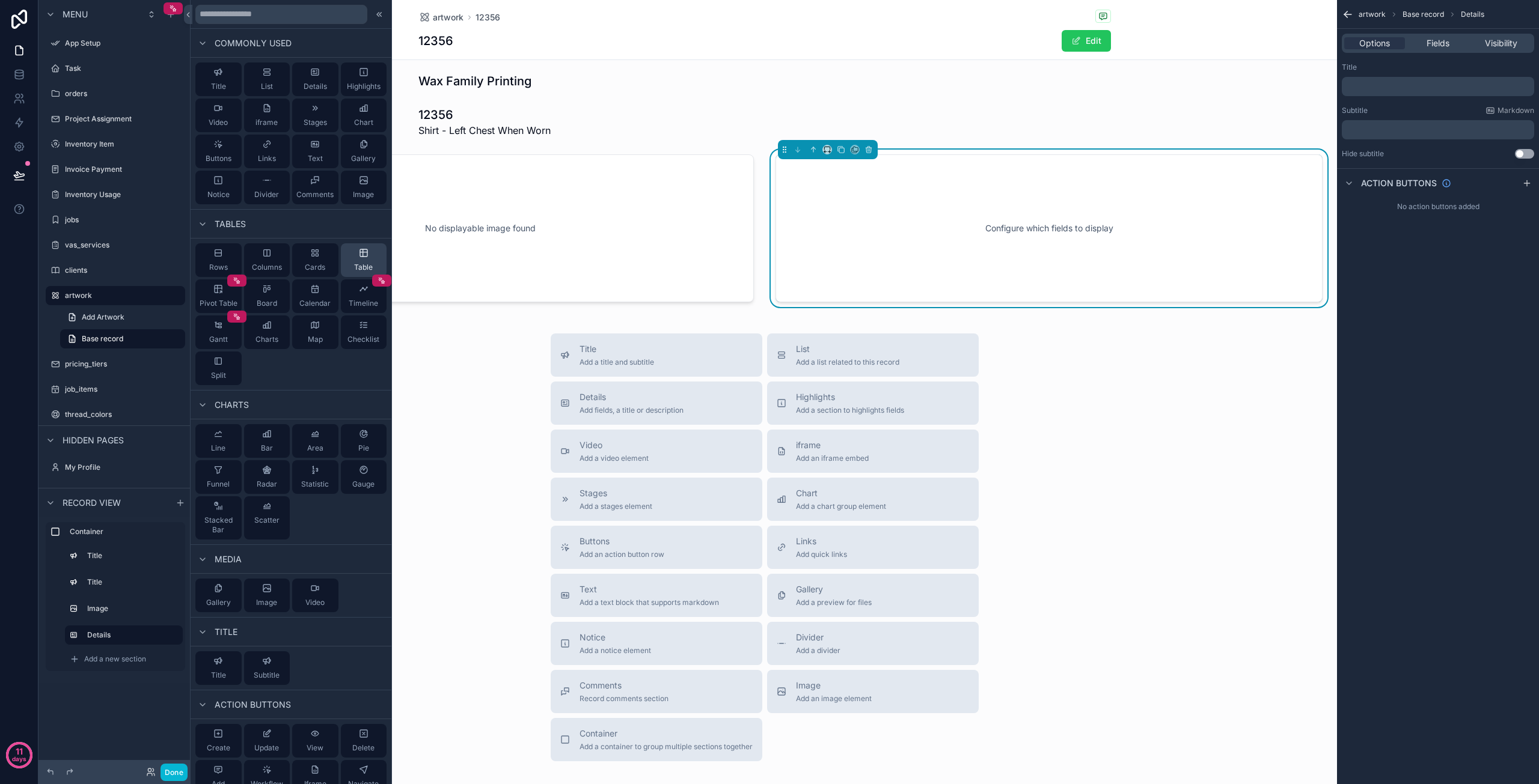
click at [360, 257] on icon at bounding box center [363, 252] width 7 height 7
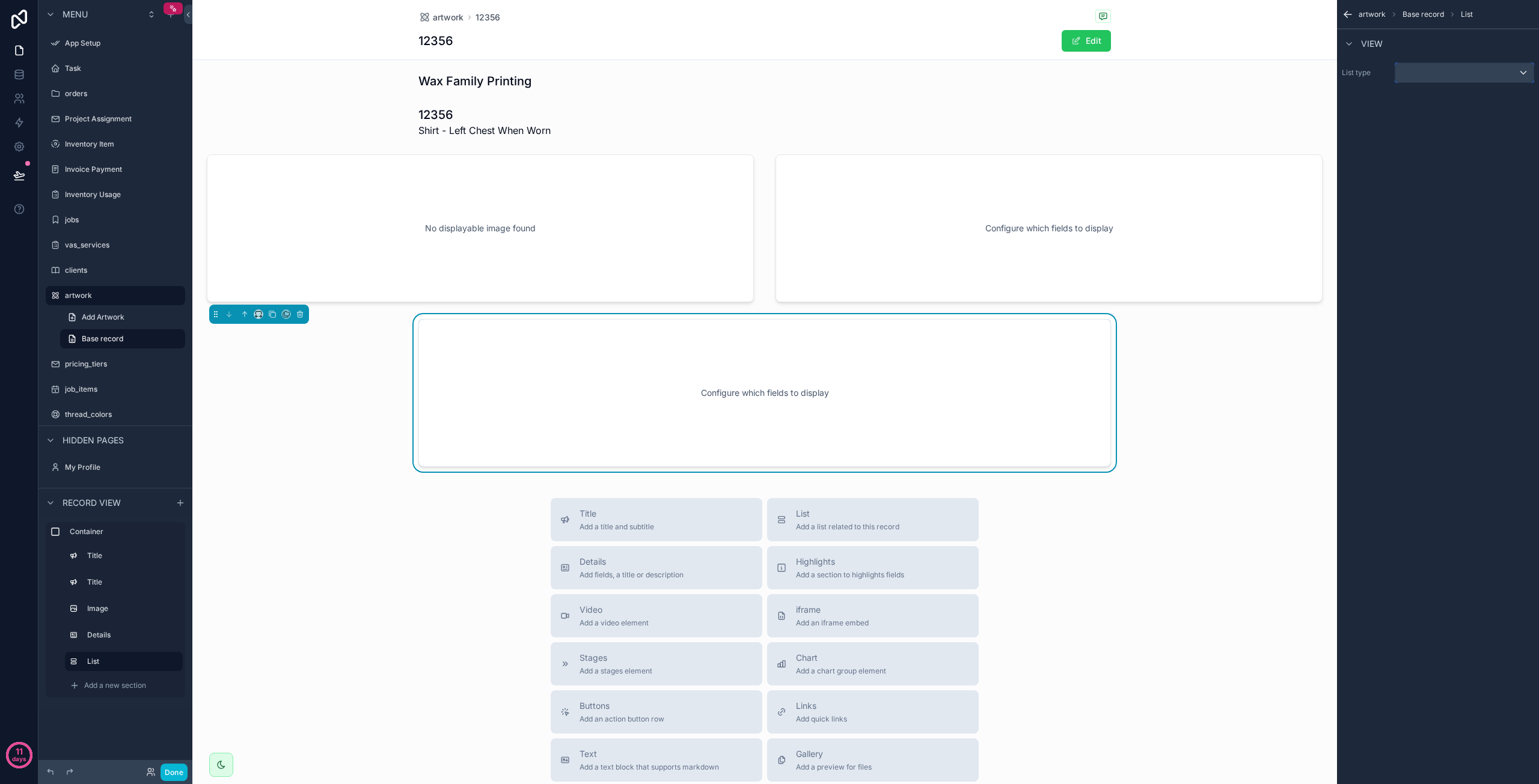
click at [1416, 75] on div "scrollable content" at bounding box center [1465, 73] width 138 height 19
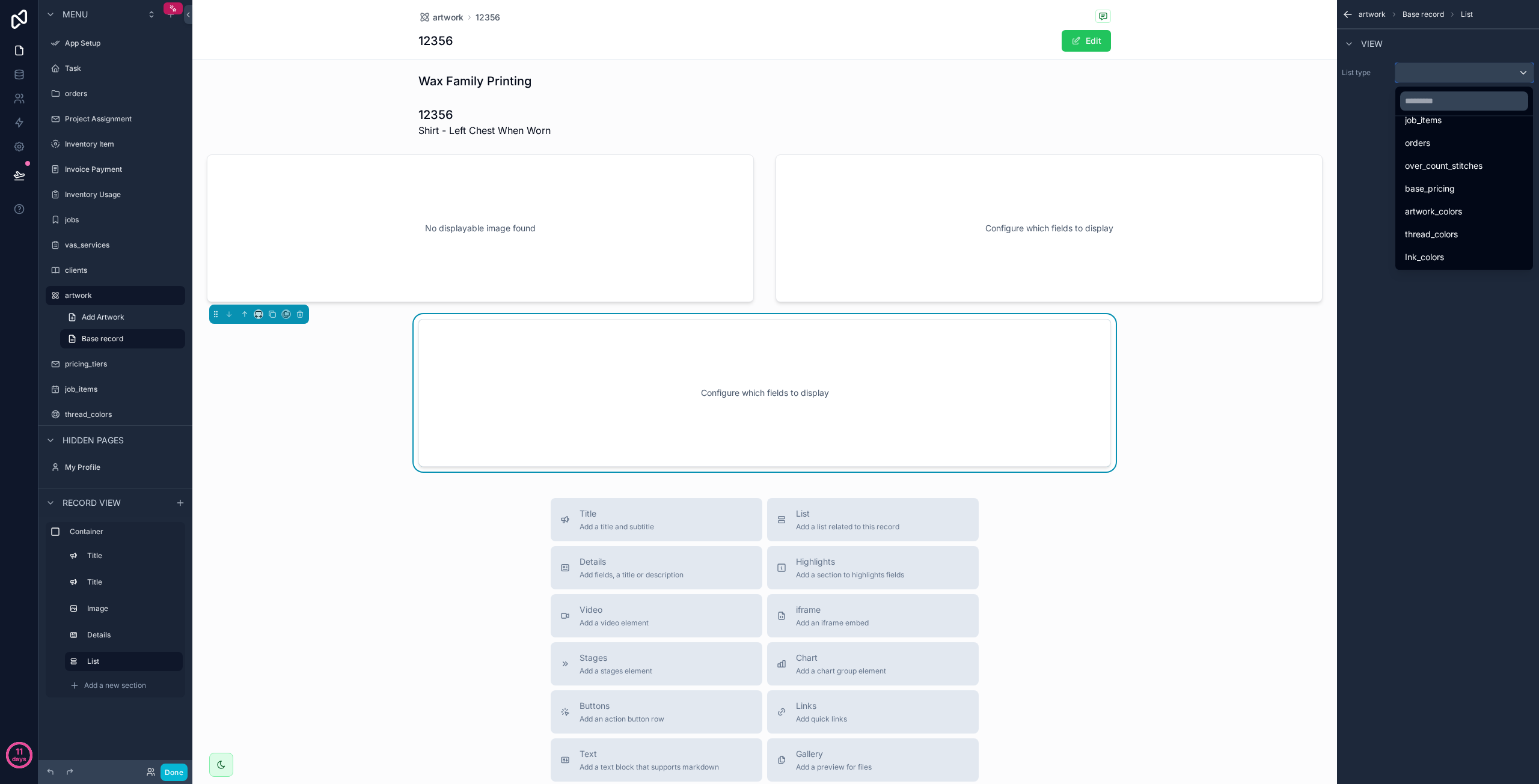
scroll to position [373, 0]
click at [1455, 227] on span "thread_colors" at bounding box center [1431, 233] width 53 height 15
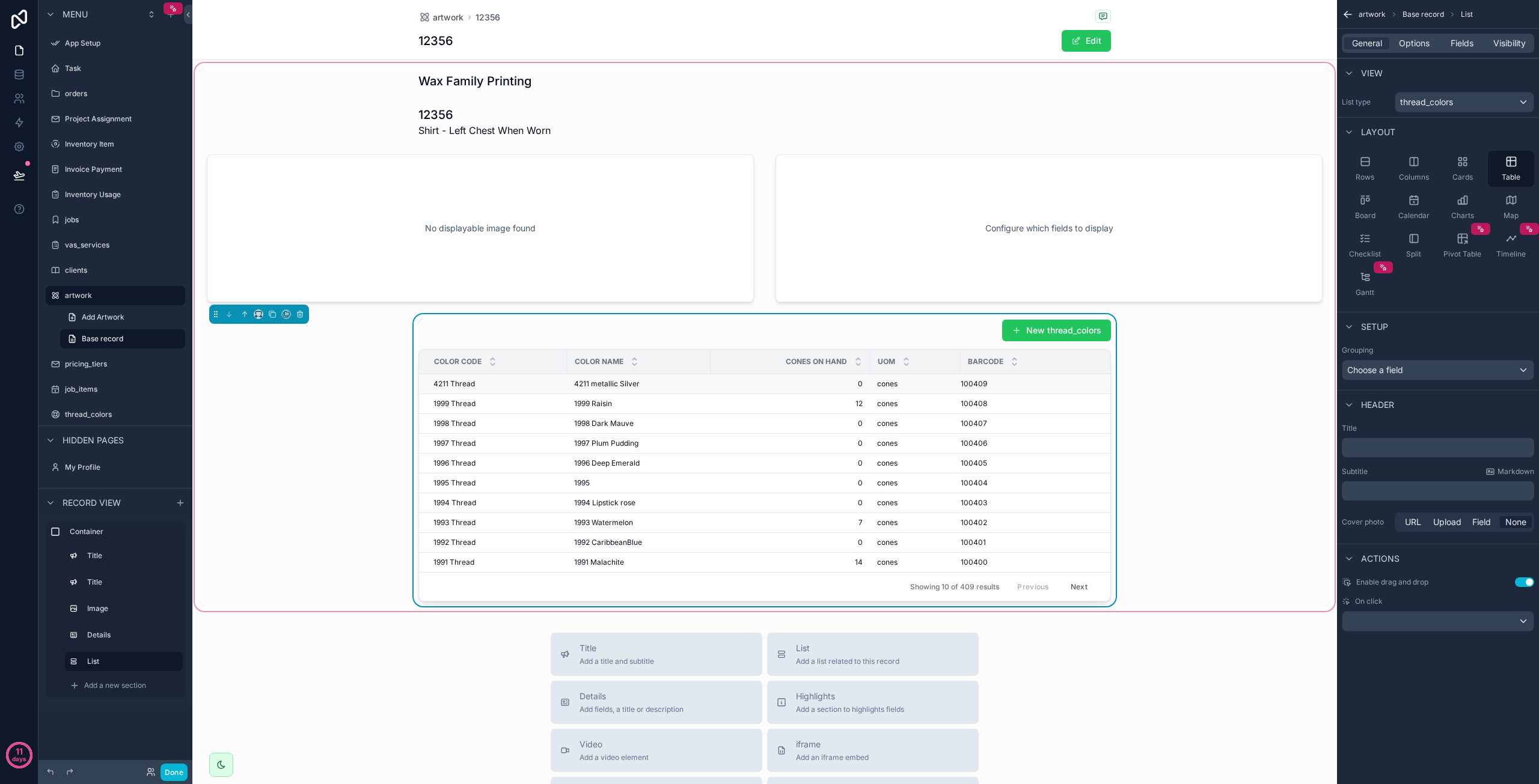
click at [777, 387] on span "0" at bounding box center [790, 383] width 145 height 10
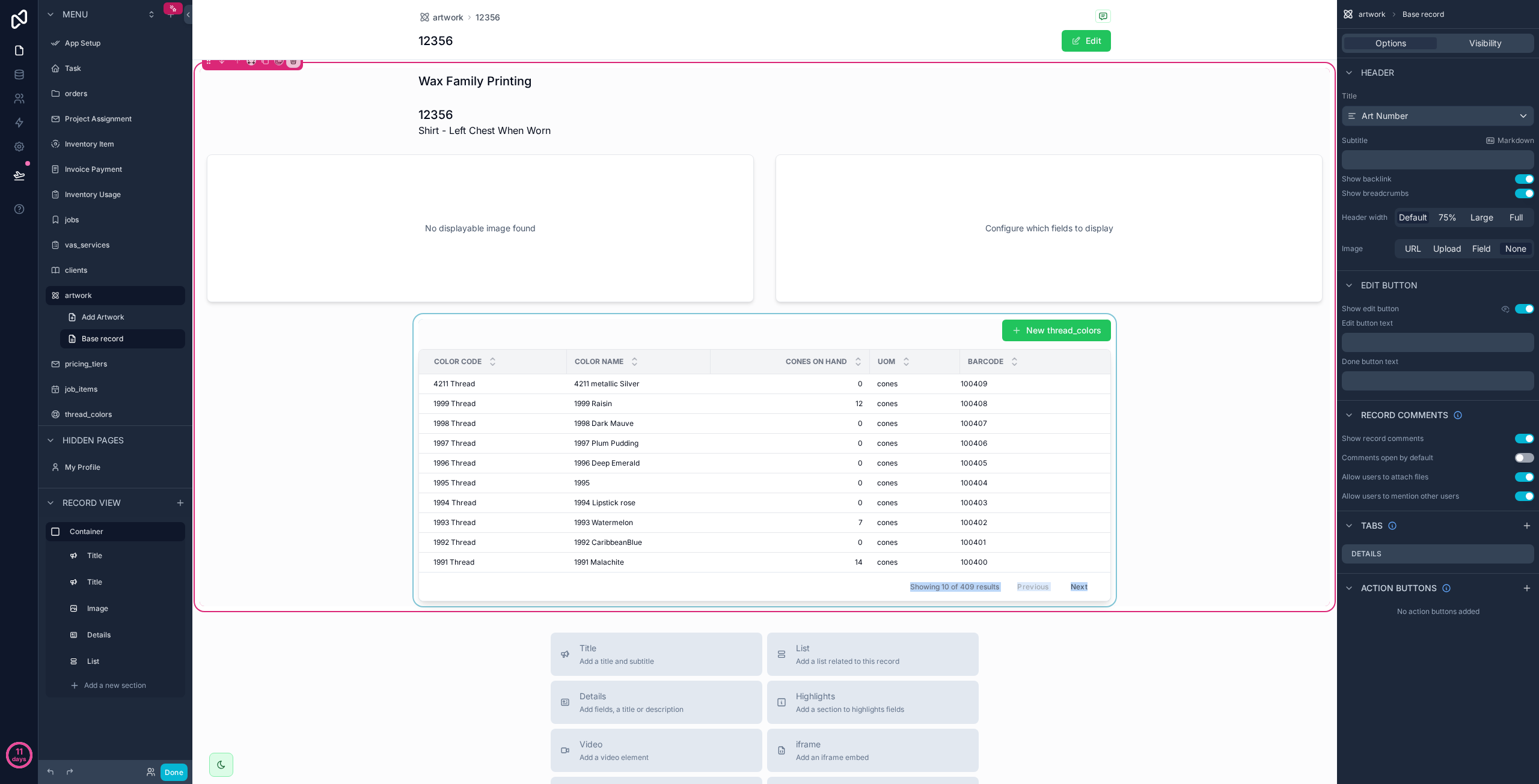
drag, startPoint x: 647, startPoint y: 600, endPoint x: 776, endPoint y: 590, distance: 129.4
click at [776, 590] on div "New thread_colors Color Code Color Name Cones On Hand Uom Barcode 4211 Thread 4…" at bounding box center [765, 460] width 692 height 283
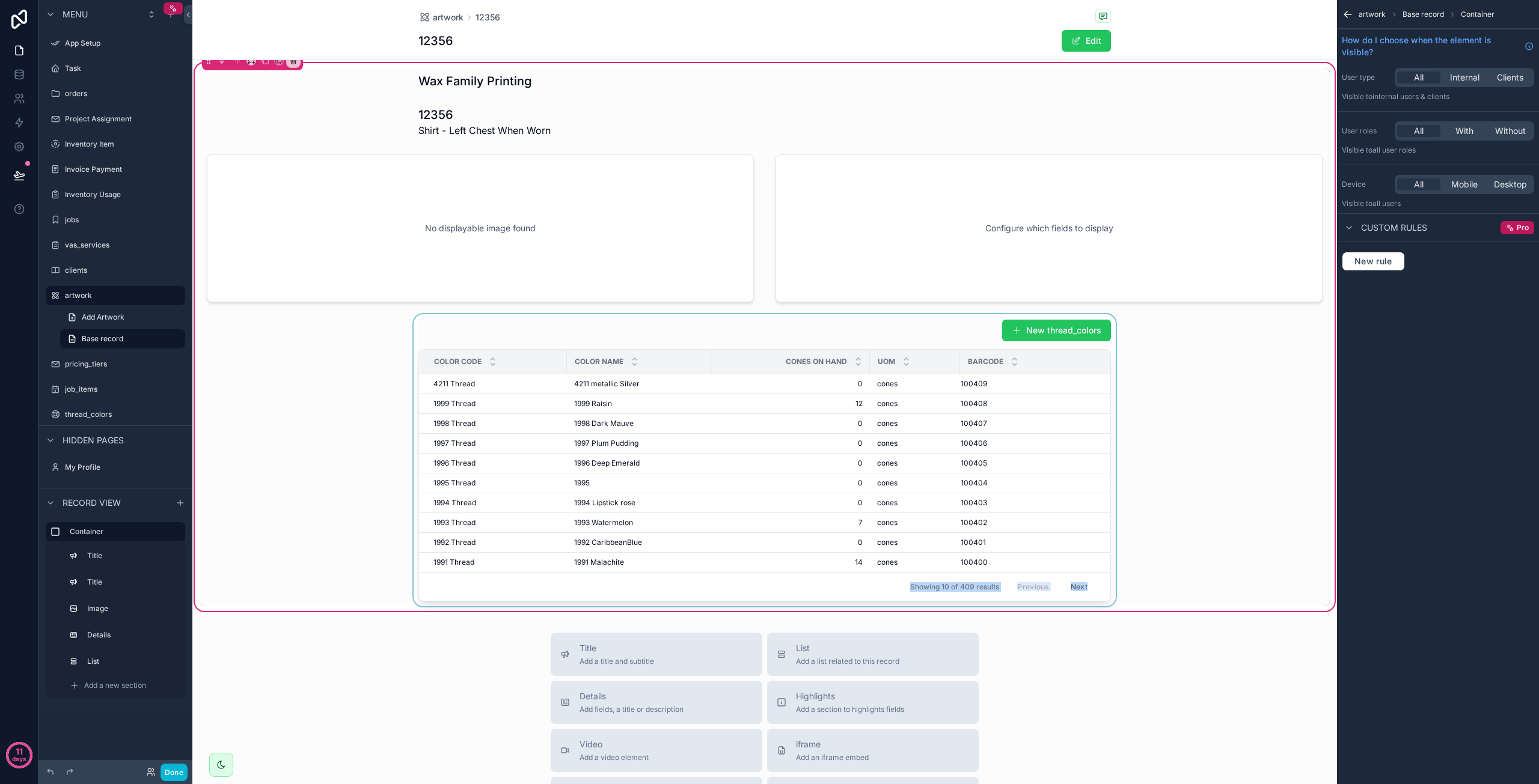
click at [1049, 326] on div "scrollable content" at bounding box center [765, 460] width 1131 height 292
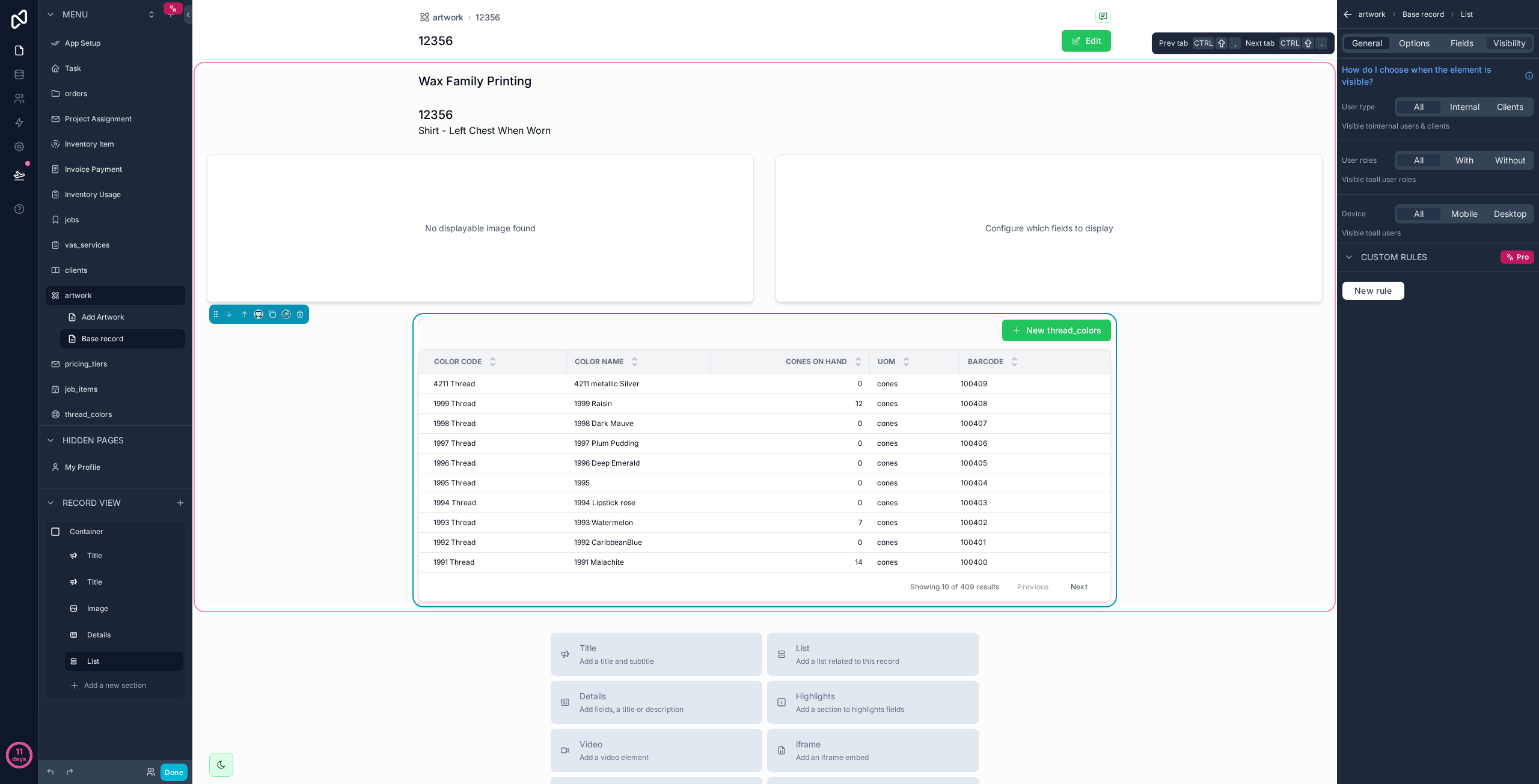
click at [1368, 44] on span "General" at bounding box center [1367, 43] width 30 height 12
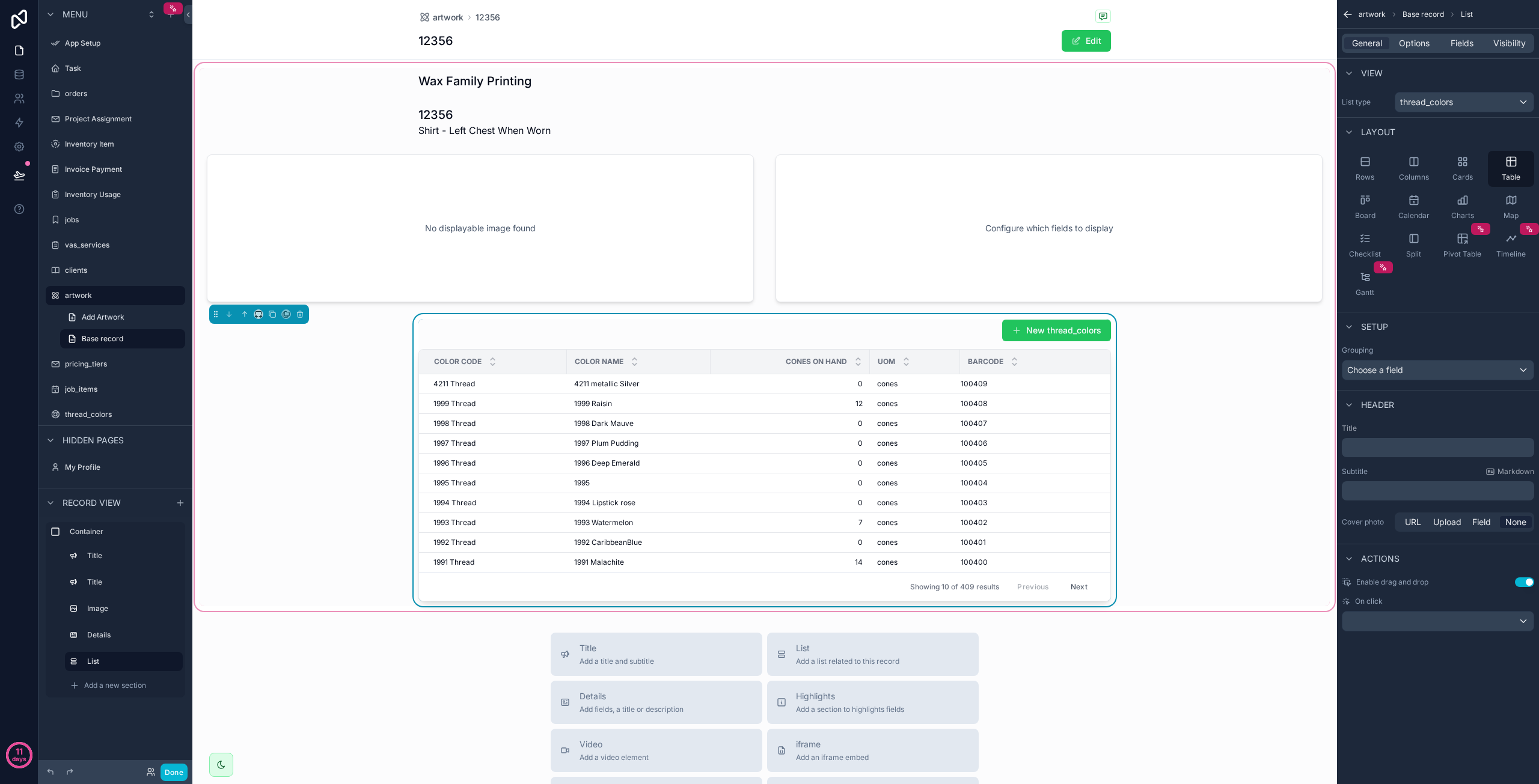
click at [1401, 50] on div "General Options Fields Visibility" at bounding box center [1438, 43] width 192 height 19
click at [1403, 48] on span "Options" at bounding box center [1414, 43] width 30 height 12
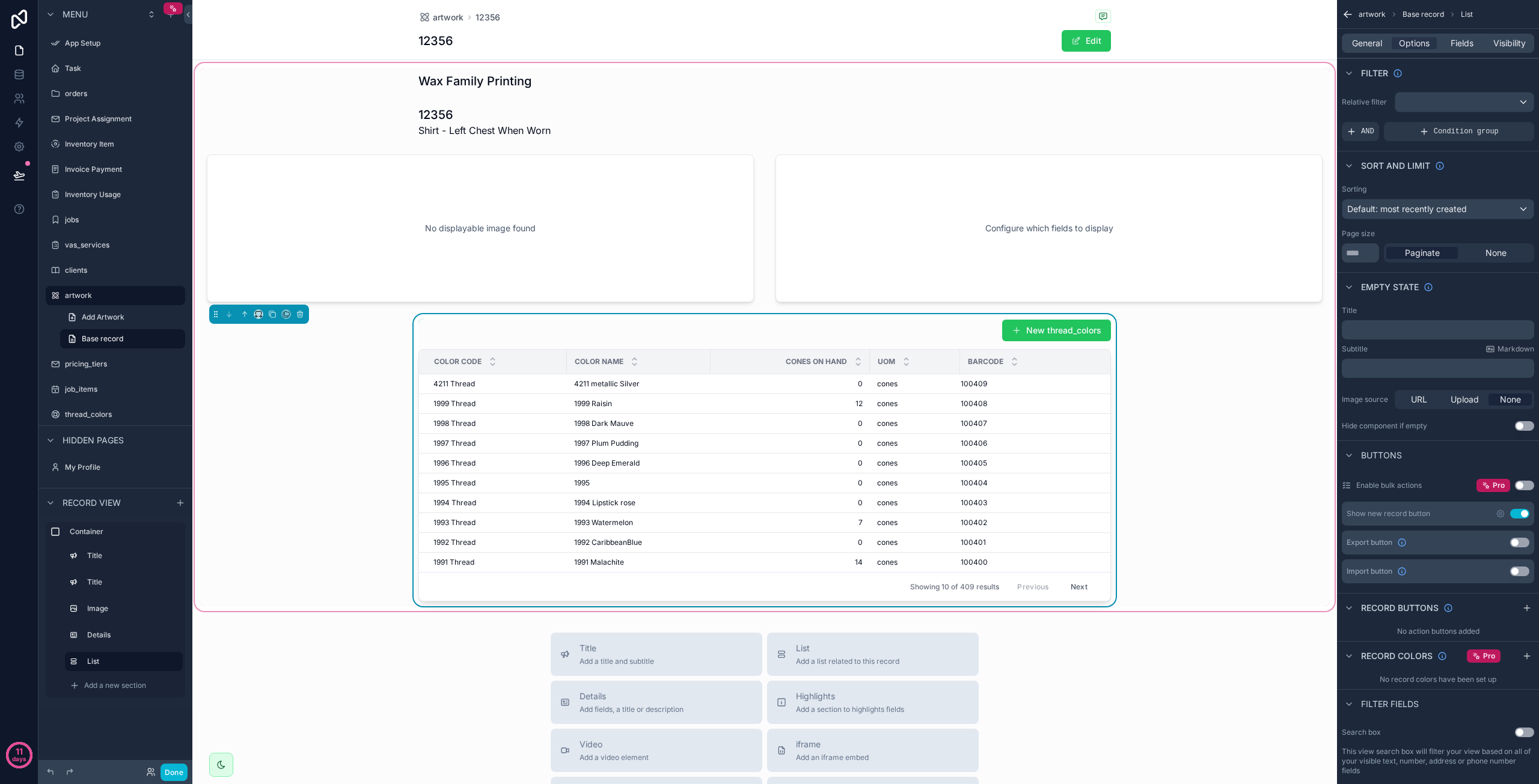
click at [1519, 511] on button "Use setting" at bounding box center [1520, 513] width 19 height 10
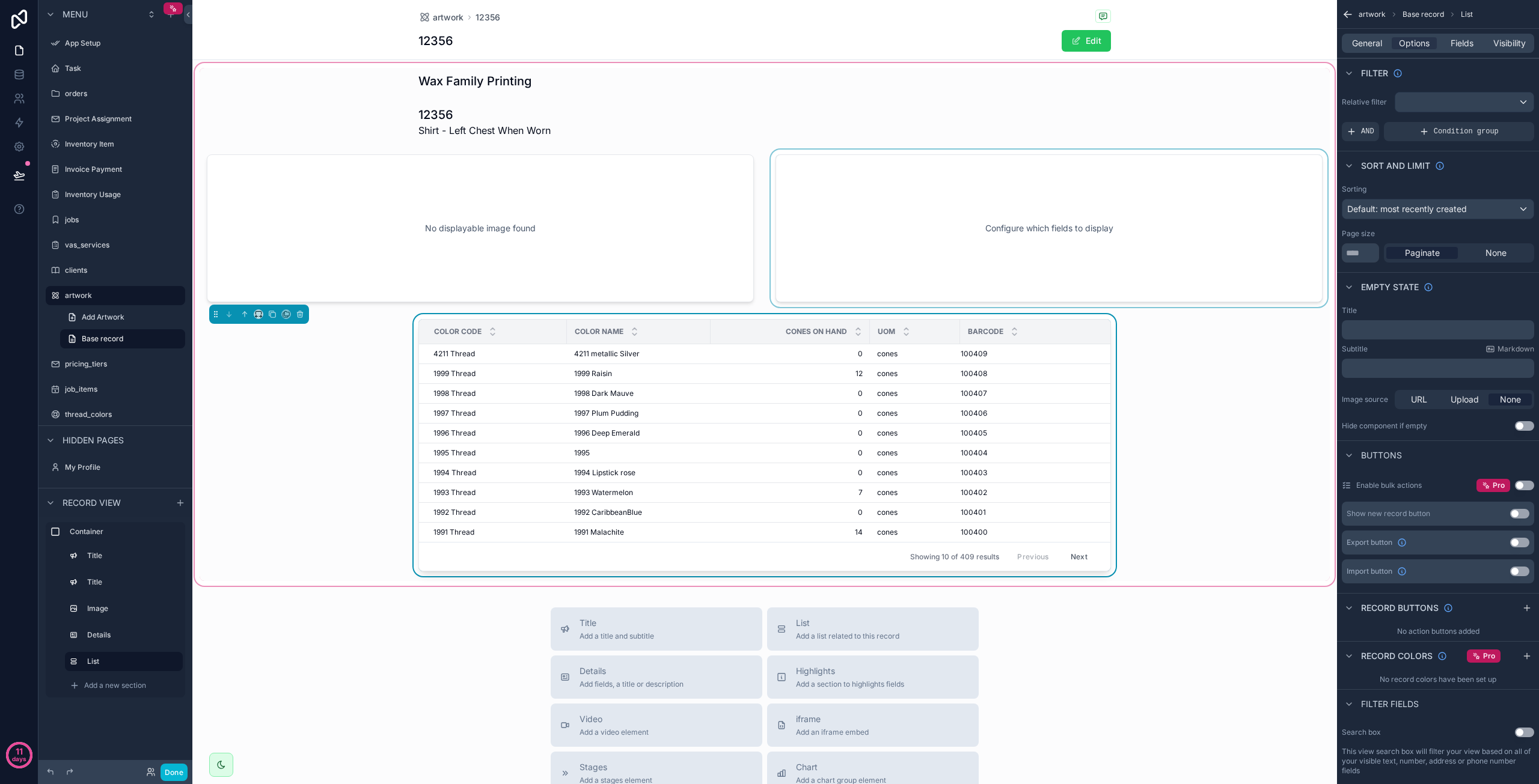
click at [934, 218] on div "scrollable content" at bounding box center [1049, 228] width 562 height 157
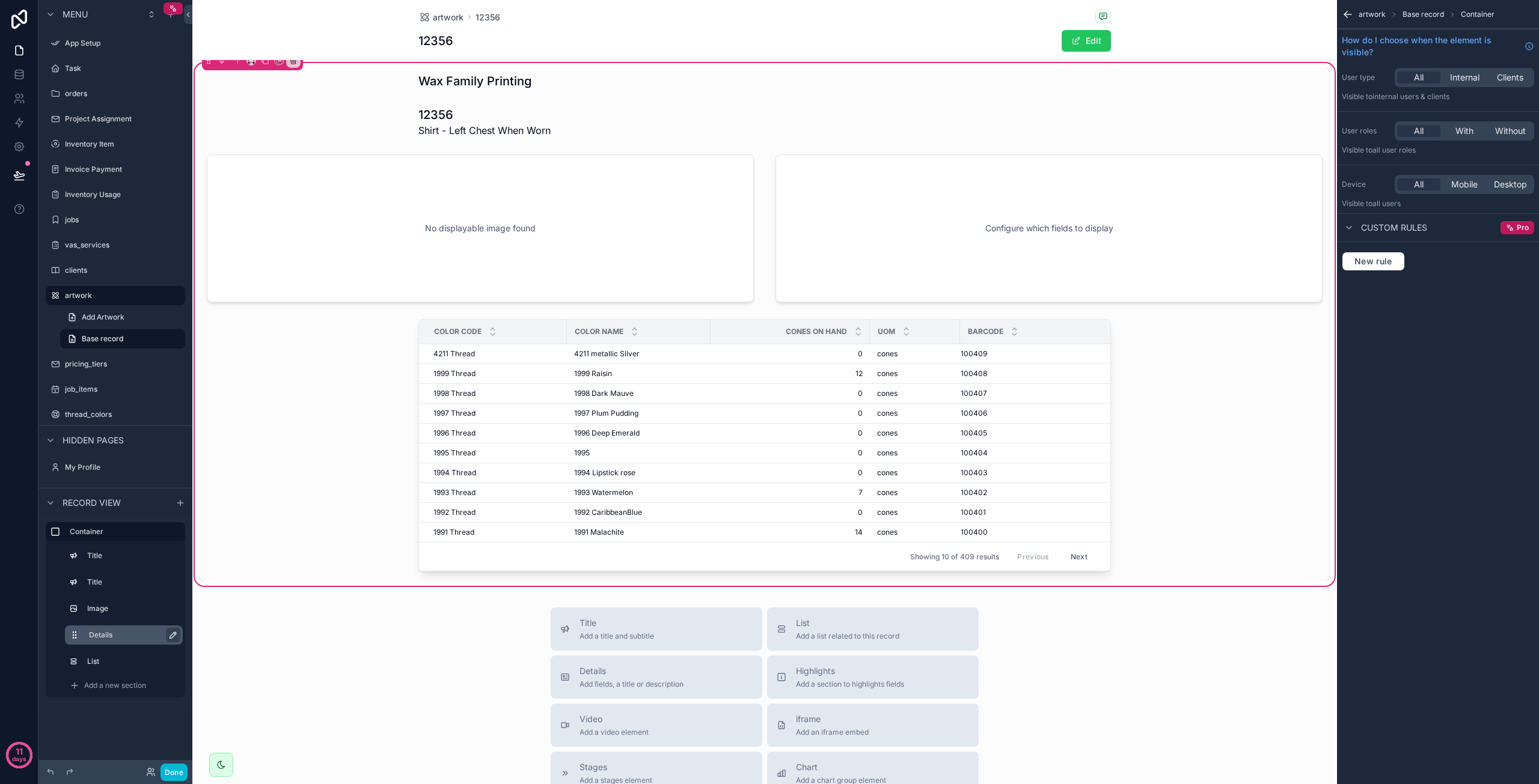
click at [171, 634] on icon "scrollable content" at bounding box center [172, 635] width 10 height 10
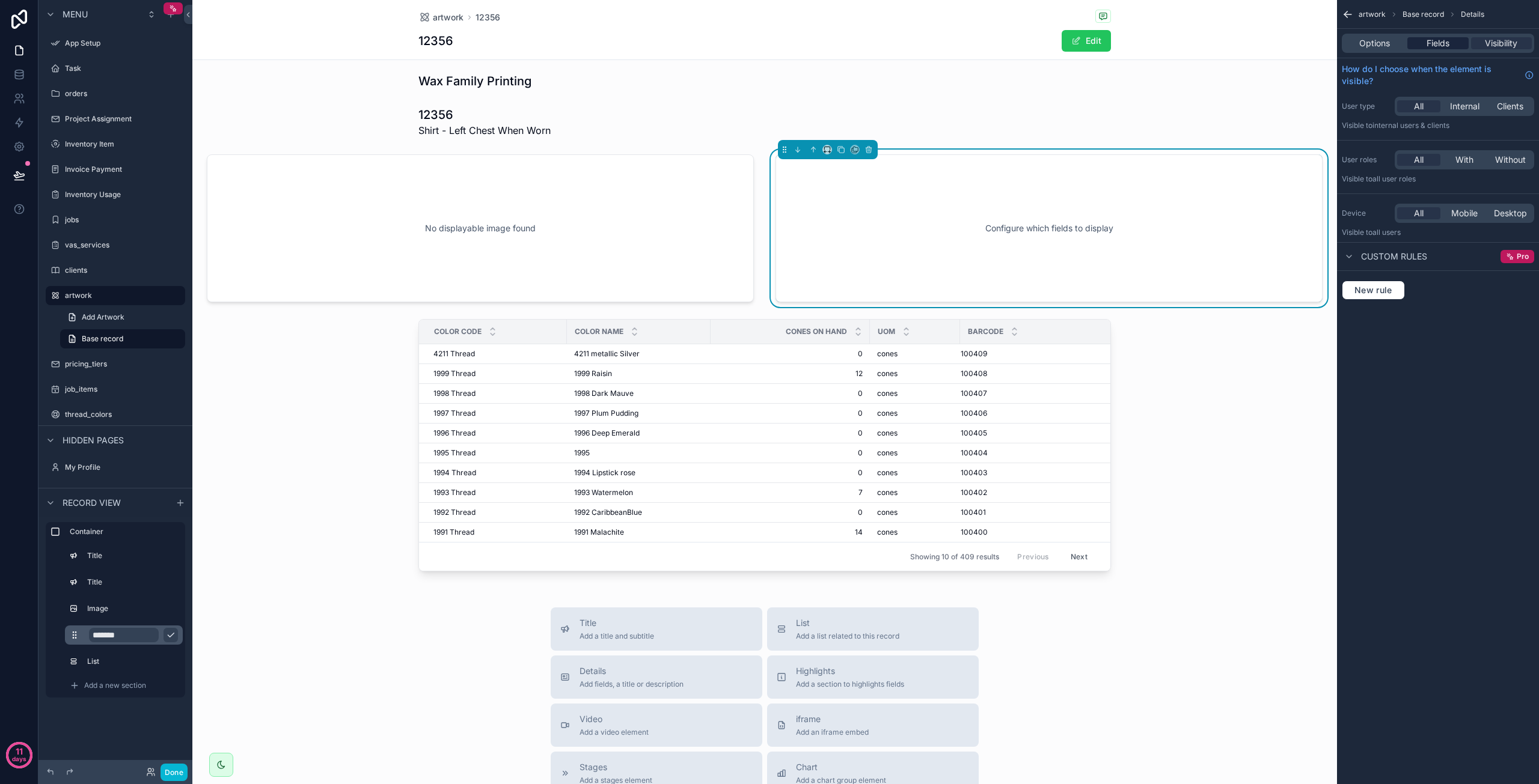
click at [1431, 49] on span "Fields" at bounding box center [1438, 43] width 23 height 12
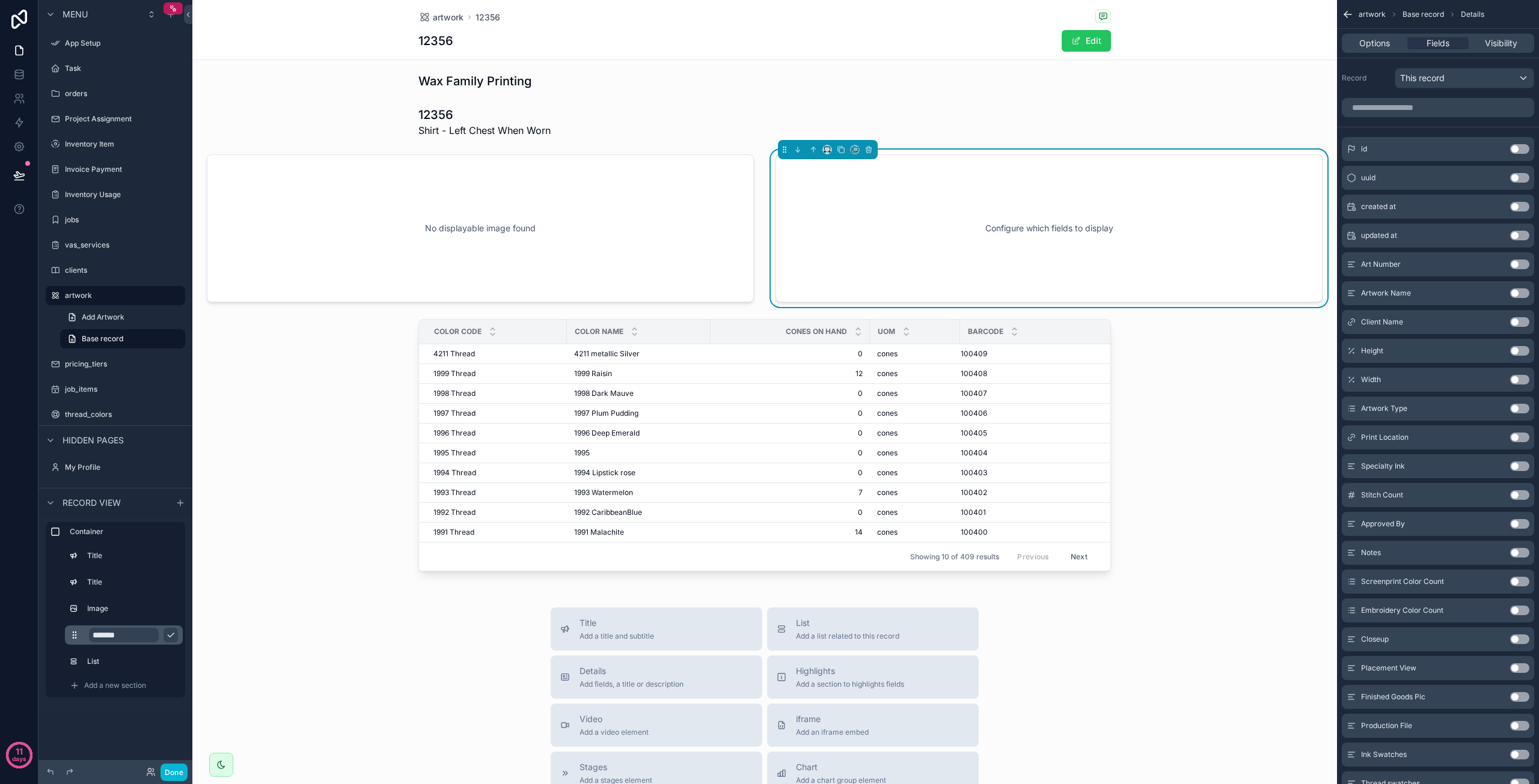
click at [1516, 350] on button "Use setting" at bounding box center [1520, 350] width 19 height 10
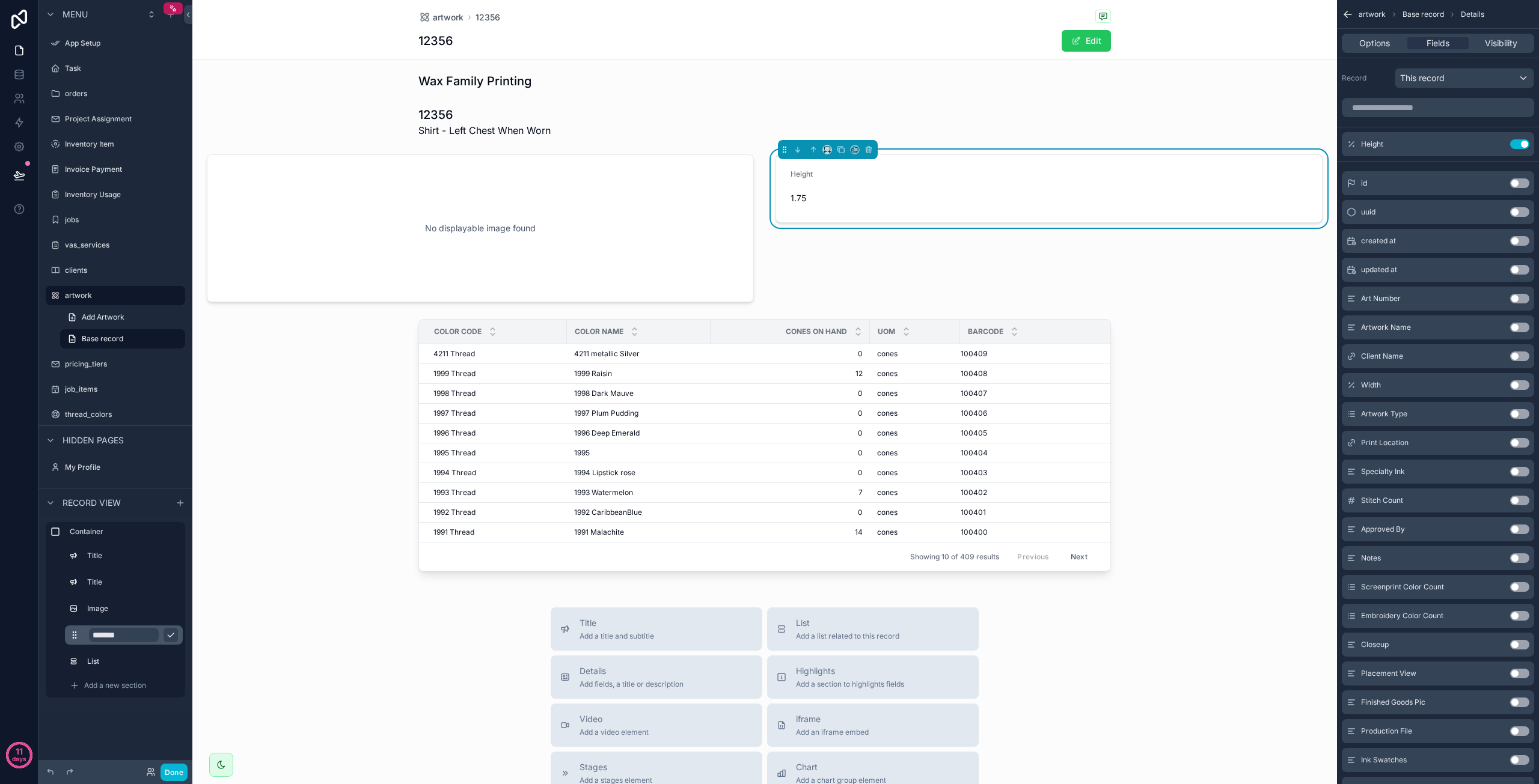
click at [1518, 387] on button "Use setting" at bounding box center [1520, 385] width 19 height 10
click at [1517, 470] on button "Use setting" at bounding box center [1520, 472] width 19 height 10
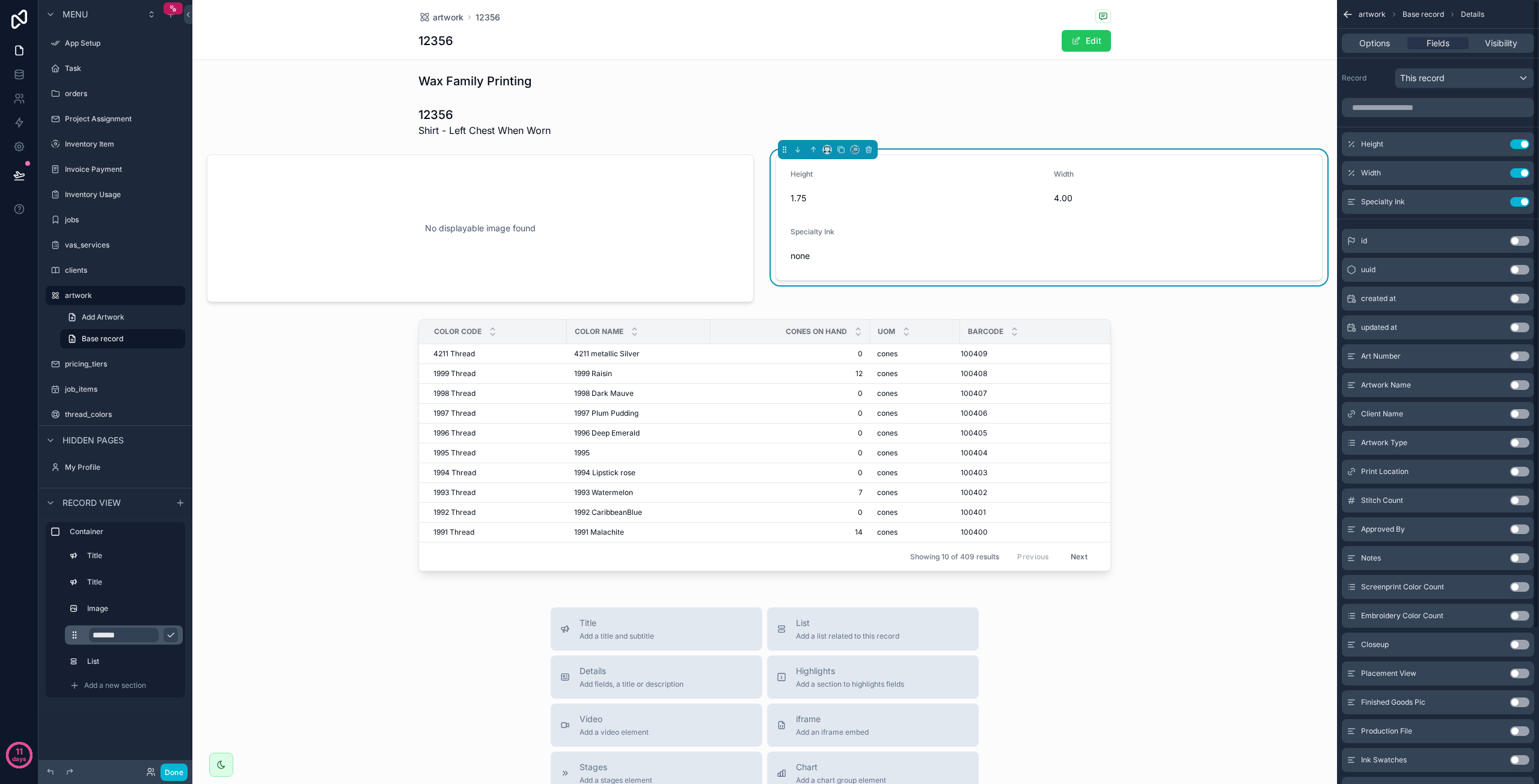
click at [1519, 497] on button "Use setting" at bounding box center [1520, 500] width 19 height 10
click at [1520, 587] on button "Use setting" at bounding box center [1520, 587] width 19 height 10
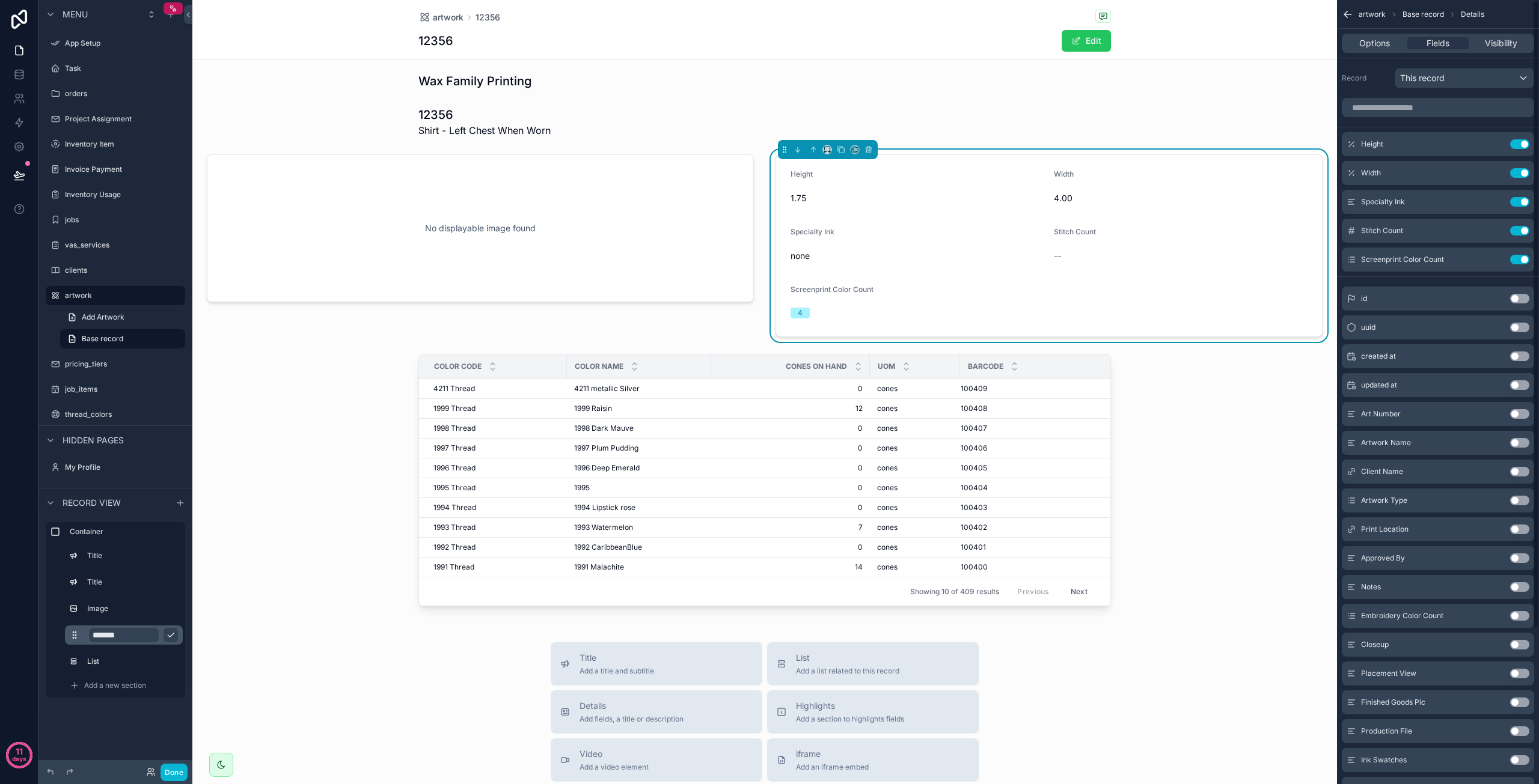
click at [1520, 617] on button "Use setting" at bounding box center [1520, 615] width 19 height 10
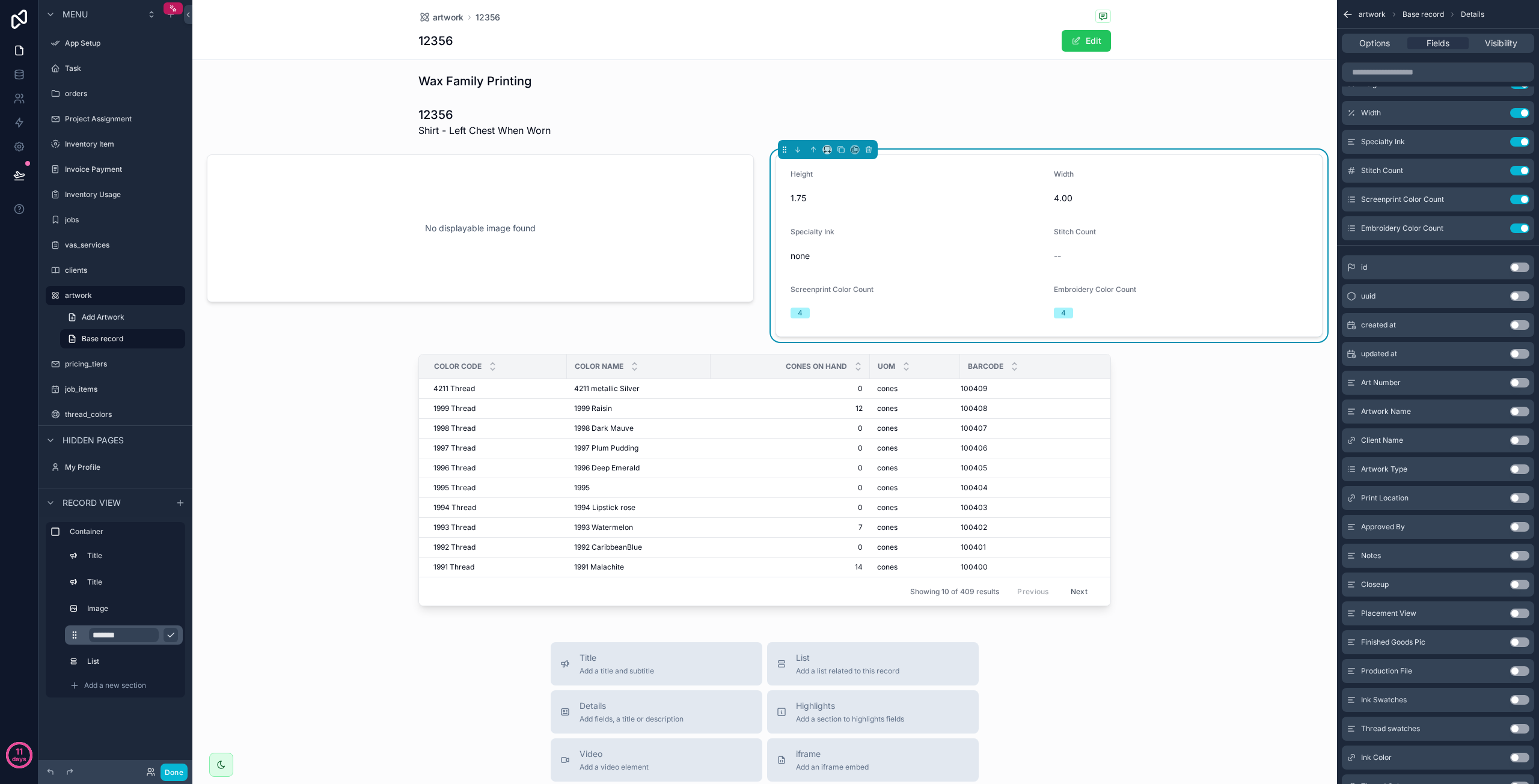
click at [1519, 695] on button "Use setting" at bounding box center [1520, 700] width 19 height 10
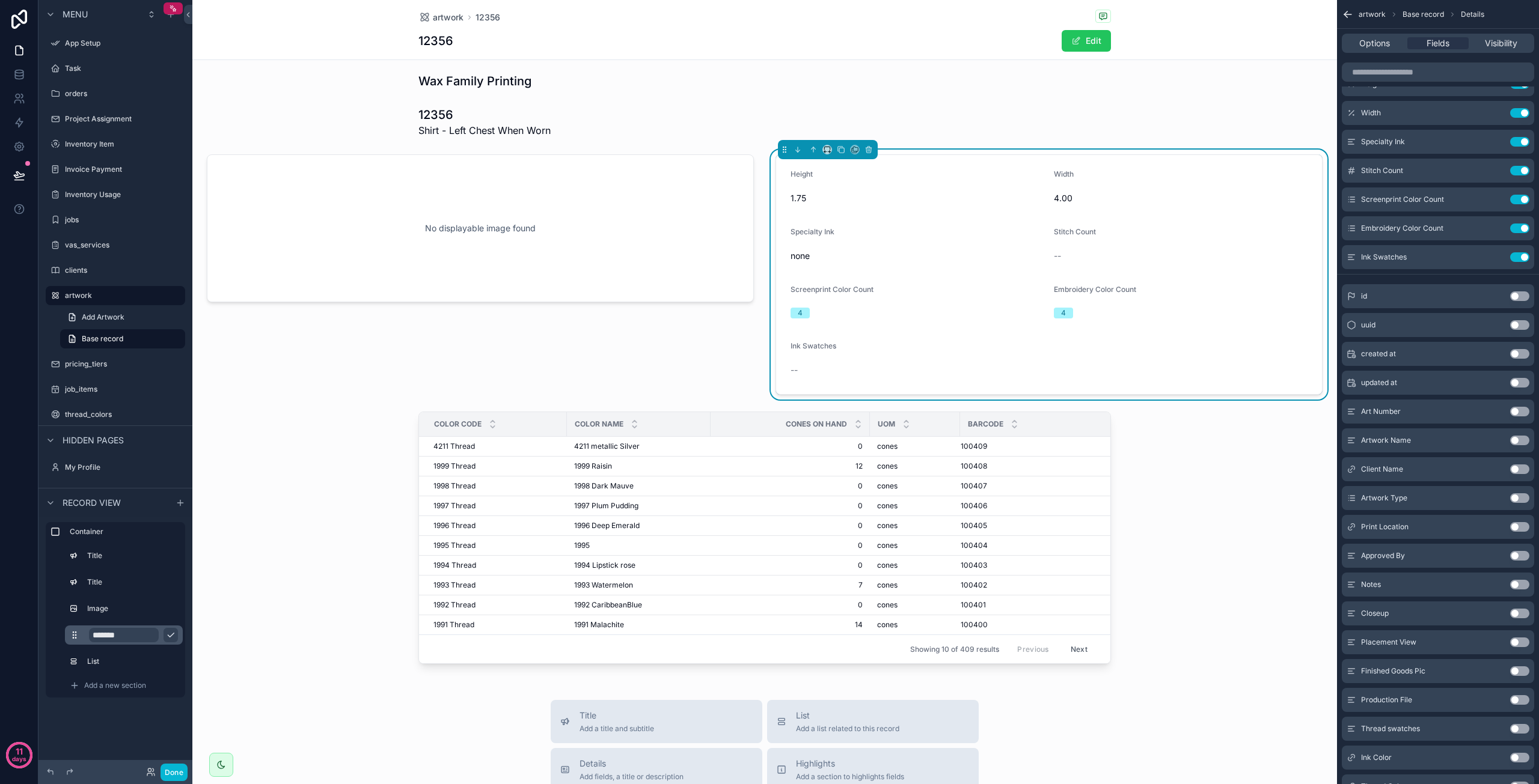
click at [1519, 697] on button "Use setting" at bounding box center [1520, 700] width 19 height 10
click at [1524, 256] on button "Use setting" at bounding box center [1520, 257] width 19 height 10
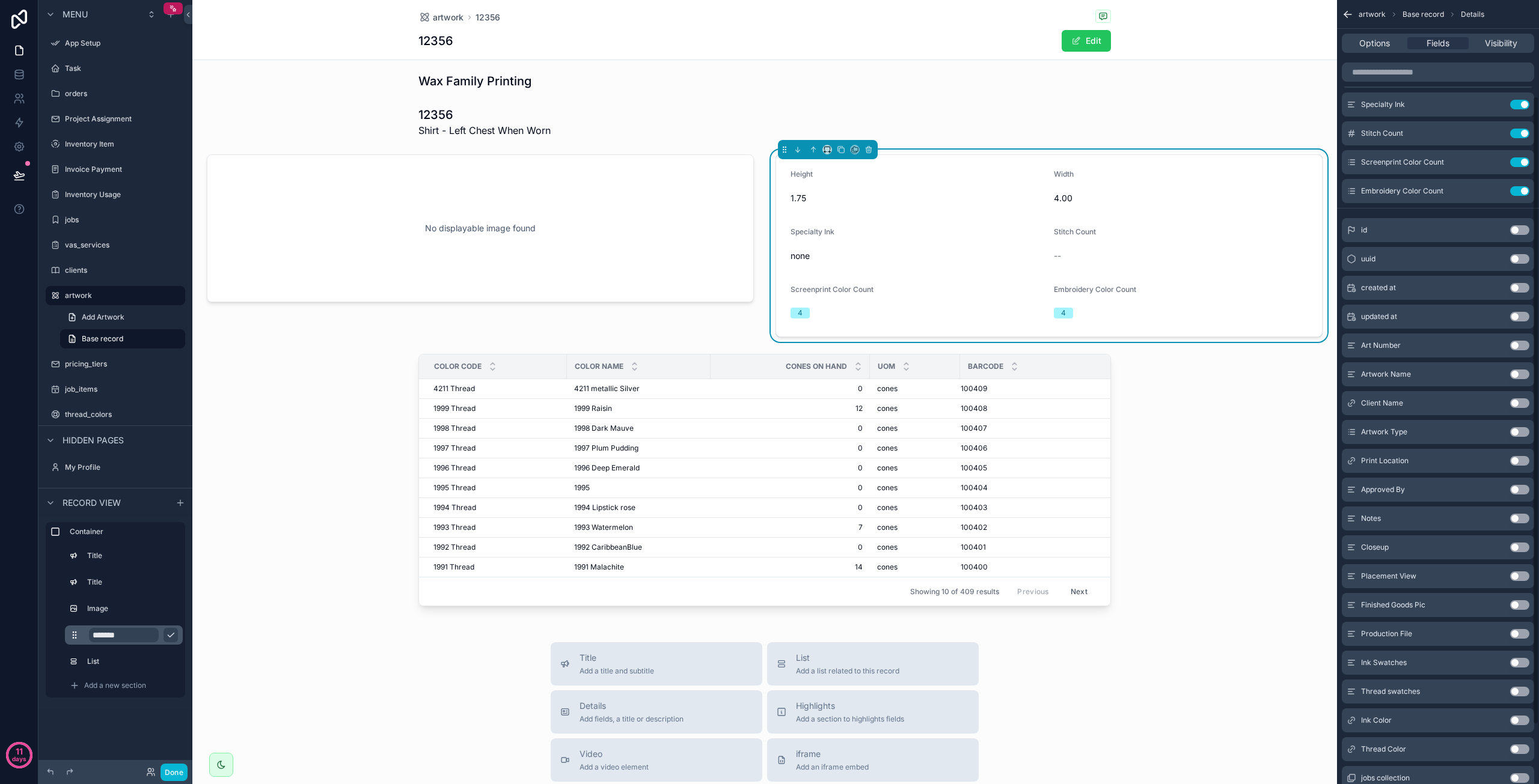
scroll to position [120, 0]
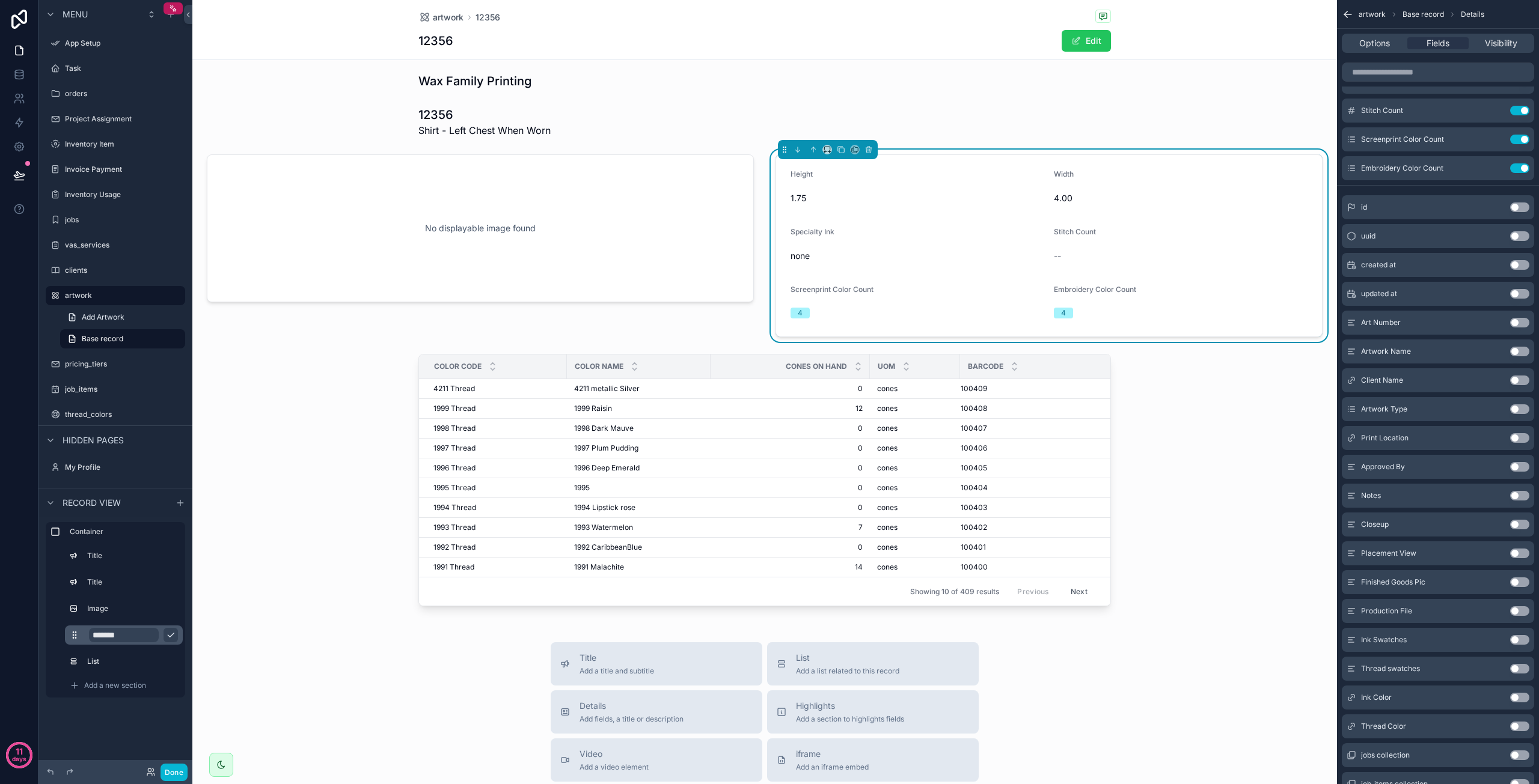
click at [1520, 698] on button "Use setting" at bounding box center [1520, 697] width 19 height 10
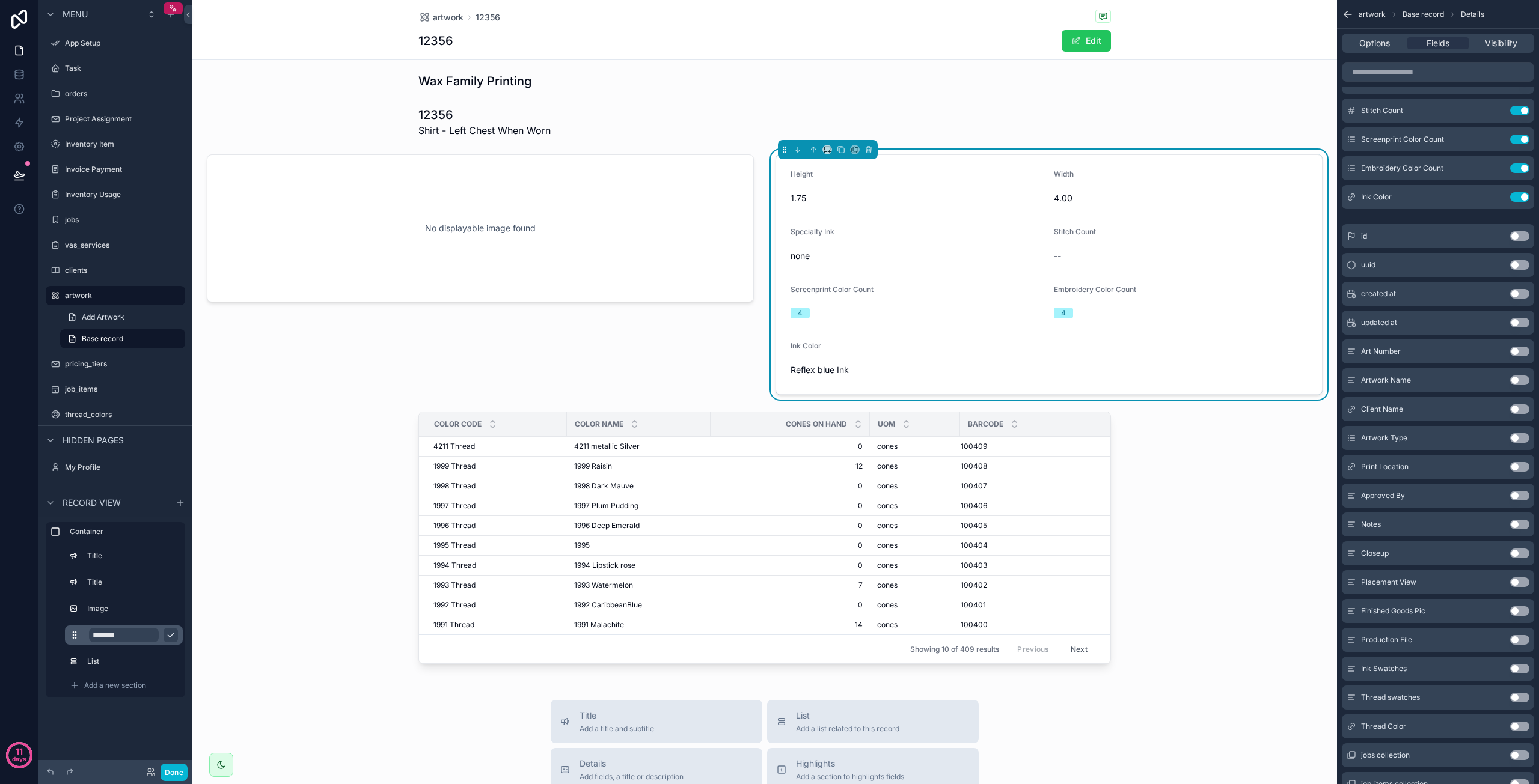
click at [1519, 727] on button "Use setting" at bounding box center [1520, 726] width 19 height 10
click at [557, 418] on div "Color Code" at bounding box center [493, 424] width 146 height 23
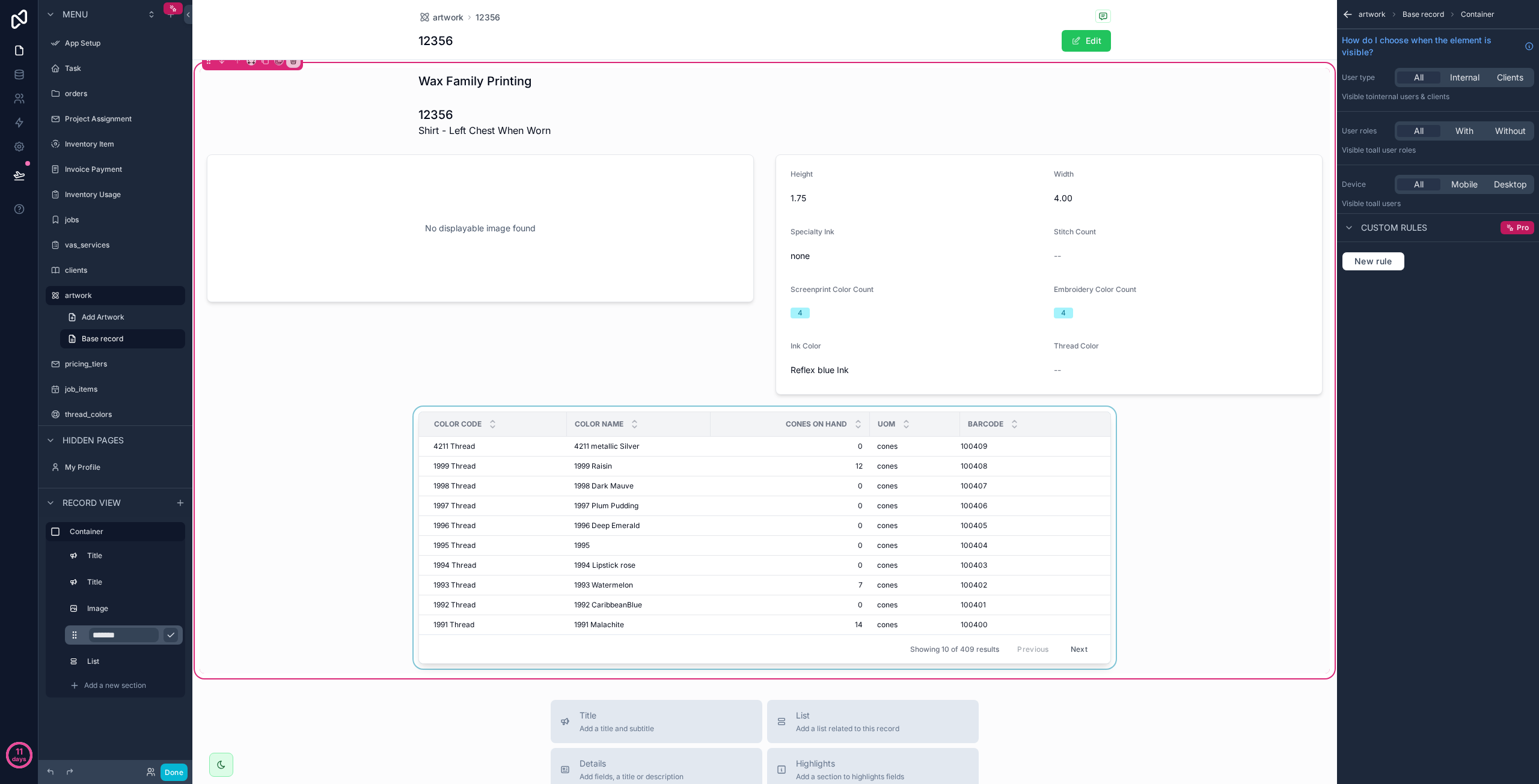
scroll to position [0, 0]
click at [167, 662] on button "scrollable content" at bounding box center [173, 662] width 15 height 15
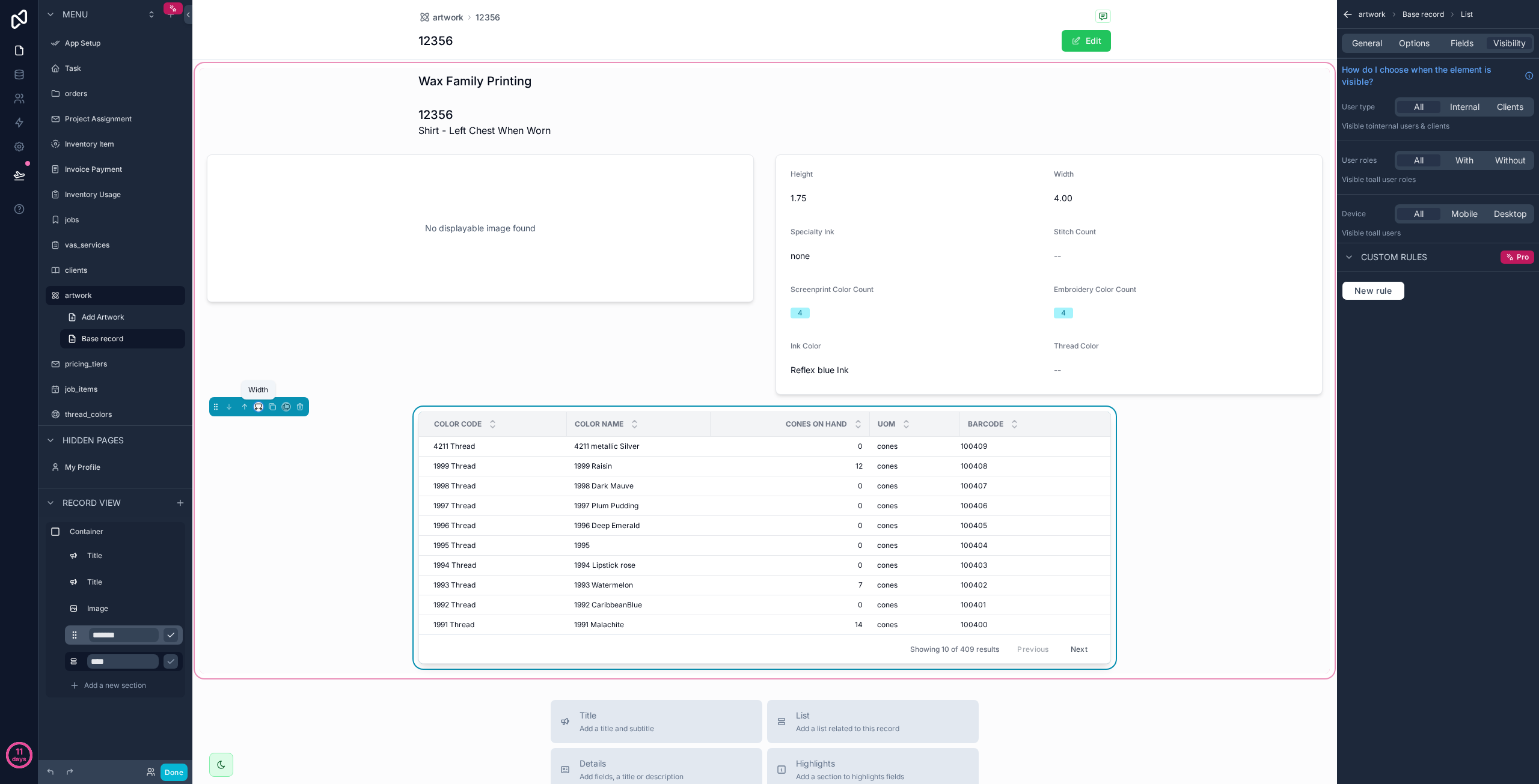
click at [259, 404] on icon "scrollable content" at bounding box center [258, 406] width 8 height 8
click at [293, 561] on span "Full width" at bounding box center [282, 565] width 37 height 15
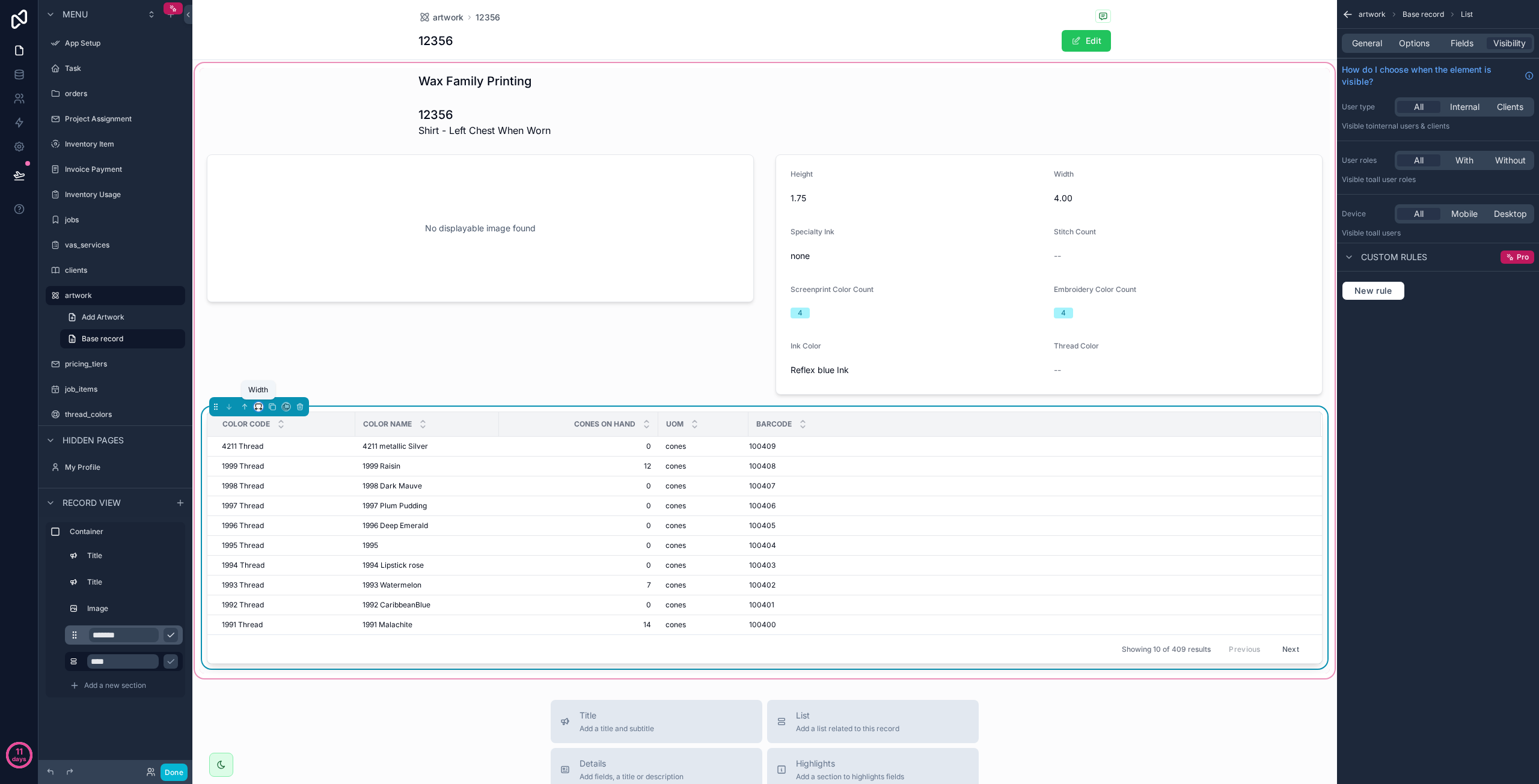
click at [261, 407] on icon "scrollable content" at bounding box center [258, 406] width 8 height 8
click at [275, 493] on span "50%" at bounding box center [273, 497] width 18 height 15
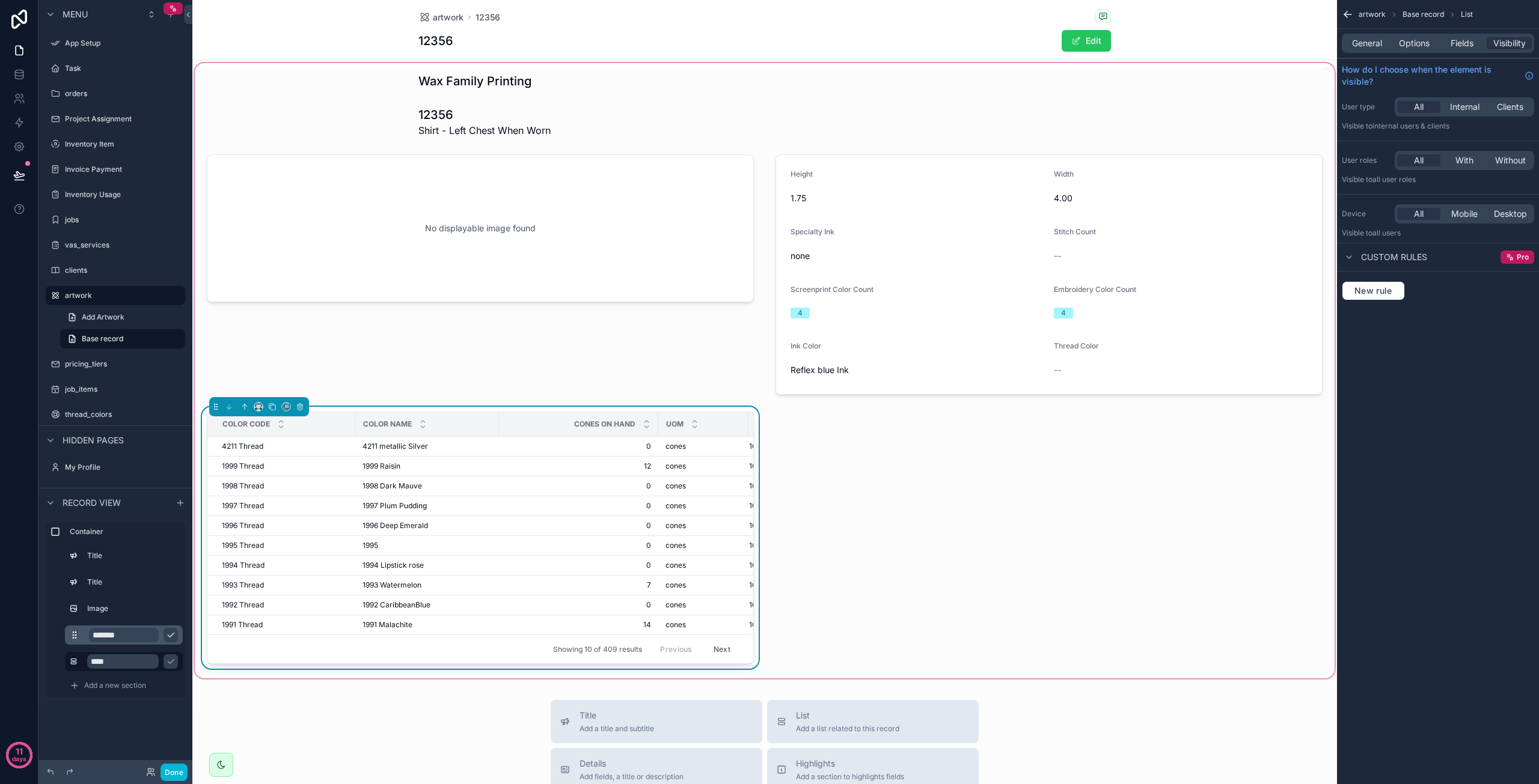
drag, startPoint x: 214, startPoint y: 405, endPoint x: 885, endPoint y: 430, distance: 671.5
click at [885, 430] on div "Wax Family Printing 12356 Shirt - Left Chest When Worn No displayable image fou…" at bounding box center [765, 371] width 1131 height 606
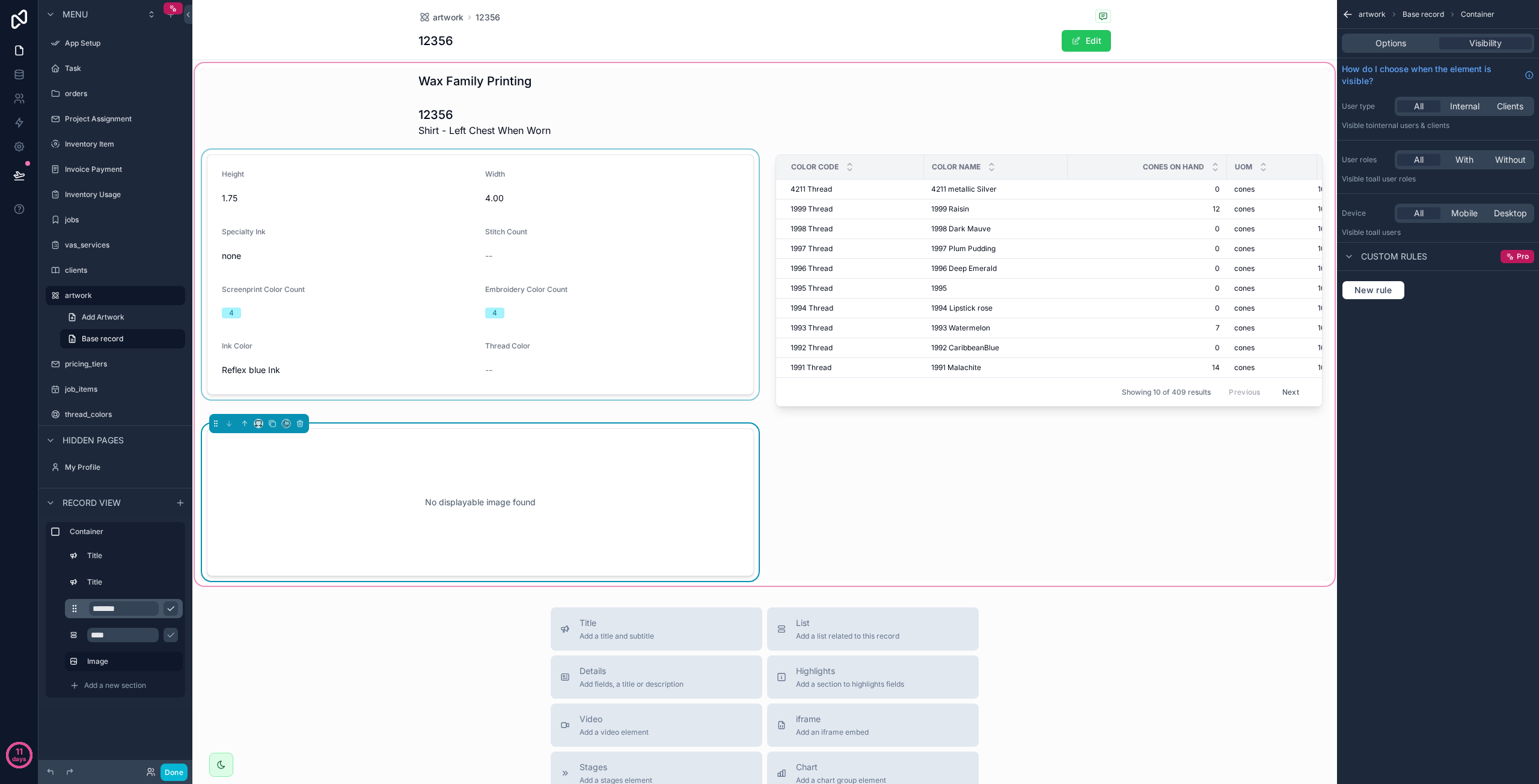
click at [491, 366] on div "scrollable content" at bounding box center [481, 283] width 562 height 267
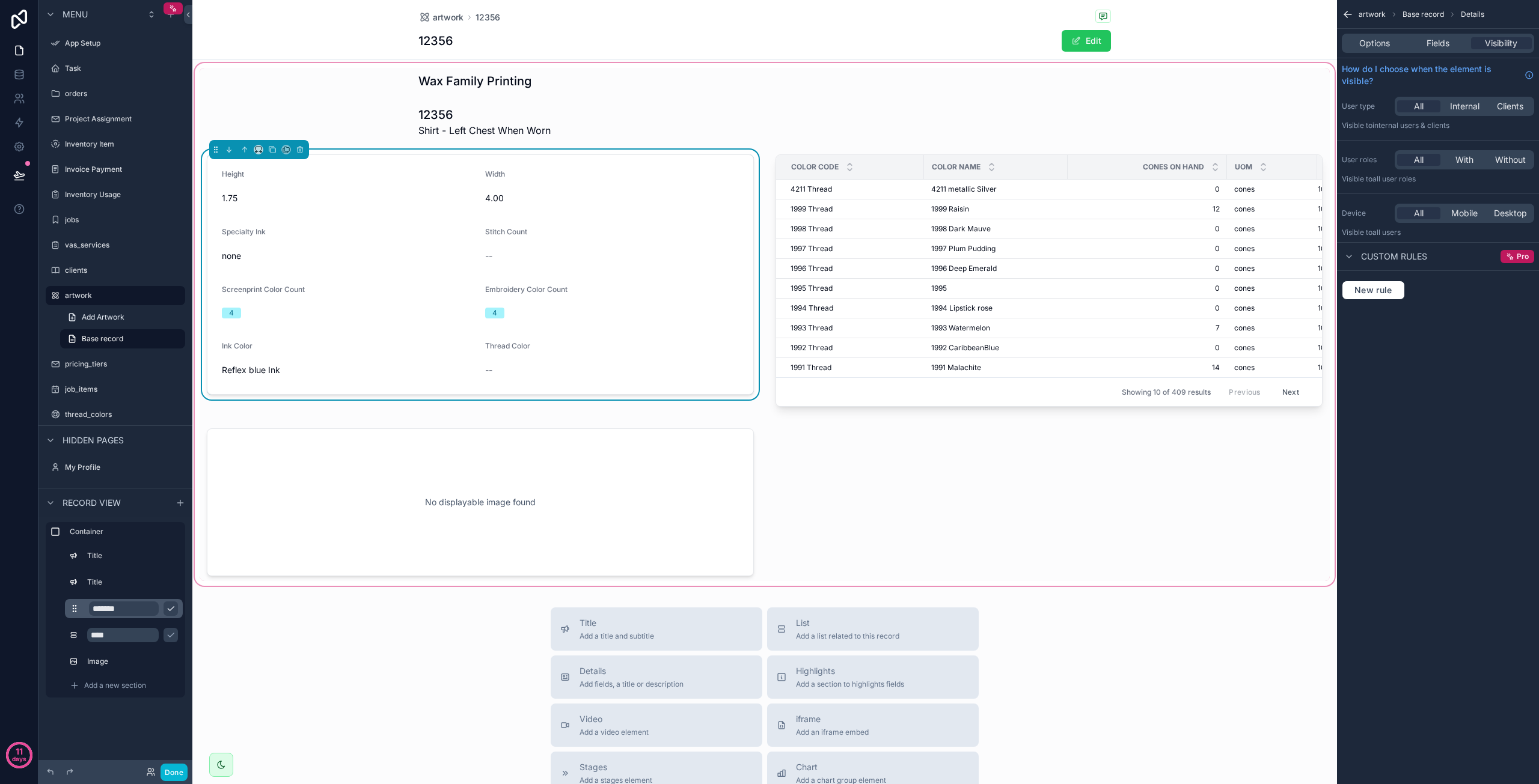
click at [429, 259] on span "none" at bounding box center [349, 255] width 254 height 12
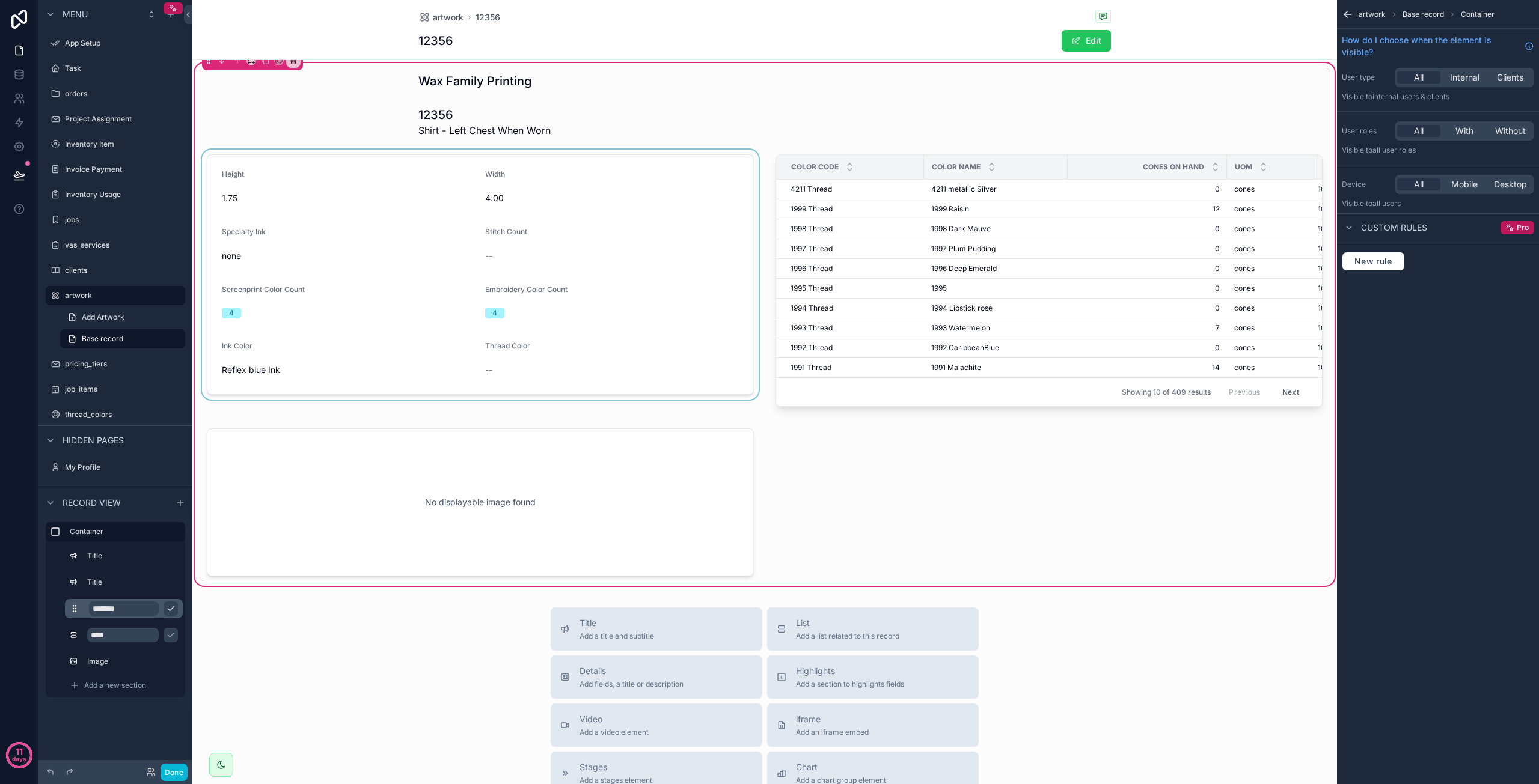
click at [148, 610] on input "*******" at bounding box center [124, 608] width 70 height 15
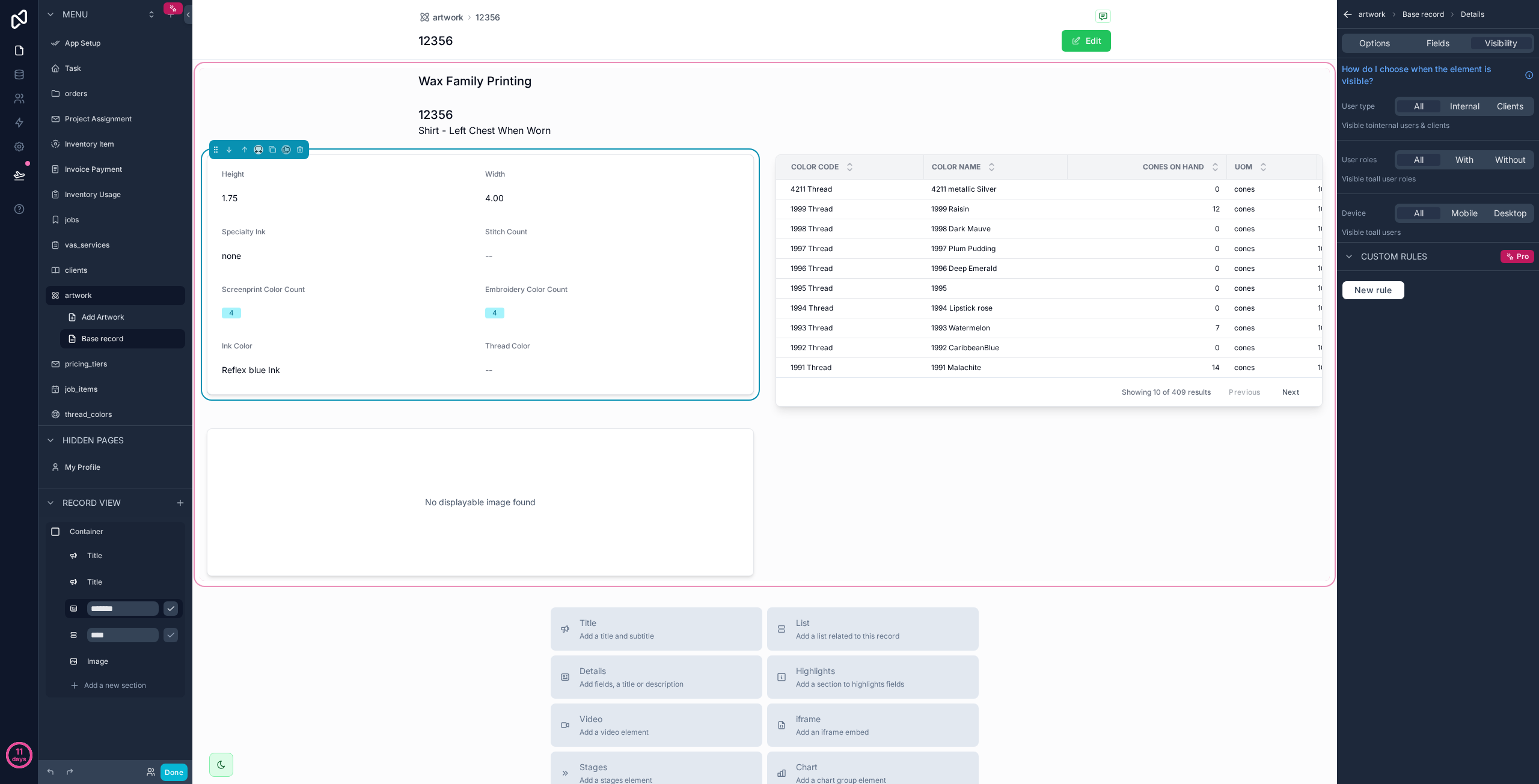
click at [166, 608] on icon "scrollable content" at bounding box center [171, 608] width 10 height 10
click at [0, 0] on button "scrollable content" at bounding box center [0, 0] width 0 height 0
click at [1434, 44] on span "Fields" at bounding box center [1438, 43] width 23 height 12
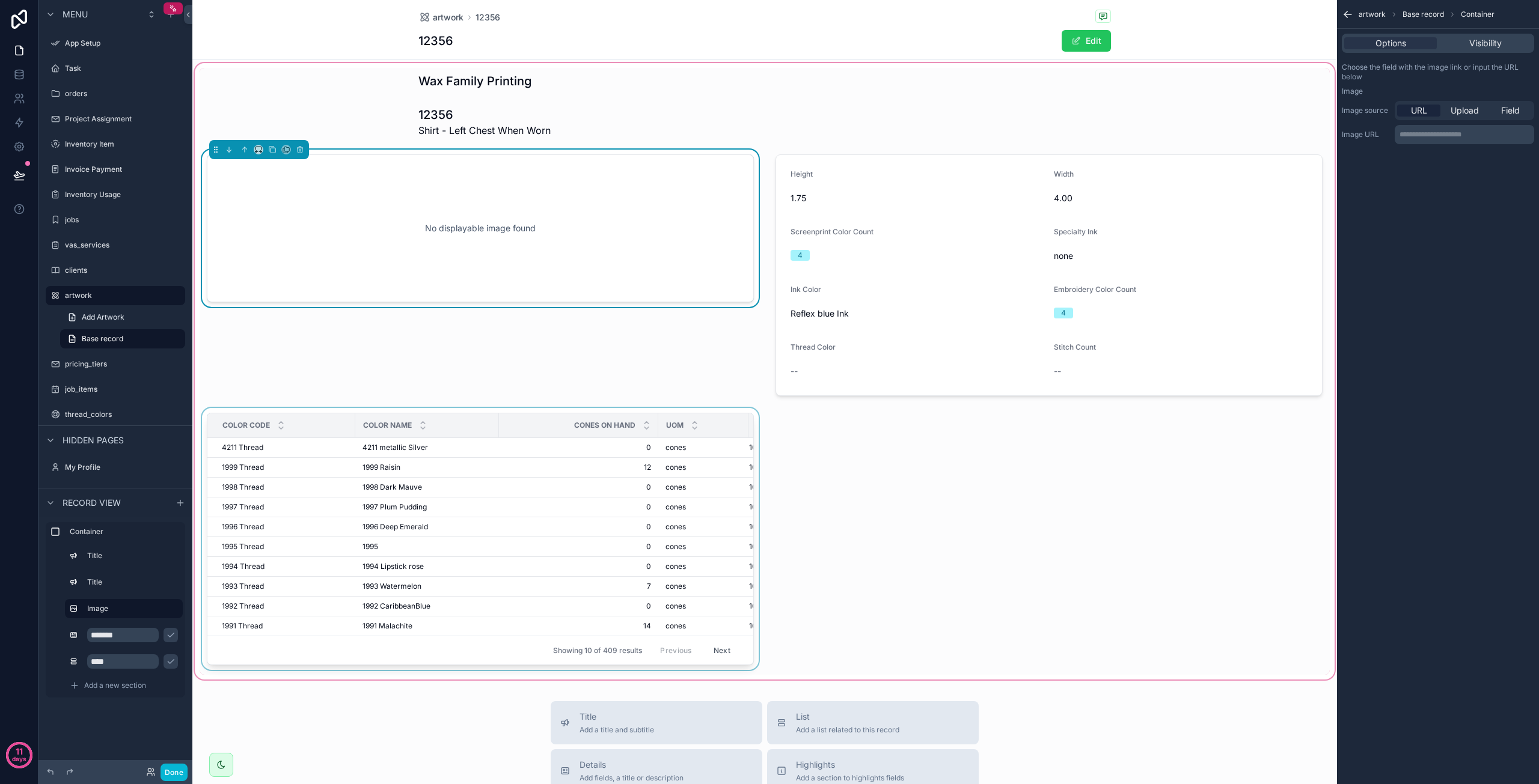
click at [625, 570] on div "scrollable content" at bounding box center [481, 541] width 562 height 267
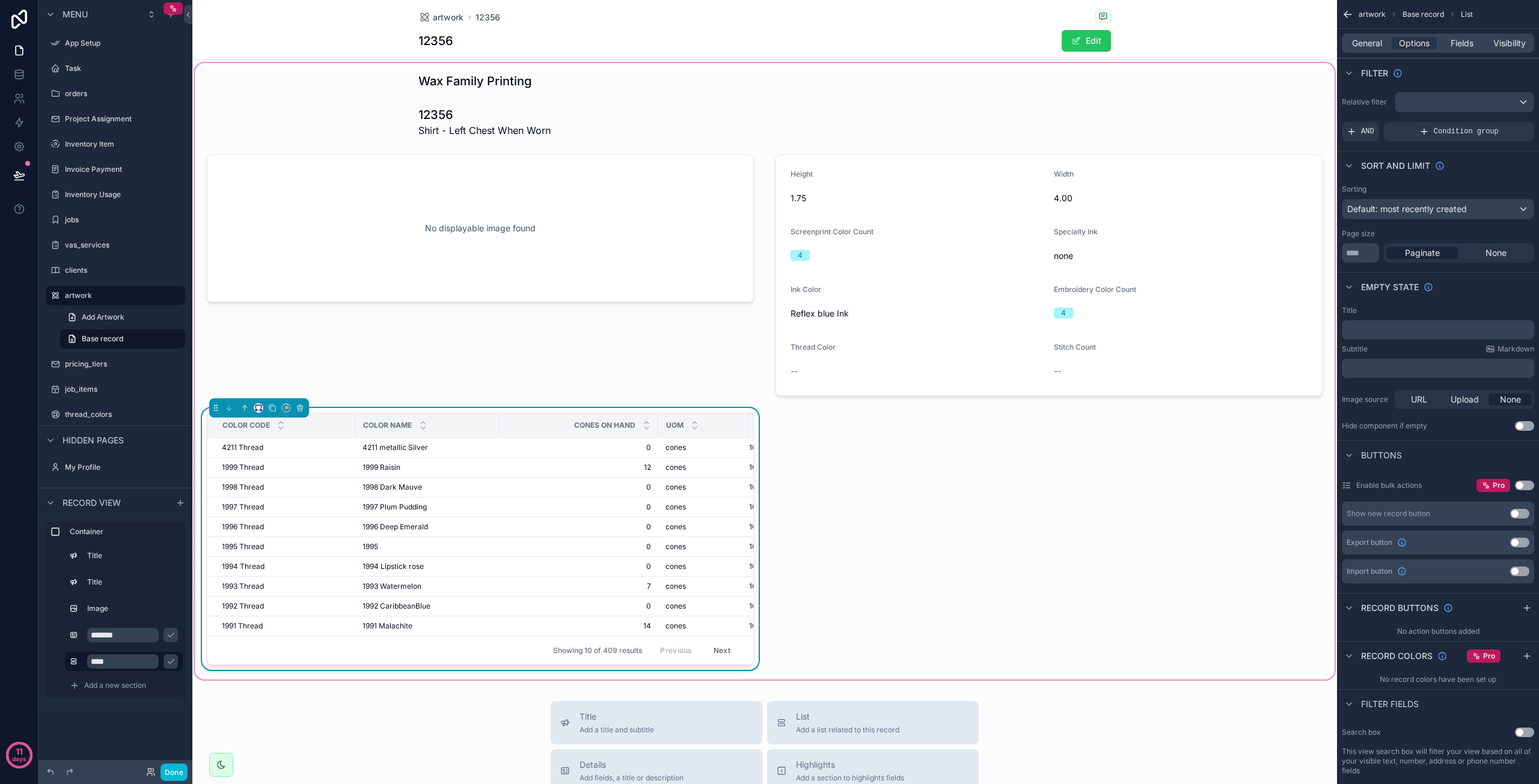
click at [261, 411] on button "scrollable content" at bounding box center [258, 408] width 10 height 10
click at [294, 561] on span "Full width" at bounding box center [282, 567] width 37 height 15
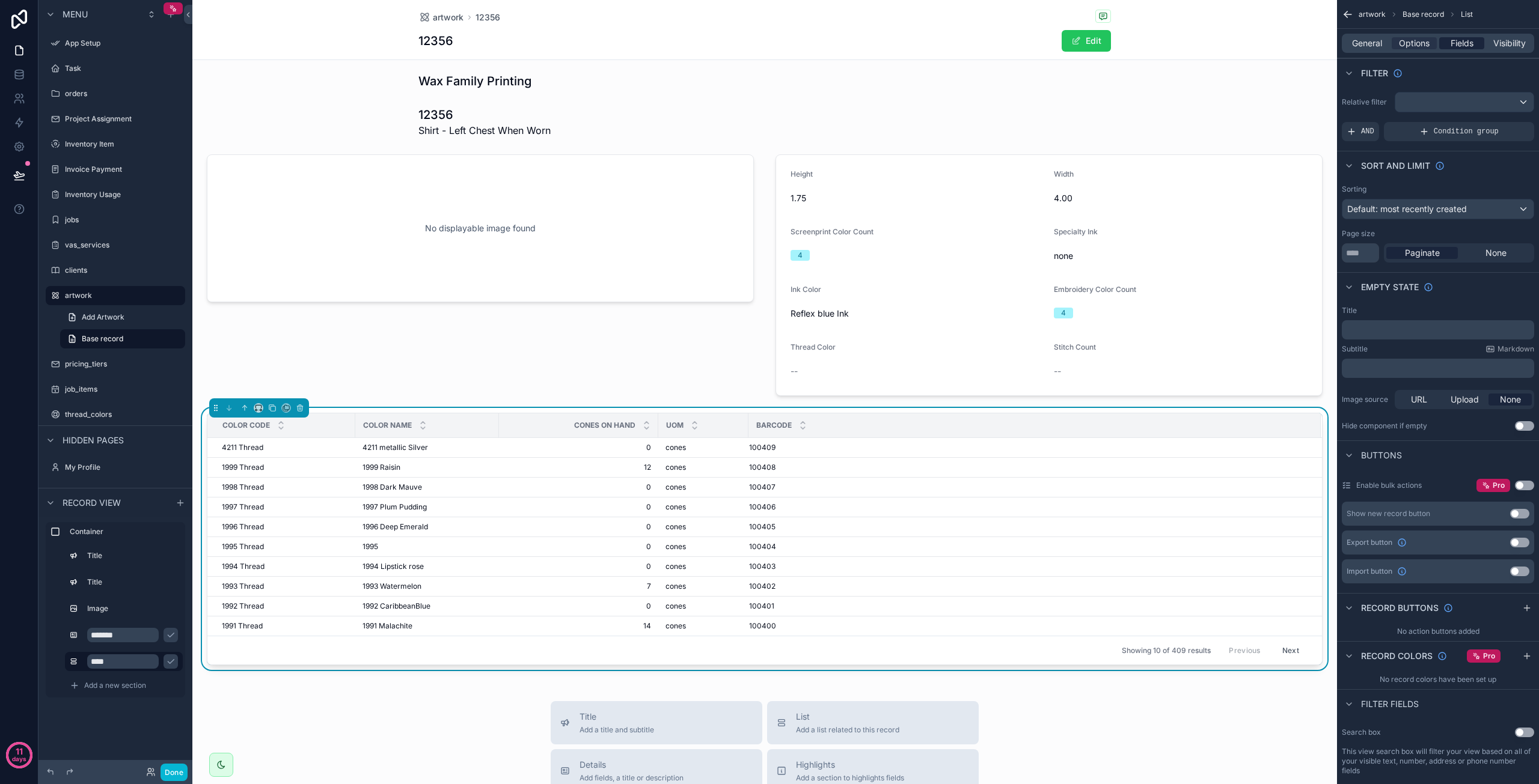
click at [1456, 46] on span "Fields" at bounding box center [1462, 43] width 23 height 12
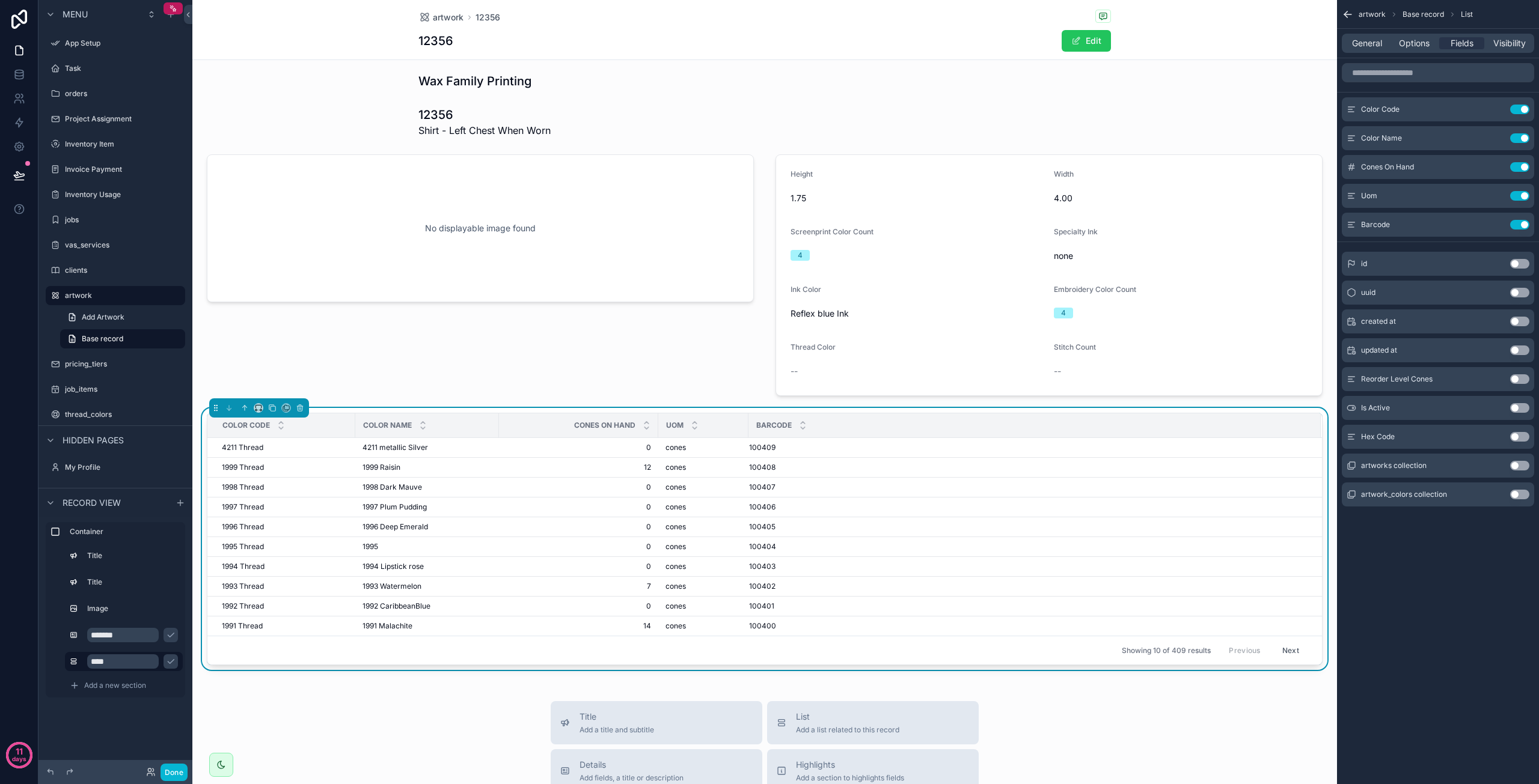
click at [1519, 438] on button "Use setting" at bounding box center [1520, 437] width 19 height 10
click at [1521, 109] on button "Use setting" at bounding box center [1520, 109] width 19 height 10
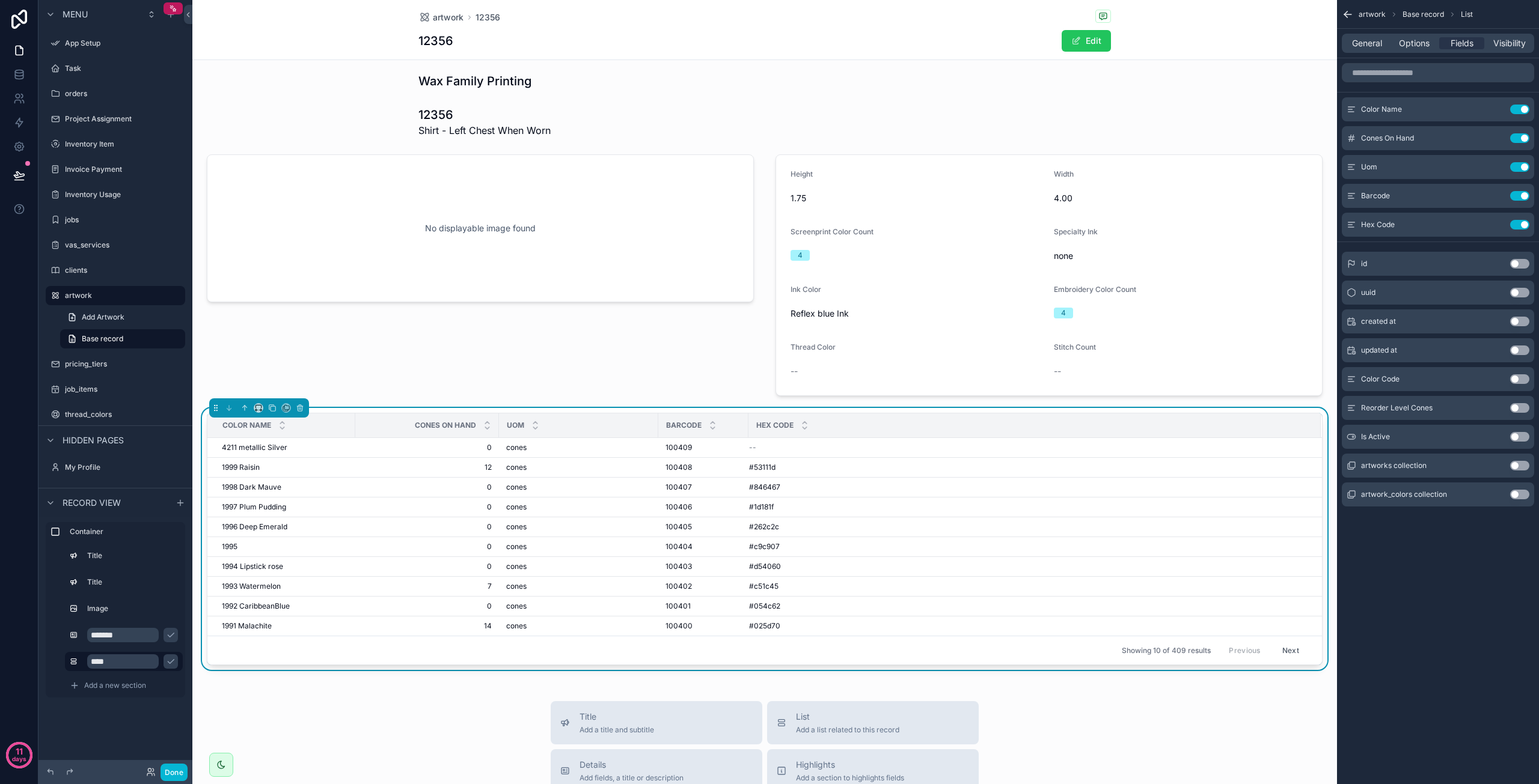
click at [1521, 109] on button "Use setting" at bounding box center [1520, 109] width 19 height 10
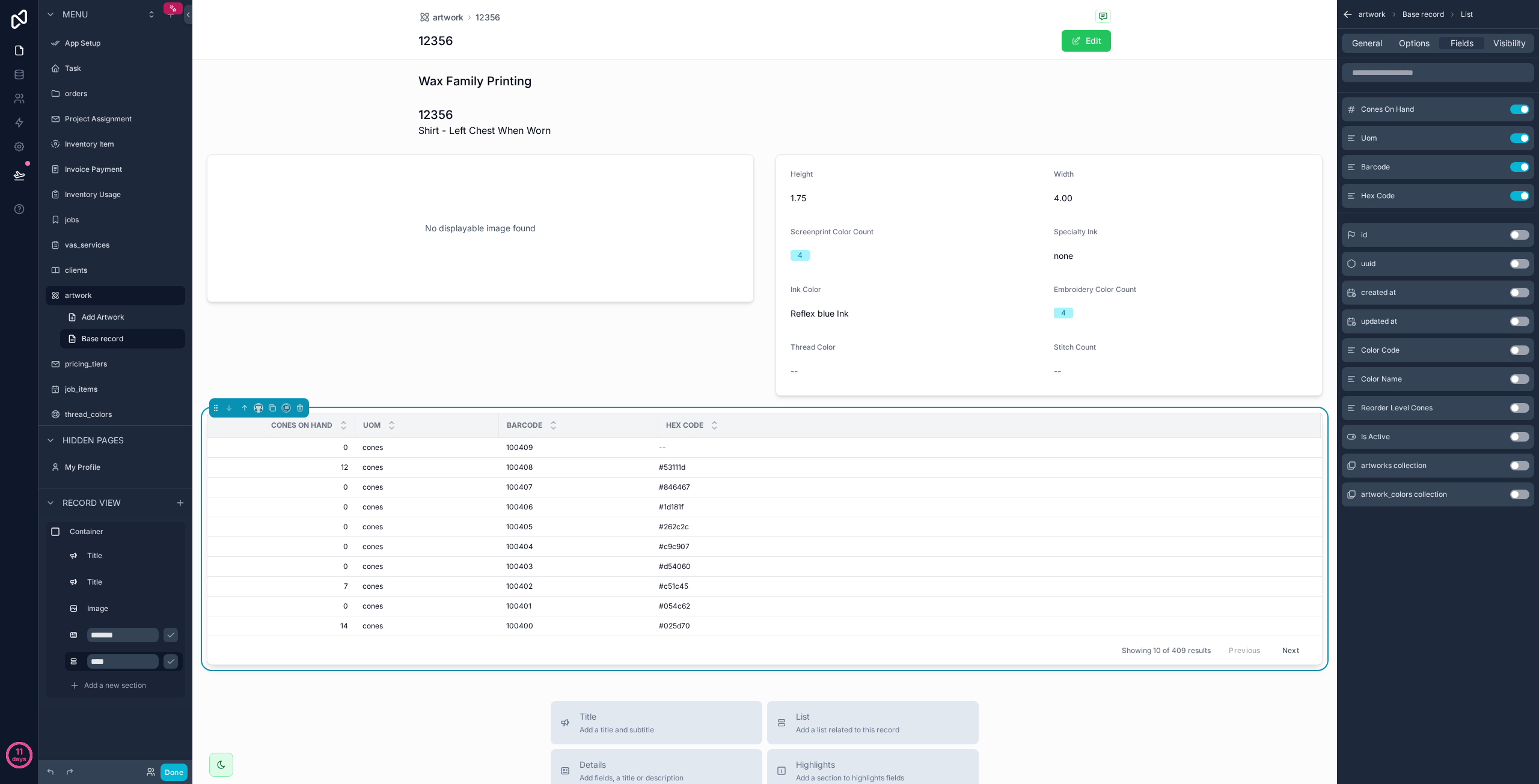
click at [1521, 109] on button "Use setting" at bounding box center [1520, 109] width 19 height 10
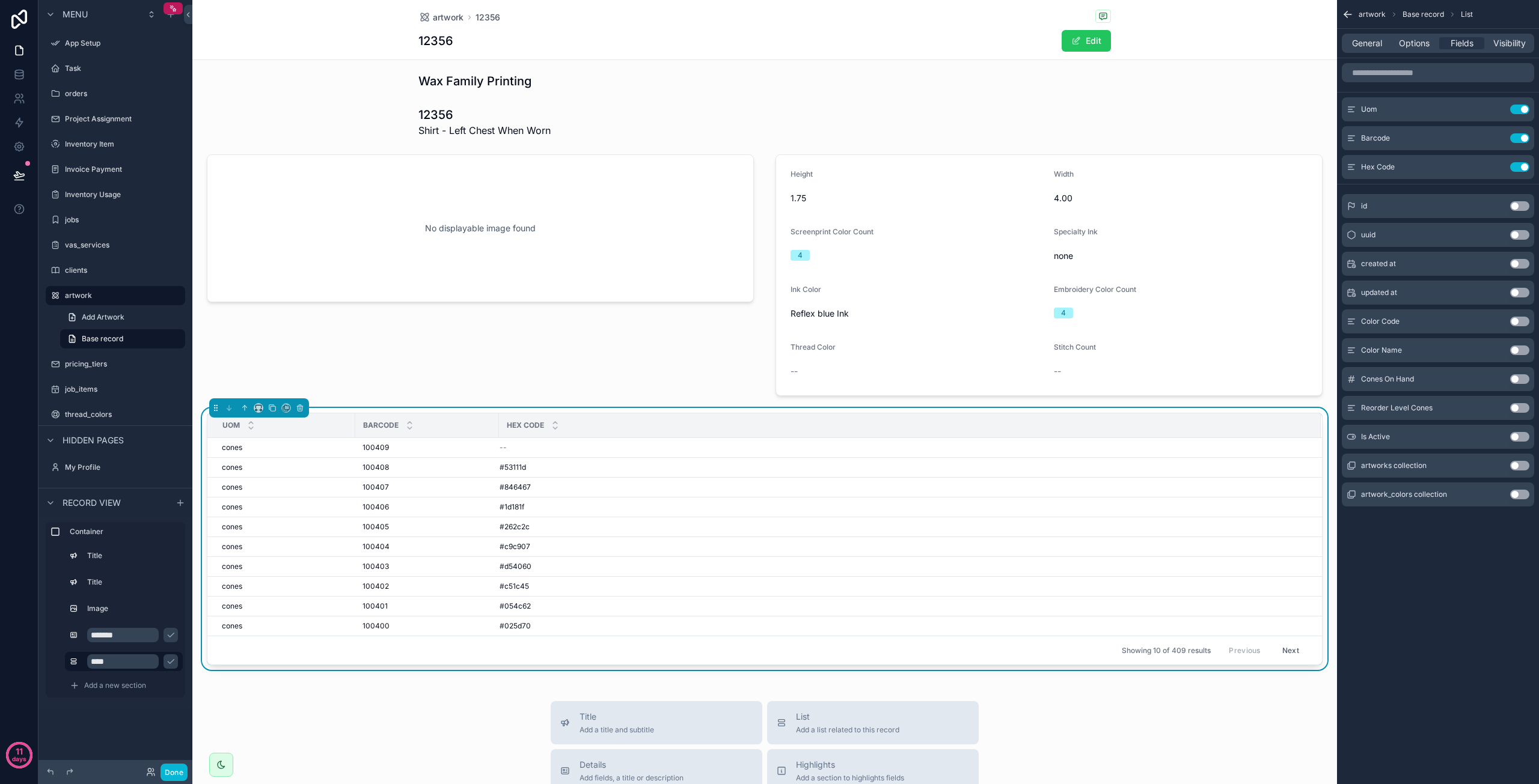
click at [1521, 109] on button "Use setting" at bounding box center [1520, 109] width 19 height 10
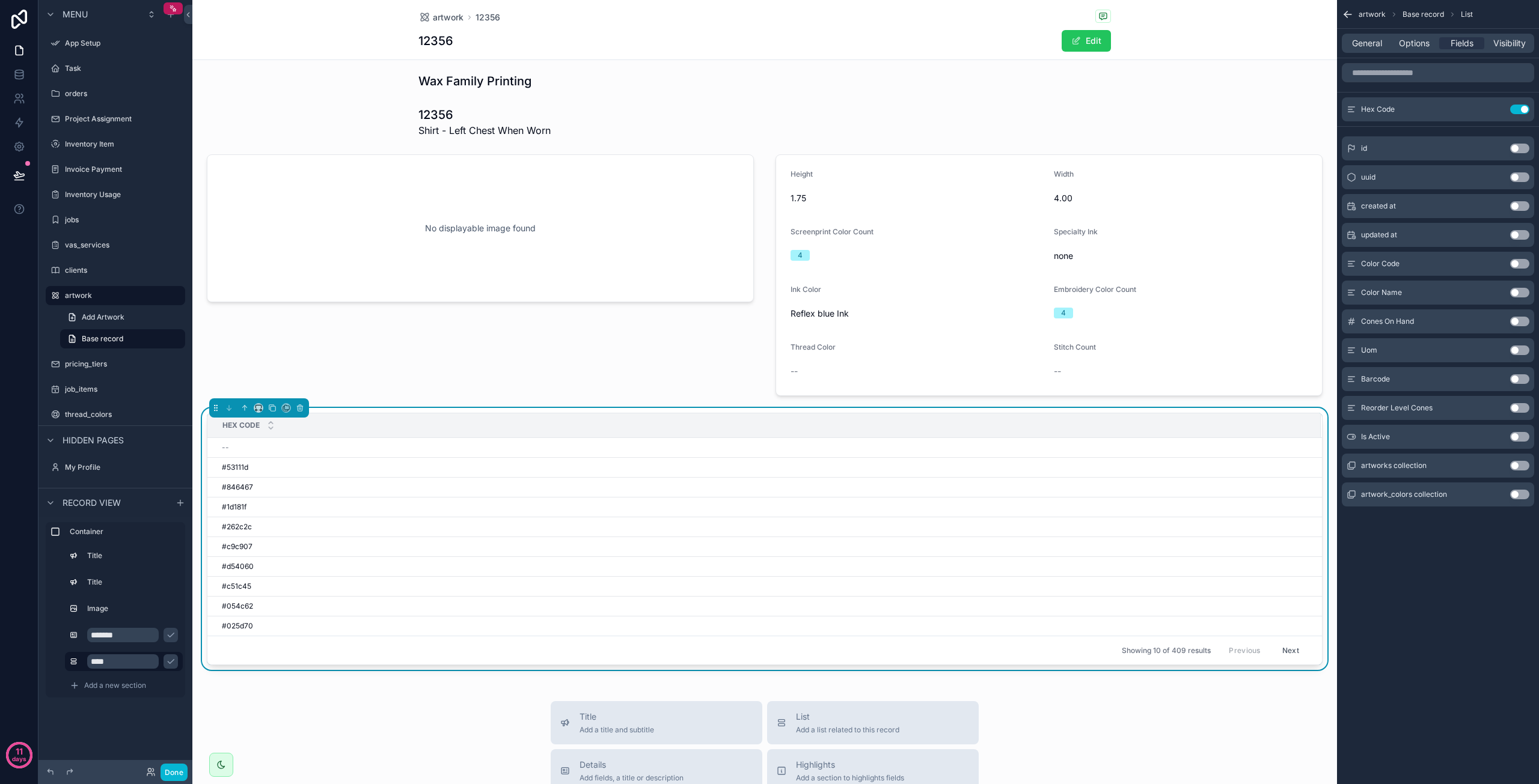
click at [1517, 294] on button "Use setting" at bounding box center [1520, 292] width 19 height 10
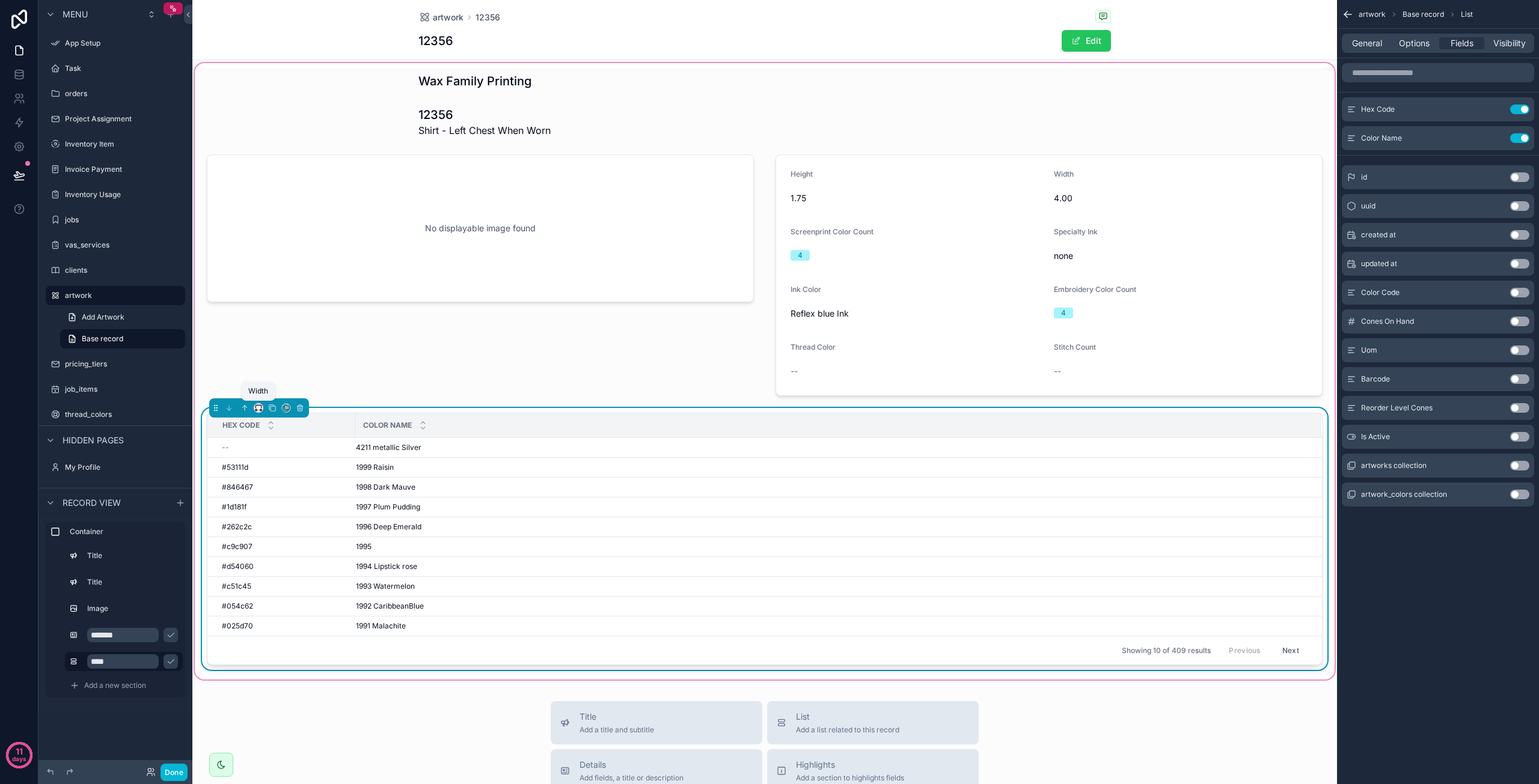
click at [258, 409] on icon "scrollable content" at bounding box center [258, 408] width 8 height 8
click at [275, 454] on span "25%" at bounding box center [273, 453] width 18 height 15
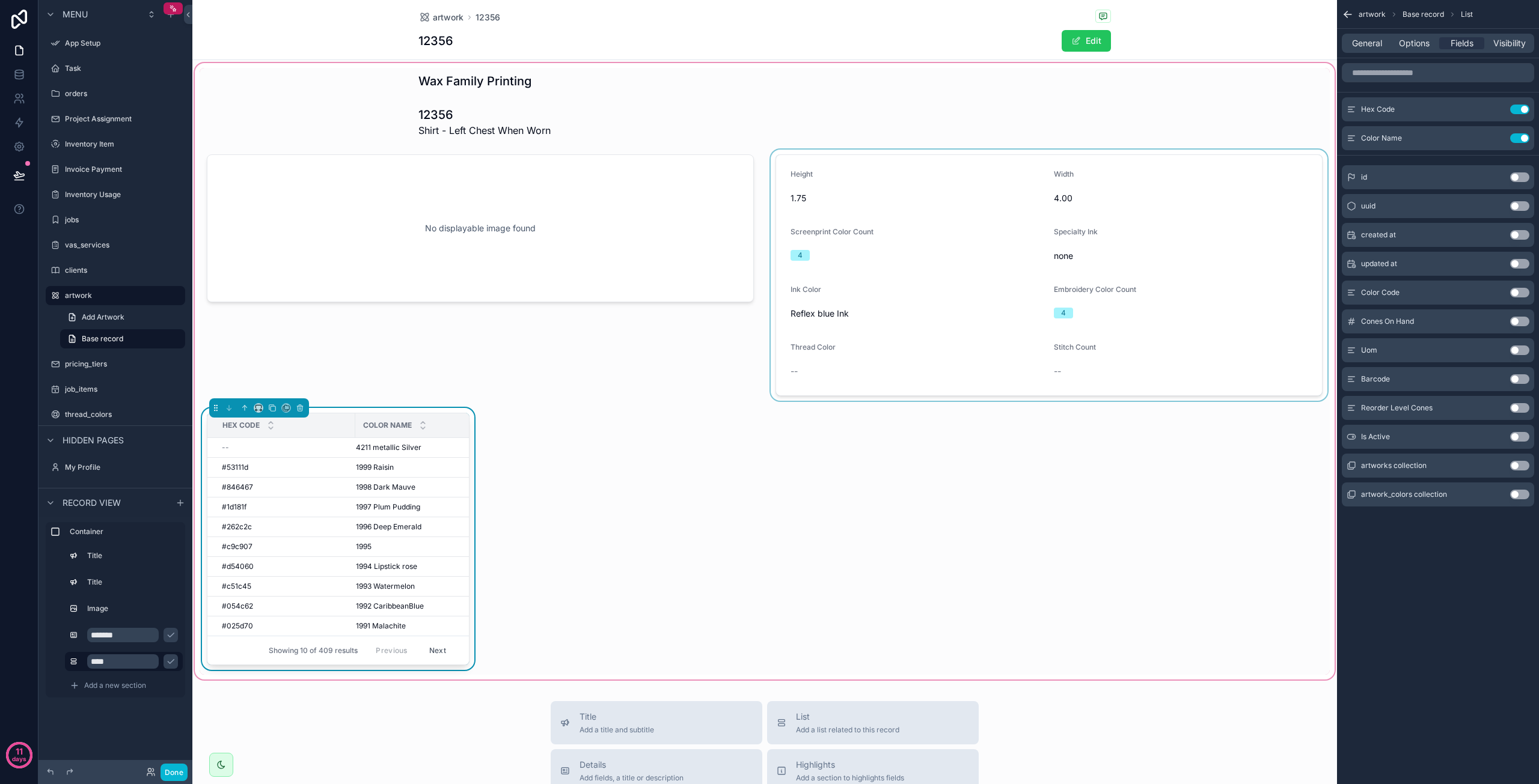
click at [893, 321] on div "scrollable content" at bounding box center [1049, 275] width 562 height 251
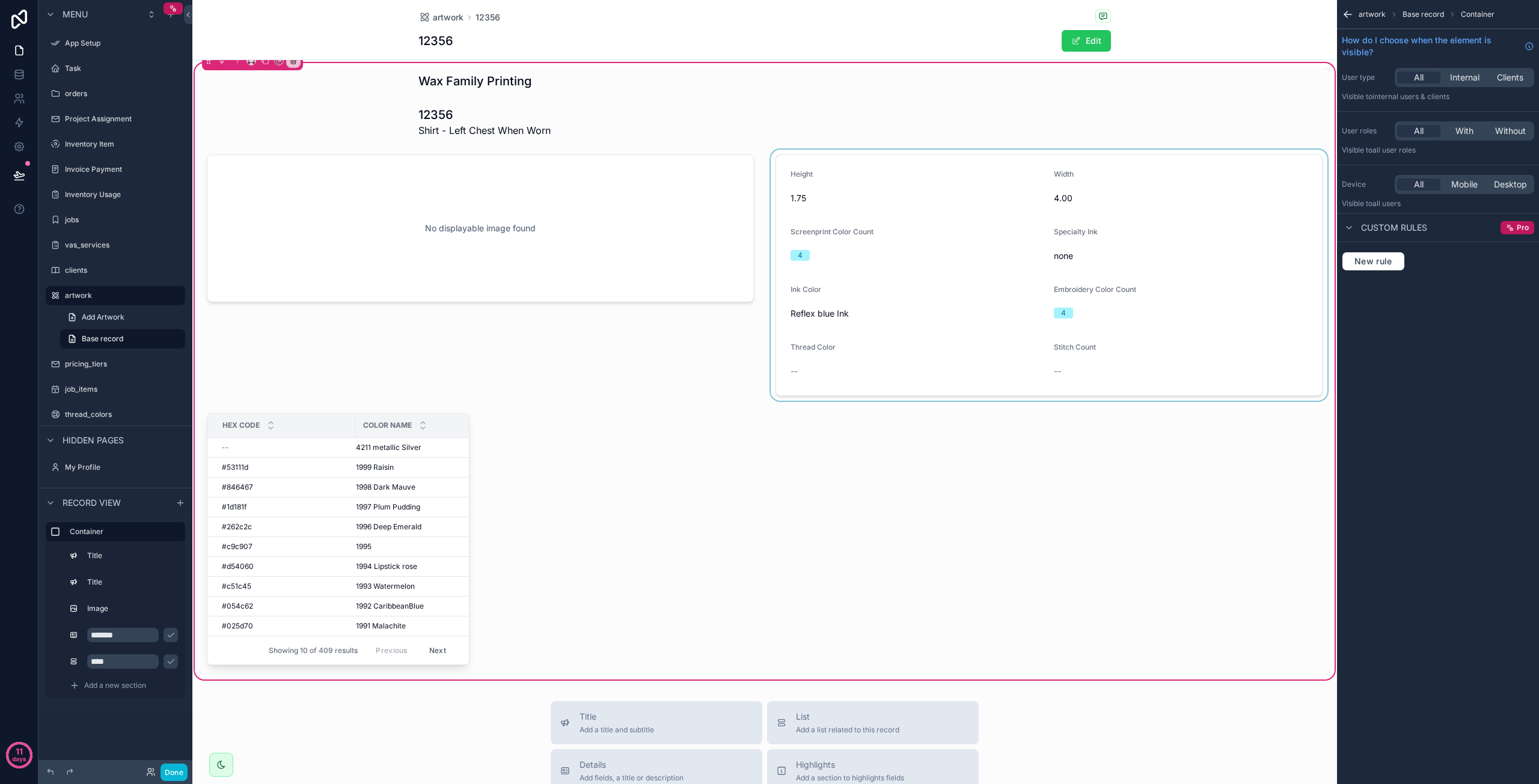
click at [912, 290] on div "scrollable content" at bounding box center [1049, 275] width 562 height 251
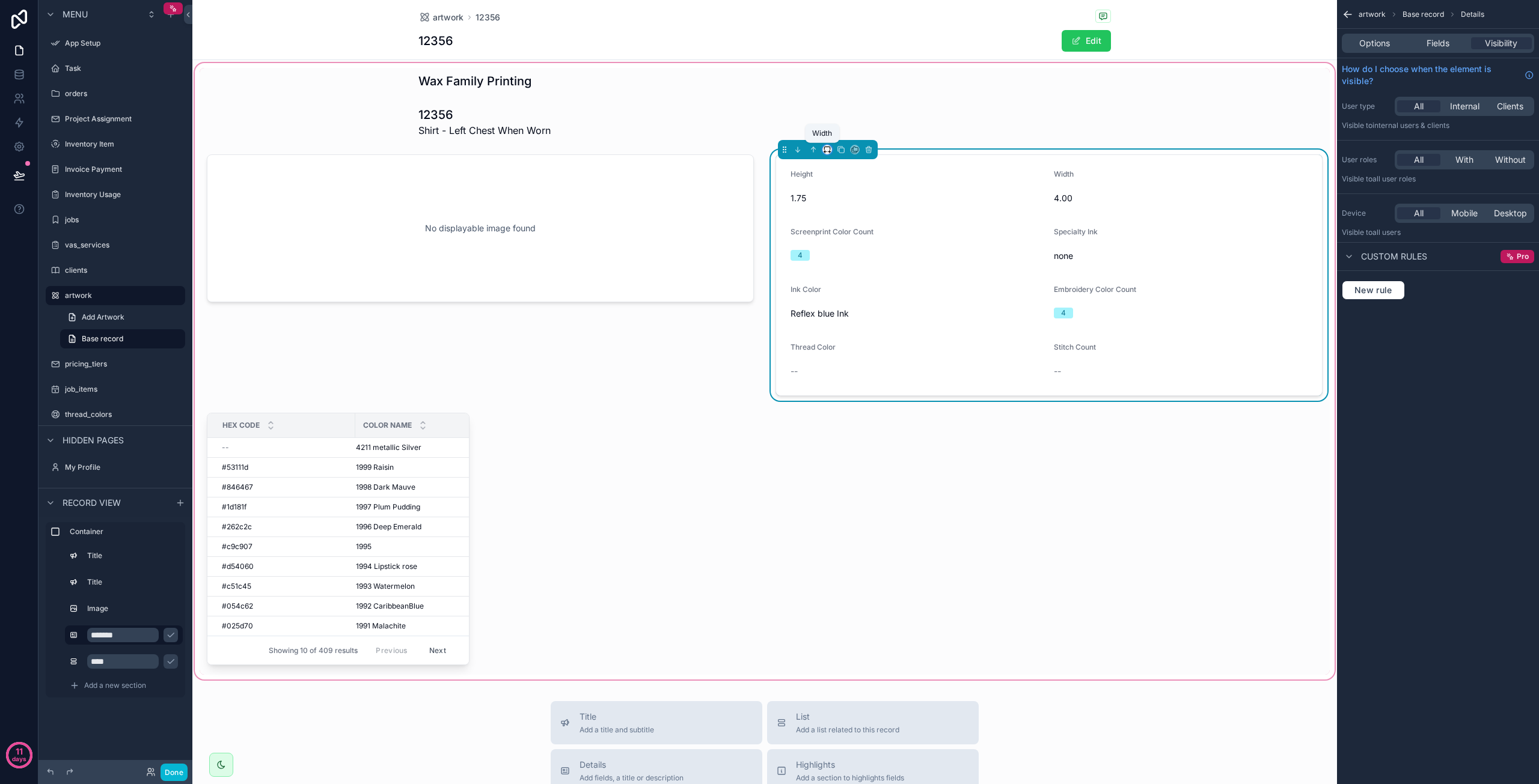
click at [824, 151] on icon "scrollable content" at bounding box center [827, 149] width 8 height 8
click at [833, 194] on span "25%" at bounding box center [838, 195] width 18 height 15
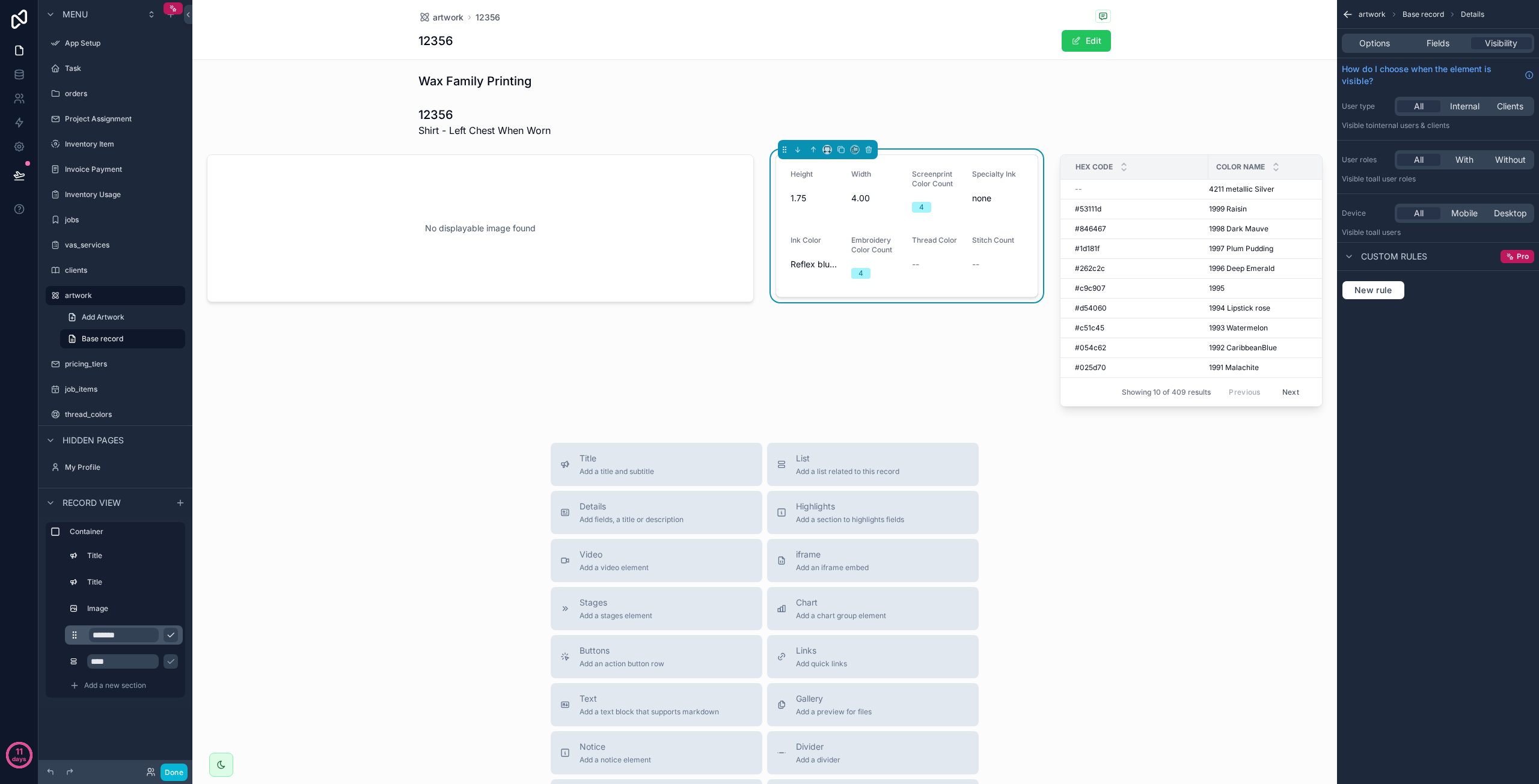
click at [172, 637] on icon "scrollable content" at bounding box center [171, 635] width 10 height 10
click at [173, 657] on icon "scrollable content" at bounding box center [171, 661] width 10 height 10
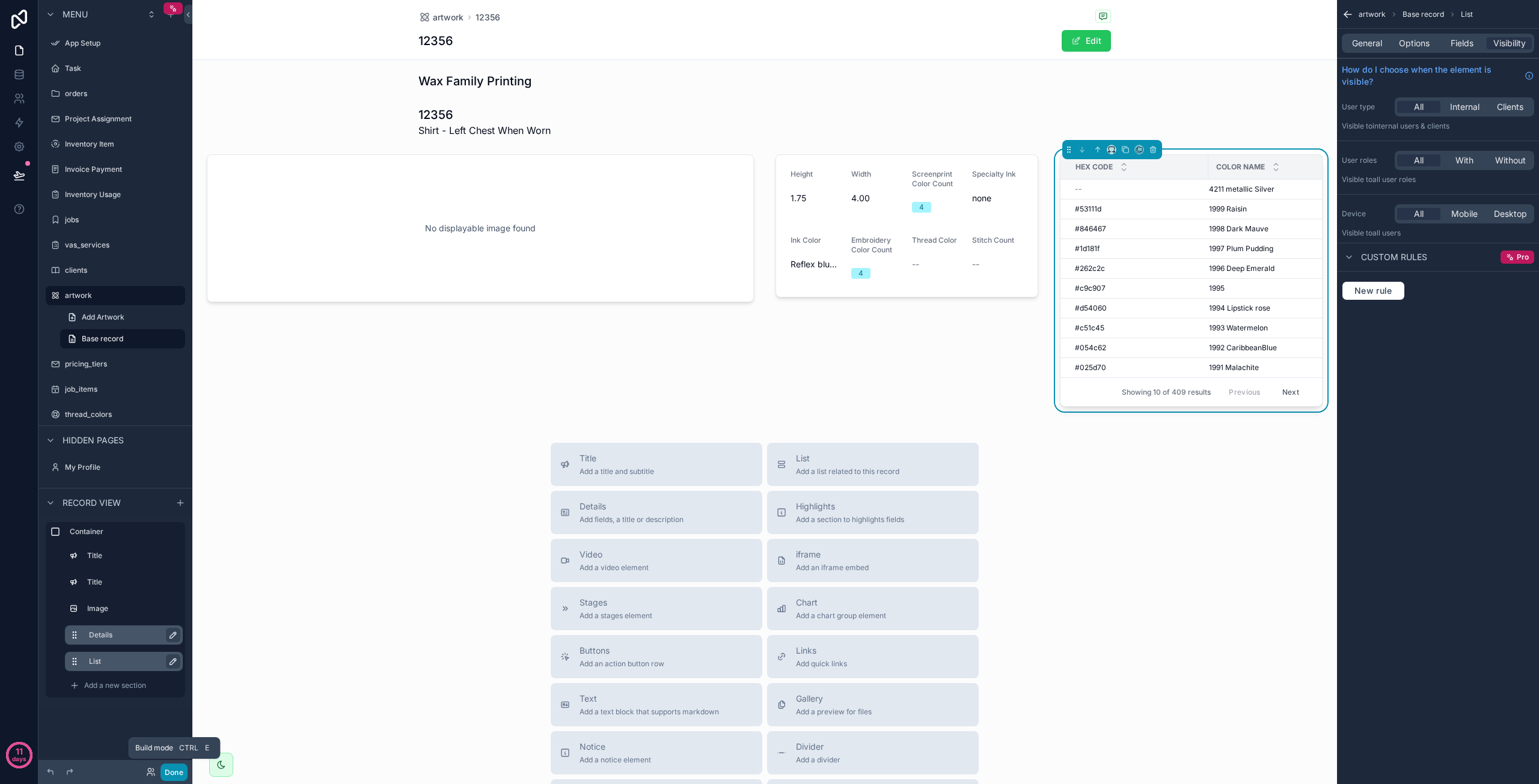
click at [181, 773] on button "Done" at bounding box center [174, 772] width 27 height 17
